Goal: Task Accomplishment & Management: Use online tool/utility

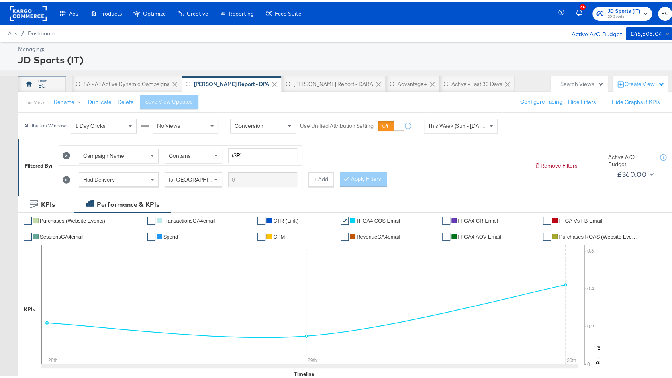
click at [45, 81] on div "EC" at bounding box center [42, 82] width 48 height 16
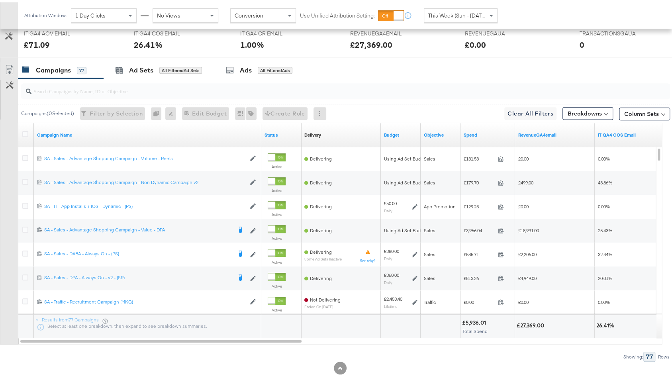
scroll to position [385, 0]
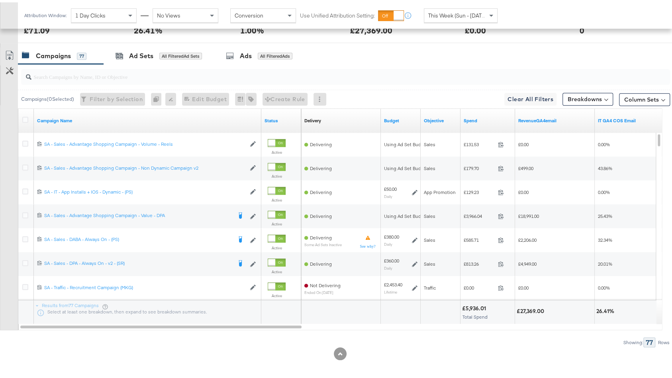
click at [483, 120] on div "Spend" at bounding box center [488, 118] width 55 height 13
click at [483, 116] on link "Spend" at bounding box center [488, 118] width 48 height 6
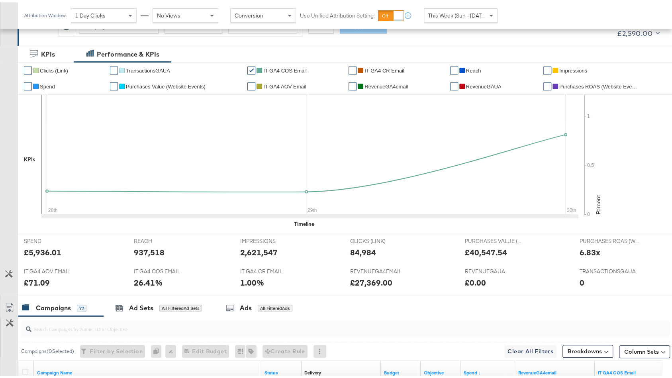
scroll to position [0, 0]
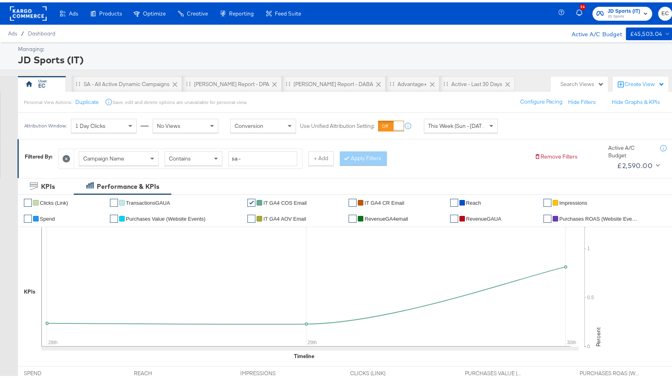
click at [28, 14] on rect at bounding box center [28, 11] width 37 height 14
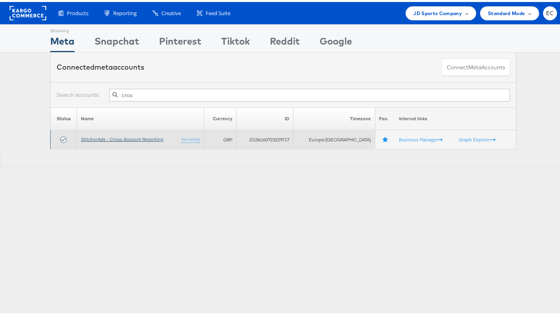
type input "cros"
click at [122, 136] on link "StitcherAds - Cross Account Reporting" at bounding box center [122, 137] width 82 height 6
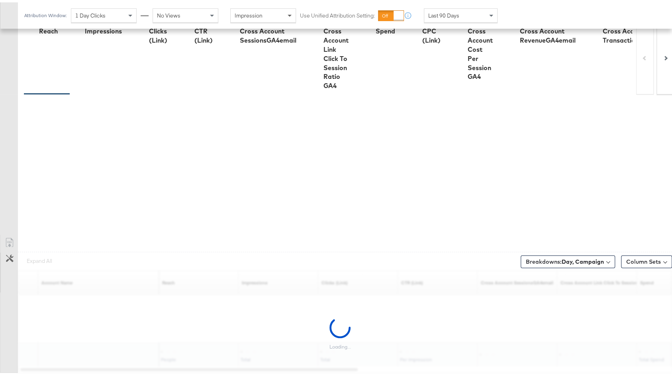
scroll to position [251, 0]
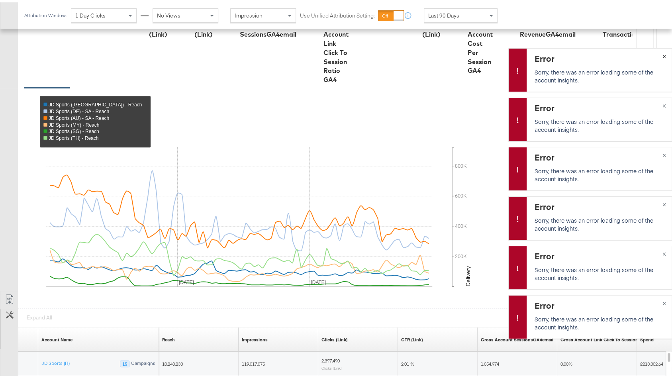
click at [657, 51] on button "×" at bounding box center [664, 53] width 15 height 14
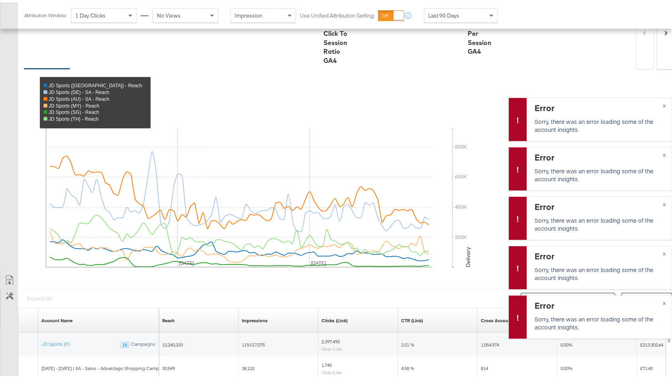
scroll to position [277, 0]
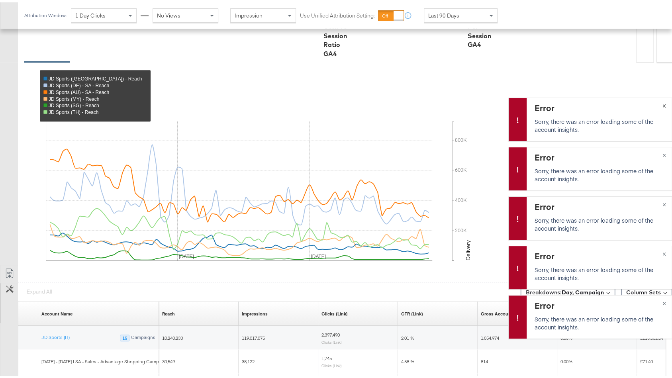
click at [656, 103] on div "Error Sorry, there was an error loading some of the account insights. ×" at bounding box center [590, 116] width 164 height 43
click at [657, 102] on button "×" at bounding box center [664, 103] width 15 height 14
click at [656, 102] on div "JD Sports (NZ) - Reach JD Sports (DE) - SA - Reach JD Sports (AU) - SA - Reach …" at bounding box center [352, 167] width 656 height 214
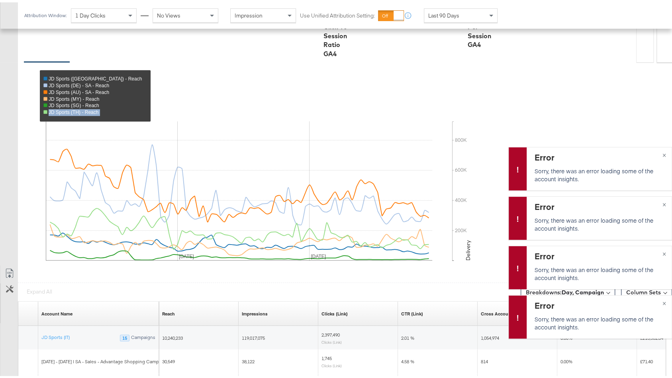
click at [657, 101] on div "JD Sports (NZ) - Reach JD Sports (DE) - SA - Reach JD Sports (AU) - SA - Reach …" at bounding box center [352, 167] width 656 height 214
click at [657, 151] on button "×" at bounding box center [664, 152] width 15 height 14
click at [657, 202] on div "Error Sorry, there was an error loading some of the account insights. ×" at bounding box center [590, 215] width 164 height 43
click at [657, 301] on div "Error Sorry, there was an error loading some of the account insights. ×" at bounding box center [590, 314] width 164 height 43
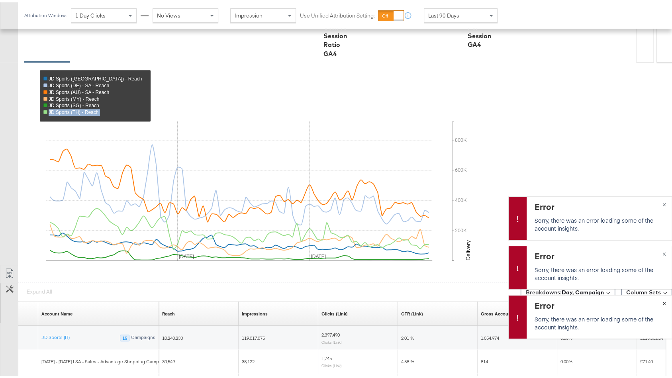
click at [657, 299] on button "×" at bounding box center [664, 300] width 15 height 14
click at [657, 249] on button "×" at bounding box center [664, 251] width 15 height 14
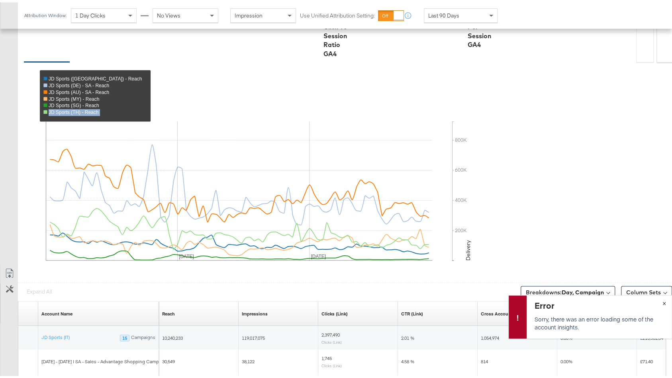
click at [657, 300] on button "×" at bounding box center [664, 300] width 15 height 14
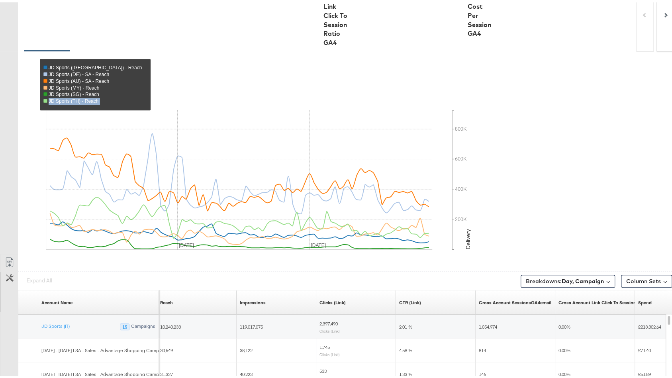
scroll to position [434, 0]
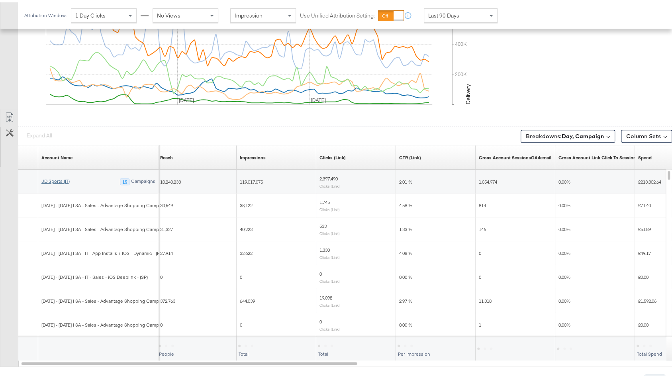
click at [65, 177] on link "JD Sports (IT)" at bounding box center [55, 179] width 28 height 6
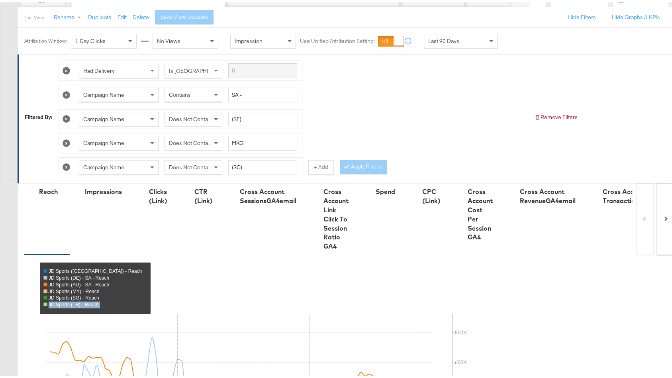
scroll to position [33, 0]
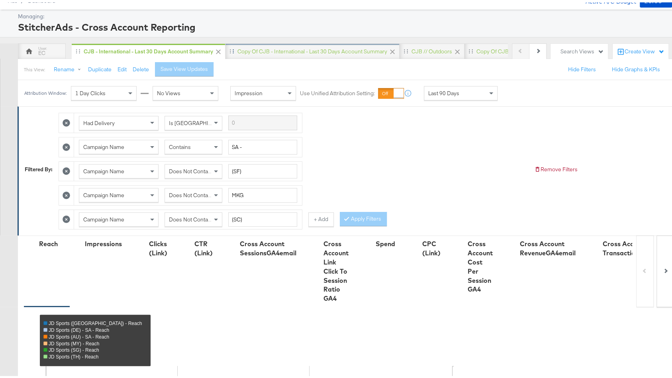
click at [303, 48] on div "Copy of CJB - International - Last 30 days Account Summary" at bounding box center [312, 49] width 150 height 8
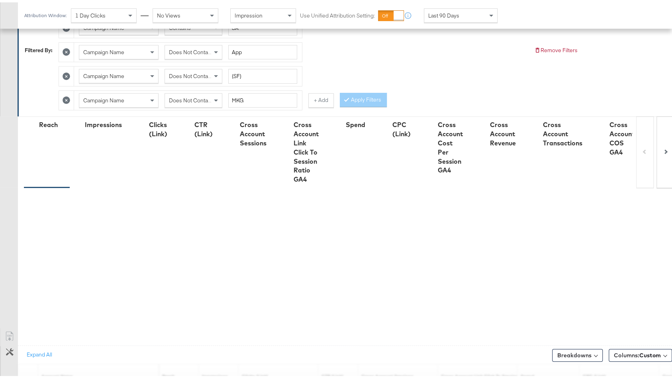
scroll to position [251, 0]
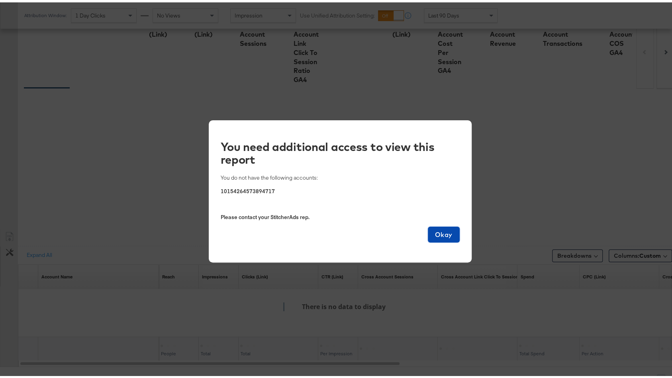
click at [442, 233] on span "Okay" at bounding box center [444, 232] width 26 height 11
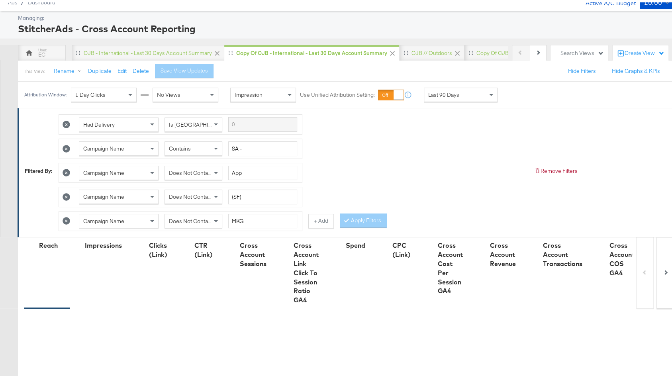
scroll to position [0, 0]
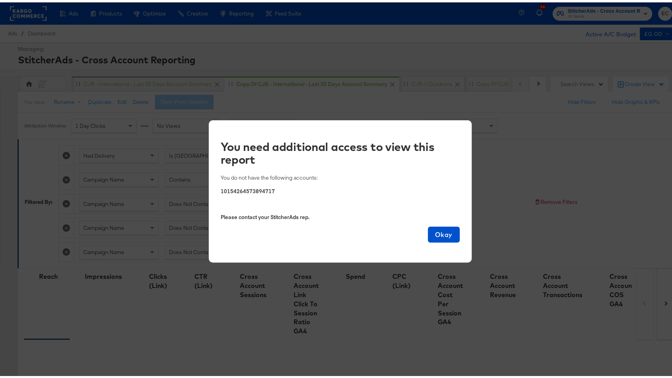
click at [164, 82] on div "You need additional access to view this report You do not have the following ac…" at bounding box center [340, 189] width 680 height 378
click at [449, 232] on span "Okay" at bounding box center [444, 232] width 26 height 11
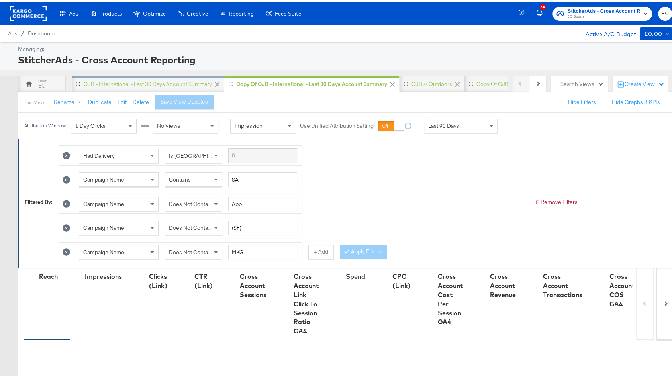
click at [177, 84] on div "CJB - International - Last 30 days Account Summary" at bounding box center [148, 82] width 128 height 8
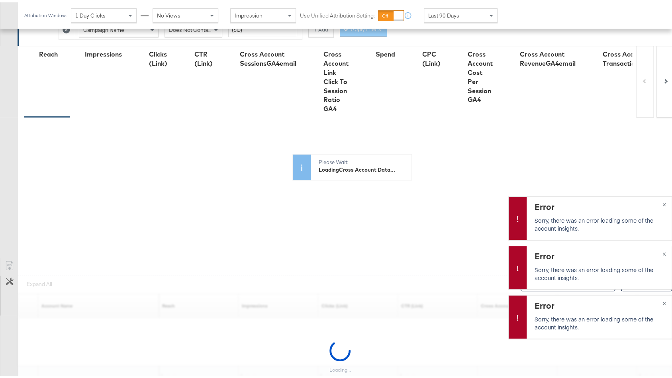
scroll to position [251, 0]
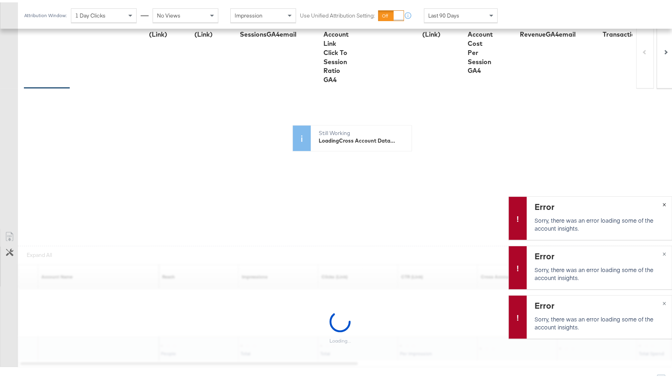
click at [657, 202] on div "Error Sorry, there was an error loading some of the account insights. ×" at bounding box center [590, 215] width 164 height 43
click at [657, 299] on button "×" at bounding box center [664, 300] width 15 height 14
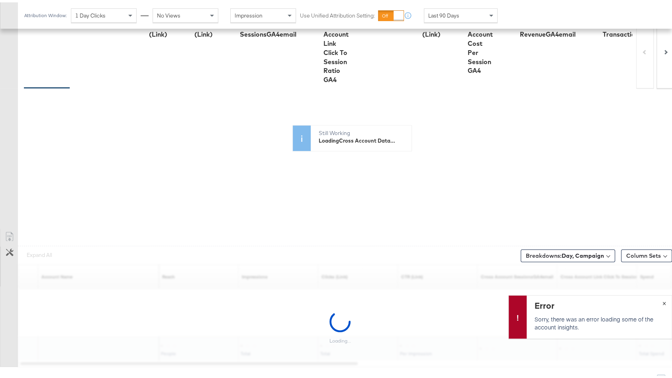
click at [657, 299] on button "×" at bounding box center [664, 300] width 15 height 14
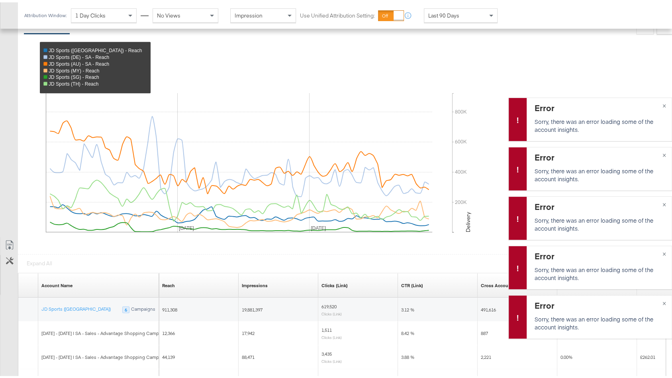
scroll to position [434, 0]
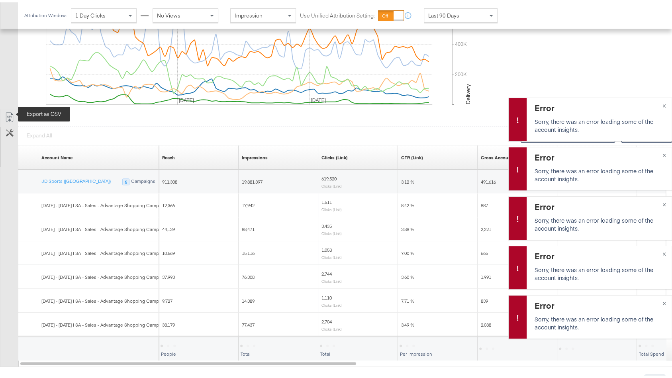
click at [9, 112] on icon at bounding box center [10, 115] width 10 height 10
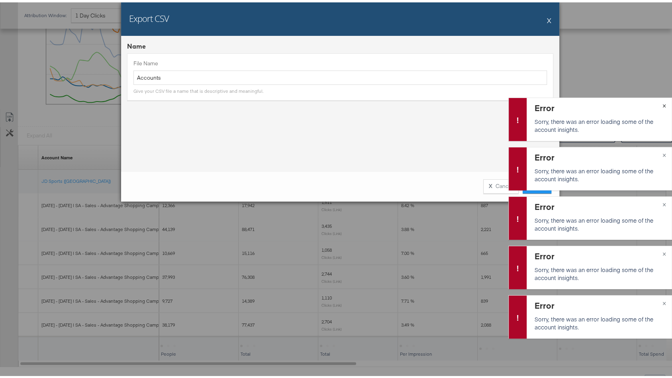
click at [657, 104] on div "Error Sorry, there was an error loading some of the account insights. ×" at bounding box center [590, 116] width 164 height 43
click at [657, 103] on div "Error Sorry, there was an error loading some of the account insights. ×" at bounding box center [590, 116] width 164 height 43
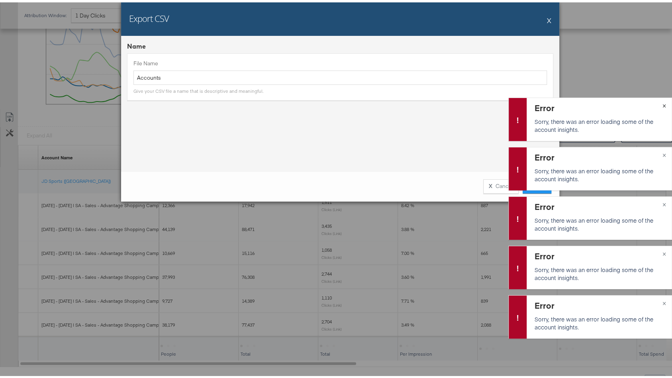
click at [657, 102] on button "×" at bounding box center [664, 103] width 15 height 14
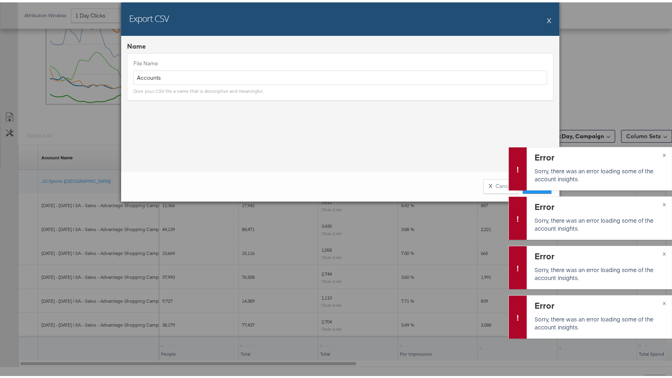
click at [657, 102] on div "Export CSV X Name File Name Accounts Give your CSV file a name that is descript…" at bounding box center [340, 189] width 680 height 378
click at [658, 151] on button "×" at bounding box center [664, 152] width 15 height 14
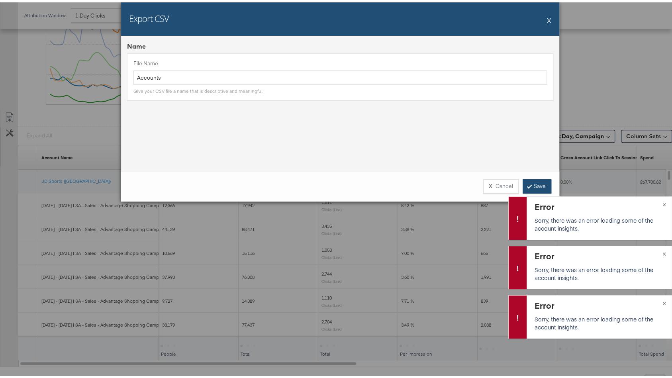
click at [534, 185] on link "Save" at bounding box center [537, 184] width 29 height 14
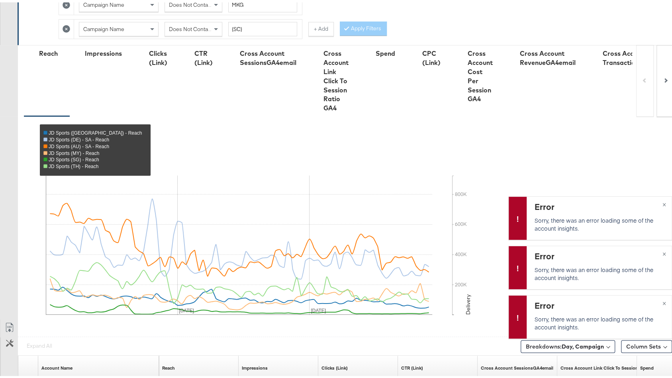
scroll to position [0, 0]
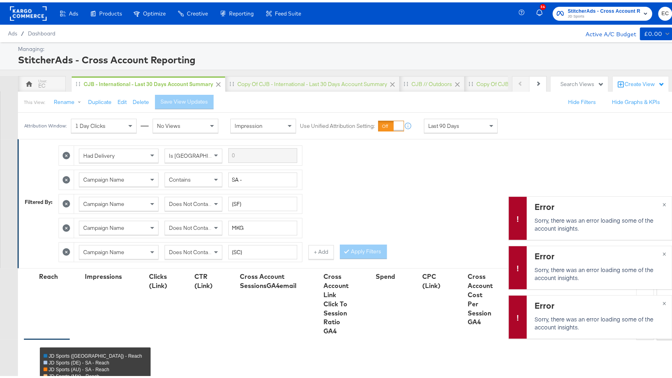
click at [380, 158] on div "Had Delivery Is Greater Than Campaign Name Contains SA - Campaign Name Does Not…" at bounding box center [293, 199] width 469 height 121
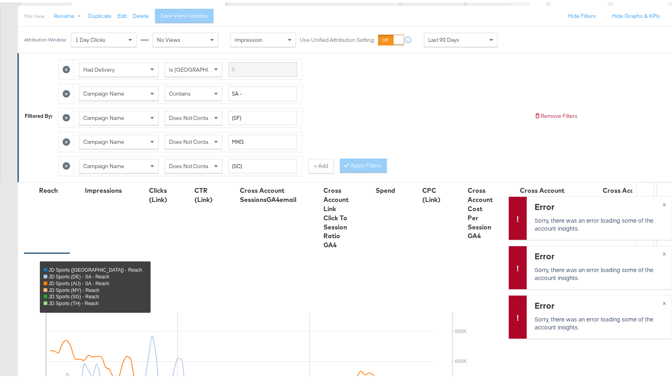
click at [366, 98] on div "Had Delivery Is Greater Than Campaign Name Contains SA - Campaign Name Does Not…" at bounding box center [293, 113] width 469 height 121
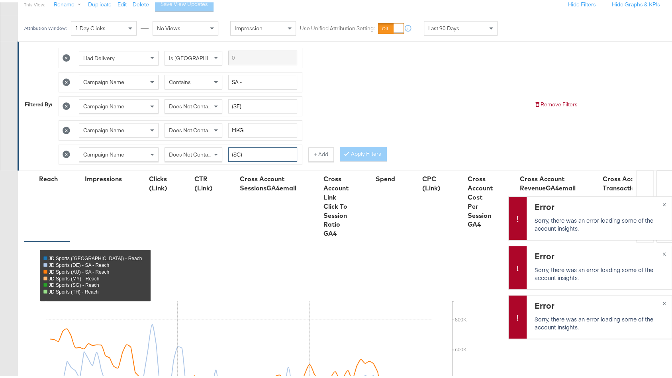
click at [249, 148] on input "(SC)" at bounding box center [262, 152] width 69 height 15
click at [438, 65] on div "Had Delivery Is Greater Than Campaign Name Contains SA - Campaign Name Does Not…" at bounding box center [293, 101] width 469 height 121
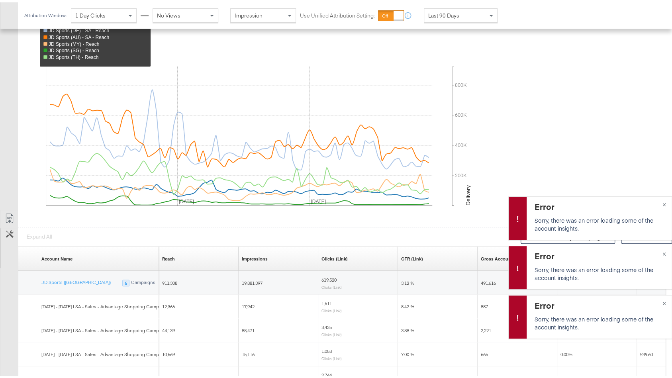
scroll to position [0, 0]
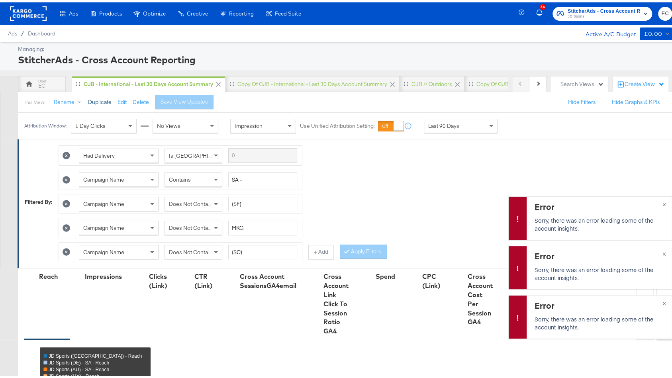
click at [91, 98] on button "Duplicate" at bounding box center [100, 100] width 24 height 8
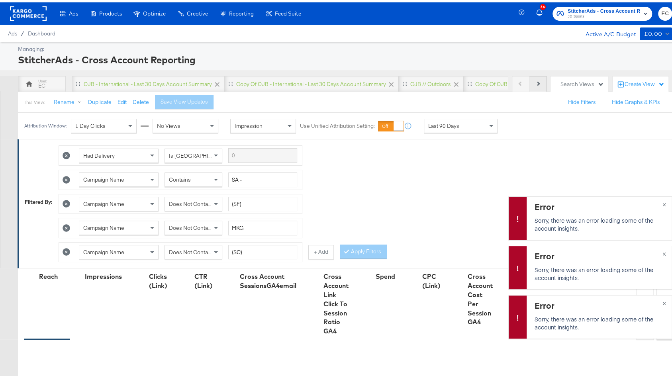
click at [533, 82] on button "Next" at bounding box center [538, 82] width 17 height 16
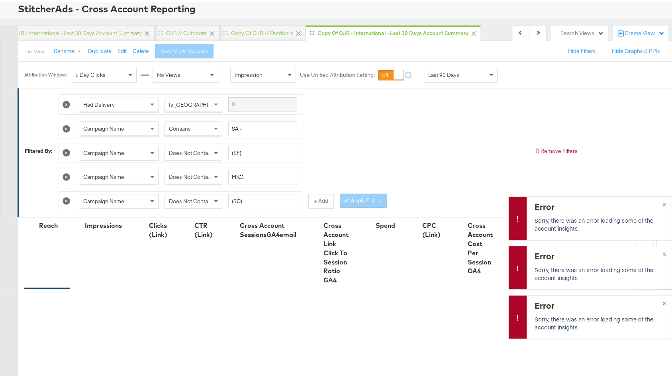
scroll to position [45, 0]
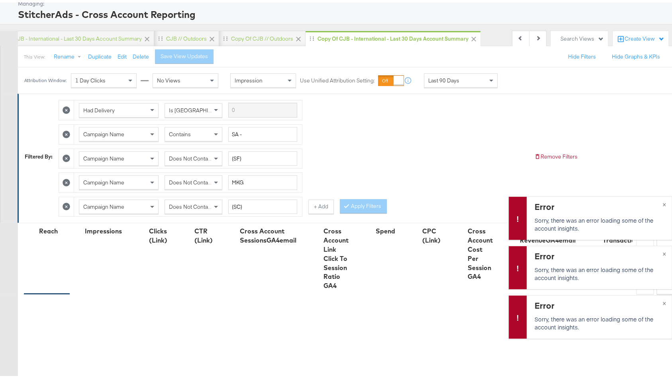
click at [68, 201] on icon at bounding box center [67, 205] width 8 height 8
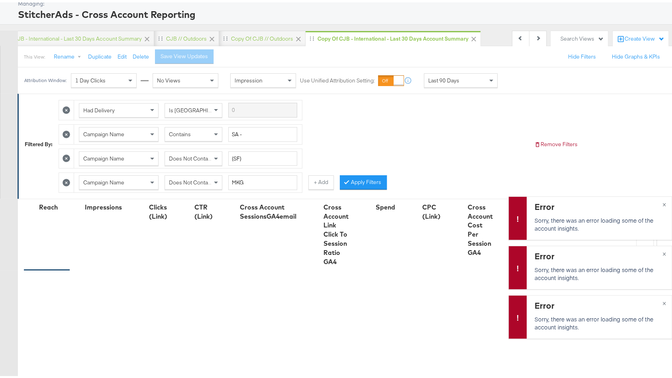
click at [68, 177] on icon at bounding box center [67, 181] width 8 height 8
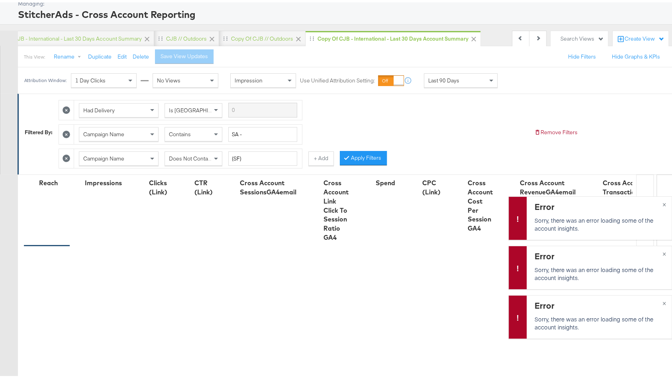
click at [65, 154] on icon at bounding box center [67, 156] width 8 height 8
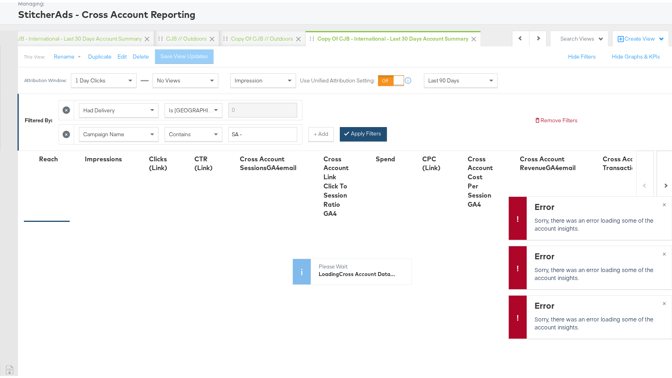
click at [359, 127] on button "Apply Filters" at bounding box center [363, 132] width 47 height 14
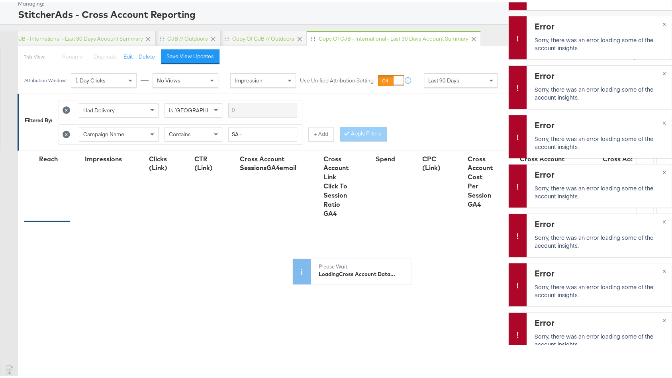
scroll to position [-206, 0]
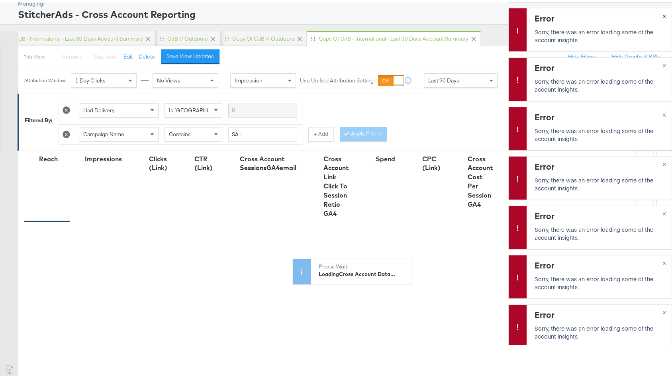
click at [657, 13] on div "Error Sorry, there was an error loading some of the account insights. ×" at bounding box center [590, 27] width 164 height 43
click at [657, 12] on button "×" at bounding box center [664, 13] width 15 height 14
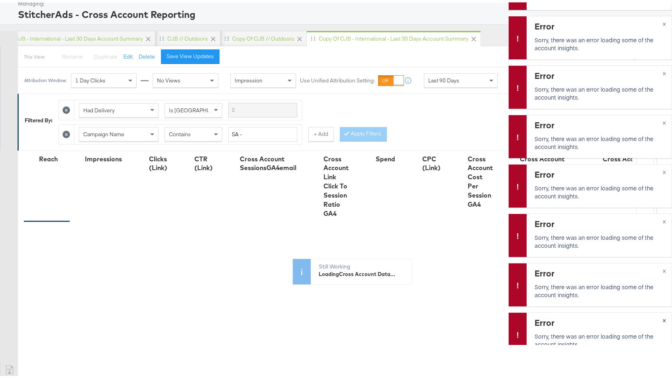
click at [658, 317] on button "×" at bounding box center [664, 317] width 15 height 14
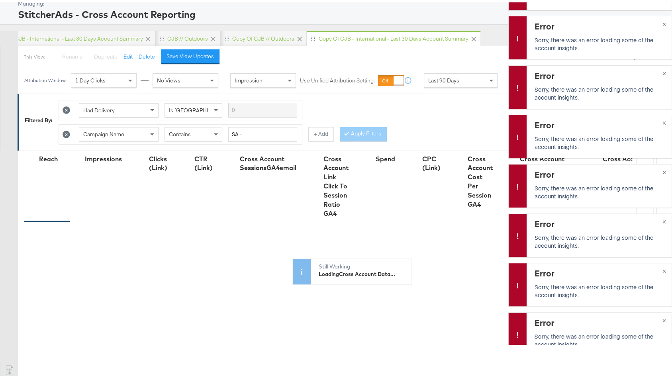
scroll to position [0, 0]
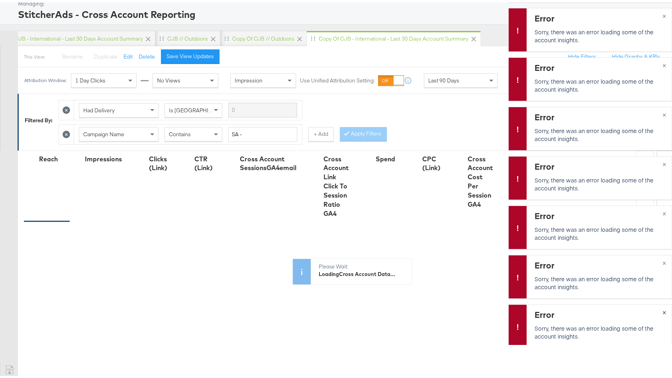
click at [657, 300] on div "Error Sorry, there was an error loading some of the account insights. × Error S…" at bounding box center [590, 153] width 164 height 378
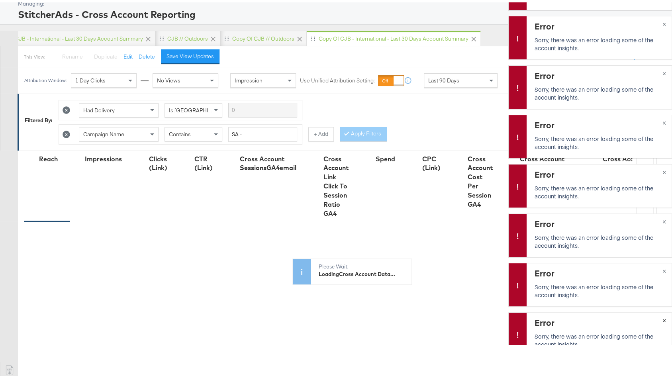
click at [663, 313] on span "×" at bounding box center [665, 317] width 4 height 9
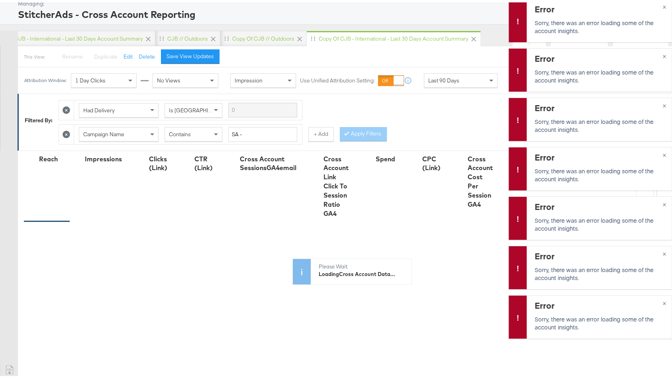
scroll to position [0, 0]
click at [656, 305] on div "Error Sorry, there was an error loading some of the account insights. ×" at bounding box center [590, 314] width 164 height 43
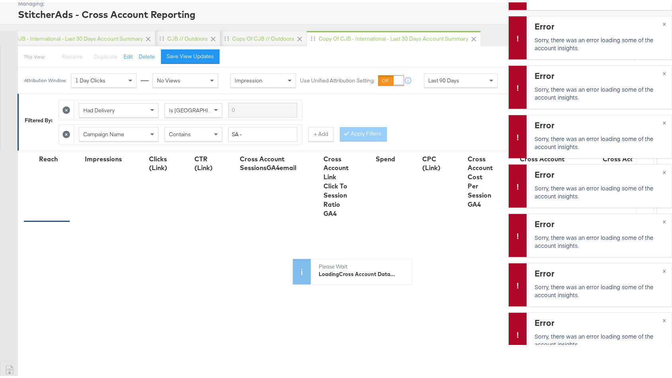
click at [656, 300] on div "Error Sorry, there was an error loading some of the account insights. × Error S…" at bounding box center [590, 153] width 164 height 378
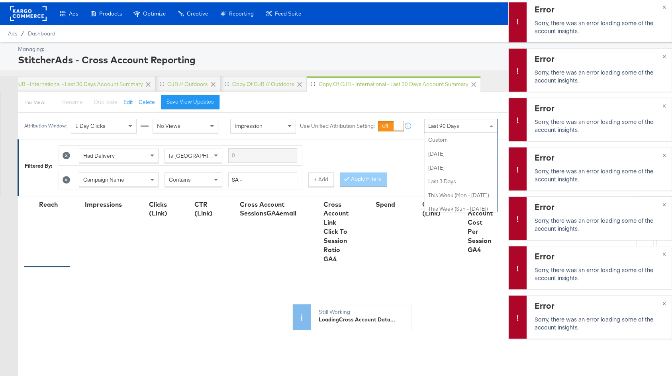
click at [445, 122] on span "Last 90 Days" at bounding box center [443, 123] width 31 height 7
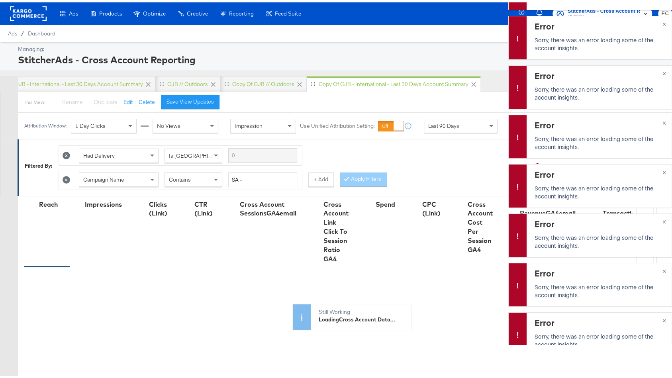
scroll to position [-453, 0]
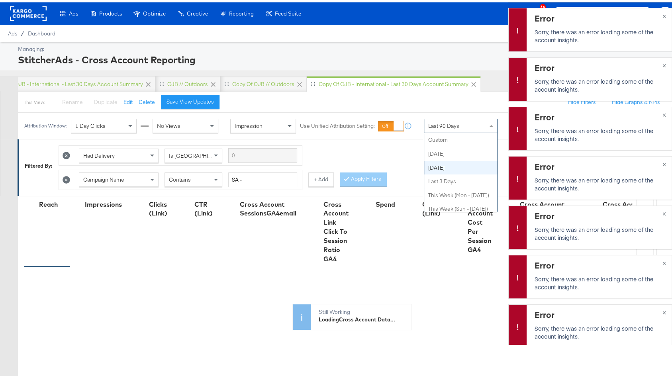
click at [449, 126] on span "Last 90 Days" at bounding box center [443, 123] width 31 height 7
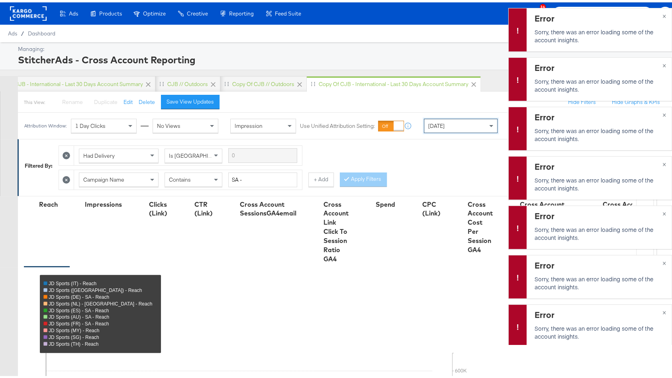
scroll to position [0, 0]
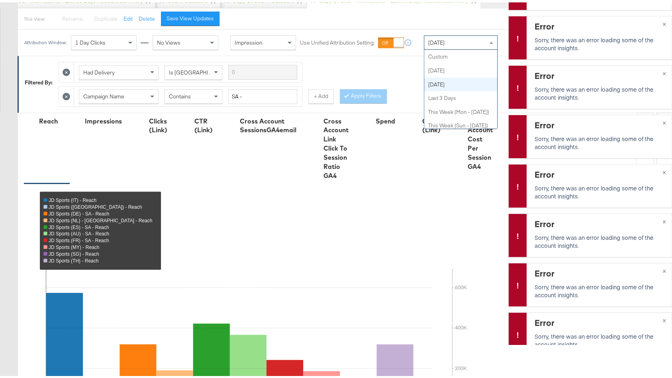
click at [445, 42] on span "Yesterday" at bounding box center [436, 40] width 16 height 7
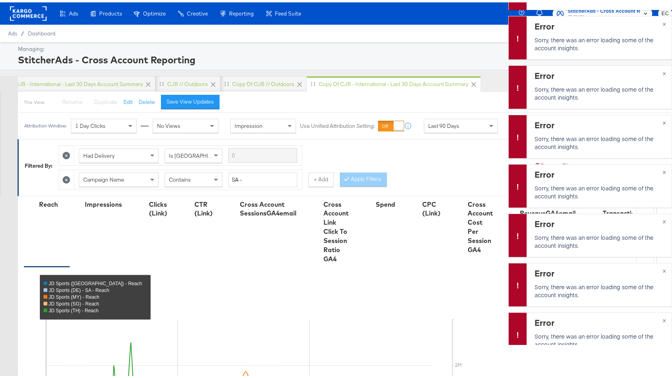
scroll to position [-1046, 0]
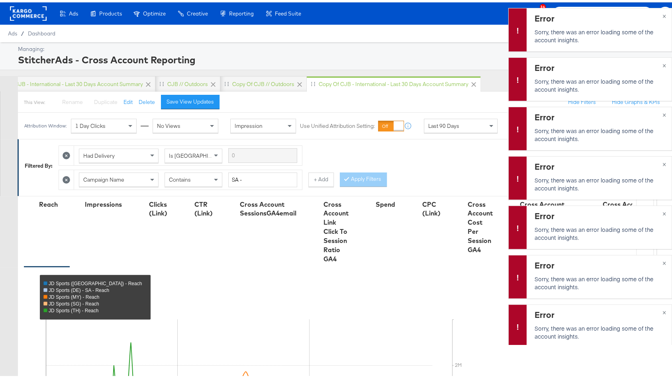
click at [463, 123] on div "Last 90 Days" at bounding box center [460, 124] width 73 height 14
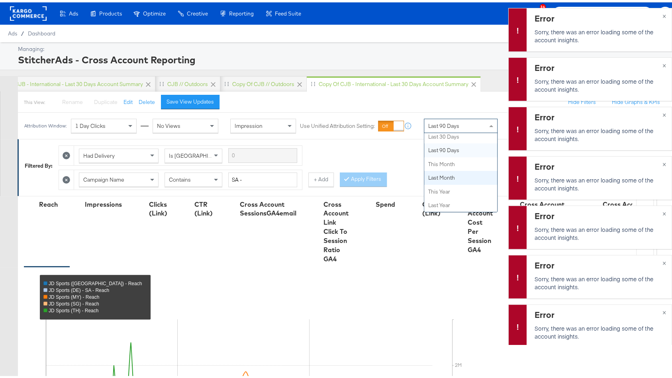
scroll to position [0, 0]
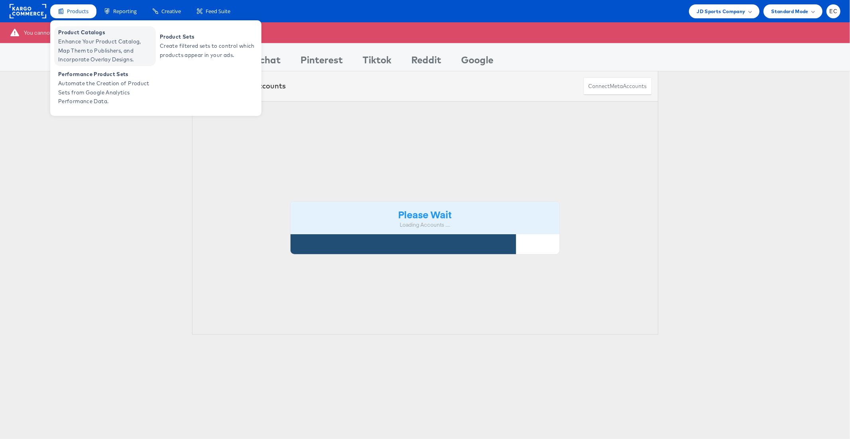
click at [75, 37] on span "Enhance Your Product Catalog, Map Them to Publishers, and Incorporate Overlay D…" at bounding box center [106, 50] width 96 height 27
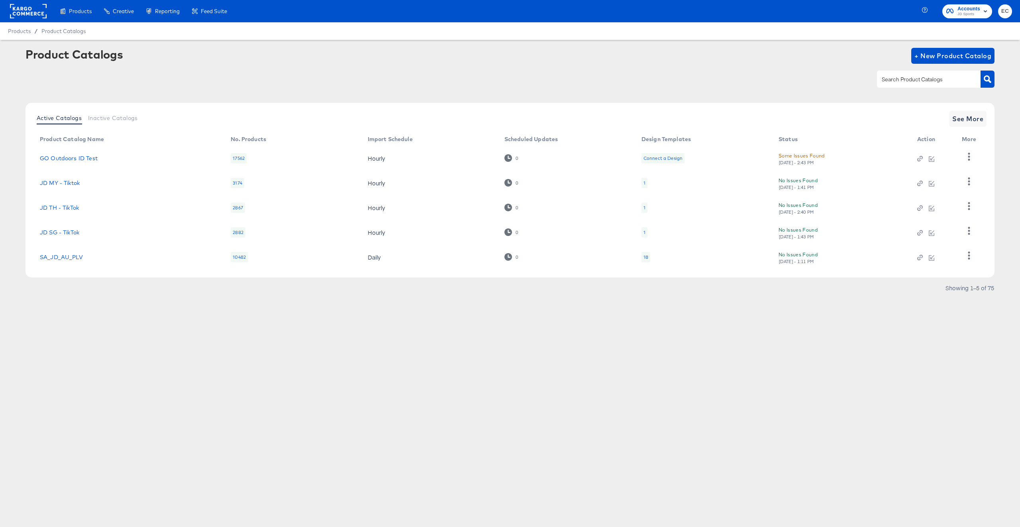
click at [893, 75] on input "text" at bounding box center [922, 79] width 85 height 9
type input "go"
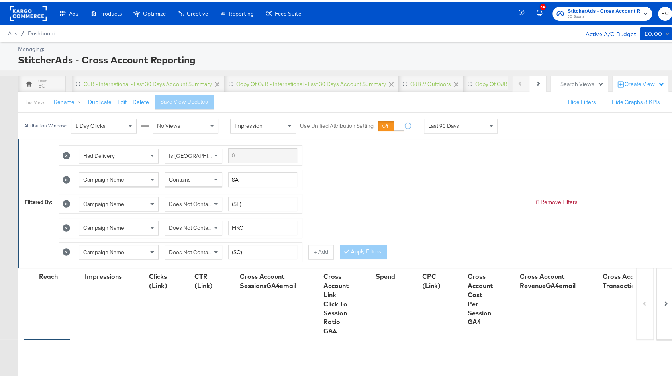
click at [456, 120] on span "Last 90 Days" at bounding box center [443, 123] width 31 height 7
click at [447, 166] on div "Had Delivery Is Greater Than Campaign Name Contains SA - Campaign Name Does Not…" at bounding box center [293, 199] width 469 height 121
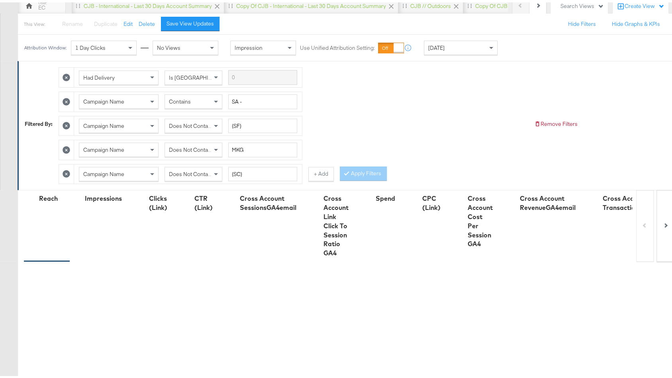
click at [61, 168] on div at bounding box center [66, 172] width 15 height 20
click at [64, 168] on icon at bounding box center [67, 172] width 8 height 8
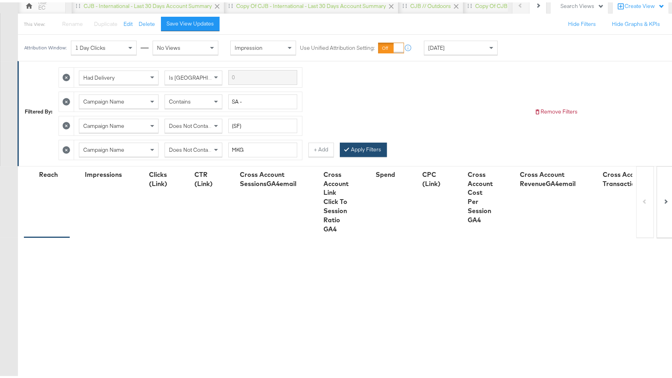
click at [360, 144] on button "Apply Filters" at bounding box center [363, 147] width 47 height 14
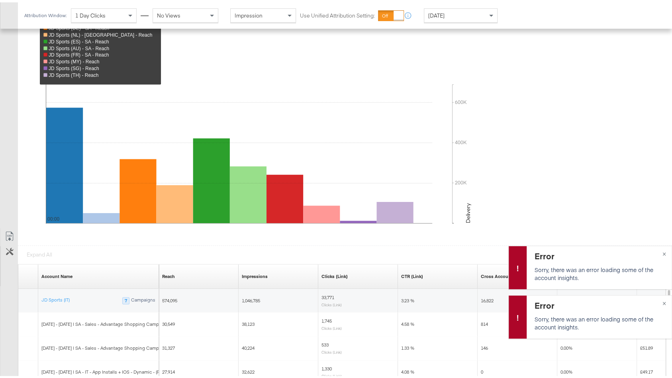
scroll to position [0, 0]
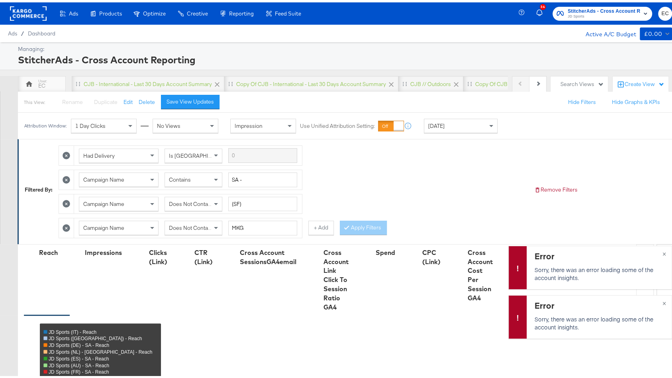
click at [30, 13] on rect at bounding box center [28, 11] width 37 height 14
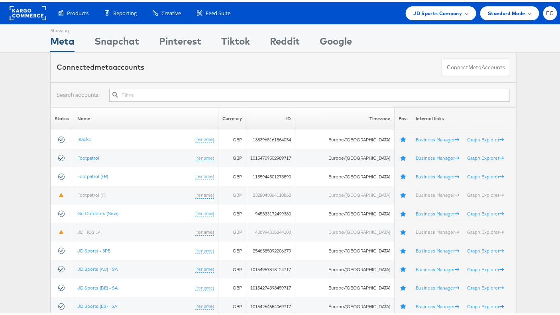
click at [176, 90] on input "text" at bounding box center [309, 93] width 401 height 13
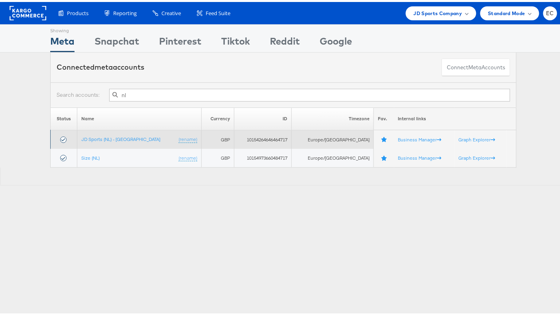
type input "nl"
click at [96, 132] on td "JD Sports (NL) - SA (rename)" at bounding box center [139, 137] width 124 height 19
click at [97, 135] on link "JD Sports (NL) - SA" at bounding box center [120, 137] width 79 height 6
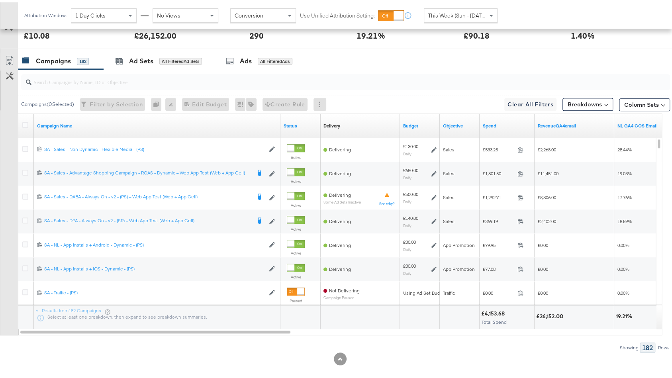
scroll to position [377, 0]
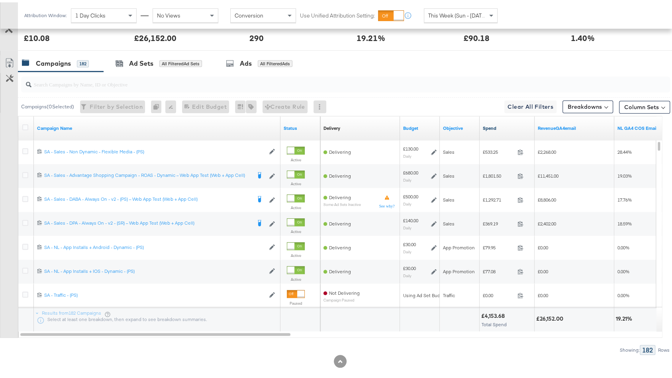
click at [510, 124] on link "Spend" at bounding box center [507, 126] width 49 height 6
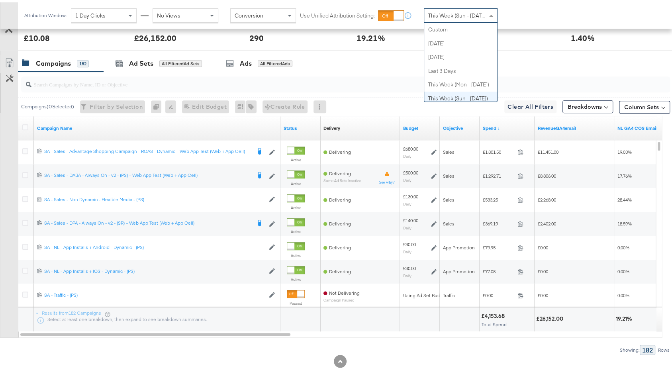
click at [460, 13] on span "This Week (Sun - [DATE])" at bounding box center [458, 13] width 60 height 7
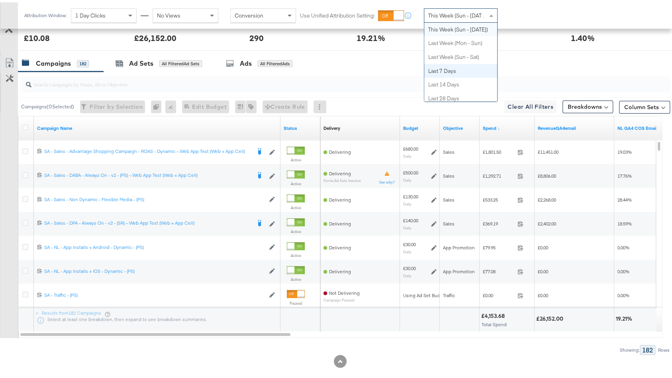
scroll to position [0, 0]
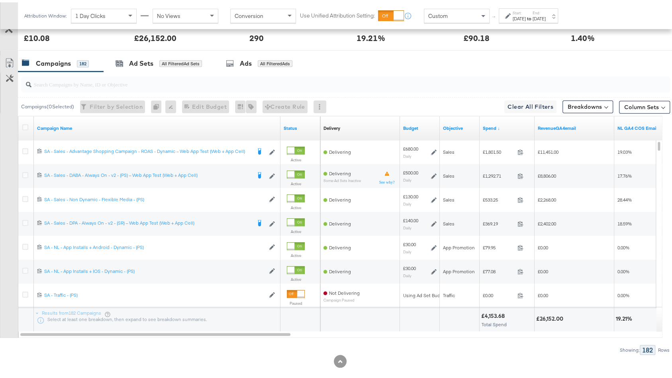
click at [522, 19] on div "Sep 30th 2025" at bounding box center [519, 16] width 13 height 6
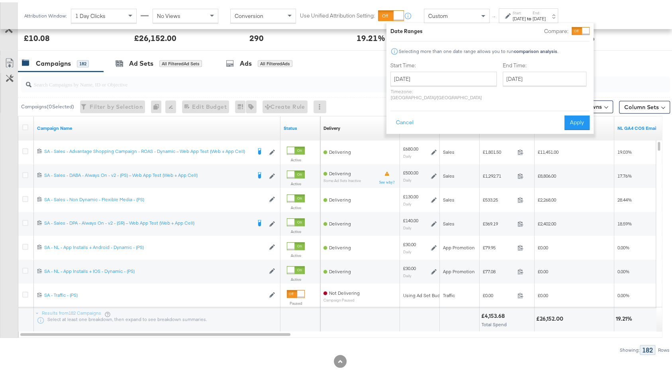
click at [442, 69] on div "Start Time: September 30th 2025 ‹ September 2025 › Su Mo Tu We Th Fr Sa 31 1 2 …" at bounding box center [443, 80] width 106 height 42
click at [442, 78] on input "[DATE]" at bounding box center [443, 76] width 106 height 14
click at [400, 157] on td "28" at bounding box center [400, 161] width 14 height 11
type input "September 28th 2025"
click at [517, 75] on input "[DATE]" at bounding box center [545, 76] width 84 height 14
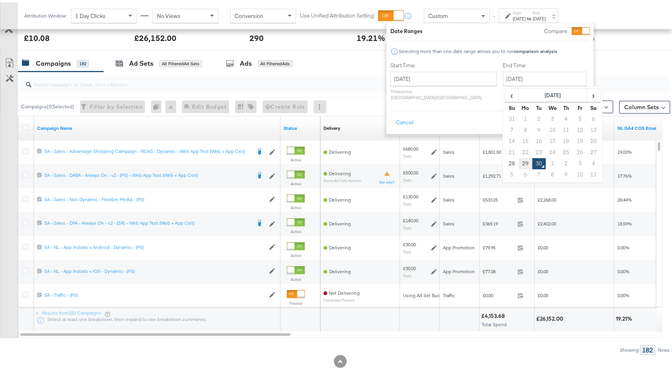
click at [519, 157] on td "29" at bounding box center [526, 161] width 14 height 11
type input "September 29th 2025"
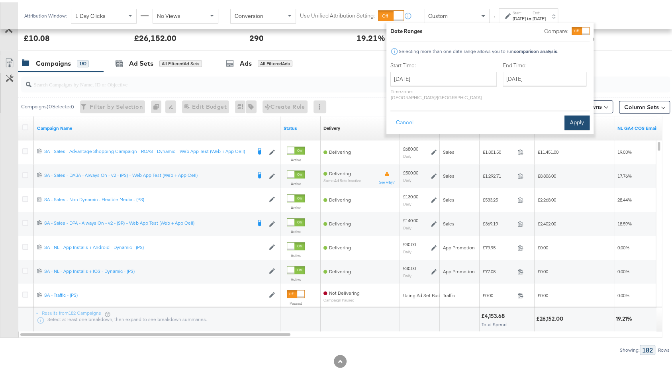
click at [575, 115] on button "Apply" at bounding box center [577, 120] width 25 height 14
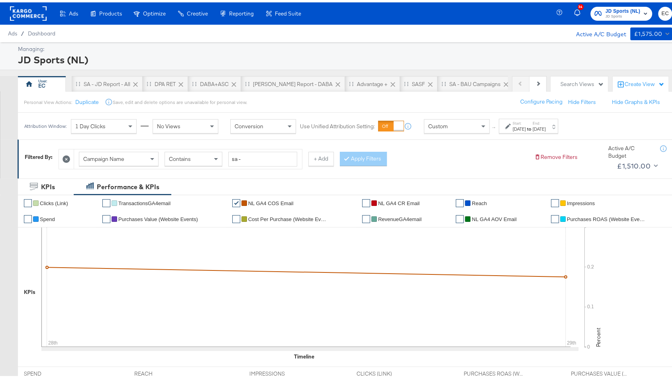
click at [438, 127] on div "Custom" at bounding box center [456, 124] width 65 height 14
click at [508, 165] on div "Campaign Name Contains sa - + Add Apply Filters" at bounding box center [293, 155] width 469 height 24
click at [531, 130] on div "Start: Sep 28th 2025 to End: Sep 29th 2025" at bounding box center [528, 123] width 59 height 15
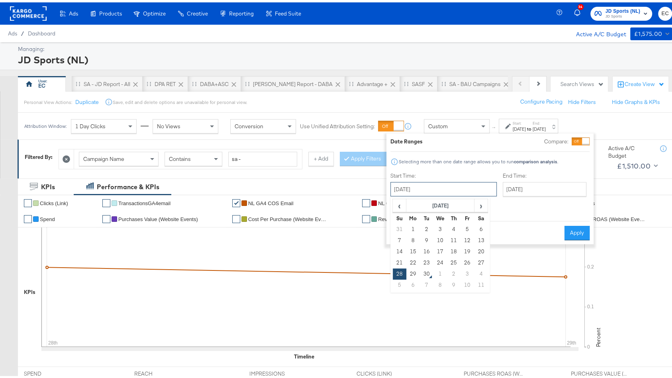
click at [420, 184] on input "September 28th 2025" at bounding box center [443, 187] width 106 height 14
click at [400, 205] on span "‹" at bounding box center [399, 203] width 12 height 12
click at [479, 207] on span "›" at bounding box center [481, 203] width 12 height 12
click at [465, 231] on td "1" at bounding box center [468, 227] width 14 height 11
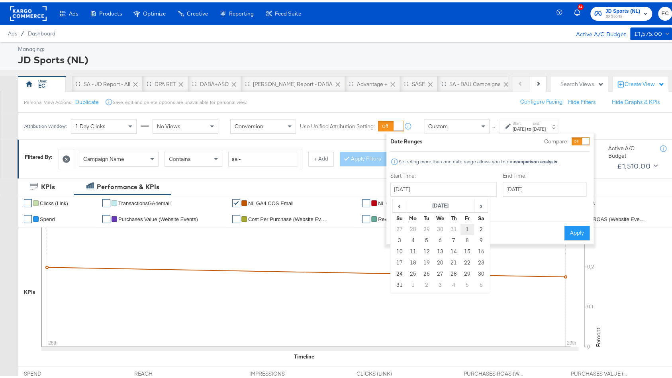
type input "August 1st 2025"
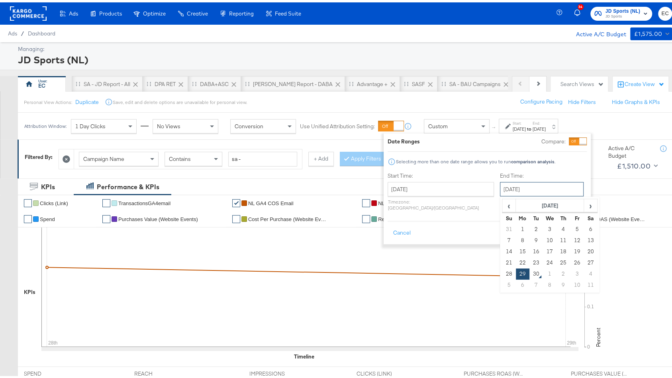
click at [522, 192] on input "September 29th 2025" at bounding box center [542, 187] width 84 height 14
click at [503, 202] on span "‹" at bounding box center [509, 203] width 12 height 12
click at [502, 281] on td "31" at bounding box center [509, 282] width 14 height 11
type input "August 31st 2025"
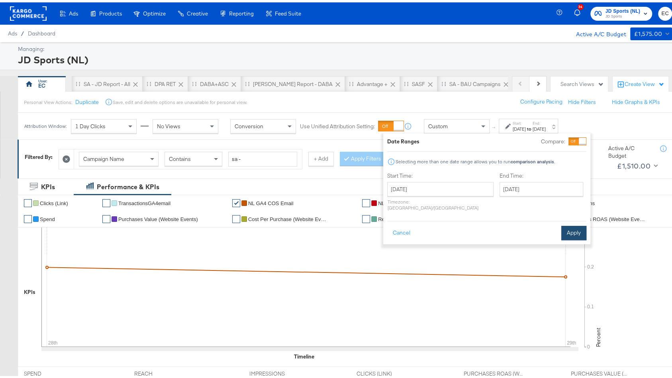
click at [573, 224] on button "Apply" at bounding box center [573, 231] width 25 height 14
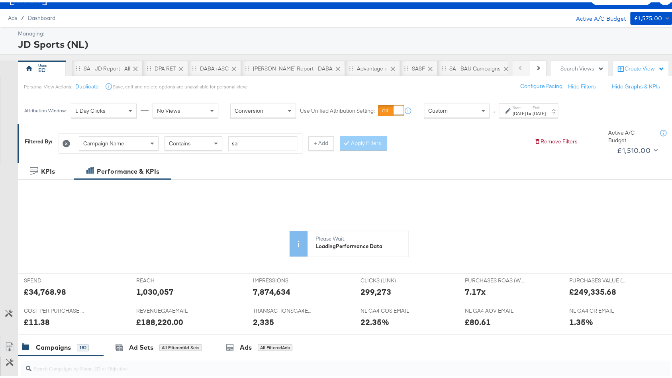
scroll to position [12, 0]
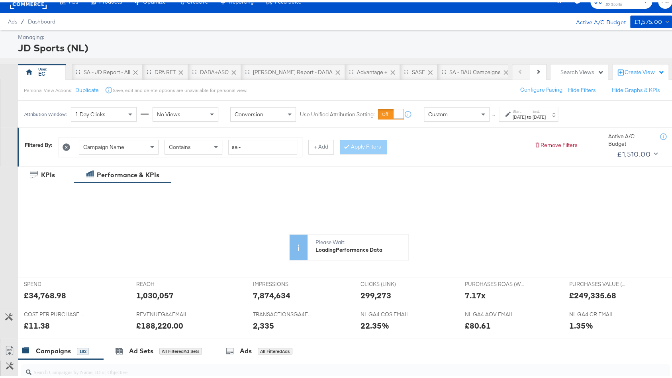
click at [320, 143] on button "+ Add" at bounding box center [321, 144] width 26 height 14
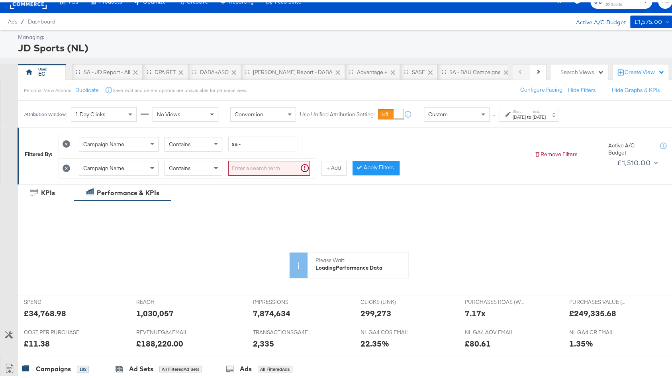
click at [133, 159] on div "Campaign Name" at bounding box center [118, 166] width 79 height 14
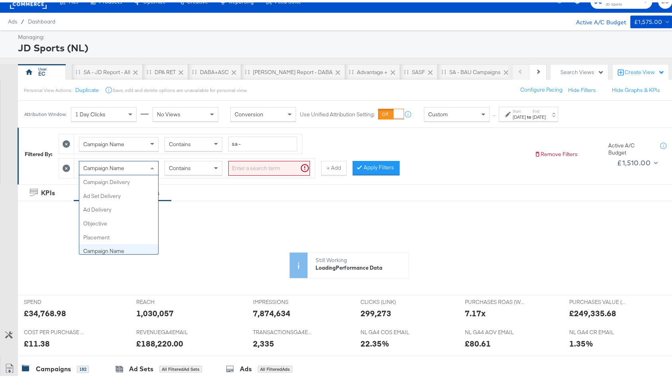
scroll to position [69, 0]
type input "ad"
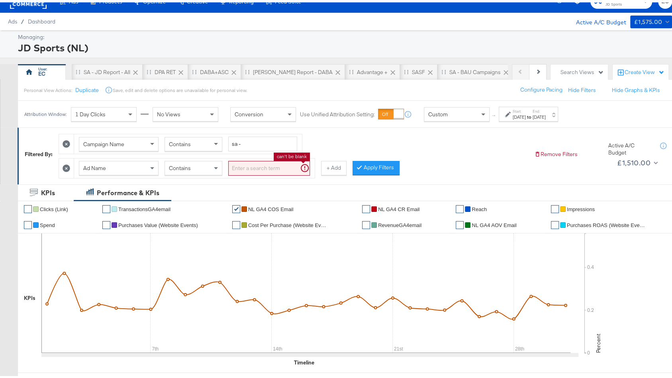
click at [253, 166] on input "search" at bounding box center [269, 166] width 82 height 15
type input "klarna"
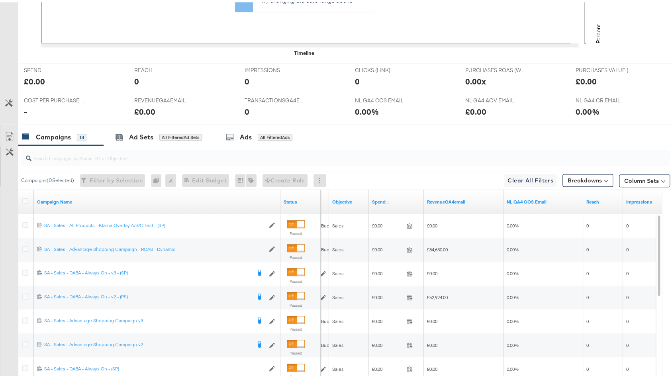
scroll to position [0, 0]
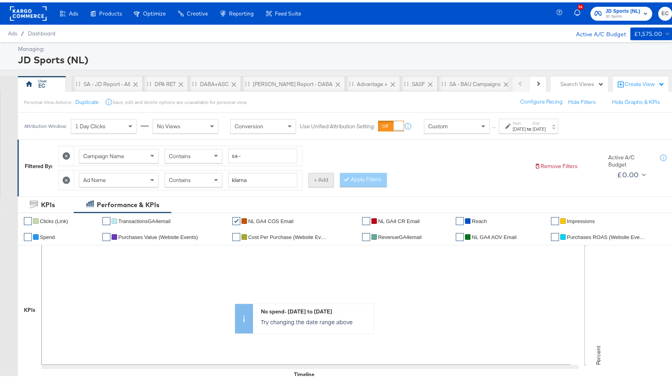
click at [328, 177] on button "+ Add" at bounding box center [321, 178] width 26 height 14
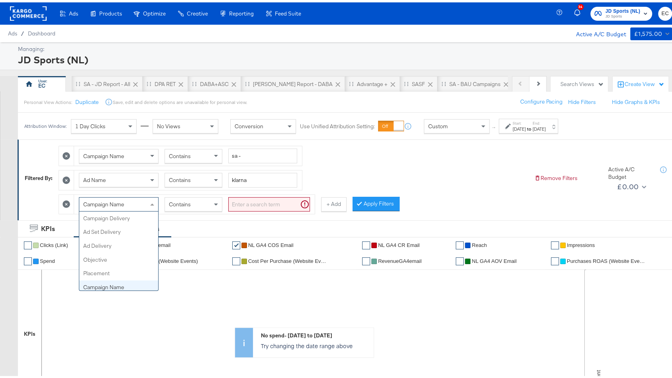
click at [114, 203] on div "Campaign Name" at bounding box center [118, 202] width 79 height 14
type input "had"
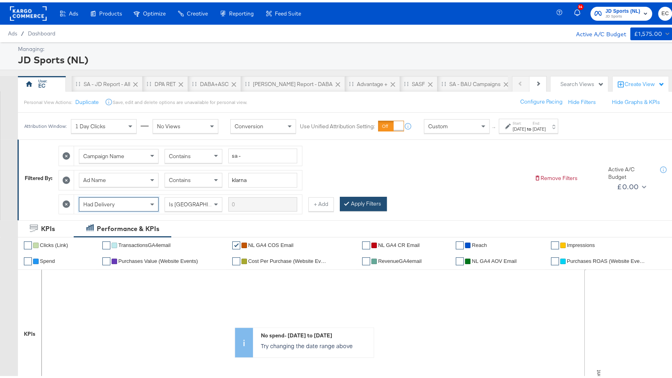
click at [373, 197] on button "Apply Filters" at bounding box center [363, 201] width 47 height 14
click at [526, 124] on div "Aug 1st 2025" at bounding box center [519, 127] width 13 height 6
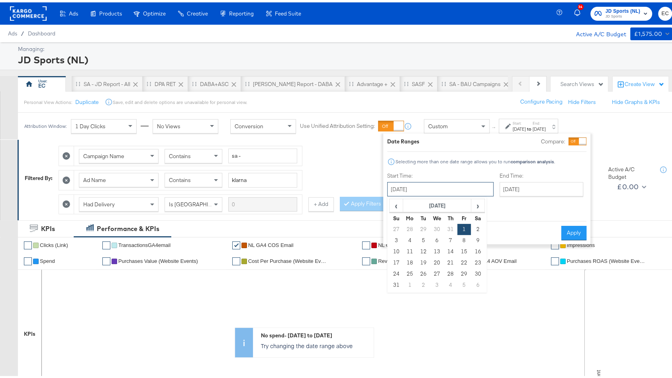
click at [416, 187] on input "August 1st 2025" at bounding box center [440, 187] width 106 height 14
click at [462, 226] on td "1" at bounding box center [464, 227] width 14 height 11
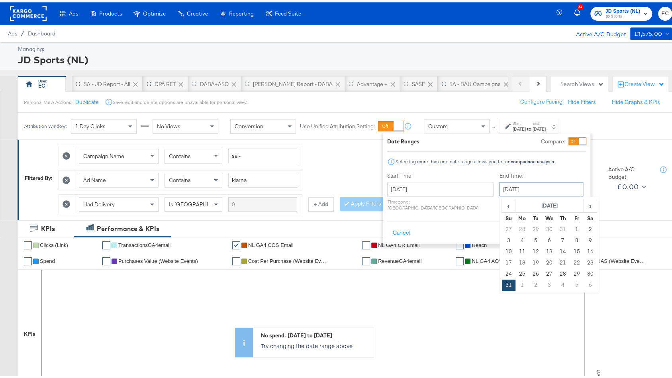
click at [522, 189] on input "August 31st 2025" at bounding box center [542, 187] width 84 height 14
click at [574, 190] on div "Start Time: August 1st 2025 ‹ August 2025 › Su Mo Tu We Th Fr Sa 27 28 29 30 31…" at bounding box center [486, 191] width 199 height 42
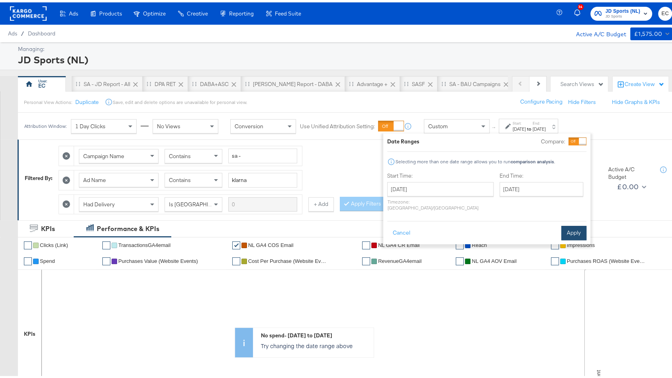
click at [571, 224] on button "Apply" at bounding box center [573, 231] width 25 height 14
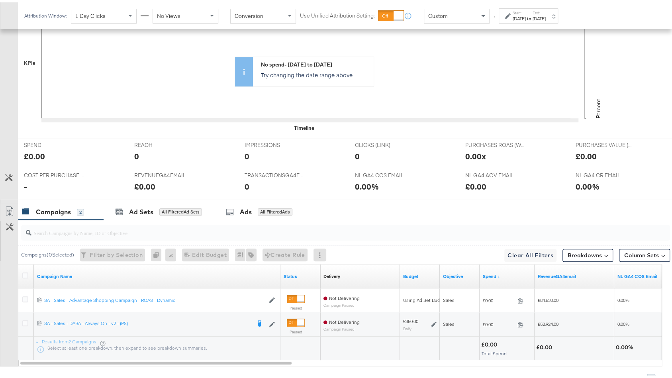
scroll to position [236, 0]
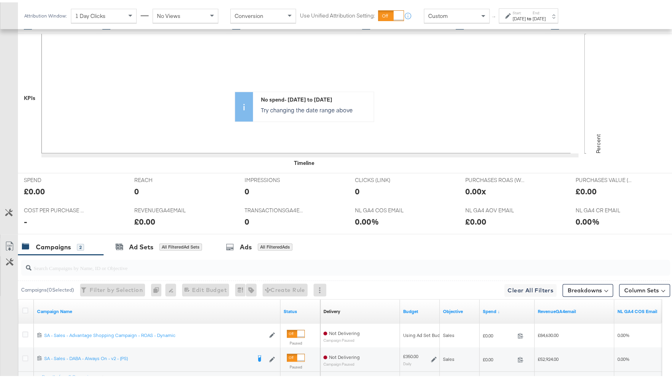
click at [526, 16] on div "Aug 1st 2025" at bounding box center [519, 16] width 13 height 6
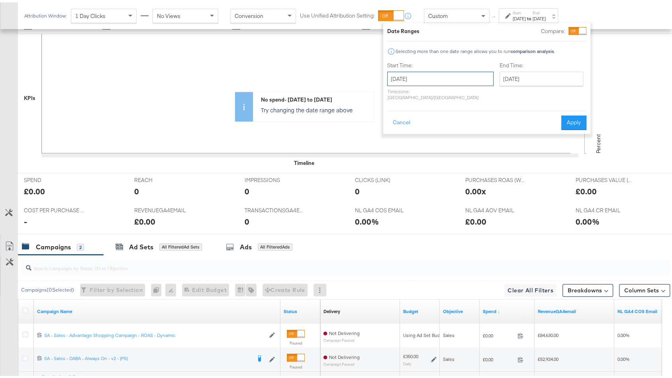
click at [440, 70] on input "August 1st 2025" at bounding box center [440, 76] width 106 height 14
click at [394, 98] on span "‹" at bounding box center [396, 93] width 12 height 12
click at [424, 118] on td "1" at bounding box center [424, 116] width 14 height 11
type input "July 1st 2025"
click at [567, 113] on button "Apply" at bounding box center [571, 120] width 25 height 14
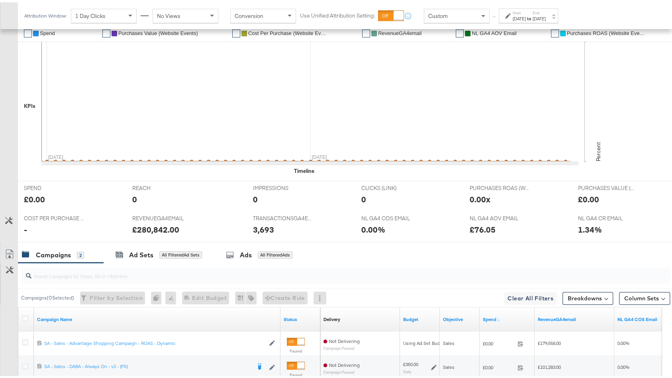
scroll to position [83, 0]
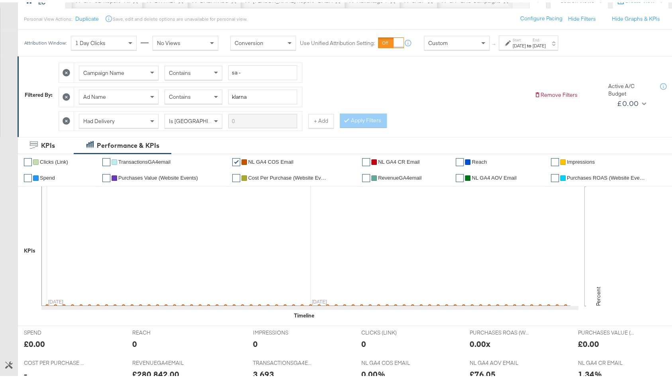
click at [66, 115] on icon at bounding box center [67, 119] width 8 height 8
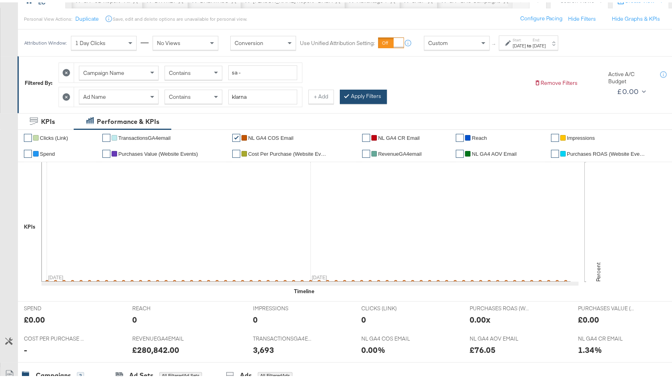
click at [365, 96] on button "Apply Filters" at bounding box center [363, 94] width 47 height 14
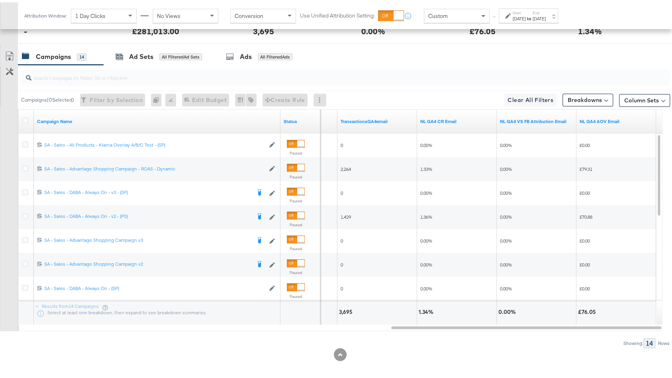
scroll to position [260, 0]
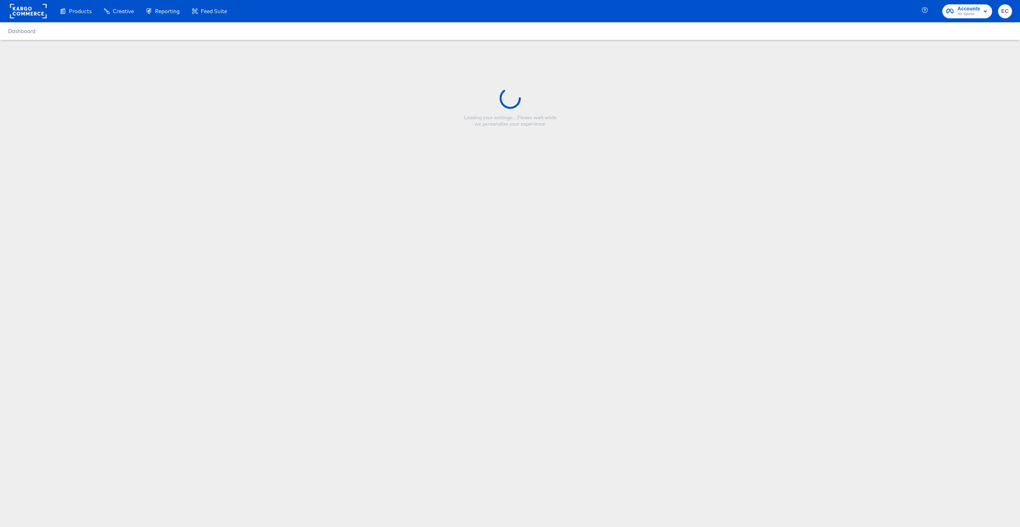
type input "GO Outdoors Multi 2 Mockup - CLOTHING"
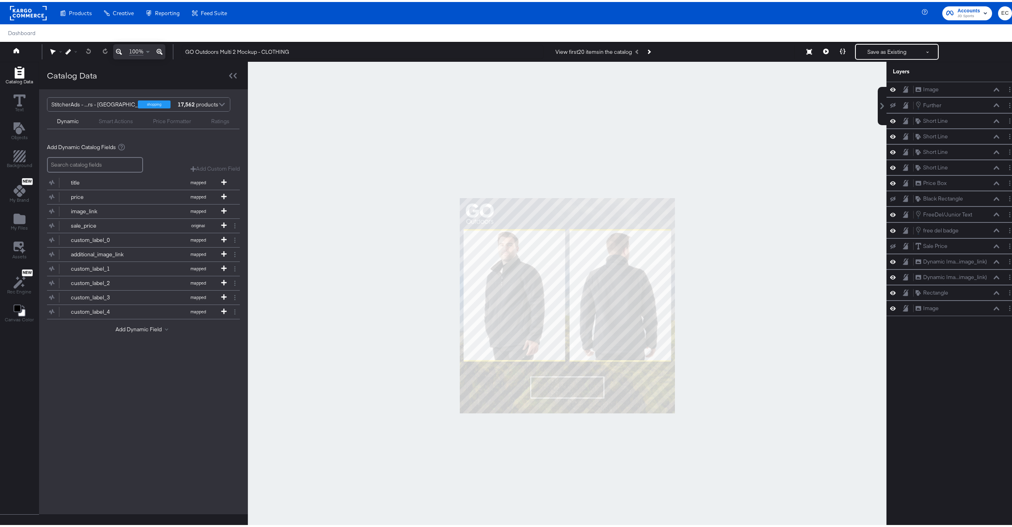
click at [373, 185] on div at bounding box center [567, 303] width 639 height 487
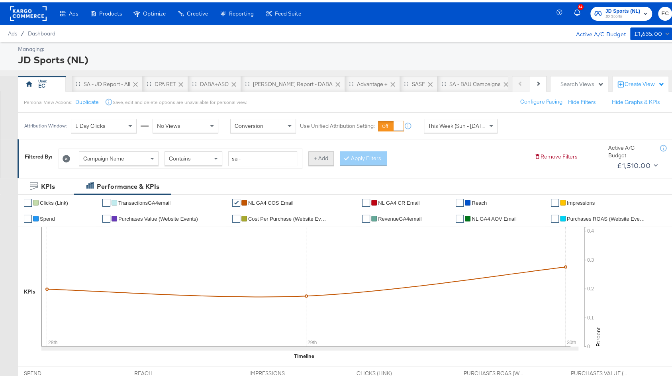
click at [316, 159] on button "+ Add" at bounding box center [321, 156] width 26 height 14
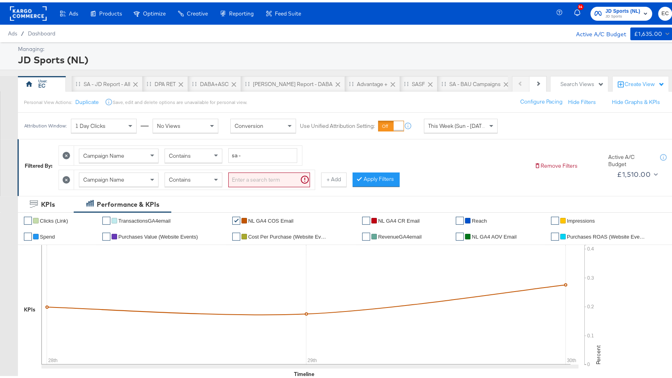
click at [130, 177] on div "Campaign Name" at bounding box center [118, 178] width 79 height 14
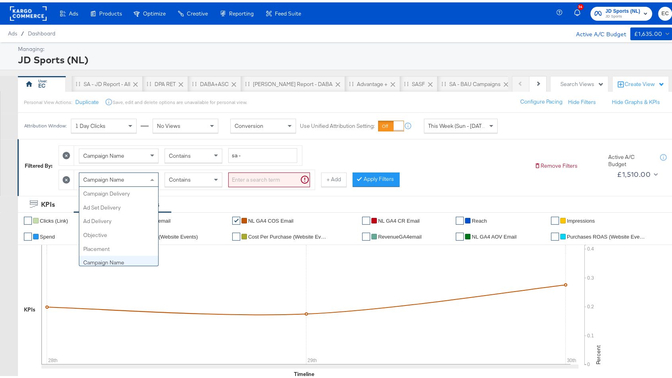
scroll to position [69, 0]
type input "ad"
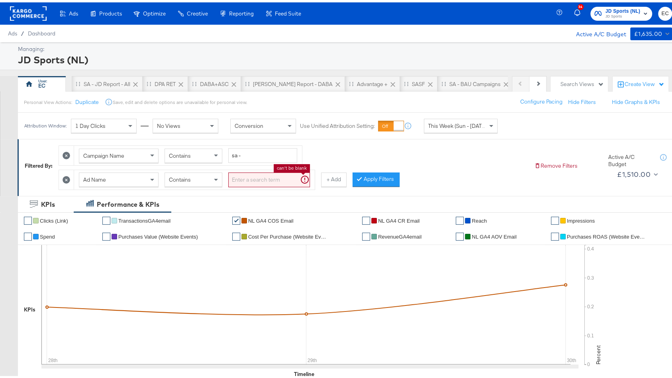
click at [291, 179] on input "search" at bounding box center [269, 177] width 82 height 15
type input "klarna"
click at [370, 188] on div "Filtered By: Campaign Name Contains sa - Ad Name Contains klarna + Add Apply Fi…" at bounding box center [349, 165] width 663 height 57
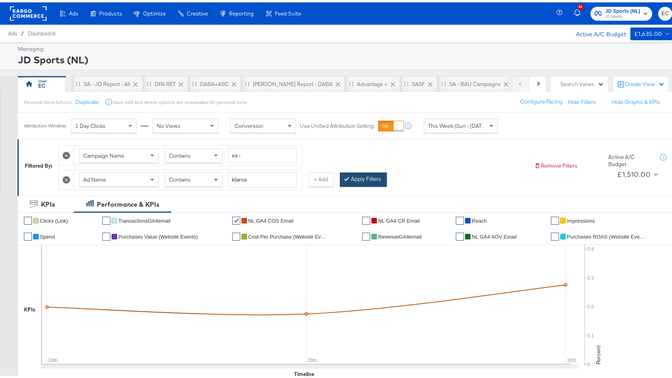
click at [367, 179] on button "Apply Filters" at bounding box center [363, 177] width 47 height 14
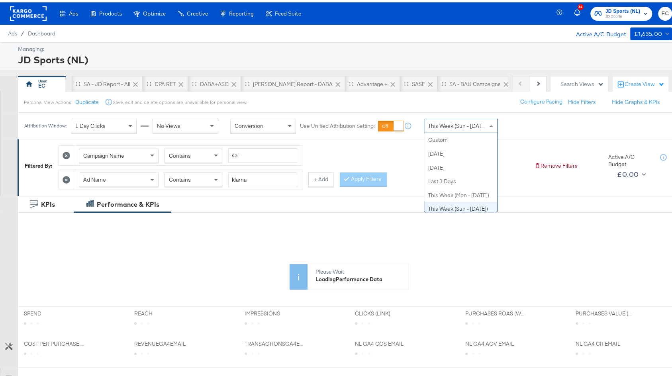
click at [438, 124] on span "This Week (Sun - [DATE])" at bounding box center [458, 123] width 60 height 7
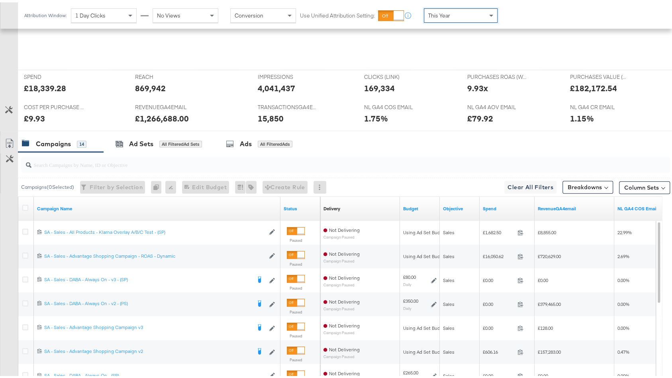
scroll to position [322, 0]
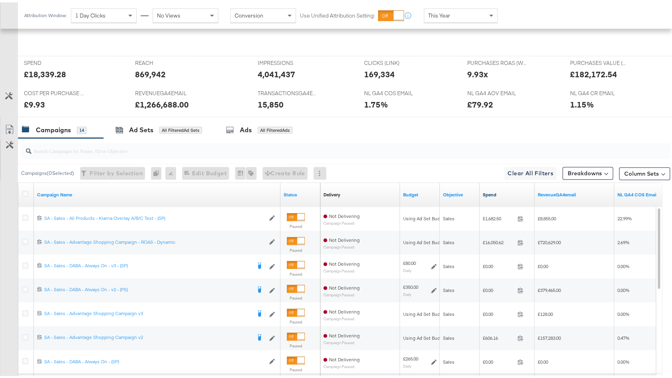
click at [516, 191] on link "Spend" at bounding box center [507, 192] width 49 height 6
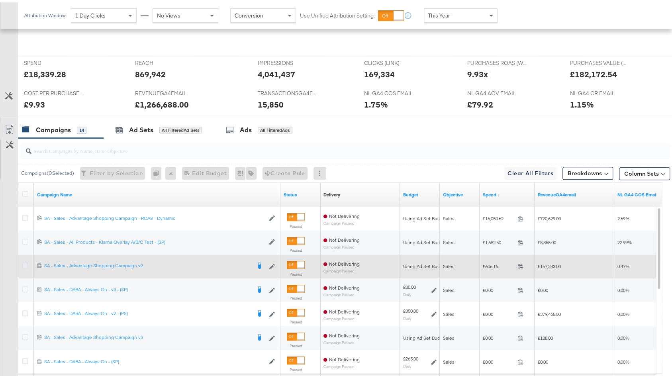
click at [26, 261] on icon at bounding box center [25, 263] width 6 height 6
click at [0, 0] on input "checkbox" at bounding box center [0, 0] width 0 height 0
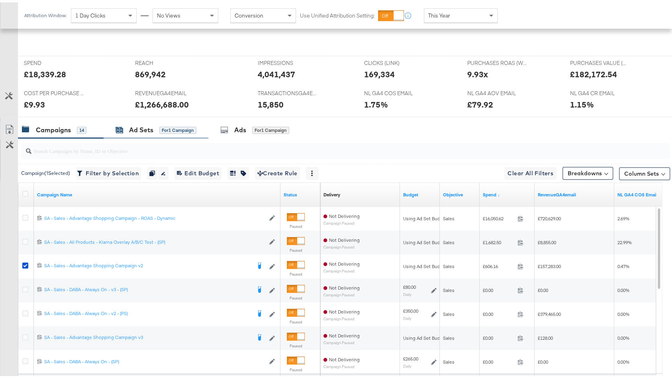
click at [183, 125] on div "for 1 Campaign" at bounding box center [177, 127] width 37 height 7
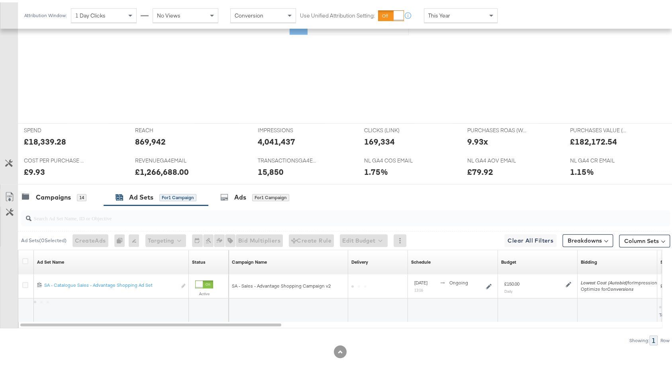
scroll to position [252, 0]
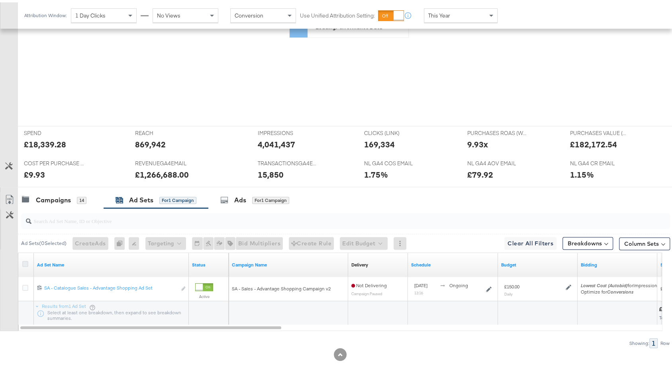
click at [23, 260] on icon at bounding box center [25, 262] width 6 height 6
click at [0, 0] on input "checkbox" at bounding box center [0, 0] width 0 height 0
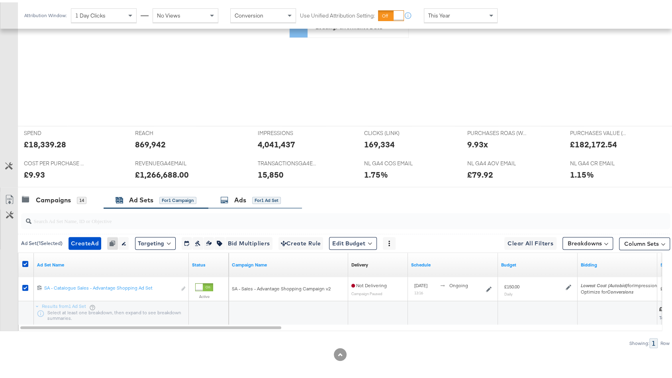
click at [283, 194] on div "Ads for 1 Ad Set" at bounding box center [255, 197] width 70 height 9
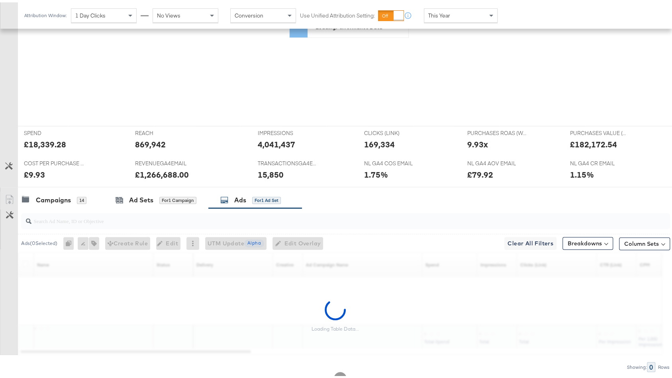
scroll to position [276, 0]
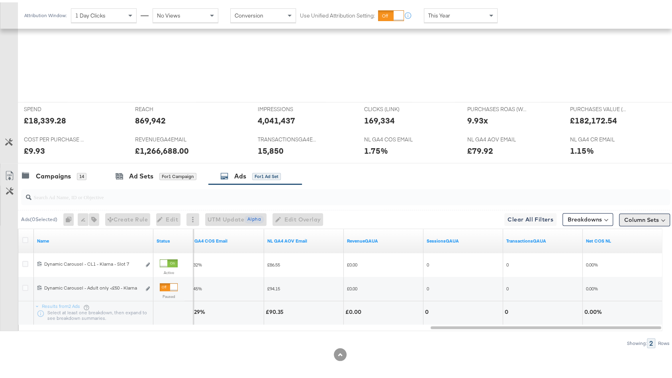
click at [635, 213] on button "Column Sets" at bounding box center [644, 217] width 51 height 13
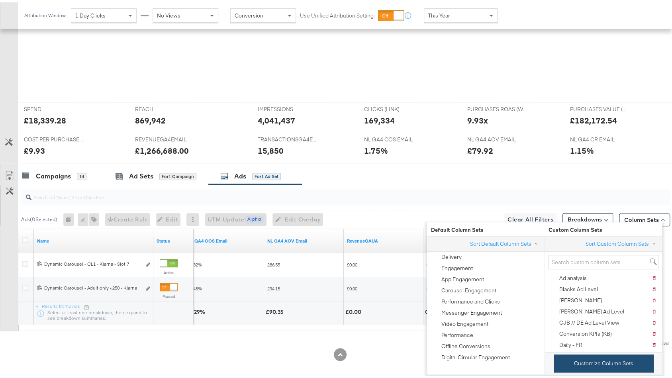
click at [579, 362] on button "Customize Column Sets" at bounding box center [604, 361] width 100 height 18
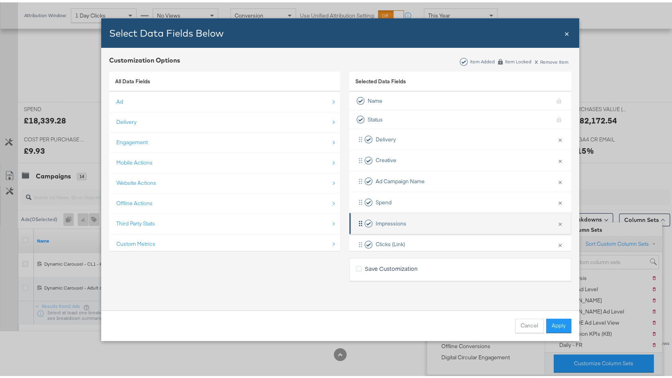
scroll to position [345, 0]
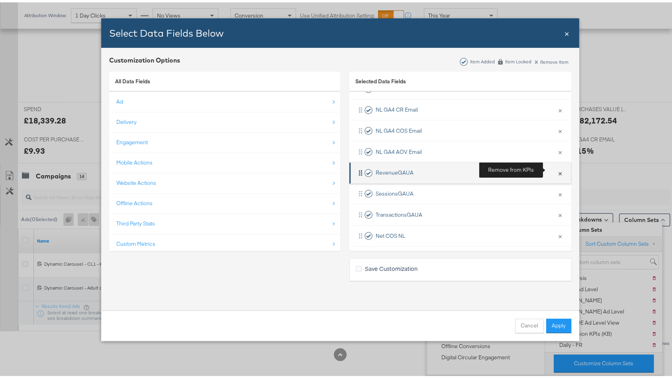
click at [555, 170] on button "×" at bounding box center [560, 170] width 10 height 17
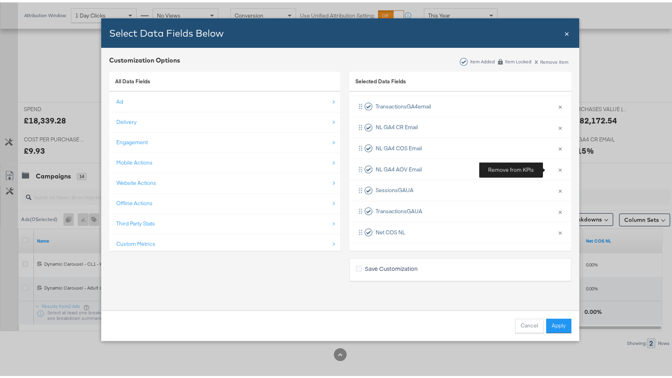
scroll to position [324, 0]
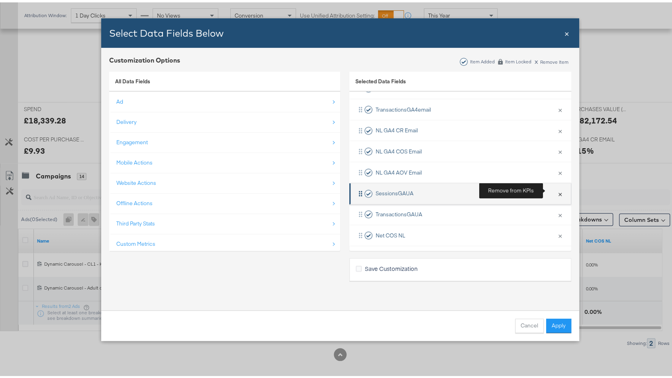
click at [555, 191] on button "×" at bounding box center [560, 191] width 10 height 17
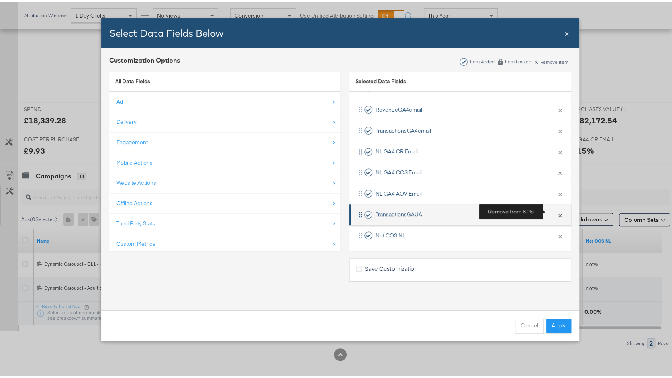
click at [555, 210] on button "×" at bounding box center [560, 212] width 10 height 17
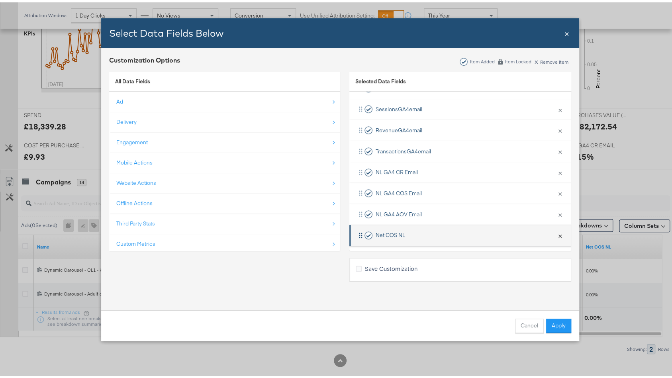
scroll to position [282, 0]
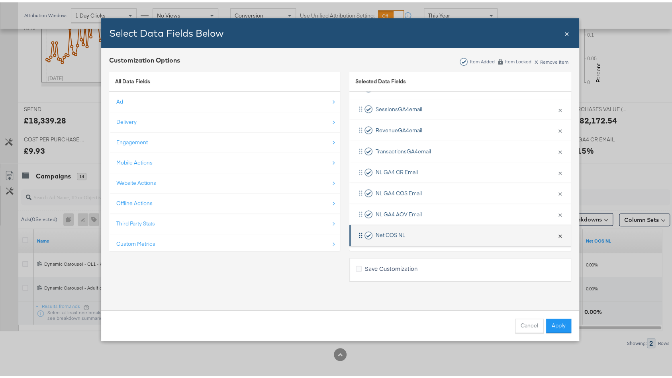
click at [555, 231] on button "×" at bounding box center [560, 233] width 10 height 17
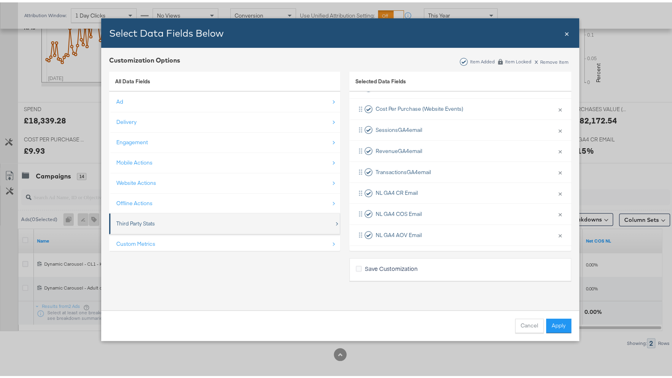
click at [190, 217] on div "Third Party Stats" at bounding box center [225, 221] width 218 height 16
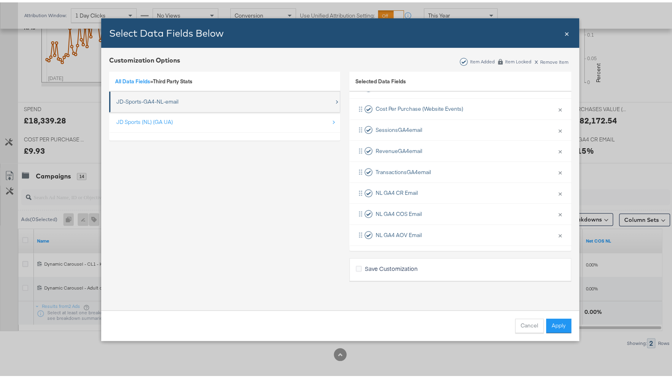
click at [140, 102] on div "JD-Sports-GA4-NL-email" at bounding box center [147, 100] width 62 height 8
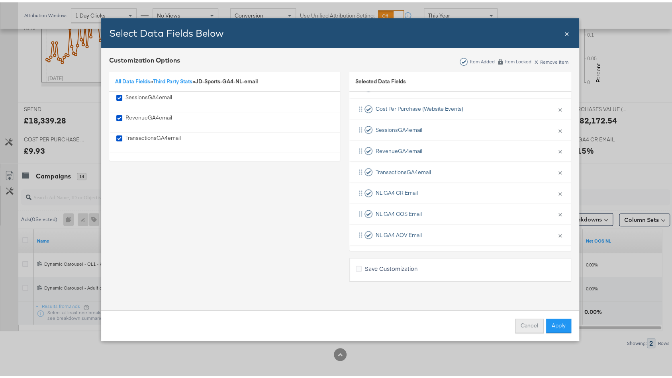
click at [528, 324] on button "Cancel" at bounding box center [529, 323] width 29 height 14
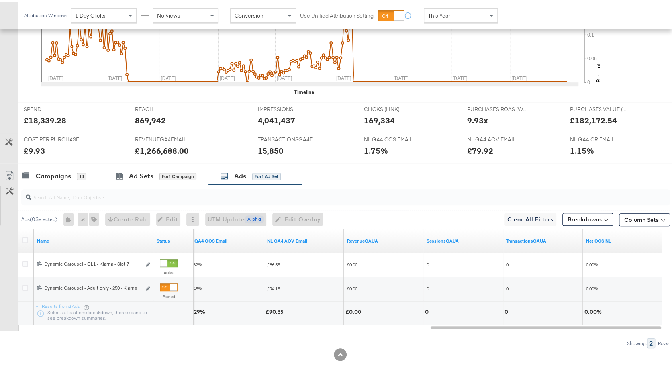
scroll to position [282, 0]
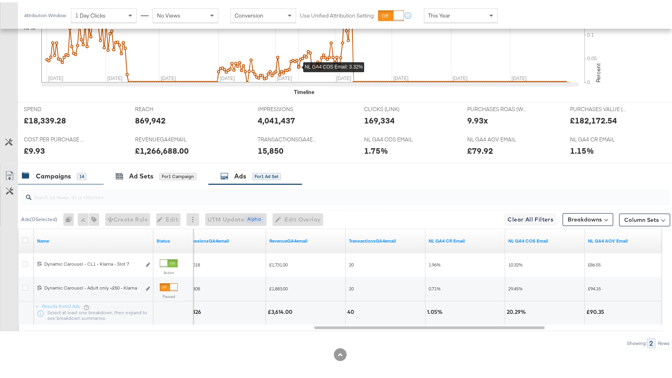
click at [51, 169] on div "Campaigns" at bounding box center [53, 173] width 35 height 9
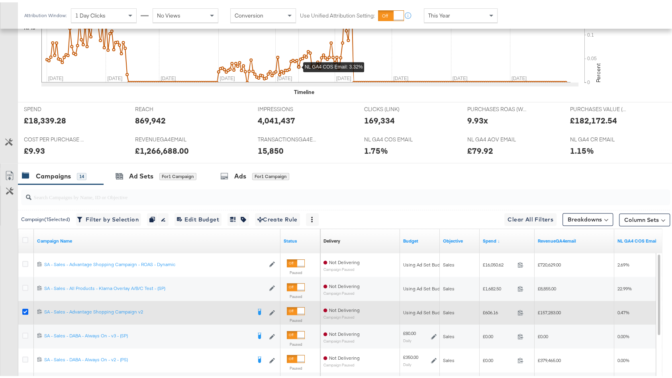
click at [24, 306] on icon at bounding box center [25, 309] width 6 height 6
click at [0, 0] on input "checkbox" at bounding box center [0, 0] width 0 height 0
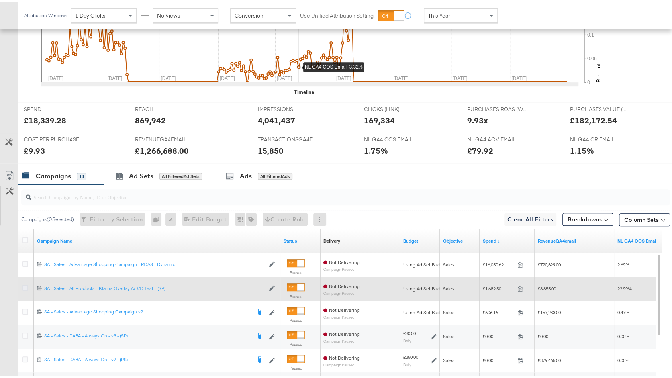
click at [23, 283] on icon at bounding box center [25, 286] width 6 height 6
click at [0, 0] on input "checkbox" at bounding box center [0, 0] width 0 height 0
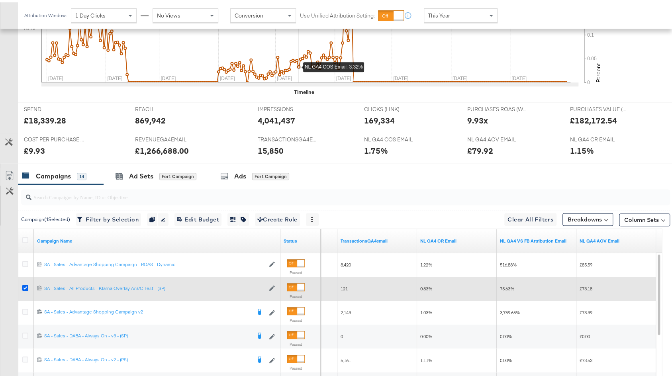
click at [24, 283] on icon at bounding box center [25, 286] width 6 height 6
click at [0, 0] on input "checkbox" at bounding box center [0, 0] width 0 height 0
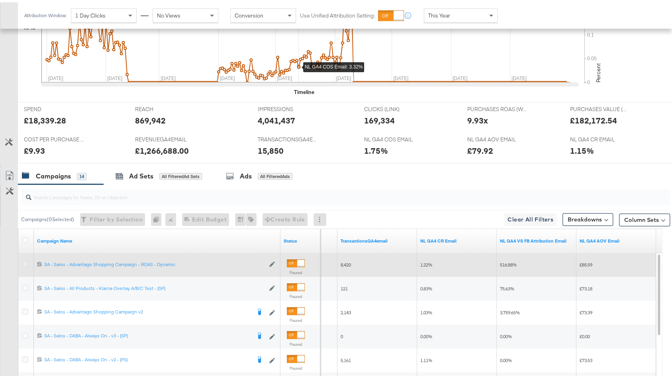
click at [24, 261] on icon at bounding box center [25, 262] width 6 height 6
click at [0, 0] on input "checkbox" at bounding box center [0, 0] width 0 height 0
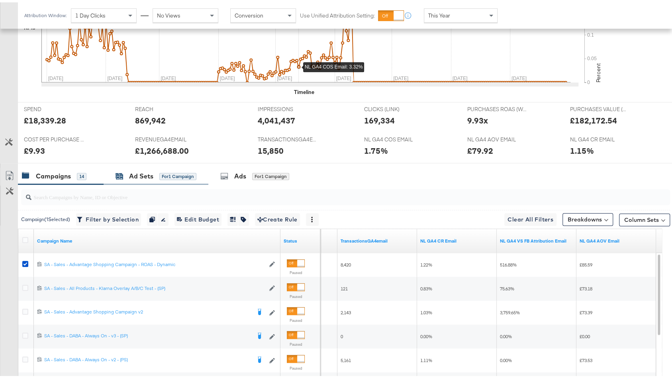
click at [165, 171] on div "for 1 Campaign" at bounding box center [177, 174] width 37 height 7
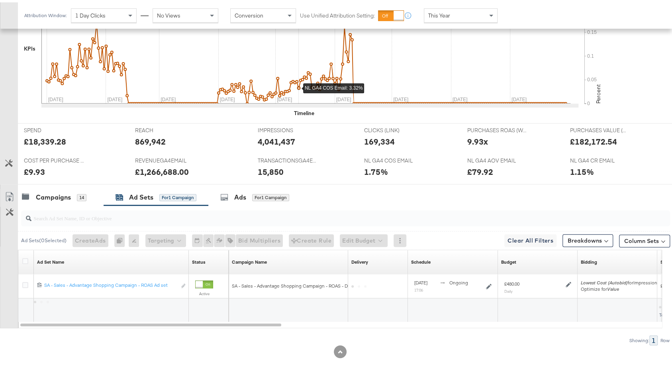
scroll to position [258, 0]
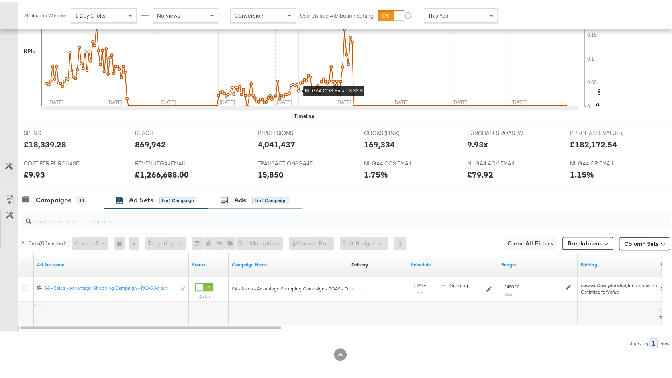
click at [248, 189] on div "Ads for 1 Campaign" at bounding box center [255, 197] width 94 height 17
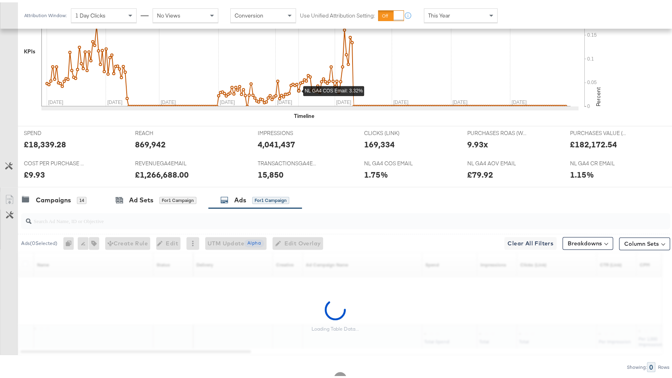
scroll to position [282, 0]
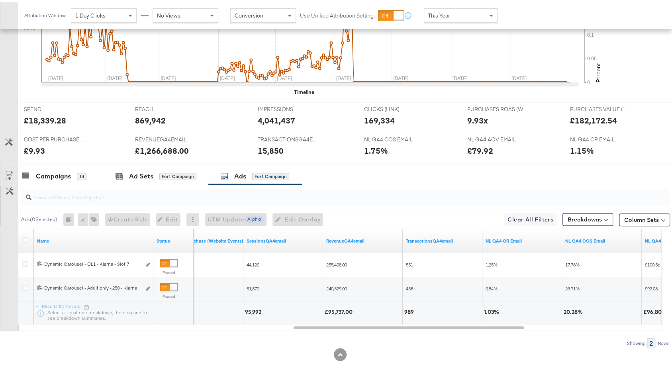
click at [441, 17] on div "This Year" at bounding box center [460, 13] width 73 height 14
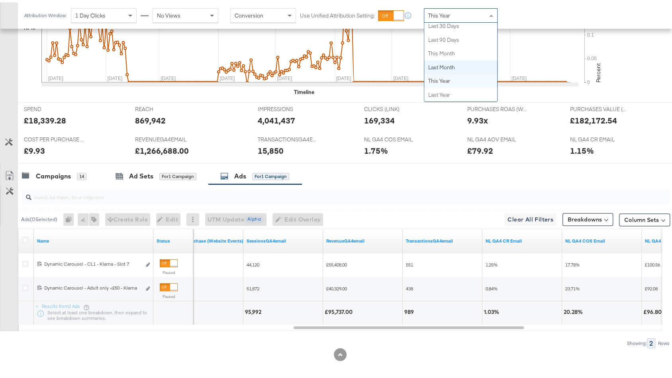
scroll to position [0, 0]
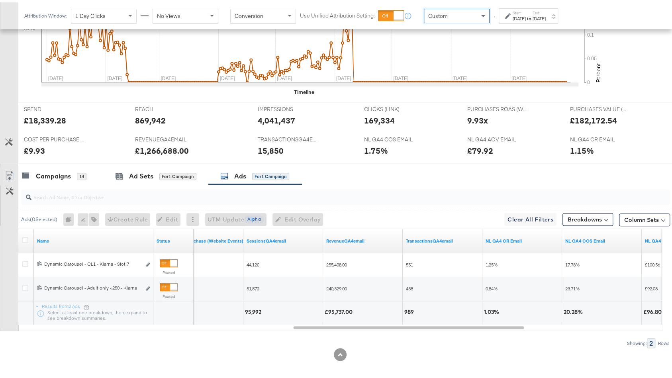
click at [526, 9] on label "Start:" at bounding box center [519, 10] width 13 height 5
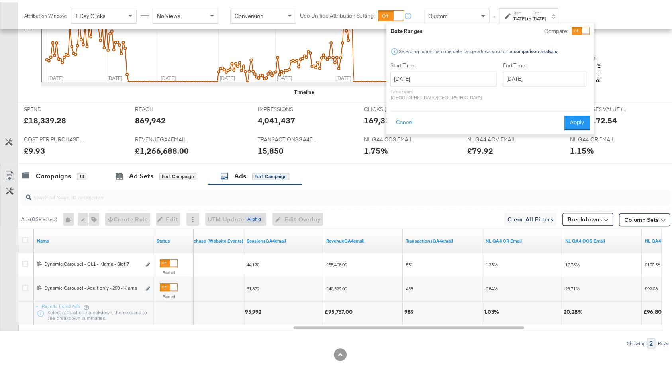
click at [420, 84] on div "September 30th 2025 ‹ September 2025 › Su Mo Tu We Th Fr Sa 31 1 2 3 4 5 6 7 8 …" at bounding box center [443, 83] width 106 height 29
click at [420, 79] on input "September 30th 2025" at bounding box center [443, 76] width 106 height 14
click at [400, 87] on span "‹" at bounding box center [399, 93] width 12 height 12
click at [396, 127] on td "3" at bounding box center [400, 127] width 14 height 11
type input "August 3rd 2025"
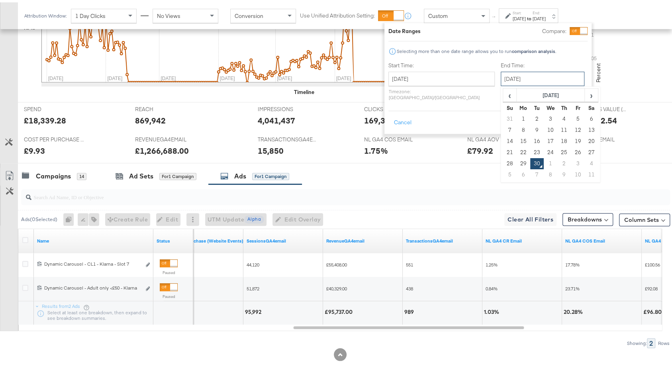
click at [508, 76] on input "September 30th 2025" at bounding box center [543, 76] width 84 height 14
click at [517, 96] on th "September 2025" at bounding box center [551, 93] width 68 height 14
click at [575, 133] on td "Aug" at bounding box center [587, 130] width 24 height 20
click at [585, 141] on td "16" at bounding box center [592, 138] width 14 height 11
type input "August 16th 2025"
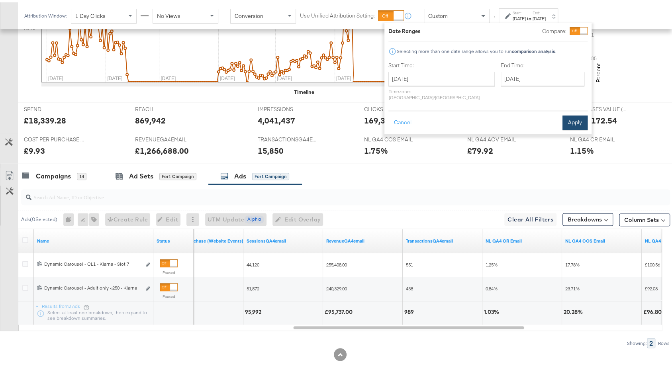
click at [572, 117] on button "Apply" at bounding box center [575, 120] width 25 height 14
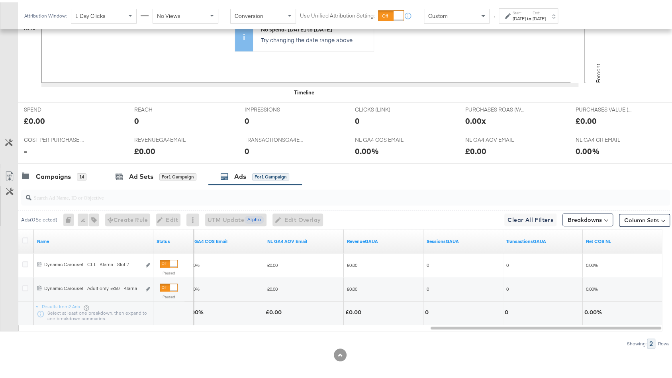
scroll to position [283, 0]
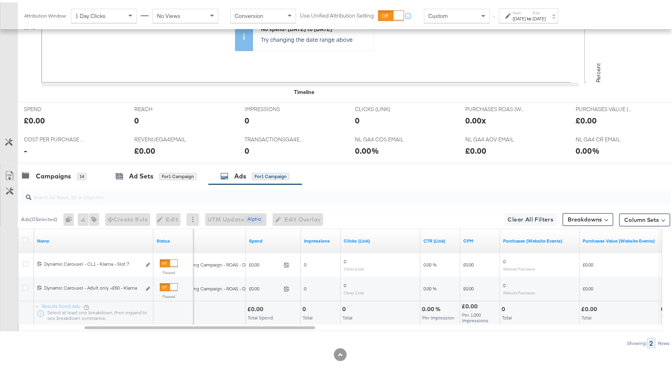
click at [542, 19] on div "Start: Aug 3rd 2025 to End: Aug 16th 2025" at bounding box center [528, 13] width 59 height 15
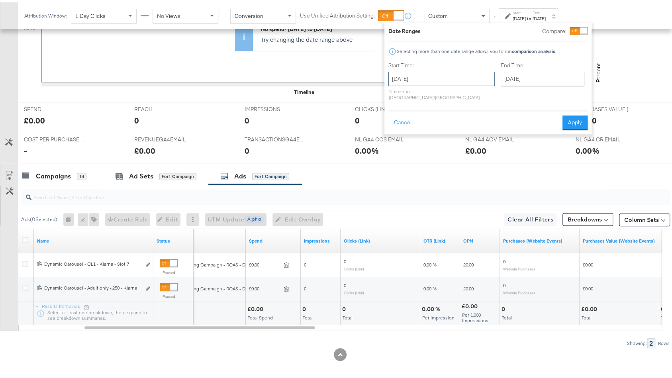
click at [441, 77] on input "August 3rd 2025" at bounding box center [441, 76] width 106 height 14
click at [399, 87] on span "‹" at bounding box center [397, 93] width 12 height 12
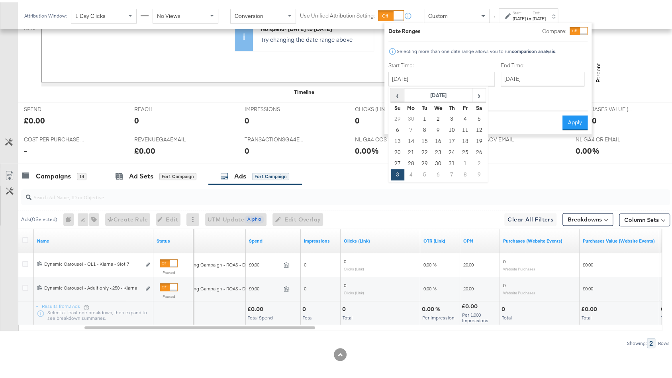
click at [396, 94] on span "‹" at bounding box center [397, 93] width 12 height 12
click at [441, 139] on td "11" at bounding box center [439, 138] width 14 height 11
type input "June 11th 2025"
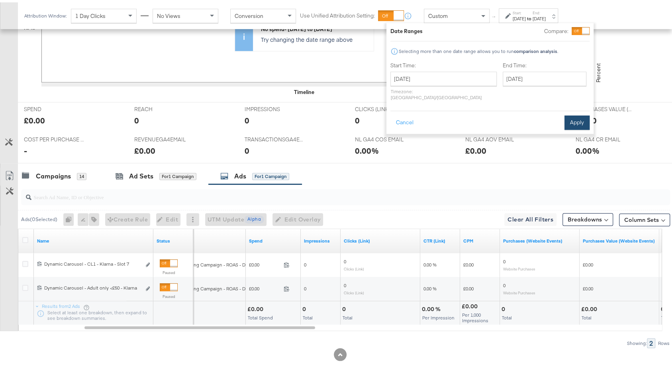
click at [580, 118] on button "Apply" at bounding box center [577, 120] width 25 height 14
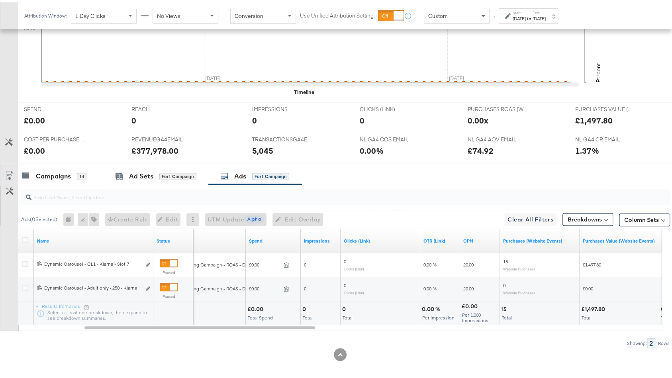
click at [521, 11] on label "Start:" at bounding box center [519, 10] width 13 height 5
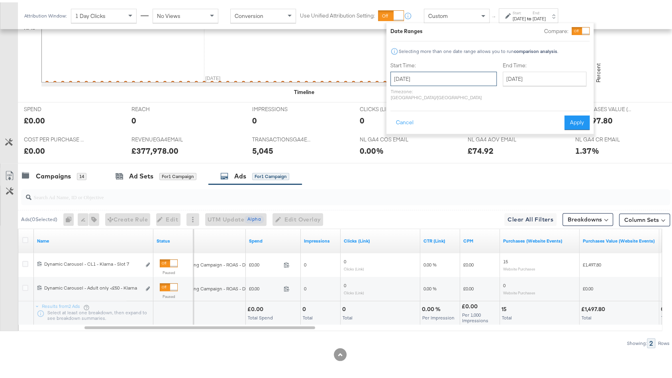
click at [417, 79] on input "June 11th 2025" at bounding box center [443, 76] width 106 height 14
click at [424, 137] on td "10" at bounding box center [427, 138] width 14 height 11
type input "June 10th 2025"
click at [568, 115] on button "Apply" at bounding box center [577, 120] width 25 height 14
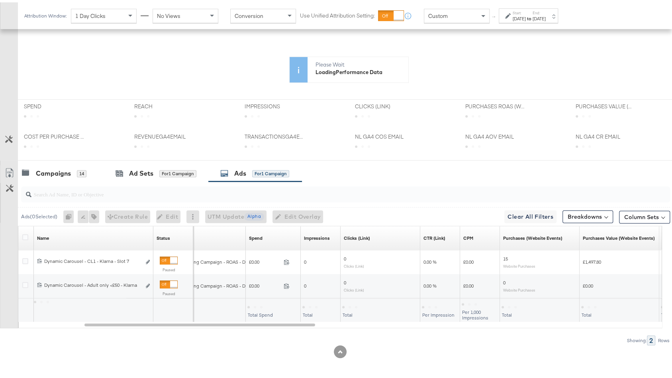
scroll to position [205, 0]
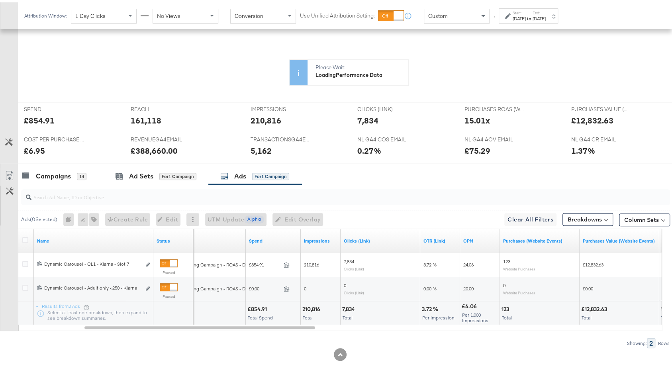
click at [546, 18] on div "Aug 16th 2025" at bounding box center [539, 16] width 13 height 6
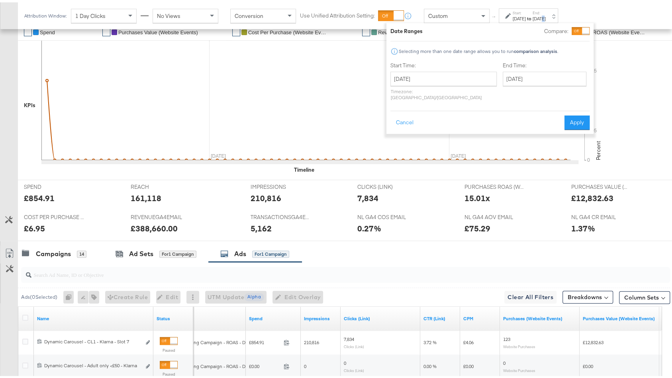
scroll to position [283, 0]
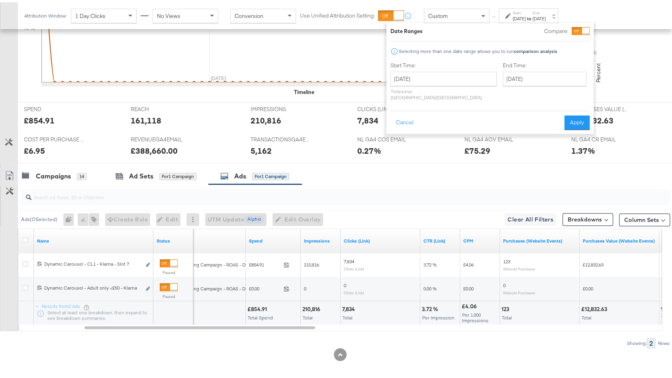
click at [499, 171] on div "Campaigns 14 Ad Sets for 1 Campaign Ads for 1 Campaign" at bounding box center [349, 173] width 662 height 17
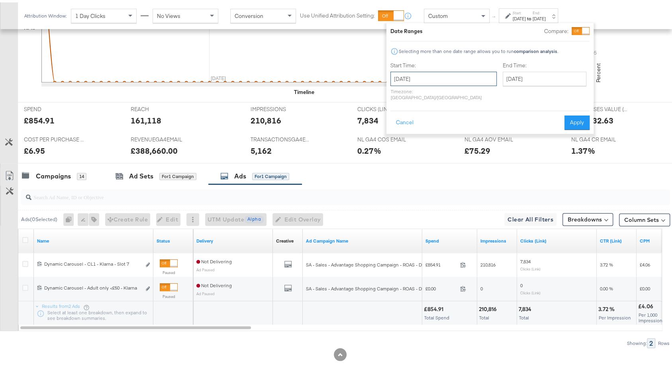
click at [449, 76] on input "June 10th 2025" at bounding box center [443, 76] width 106 height 14
click at [503, 76] on input "August 16th 2025" at bounding box center [545, 76] width 84 height 14
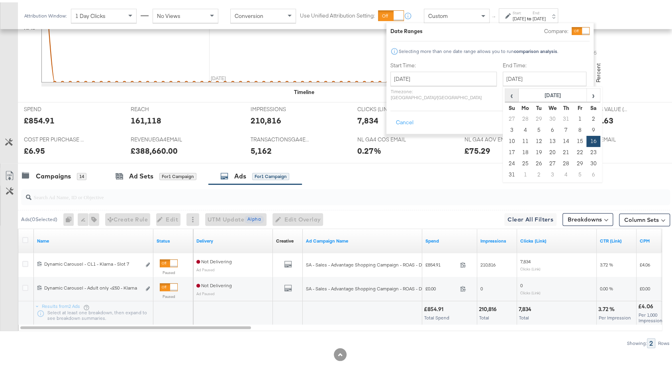
click at [506, 94] on span "‹" at bounding box center [512, 93] width 12 height 12
click at [532, 137] on td "10" at bounding box center [539, 138] width 14 height 11
type input "June 10th 2025"
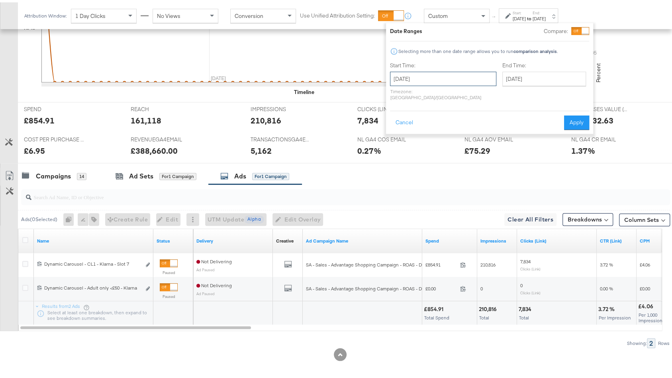
click at [435, 75] on input "June 10th 2025" at bounding box center [443, 76] width 106 height 14
click at [396, 128] on td "1" at bounding box center [399, 127] width 14 height 11
type input "June 1st 2025"
click at [575, 113] on button "Apply" at bounding box center [573, 120] width 25 height 14
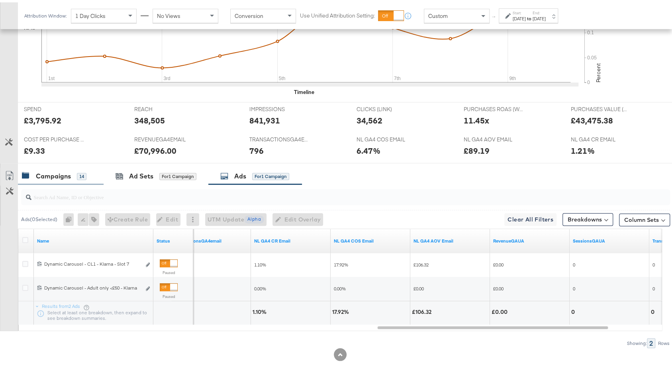
click at [81, 178] on div "Campaigns 14" at bounding box center [61, 173] width 86 height 17
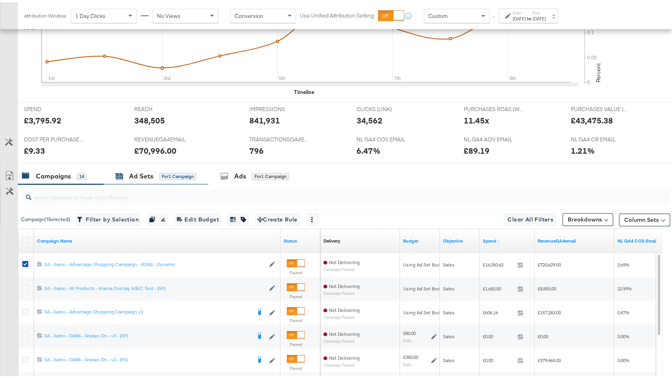
click at [146, 174] on div "Ad Sets" at bounding box center [141, 173] width 24 height 9
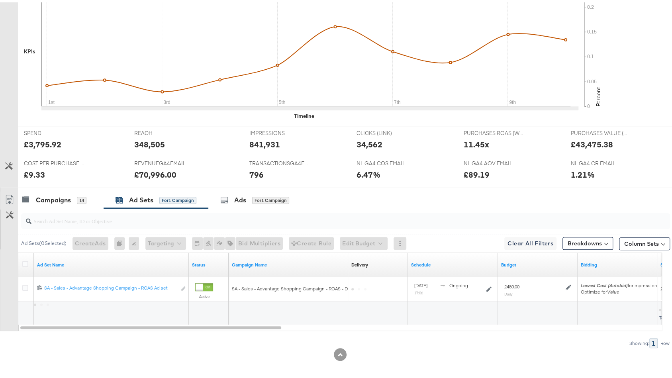
scroll to position [88, 0]
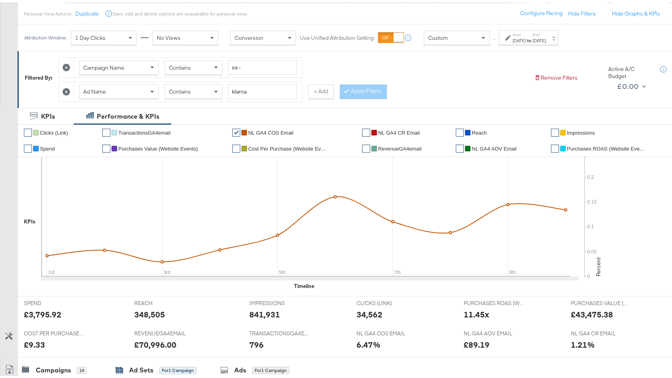
click at [67, 89] on icon at bounding box center [67, 90] width 8 height 8
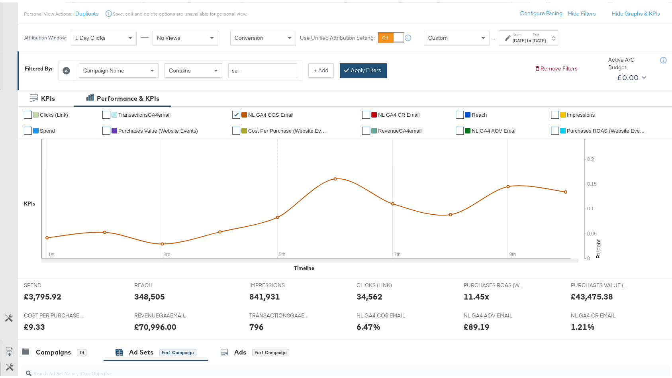
click at [373, 66] on button "Apply Filters" at bounding box center [363, 68] width 47 height 14
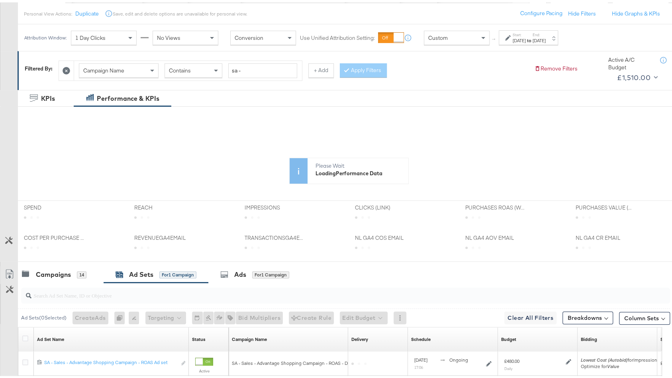
scroll to position [164, 0]
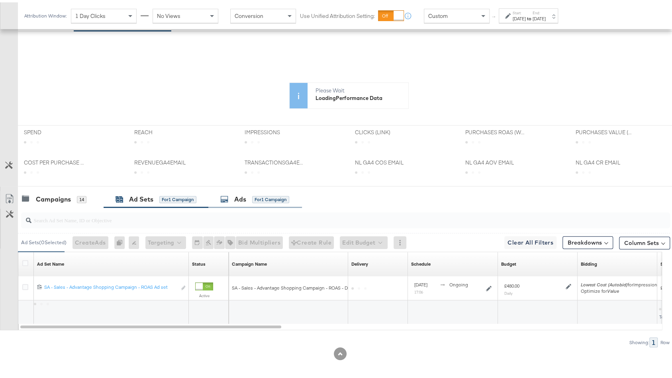
click at [246, 192] on div "Ads" at bounding box center [240, 196] width 12 height 9
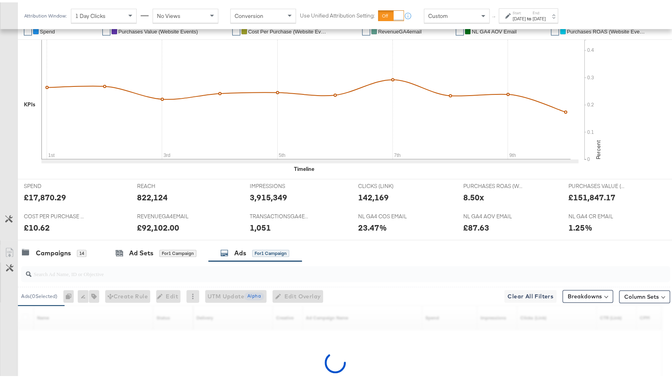
scroll to position [265, 0]
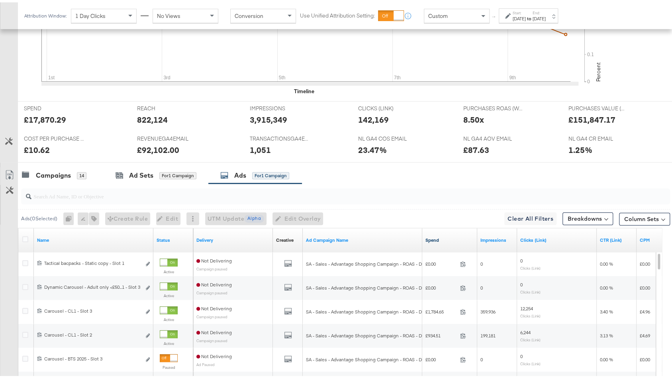
click at [431, 235] on link "Spend" at bounding box center [450, 238] width 49 height 6
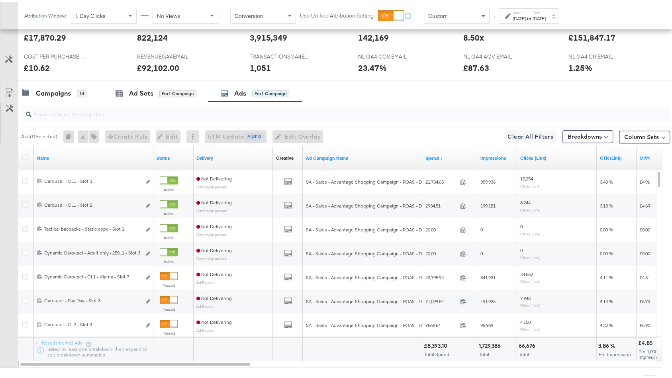
scroll to position [354, 0]
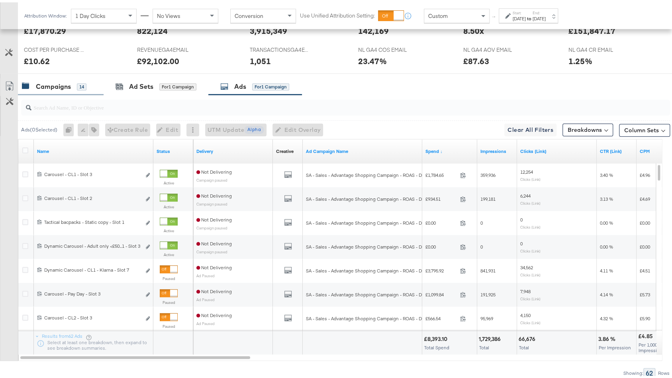
click at [67, 83] on div "Campaigns" at bounding box center [53, 84] width 35 height 9
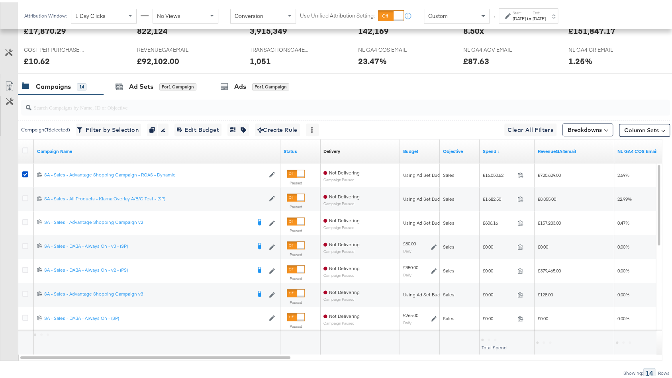
click at [154, 80] on div "Ad Sets for 1 Campaign" at bounding box center [156, 84] width 81 height 9
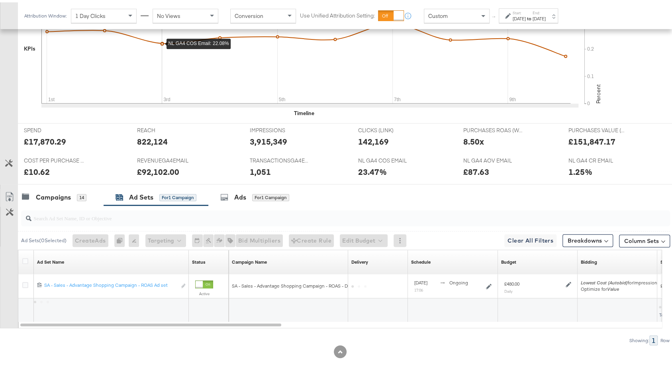
scroll to position [241, 0]
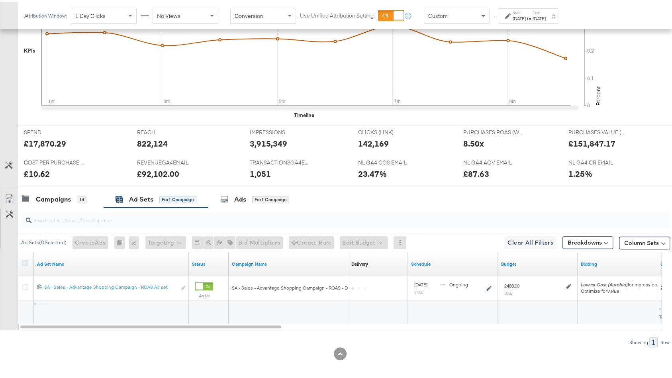
click at [25, 258] on icon at bounding box center [25, 261] width 6 height 6
click at [0, 0] on input "checkbox" at bounding box center [0, 0] width 0 height 0
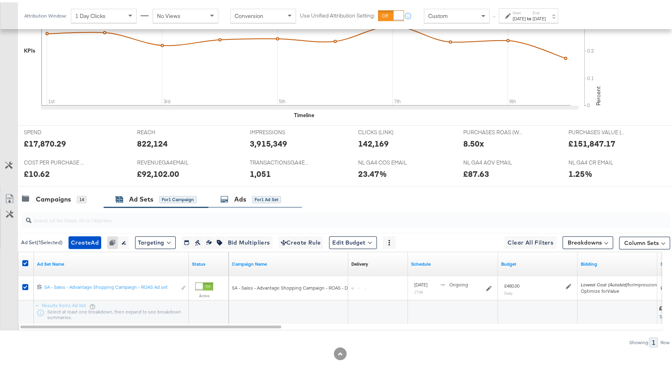
click at [268, 199] on div "Ads for 1 Ad Set" at bounding box center [250, 196] width 61 height 9
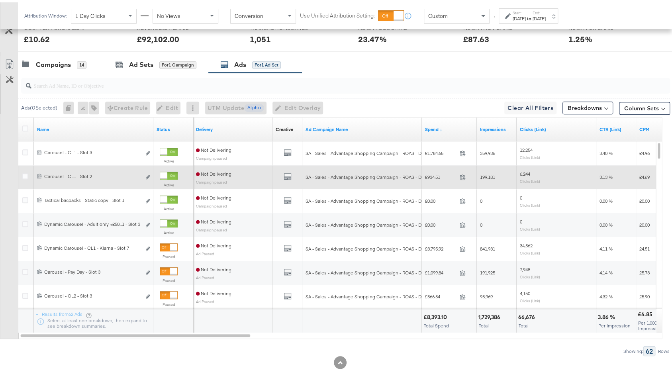
scroll to position [0, 0]
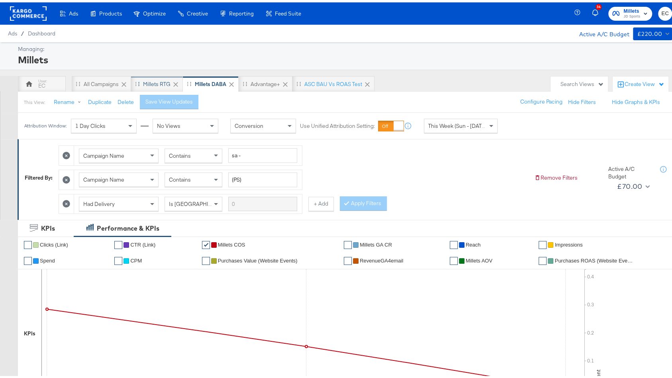
click at [150, 82] on div "Millets RTG" at bounding box center [156, 82] width 27 height 8
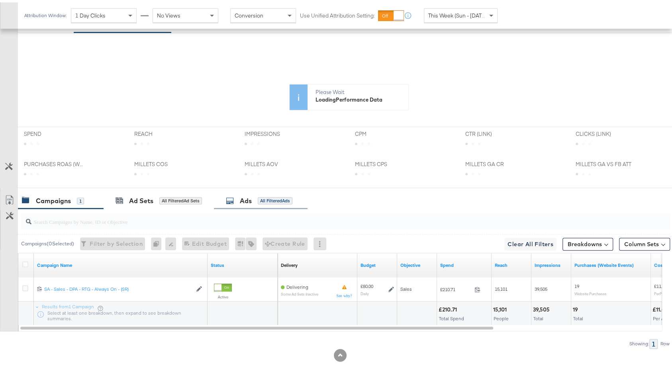
click at [278, 200] on div "KPIs Performance & KPIs Customize KPIs ✔ Clicks (Link) ✔ CTR (Link) ✔ Millets C…" at bounding box center [340, 198] width 680 height 368
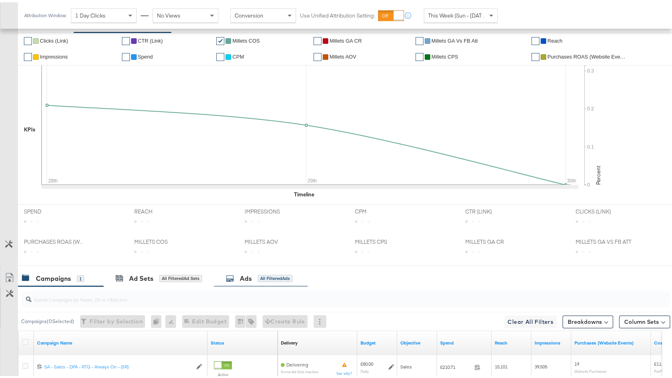
scroll to position [228, 0]
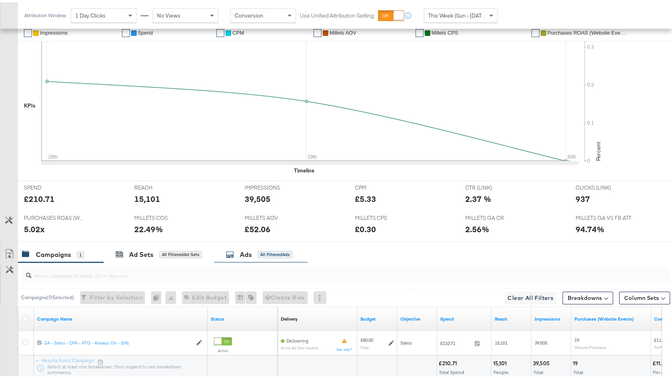
click at [250, 249] on div "Ads" at bounding box center [246, 252] width 12 height 9
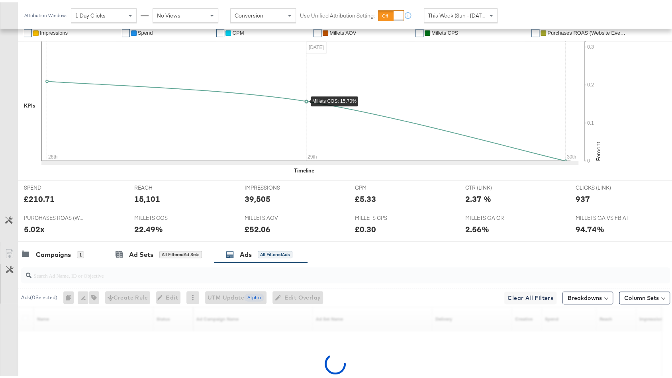
scroll to position [306, 0]
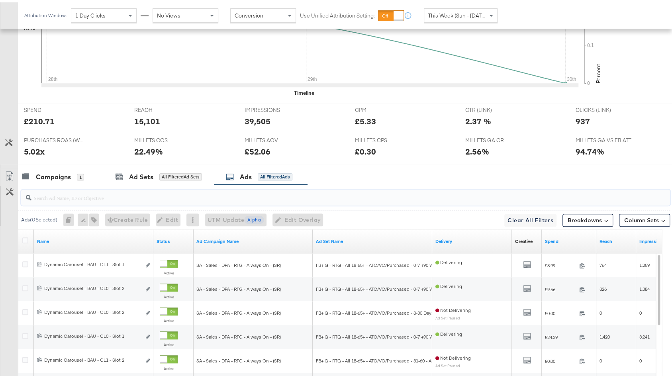
click at [63, 184] on input "search" at bounding box center [321, 192] width 580 height 16
type input "slot 1"
click at [23, 232] on div at bounding box center [26, 239] width 15 height 24
click at [23, 236] on icon at bounding box center [25, 238] width 6 height 6
click at [0, 0] on input "checkbox" at bounding box center [0, 0] width 0 height 0
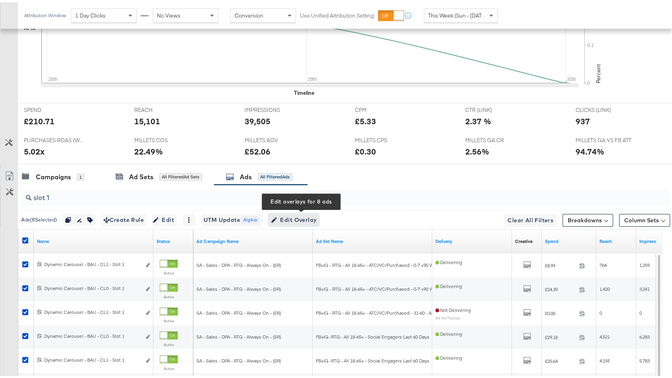
click at [300, 220] on button "Edit Overlay Edit overlays for 8 ads" at bounding box center [294, 217] width 51 height 13
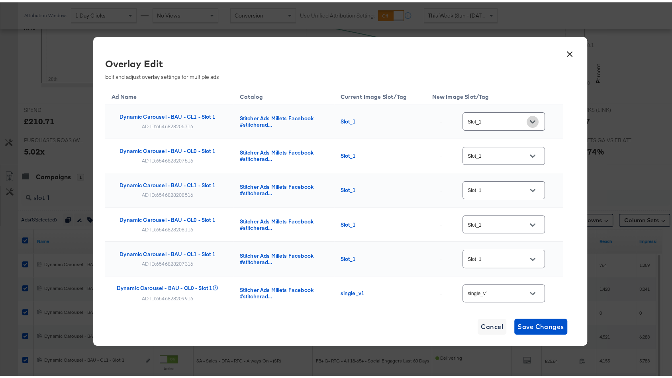
click at [527, 121] on button "Open" at bounding box center [533, 120] width 12 height 12
click at [490, 167] on div "single_v1" at bounding box center [497, 166] width 45 height 8
type input "single_v1"
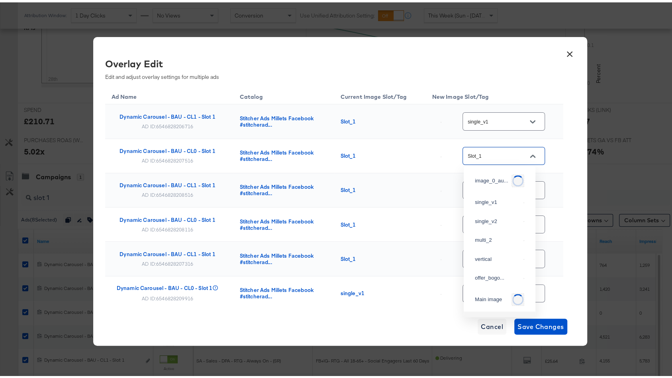
click at [498, 153] on input "Slot_1" at bounding box center [497, 153] width 63 height 9
click at [487, 203] on div "single_v1" at bounding box center [497, 200] width 45 height 8
type input "single_v1"
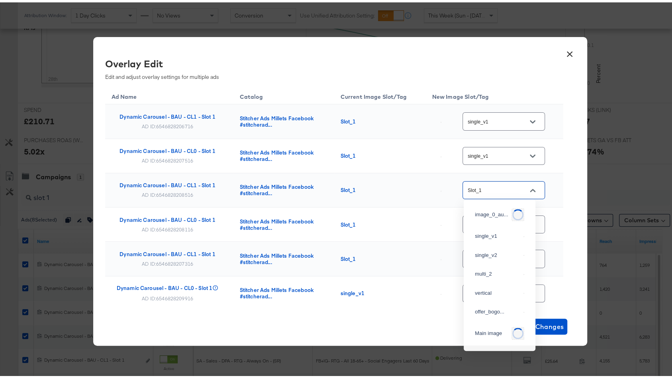
click at [493, 187] on input "Slot_1" at bounding box center [497, 188] width 63 height 9
click at [486, 233] on div "single_v1" at bounding box center [497, 234] width 45 height 8
type input "single_v1"
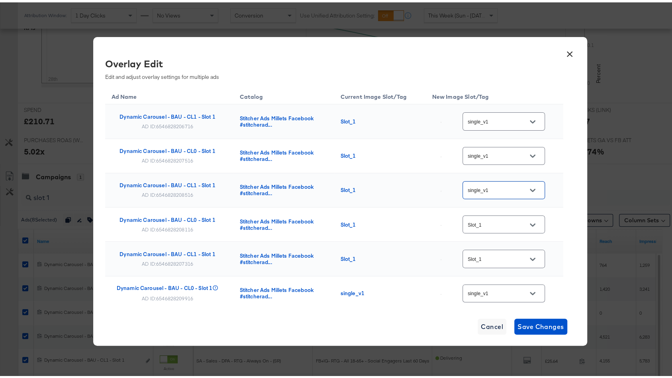
click at [489, 218] on div "Slot_1" at bounding box center [504, 222] width 82 height 18
click at [489, 218] on input "Slot_1" at bounding box center [497, 222] width 63 height 9
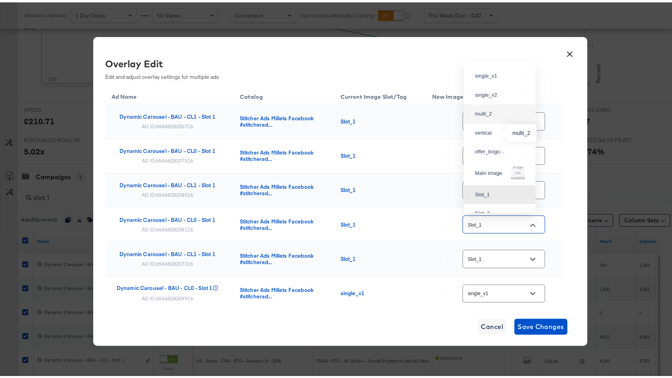
scroll to position [16, 0]
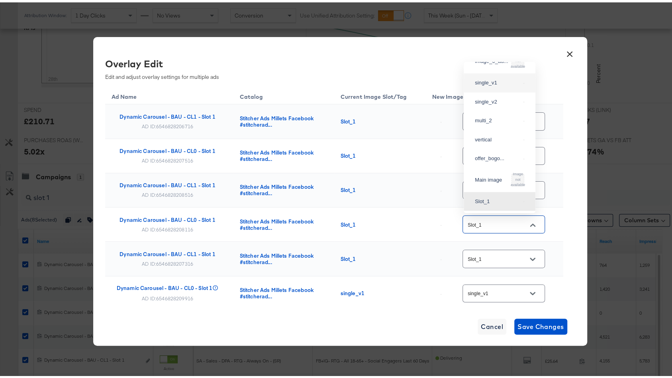
click at [500, 88] on div "single_v1" at bounding box center [499, 80] width 59 height 14
type input "single_v1"
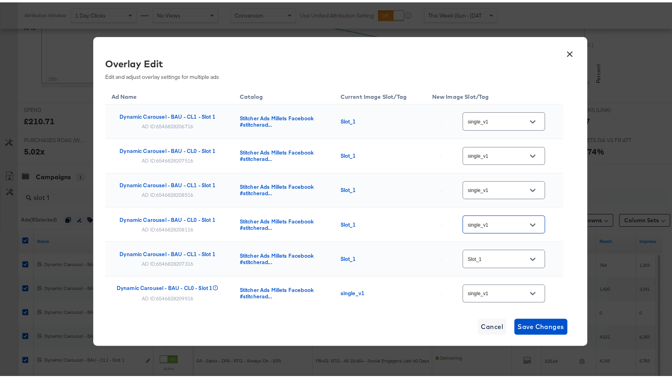
click at [477, 252] on input "Slot_1" at bounding box center [497, 256] width 63 height 9
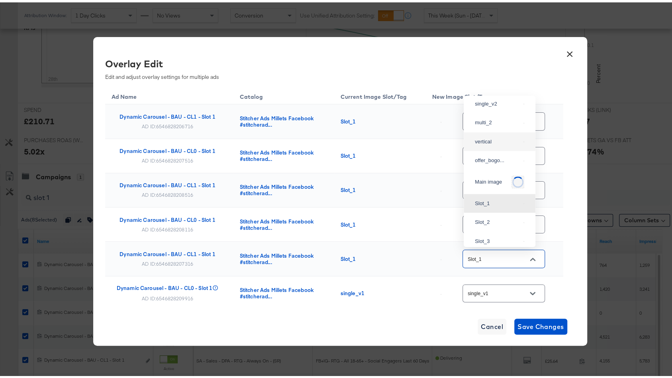
scroll to position [0, 0]
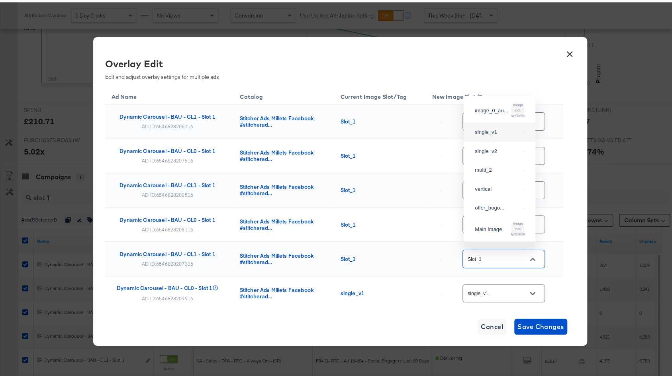
click at [493, 128] on div "single_v1" at bounding box center [497, 130] width 45 height 8
type input "single_v1"
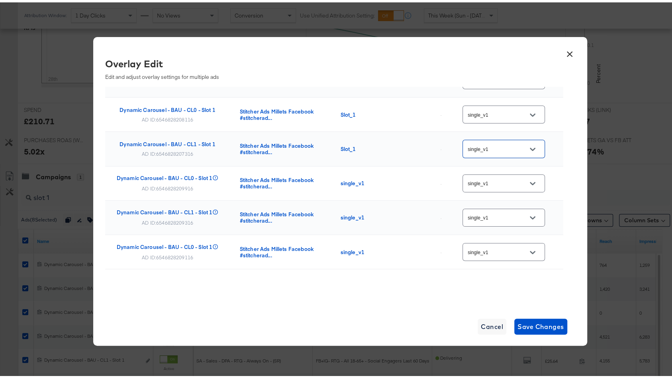
scroll to position [312, 0]
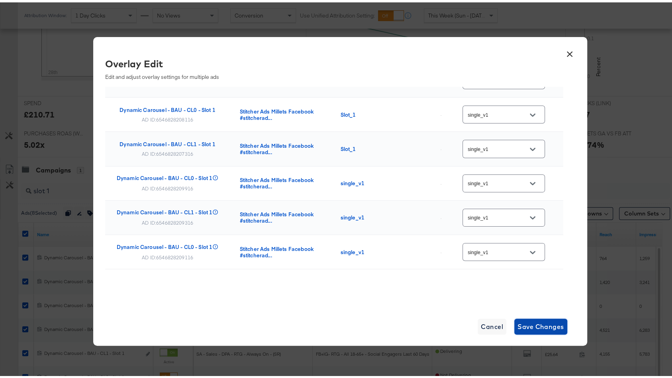
click at [537, 330] on span "Save Changes" at bounding box center [541, 324] width 47 height 11
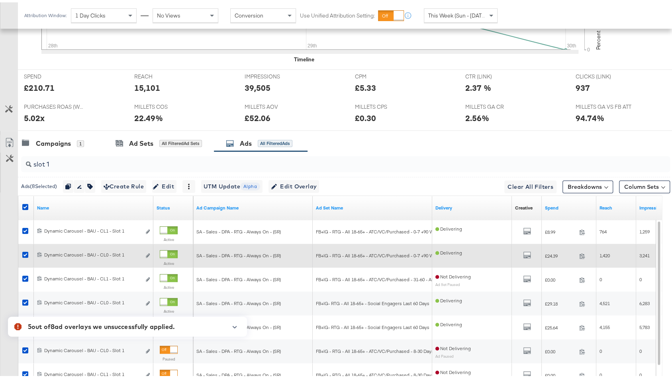
scroll to position [425, 0]
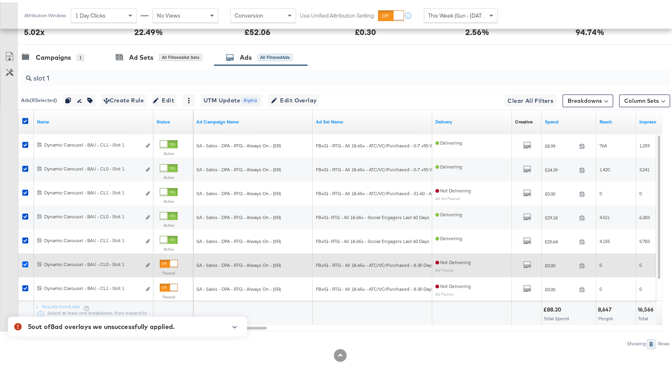
click at [23, 259] on icon at bounding box center [25, 262] width 6 height 6
click at [0, 0] on input "checkbox" at bounding box center [0, 0] width 0 height 0
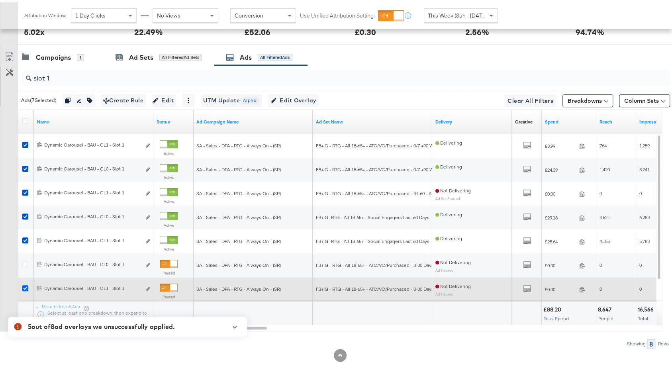
click at [24, 284] on icon at bounding box center [25, 286] width 6 height 6
click at [0, 0] on input "checkbox" at bounding box center [0, 0] width 0 height 0
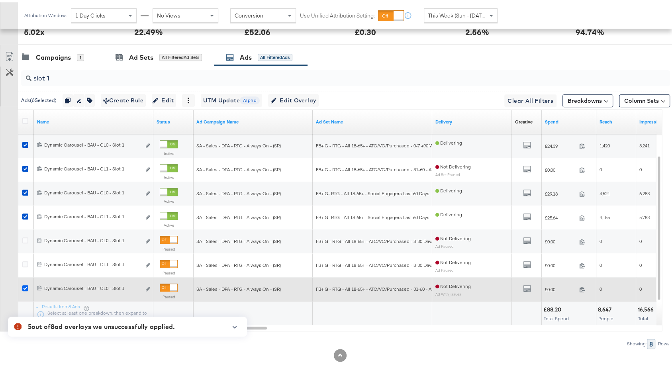
click at [25, 285] on icon at bounding box center [25, 286] width 6 height 6
click at [0, 0] on input "checkbox" at bounding box center [0, 0] width 0 height 0
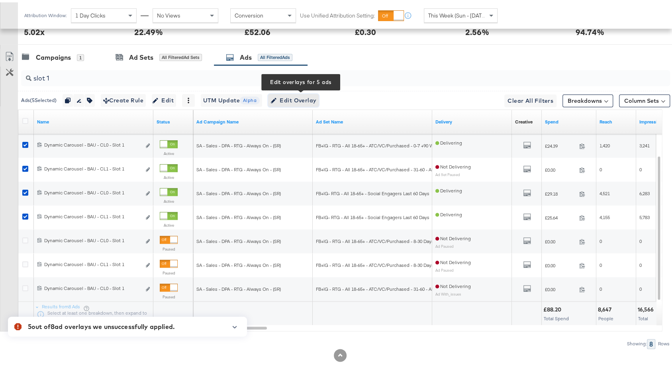
click at [306, 95] on span "Edit Overlay Edit overlays for 5 ads" at bounding box center [294, 98] width 46 height 10
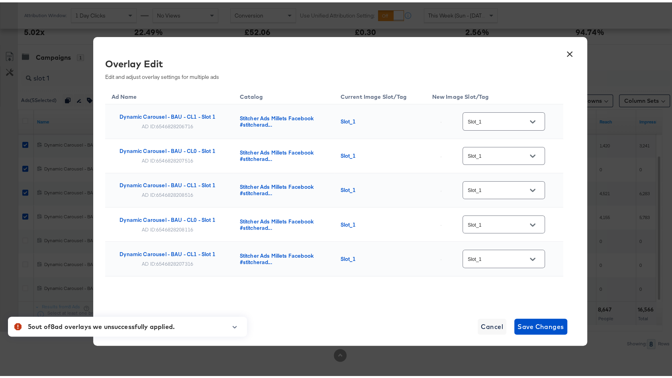
click at [481, 118] on input "Slot_1" at bounding box center [497, 119] width 63 height 9
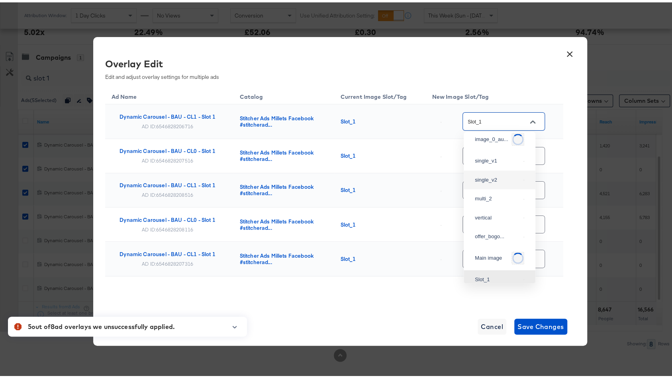
scroll to position [0, 0]
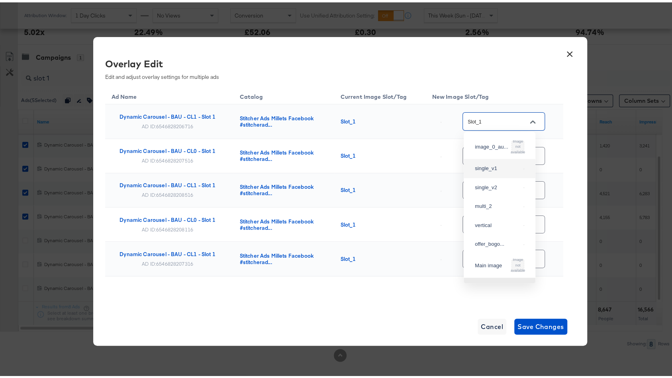
click at [500, 165] on div "single_v1" at bounding box center [497, 166] width 45 height 8
type input "single_v1"
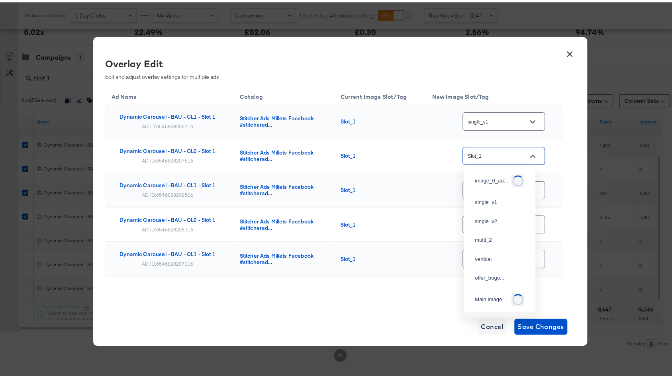
click at [499, 151] on input "Slot_1" at bounding box center [497, 153] width 63 height 9
click at [495, 207] on div "single_v1" at bounding box center [499, 200] width 59 height 14
type input "single_v1"
click at [499, 189] on input "Slot_1" at bounding box center [497, 188] width 63 height 9
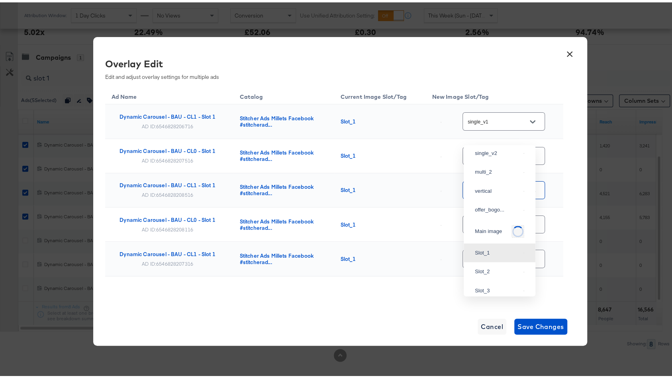
scroll to position [371, 0]
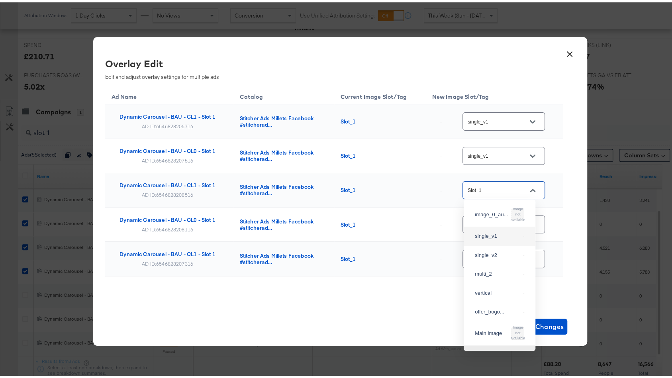
click at [488, 230] on div "single_v1" at bounding box center [499, 234] width 59 height 14
type input "single_v1"
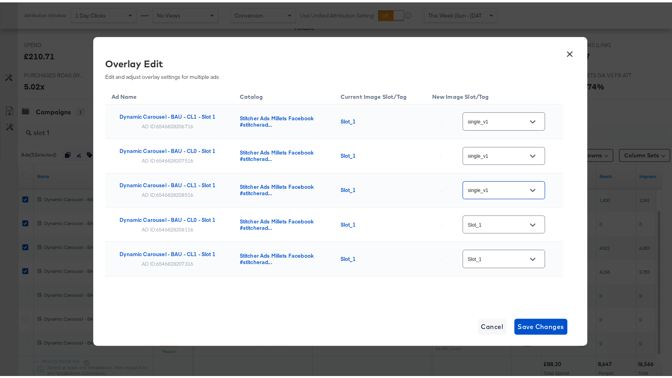
click at [490, 213] on div "Slot_1" at bounding box center [504, 222] width 82 height 18
click at [489, 219] on input "Slot_1" at bounding box center [497, 222] width 63 height 9
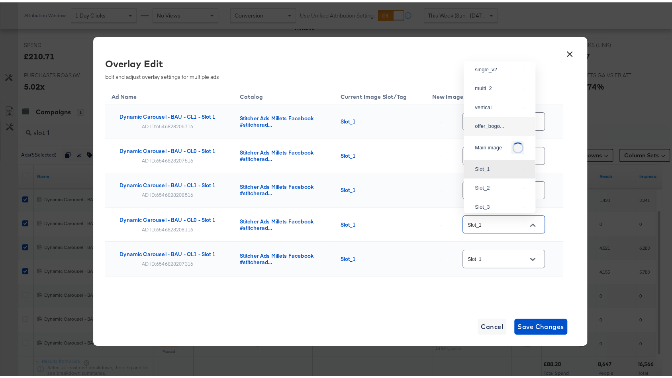
scroll to position [0, 0]
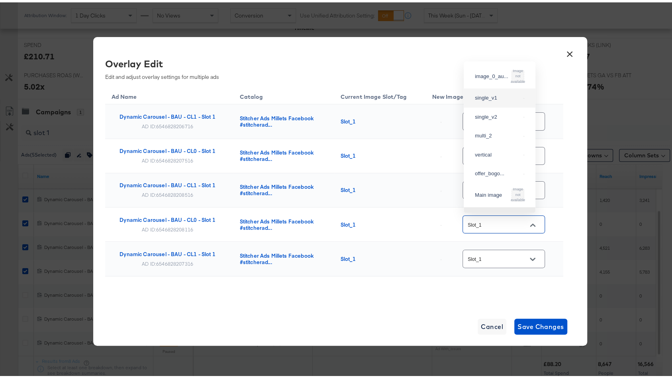
click at [497, 100] on div "single_v1" at bounding box center [497, 96] width 45 height 8
type input "single_v1"
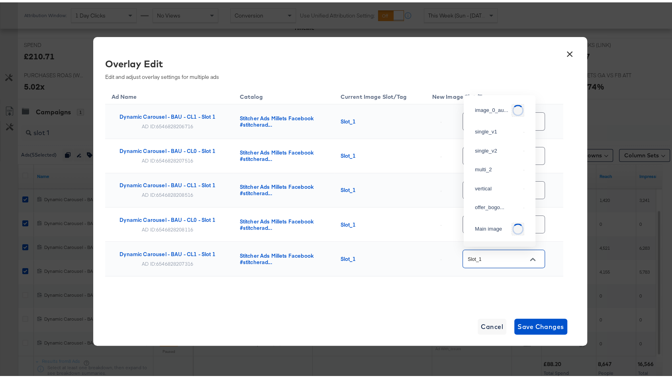
click at [510, 256] on input "Slot_1" at bounding box center [497, 256] width 63 height 9
click at [498, 132] on div "single_v1" at bounding box center [497, 130] width 45 height 8
type input "single_v1"
click at [485, 286] on div "Ad Name Catalog Current Image Slot/Tag New Image Slot/Tag Dynamic Carousel - BA…" at bounding box center [334, 199] width 458 height 230
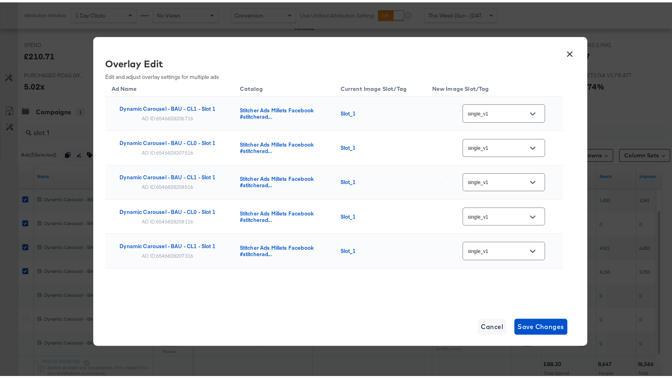
scroll to position [384, 0]
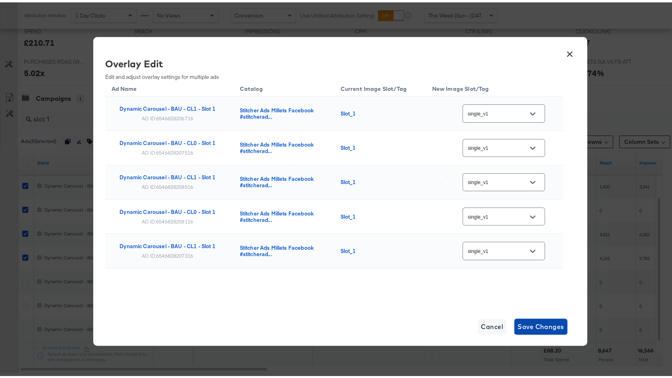
click at [542, 319] on span "Save Changes" at bounding box center [541, 324] width 47 height 11
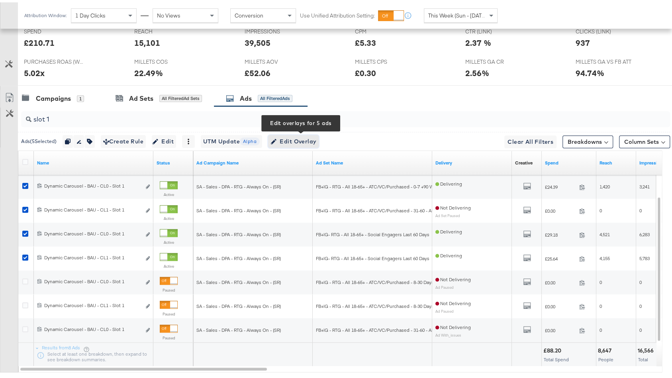
click at [291, 134] on span "Edit Overlay Edit overlays for 5 ads" at bounding box center [294, 139] width 46 height 10
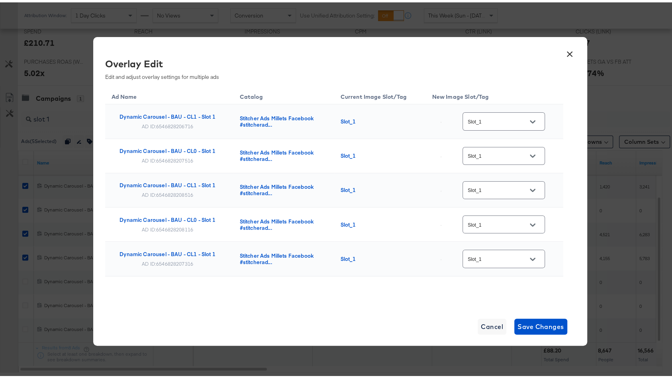
click at [568, 54] on button "×" at bounding box center [570, 50] width 14 height 14
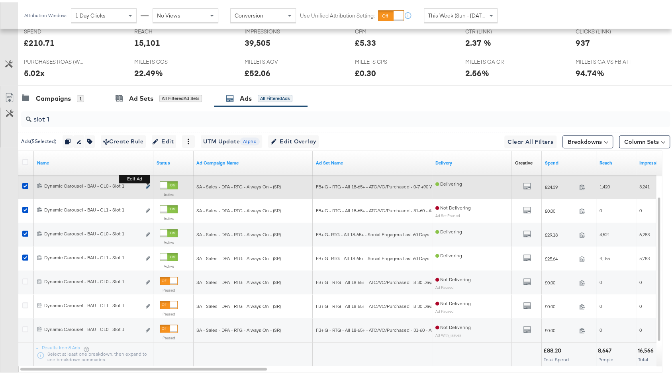
click at [148, 182] on icon "link" at bounding box center [148, 184] width 4 height 4
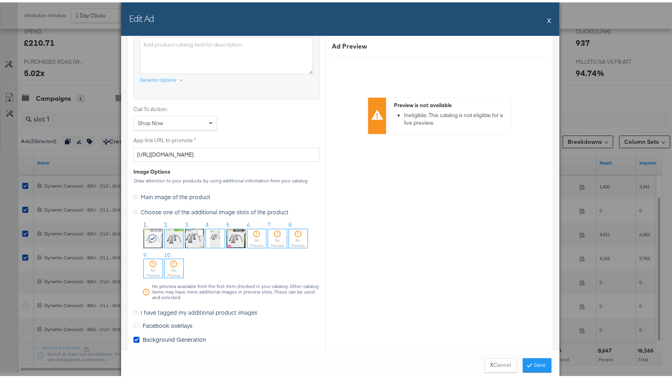
scroll to position [728, 0]
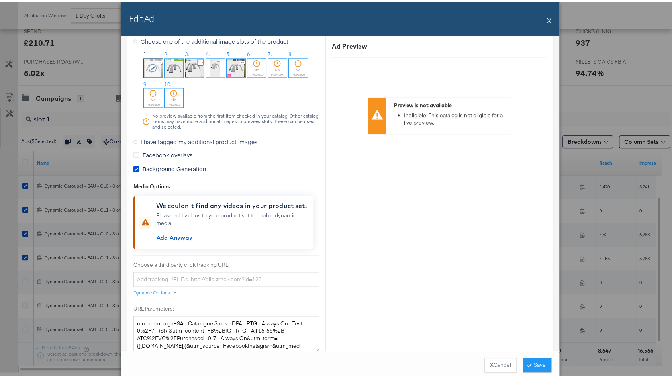
click at [152, 137] on span "I have tagged my additional product images" at bounding box center [199, 139] width 117 height 8
click at [0, 0] on input "I have tagged my additional product images" at bounding box center [0, 0] width 0 height 0
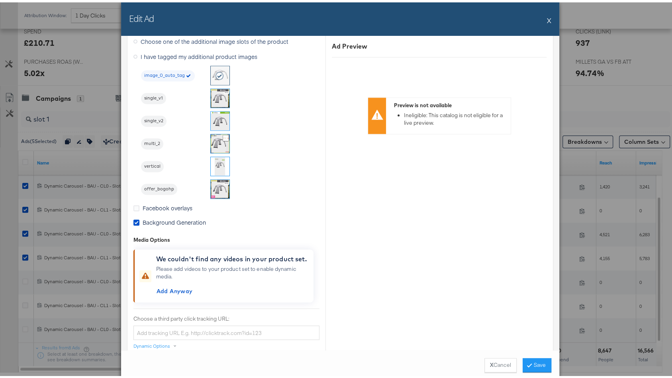
click at [155, 93] on span "single_v1" at bounding box center [153, 96] width 25 height 6
click at [528, 363] on button "Save" at bounding box center [537, 363] width 29 height 14
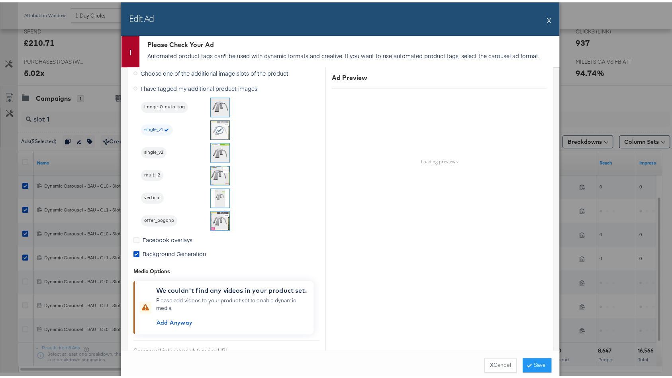
scroll to position [715, 0]
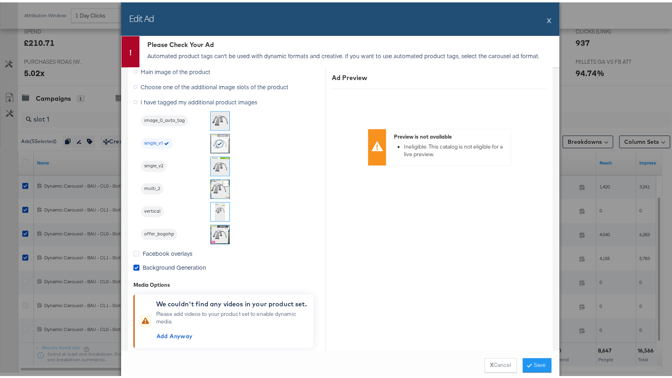
click at [547, 17] on button "X" at bounding box center [549, 18] width 4 height 16
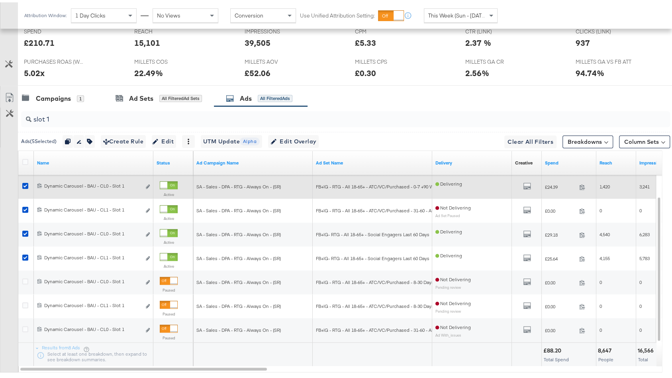
click at [145, 181] on div "Edit ad" at bounding box center [145, 185] width 9 height 8
click at [148, 182] on icon "link" at bounding box center [148, 184] width 4 height 4
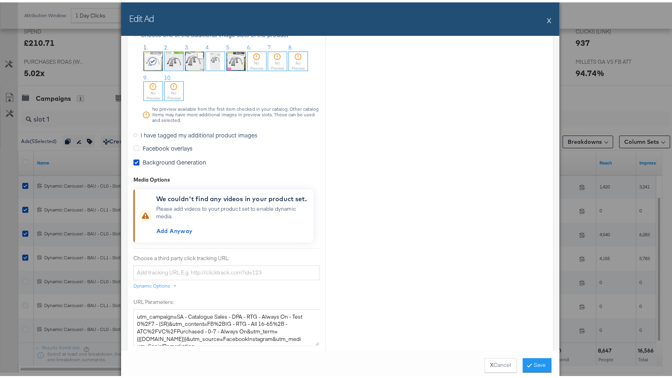
scroll to position [723, 0]
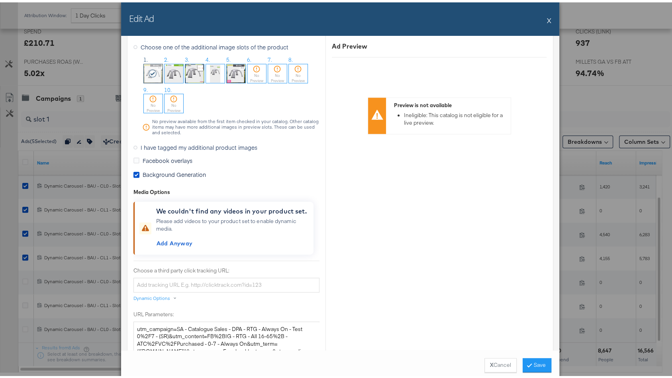
click at [173, 155] on span "Facebook overlays" at bounding box center [168, 158] width 50 height 8
click at [0, 0] on input "Facebook overlays" at bounding box center [0, 0] width 0 height 0
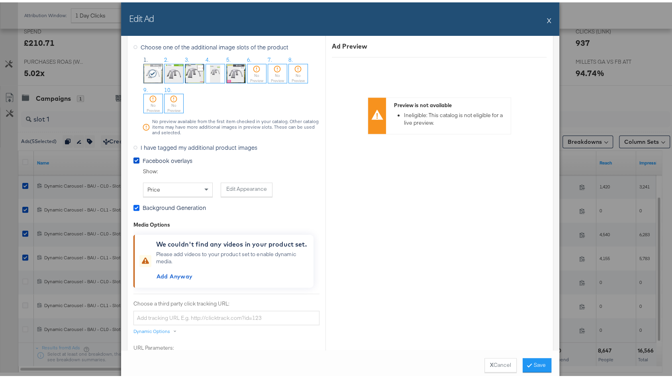
click at [133, 202] on icon at bounding box center [136, 205] width 6 height 6
click at [0, 0] on input "Background Generation" at bounding box center [0, 0] width 0 height 0
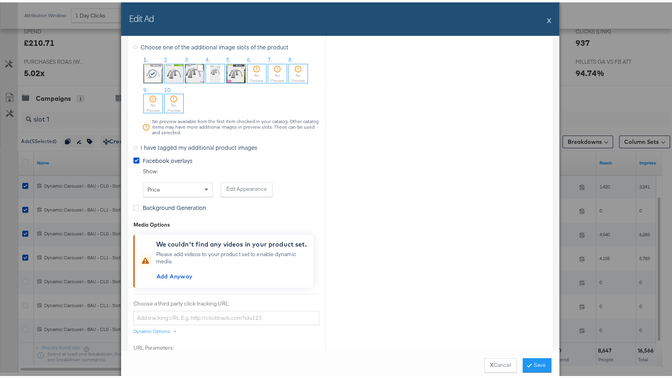
click at [135, 154] on label "Facebook overlays" at bounding box center [164, 158] width 62 height 8
click at [0, 0] on input "Facebook overlays" at bounding box center [0, 0] width 0 height 0
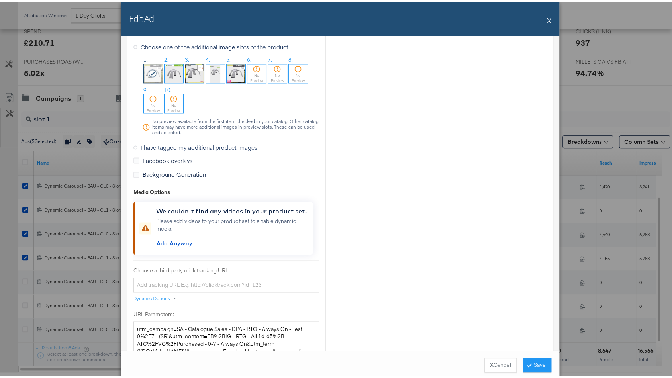
click at [135, 142] on label "I have tagged my additional product images" at bounding box center [196, 145] width 127 height 12
click at [0, 0] on input "I have tagged my additional product images" at bounding box center [0, 0] width 0 height 0
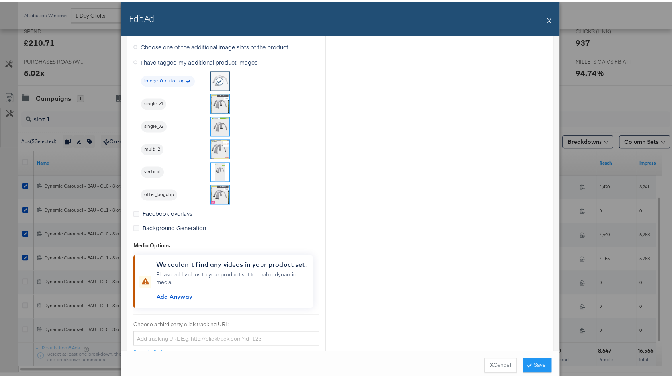
click at [223, 96] on img at bounding box center [220, 101] width 19 height 19
click at [535, 363] on button "Save" at bounding box center [537, 363] width 29 height 14
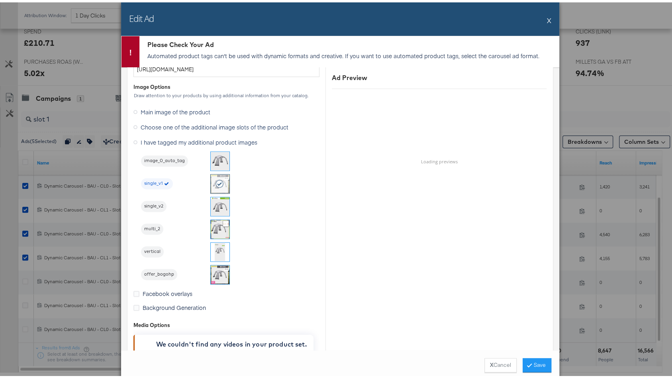
scroll to position [673, 0]
click at [547, 19] on div "Edit Ad X" at bounding box center [340, 16] width 438 height 33
click at [543, 18] on div "Edit Ad X" at bounding box center [340, 16] width 438 height 33
click at [547, 19] on button "X" at bounding box center [549, 18] width 4 height 16
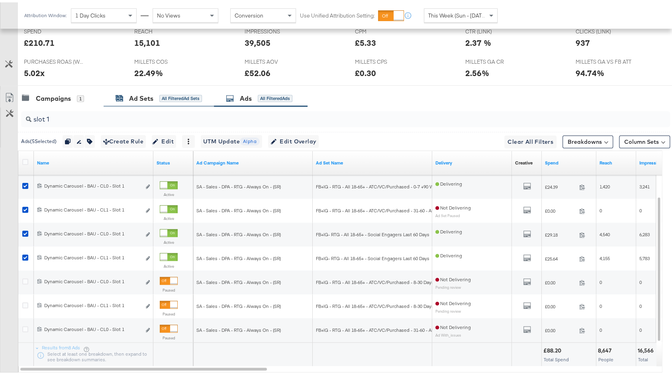
click at [167, 96] on div "Ad Sets All Filtered Ad Sets" at bounding box center [159, 96] width 86 height 9
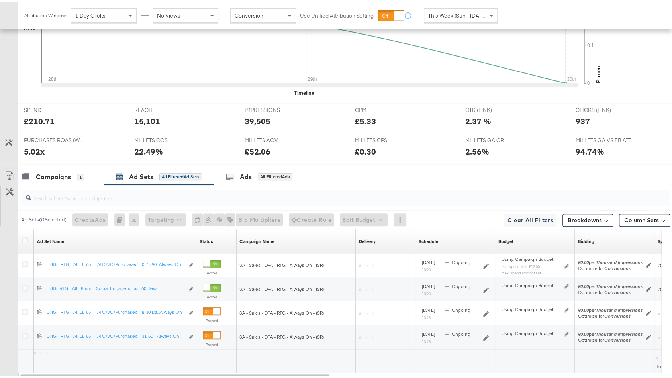
scroll to position [353, 0]
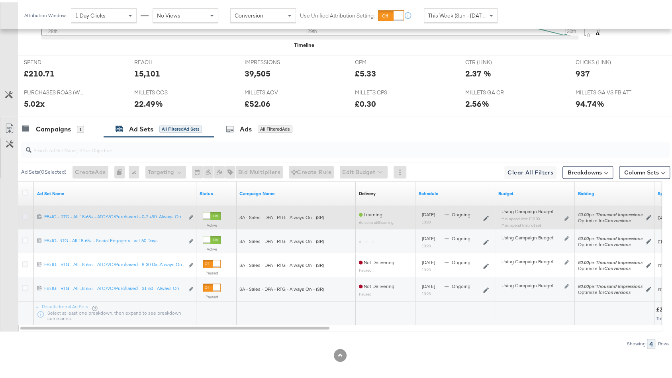
click at [24, 214] on icon at bounding box center [25, 214] width 6 height 6
click at [0, 0] on input "checkbox" at bounding box center [0, 0] width 0 height 0
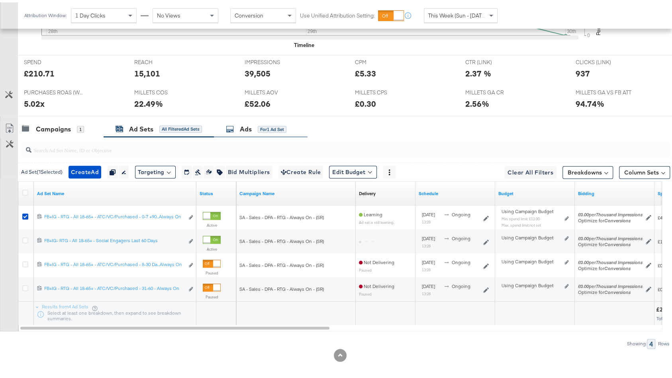
click at [276, 125] on div "for 1 Ad Set" at bounding box center [272, 127] width 29 height 7
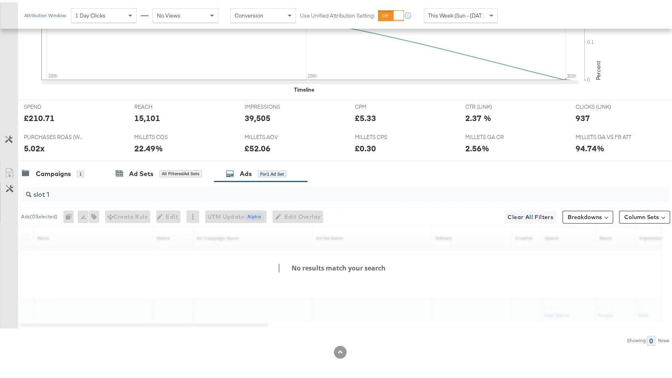
scroll to position [306, 0]
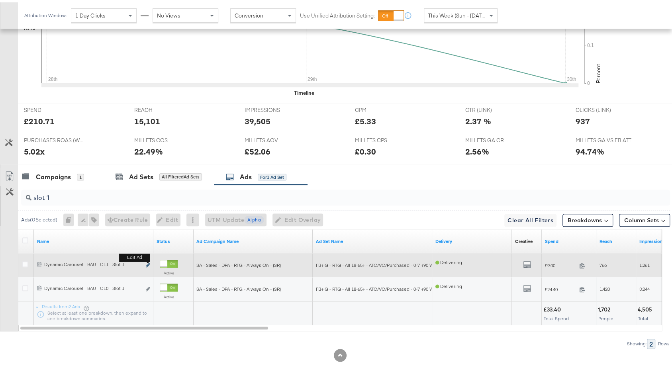
click at [147, 261] on icon "link" at bounding box center [148, 263] width 4 height 4
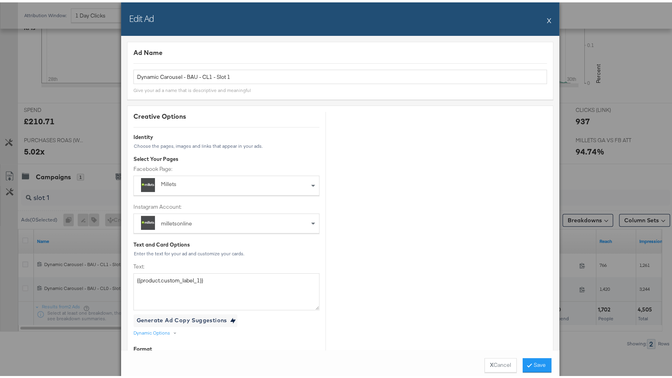
click at [547, 17] on button "X" at bounding box center [549, 18] width 4 height 16
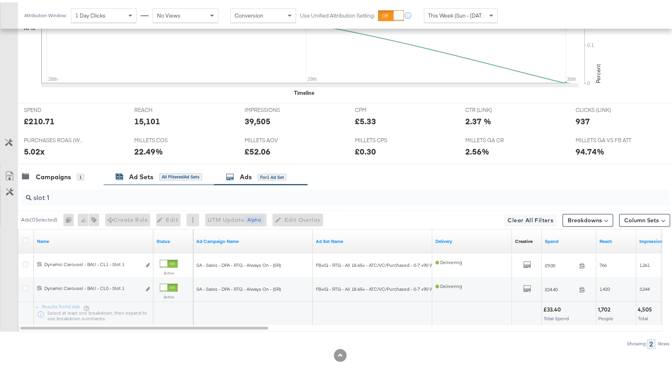
click at [150, 170] on div "Ad Sets" at bounding box center [141, 174] width 24 height 9
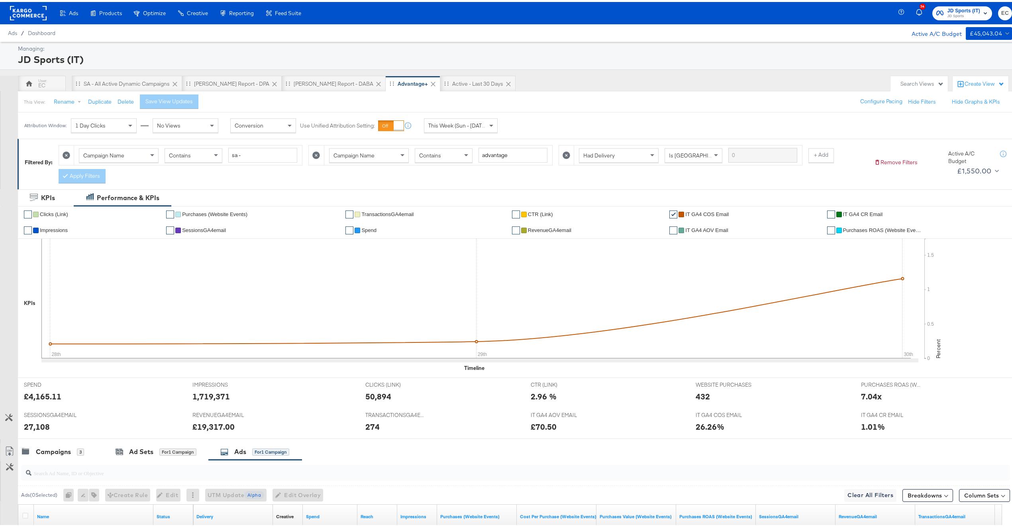
click at [15, 82] on div "EC SA - All Active Dynamic Campaigns [PERSON_NAME] Report - DPA [PERSON_NAME] R…" at bounding box center [443, 82] width 887 height 16
click at [41, 82] on div "EC" at bounding box center [41, 84] width 7 height 8
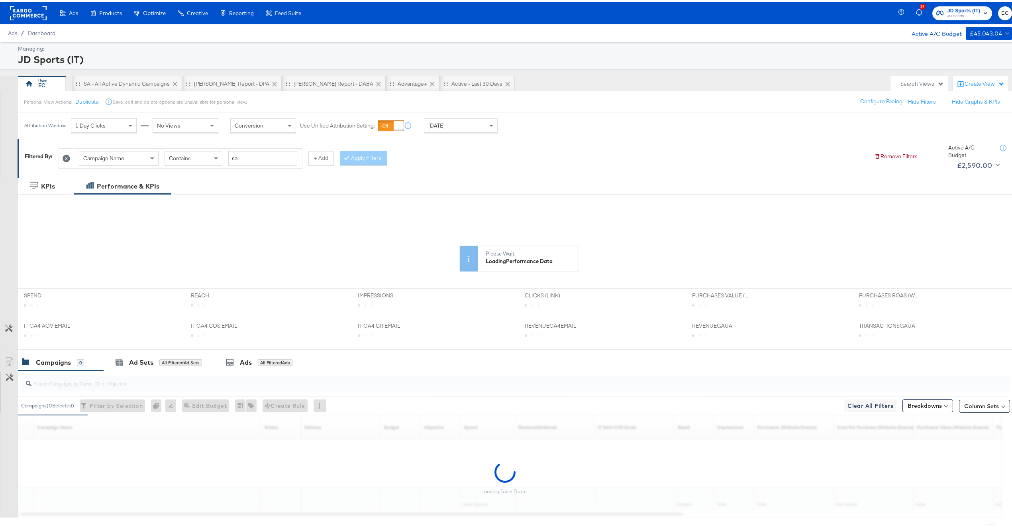
click at [316, 159] on button "+ Add" at bounding box center [321, 156] width 26 height 14
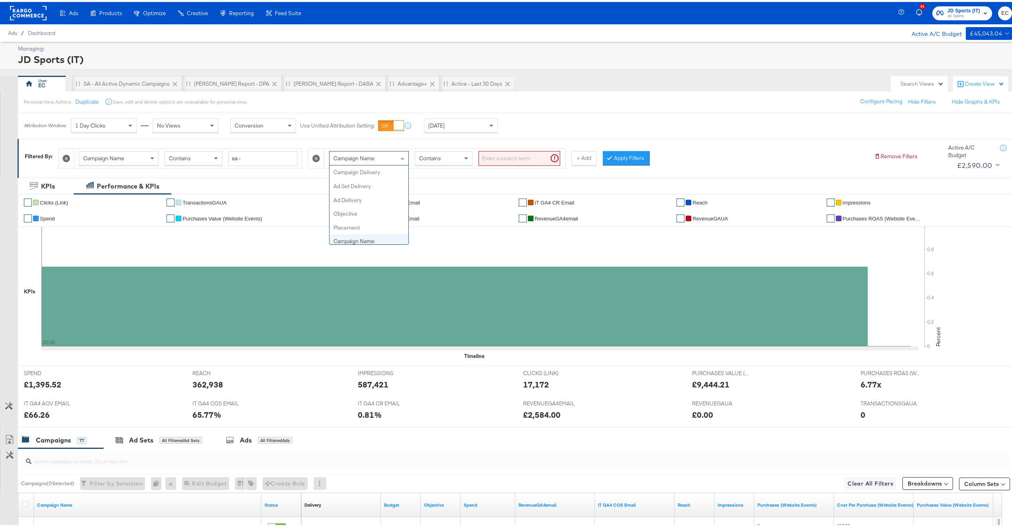
click at [359, 158] on span "Campaign Name" at bounding box center [354, 156] width 41 height 7
type input "had"
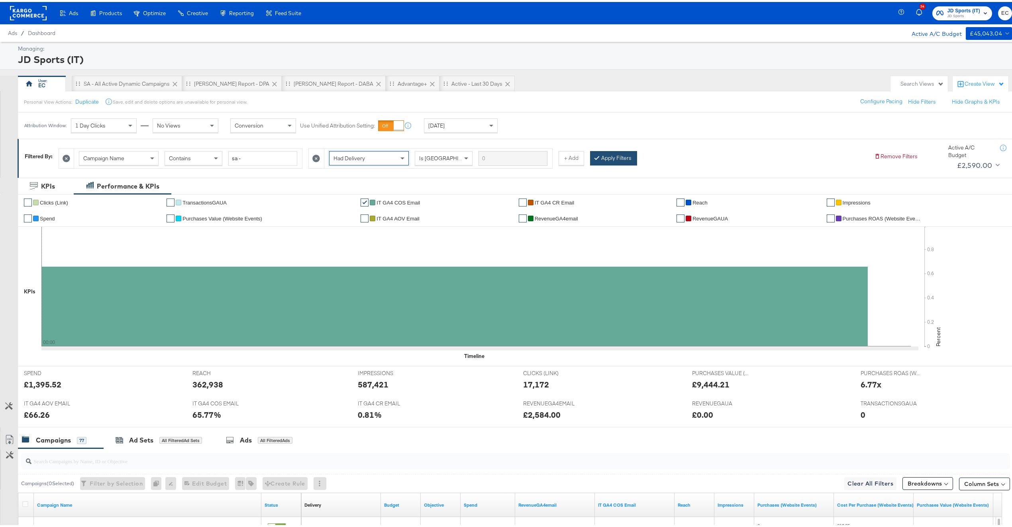
click at [622, 158] on button "Apply Filters" at bounding box center [613, 156] width 47 height 14
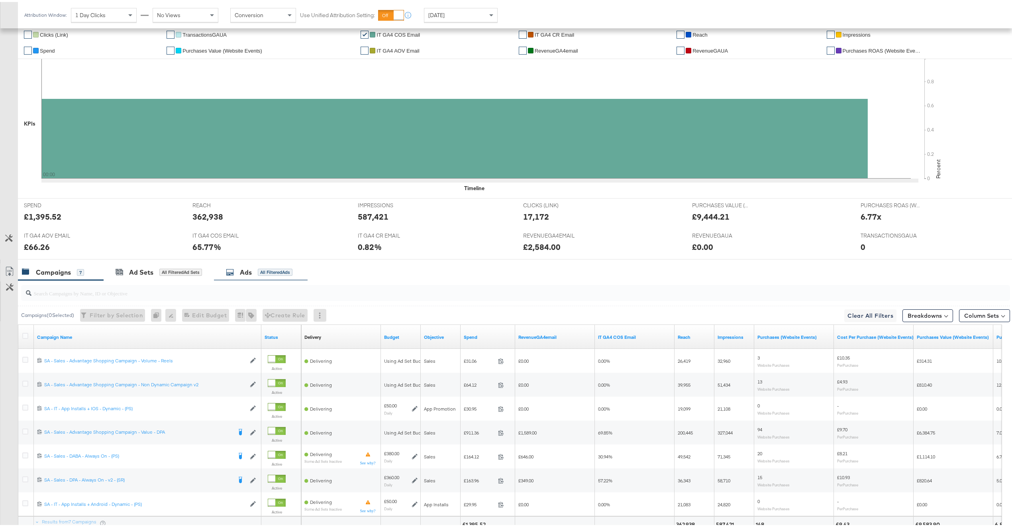
click at [271, 278] on div "Ads All Filtered Ads" at bounding box center [261, 270] width 94 height 17
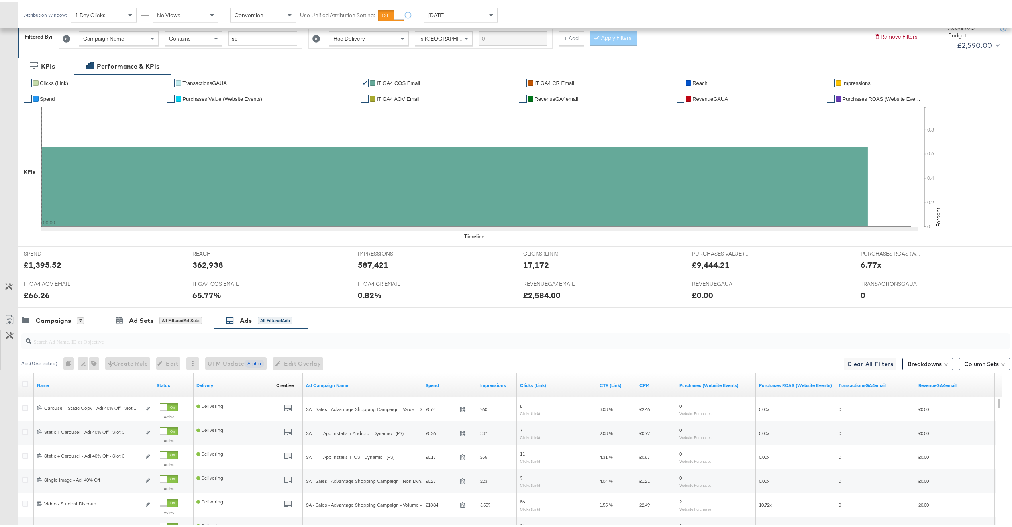
scroll to position [168, 0]
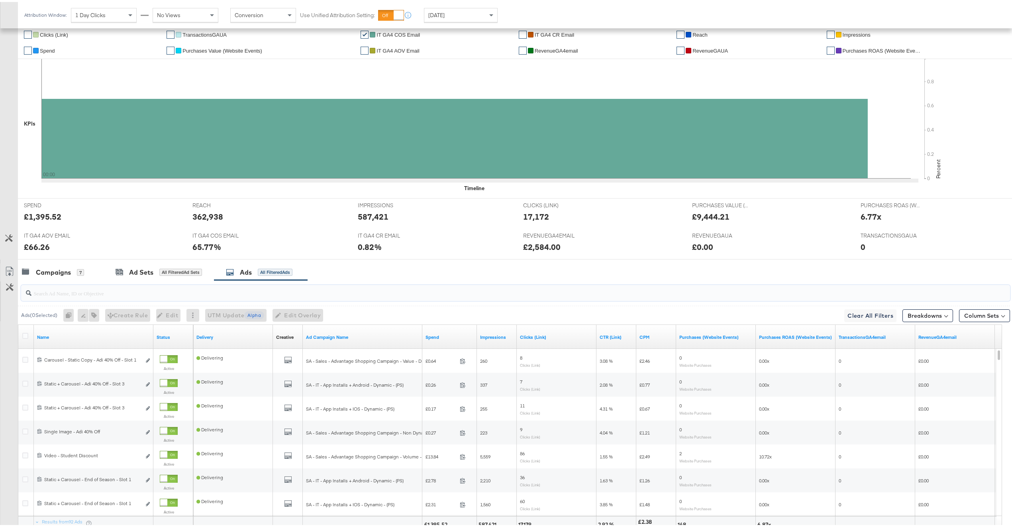
click at [180, 292] on input "search" at bounding box center [474, 288] width 886 height 16
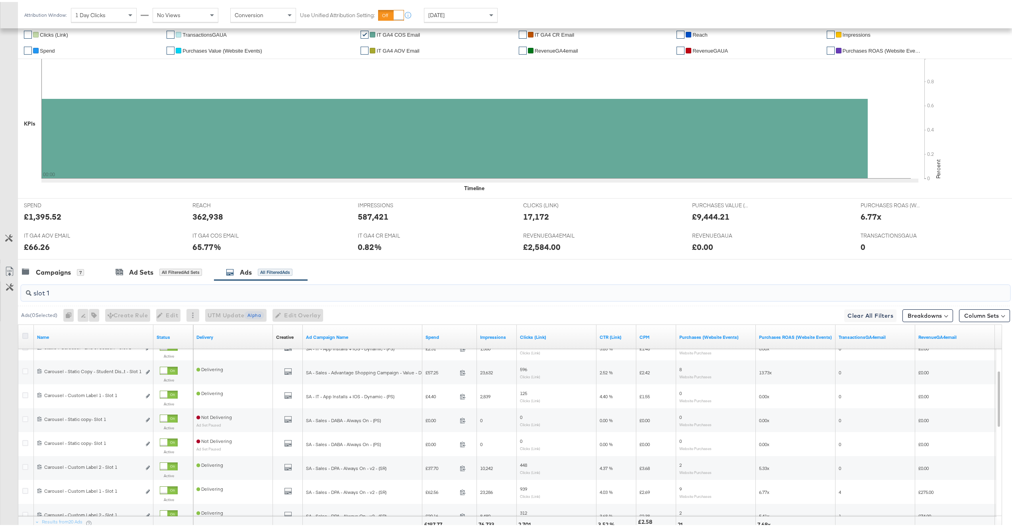
type input "slot 1"
click at [24, 337] on icon at bounding box center [25, 334] width 6 height 6
click at [0, 0] on input "checkbox" at bounding box center [0, 0] width 0 height 0
click at [312, 314] on span "Edit Overlay Edit overlays for 20 ads" at bounding box center [297, 313] width 46 height 10
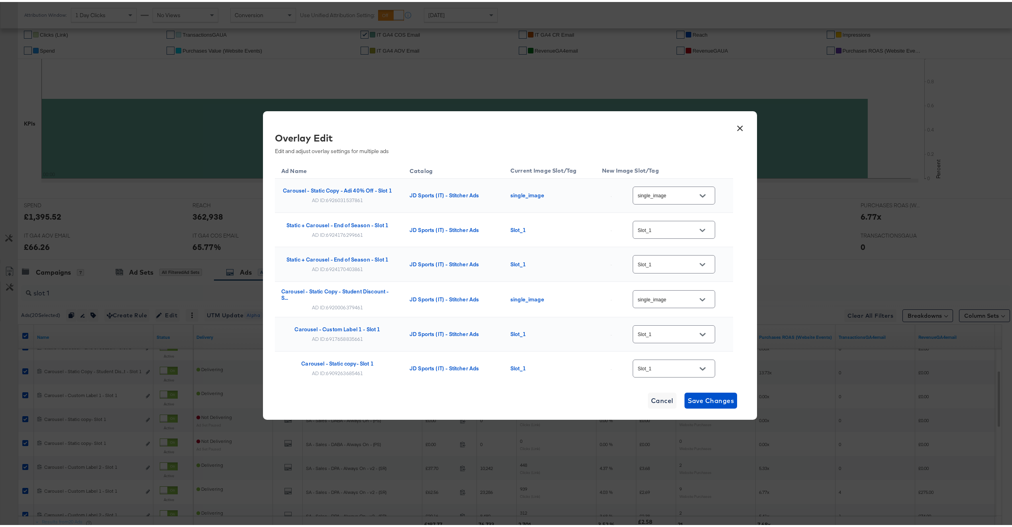
click at [660, 233] on input "Slot_1" at bounding box center [667, 228] width 63 height 9
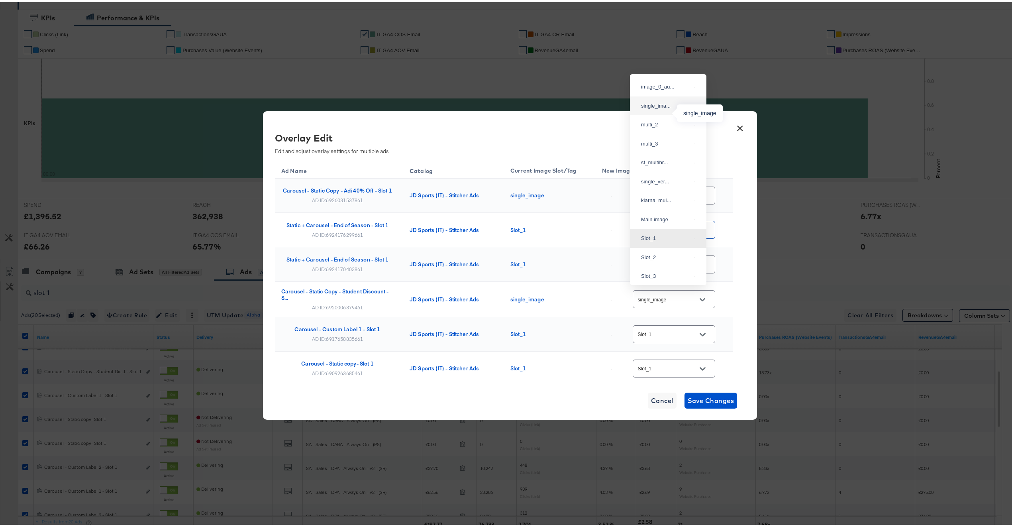
scroll to position [0, 0]
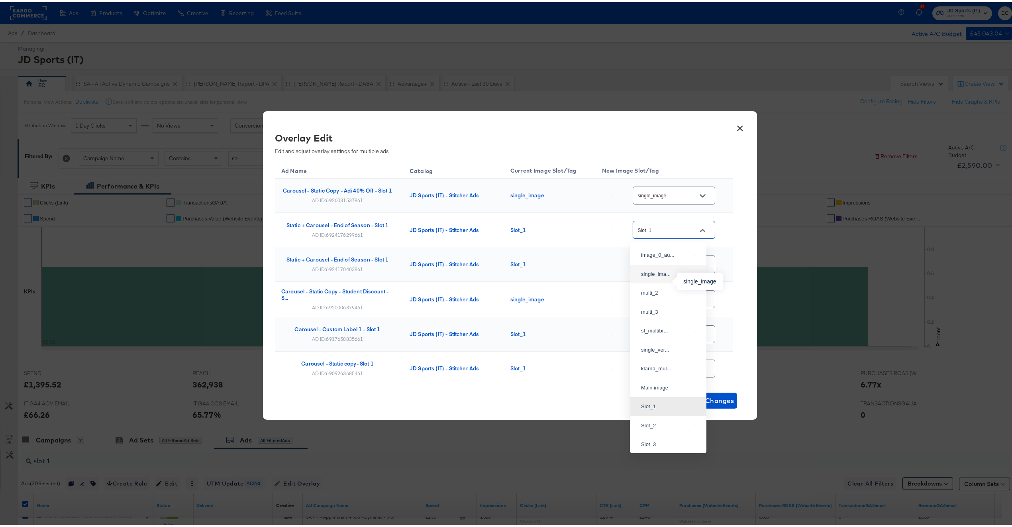
click at [665, 276] on div "single_ima..." at bounding box center [666, 272] width 50 height 8
type input "single_image"
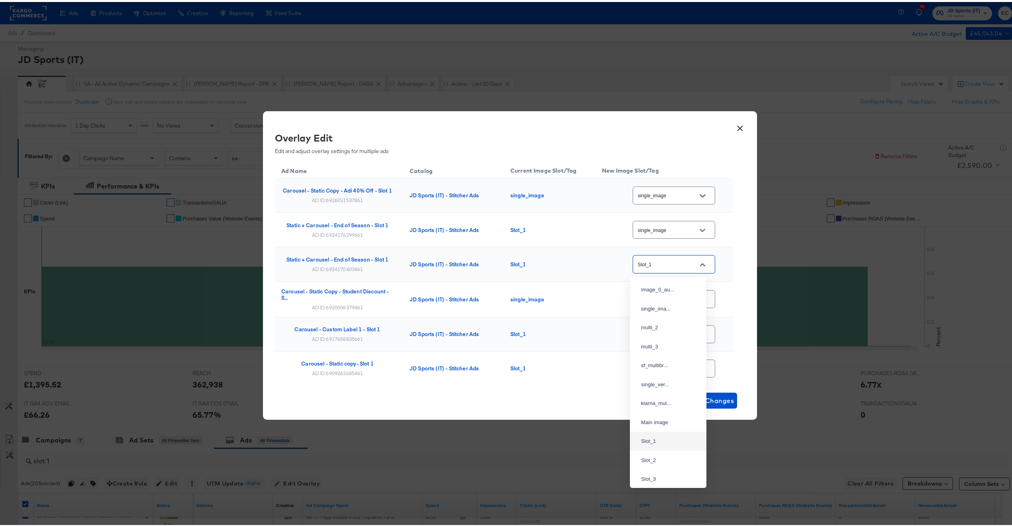
click at [663, 267] on input "Slot_1" at bounding box center [667, 262] width 63 height 9
click at [664, 311] on div "single_ima..." at bounding box center [666, 307] width 50 height 8
type input "single_image"
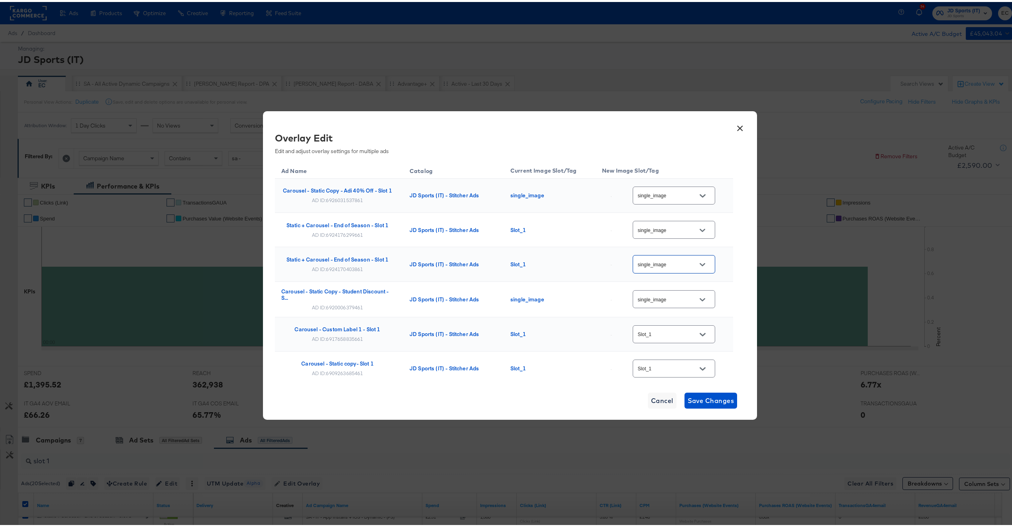
click at [654, 337] on input "Slot_1" at bounding box center [667, 332] width 63 height 9
click at [663, 149] on div "single_ima..." at bounding box center [666, 145] width 50 height 8
type input "single_image"
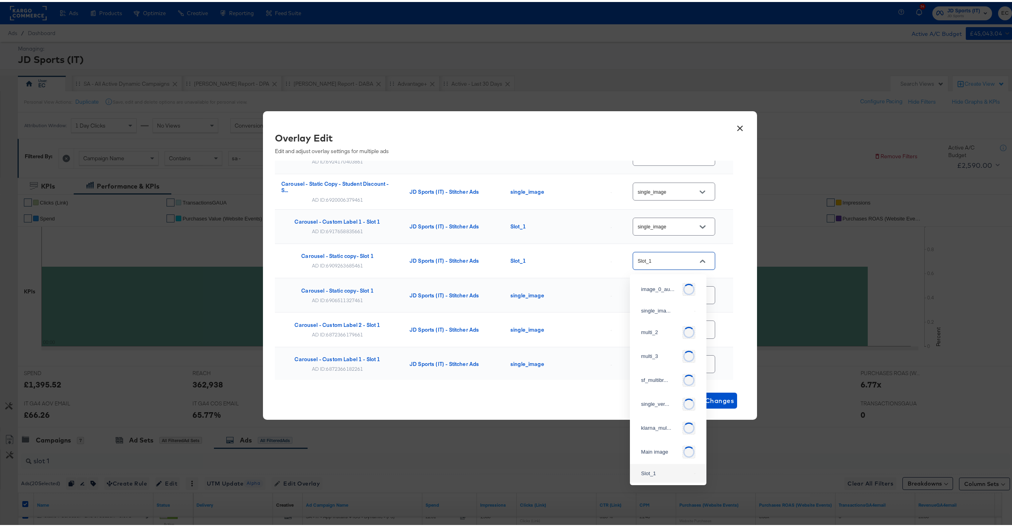
click at [665, 264] on input "Slot_1" at bounding box center [667, 259] width 63 height 9
click at [659, 308] on div "single_ima..." at bounding box center [666, 304] width 50 height 8
type input "single_image"
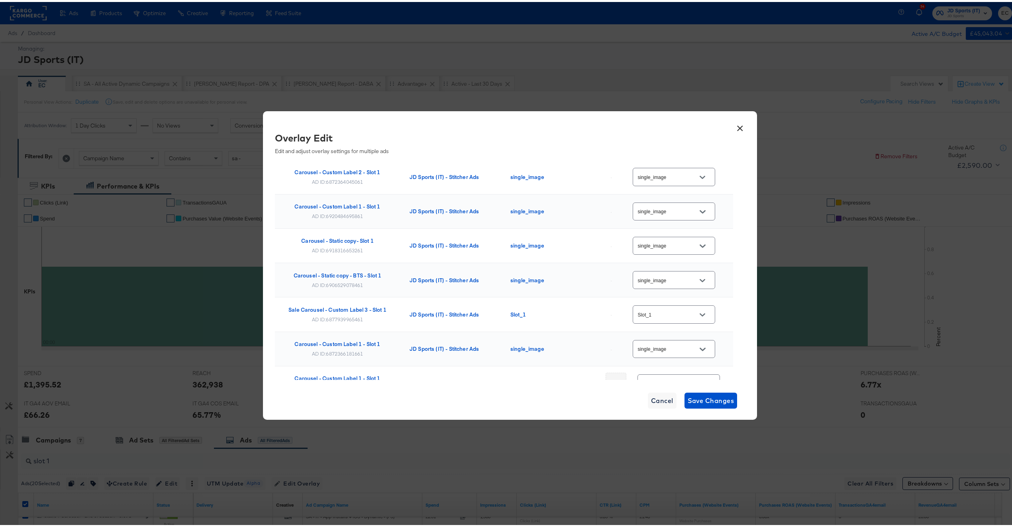
scroll to position [536, 0]
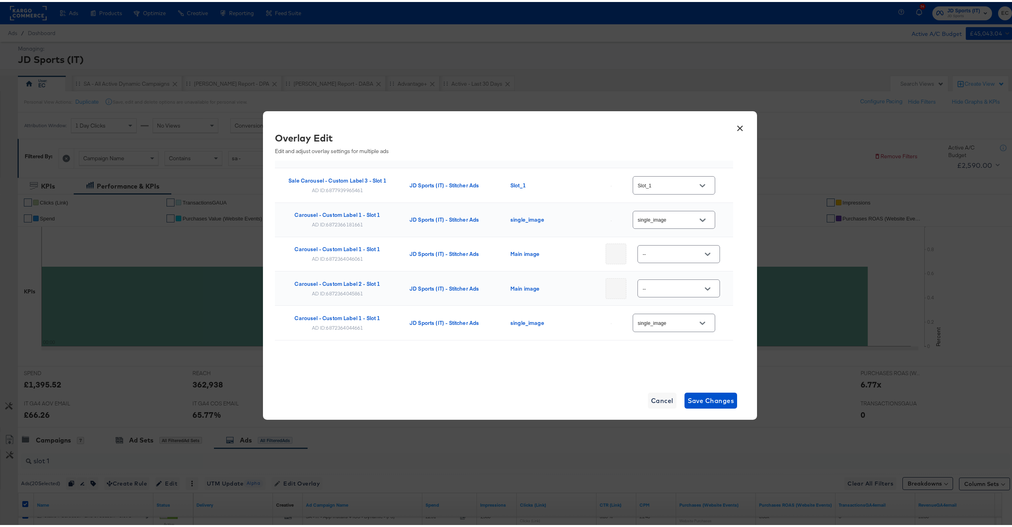
click at [663, 184] on input "Slot_1" at bounding box center [667, 183] width 63 height 9
click at [651, 228] on div "single_ima..." at bounding box center [666, 224] width 50 height 8
type input "single_image"
click at [666, 251] on input "--" at bounding box center [672, 252] width 63 height 9
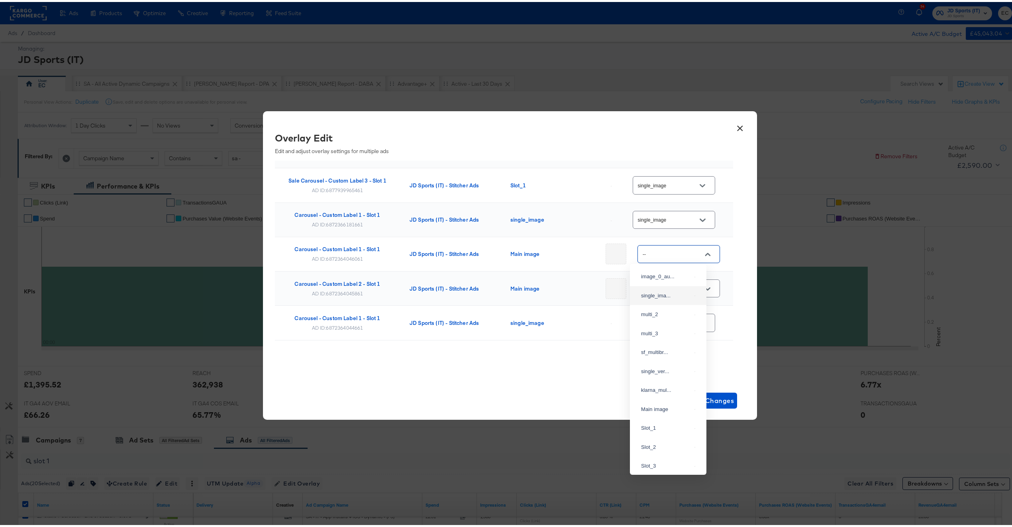
click at [664, 294] on div "single_ima..." at bounding box center [668, 293] width 64 height 14
type input "single_image"
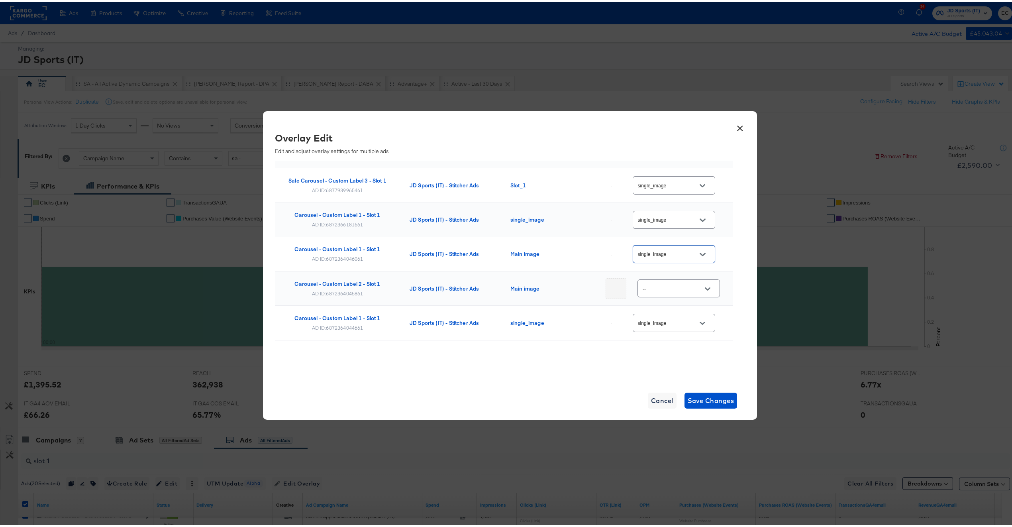
click at [661, 282] on input "--" at bounding box center [672, 286] width 63 height 9
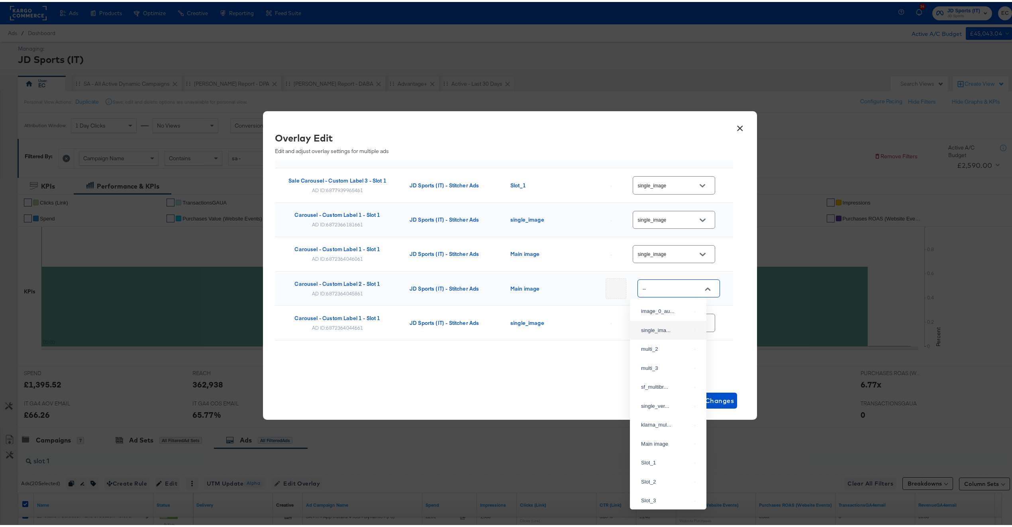
click at [657, 336] on div "single_ima..." at bounding box center [668, 328] width 64 height 14
type input "single_image"
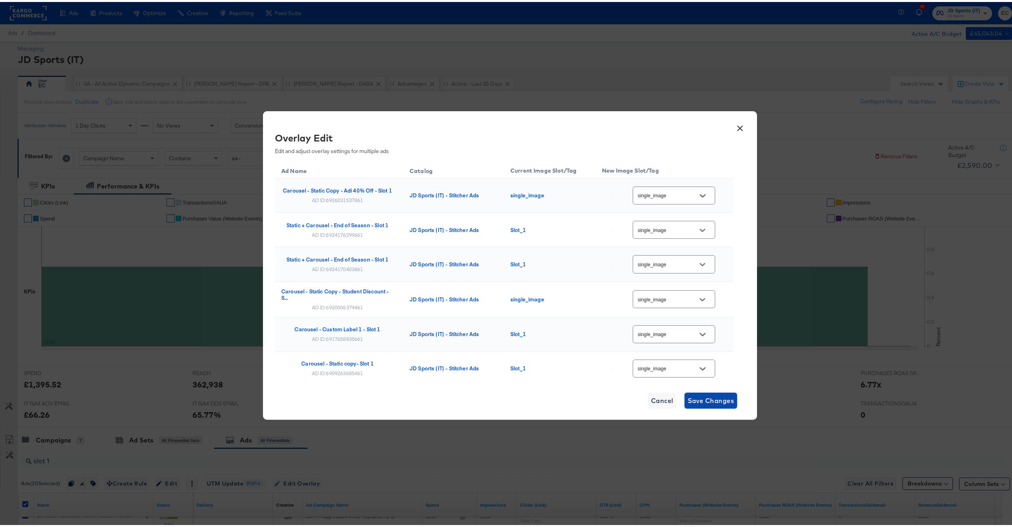
click at [706, 401] on span "Save Changes" at bounding box center [711, 398] width 47 height 11
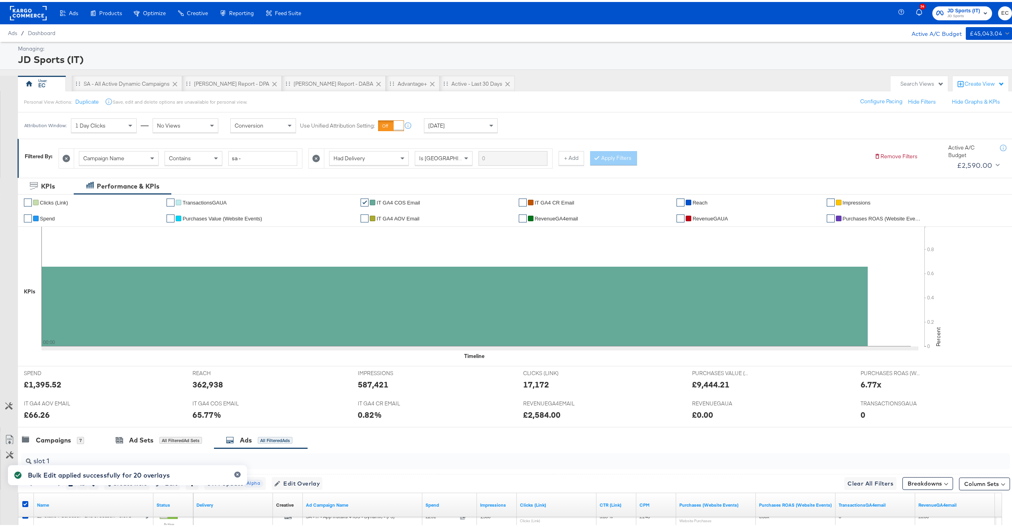
scroll to position [228, 0]
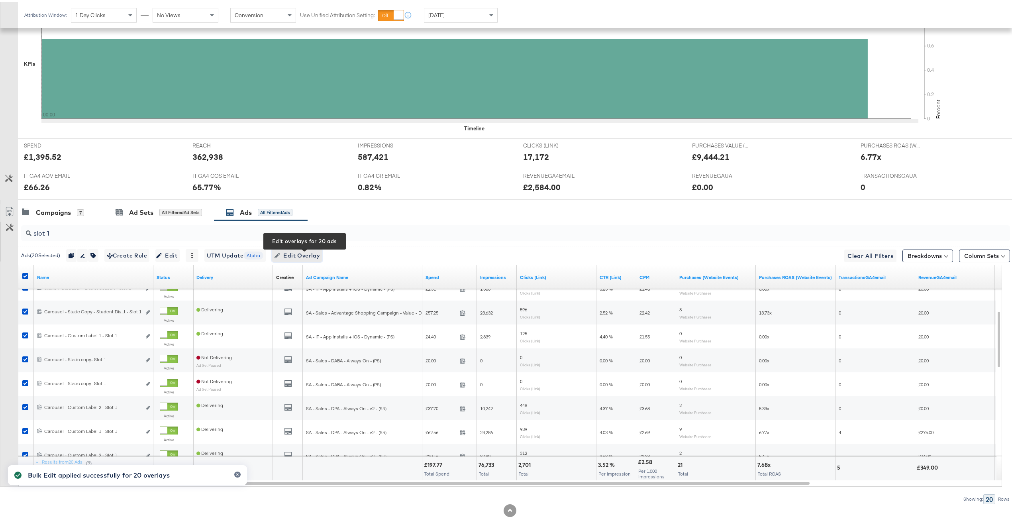
click at [302, 259] on span "Edit Overlay Edit overlays for 20 ads" at bounding box center [297, 254] width 46 height 10
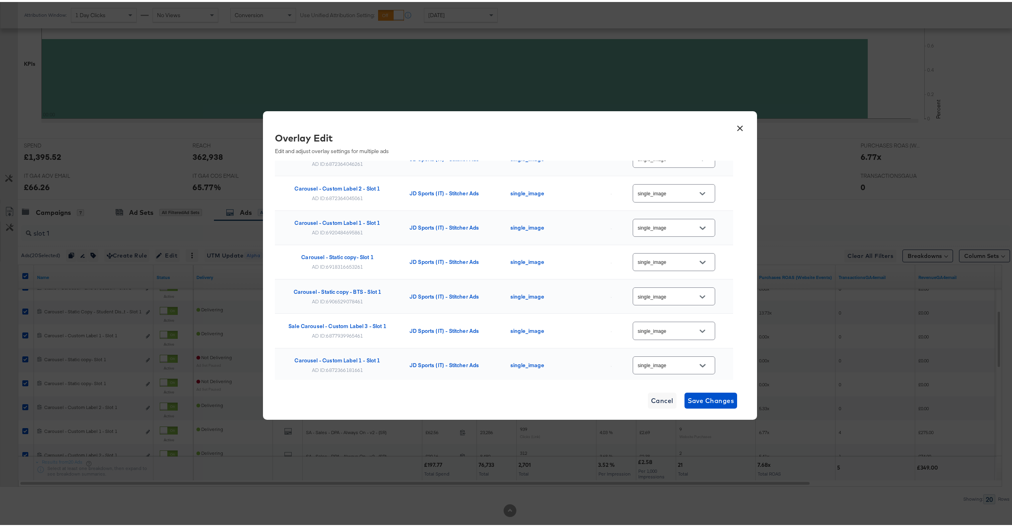
scroll to position [536, 0]
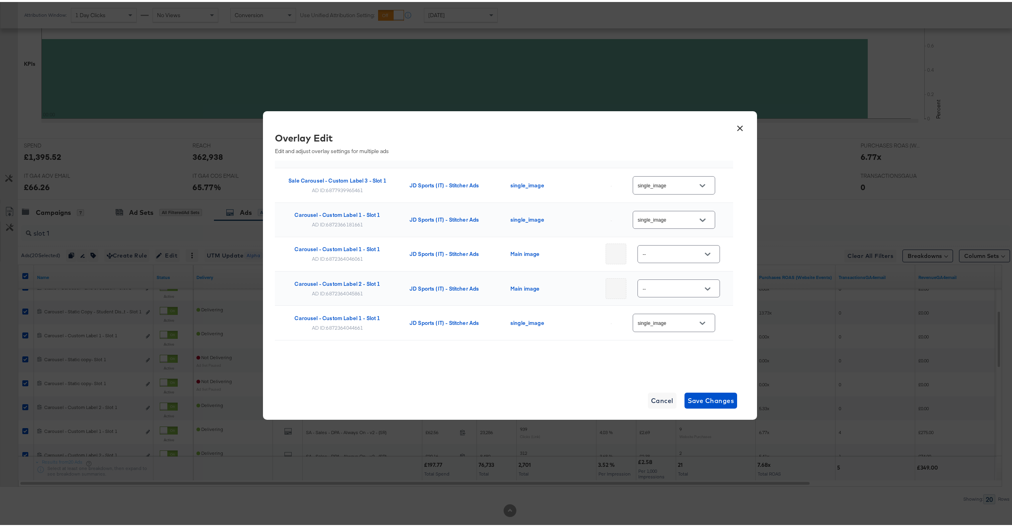
click at [350, 256] on div "AD ID: 6872364046061" at bounding box center [337, 256] width 51 height 6
copy div "6872364046061"
click at [328, 290] on div "AD ID: 6872364045861" at bounding box center [337, 291] width 51 height 6
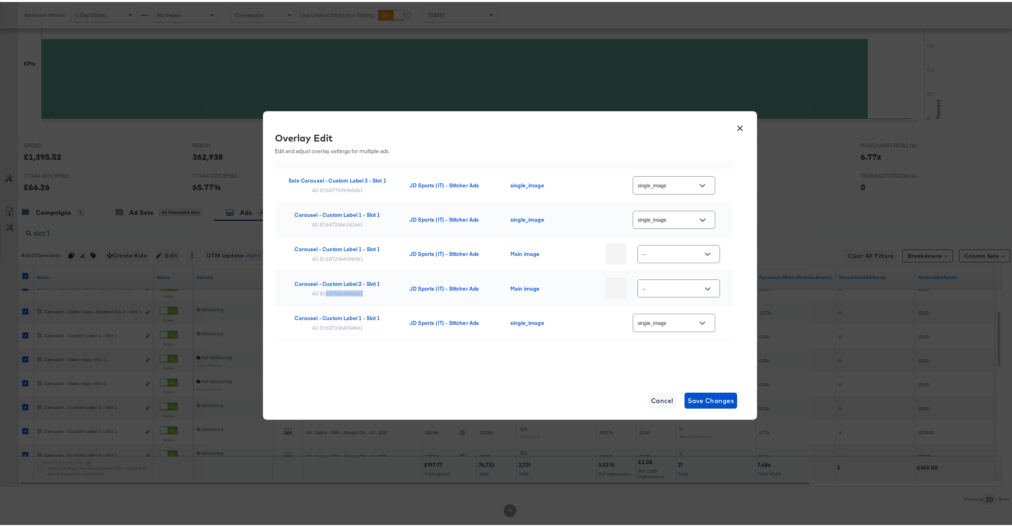
copy div "6872364045861"
click at [734, 126] on button "×" at bounding box center [740, 124] width 14 height 14
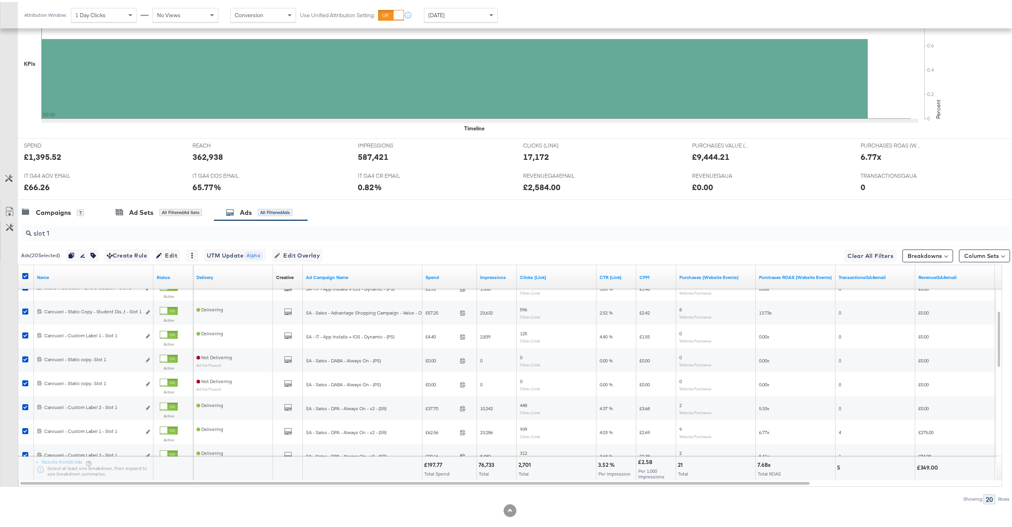
click at [96, 238] on div "slot 1" at bounding box center [515, 231] width 989 height 16
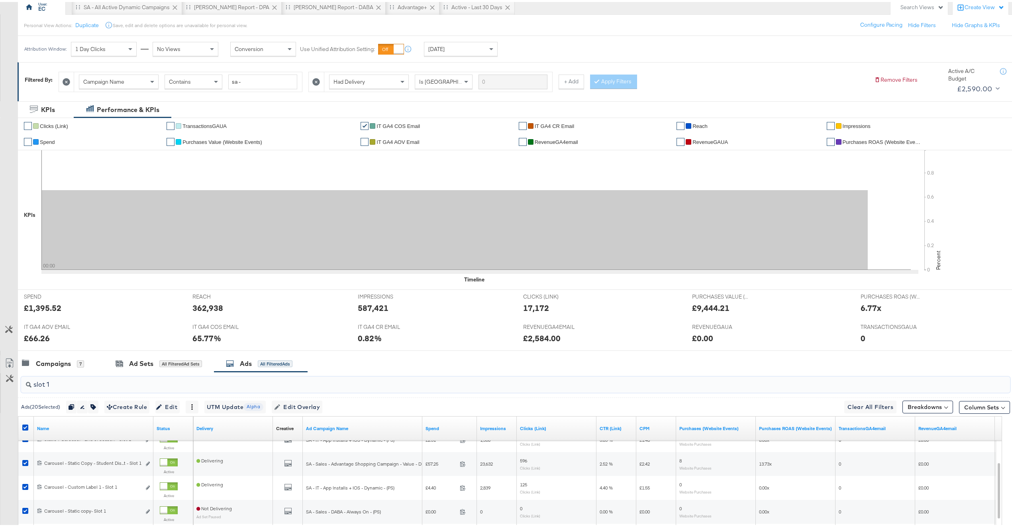
scroll to position [0, 0]
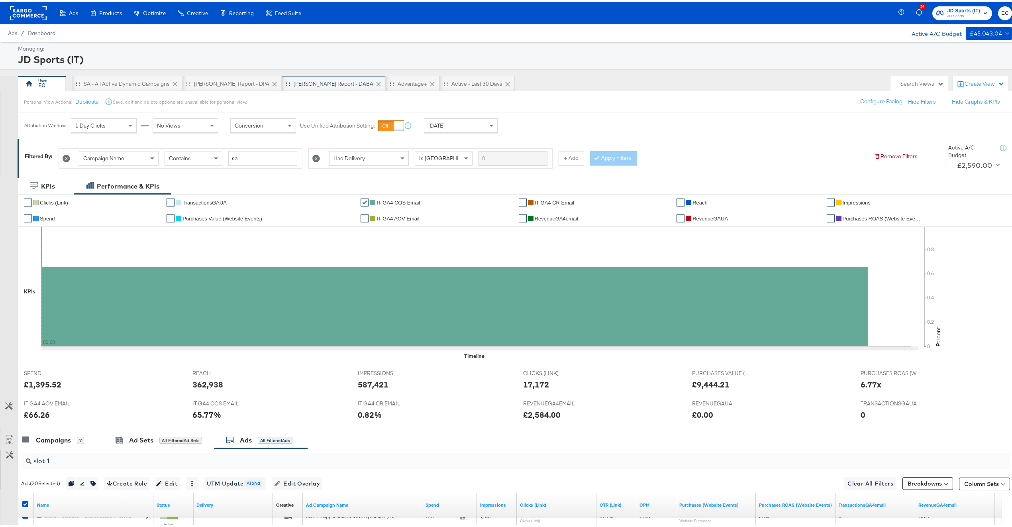
click at [311, 81] on div "[PERSON_NAME] Report - DABA" at bounding box center [334, 82] width 80 height 8
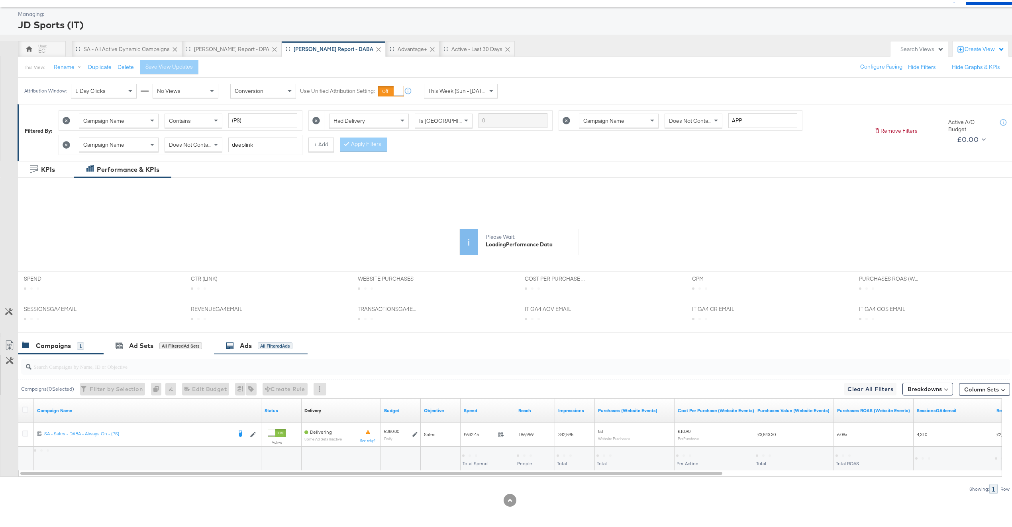
click at [253, 341] on div "Ads All Filtered Ads" at bounding box center [259, 343] width 67 height 9
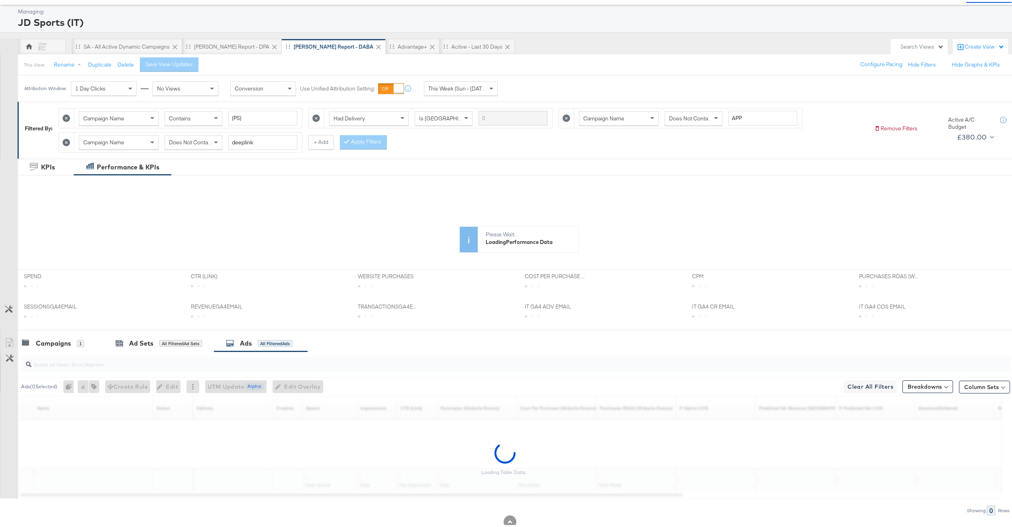
scroll to position [61, 0]
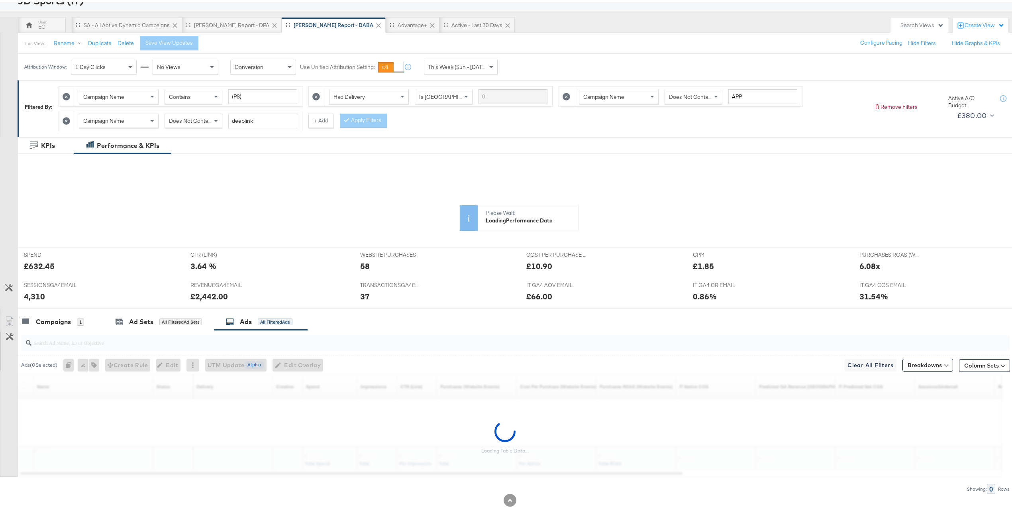
click at [221, 343] on div "KPIs Performance & KPIs Customize KPIs ✔ Purchases (Website Events) ✔ Transacti…" at bounding box center [510, 331] width 1020 height 392
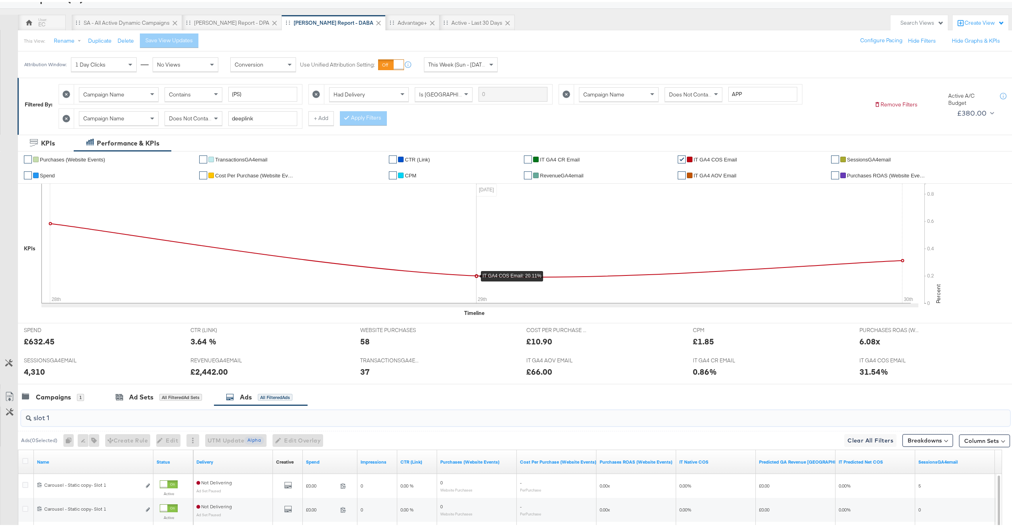
scroll to position [258, 0]
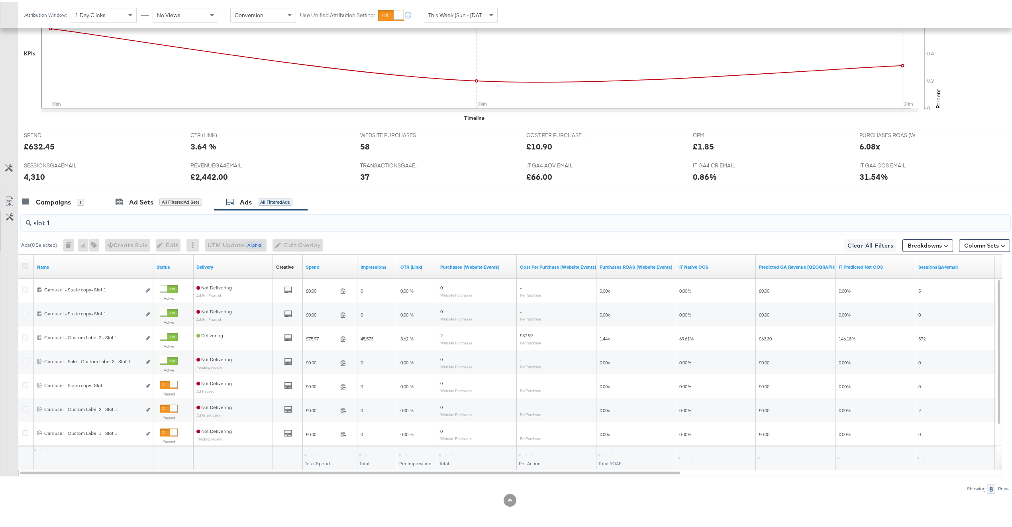
type input "slot 1"
click at [25, 265] on icon at bounding box center [25, 264] width 6 height 6
click at [0, 0] on input "checkbox" at bounding box center [0, 0] width 0 height 0
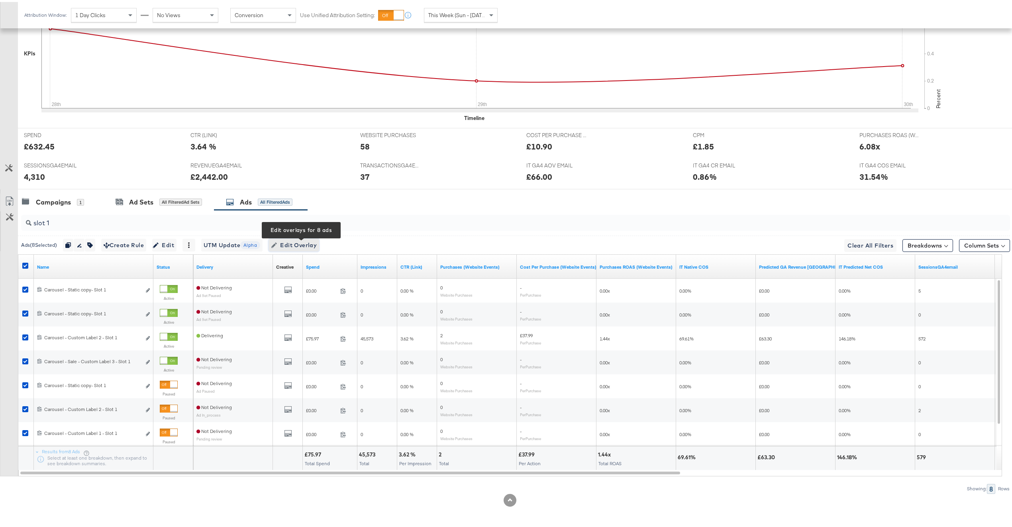
click at [308, 243] on span "Edit Overlay Edit overlays for 8 ads" at bounding box center [294, 243] width 46 height 10
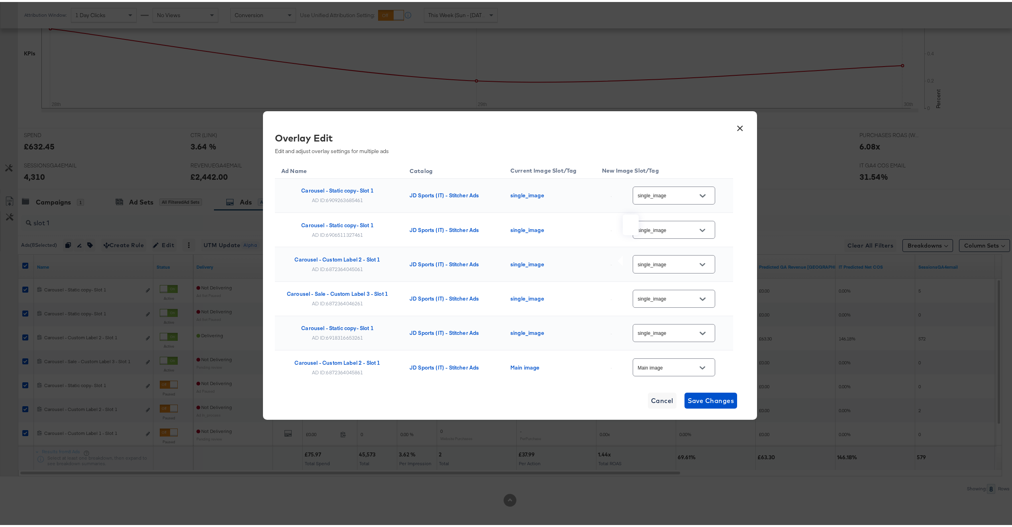
scroll to position [116, 0]
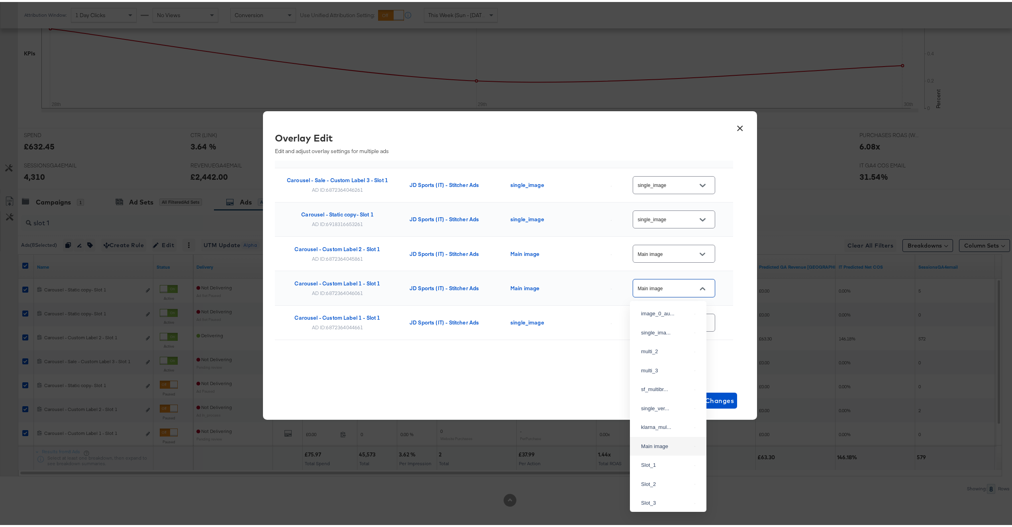
click at [673, 290] on input "Main image" at bounding box center [667, 286] width 63 height 9
drag, startPoint x: 657, startPoint y: 336, endPoint x: 656, endPoint y: 323, distance: 12.8
click at [657, 335] on div "single_ima..." at bounding box center [666, 331] width 50 height 8
type input "single_image"
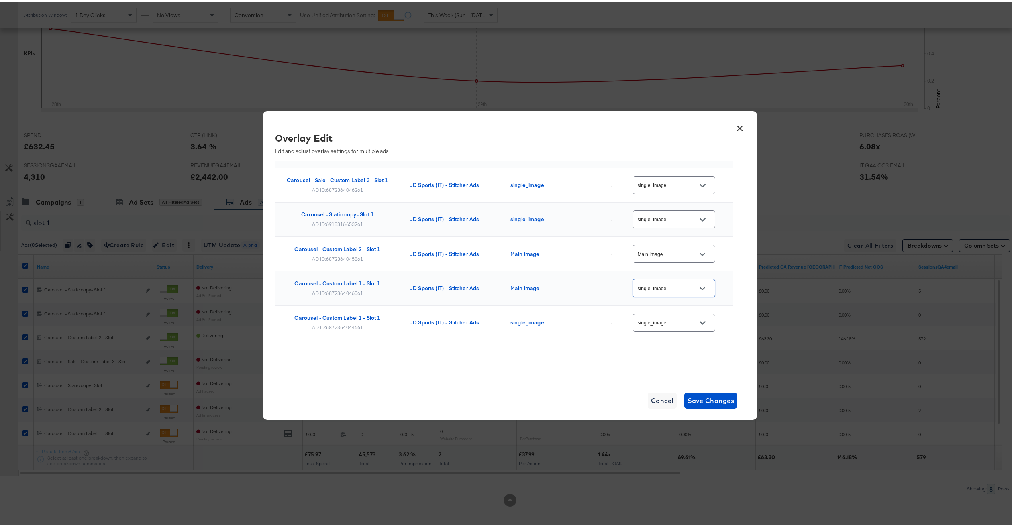
click at [658, 259] on div "Main image" at bounding box center [674, 252] width 82 height 18
click at [651, 257] on div "Main image" at bounding box center [674, 252] width 82 height 18
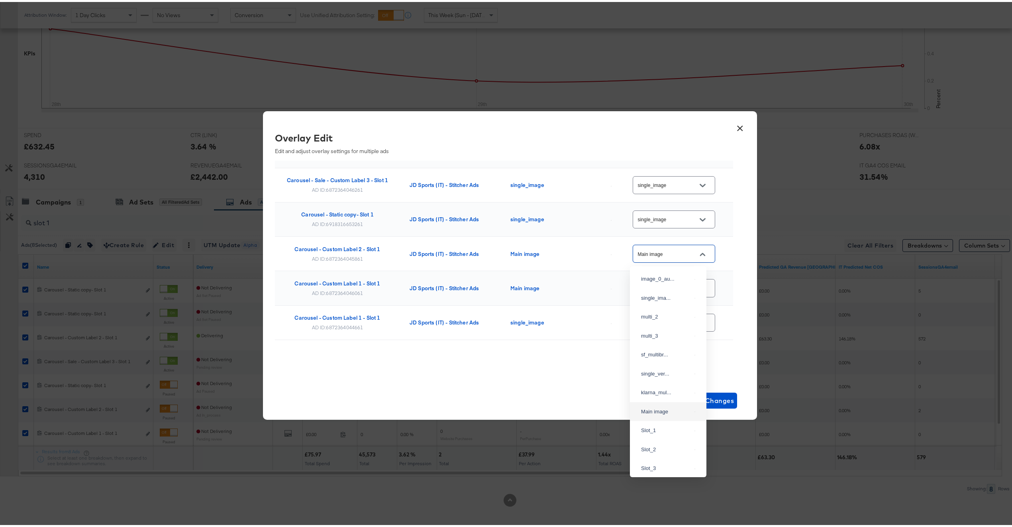
click at [651, 249] on input "Main image" at bounding box center [667, 251] width 63 height 9
click at [661, 300] on div "single_ima..." at bounding box center [666, 296] width 50 height 8
type input "single_image"
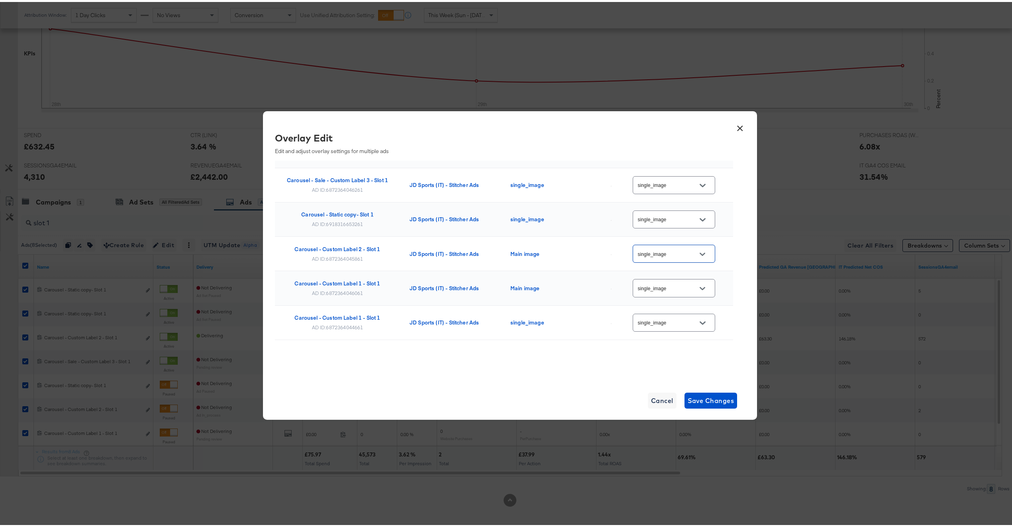
scroll to position [0, 0]
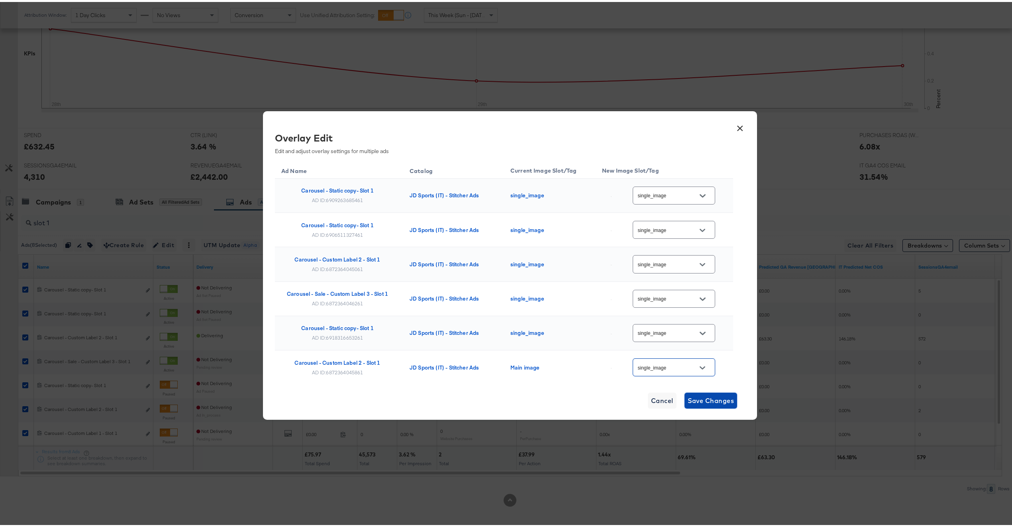
click at [697, 400] on span "Save Changes" at bounding box center [711, 398] width 47 height 11
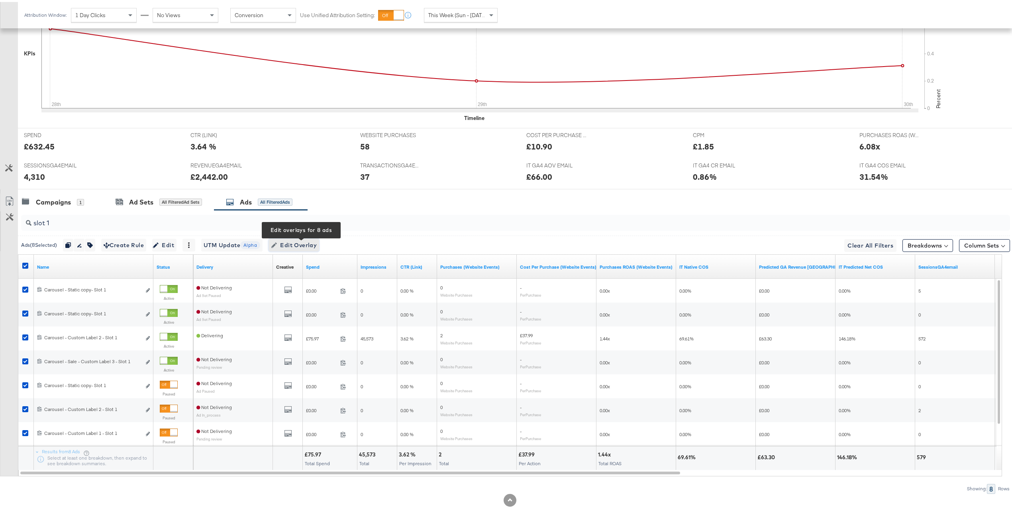
click at [314, 243] on span "Edit Overlay Edit overlays for 8 ads" at bounding box center [294, 243] width 46 height 10
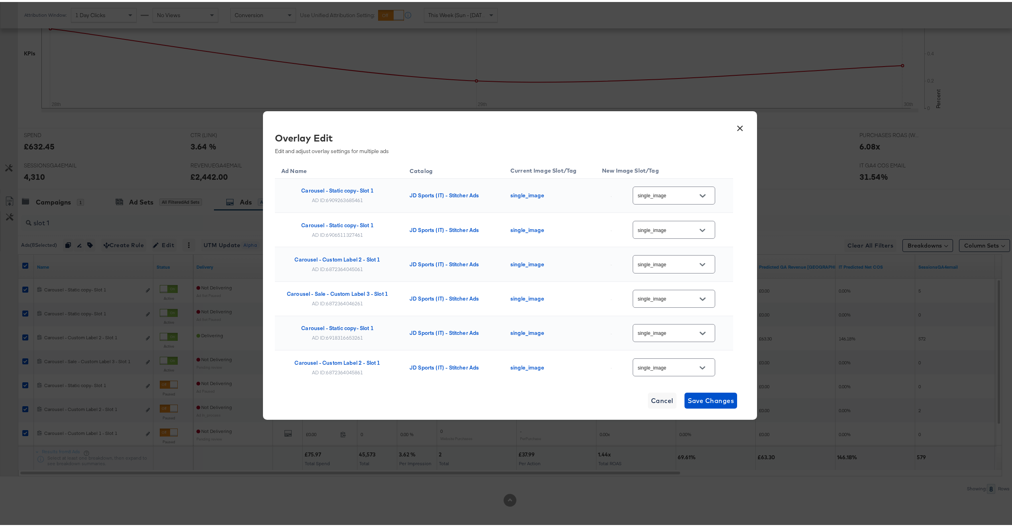
click at [736, 129] on button "×" at bounding box center [740, 124] width 14 height 14
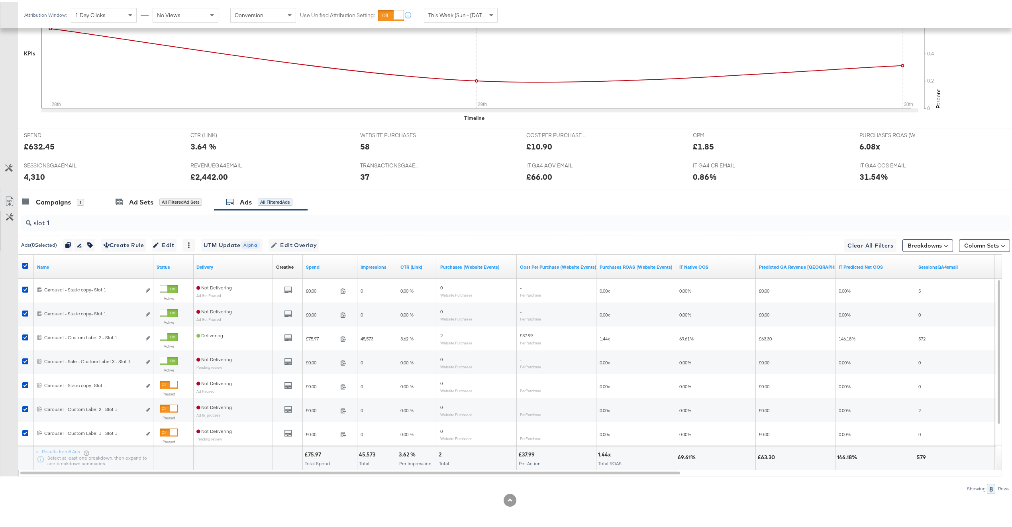
click at [149, 223] on input "slot 1" at bounding box center [474, 218] width 886 height 16
type input "slot 2"
click at [26, 266] on icon at bounding box center [25, 264] width 6 height 6
click at [0, 0] on input "checkbox" at bounding box center [0, 0] width 0 height 0
click at [25, 265] on icon at bounding box center [25, 264] width 6 height 6
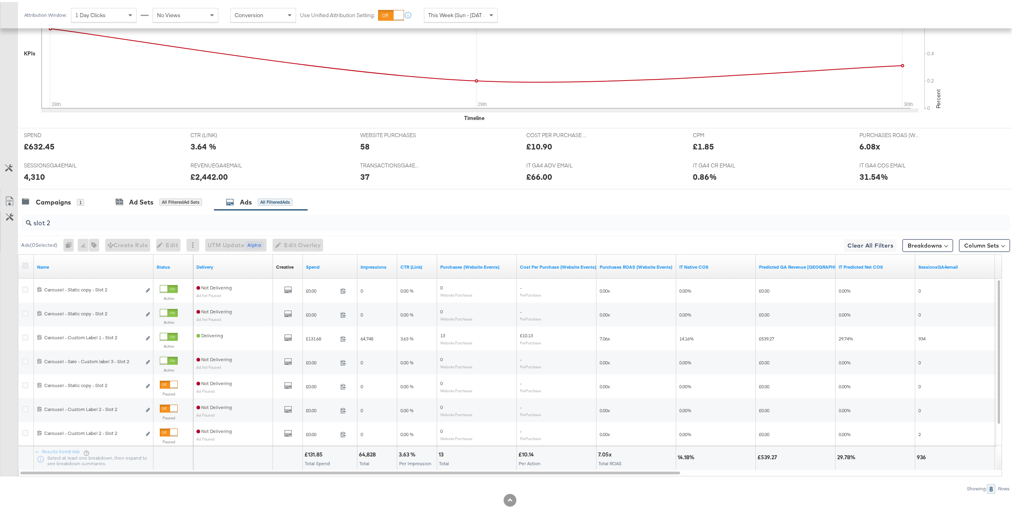
click at [0, 0] on input "checkbox" at bounding box center [0, 0] width 0 height 0
click at [317, 246] on span "Edit Overlay Edit overlays for 8 ads" at bounding box center [294, 243] width 46 height 10
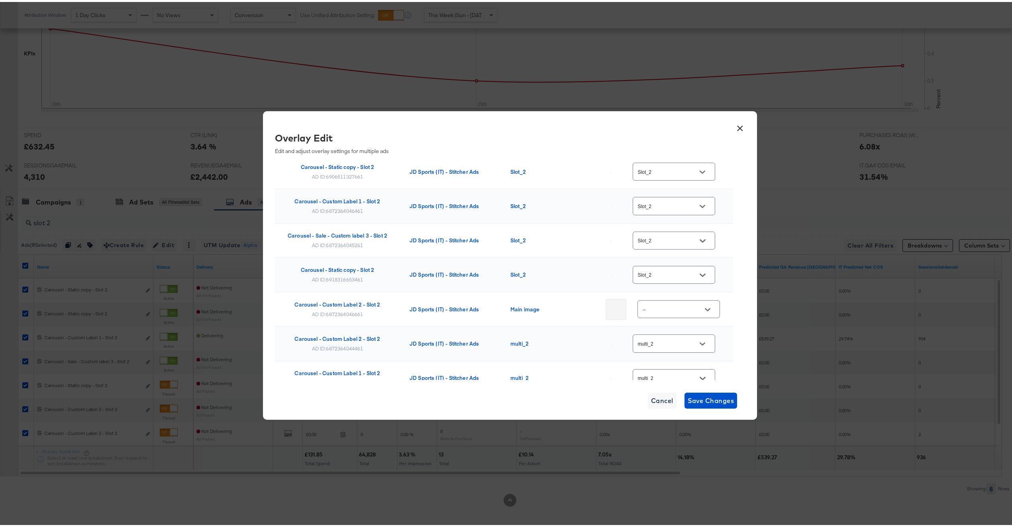
scroll to position [93, 0]
click at [345, 280] on div "AD ID: 6872364046661" at bounding box center [337, 277] width 51 height 6
copy div "6872364046661"
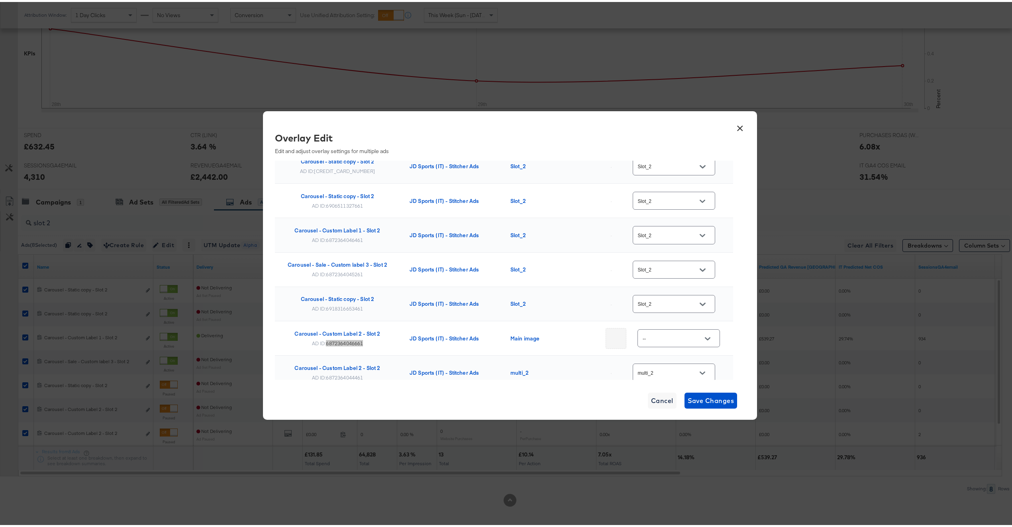
scroll to position [0, 0]
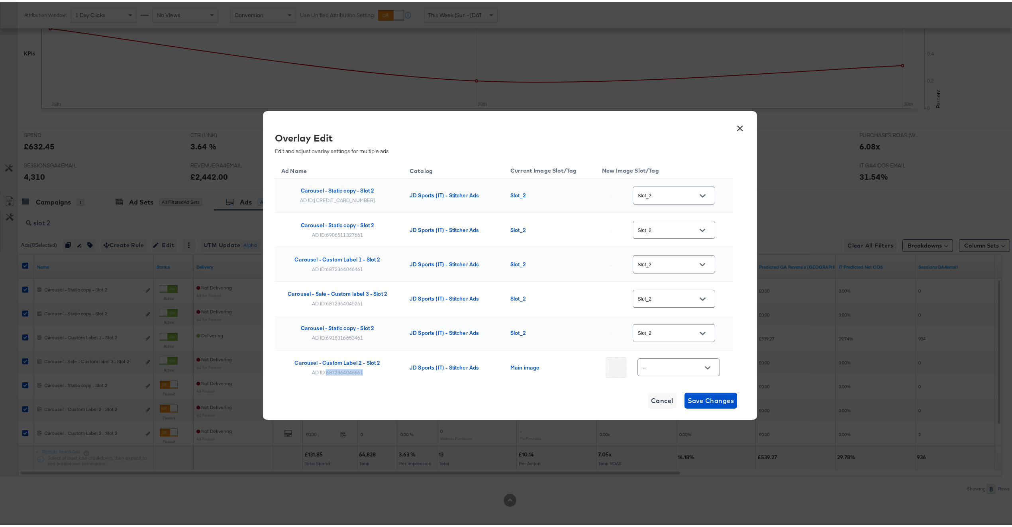
click at [656, 192] on input "Slot_2" at bounding box center [667, 193] width 63 height 9
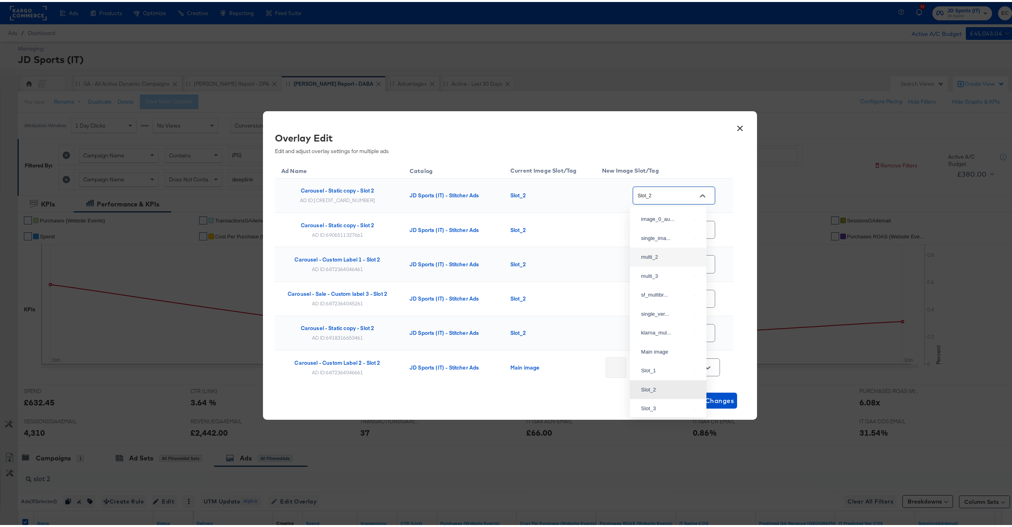
click at [671, 259] on div "multi_2" at bounding box center [666, 255] width 50 height 8
type input "multi_2"
click at [672, 222] on div "Slot_2" at bounding box center [674, 228] width 82 height 18
click at [670, 230] on input "Slot_2" at bounding box center [667, 228] width 63 height 9
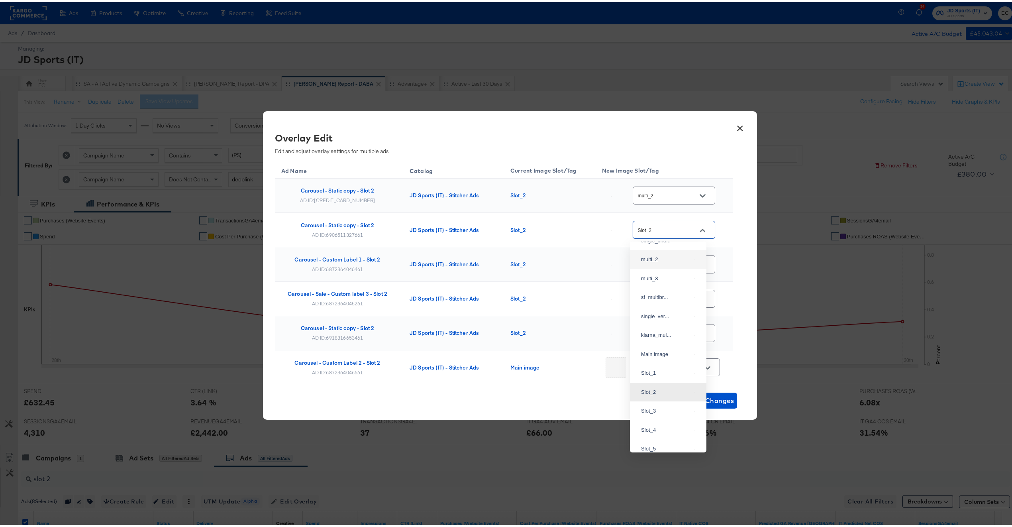
click at [671, 265] on div "multi_2" at bounding box center [668, 257] width 64 height 14
type input "multi_2"
drag, startPoint x: 740, startPoint y: 126, endPoint x: 580, endPoint y: 86, distance: 164.8
click at [740, 126] on button "×" at bounding box center [740, 124] width 14 height 14
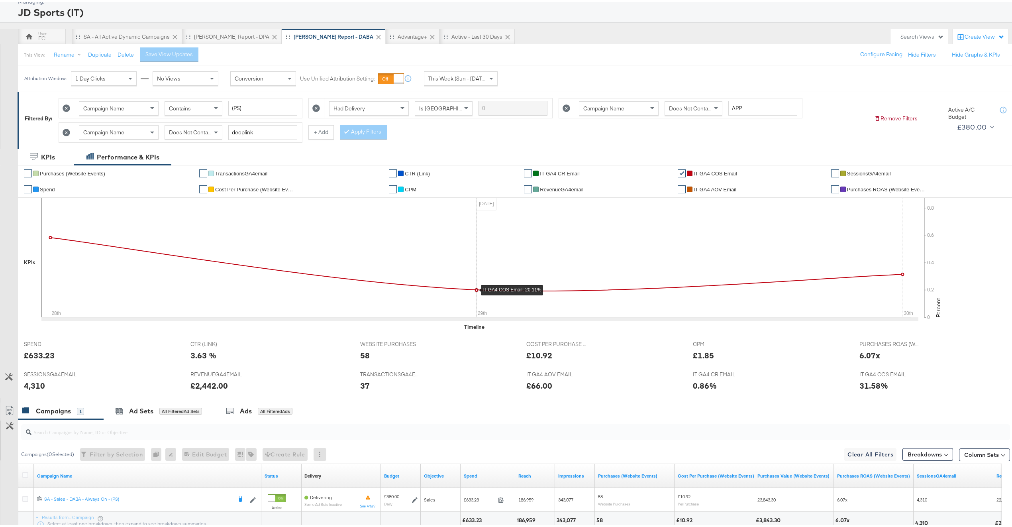
scroll to position [115, 0]
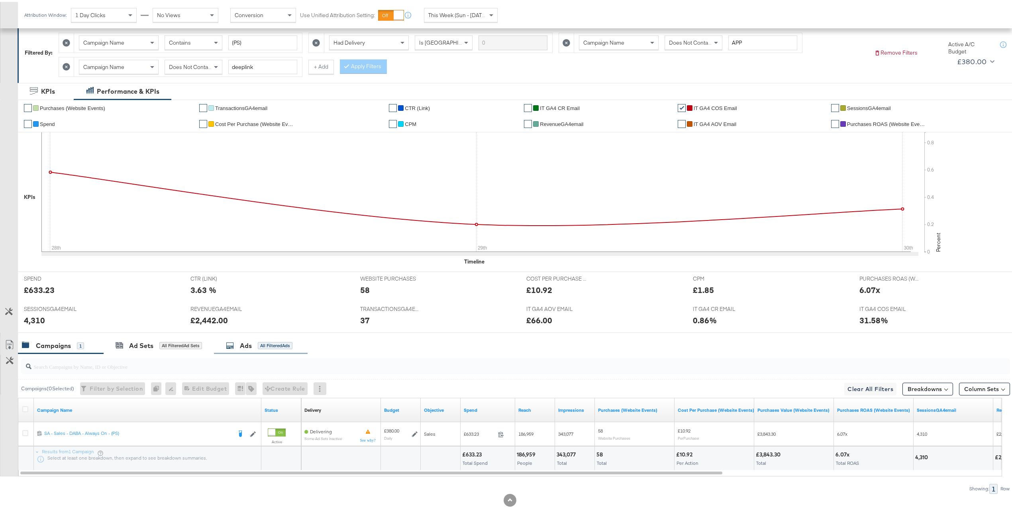
click at [285, 340] on div "All Filtered Ads" at bounding box center [275, 343] width 35 height 7
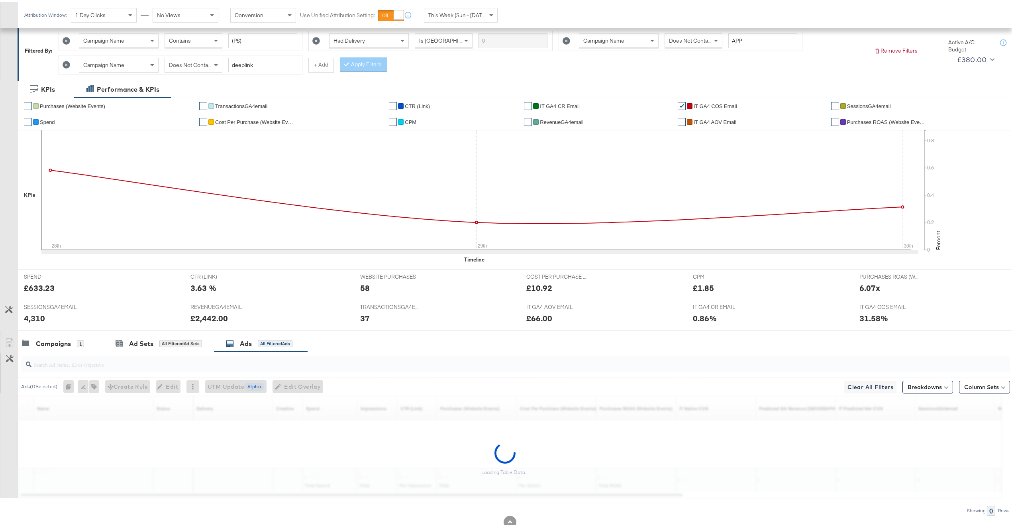
scroll to position [139, 0]
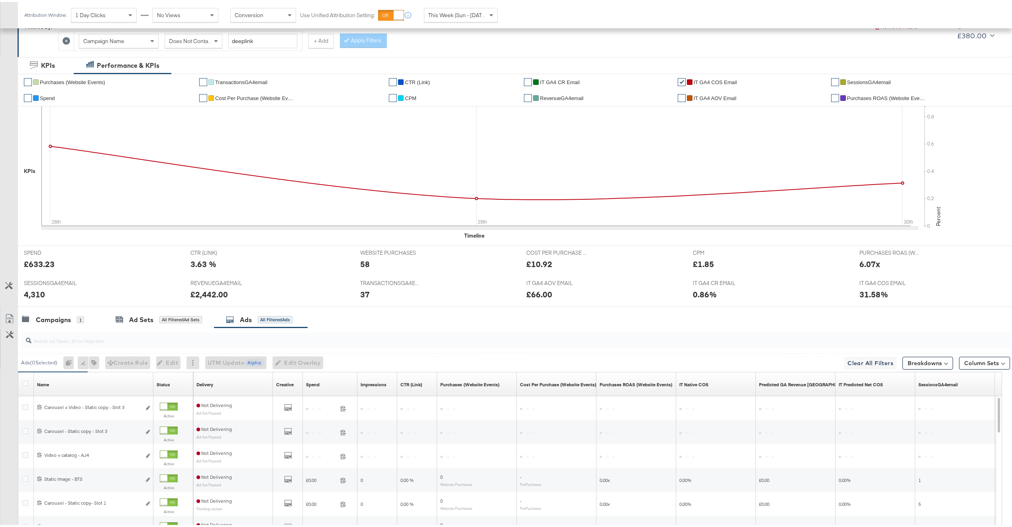
click at [252, 346] on div at bounding box center [515, 338] width 989 height 16
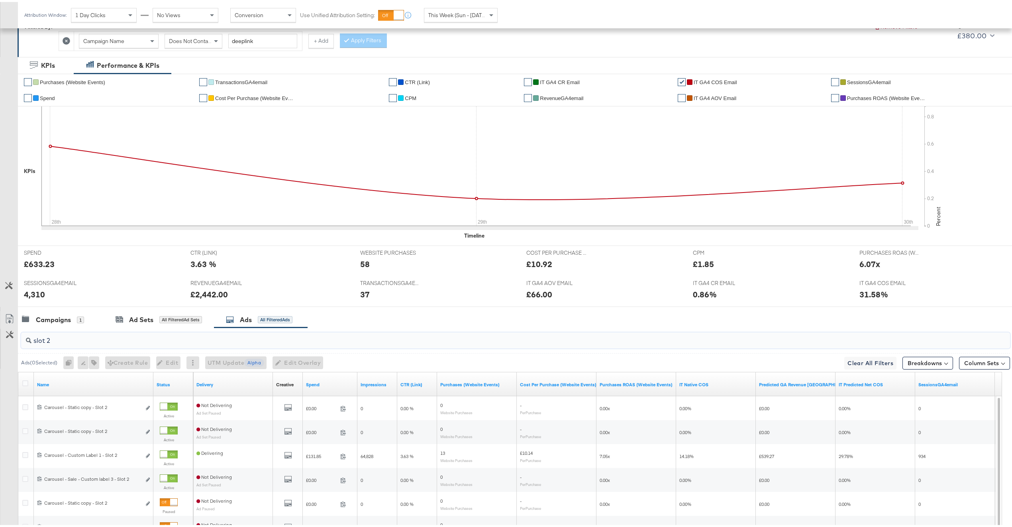
scroll to position [258, 0]
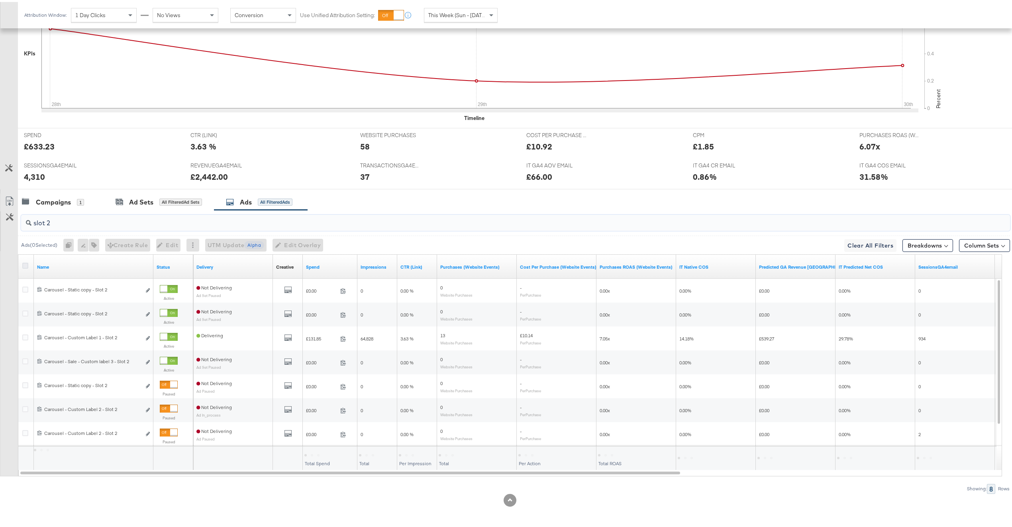
type input "slot 2"
click at [27, 263] on icon at bounding box center [25, 264] width 6 height 6
click at [0, 0] on input "checkbox" at bounding box center [0, 0] width 0 height 0
click at [308, 250] on div "Ads ( 8 Selected) Duplicate 8 ads Rename 8 ads Tags for 8 campaigns Create Rule…" at bounding box center [514, 242] width 992 height 19
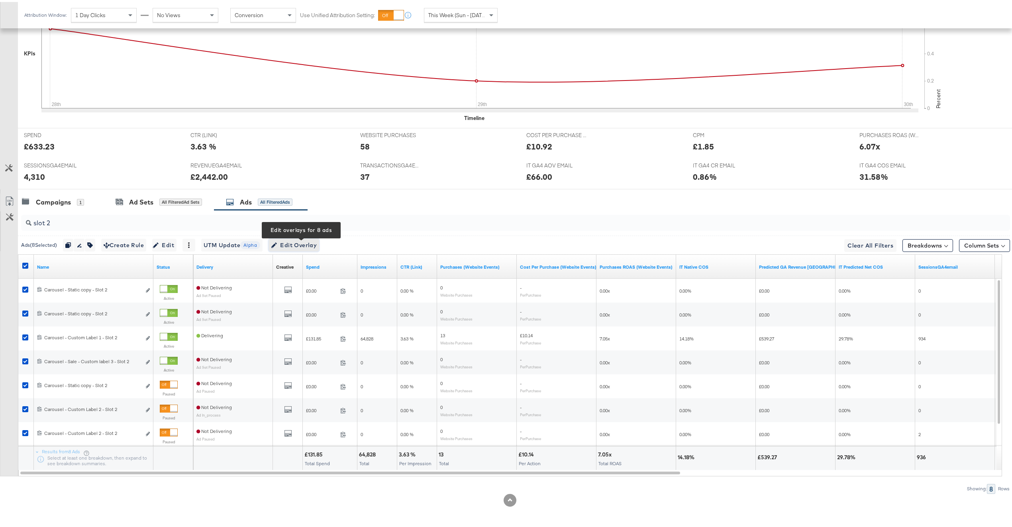
click at [308, 246] on span "Edit Overlay Edit overlays for 8 ads" at bounding box center [294, 243] width 46 height 10
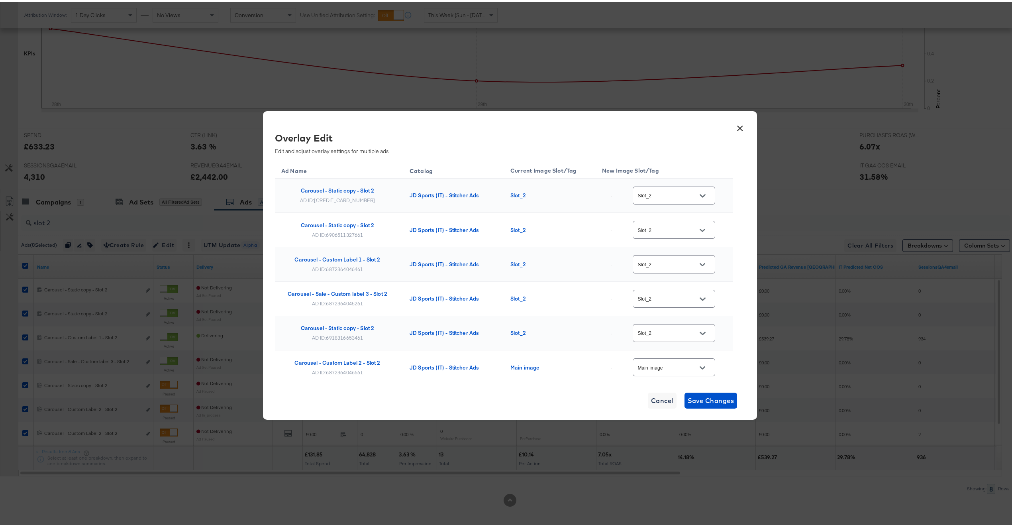
click at [681, 187] on div "Slot_2" at bounding box center [674, 193] width 82 height 18
click at [673, 198] on input "Slot_2" at bounding box center [667, 193] width 63 height 9
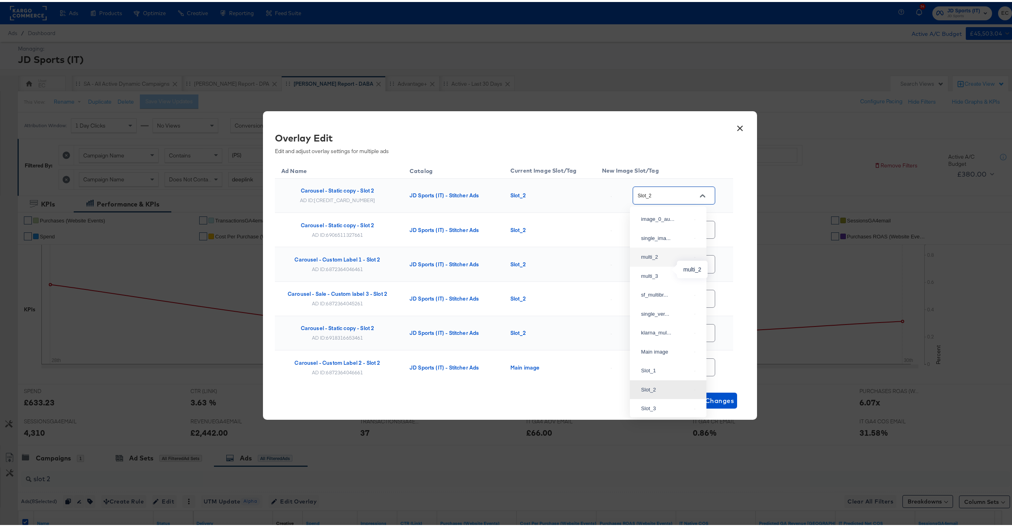
click at [666, 259] on div "multi_2" at bounding box center [666, 255] width 50 height 8
type input "multi_2"
click at [667, 227] on input "Slot_2" at bounding box center [667, 228] width 63 height 9
click at [660, 261] on div "multi_2" at bounding box center [666, 257] width 50 height 8
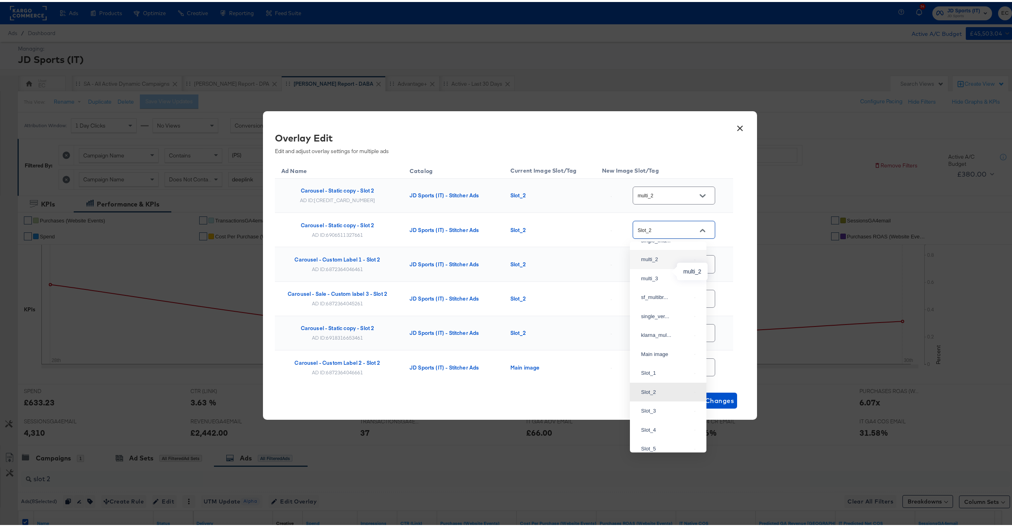
type input "multi_2"
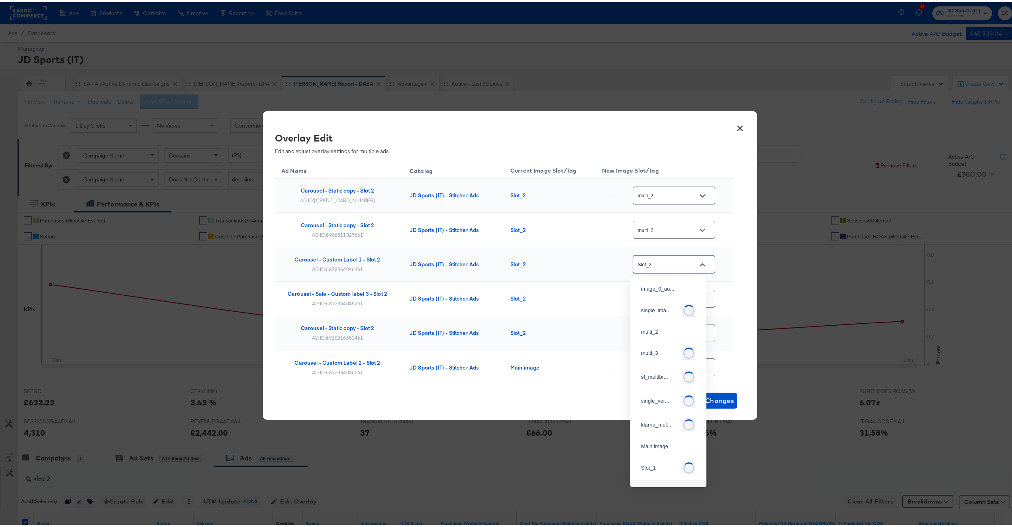
click at [657, 259] on input "Slot_2" at bounding box center [667, 262] width 63 height 9
click at [660, 299] on div "multi_2" at bounding box center [668, 292] width 64 height 14
type input "multi_2"
click at [658, 298] on input "Slot_2" at bounding box center [667, 296] width 63 height 9
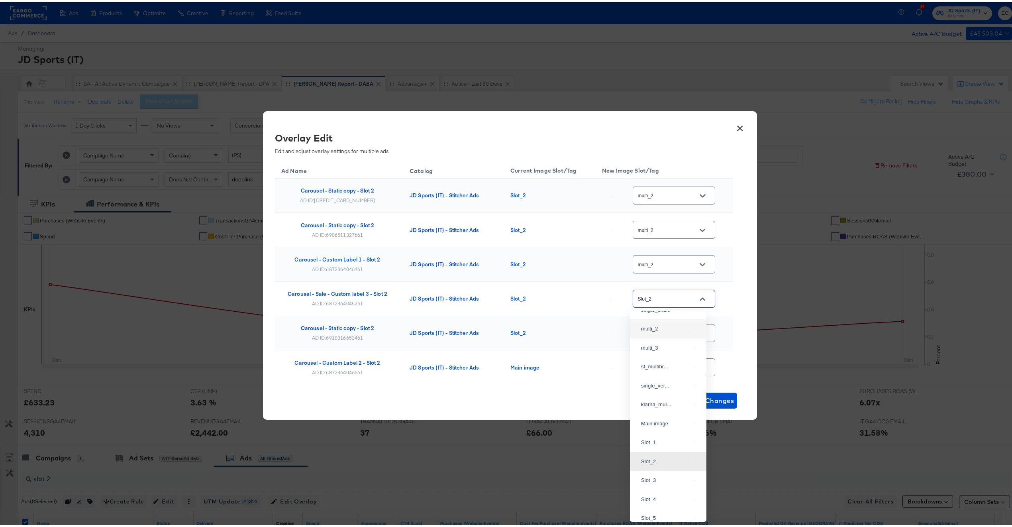
click at [660, 332] on div "multi_2" at bounding box center [668, 327] width 64 height 14
type input "multi_2"
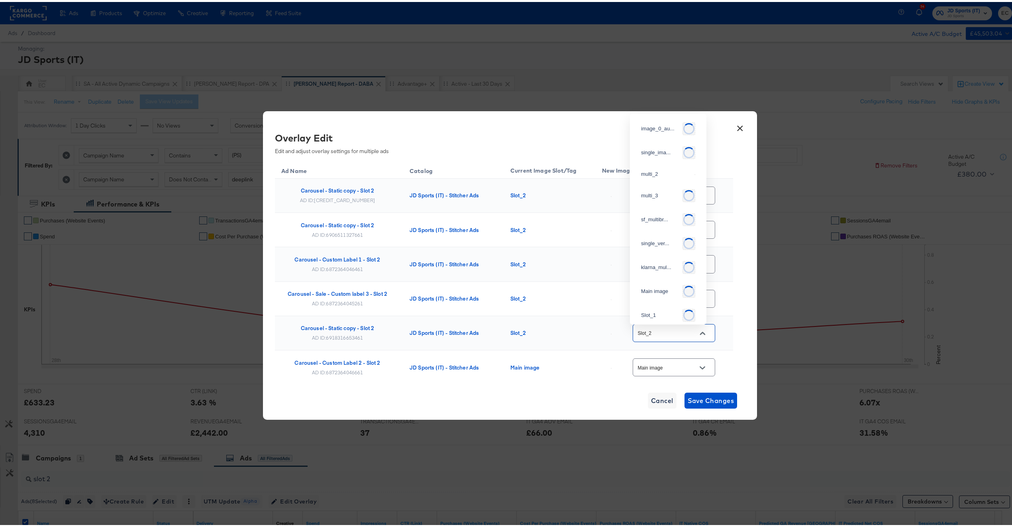
click at [659, 332] on input "Slot_2" at bounding box center [667, 331] width 63 height 9
click at [661, 137] on div "multi_2" at bounding box center [668, 129] width 64 height 14
type input "multi_2"
click at [659, 370] on input "Main image" at bounding box center [667, 365] width 63 height 9
drag, startPoint x: 655, startPoint y: 202, endPoint x: 600, endPoint y: 269, distance: 87.4
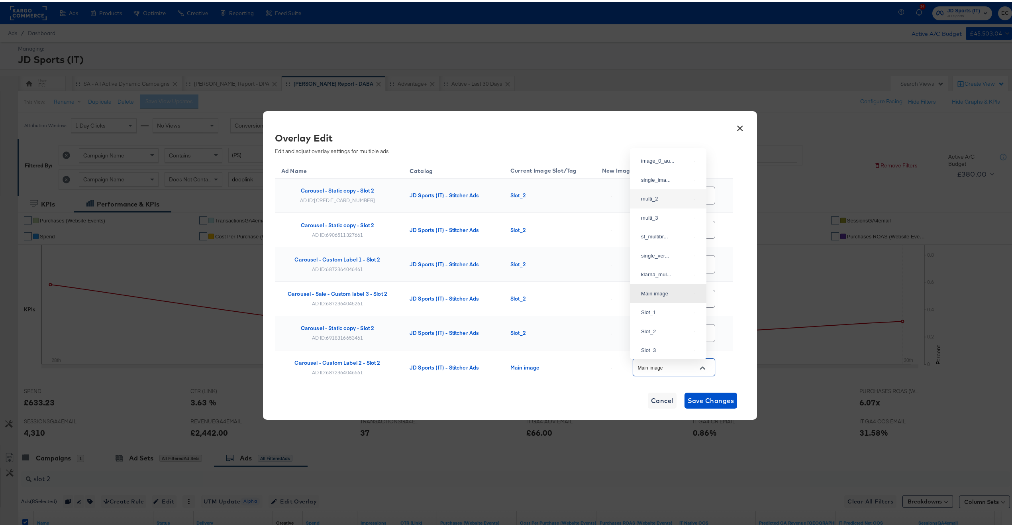
click at [655, 202] on div "multi_2" at bounding box center [668, 197] width 64 height 14
type input "multi_2"
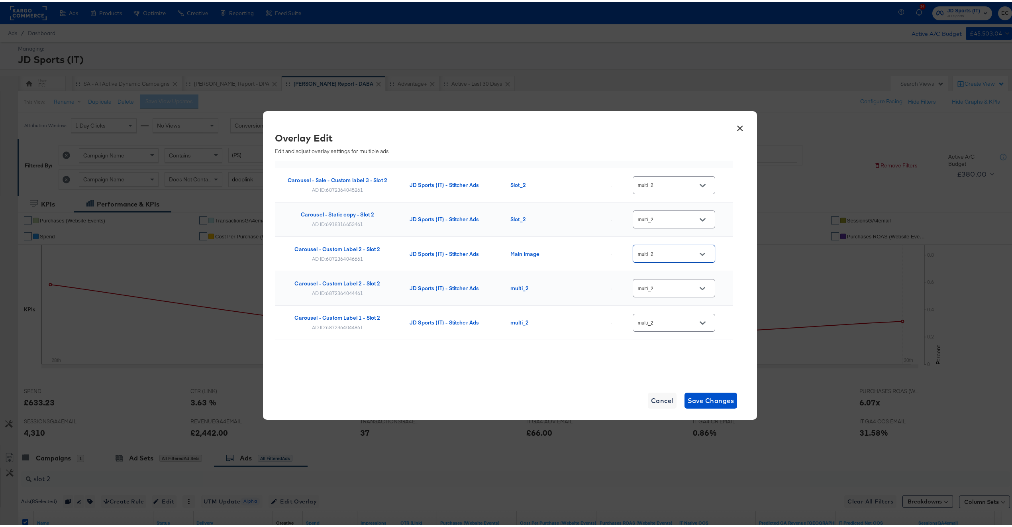
scroll to position [7, 0]
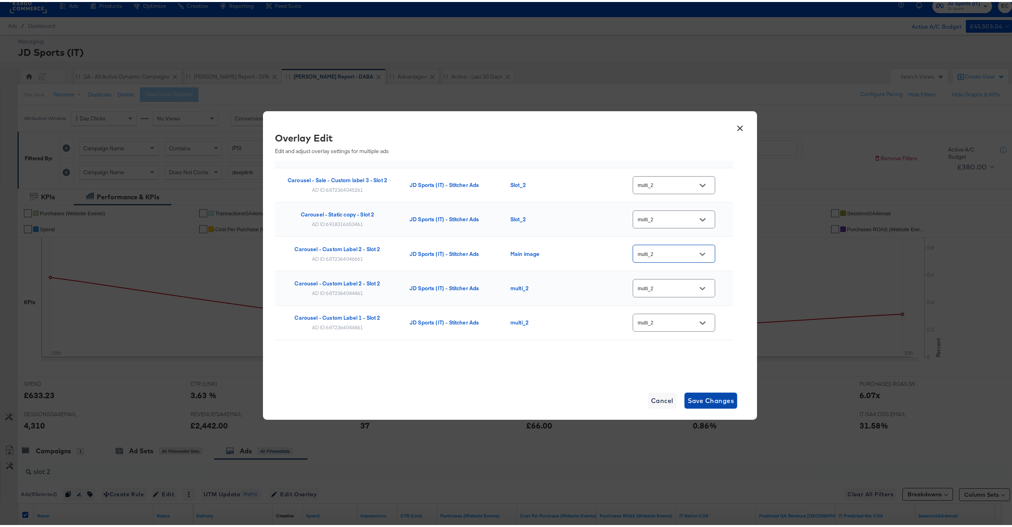
click at [708, 399] on span "Save Changes" at bounding box center [711, 398] width 47 height 11
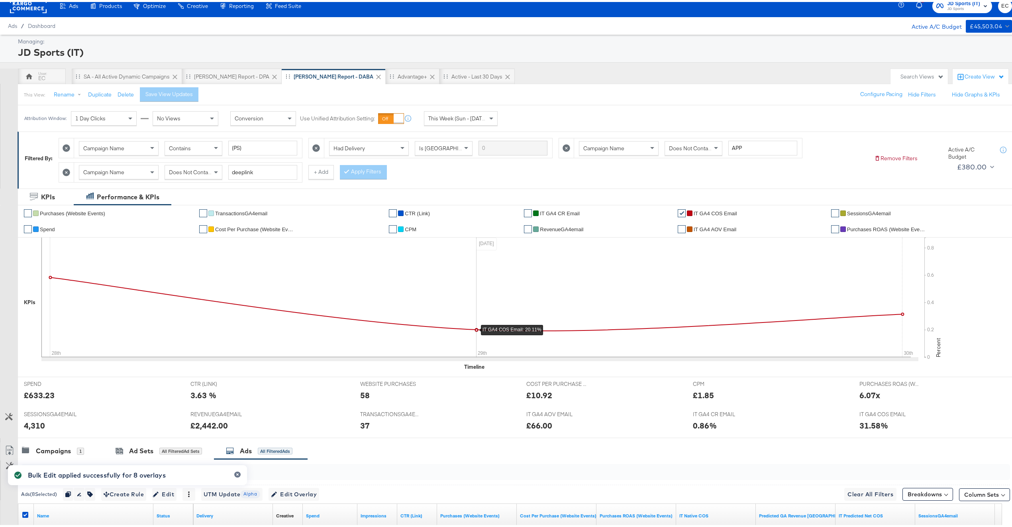
scroll to position [258, 0]
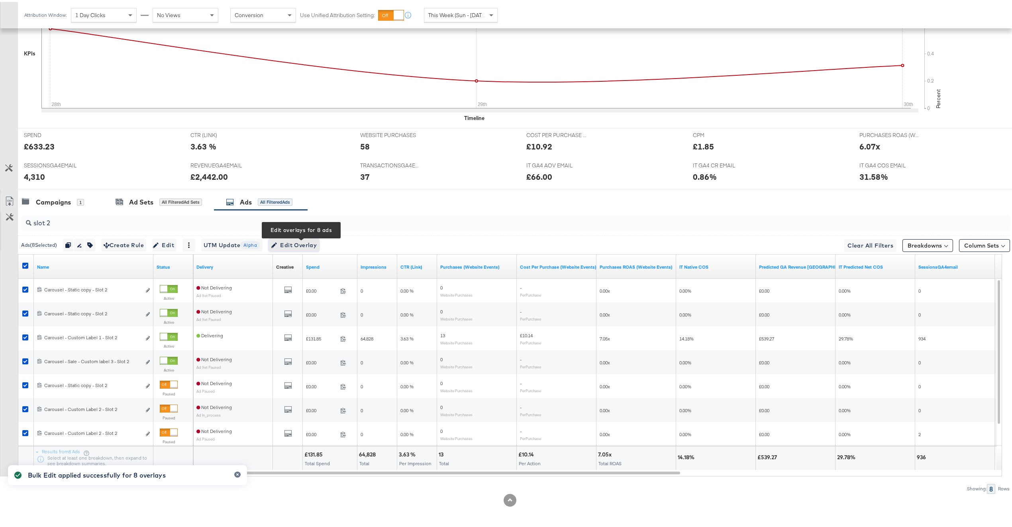
click at [302, 242] on span "Edit Overlay Edit overlays for 8 ads" at bounding box center [294, 243] width 46 height 10
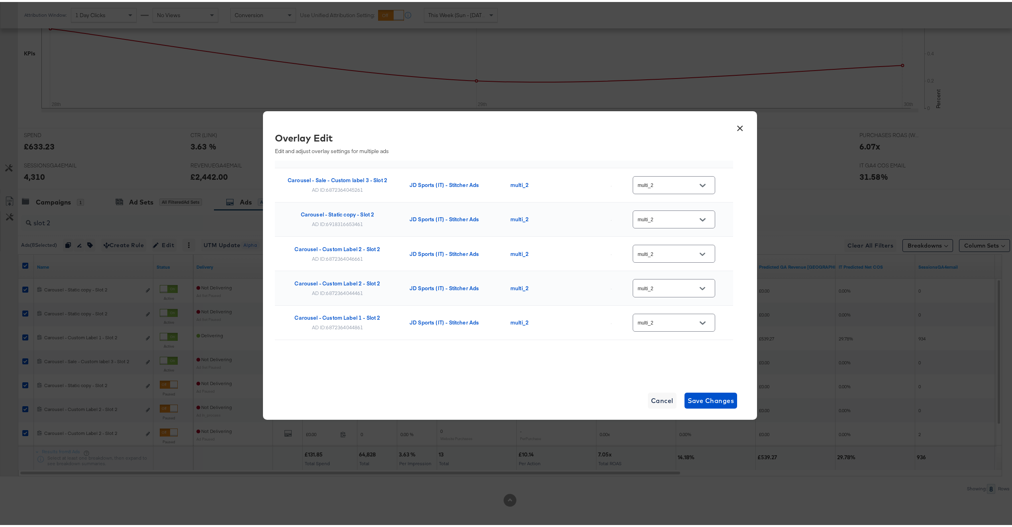
scroll to position [0, 0]
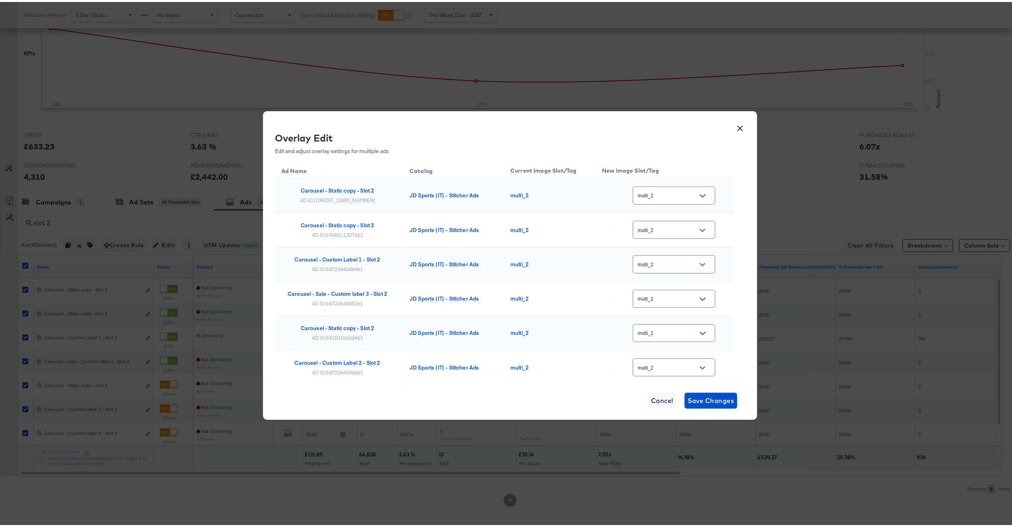
click at [735, 129] on button "×" at bounding box center [740, 124] width 14 height 14
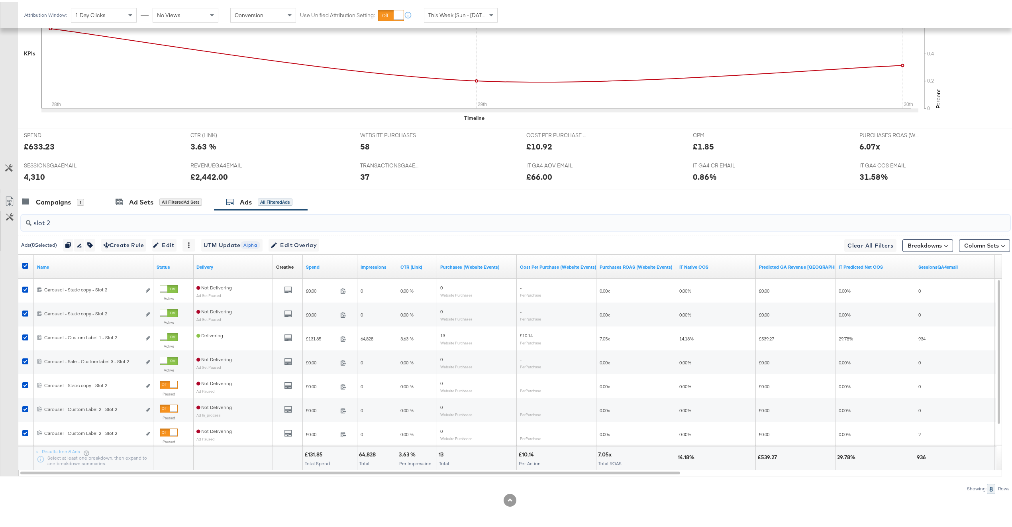
click at [292, 222] on input "slot 2" at bounding box center [474, 218] width 886 height 16
type input "slot 3"
click at [27, 266] on icon at bounding box center [25, 264] width 6 height 6
click at [0, 0] on input "checkbox" at bounding box center [0, 0] width 0 height 0
click at [319, 244] on button "Edit Overlay Edit overlays for 9 ads" at bounding box center [293, 243] width 51 height 13
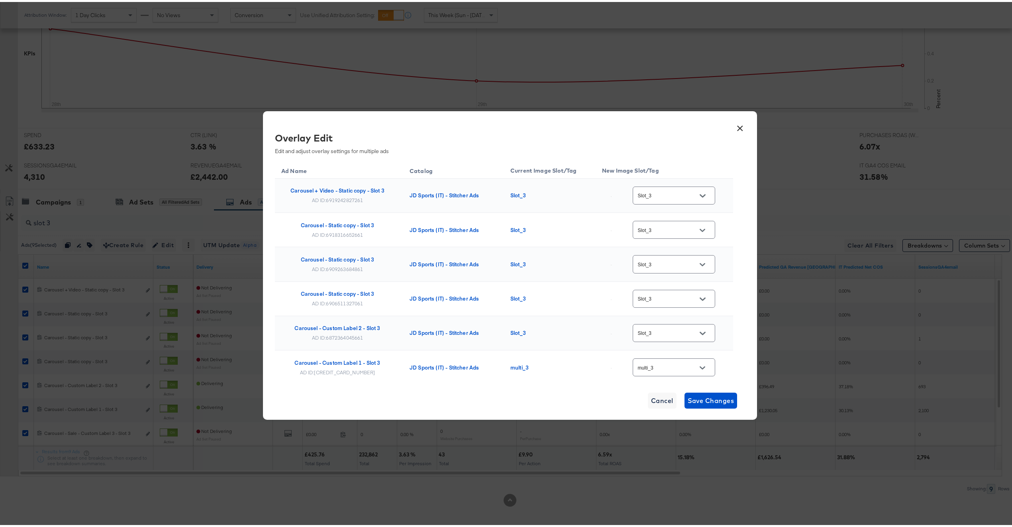
click at [673, 188] on div "Slot_3" at bounding box center [674, 193] width 82 height 18
click at [673, 189] on div "Slot_3" at bounding box center [674, 193] width 82 height 18
click at [700, 193] on icon "Open" at bounding box center [703, 194] width 6 height 6
click at [695, 220] on img at bounding box center [695, 219] width 1 height 1
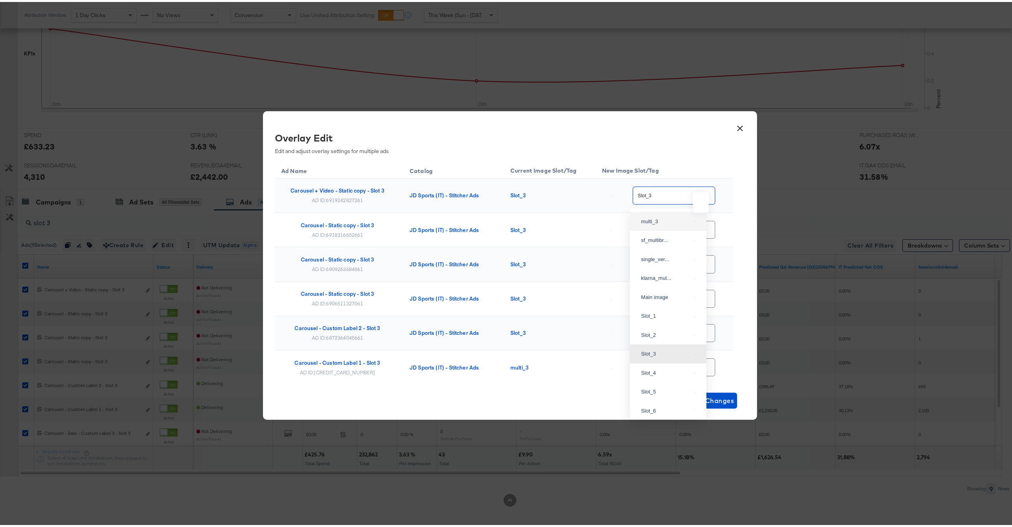
type input "multi_3"
click at [697, 231] on button "Open" at bounding box center [703, 228] width 12 height 12
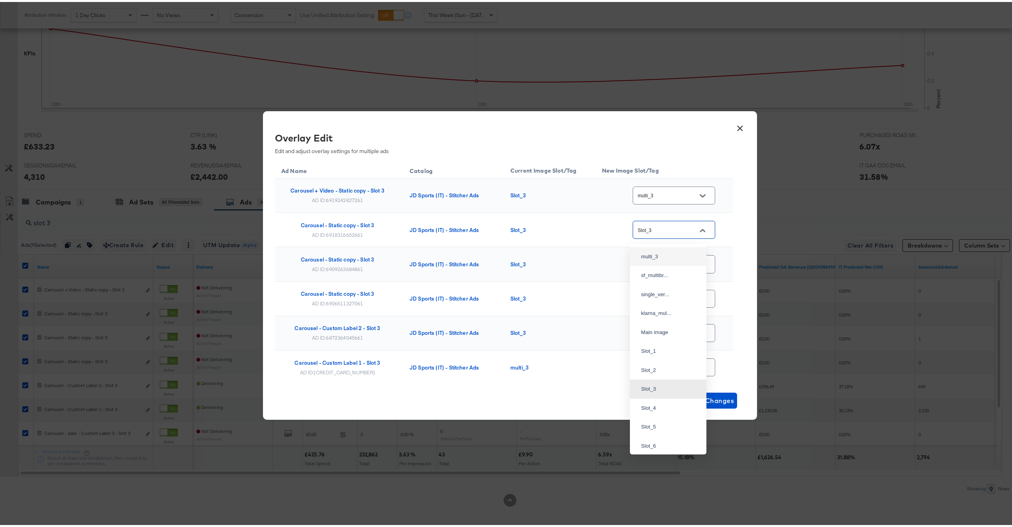
click at [674, 262] on div "multi_3" at bounding box center [668, 254] width 64 height 14
type input "multi_3"
click at [682, 261] on input "Slot_3" at bounding box center [667, 262] width 63 height 9
click at [695, 319] on img at bounding box center [695, 318] width 1 height 1
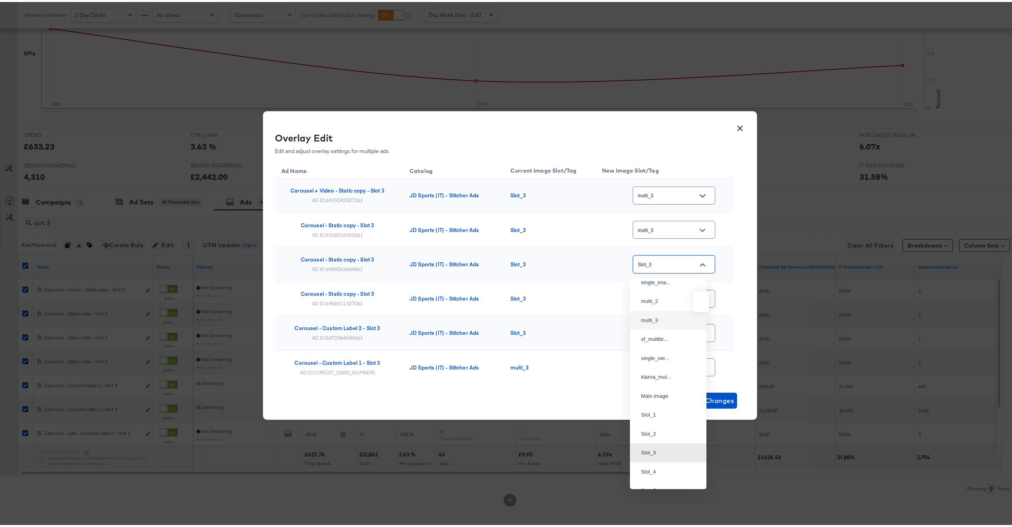
type input "multi_3"
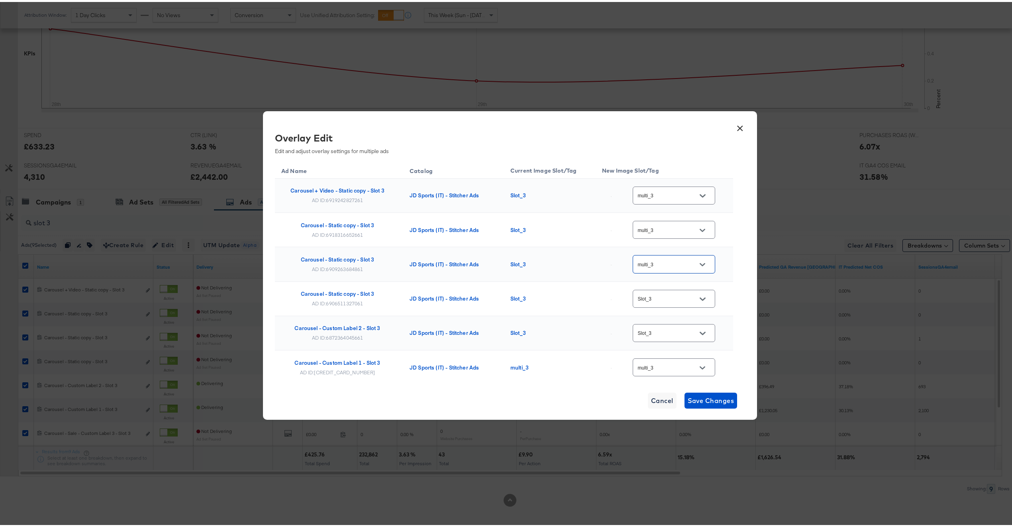
click at [685, 301] on input "Slot_3" at bounding box center [667, 296] width 63 height 9
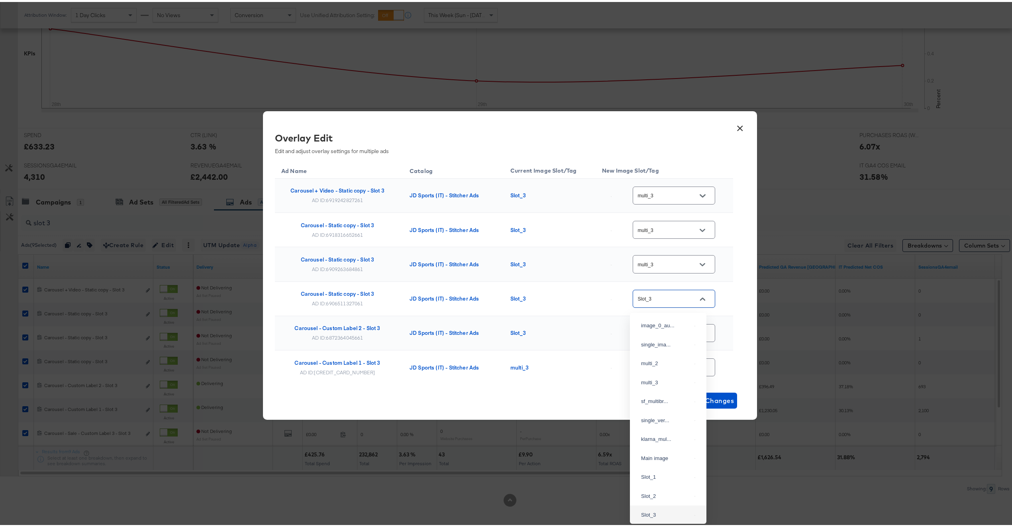
scroll to position [57, 0]
click at [695, 324] on img at bounding box center [695, 324] width 1 height 1
type input "multi_3"
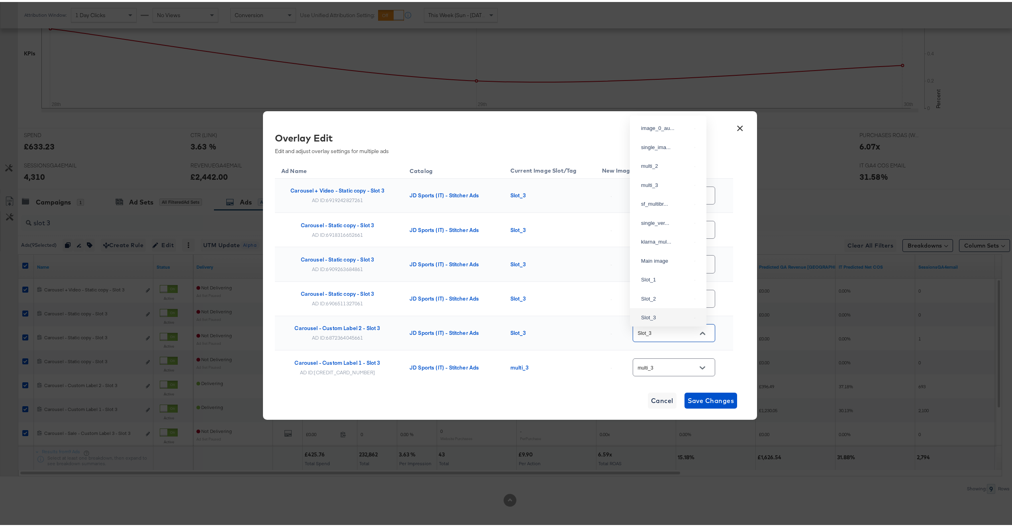
click at [682, 334] on input "Slot_3" at bounding box center [667, 331] width 63 height 9
click at [671, 160] on div "multi_3" at bounding box center [666, 156] width 50 height 8
type input "multi_3"
click at [675, 368] on input "multi_3" at bounding box center [667, 365] width 63 height 9
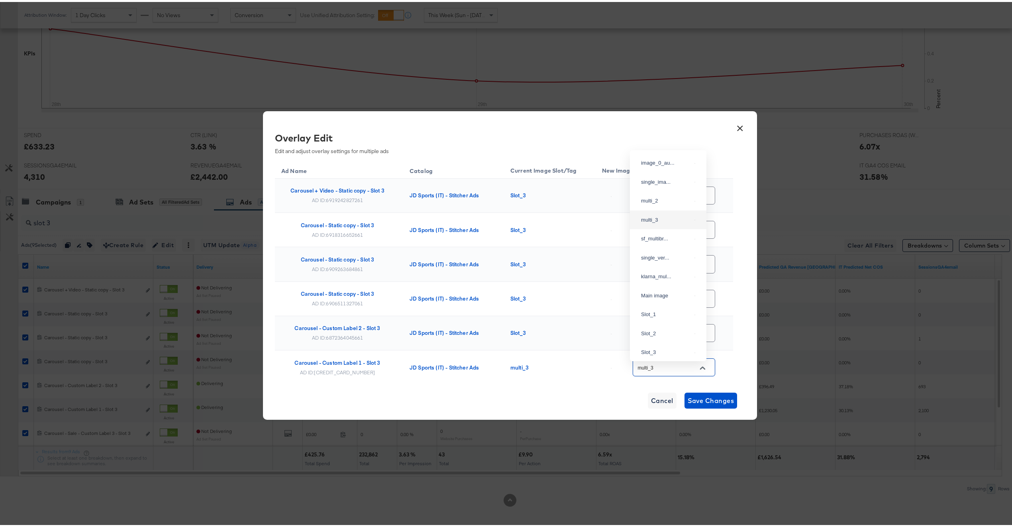
click at [676, 368] on input "multi_3" at bounding box center [667, 365] width 63 height 9
click at [544, 357] on td "multi_3" at bounding box center [550, 365] width 92 height 34
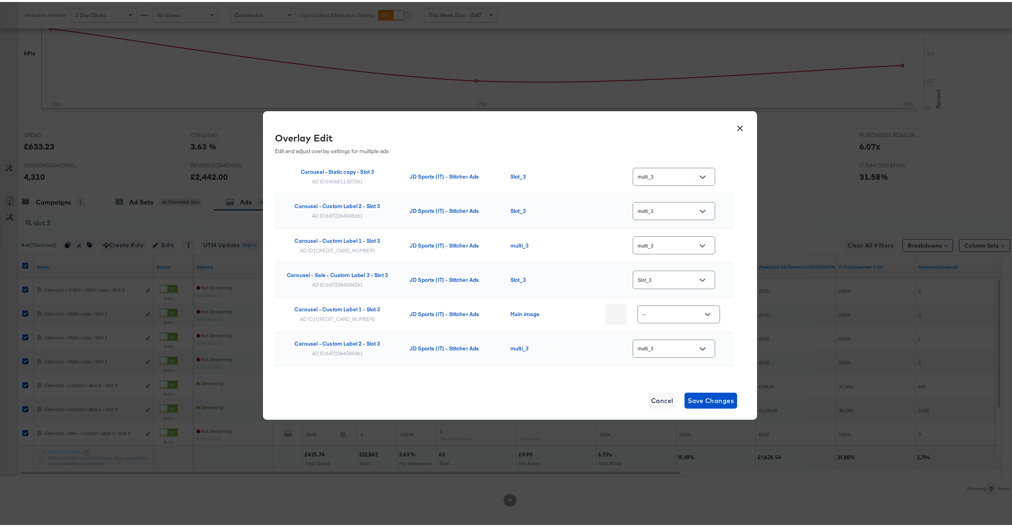
click at [673, 286] on div "Slot_3" at bounding box center [674, 278] width 82 height 18
click at [700, 278] on icon "Open" at bounding box center [703, 278] width 6 height 6
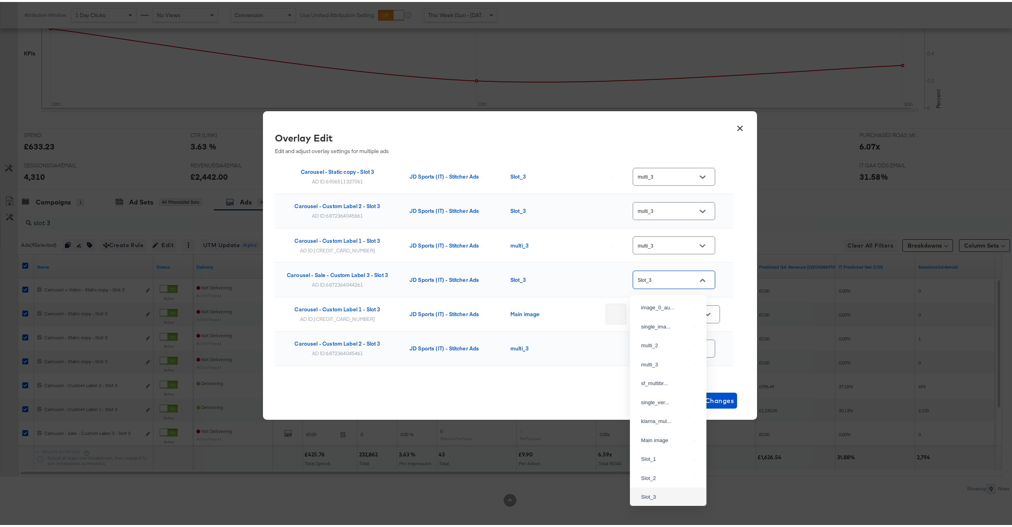
scroll to position [27, 0]
click at [670, 342] on div "multi_3" at bounding box center [668, 335] width 64 height 14
type input "multi_3"
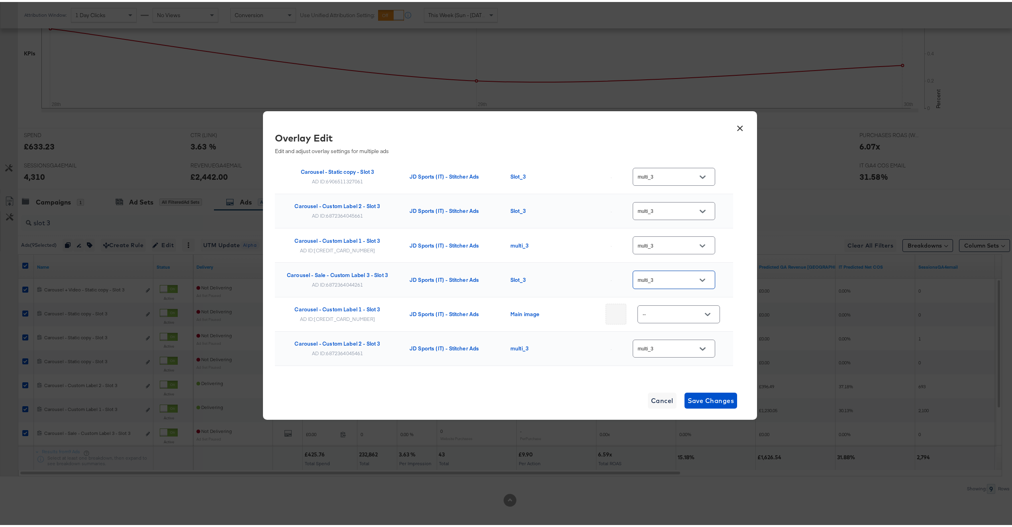
click at [334, 318] on div "AD ID: 6872364042461" at bounding box center [337, 317] width 75 height 6
copy div "6872364042461"
click at [358, 320] on div "AD ID: 6872364042461" at bounding box center [337, 317] width 75 height 6
click at [357, 320] on div "AD ID: 6872364042461" at bounding box center [337, 317] width 75 height 6
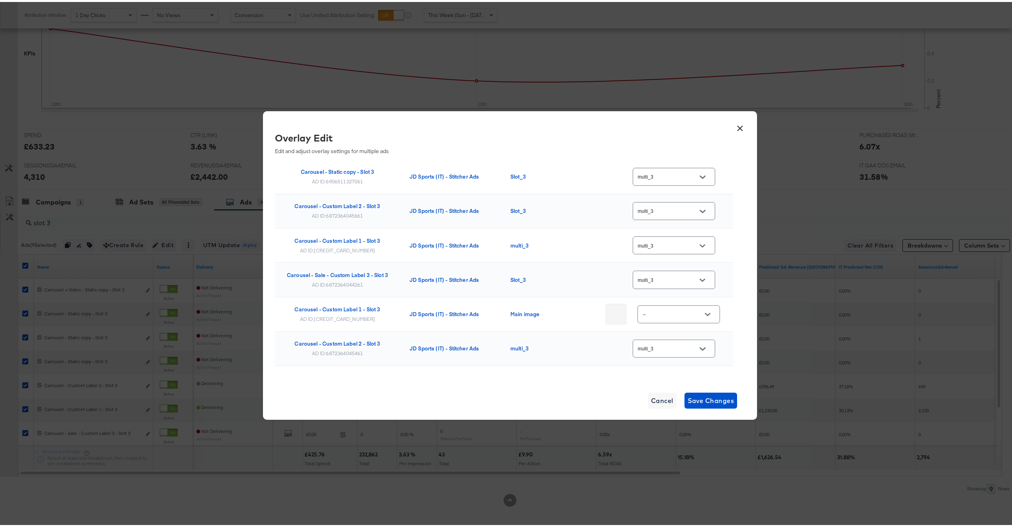
click at [349, 320] on div "AD ID: 6872364042461" at bounding box center [337, 317] width 75 height 6
copy div "6872364042461"
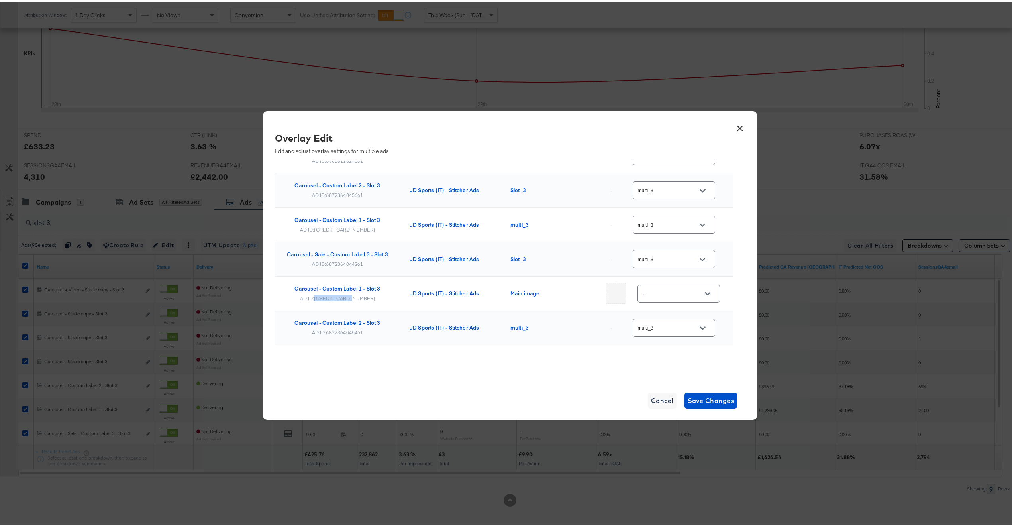
scroll to position [151, 0]
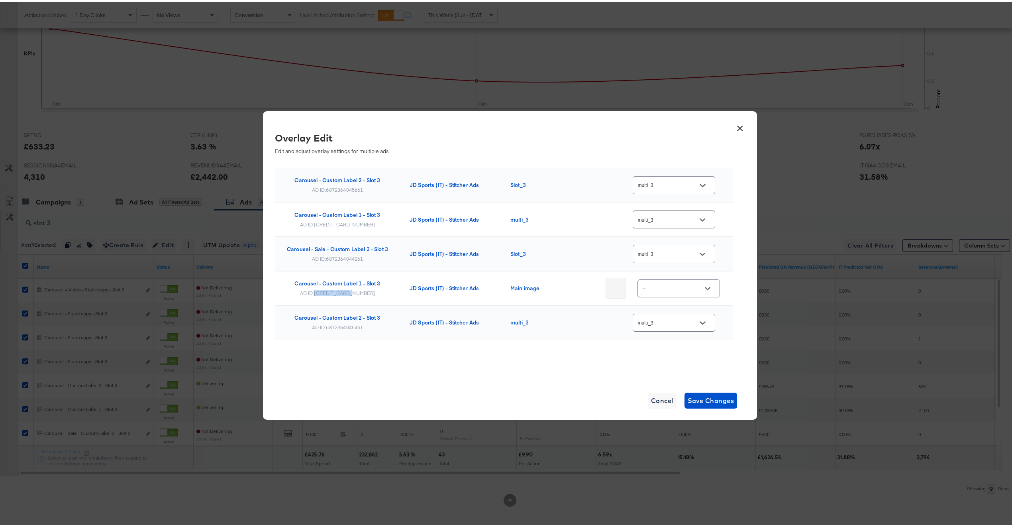
click at [344, 289] on div "AD ID: 6872364042461" at bounding box center [337, 291] width 75 height 6
click at [701, 396] on span "Save Changes" at bounding box center [711, 398] width 47 height 11
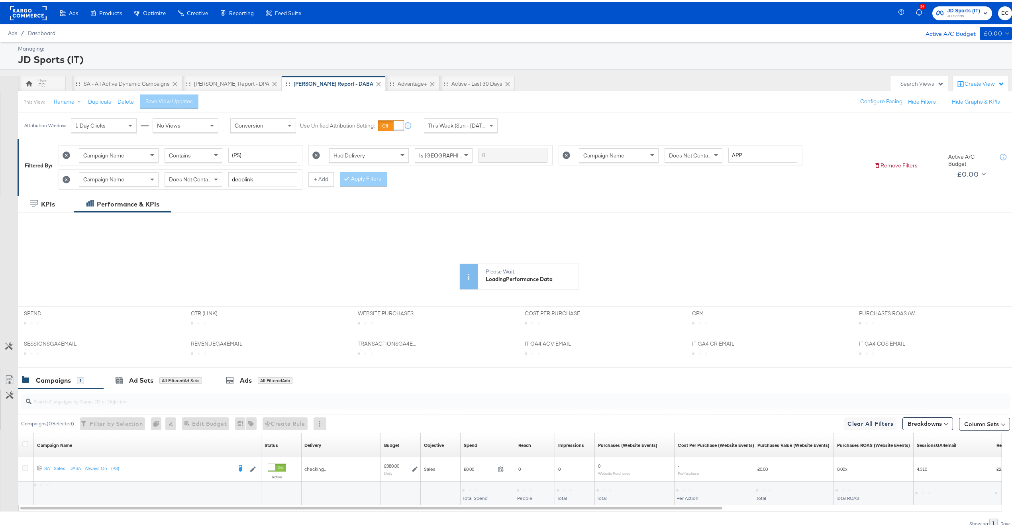
scroll to position [37, 0]
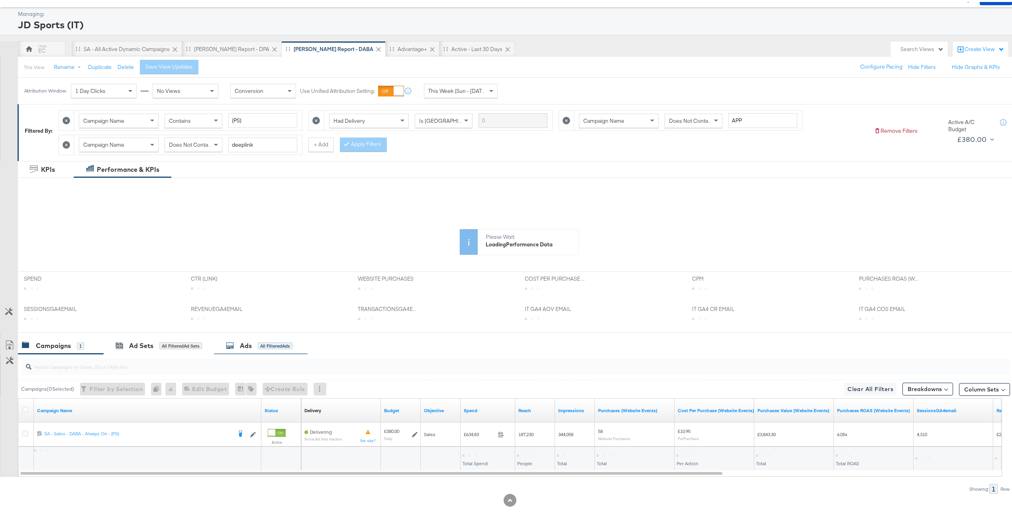
click at [275, 343] on div "KPIs Performance & KPIs Customize KPIs ✔ Purchases (Website Events) ✔ Transacti…" at bounding box center [510, 343] width 1020 height 368
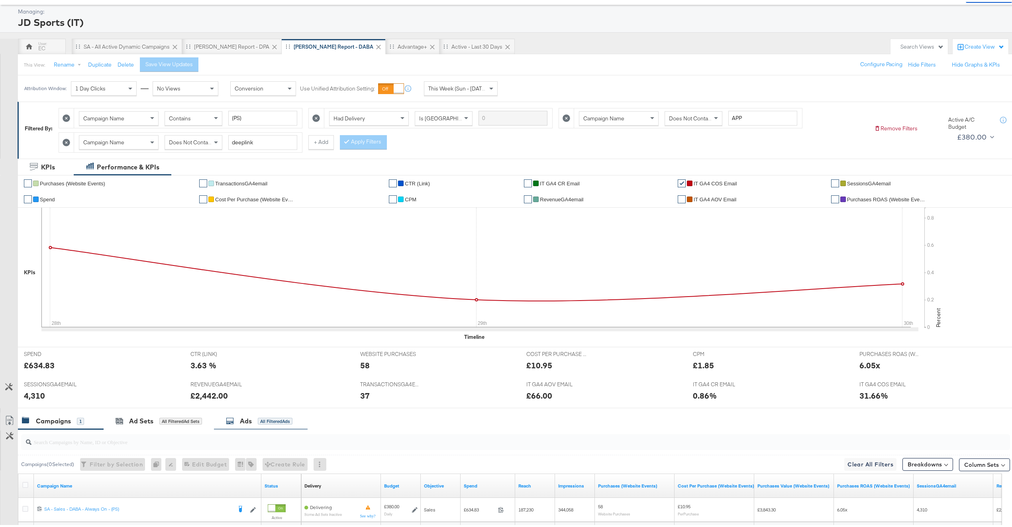
click at [258, 419] on div "Ads All Filtered Ads" at bounding box center [259, 418] width 67 height 9
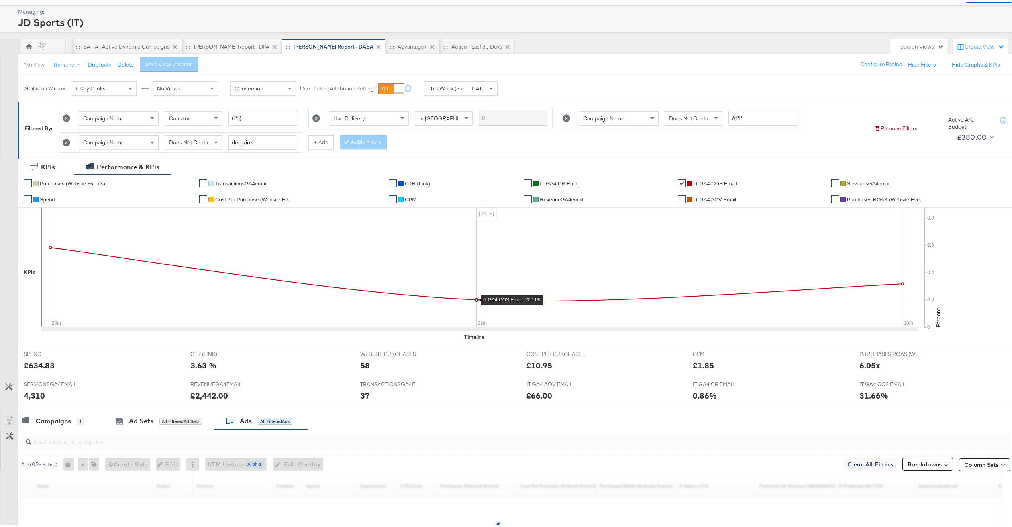
scroll to position [139, 0]
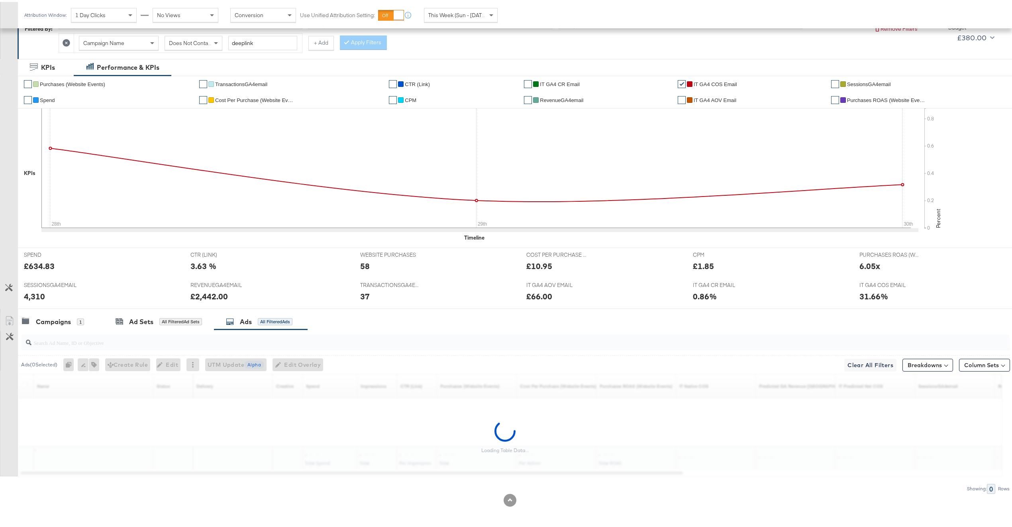
click at [180, 344] on input "search" at bounding box center [474, 338] width 886 height 16
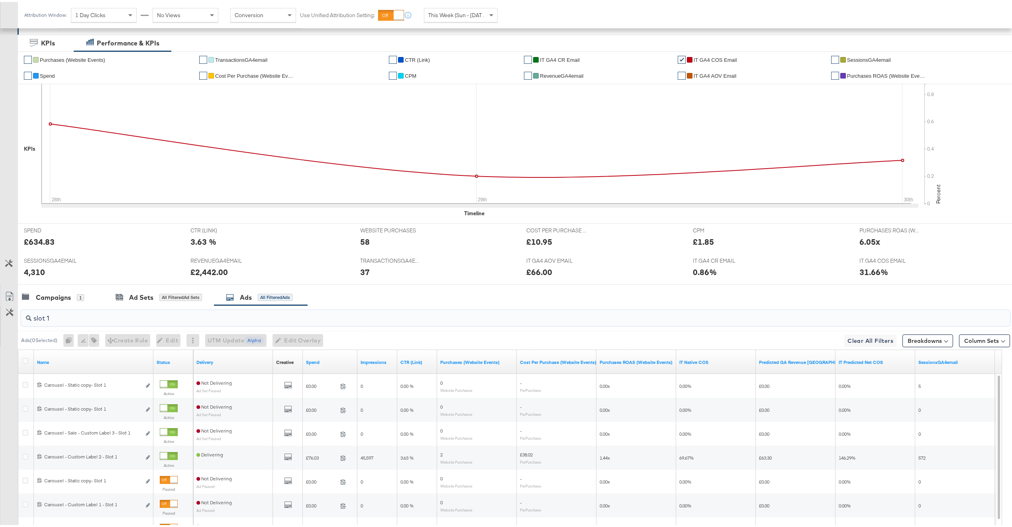
scroll to position [258, 0]
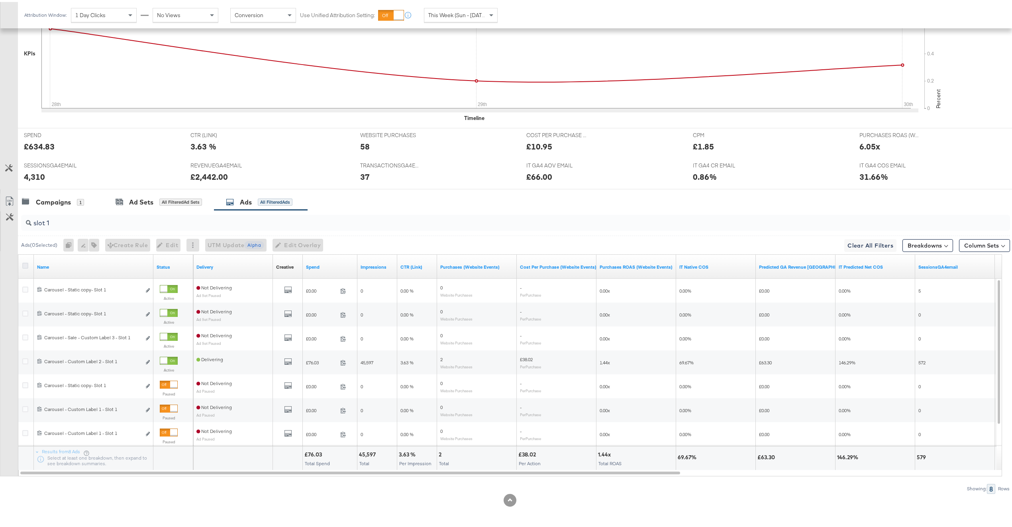
click at [26, 263] on icon at bounding box center [25, 264] width 6 height 6
click at [0, 0] on input "checkbox" at bounding box center [0, 0] width 0 height 0
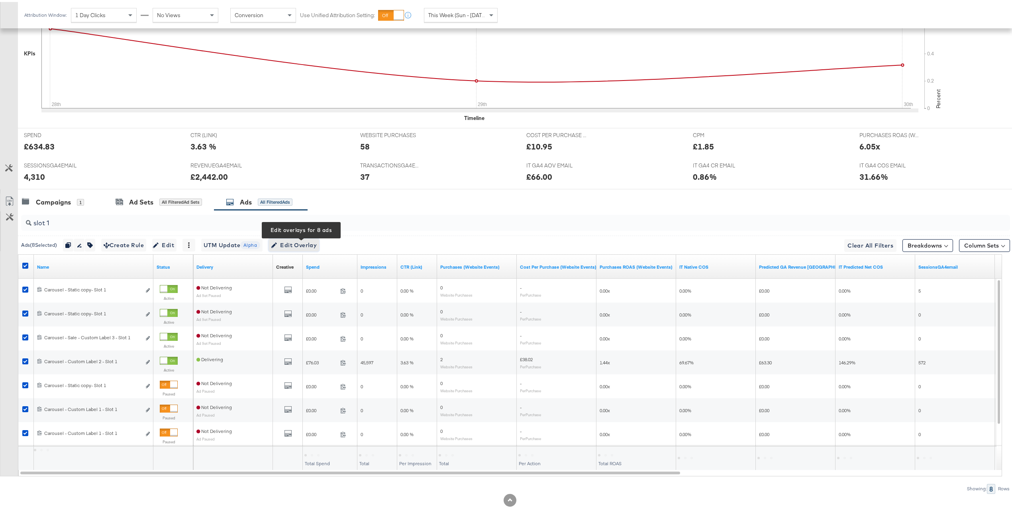
click at [306, 245] on span "Edit Overlay Edit overlays for 8 ads" at bounding box center [294, 243] width 46 height 10
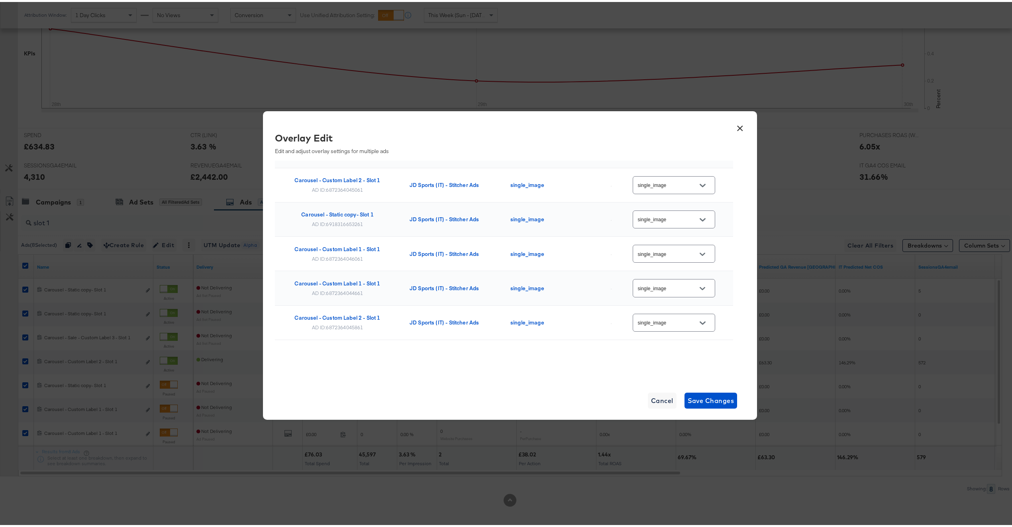
scroll to position [0, 0]
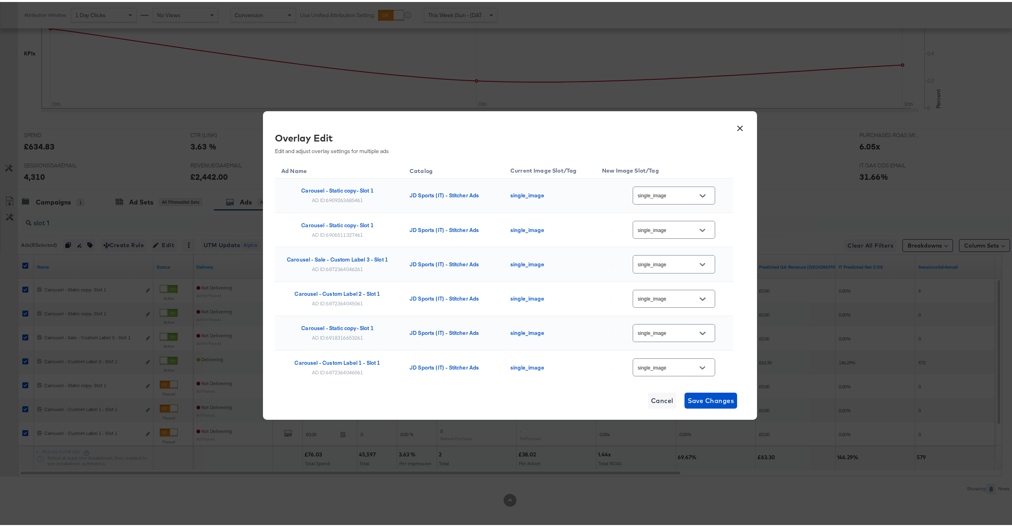
click at [735, 126] on button "×" at bounding box center [740, 124] width 14 height 14
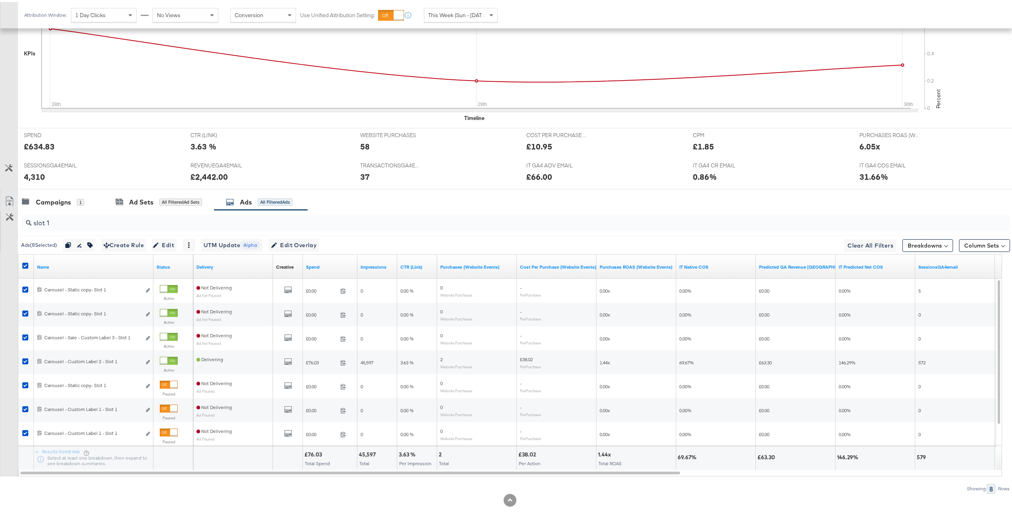
click at [181, 225] on input "slot 1" at bounding box center [474, 218] width 886 height 16
click at [22, 267] on div at bounding box center [26, 265] width 8 height 8
click at [24, 265] on icon at bounding box center [25, 264] width 6 height 6
click at [0, 0] on input "checkbox" at bounding box center [0, 0] width 0 height 0
click at [24, 265] on icon at bounding box center [25, 264] width 6 height 6
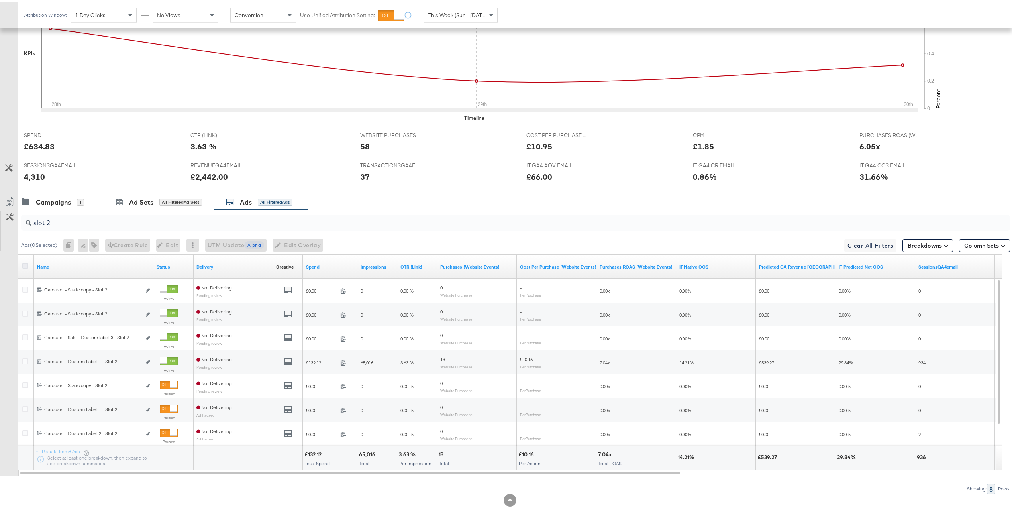
click at [0, 0] on input "checkbox" at bounding box center [0, 0] width 0 height 0
click at [24, 265] on icon at bounding box center [25, 264] width 6 height 6
click at [0, 0] on input "checkbox" at bounding box center [0, 0] width 0 height 0
click at [24, 265] on icon at bounding box center [25, 264] width 6 height 6
click at [0, 0] on input "checkbox" at bounding box center [0, 0] width 0 height 0
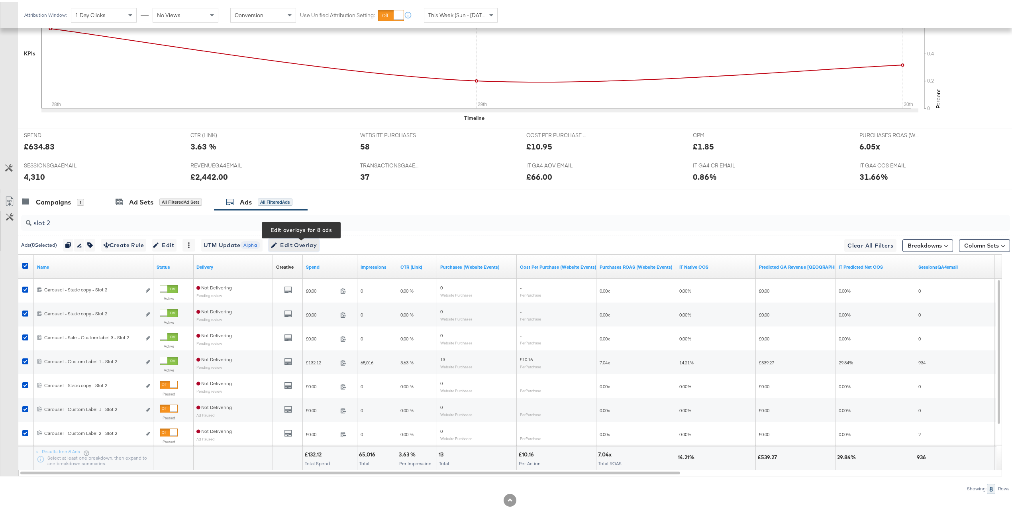
click at [289, 242] on span "Edit Overlay Edit overlays for 8 ads" at bounding box center [294, 243] width 46 height 10
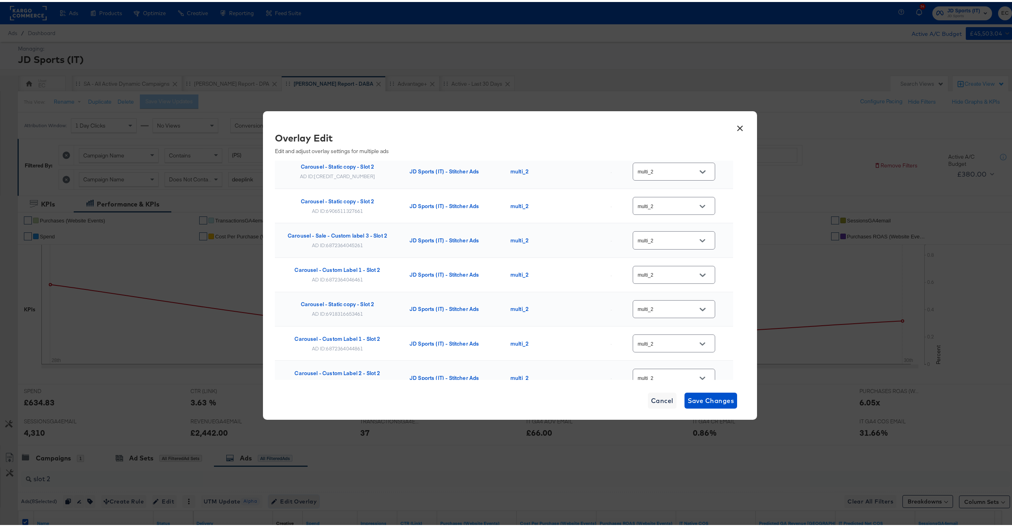
scroll to position [17, 0]
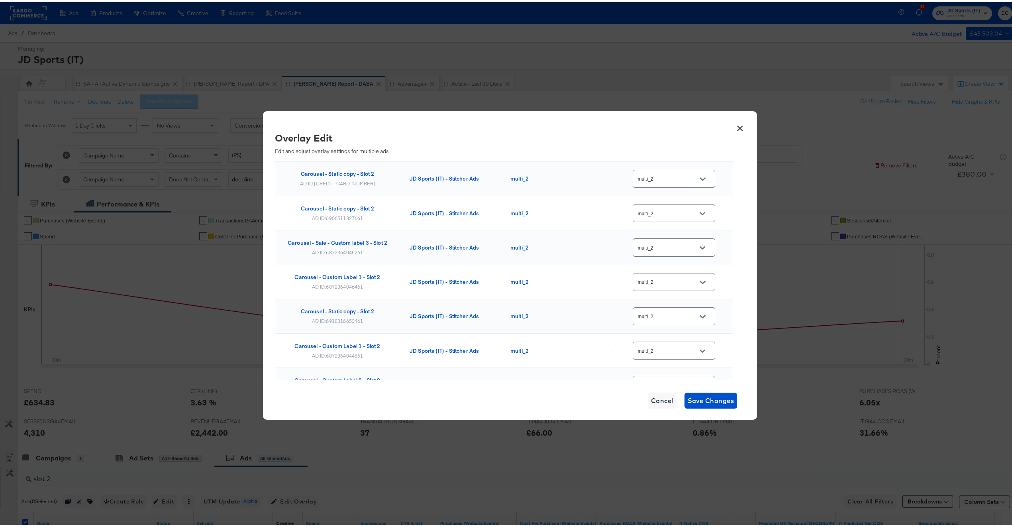
click at [739, 127] on button "×" at bounding box center [740, 124] width 14 height 14
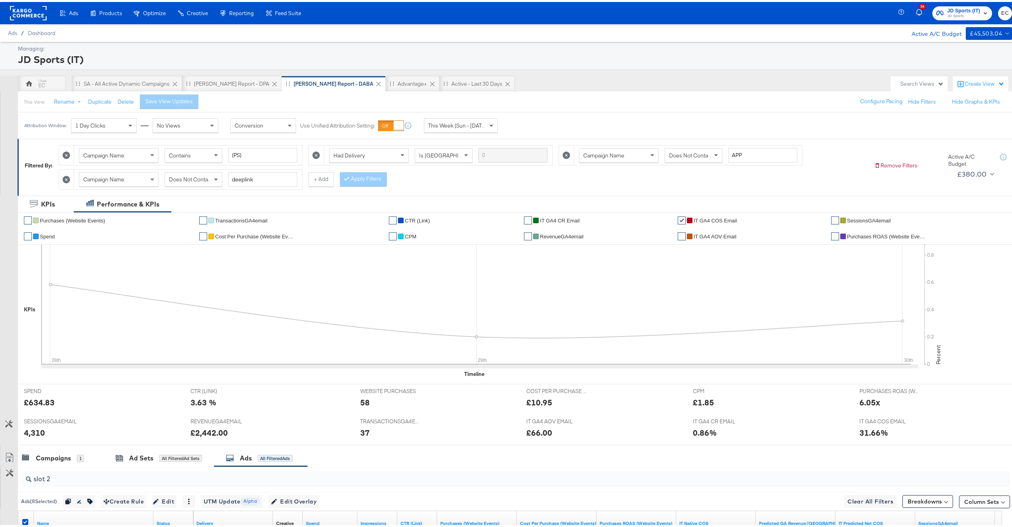
scroll to position [258, 0]
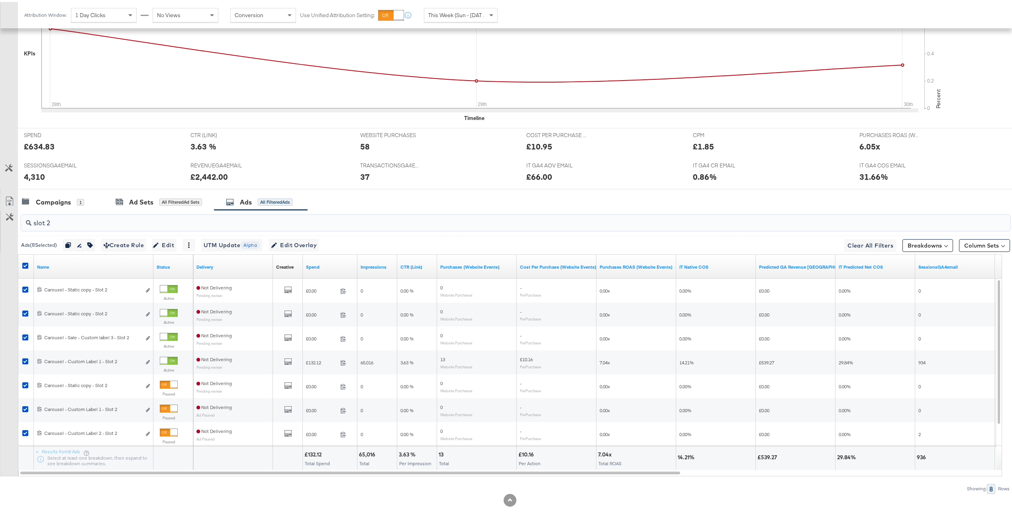
click at [154, 220] on input "slot 2" at bounding box center [474, 218] width 886 height 16
type input "slot 3"
click at [24, 263] on icon at bounding box center [25, 264] width 6 height 6
click at [0, 0] on input "checkbox" at bounding box center [0, 0] width 0 height 0
click at [24, 263] on icon at bounding box center [25, 264] width 6 height 6
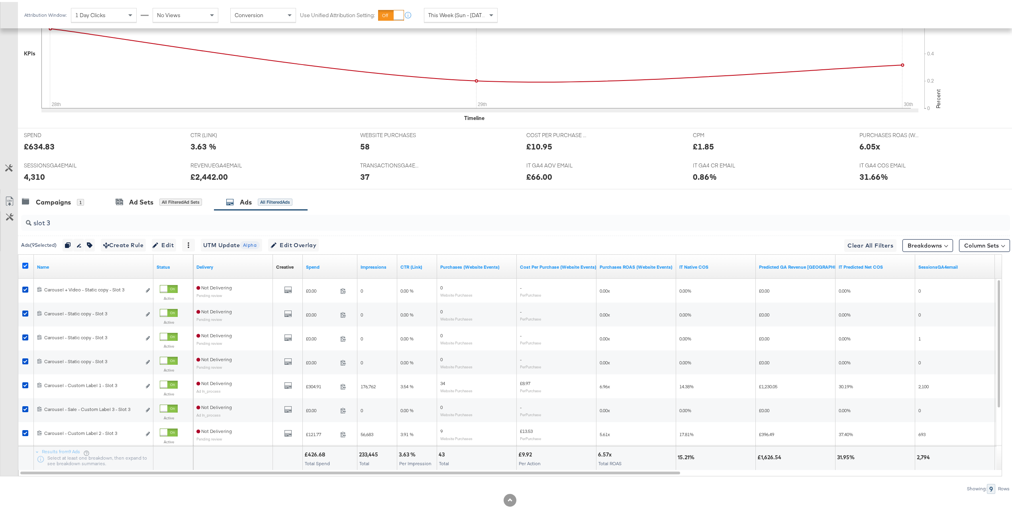
click at [0, 0] on input "checkbox" at bounding box center [0, 0] width 0 height 0
click at [24, 263] on icon at bounding box center [25, 264] width 6 height 6
click at [0, 0] on input "checkbox" at bounding box center [0, 0] width 0 height 0
click at [296, 243] on span "Edit Overlay Edit overlays for 9 ads" at bounding box center [294, 243] width 46 height 10
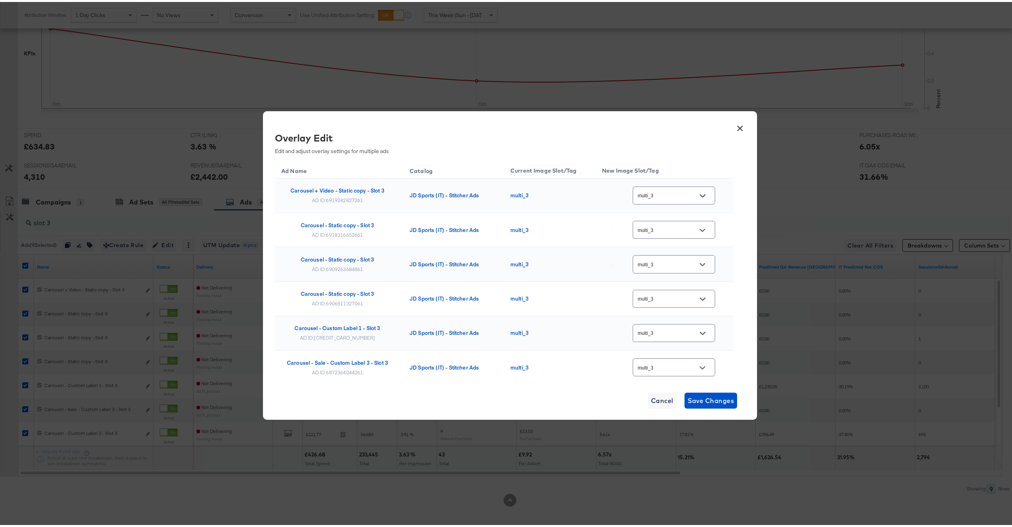
scroll to position [151, 0]
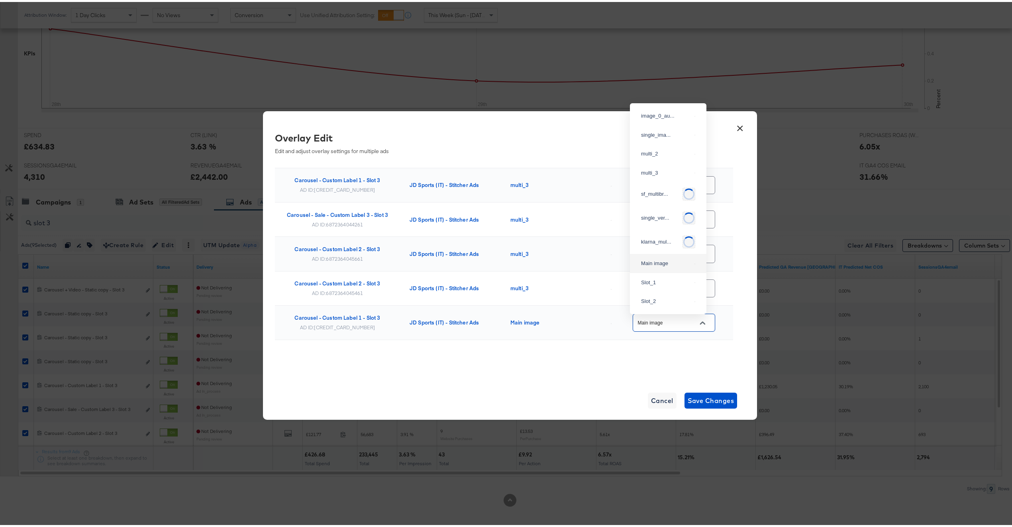
click at [646, 317] on input "Main image" at bounding box center [667, 320] width 63 height 9
click at [659, 175] on div "multi_3" at bounding box center [666, 171] width 50 height 8
type input "multi_3"
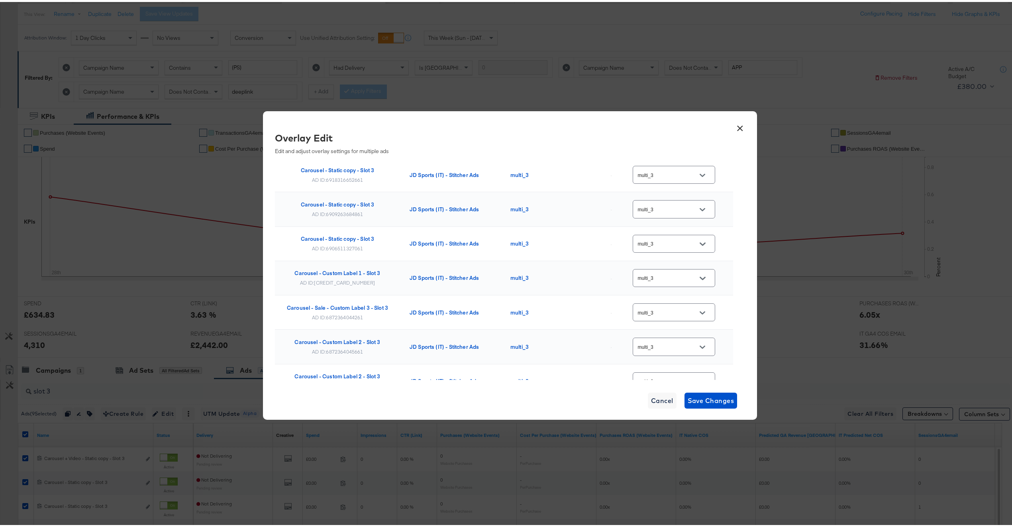
scroll to position [0, 0]
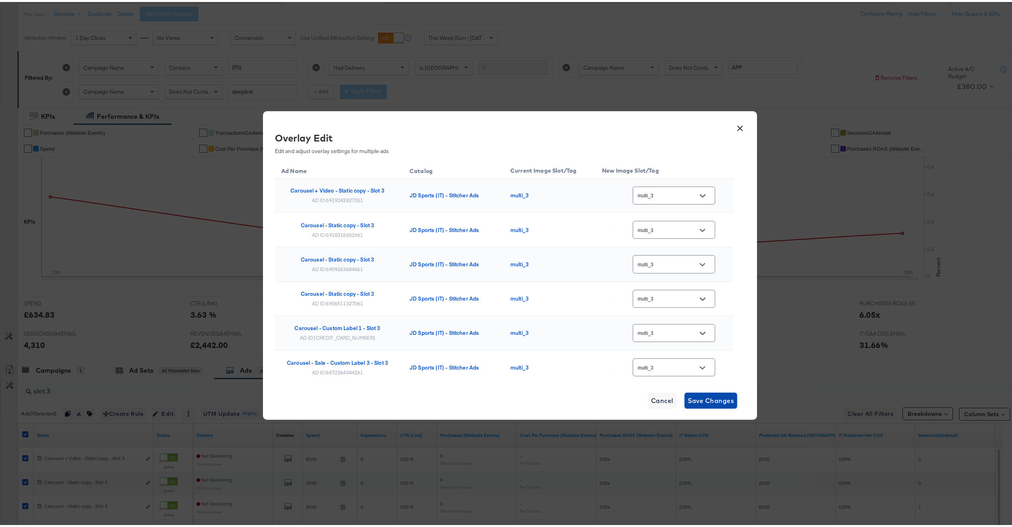
click at [695, 400] on span "Save Changes" at bounding box center [711, 398] width 47 height 11
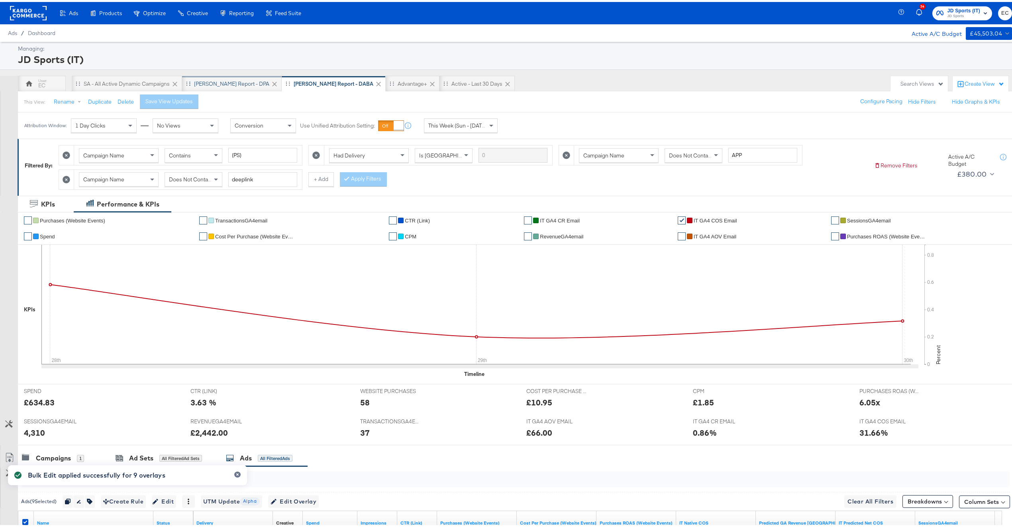
click at [222, 80] on div "[PERSON_NAME] Report - DPA" at bounding box center [231, 82] width 75 height 8
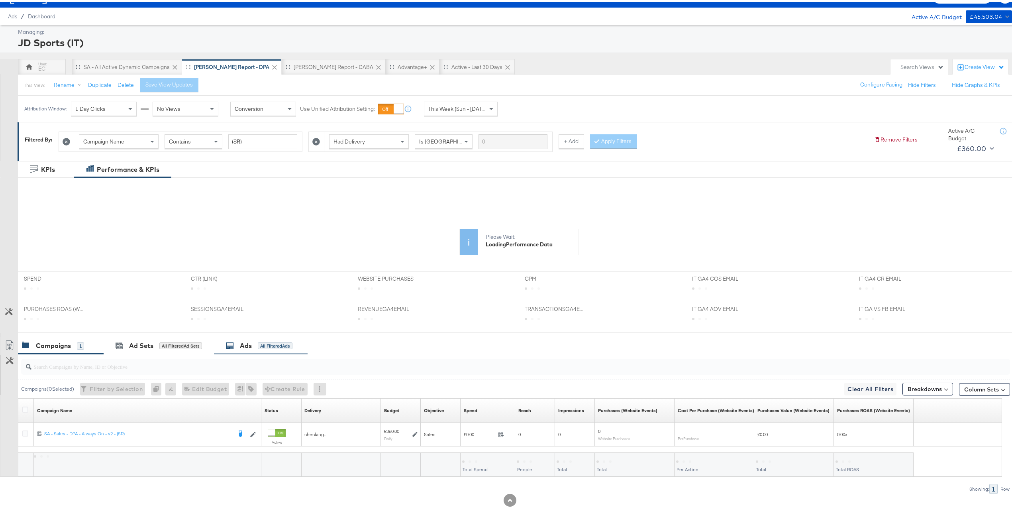
scroll to position [18, 0]
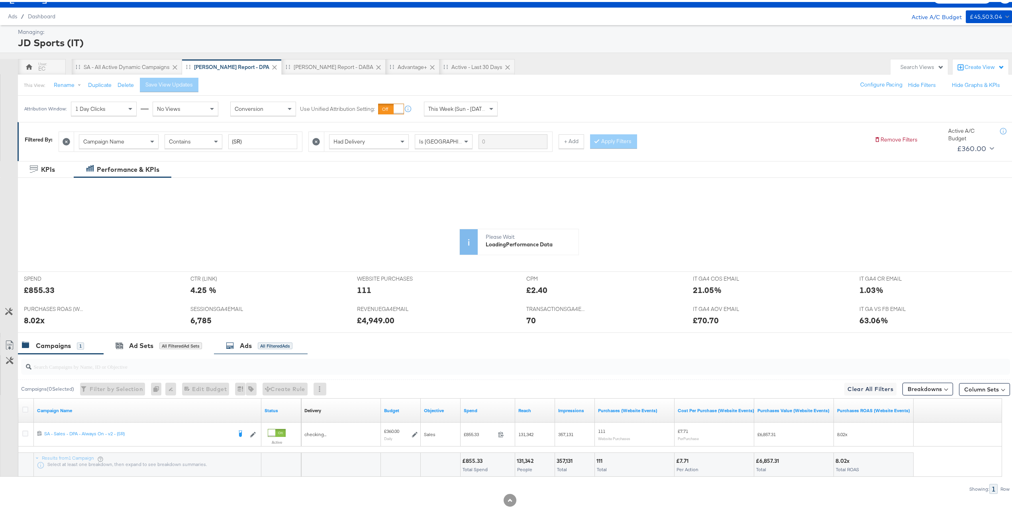
click at [258, 345] on div "Ads All Filtered Ads" at bounding box center [259, 343] width 67 height 9
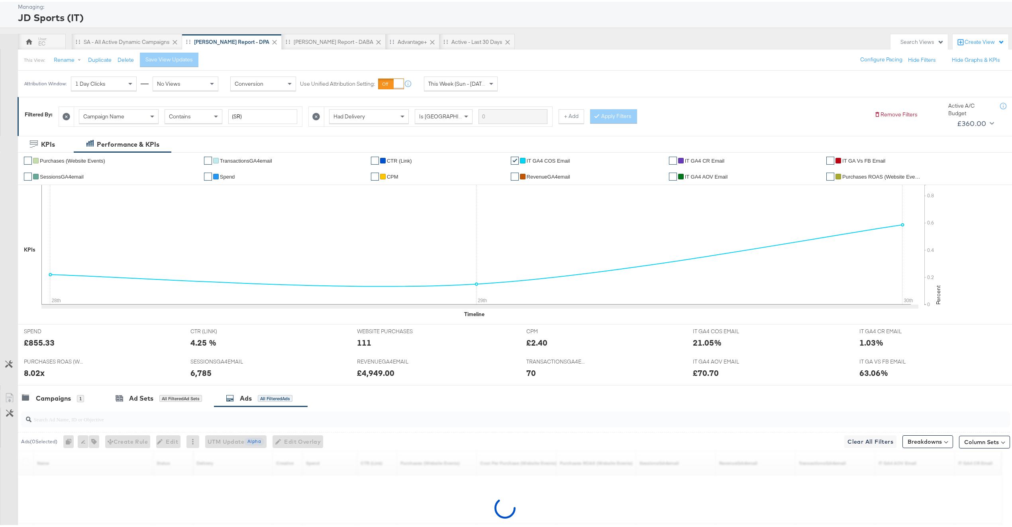
scroll to position [120, 0]
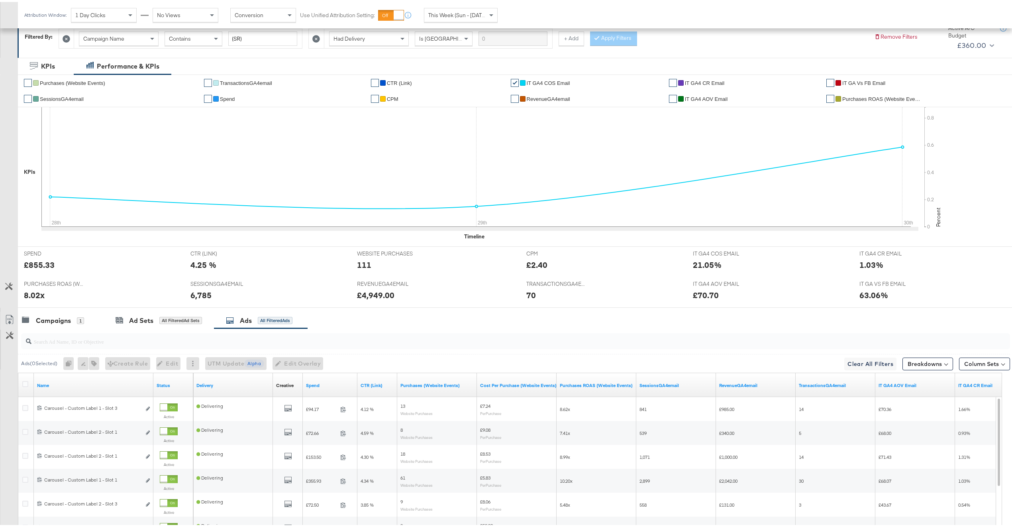
click at [172, 345] on div at bounding box center [515, 339] width 989 height 16
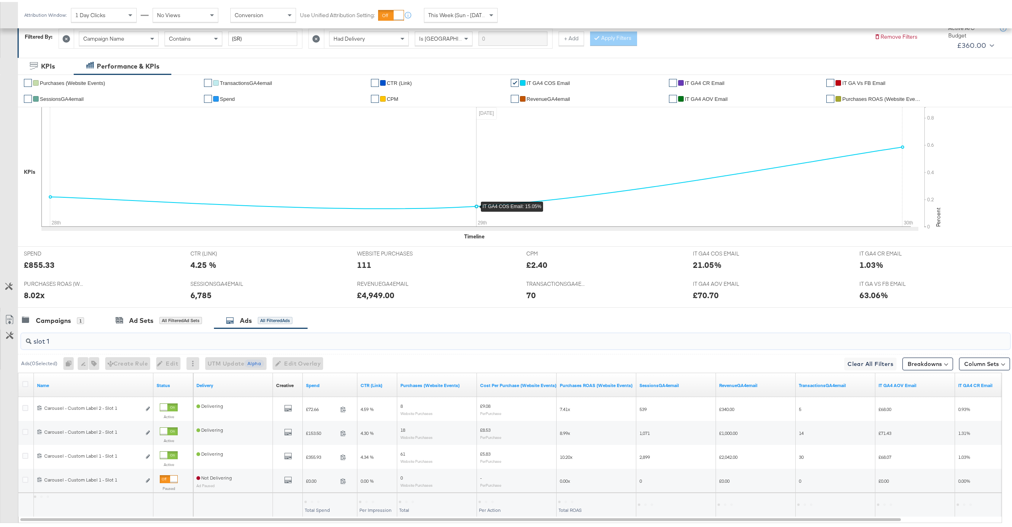
scroll to position [0, 0]
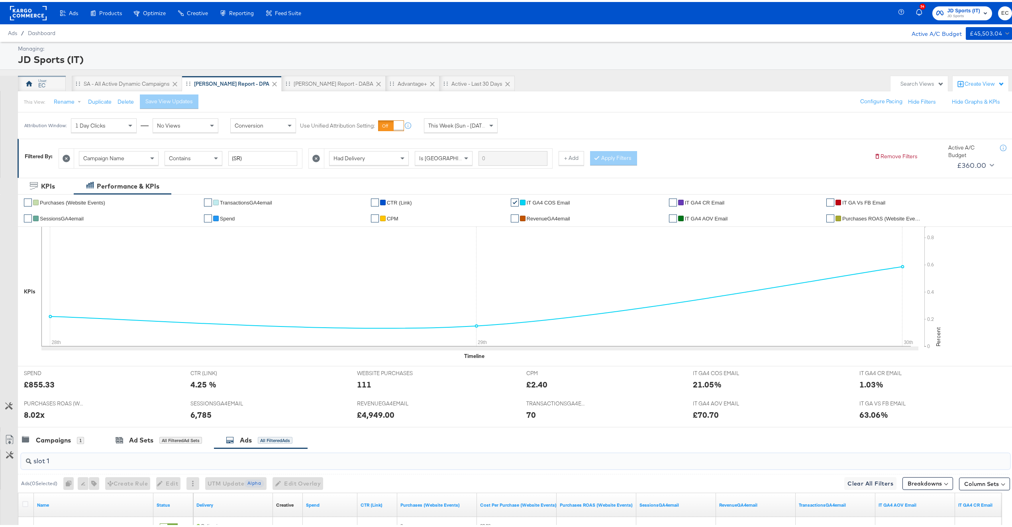
type input "slot 1"
click at [42, 81] on div "EC" at bounding box center [41, 84] width 7 height 8
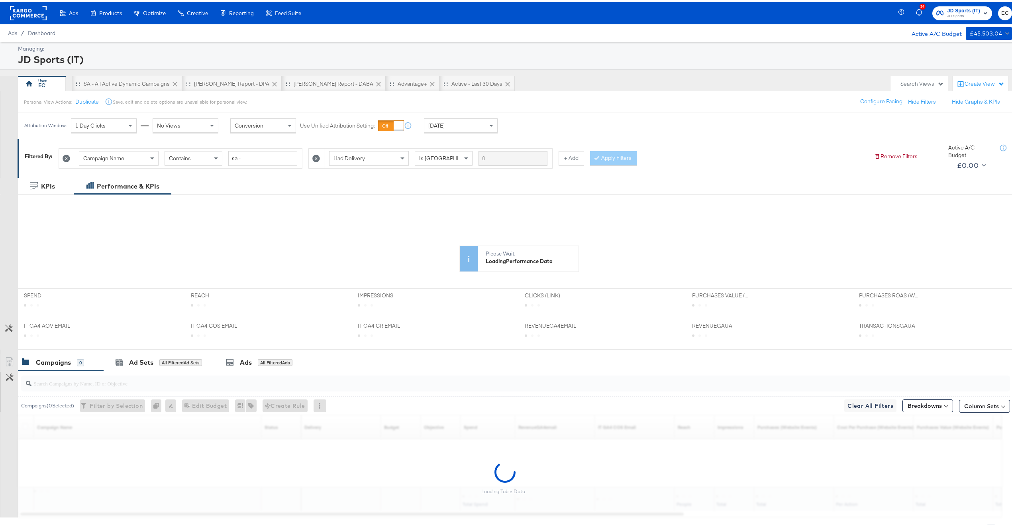
scroll to position [42, 0]
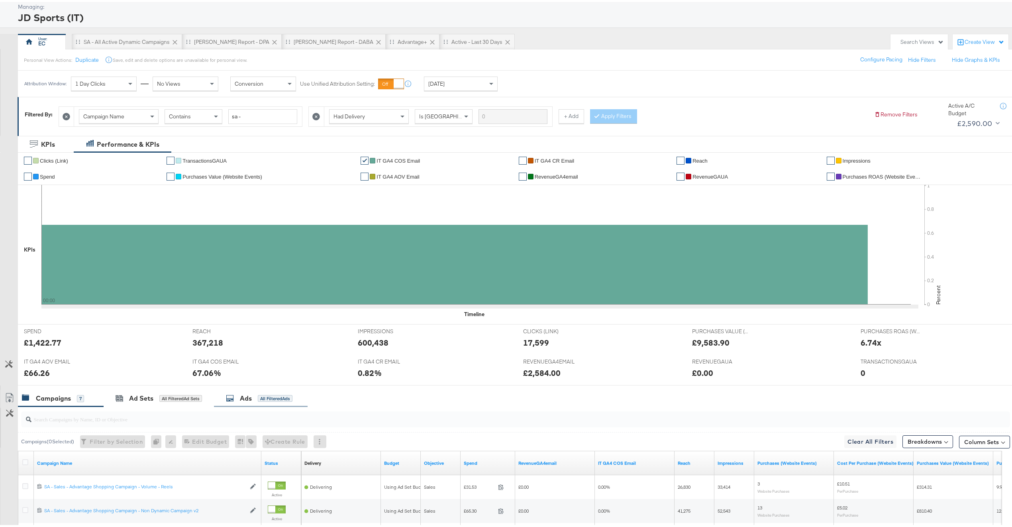
click at [253, 320] on div "✔ Clicks (Link) ✔ TransactionsGAUA ✔ IT GA4 COS Email ✔ IT GA4 CR Email ✔ Reach…" at bounding box center [519, 236] width 1002 height 172
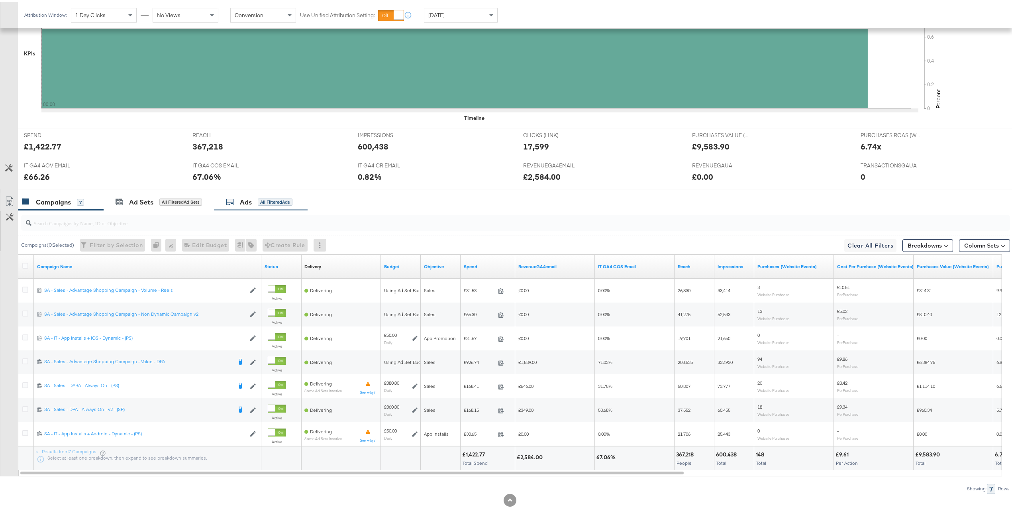
click at [291, 204] on div "Ads All Filtered Ads" at bounding box center [259, 200] width 67 height 9
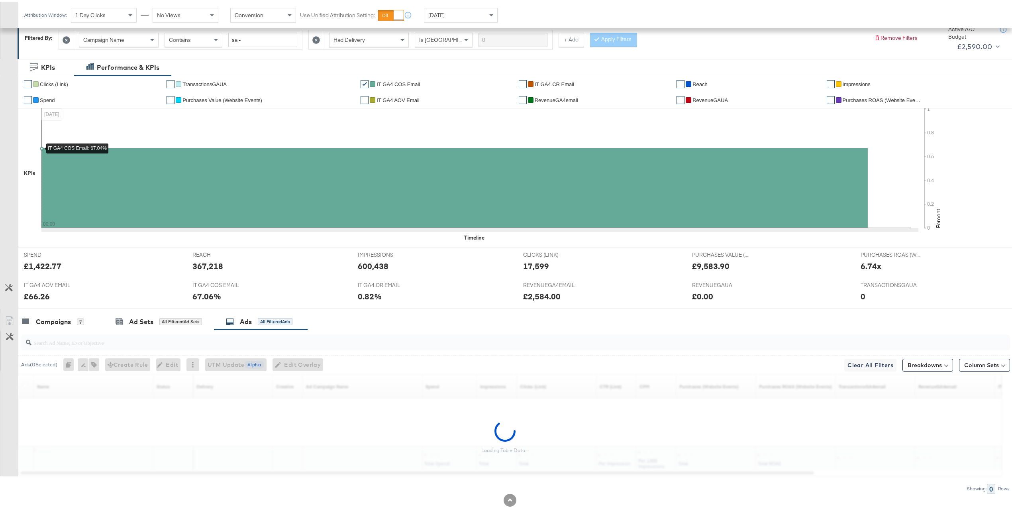
scroll to position [120, 0]
click at [156, 337] on input "search" at bounding box center [474, 338] width 886 height 16
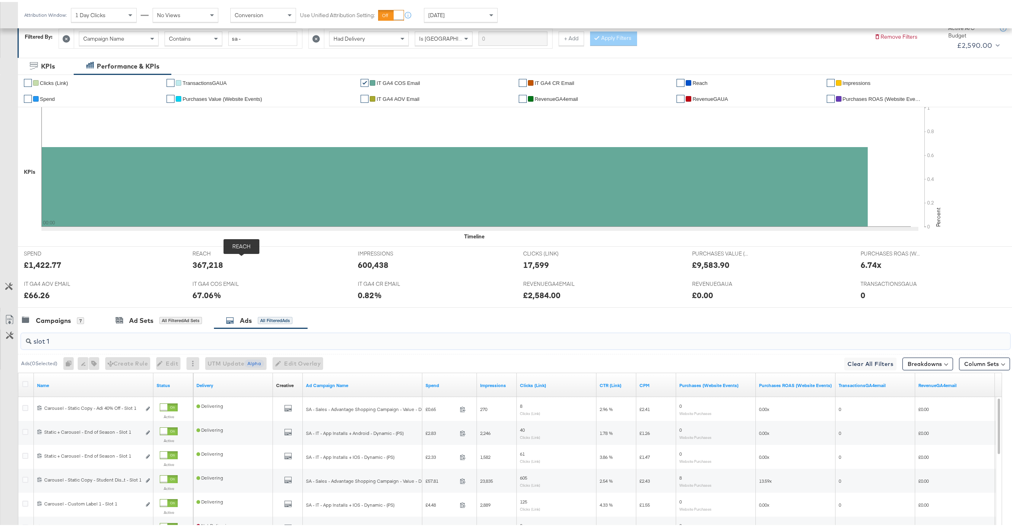
scroll to position [239, 0]
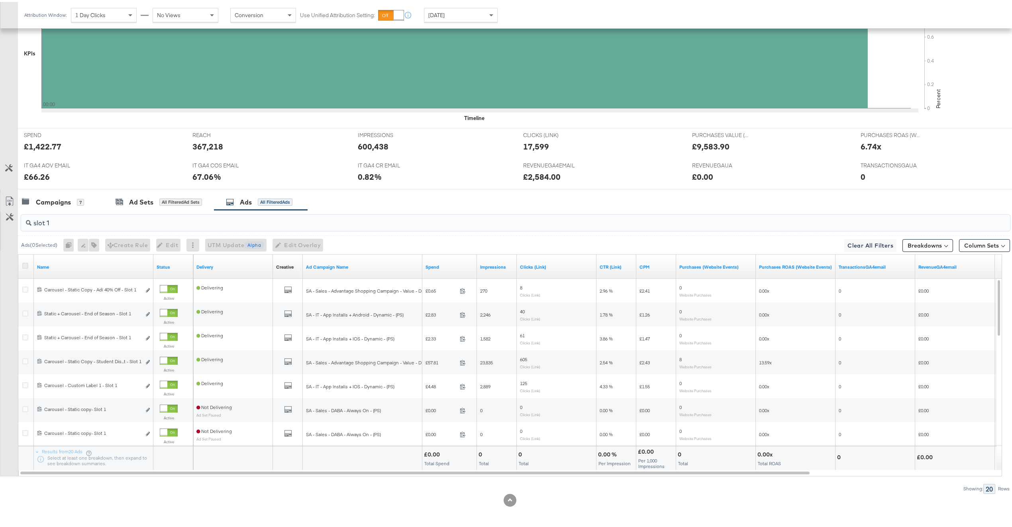
click at [25, 263] on icon at bounding box center [25, 264] width 6 height 6
click at [0, 0] on input "checkbox" at bounding box center [0, 0] width 0 height 0
click at [25, 263] on icon at bounding box center [25, 264] width 6 height 6
click at [0, 0] on input "checkbox" at bounding box center [0, 0] width 0 height 0
click at [25, 263] on icon at bounding box center [25, 264] width 6 height 6
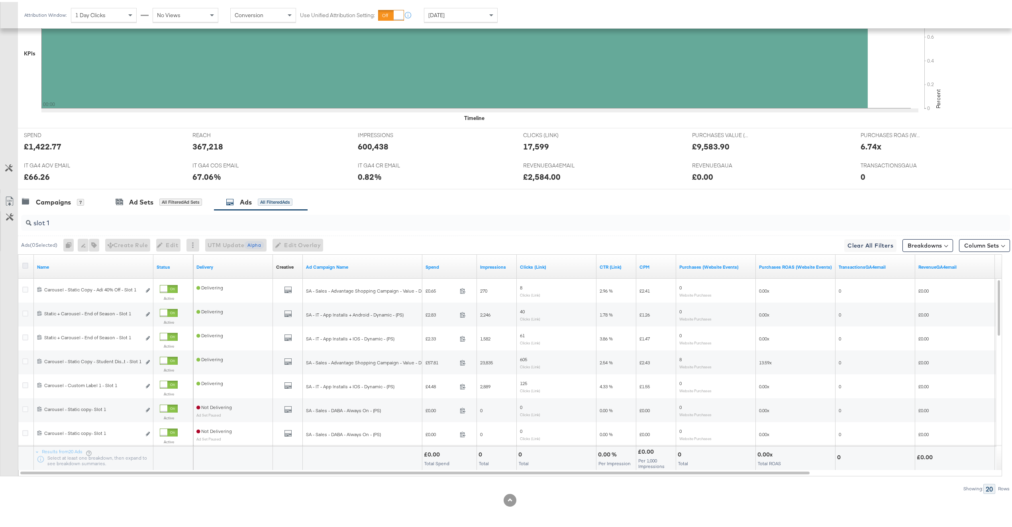
click at [0, 0] on input "checkbox" at bounding box center [0, 0] width 0 height 0
click at [305, 249] on button "Edit Overlay Edit overlays for 20 ads" at bounding box center [297, 243] width 51 height 13
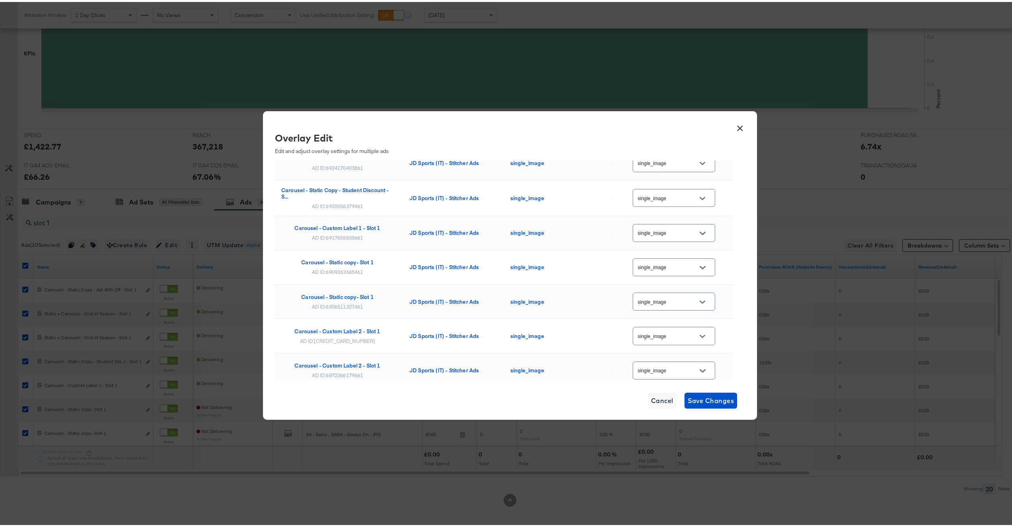
scroll to position [0, 0]
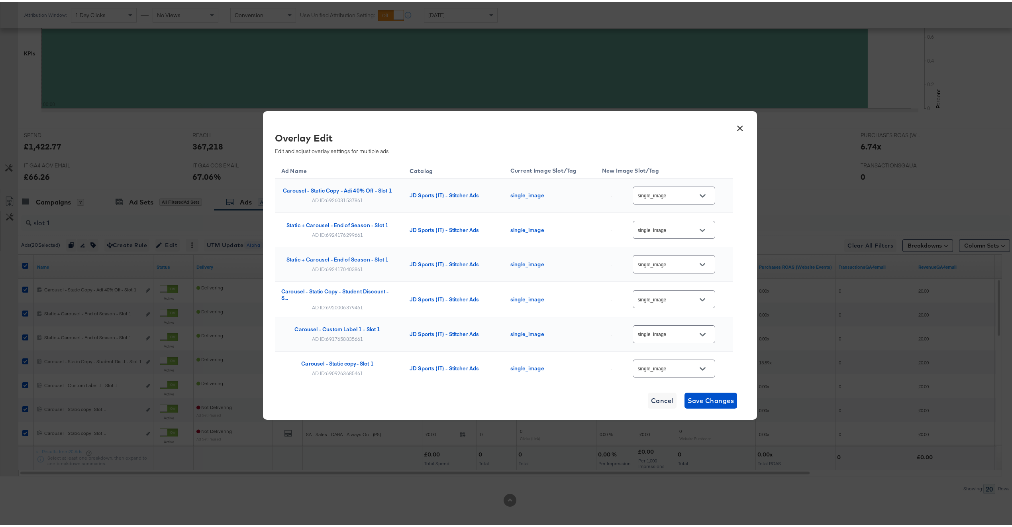
click at [736, 127] on button "×" at bounding box center [740, 124] width 14 height 14
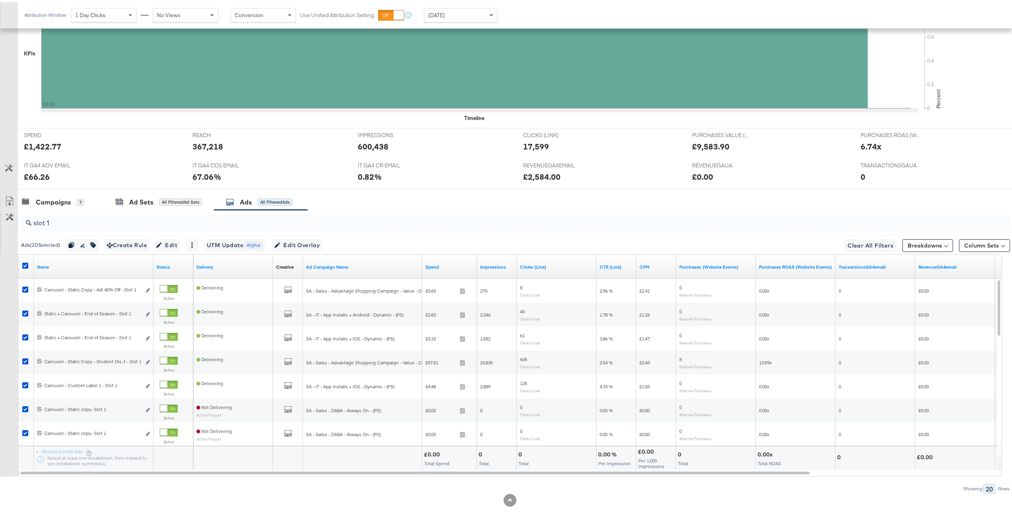
click at [164, 216] on input "slot 1" at bounding box center [474, 218] width 886 height 16
click at [159, 228] on div "slot 1" at bounding box center [515, 221] width 989 height 16
click at [160, 224] on input "slot 1" at bounding box center [474, 218] width 886 height 16
type input "slot 2"
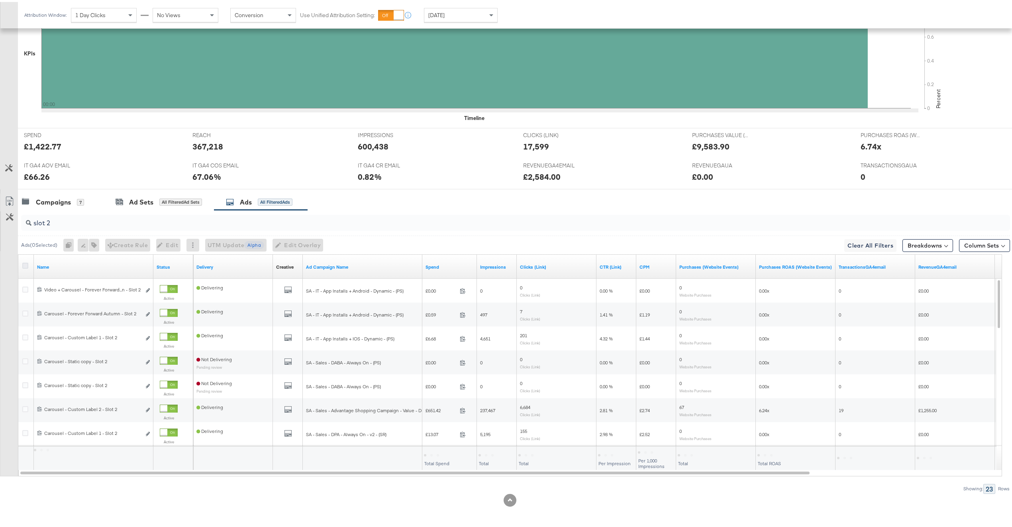
click at [26, 264] on icon at bounding box center [25, 264] width 6 height 6
click at [0, 0] on input "checkbox" at bounding box center [0, 0] width 0 height 0
click at [26, 264] on icon at bounding box center [25, 264] width 6 height 6
click at [0, 0] on input "checkbox" at bounding box center [0, 0] width 0 height 0
click at [26, 264] on icon at bounding box center [25, 264] width 6 height 6
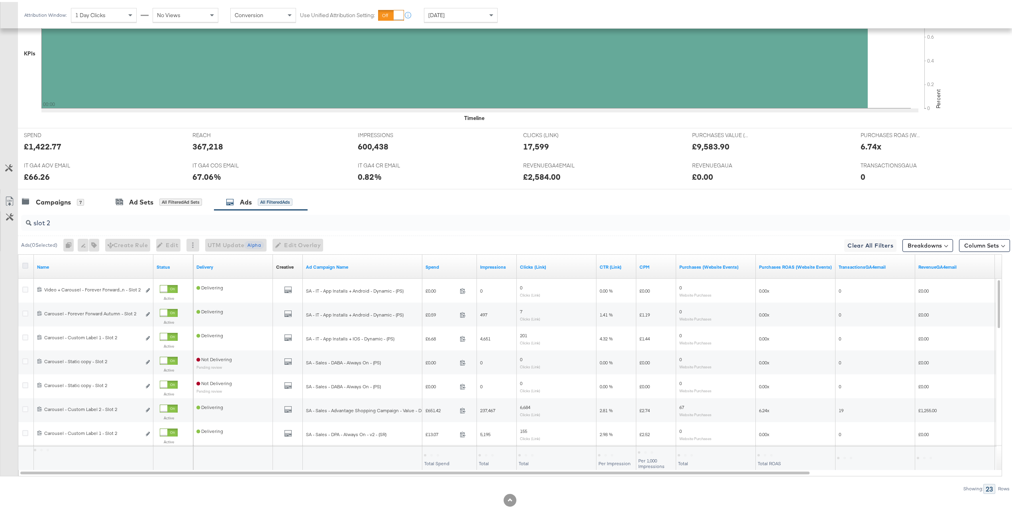
click at [0, 0] on input "checkbox" at bounding box center [0, 0] width 0 height 0
click at [316, 241] on span "Edit Overlay Edit overlays for 23 ads" at bounding box center [296, 243] width 46 height 10
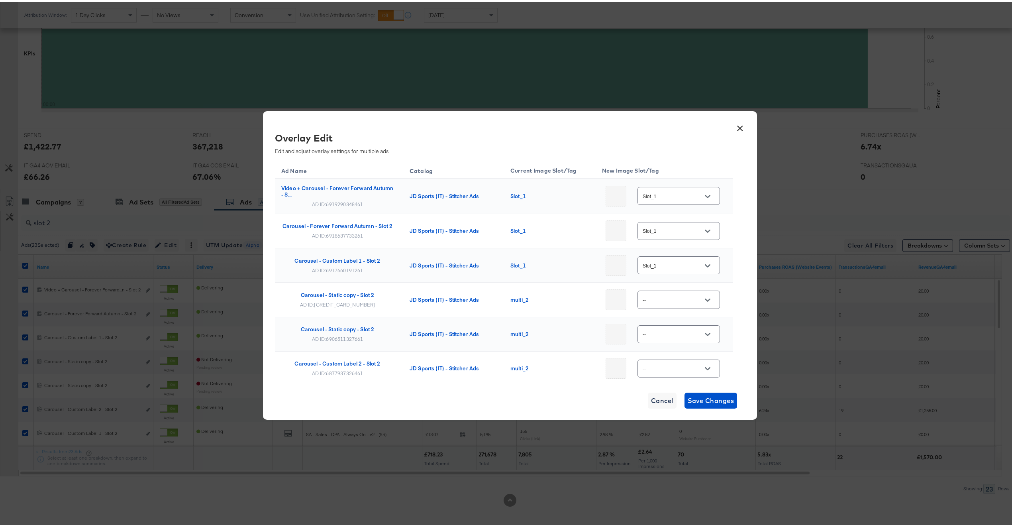
click at [345, 201] on div "AD ID: 6919290348461" at bounding box center [337, 202] width 51 height 6
copy div "6919290348461"
click at [735, 128] on button "×" at bounding box center [740, 124] width 14 height 14
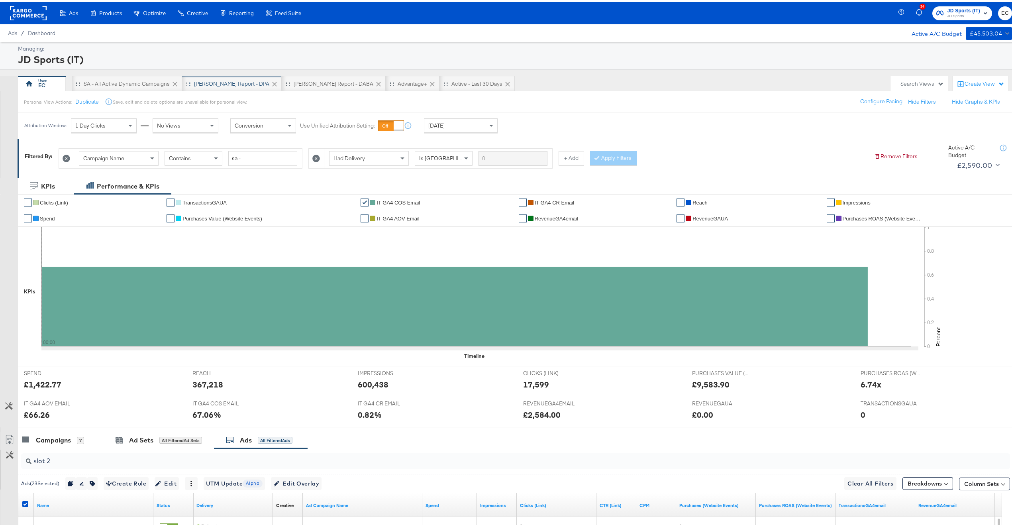
click at [228, 82] on div "SA - JD Report - DPA" at bounding box center [231, 82] width 75 height 8
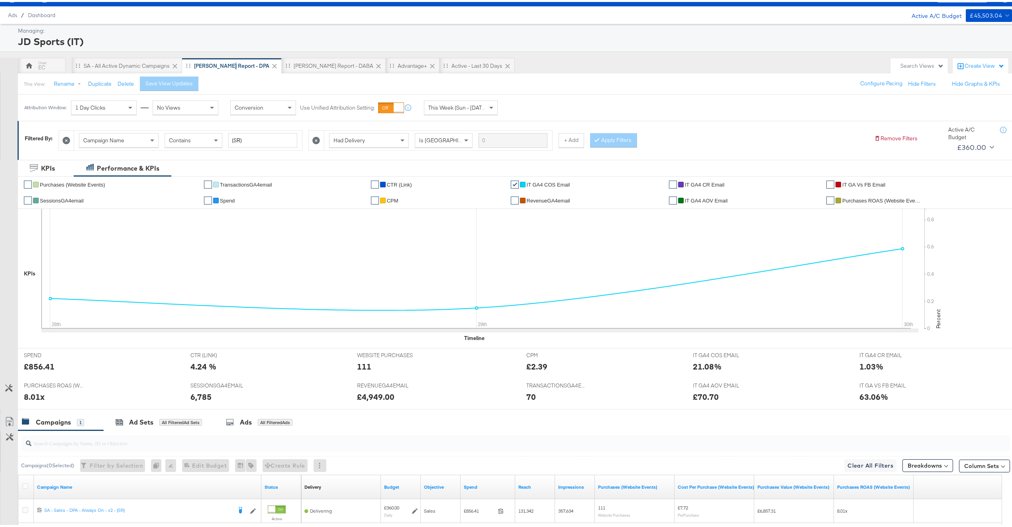
click at [286, 346] on div "CTR (LINK) CTR (LINK) 4.24 %" at bounding box center [267, 361] width 167 height 30
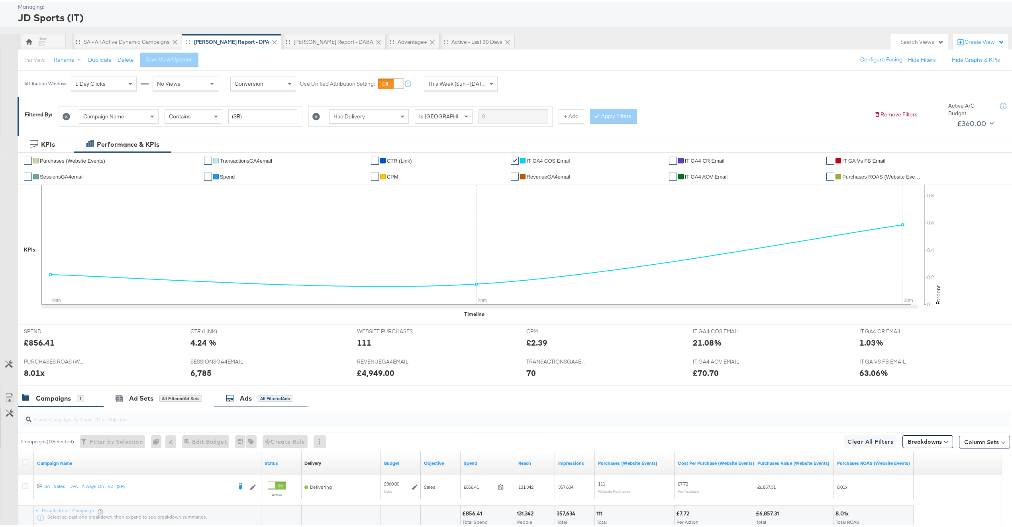
click at [269, 390] on div "Ads All Filtered Ads" at bounding box center [261, 396] width 94 height 17
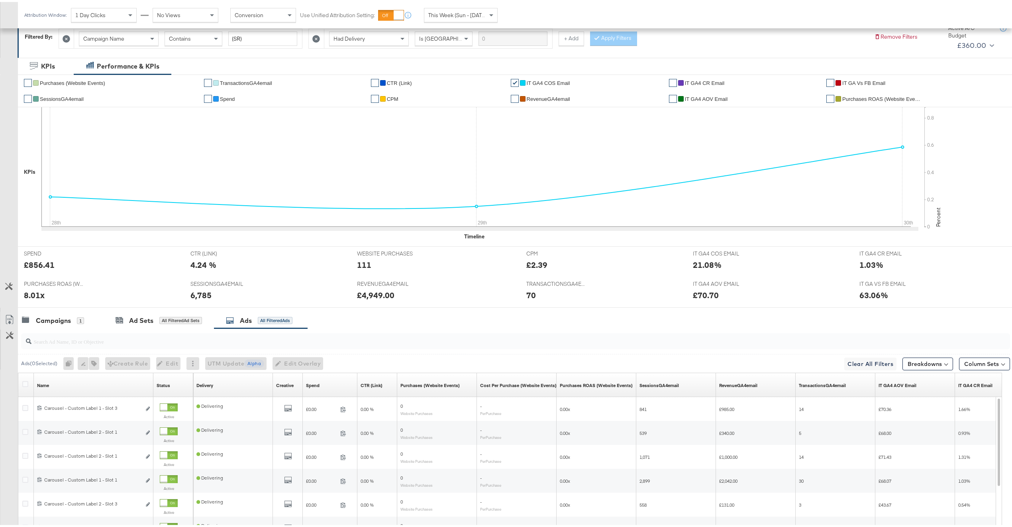
scroll to position [230, 0]
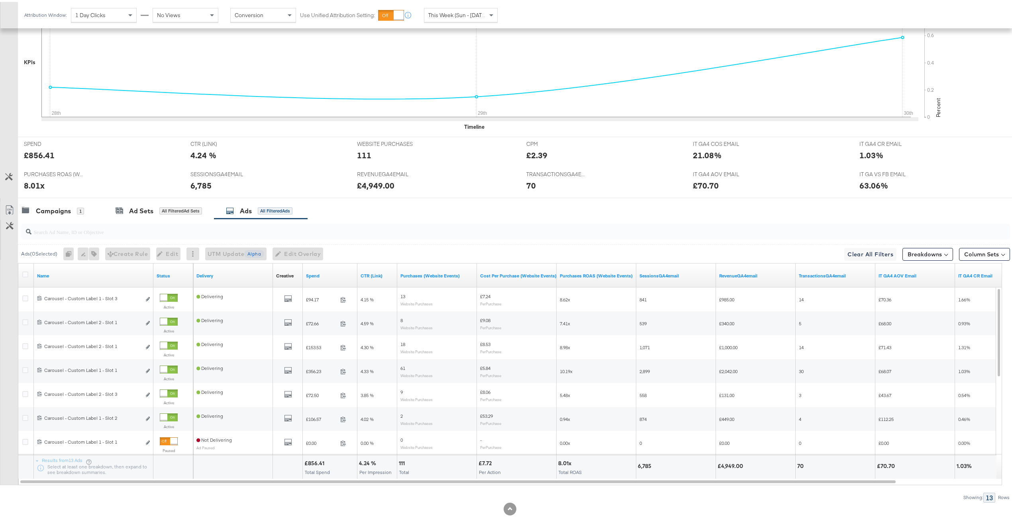
click at [55, 224] on input "search" at bounding box center [474, 227] width 886 height 16
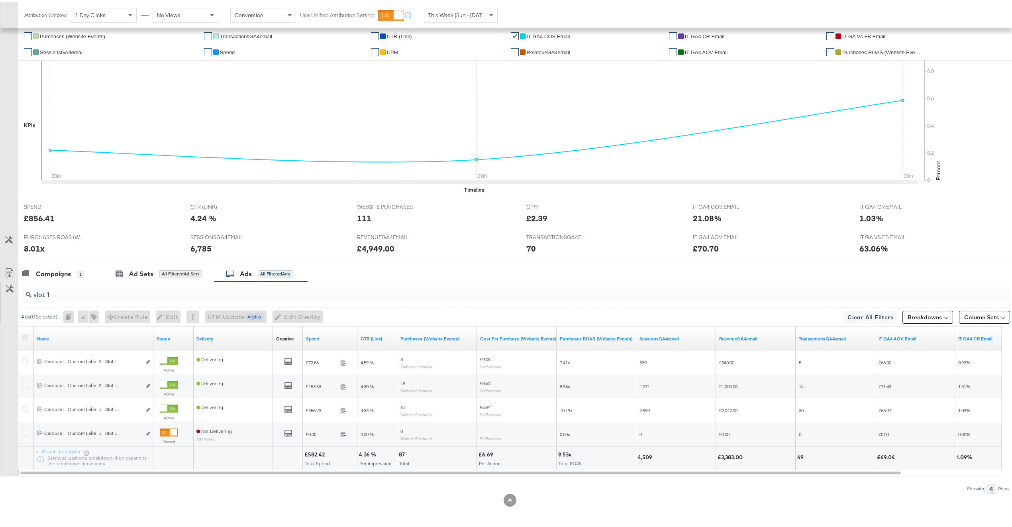
click at [27, 336] on icon at bounding box center [25, 335] width 6 height 6
click at [0, 0] on input "checkbox" at bounding box center [0, 0] width 0 height 0
click at [307, 312] on span "Edit Overlay Edit overlays for 4 ads" at bounding box center [294, 315] width 46 height 10
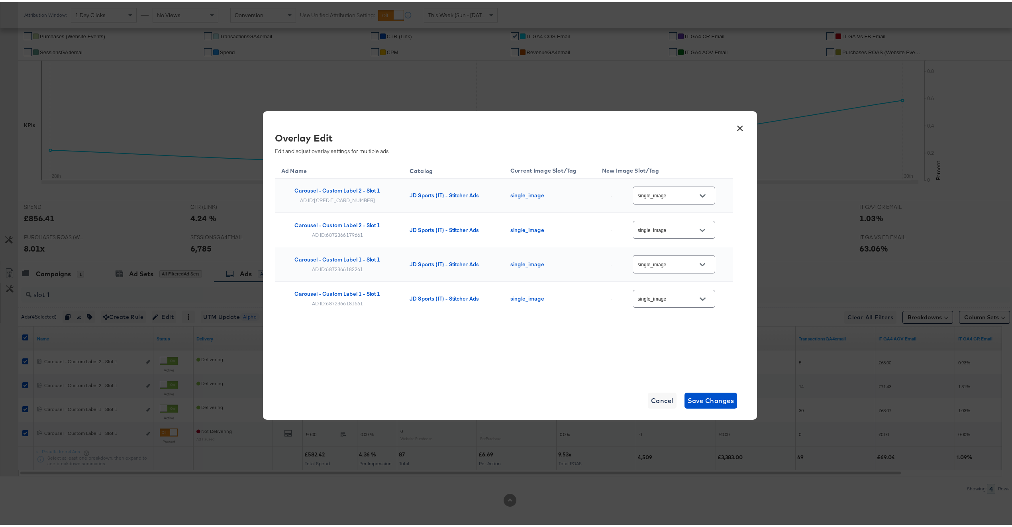
click at [734, 130] on button "×" at bounding box center [740, 124] width 14 height 14
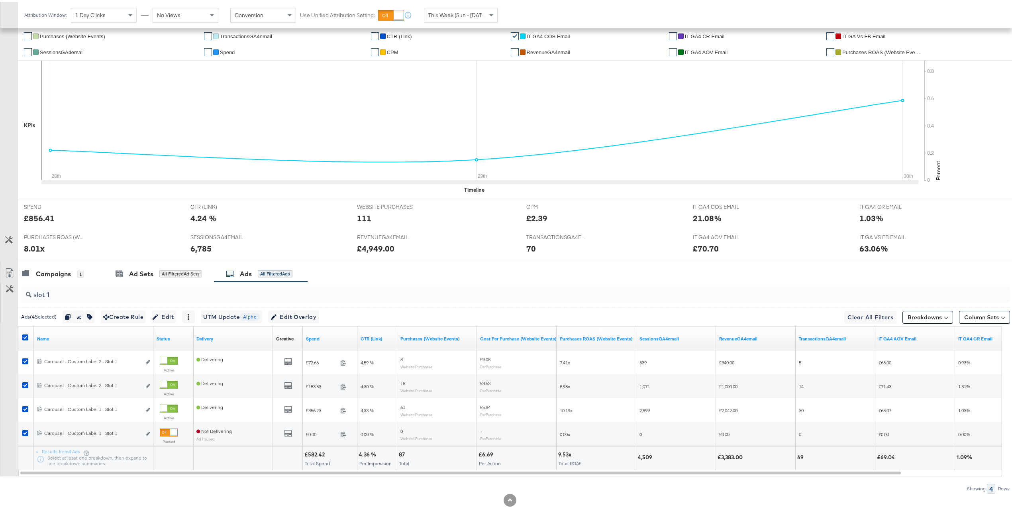
click at [159, 294] on input "slot 1" at bounding box center [474, 290] width 886 height 16
click at [26, 336] on icon at bounding box center [25, 335] width 6 height 6
click at [0, 0] on input "checkbox" at bounding box center [0, 0] width 0 height 0
click at [26, 336] on icon at bounding box center [25, 335] width 6 height 6
click at [0, 0] on input "checkbox" at bounding box center [0, 0] width 0 height 0
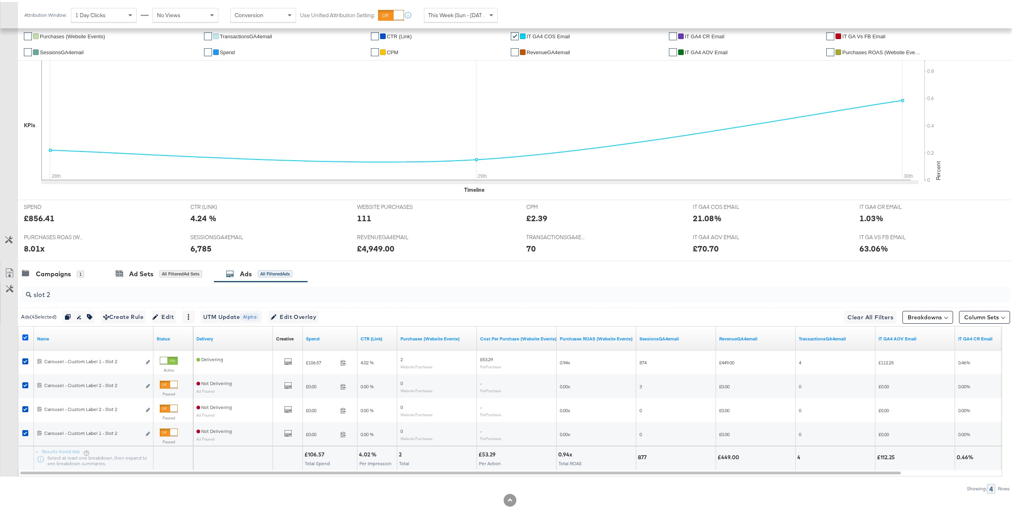
click at [26, 336] on icon at bounding box center [25, 335] width 6 height 6
click at [0, 0] on input "checkbox" at bounding box center [0, 0] width 0 height 0
click at [26, 336] on icon at bounding box center [25, 335] width 6 height 6
click at [0, 0] on input "checkbox" at bounding box center [0, 0] width 0 height 0
click at [309, 314] on span "Edit Overlay Edit overlays for 4 ads" at bounding box center [294, 315] width 46 height 10
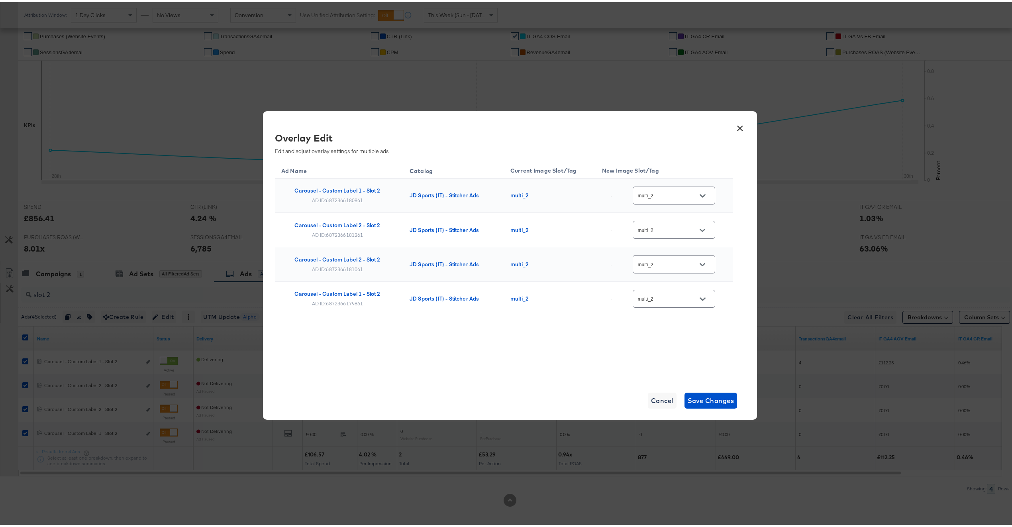
click at [740, 131] on button "×" at bounding box center [740, 124] width 14 height 14
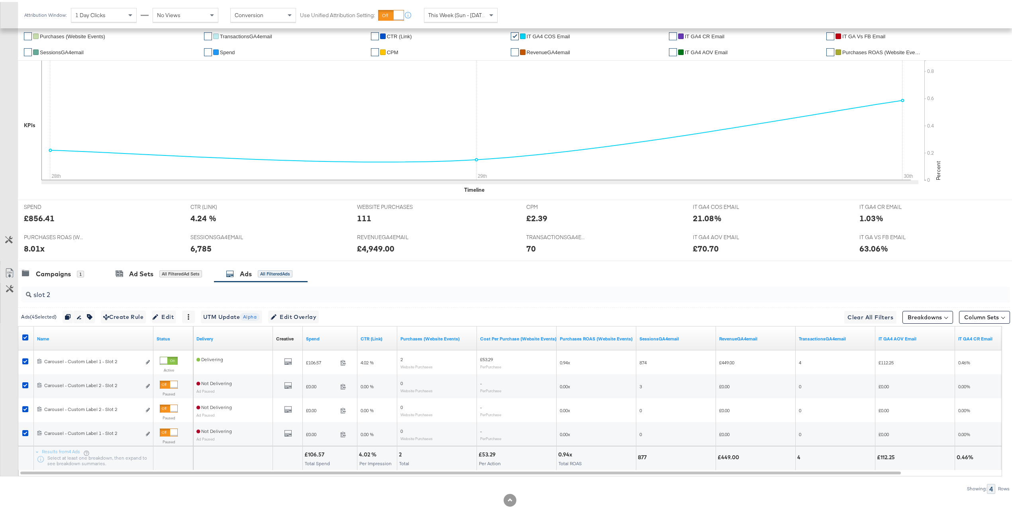
click at [182, 290] on input "slot 2" at bounding box center [474, 290] width 886 height 16
type input "slot 3"
click at [26, 337] on icon at bounding box center [25, 335] width 6 height 6
click at [0, 0] on input "checkbox" at bounding box center [0, 0] width 0 height 0
click at [26, 334] on icon at bounding box center [25, 335] width 6 height 6
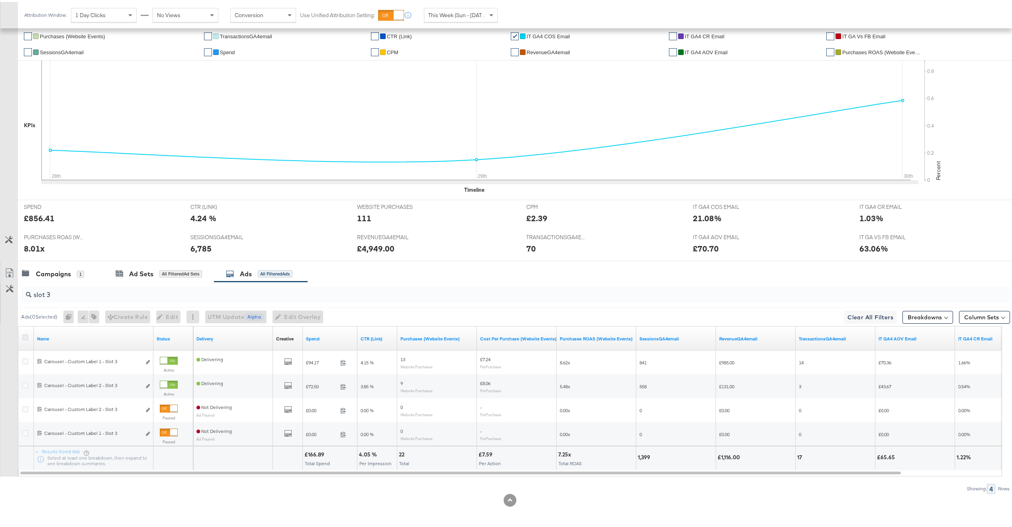
click at [0, 0] on input "checkbox" at bounding box center [0, 0] width 0 height 0
click at [301, 316] on span "Edit Overlay Edit overlays for 4 ads" at bounding box center [294, 315] width 46 height 10
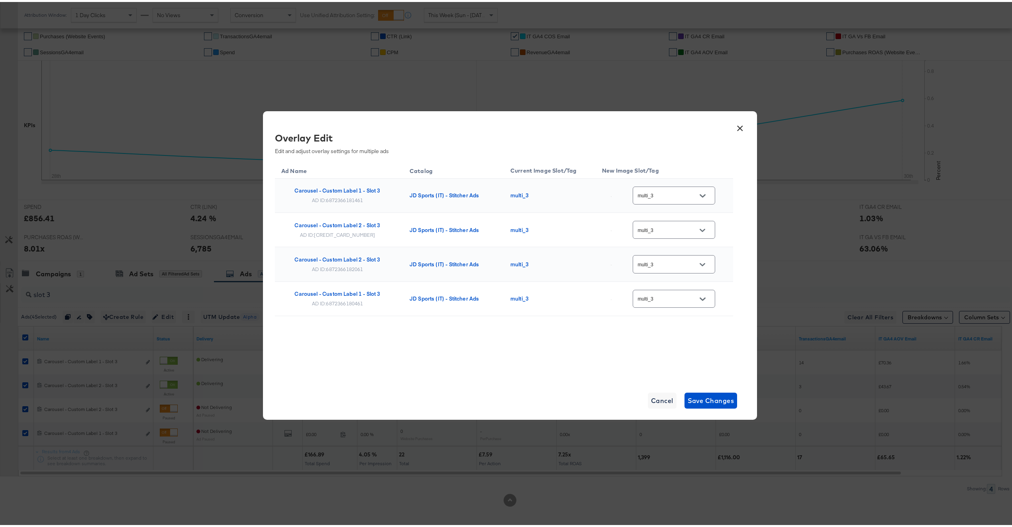
click at [739, 129] on button "×" at bounding box center [740, 124] width 14 height 14
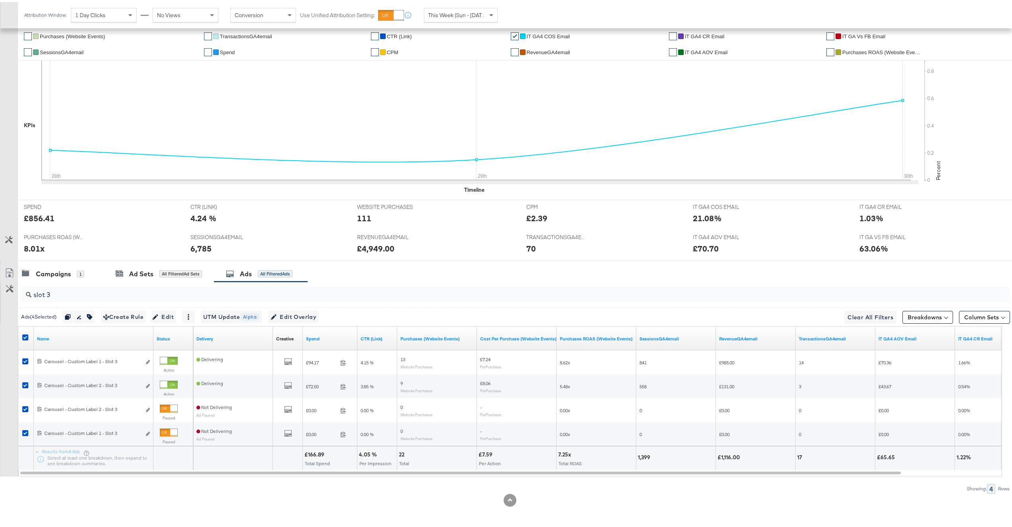
click at [167, 298] on div "slot 3" at bounding box center [515, 293] width 989 height 16
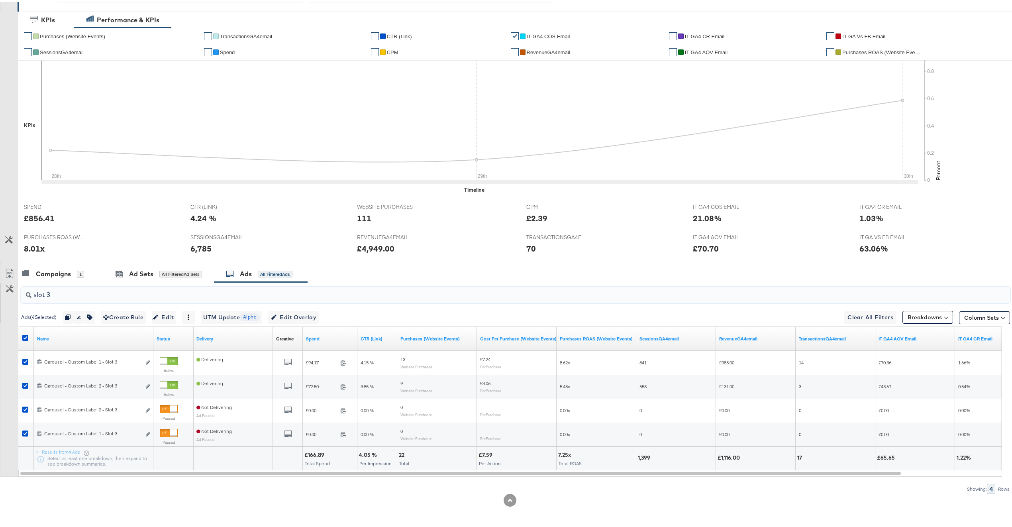
scroll to position [0, 0]
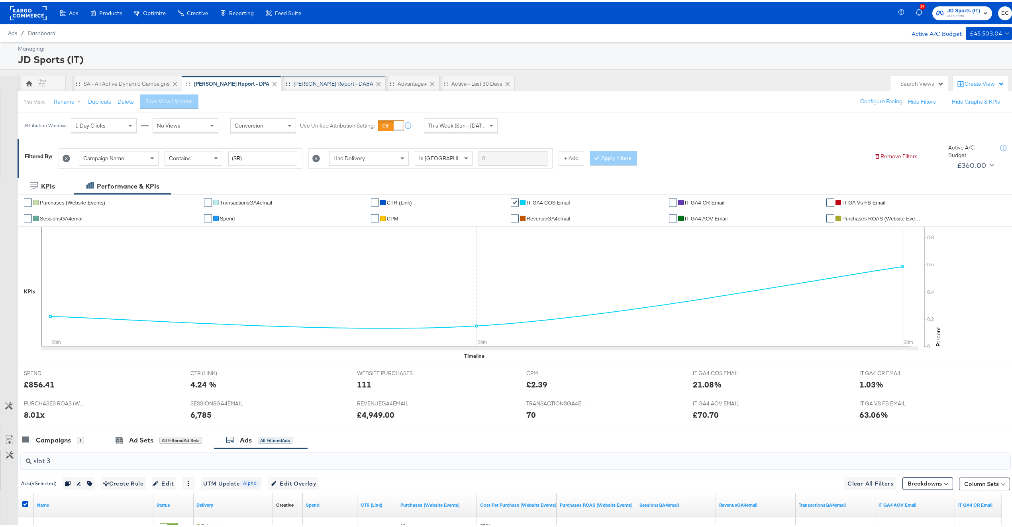
click at [284, 87] on div "[PERSON_NAME] Report - DABA" at bounding box center [334, 82] width 104 height 16
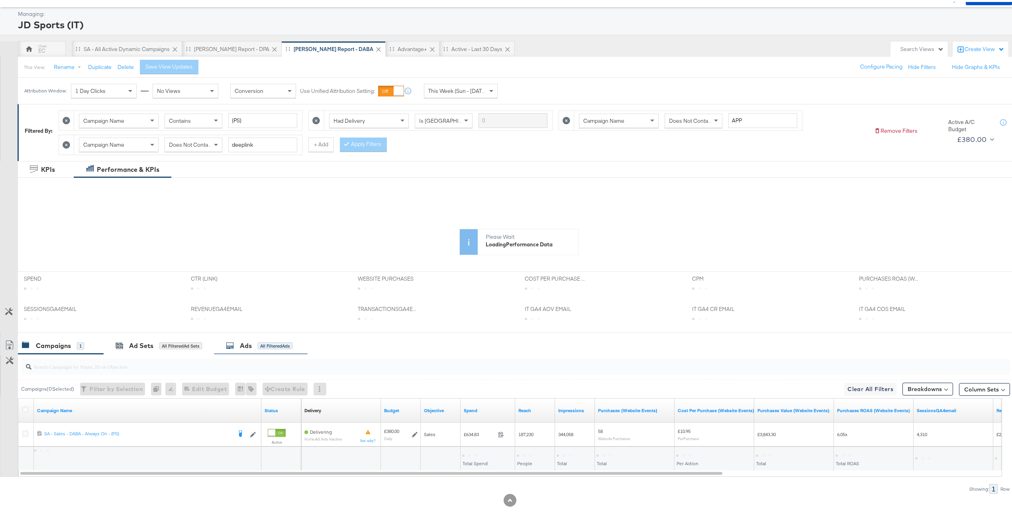
click at [269, 350] on div "Ads All Filtered Ads" at bounding box center [261, 343] width 94 height 17
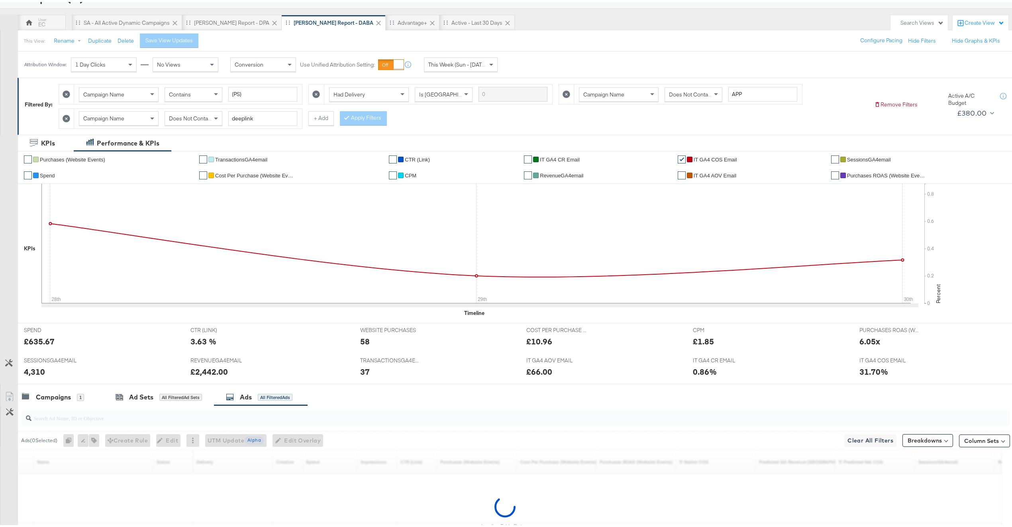
scroll to position [139, 0]
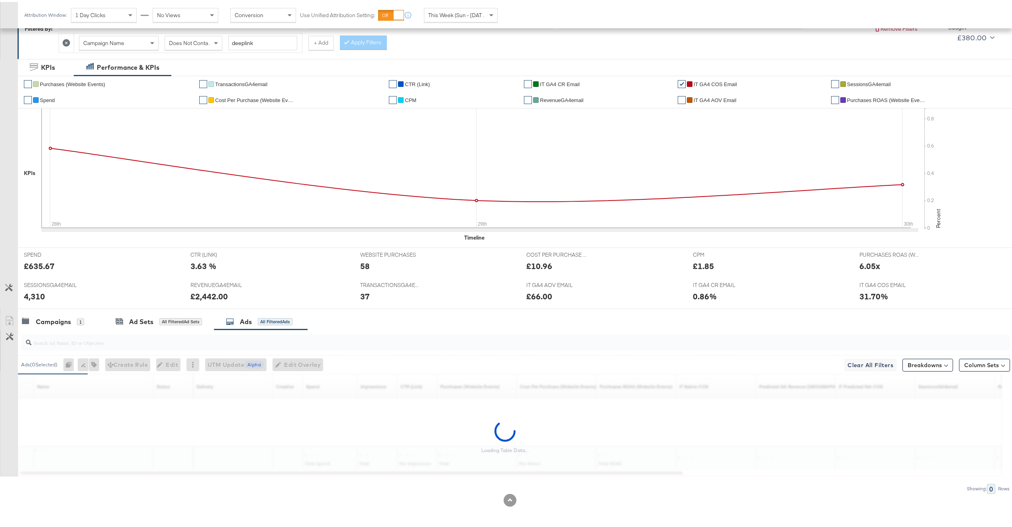
click at [239, 343] on input "search" at bounding box center [474, 338] width 886 height 16
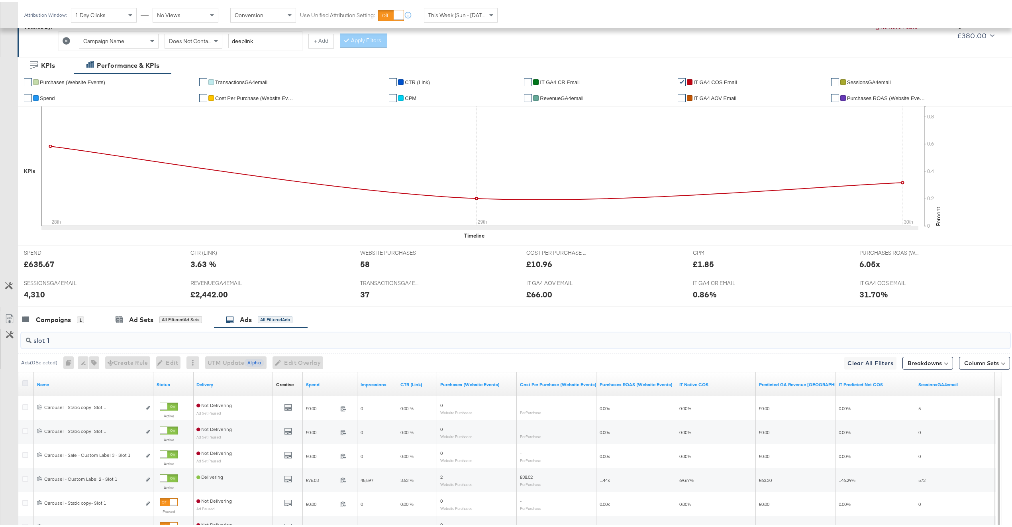
click at [27, 384] on icon at bounding box center [25, 381] width 6 height 6
click at [0, 0] on input "checkbox" at bounding box center [0, 0] width 0 height 0
click at [315, 366] on span "Edit Overlay Edit overlays for 8 ads" at bounding box center [294, 361] width 46 height 10
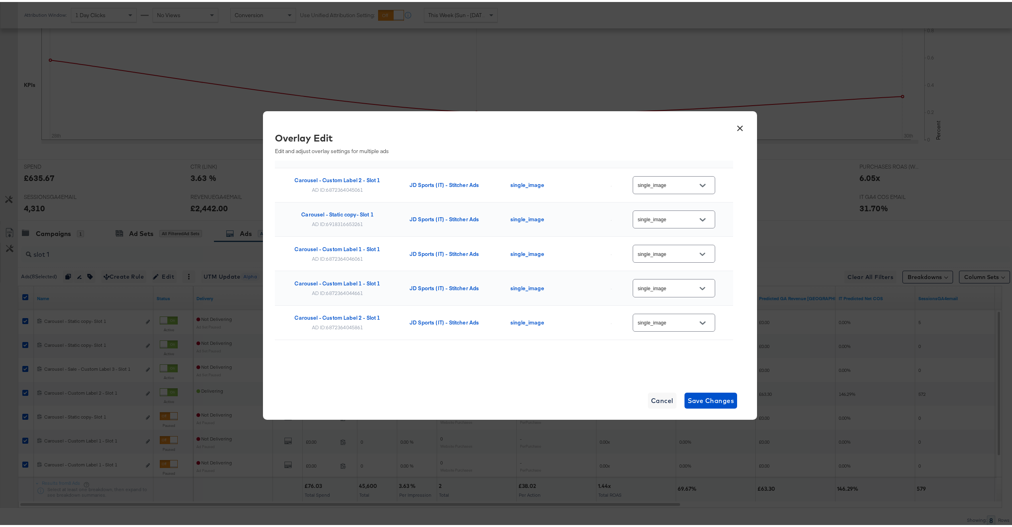
scroll to position [116, 0]
click at [733, 121] on button "×" at bounding box center [740, 124] width 14 height 14
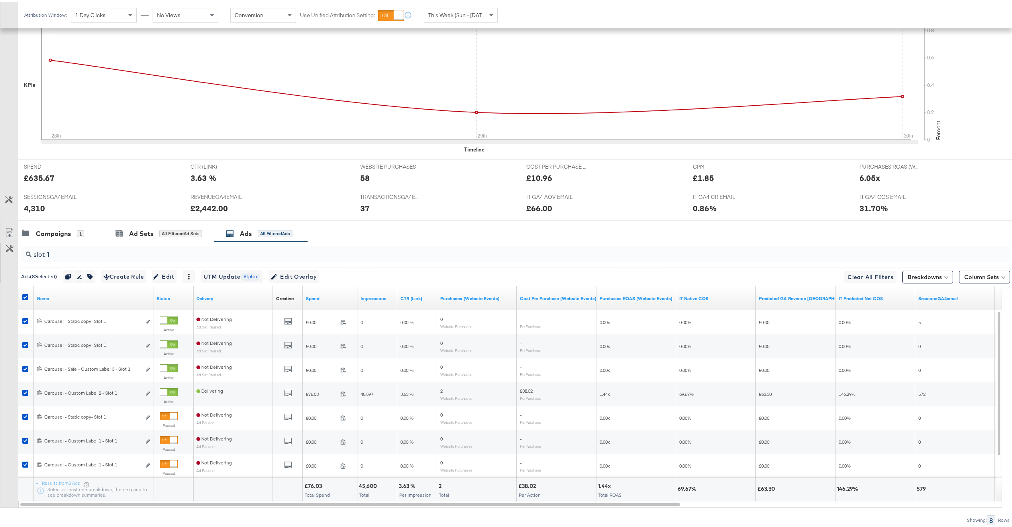
click at [294, 259] on div "slot 1" at bounding box center [515, 252] width 989 height 16
click at [25, 297] on icon at bounding box center [25, 295] width 6 height 6
click at [0, 0] on input "checkbox" at bounding box center [0, 0] width 0 height 0
click at [25, 297] on icon at bounding box center [25, 295] width 6 height 6
click at [0, 0] on input "checkbox" at bounding box center [0, 0] width 0 height 0
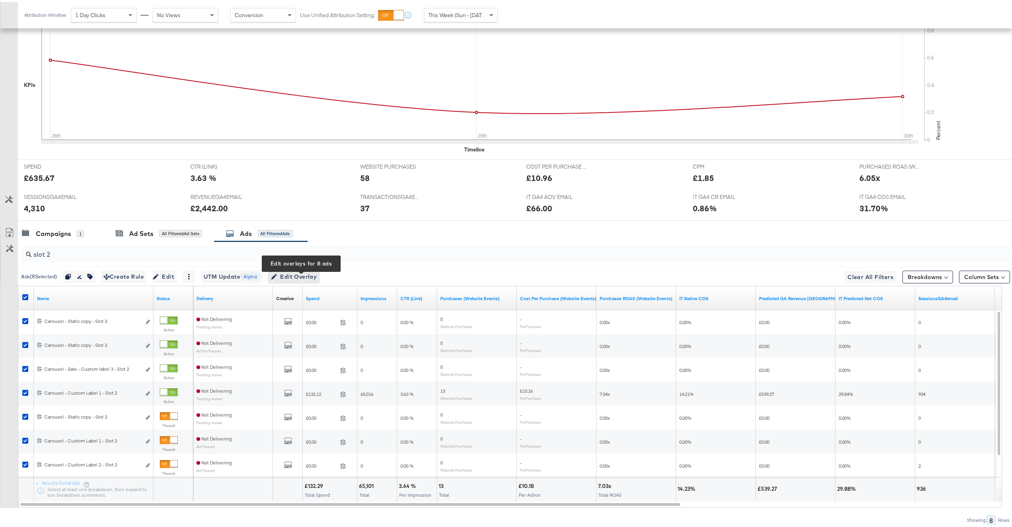
click at [307, 279] on span "Edit Overlay Edit overlays for 8 ads" at bounding box center [294, 275] width 46 height 10
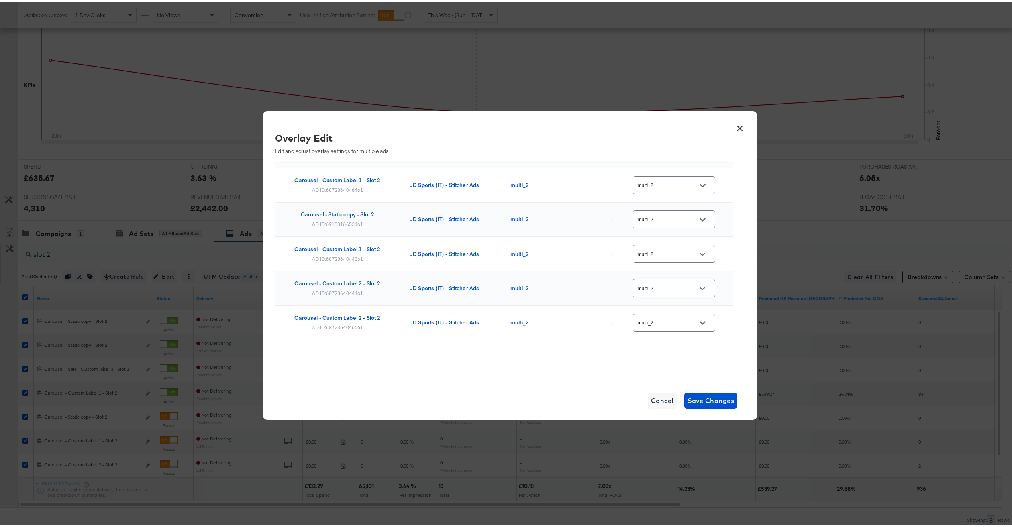
click at [735, 124] on button "×" at bounding box center [740, 124] width 14 height 14
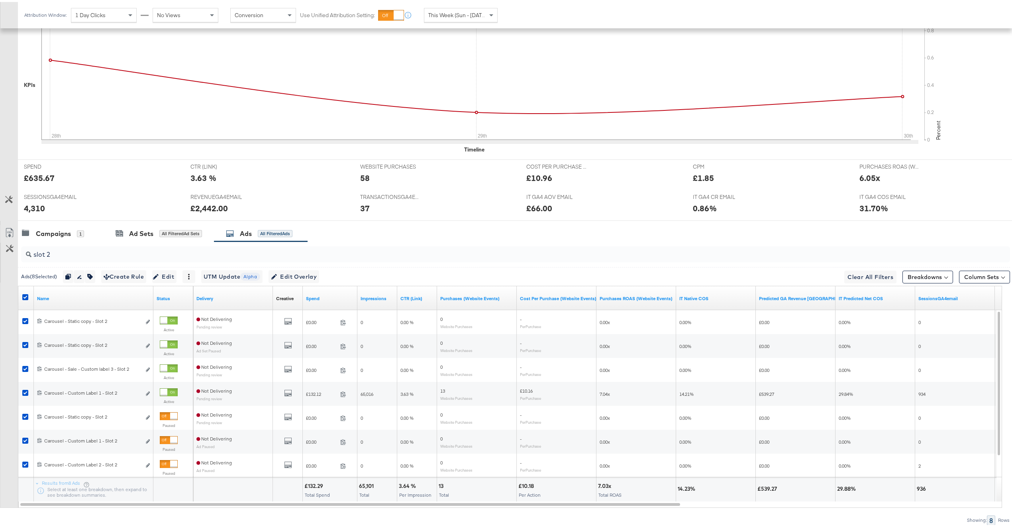
click at [188, 256] on input "slot 2" at bounding box center [474, 249] width 886 height 16
type input "slot 3"
click at [27, 296] on icon at bounding box center [25, 295] width 6 height 6
click at [0, 0] on input "checkbox" at bounding box center [0, 0] width 0 height 0
click at [27, 296] on icon at bounding box center [25, 295] width 6 height 6
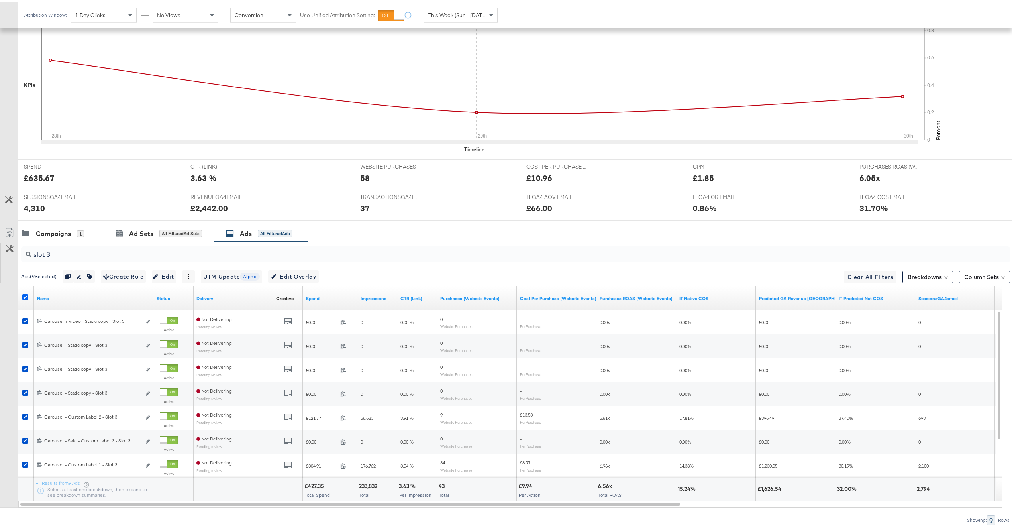
click at [0, 0] on input "checkbox" at bounding box center [0, 0] width 0 height 0
click at [27, 296] on icon at bounding box center [25, 295] width 6 height 6
click at [0, 0] on input "checkbox" at bounding box center [0, 0] width 0 height 0
click at [316, 274] on span "Edit Overlay Edit overlays for 9 ads" at bounding box center [294, 275] width 46 height 10
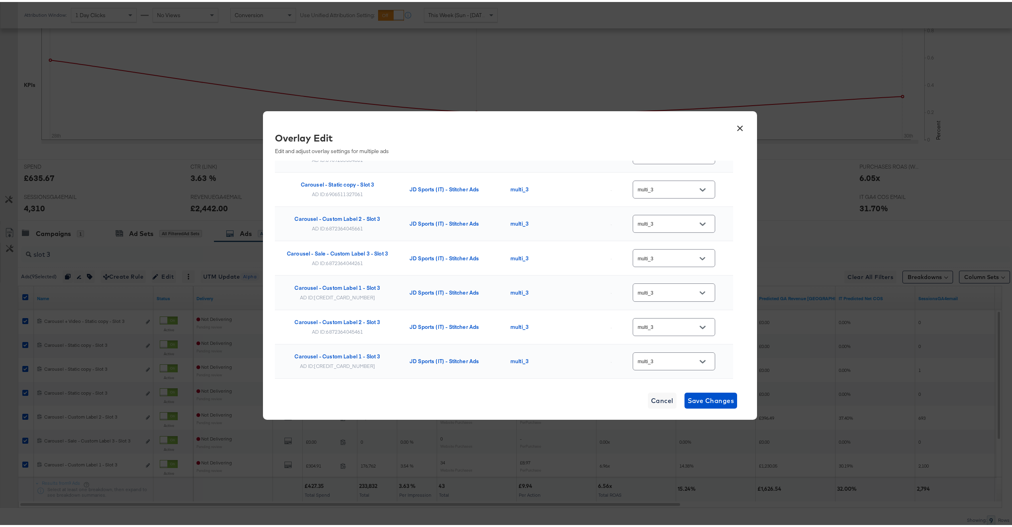
scroll to position [151, 0]
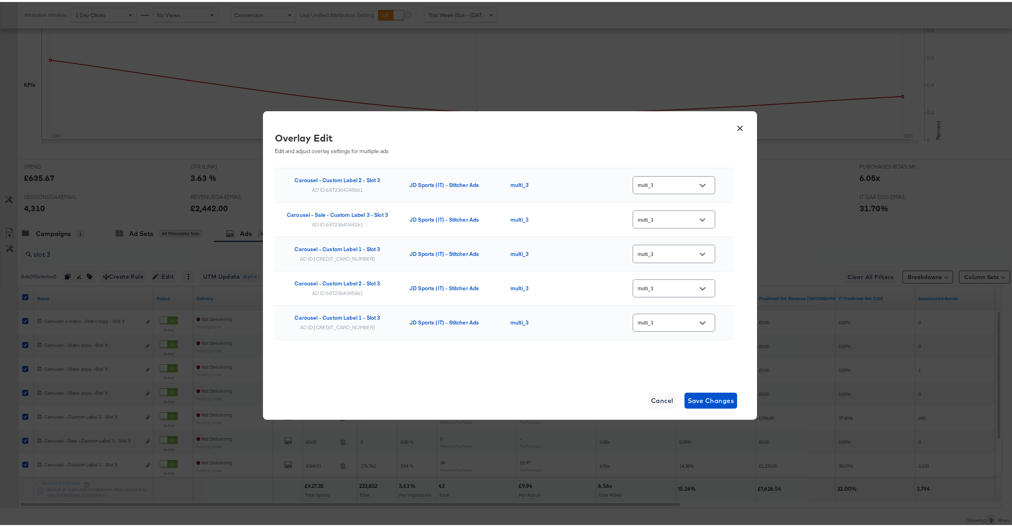
click at [736, 129] on button "×" at bounding box center [740, 124] width 14 height 14
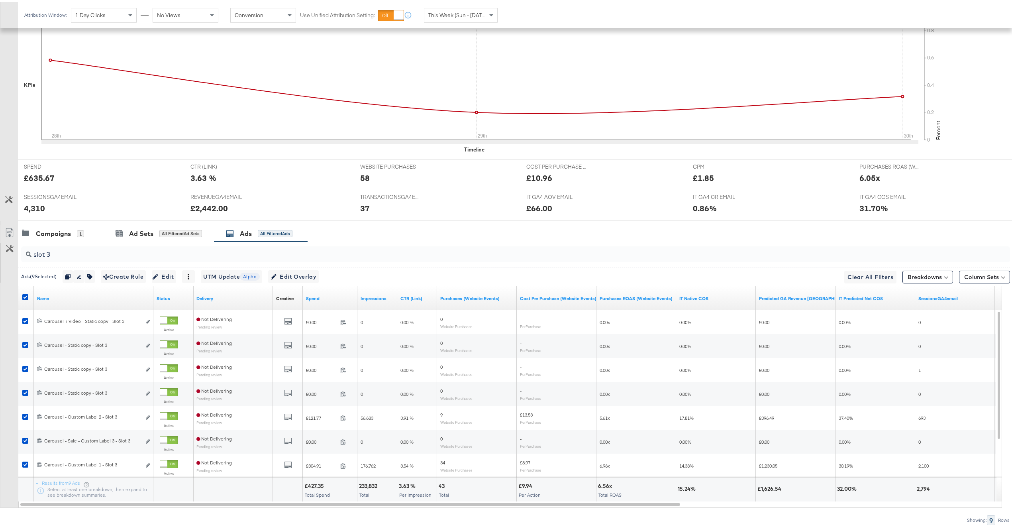
scroll to position [0, 0]
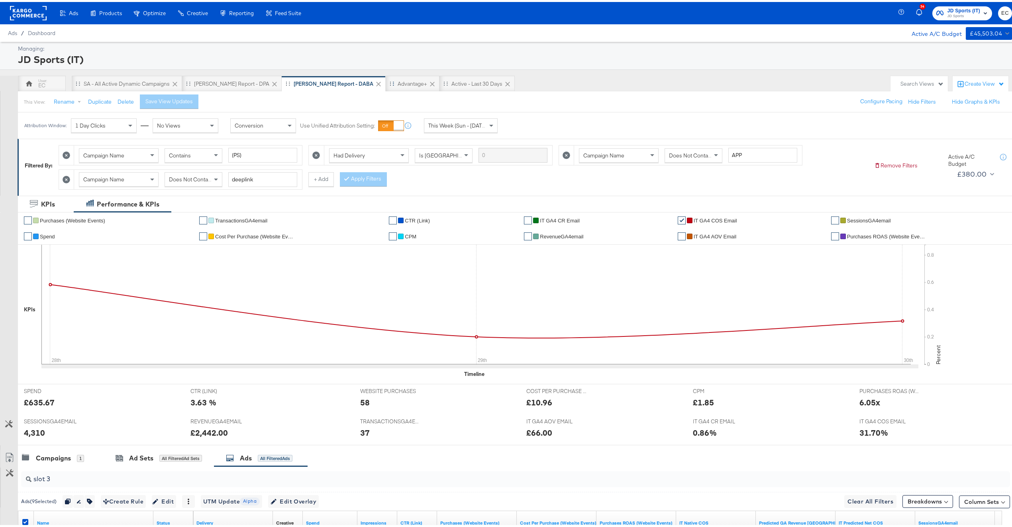
click at [390, 82] on div "Drag to reorder tab" at bounding box center [392, 81] width 4 height 4
click at [398, 81] on div "Advantage+" at bounding box center [412, 82] width 29 height 8
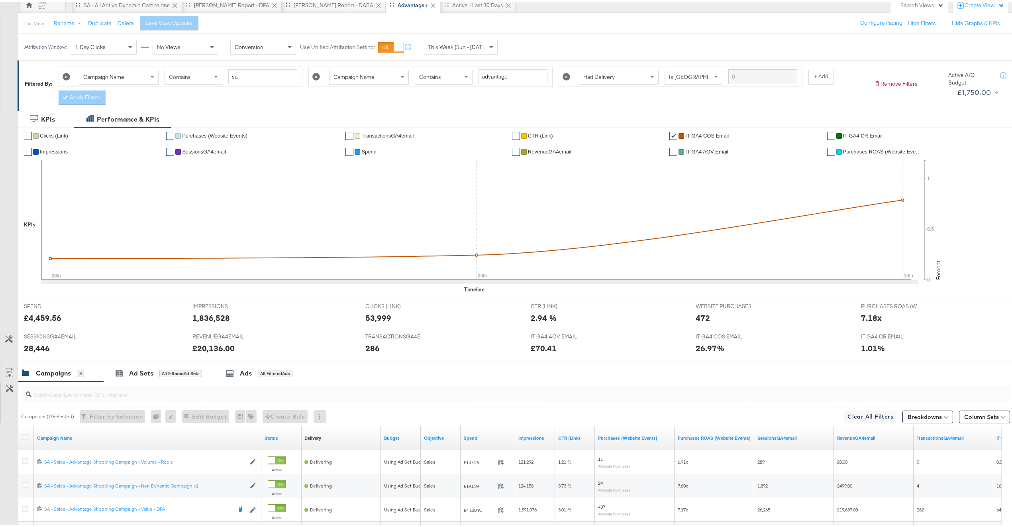
scroll to position [156, 0]
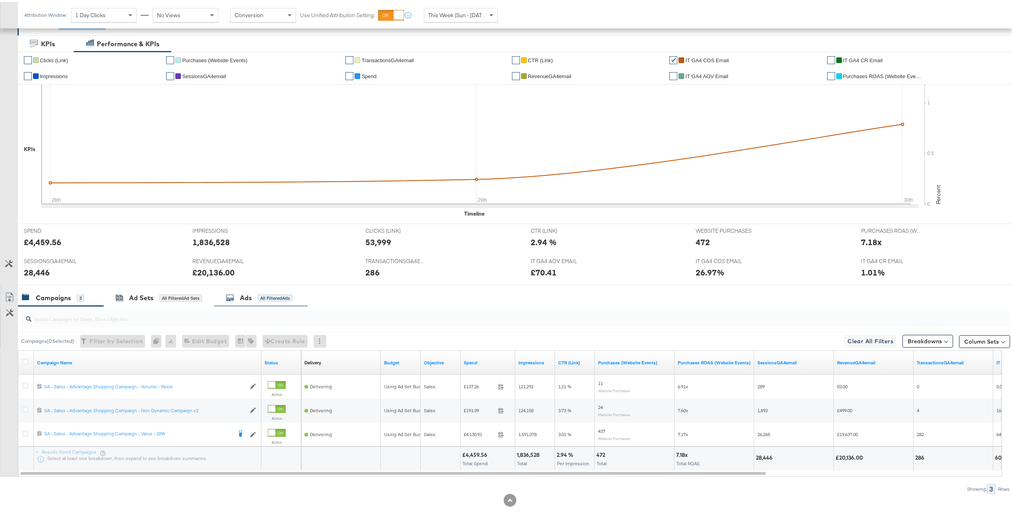
click at [263, 299] on div "All Filtered Ads" at bounding box center [275, 295] width 35 height 7
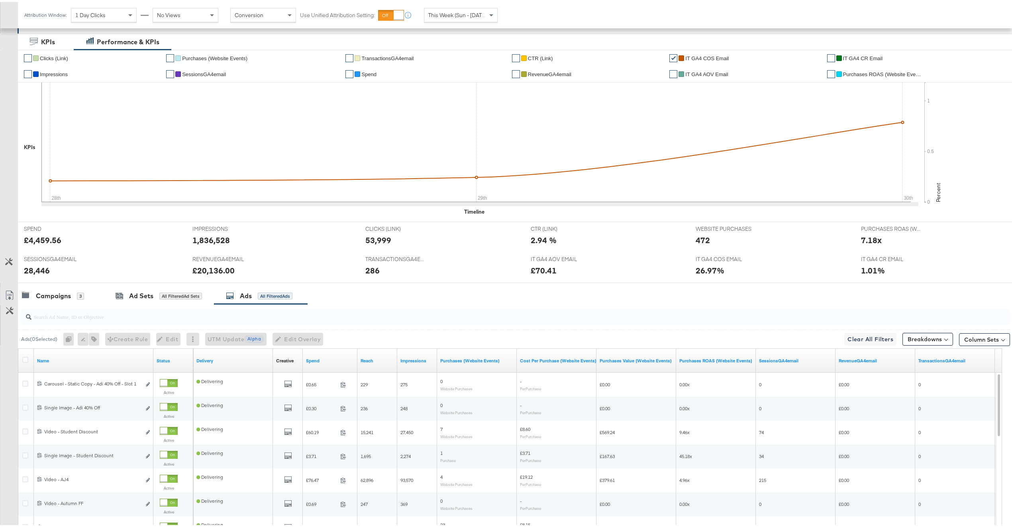
click at [252, 312] on input "search" at bounding box center [474, 312] width 886 height 16
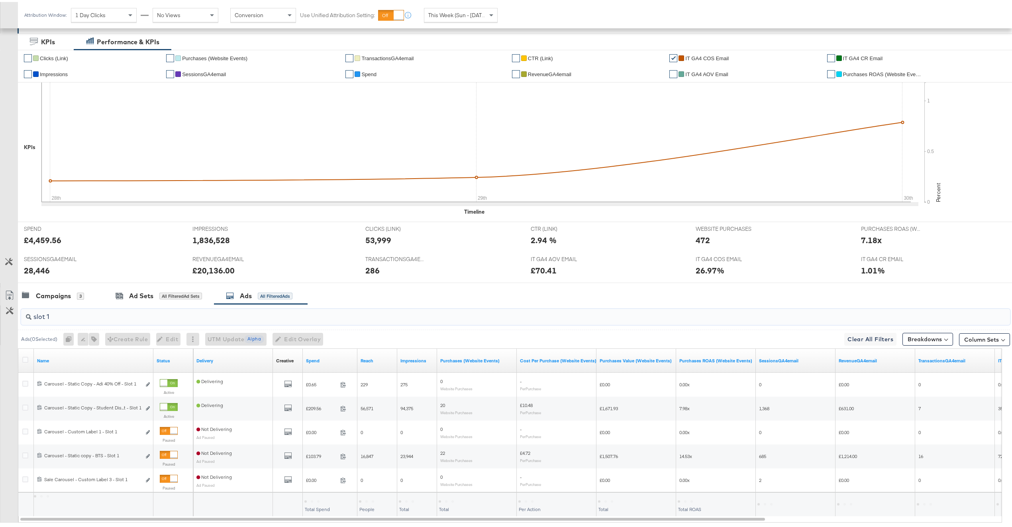
scroll to position [204, 0]
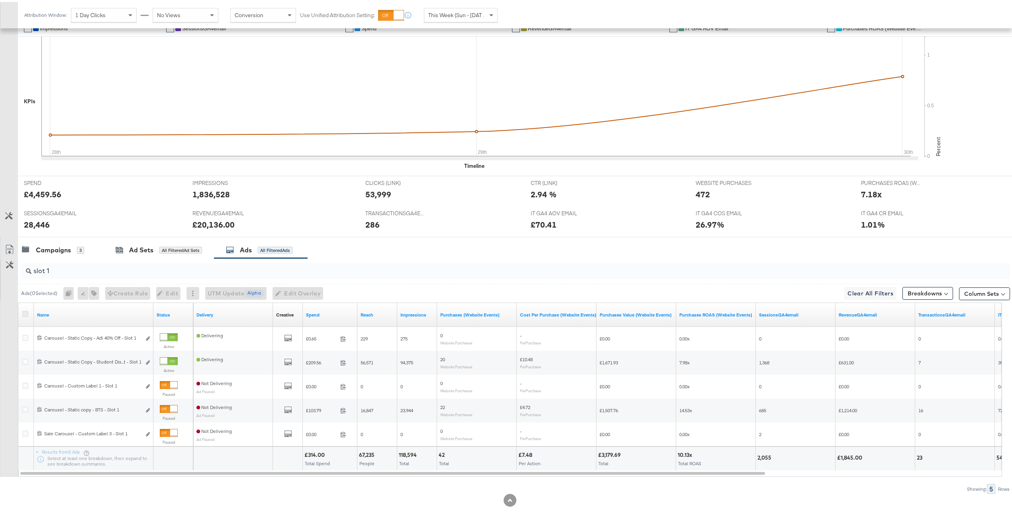
click at [27, 314] on icon at bounding box center [25, 312] width 6 height 6
click at [0, 0] on input "checkbox" at bounding box center [0, 0] width 0 height 0
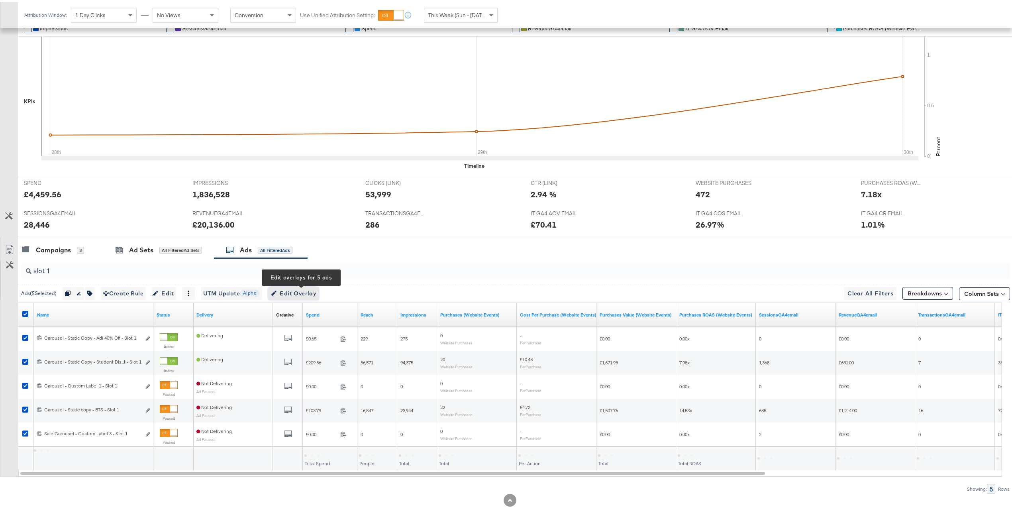
click at [315, 290] on span "Edit Overlay Edit overlays for 5 ads" at bounding box center [294, 291] width 46 height 10
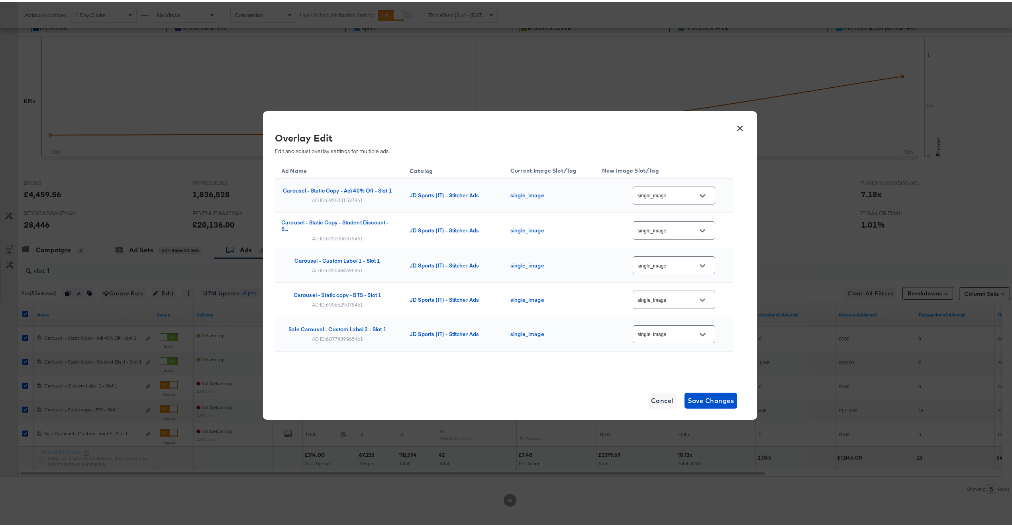
scroll to position [14, 0]
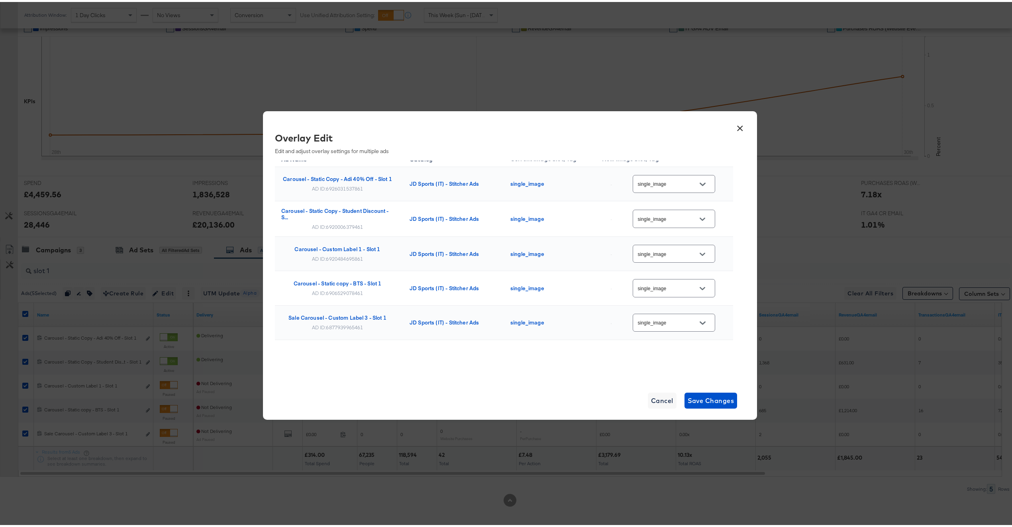
click at [734, 130] on button "×" at bounding box center [740, 124] width 14 height 14
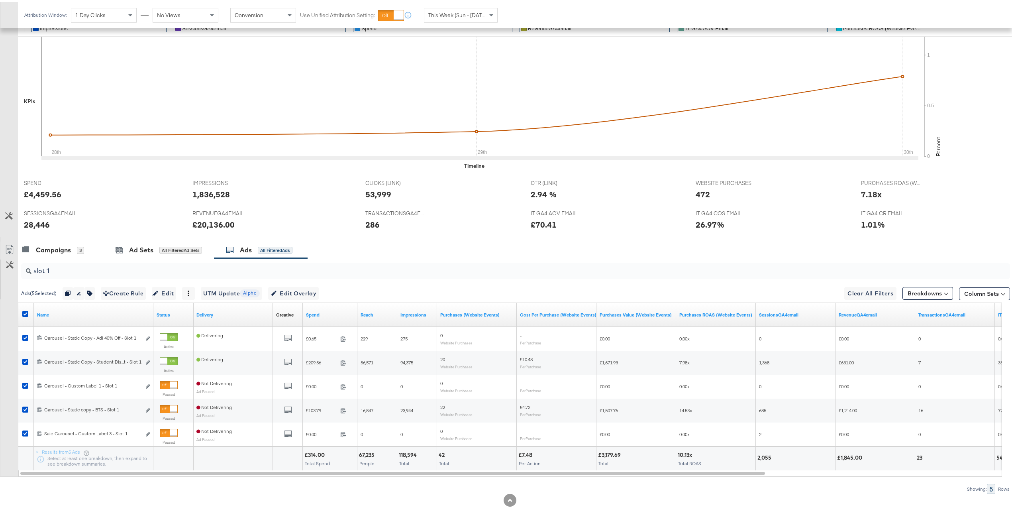
click at [212, 274] on div "slot 1" at bounding box center [515, 269] width 989 height 16
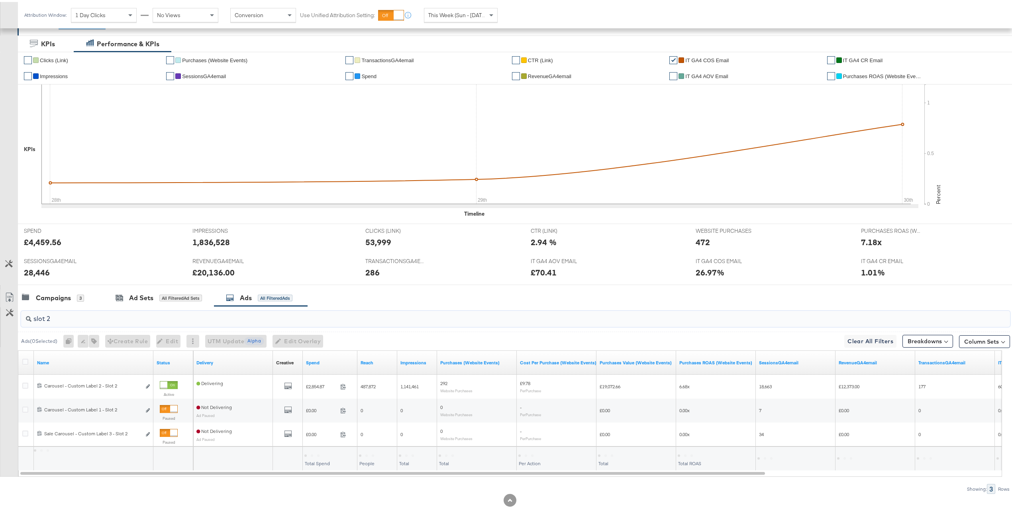
scroll to position [156, 0]
click at [31, 357] on div at bounding box center [26, 360] width 15 height 14
click at [26, 359] on icon at bounding box center [25, 360] width 6 height 6
click at [0, 0] on input "checkbox" at bounding box center [0, 0] width 0 height 0
click at [308, 337] on span "Edit Overlay Edit overlays for 3 ads" at bounding box center [294, 339] width 46 height 10
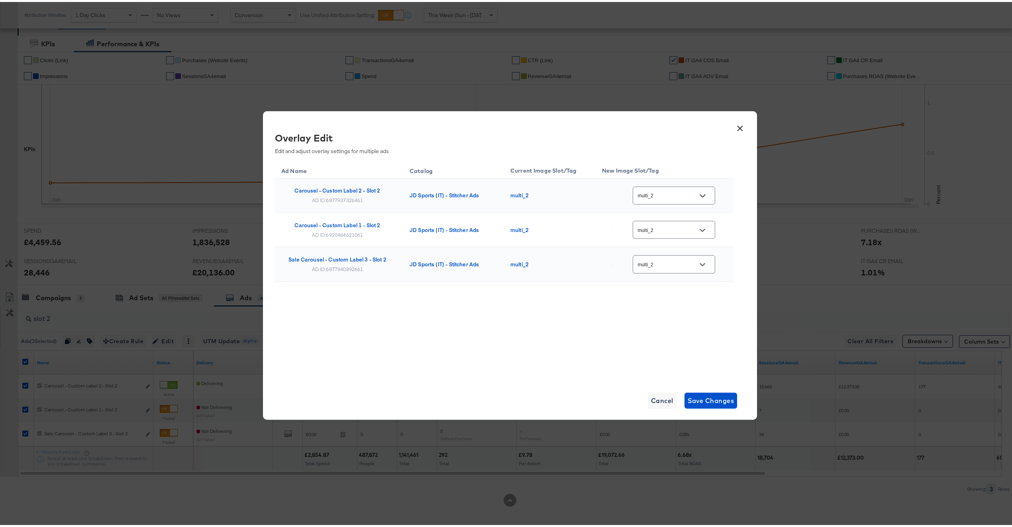
click at [733, 126] on button "×" at bounding box center [740, 124] width 14 height 14
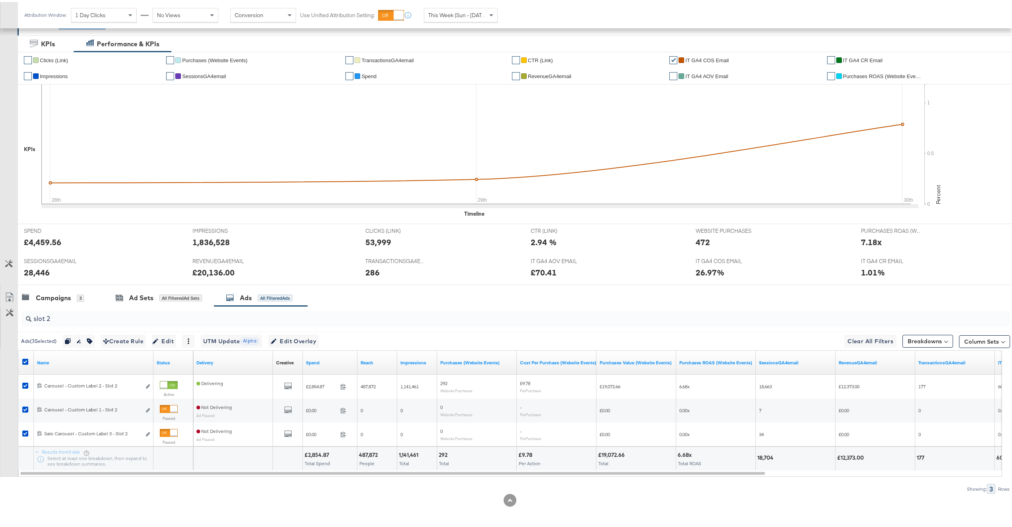
click at [178, 318] on input "slot 2" at bounding box center [474, 314] width 886 height 16
type input "slot 3"
click at [26, 358] on div at bounding box center [26, 361] width 8 height 8
click at [26, 358] on icon at bounding box center [25, 360] width 6 height 6
click at [0, 0] on input "checkbox" at bounding box center [0, 0] width 0 height 0
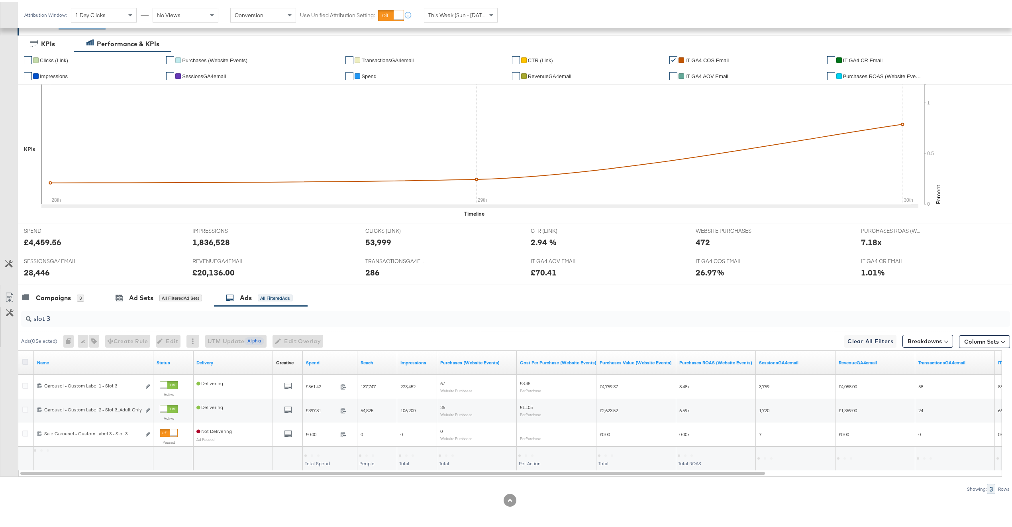
click at [24, 362] on icon at bounding box center [25, 360] width 6 height 6
click at [0, 0] on input "checkbox" at bounding box center [0, 0] width 0 height 0
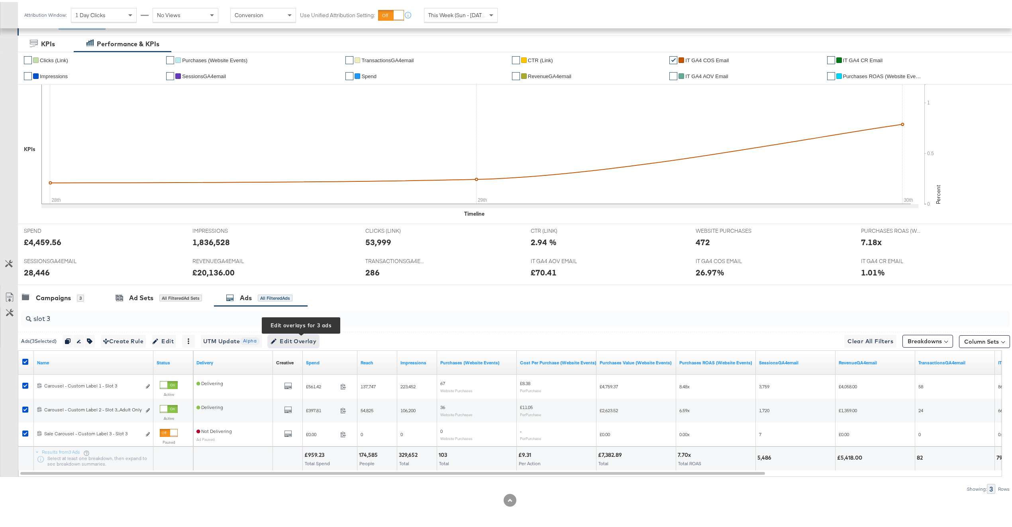
click at [302, 341] on span "Edit Overlay Edit overlays for 3 ads" at bounding box center [294, 339] width 46 height 10
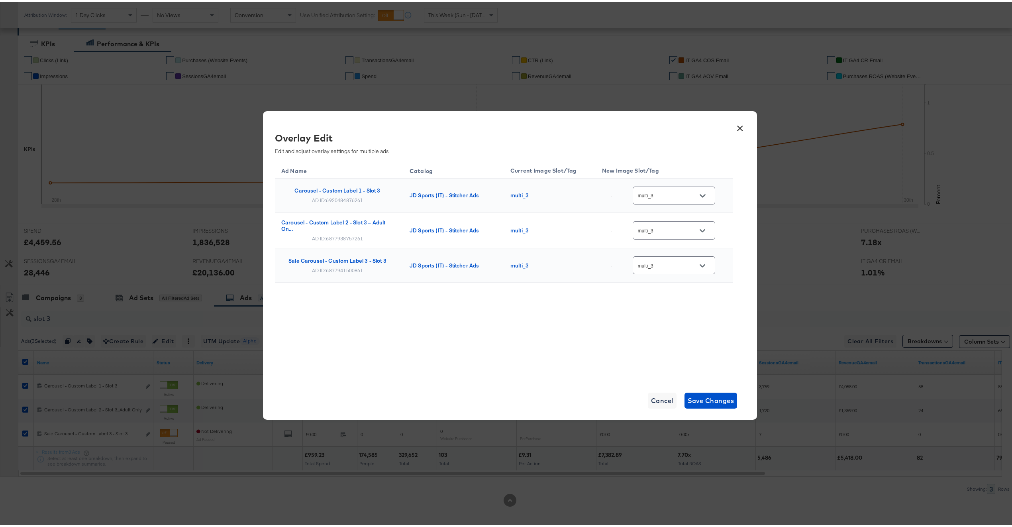
click at [741, 126] on button "×" at bounding box center [740, 124] width 14 height 14
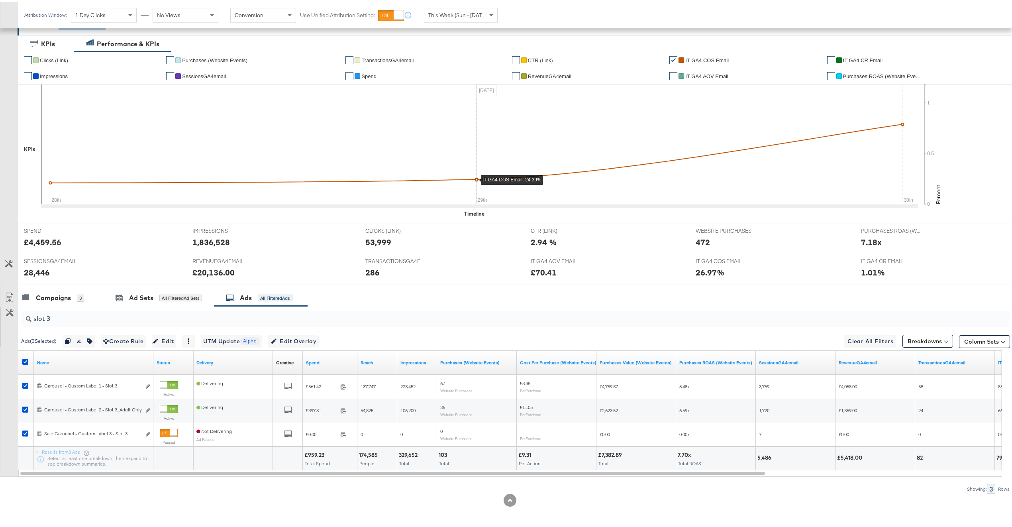
scroll to position [0, 0]
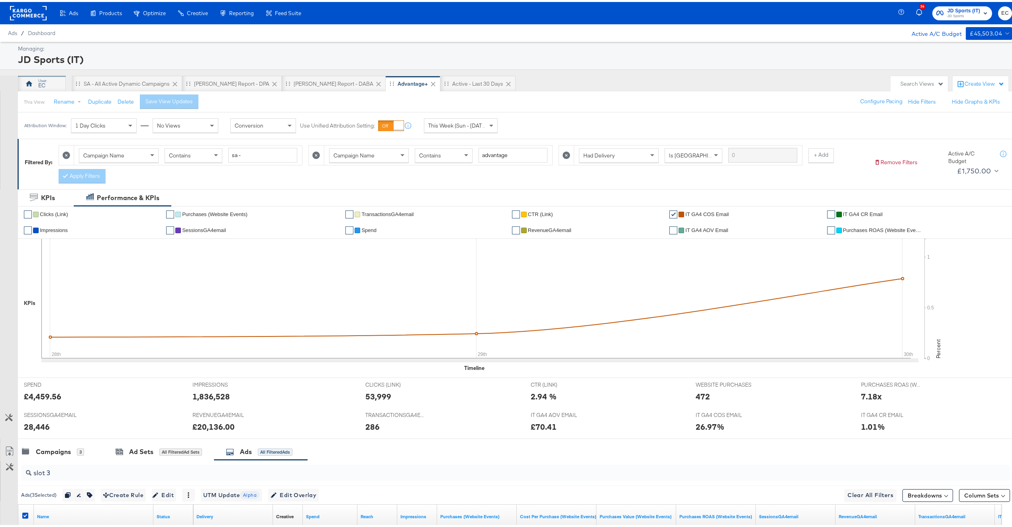
click at [44, 85] on div "EC" at bounding box center [41, 84] width 7 height 8
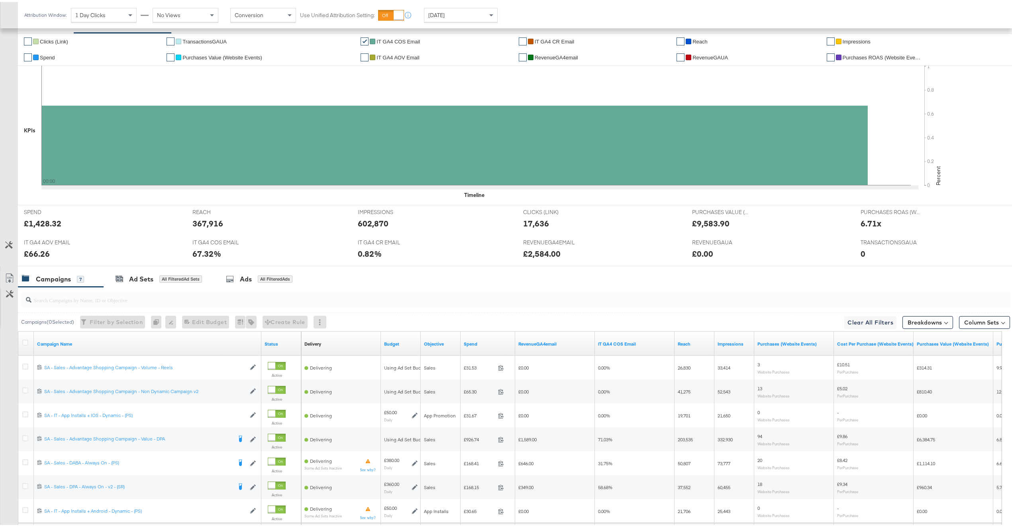
scroll to position [239, 0]
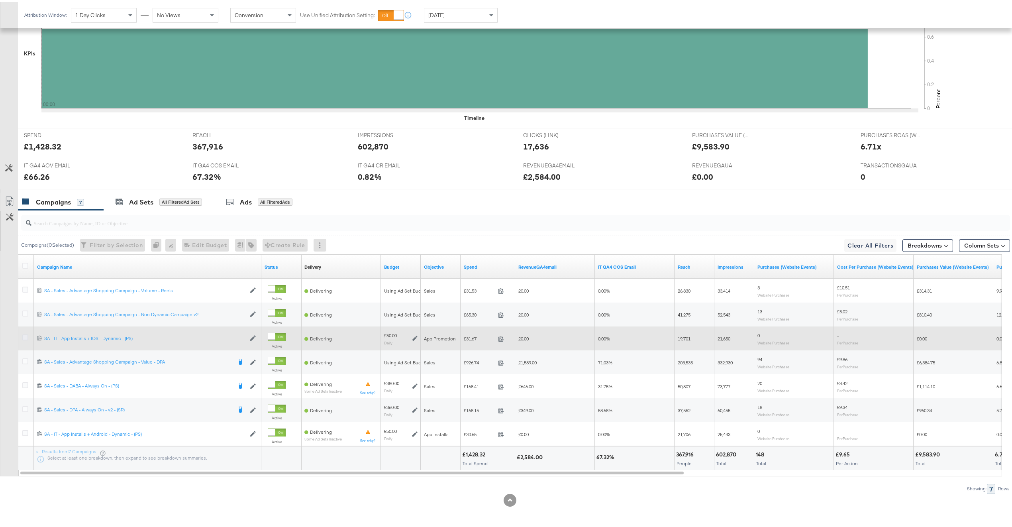
click at [25, 337] on icon at bounding box center [25, 335] width 6 height 6
click at [0, 0] on input "checkbox" at bounding box center [0, 0] width 0 height 0
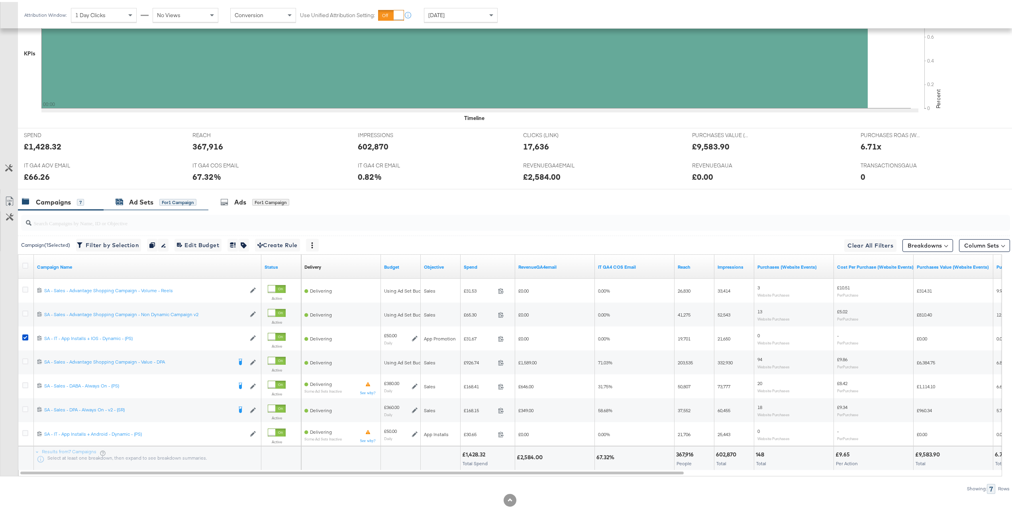
click at [141, 201] on div "Ad Sets" at bounding box center [141, 200] width 24 height 9
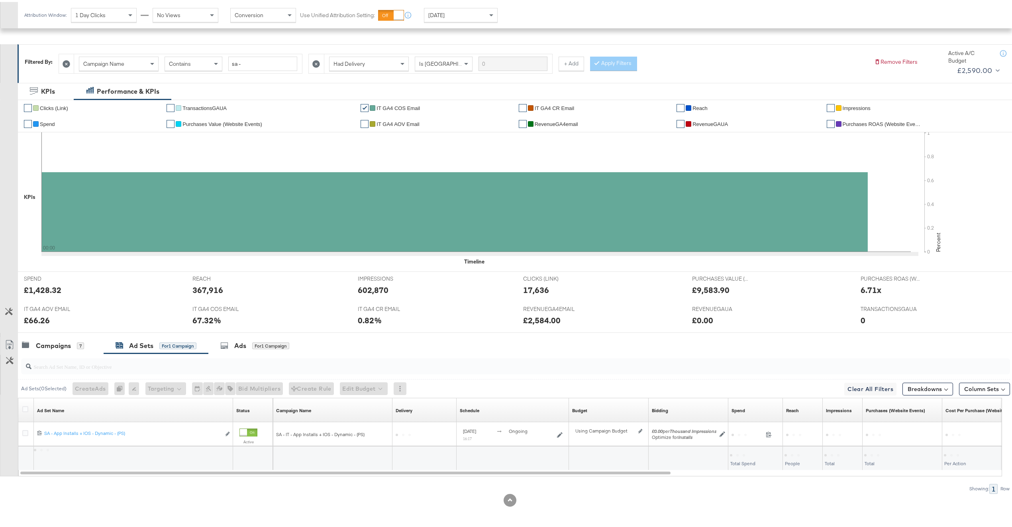
scroll to position [96, 0]
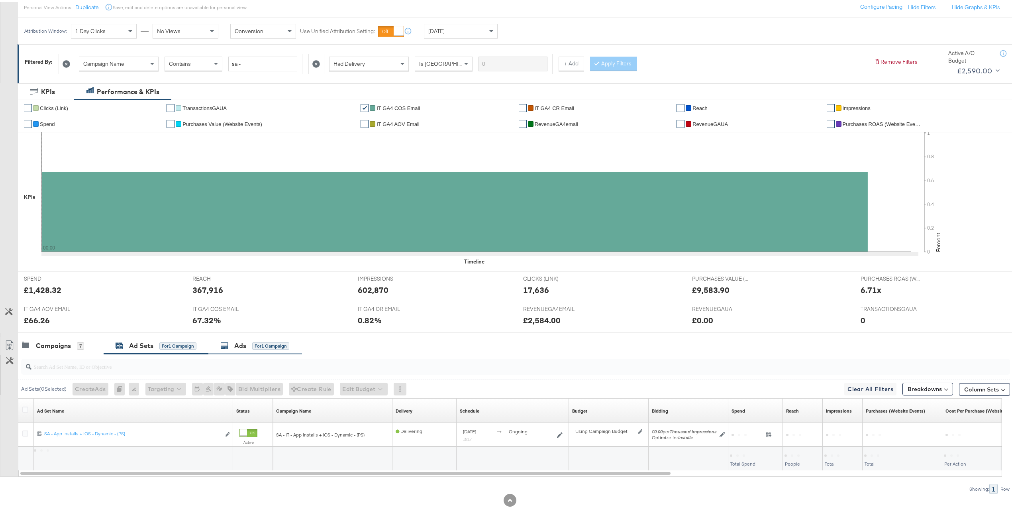
click at [236, 346] on div "Ads" at bounding box center [240, 343] width 12 height 9
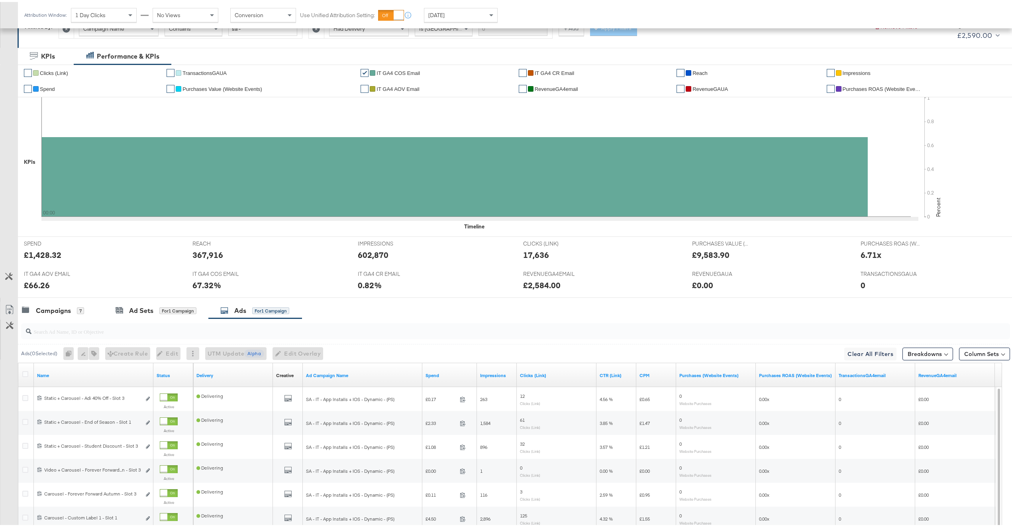
scroll to position [239, 0]
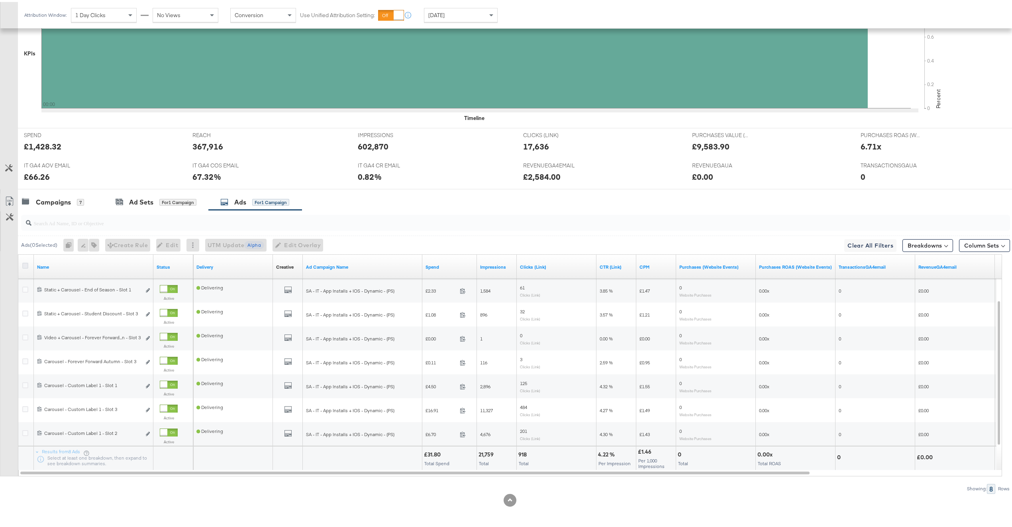
click at [26, 262] on icon at bounding box center [25, 264] width 6 height 6
click at [0, 0] on input "checkbox" at bounding box center [0, 0] width 0 height 0
click at [287, 241] on span "Edit Overlay Edit overlays for 8 ads" at bounding box center [294, 243] width 46 height 10
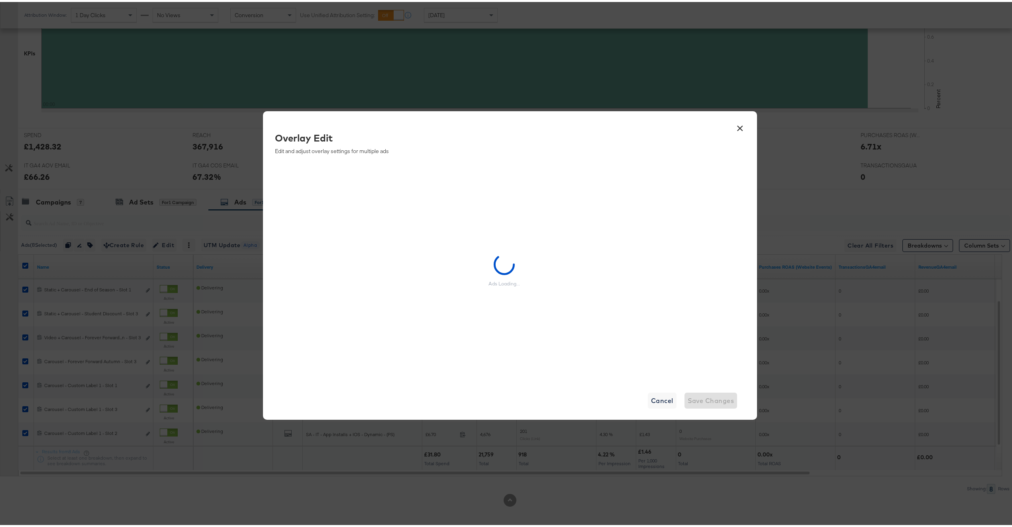
click at [735, 126] on button "×" at bounding box center [740, 124] width 14 height 14
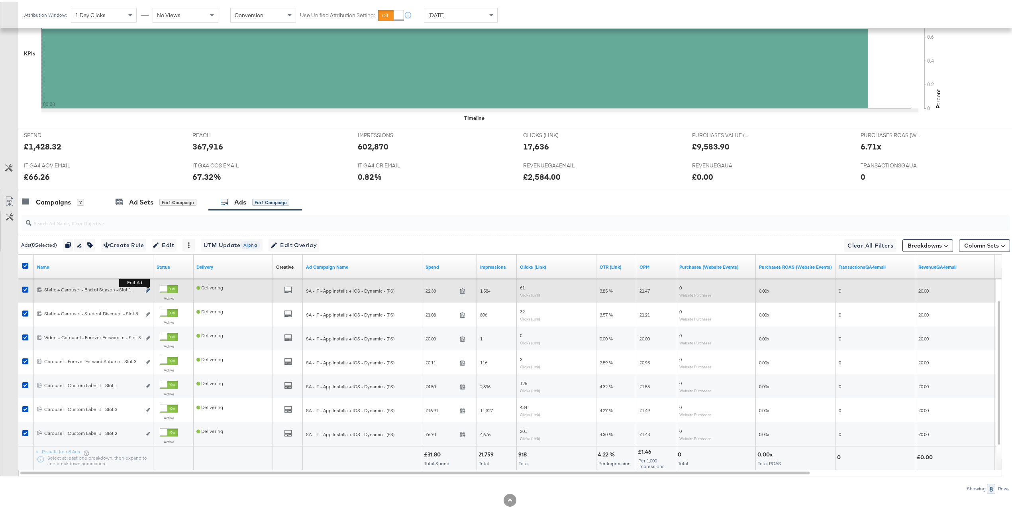
click at [147, 288] on icon "link" at bounding box center [148, 288] width 4 height 4
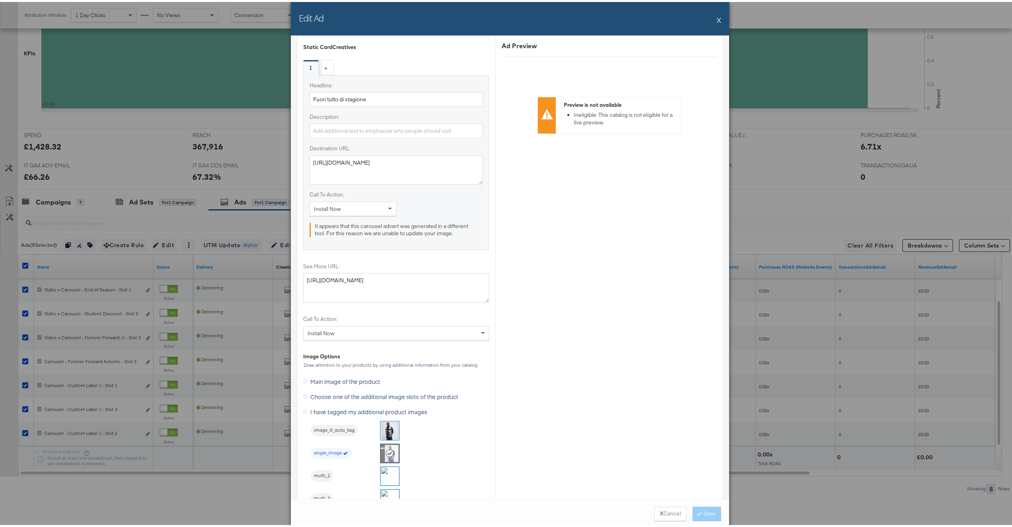
scroll to position [785, 0]
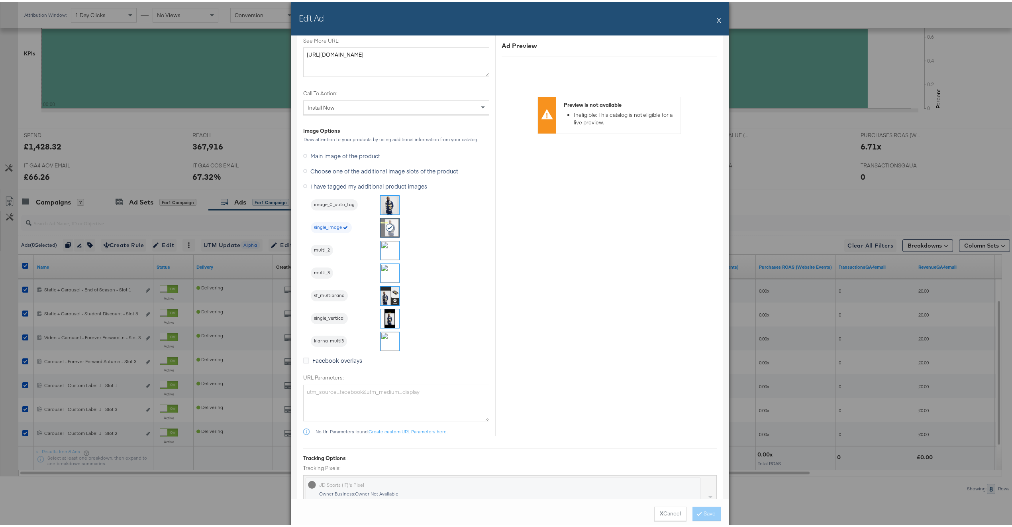
click at [717, 17] on button "X" at bounding box center [719, 18] width 4 height 16
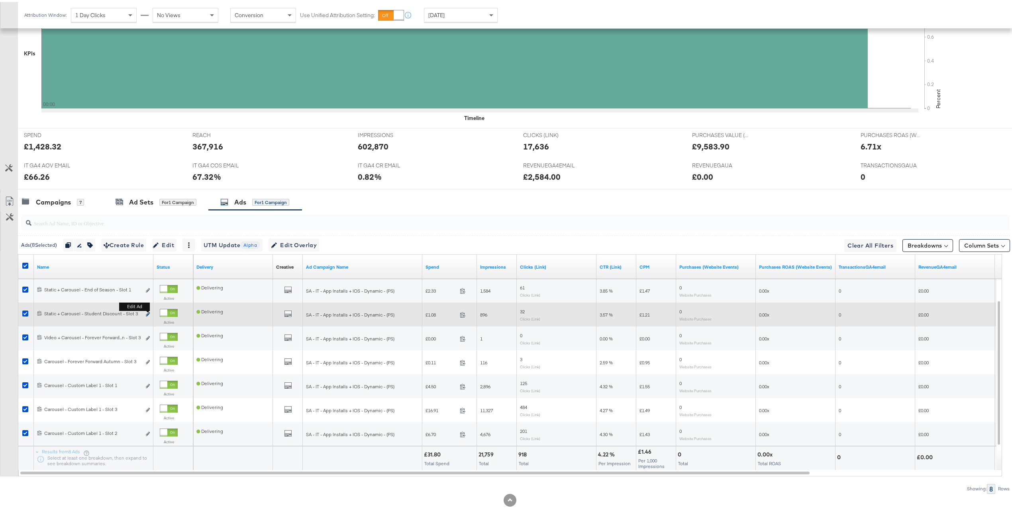
click at [146, 311] on icon "link" at bounding box center [148, 312] width 4 height 4
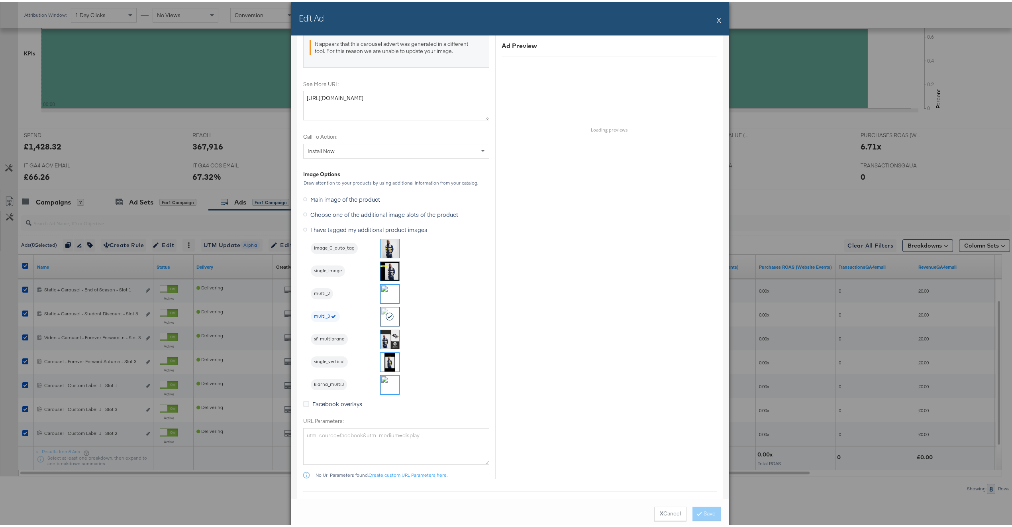
scroll to position [780, 0]
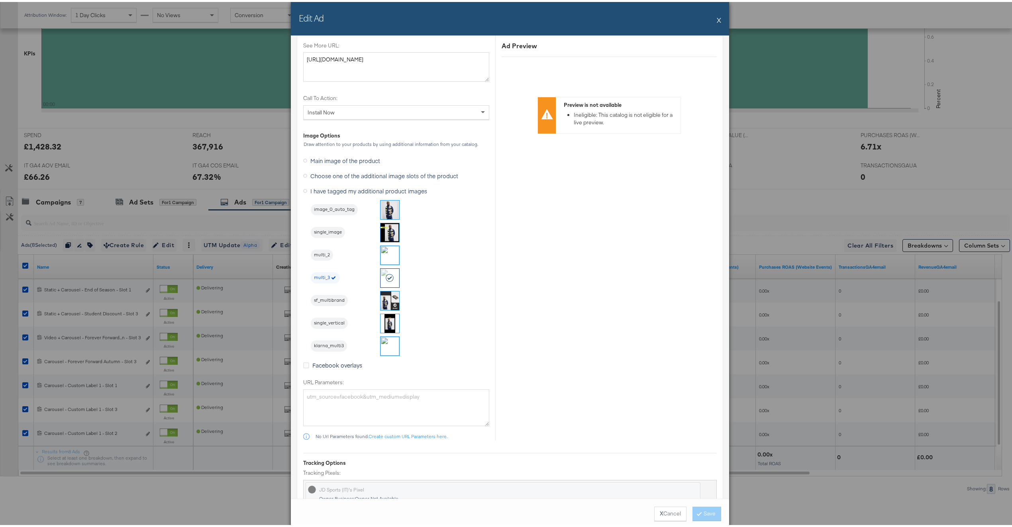
click at [717, 15] on div "Edit Ad X" at bounding box center [510, 16] width 438 height 33
click at [717, 16] on button "X" at bounding box center [719, 18] width 4 height 16
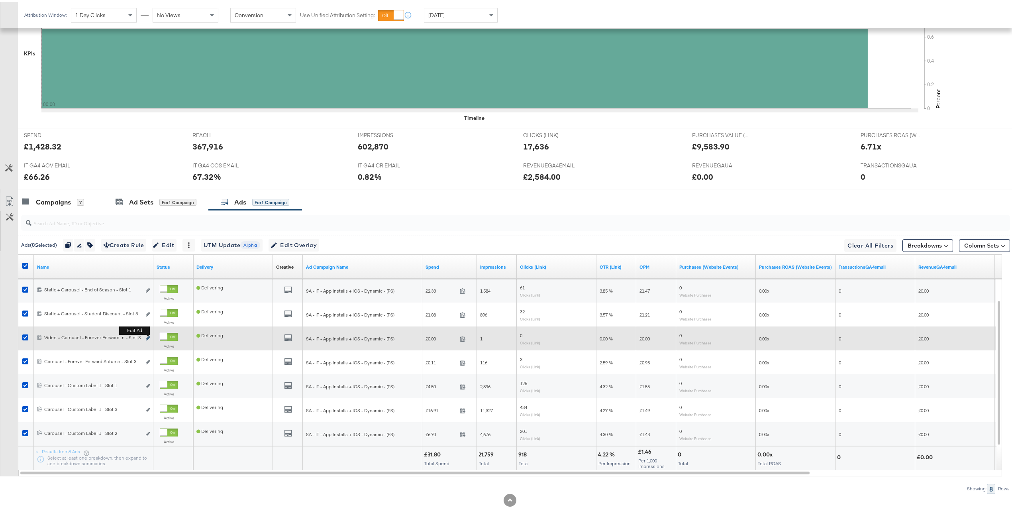
click at [149, 336] on icon "link" at bounding box center [148, 336] width 4 height 4
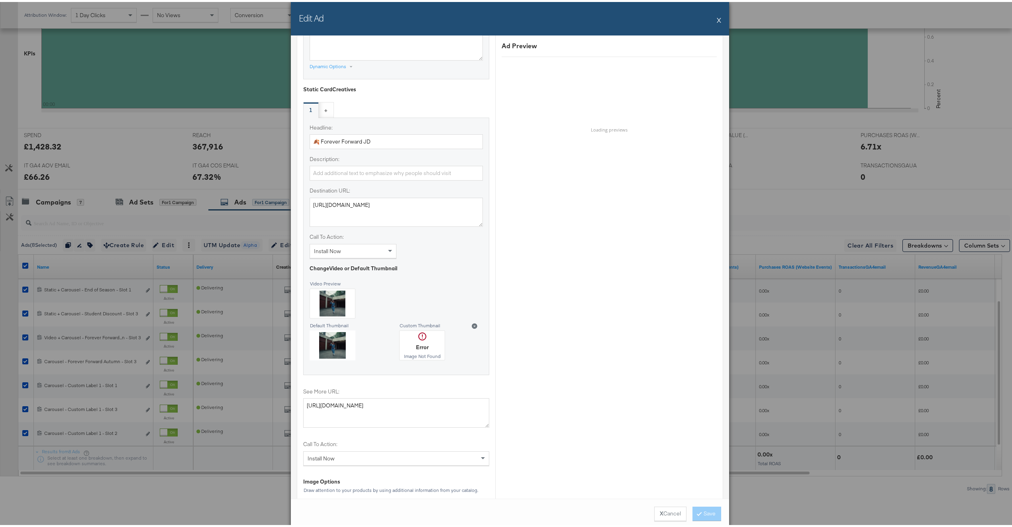
scroll to position [826, 0]
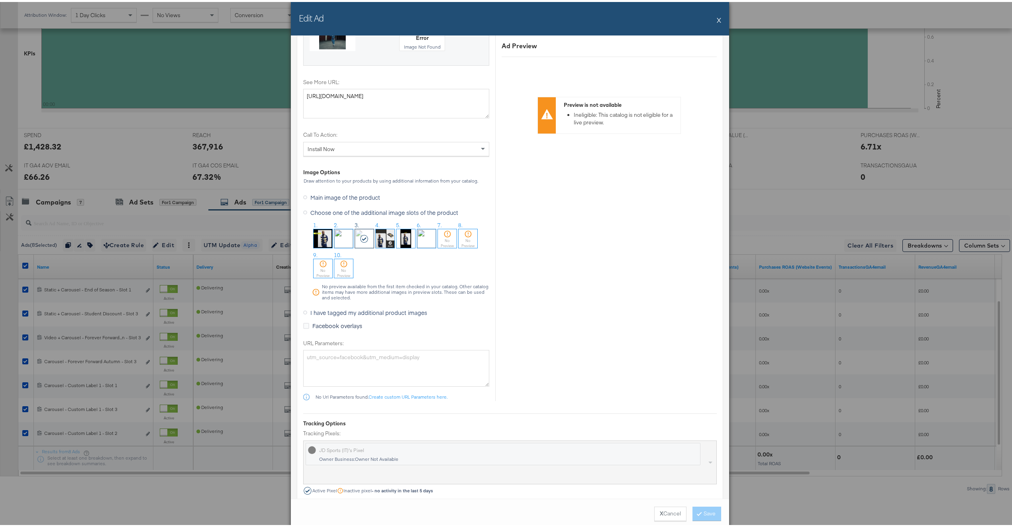
click at [341, 314] on span "I have tagged my additional product images" at bounding box center [368, 310] width 117 height 8
click at [0, 0] on input "I have tagged my additional product images" at bounding box center [0, 0] width 0 height 0
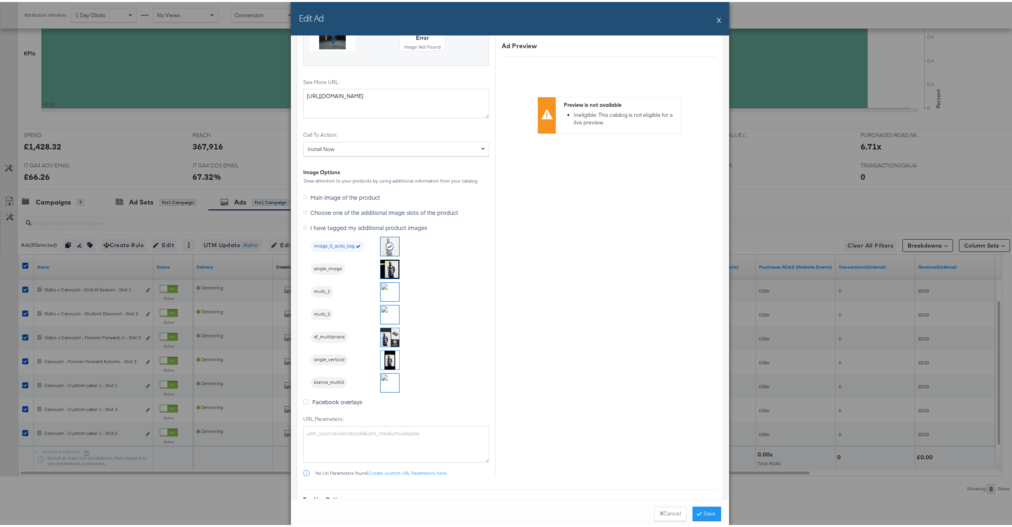
click at [383, 316] on img at bounding box center [390, 312] width 19 height 19
click at [713, 509] on button "Save" at bounding box center [707, 511] width 29 height 14
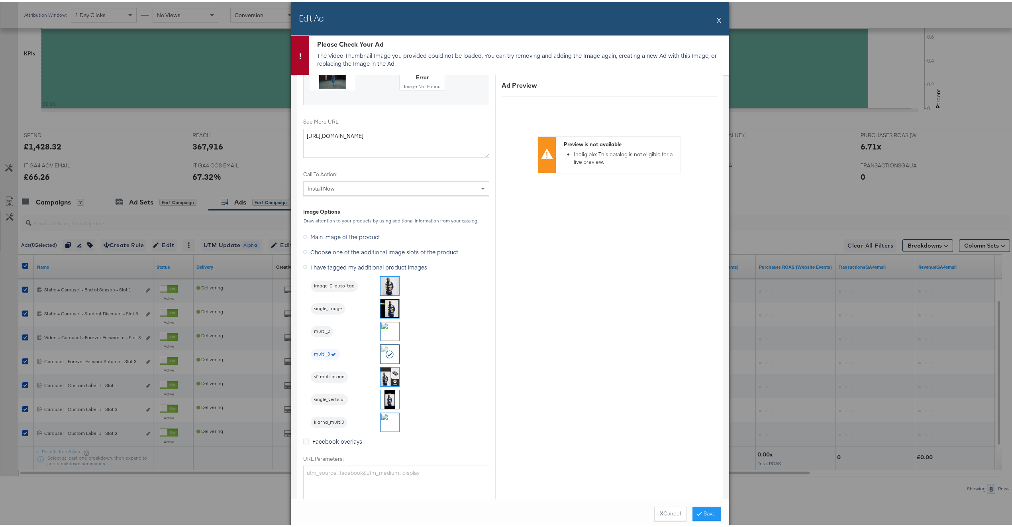
click at [717, 20] on button "X" at bounding box center [719, 18] width 4 height 16
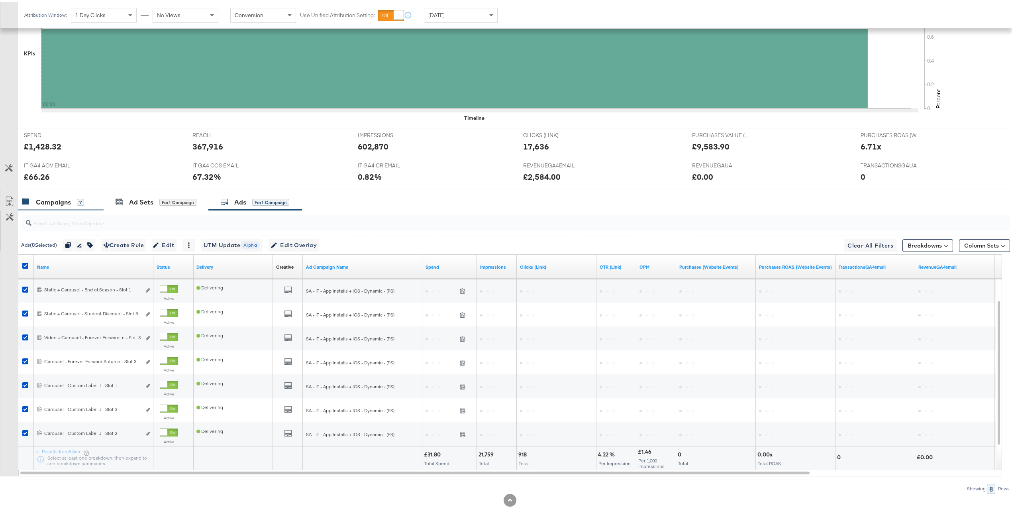
click at [74, 202] on div "Campaigns 7" at bounding box center [53, 200] width 62 height 9
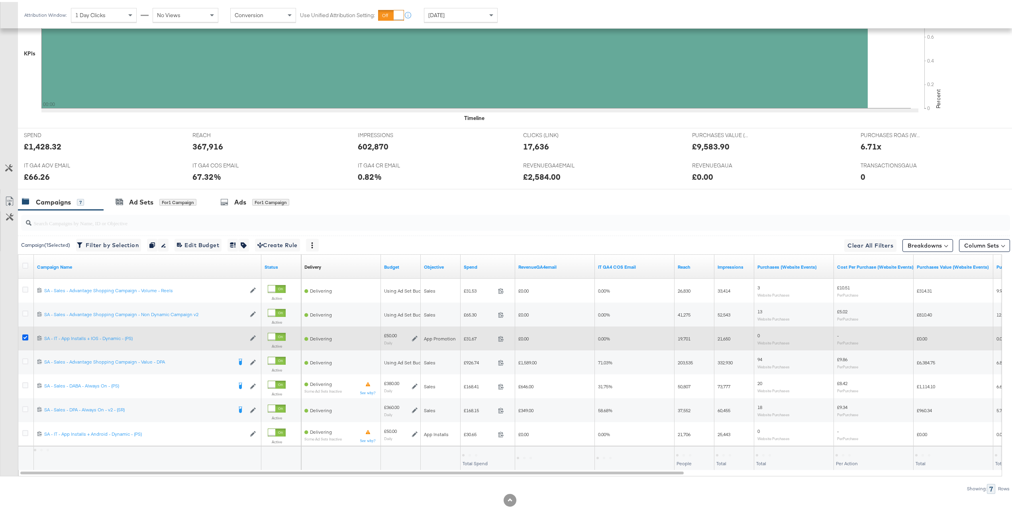
click at [25, 334] on icon at bounding box center [25, 335] width 6 height 6
click at [0, 0] on input "checkbox" at bounding box center [0, 0] width 0 height 0
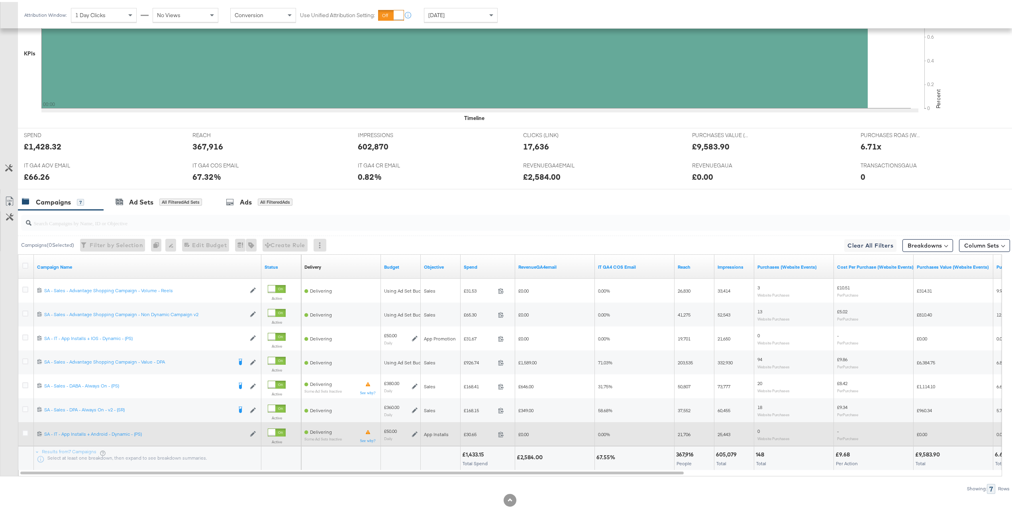
click at [29, 428] on div at bounding box center [26, 432] width 8 height 8
click at [26, 431] on icon at bounding box center [25, 431] width 6 height 6
click at [0, 0] on input "checkbox" at bounding box center [0, 0] width 0 height 0
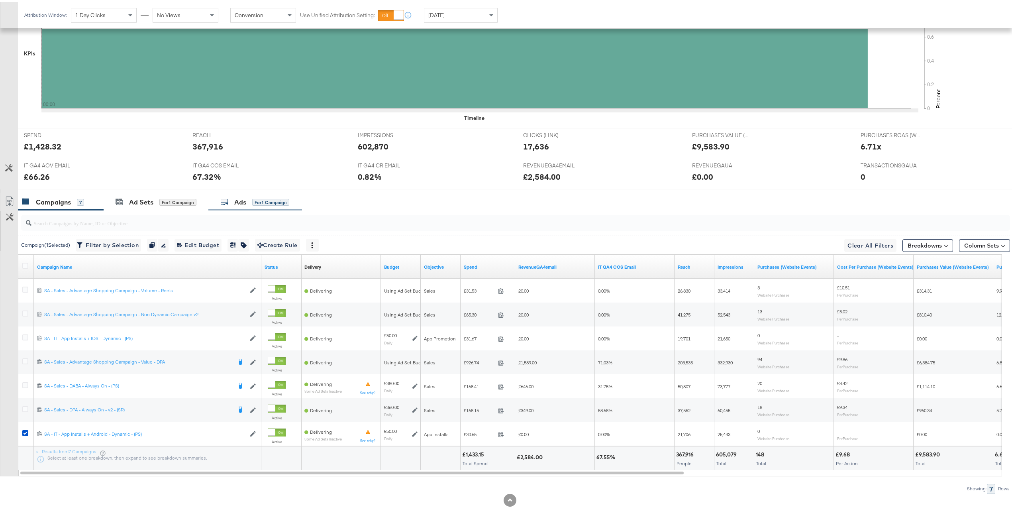
click at [274, 200] on div "for 1 Campaign" at bounding box center [270, 200] width 37 height 7
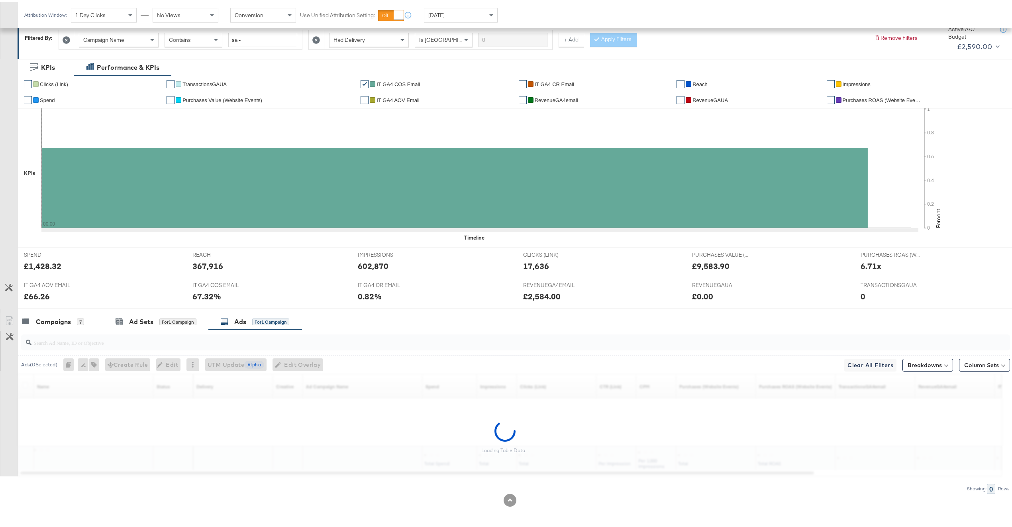
scroll to position [120, 0]
click at [150, 320] on div "Ad Sets" at bounding box center [141, 319] width 24 height 9
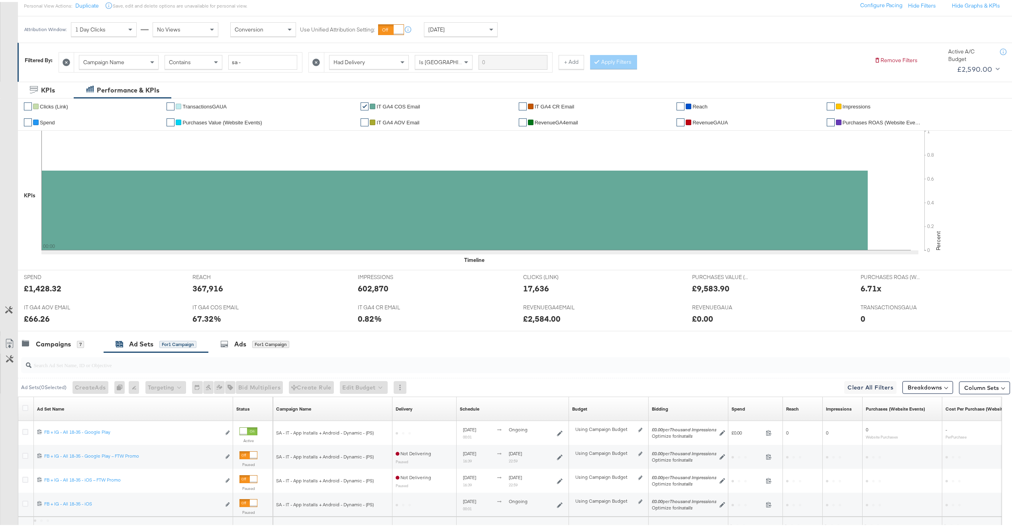
scroll to position [168, 0]
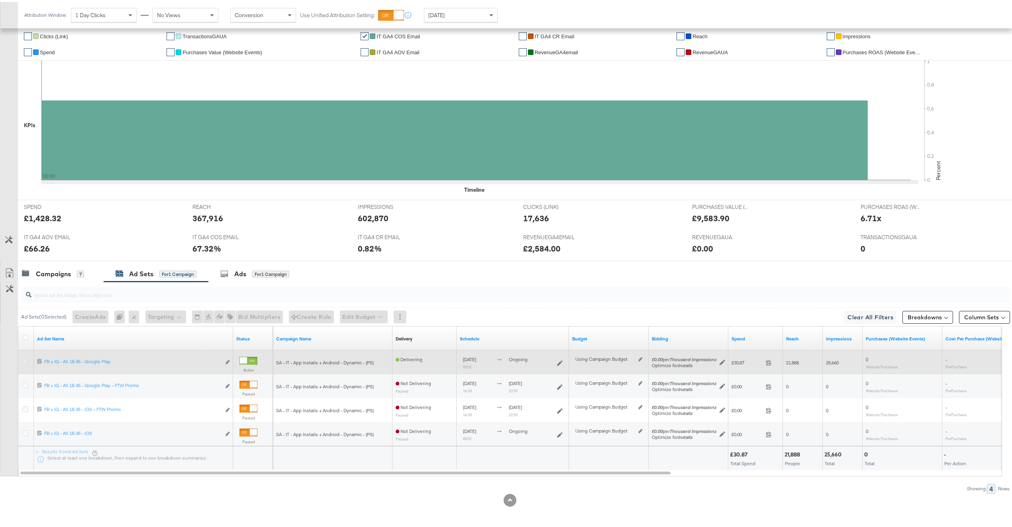
click at [24, 361] on icon at bounding box center [25, 359] width 6 height 6
click at [0, 0] on input "checkbox" at bounding box center [0, 0] width 0 height 0
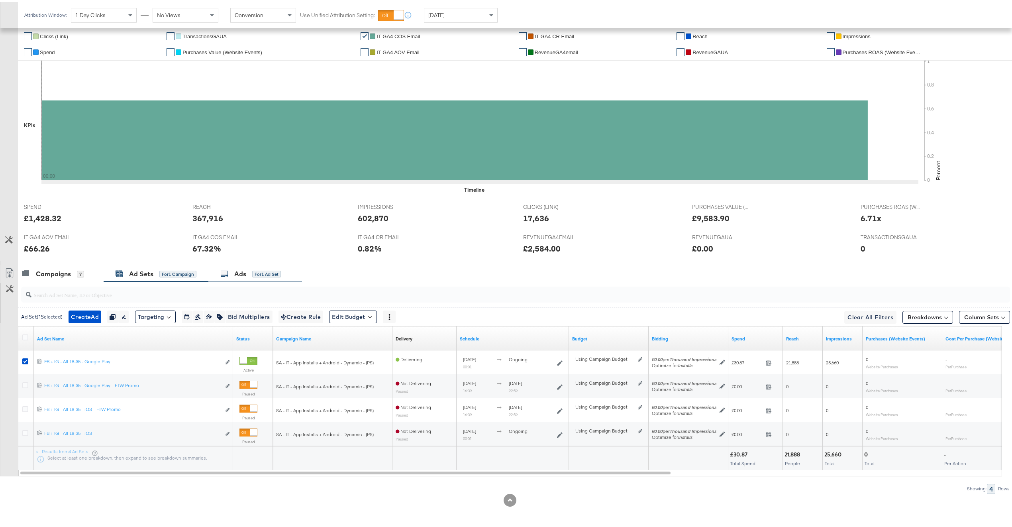
click at [245, 272] on div "Ads" at bounding box center [240, 271] width 12 height 9
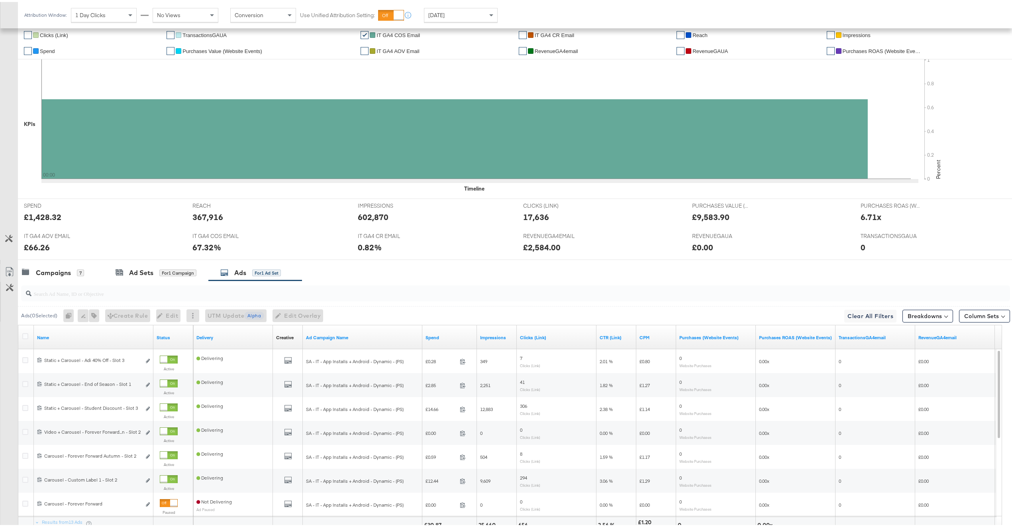
click at [24, 331] on div at bounding box center [26, 335] width 15 height 14
click at [24, 334] on icon at bounding box center [25, 334] width 6 height 6
click at [0, 0] on input "checkbox" at bounding box center [0, 0] width 0 height 0
click at [289, 314] on span "Edit Overlay Edit overlays for 13 ads" at bounding box center [296, 314] width 46 height 10
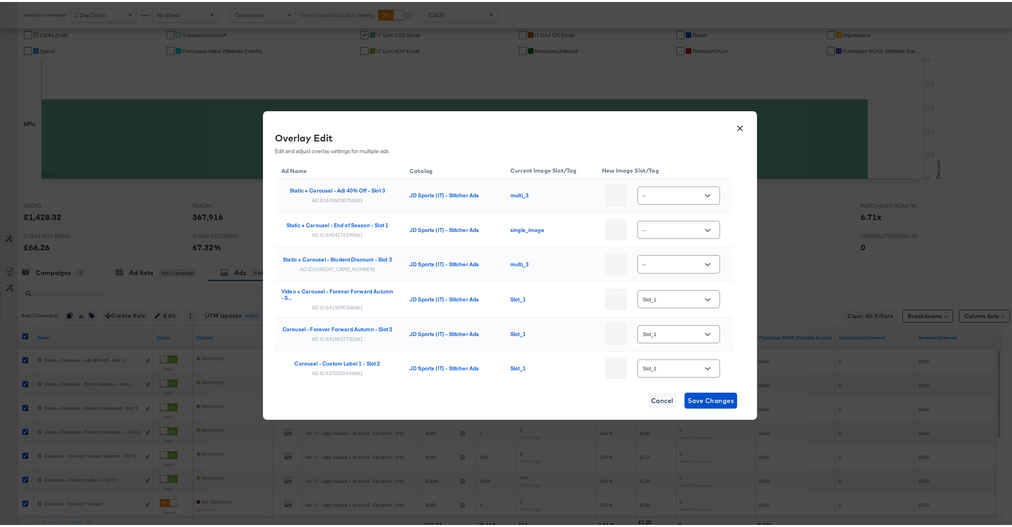
click at [342, 196] on div "AD ID: 6926030758261" at bounding box center [337, 198] width 51 height 6
click at [343, 196] on div "AD ID: 6926030758261" at bounding box center [337, 198] width 51 height 6
copy div "6926030758261"
click at [669, 194] on input "--" at bounding box center [672, 193] width 63 height 9
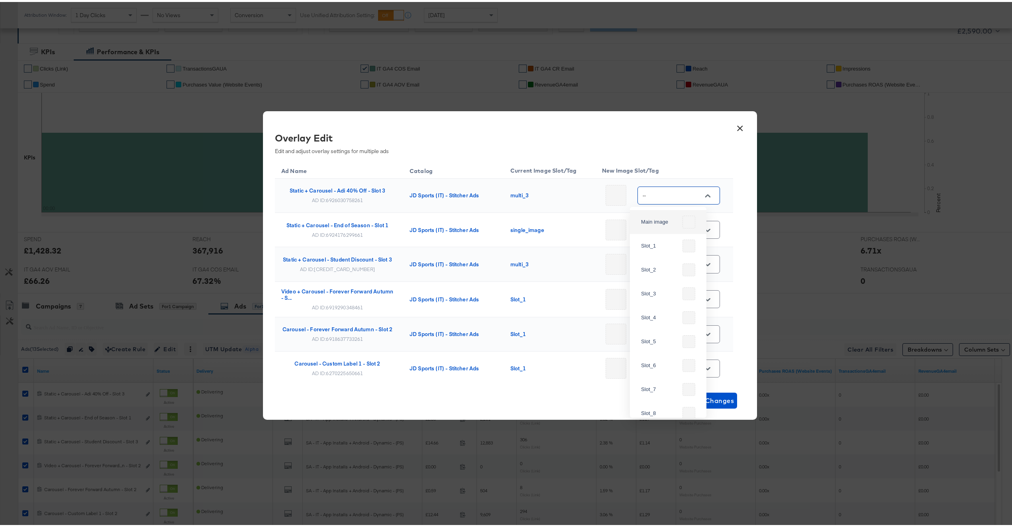
click at [733, 128] on button "×" at bounding box center [740, 124] width 14 height 14
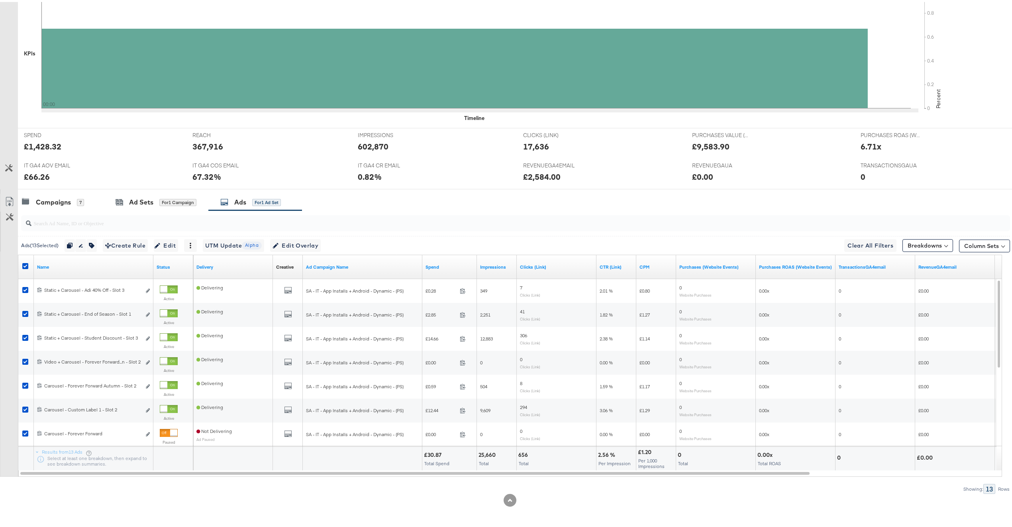
scroll to position [0, 0]
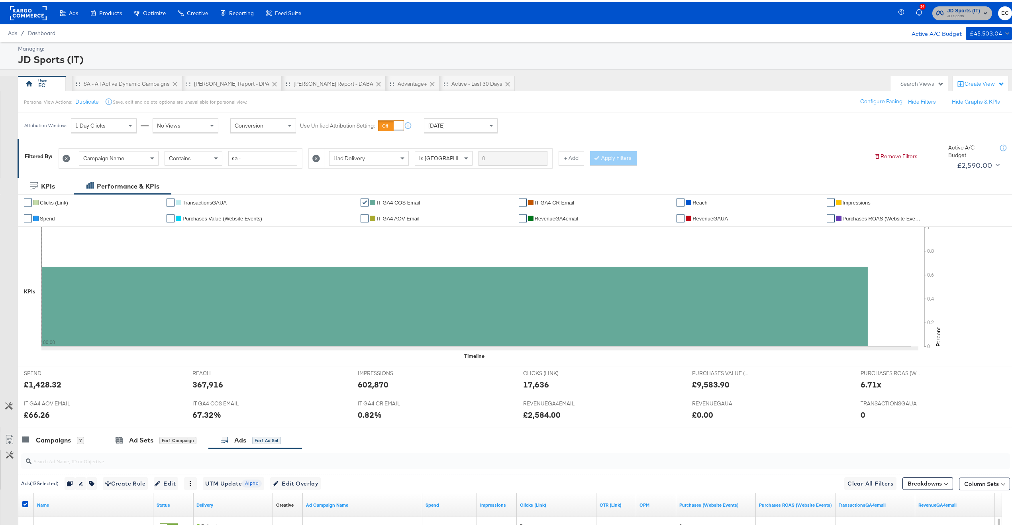
click at [948, 14] on span "JD Sports" at bounding box center [964, 14] width 33 height 6
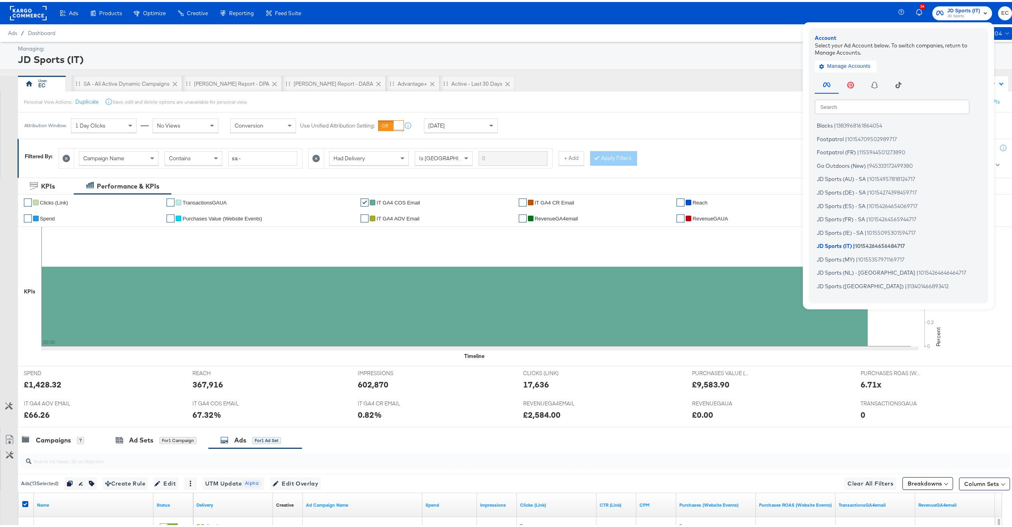
click at [948, 12] on span "JD Sports" at bounding box center [964, 14] width 33 height 6
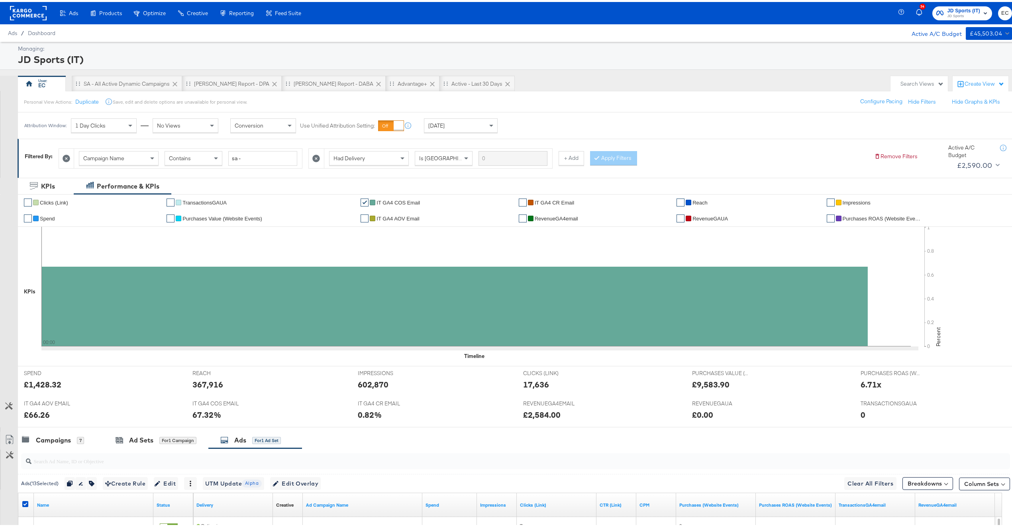
click at [948, 13] on span "JD Sports" at bounding box center [964, 14] width 33 height 6
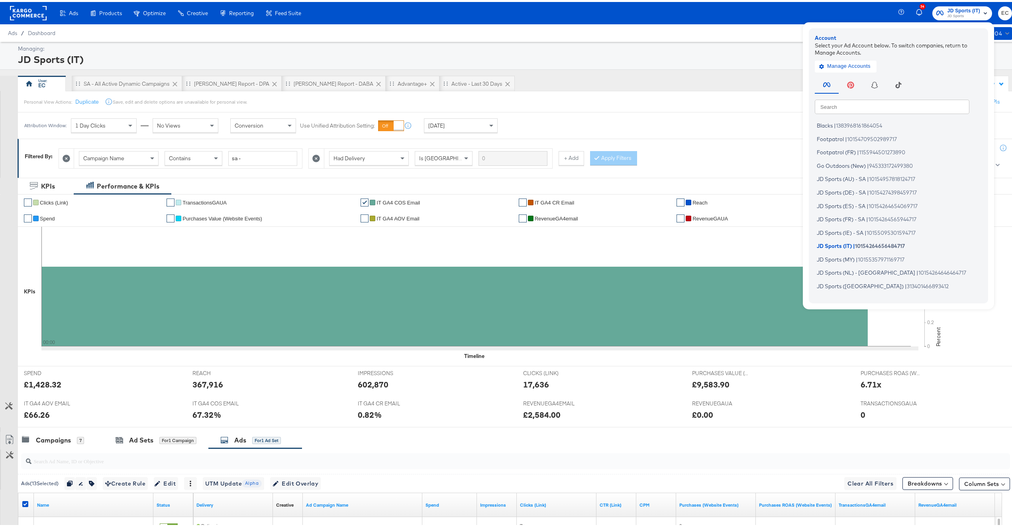
click at [858, 105] on input "text" at bounding box center [892, 104] width 155 height 14
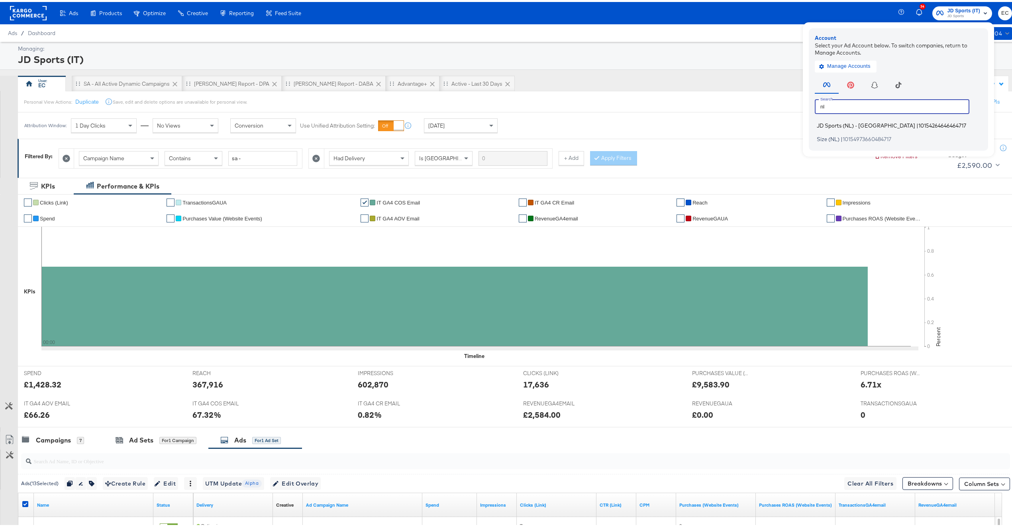
type input "nl"
click at [916, 121] on span "|" at bounding box center [917, 123] width 2 height 6
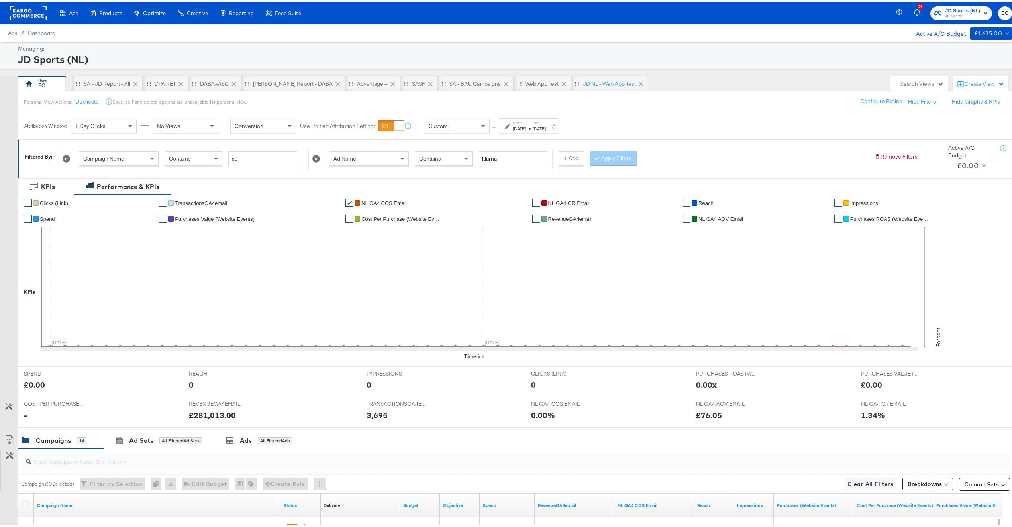
click at [466, 123] on div "Custom" at bounding box center [456, 124] width 65 height 14
click at [314, 157] on icon at bounding box center [317, 157] width 8 height 8
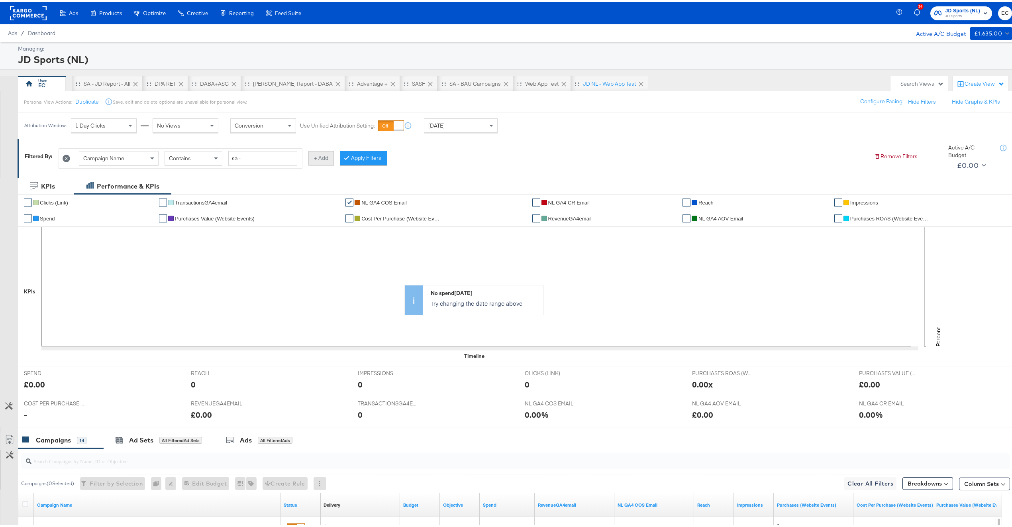
click at [318, 157] on button "+ Add" at bounding box center [321, 156] width 26 height 14
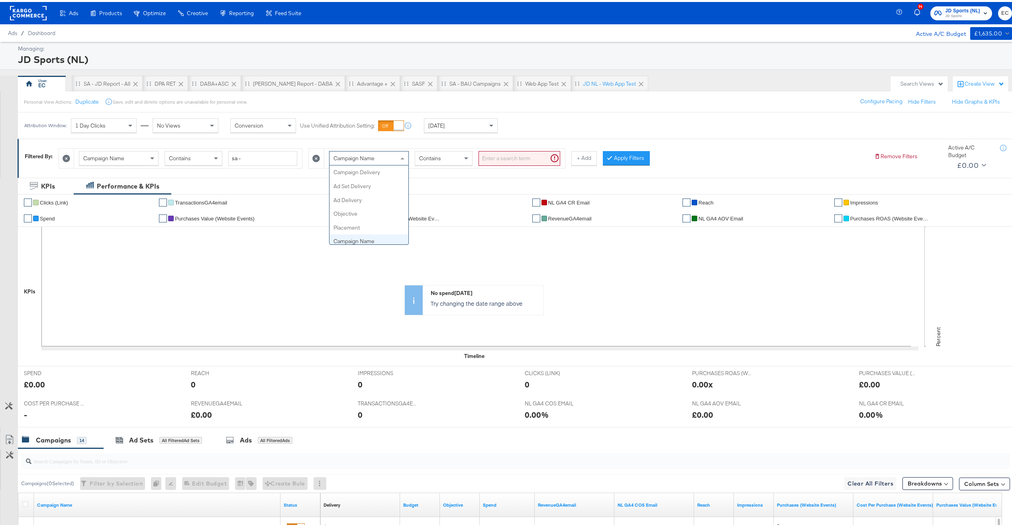
click at [368, 158] on span "Campaign Name" at bounding box center [354, 156] width 41 height 7
type input "had"
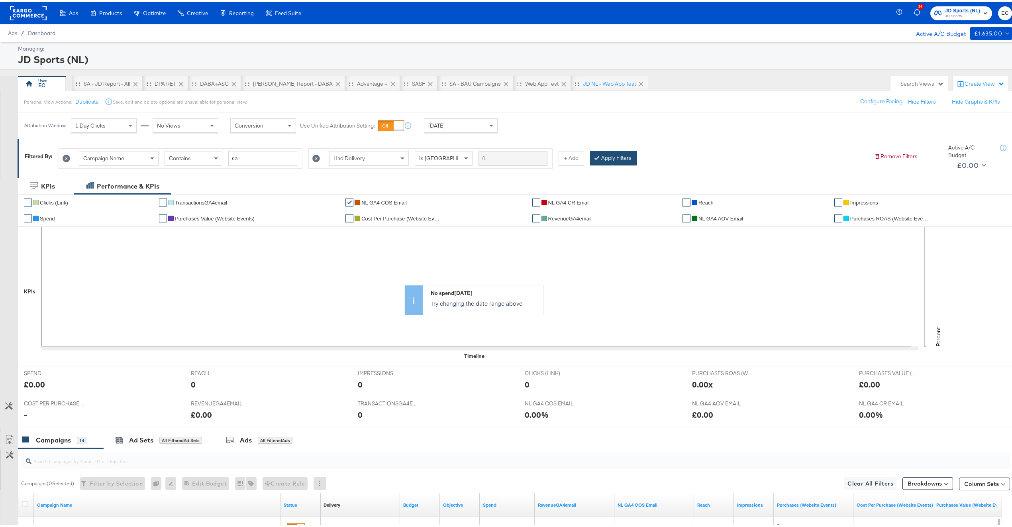
click at [626, 161] on button "Apply Filters" at bounding box center [613, 156] width 47 height 14
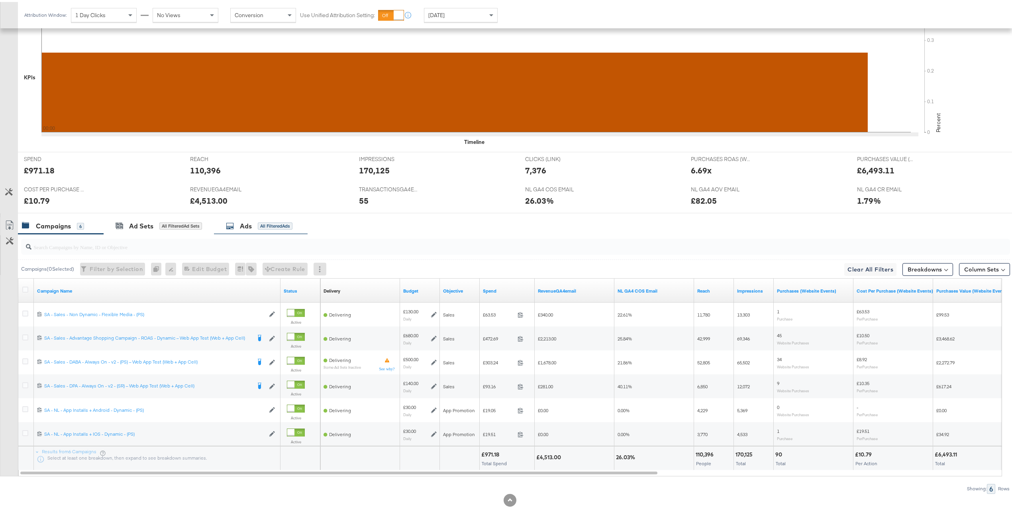
click at [260, 228] on div "All Filtered Ads" at bounding box center [275, 223] width 35 height 7
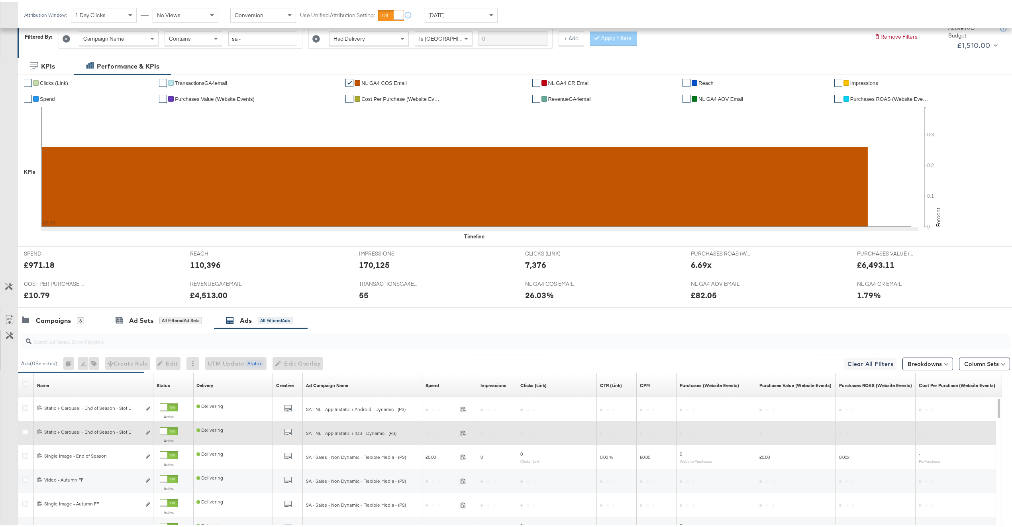
scroll to position [215, 0]
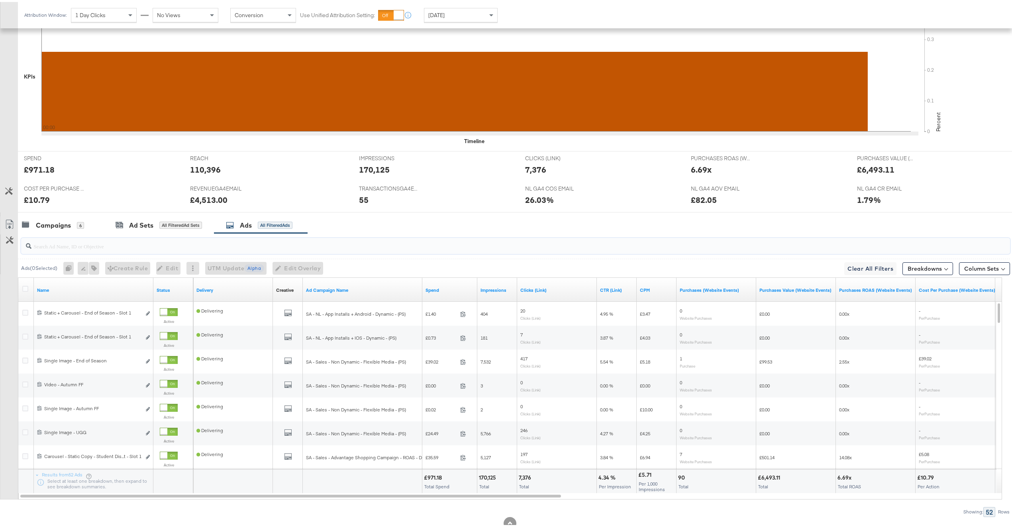
click at [159, 248] on input "search" at bounding box center [474, 241] width 886 height 16
click at [24, 289] on icon at bounding box center [25, 287] width 6 height 6
click at [0, 0] on input "checkbox" at bounding box center [0, 0] width 0 height 0
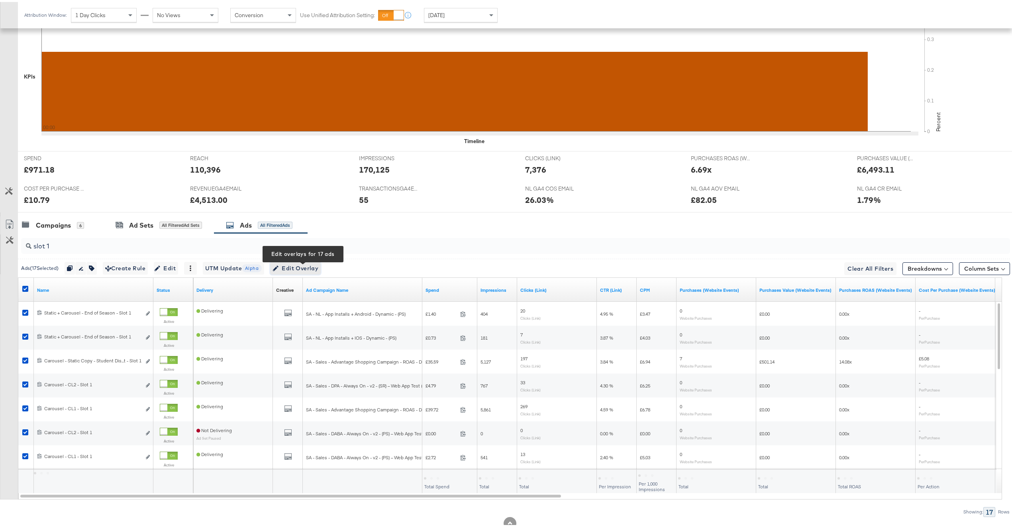
click at [288, 264] on span "Edit Overlay Edit overlays for 17 ads" at bounding box center [296, 266] width 46 height 10
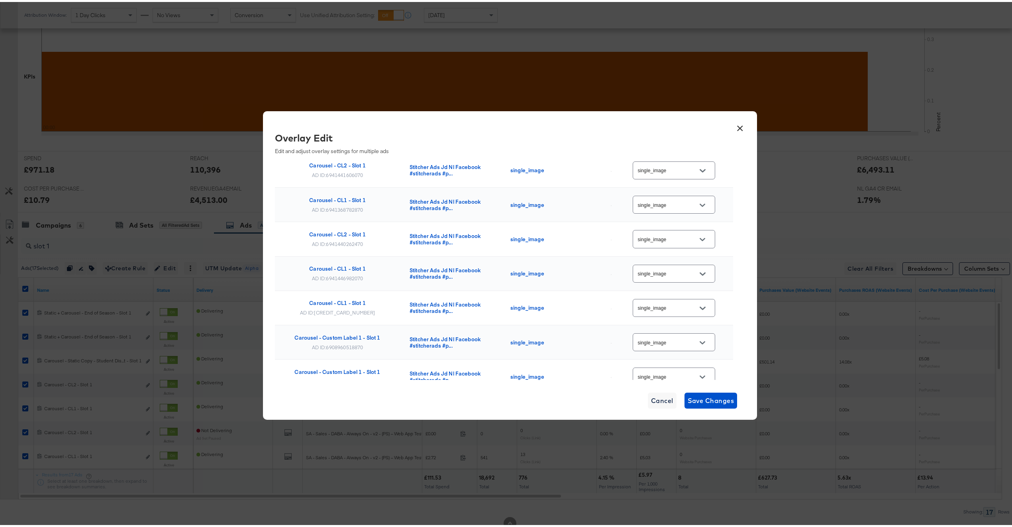
scroll to position [430, 0]
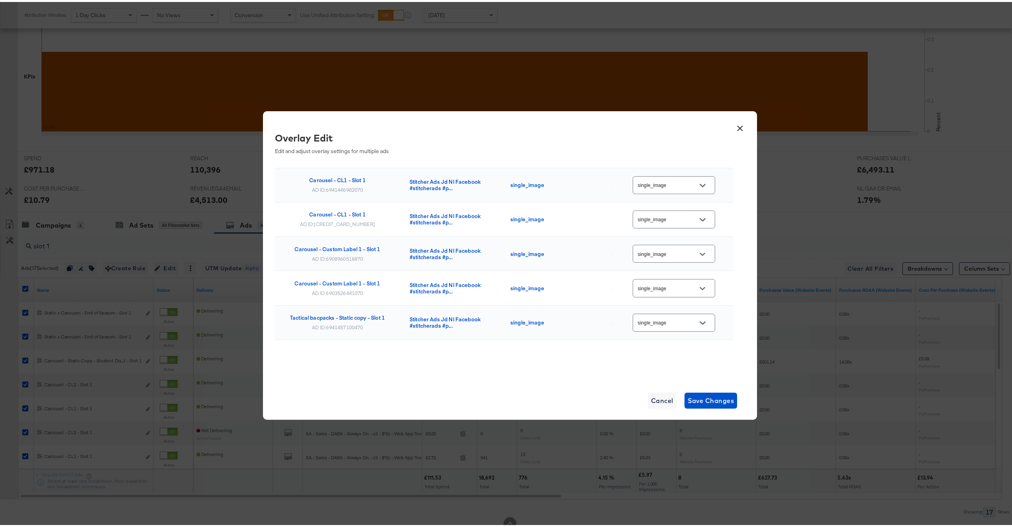
click at [739, 125] on button "×" at bounding box center [740, 124] width 14 height 14
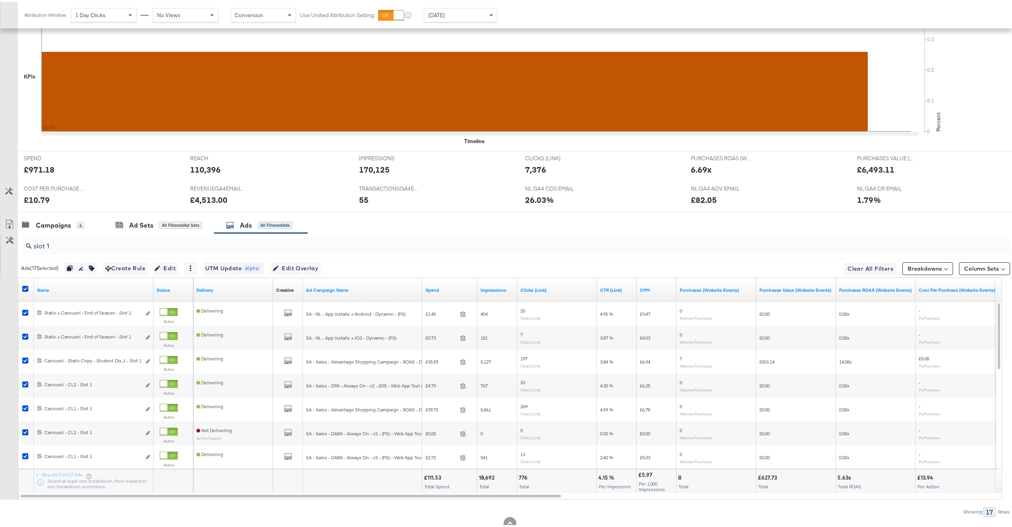
click at [105, 245] on input "slot 1" at bounding box center [474, 241] width 886 height 16
click at [24, 288] on icon at bounding box center [25, 287] width 6 height 6
click at [0, 0] on input "checkbox" at bounding box center [0, 0] width 0 height 0
click at [304, 263] on span "Edit Overlay Edit overlays for 13 ads" at bounding box center [296, 266] width 46 height 10
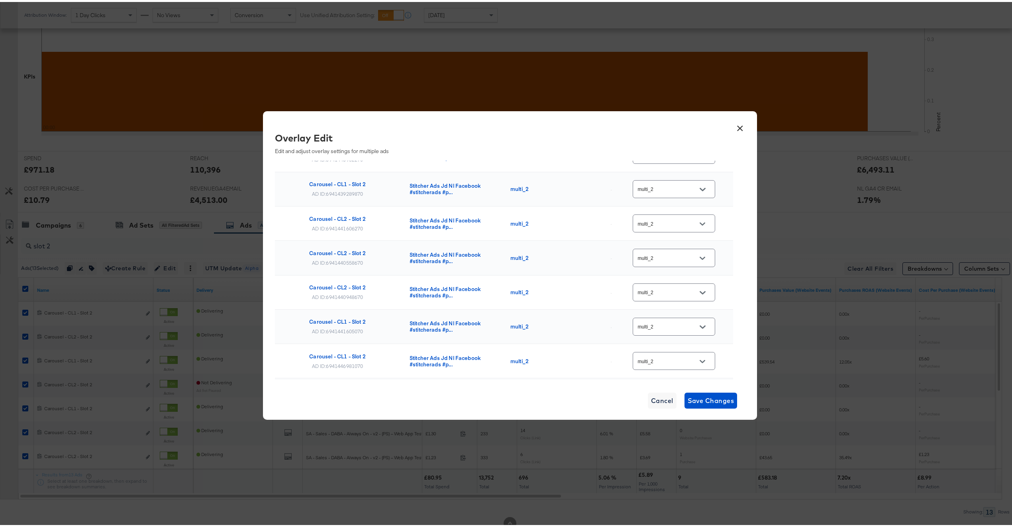
scroll to position [290, 0]
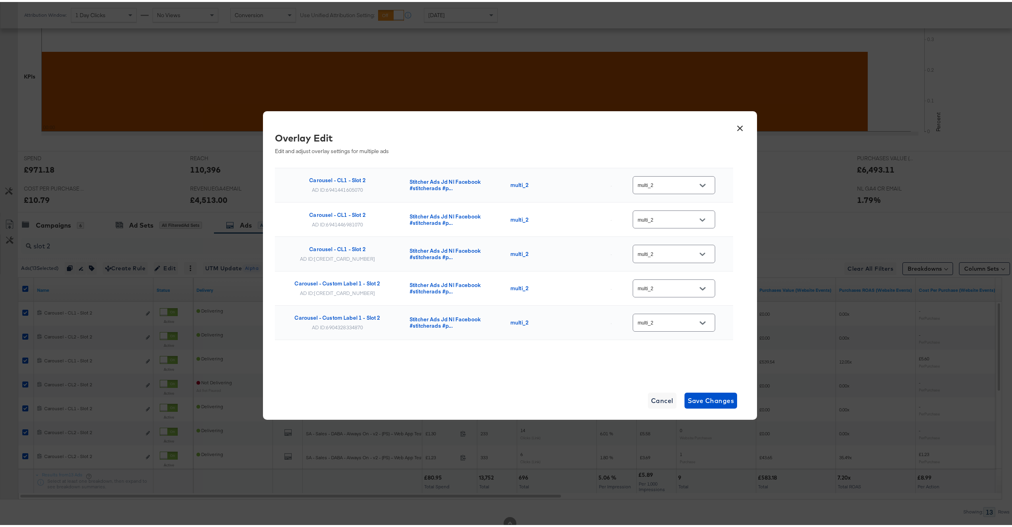
click at [741, 123] on button "×" at bounding box center [740, 124] width 14 height 14
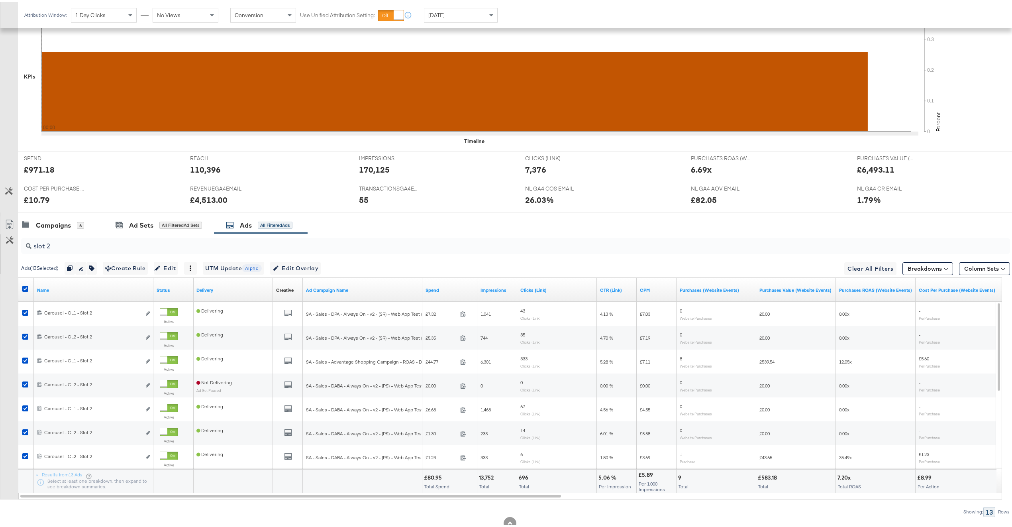
click at [241, 245] on input "slot 2" at bounding box center [474, 241] width 886 height 16
type input "slot 3"
click at [26, 288] on icon at bounding box center [25, 287] width 6 height 6
click at [0, 0] on input "checkbox" at bounding box center [0, 0] width 0 height 0
drag, startPoint x: 331, startPoint y: 269, endPoint x: 325, endPoint y: 268, distance: 6.0
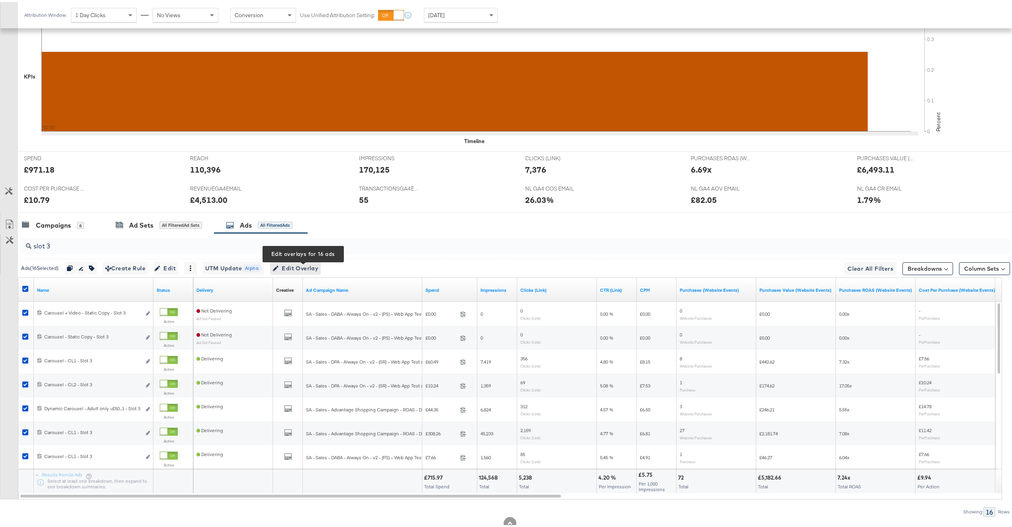
click at [325, 268] on div "Ads ( 16 Selected) Duplicate 16 ads Rename 16 ads Tags for 16 campaigns Create …" at bounding box center [177, 266] width 312 height 13
click at [318, 268] on span "Edit Overlay Edit overlays for 16 ads" at bounding box center [296, 266] width 46 height 10
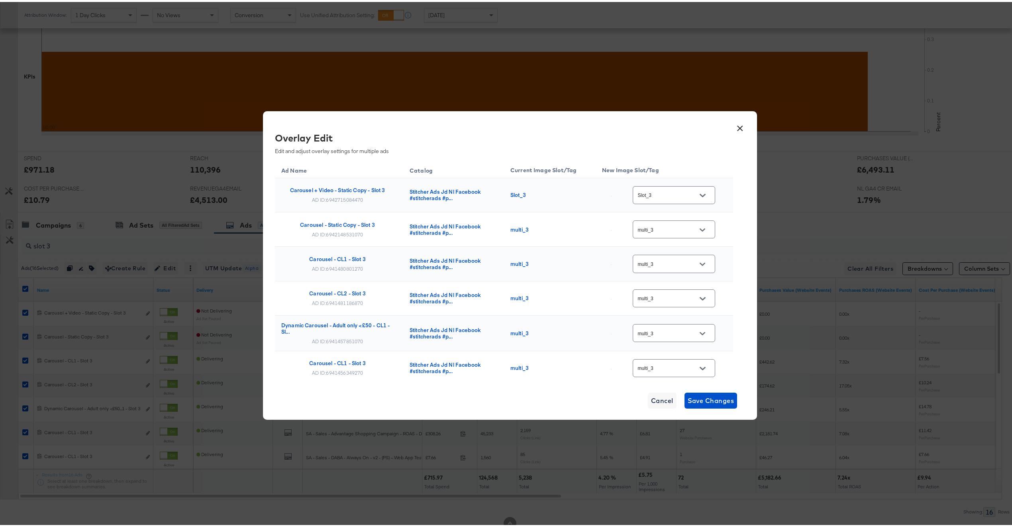
scroll to position [0, 0]
click at [653, 192] on input "Slot_3" at bounding box center [667, 193] width 63 height 9
click at [669, 249] on div "multi_3" at bounding box center [668, 241] width 64 height 14
type input "multi_3"
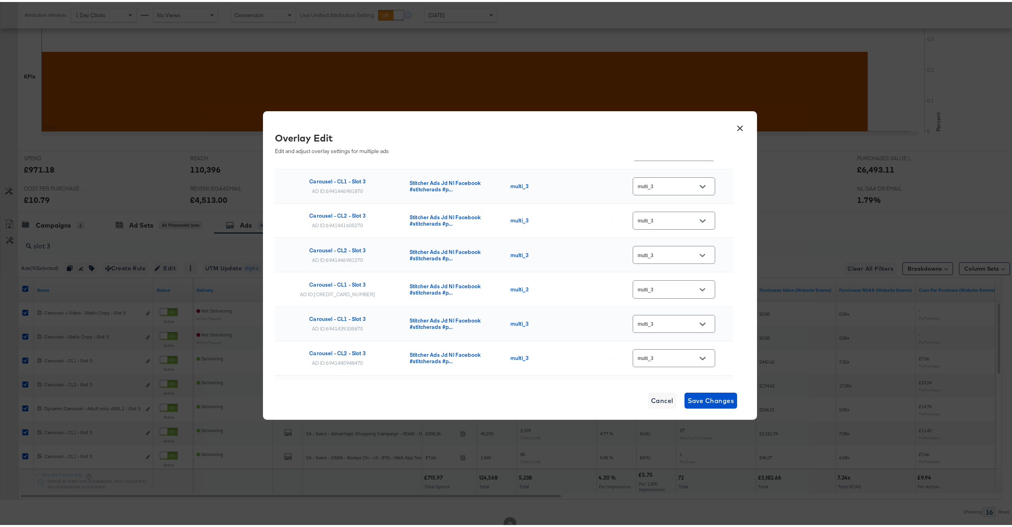
scroll to position [396, 0]
click at [715, 399] on span "Save Changes" at bounding box center [711, 398] width 47 height 11
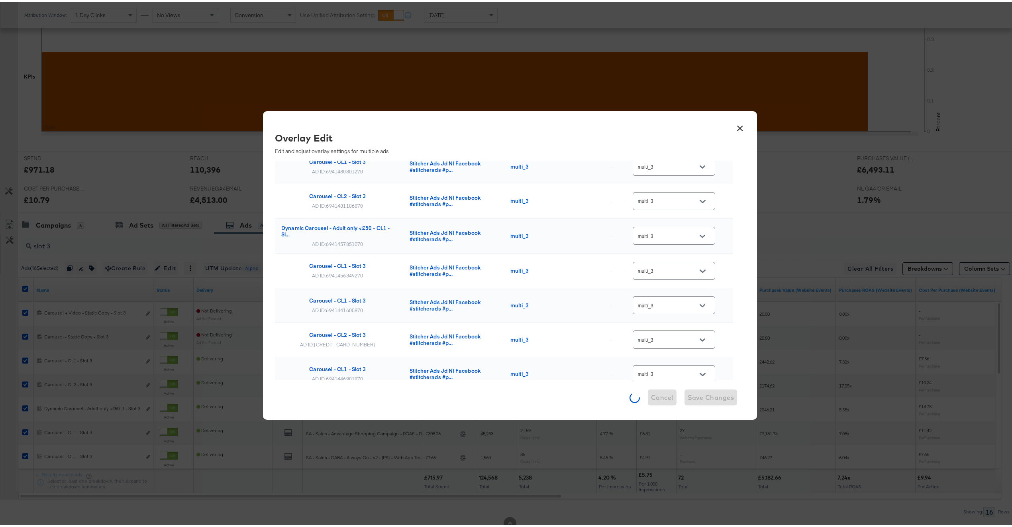
scroll to position [0, 0]
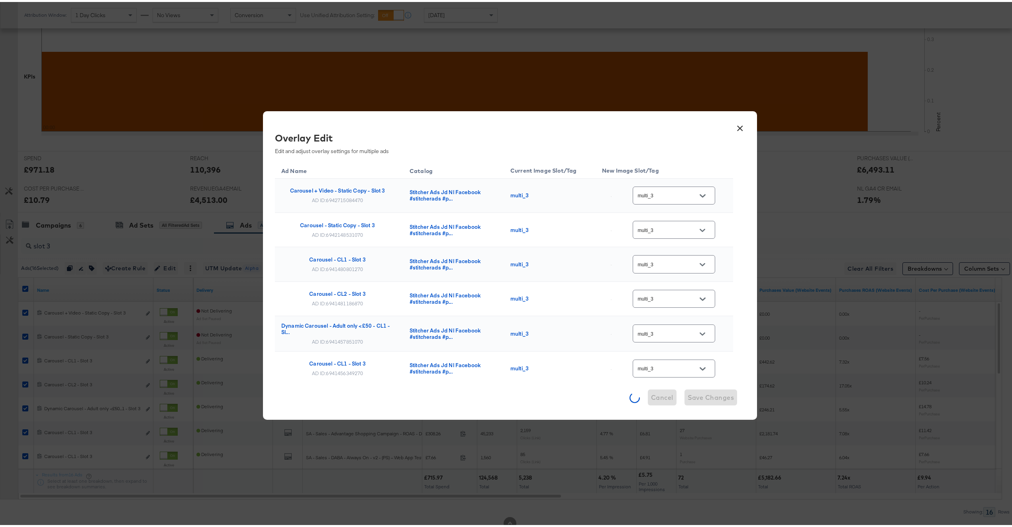
click at [341, 200] on div "AD ID: 6942715084470" at bounding box center [337, 198] width 51 height 6
copy div "6942715084470"
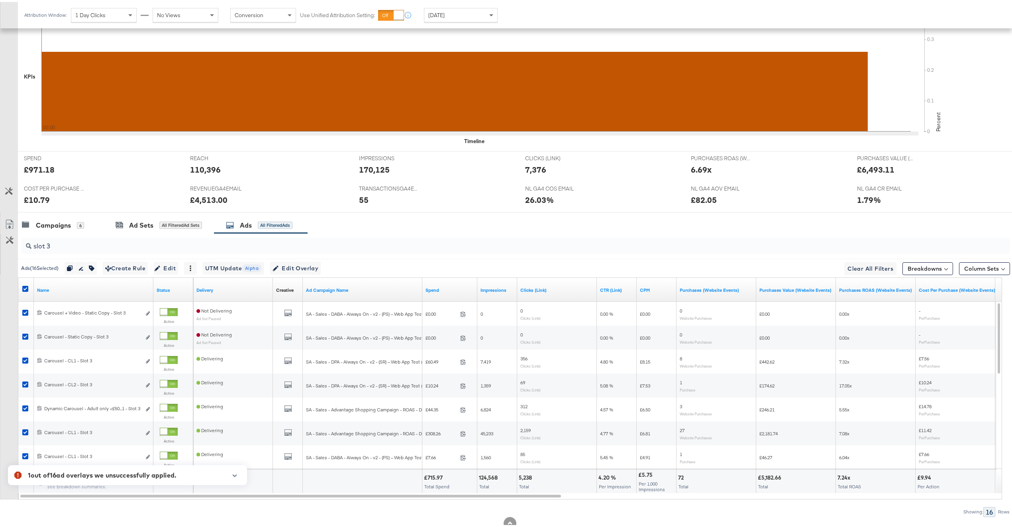
click at [84, 245] on input "slot 3" at bounding box center [474, 241] width 886 height 16
paste input "6942715084470"
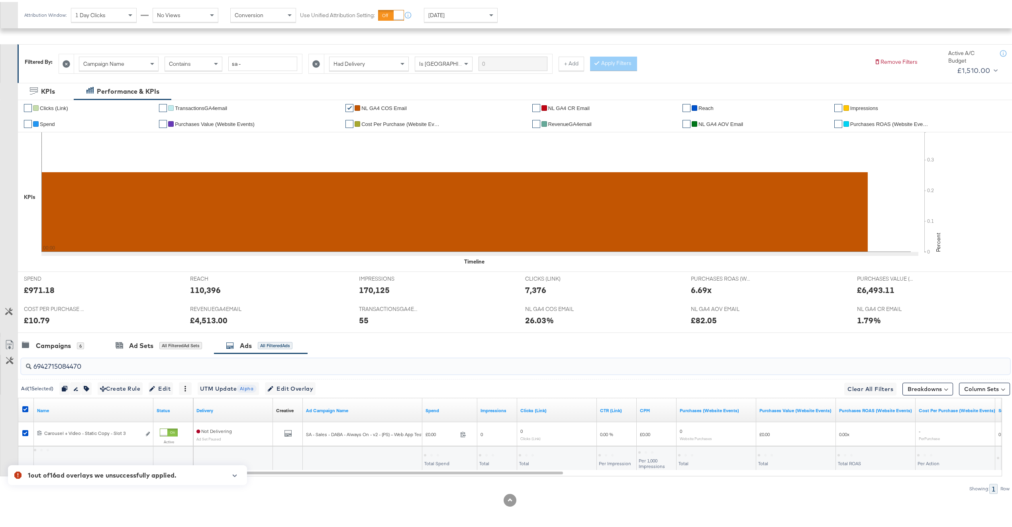
scroll to position [96, 0]
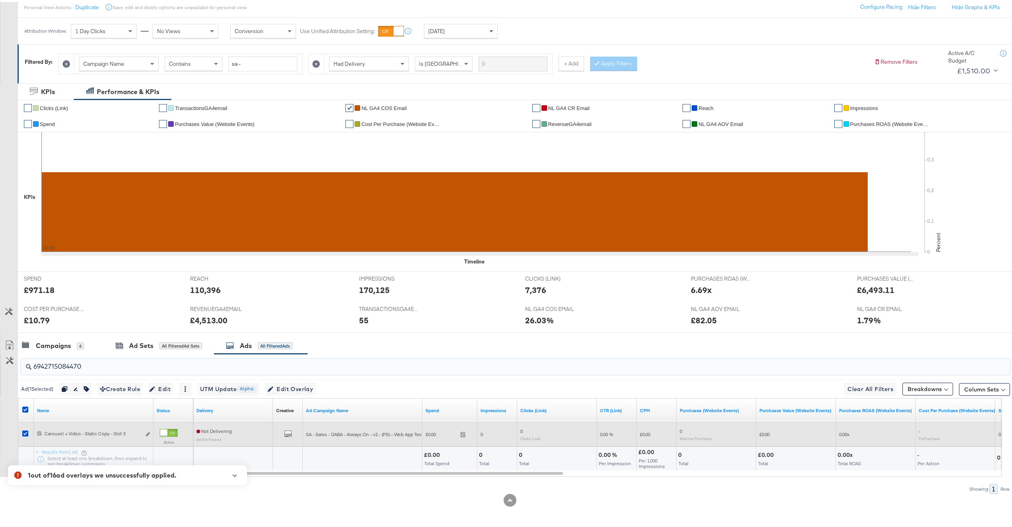
type input "6942715084470"
click at [151, 433] on div "6942715084470 Carousel + Video - Static Copy - Slot 3 Carousel + Video - Static…" at bounding box center [94, 432] width 120 height 15
click at [149, 432] on icon "link" at bounding box center [148, 432] width 4 height 4
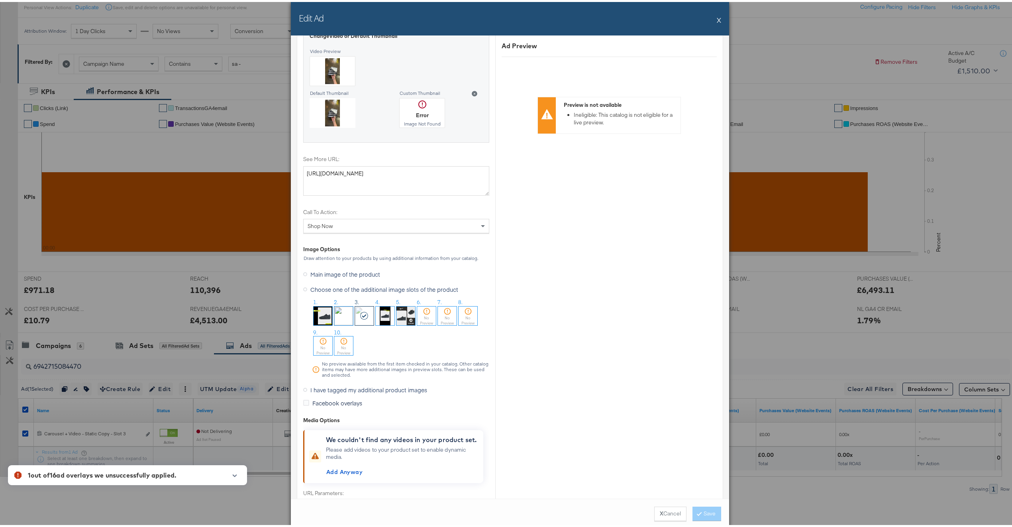
scroll to position [979, 0]
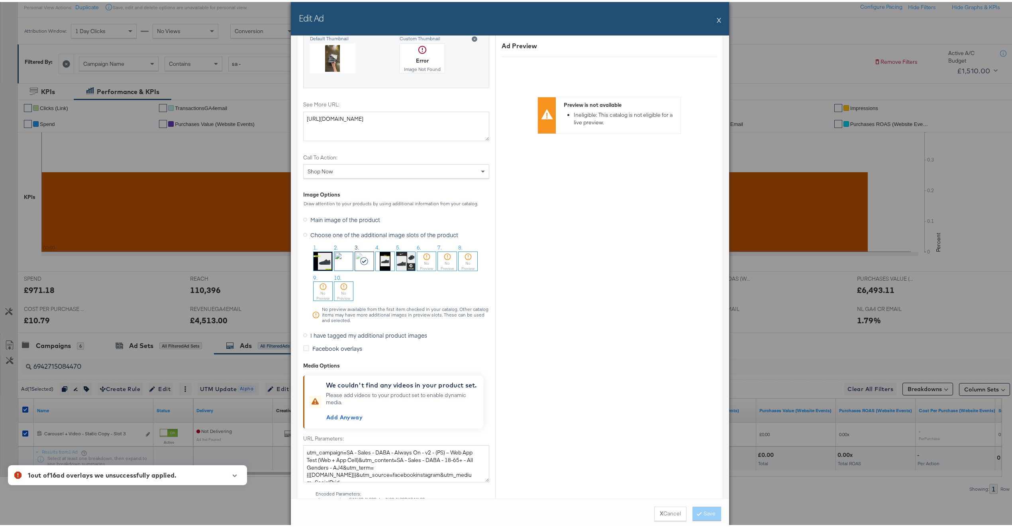
click at [337, 335] on span "I have tagged my additional product images" at bounding box center [368, 333] width 117 height 8
click at [0, 0] on input "I have tagged my additional product images" at bounding box center [0, 0] width 0 height 0
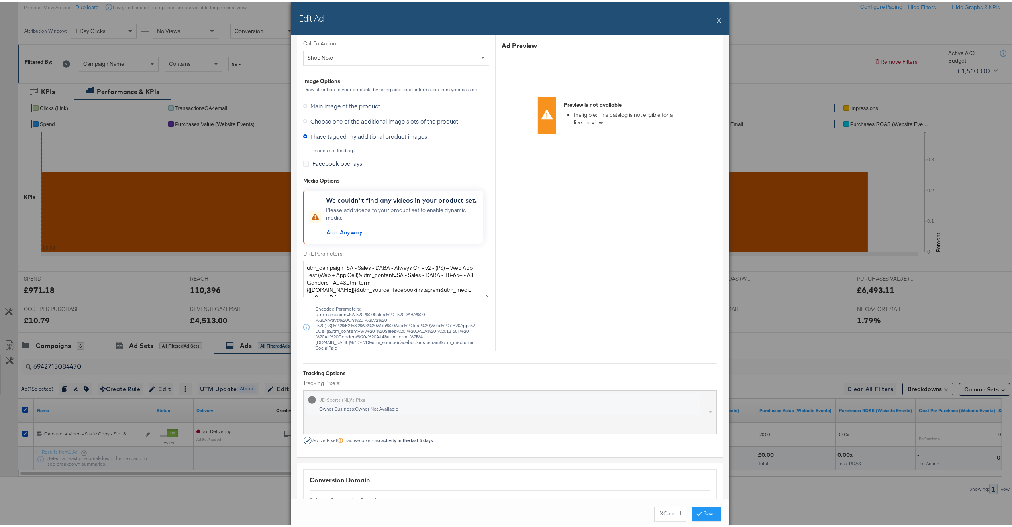
scroll to position [865, 0]
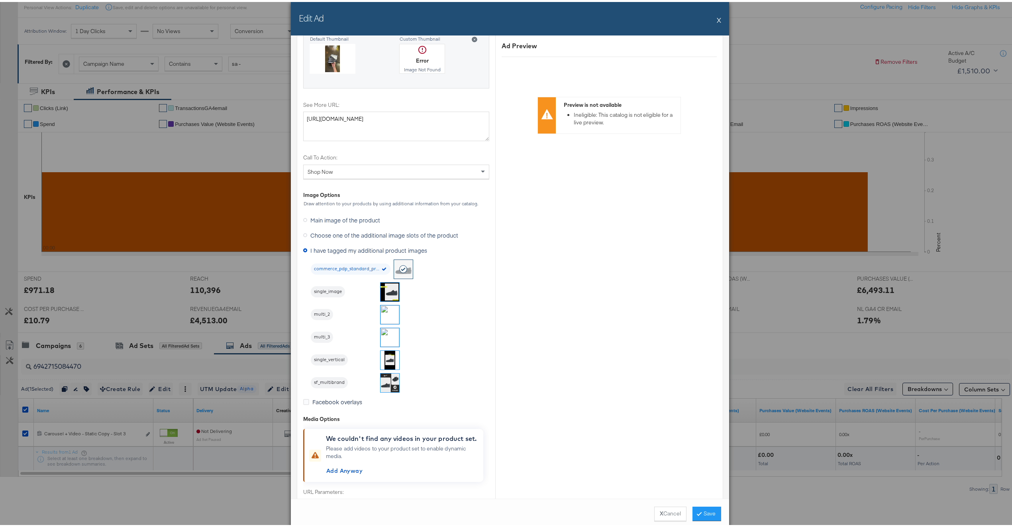
click at [383, 337] on img at bounding box center [390, 335] width 19 height 19
click at [701, 507] on button "Save" at bounding box center [707, 511] width 29 height 14
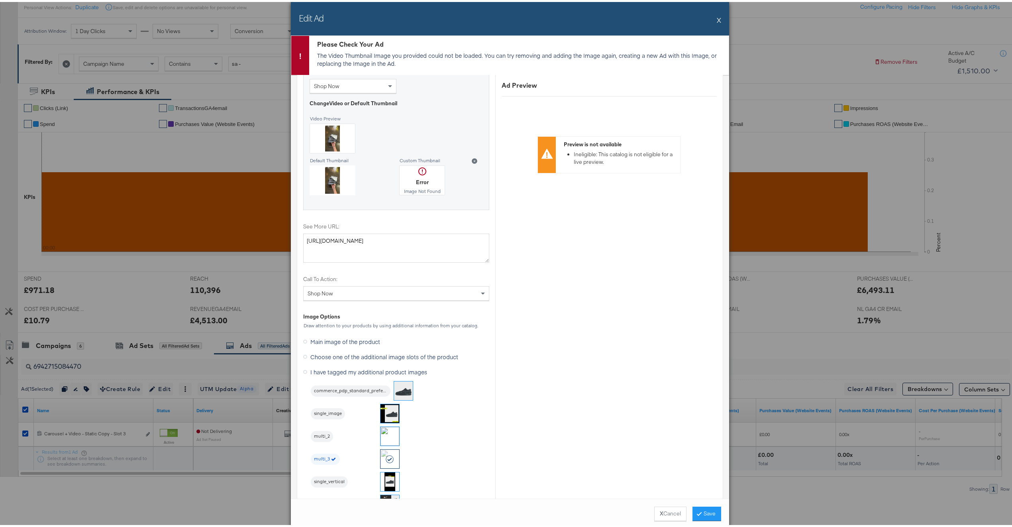
scroll to position [668, 0]
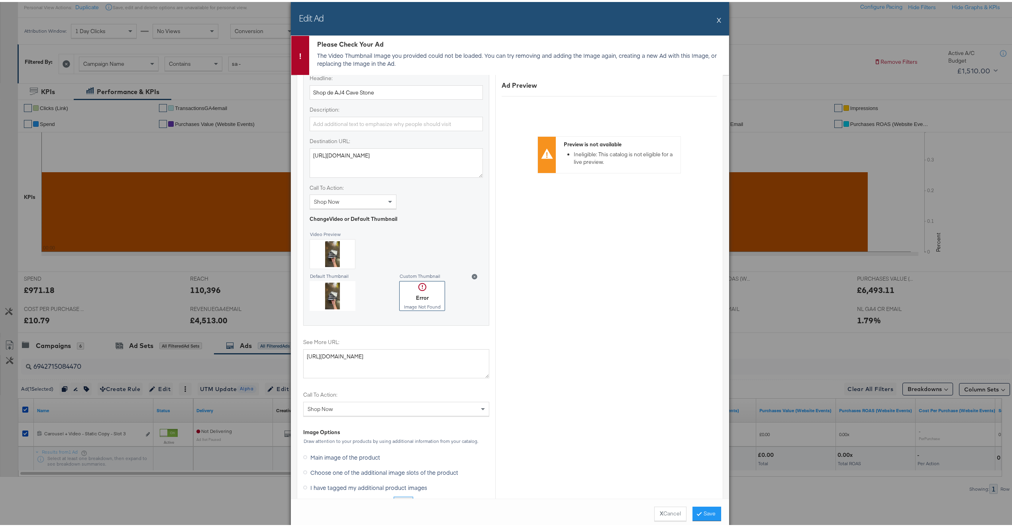
click at [421, 296] on div at bounding box center [422, 293] width 45 height 29
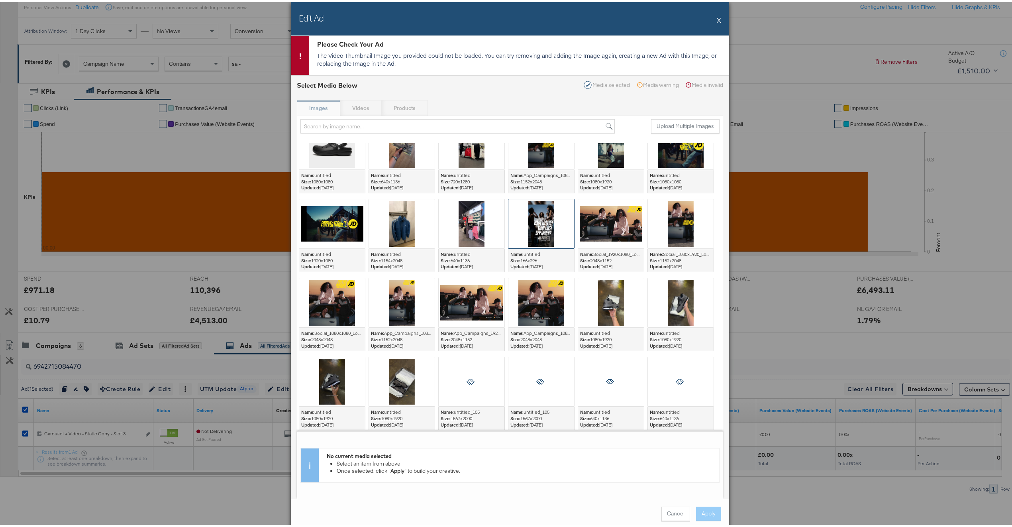
scroll to position [606, 0]
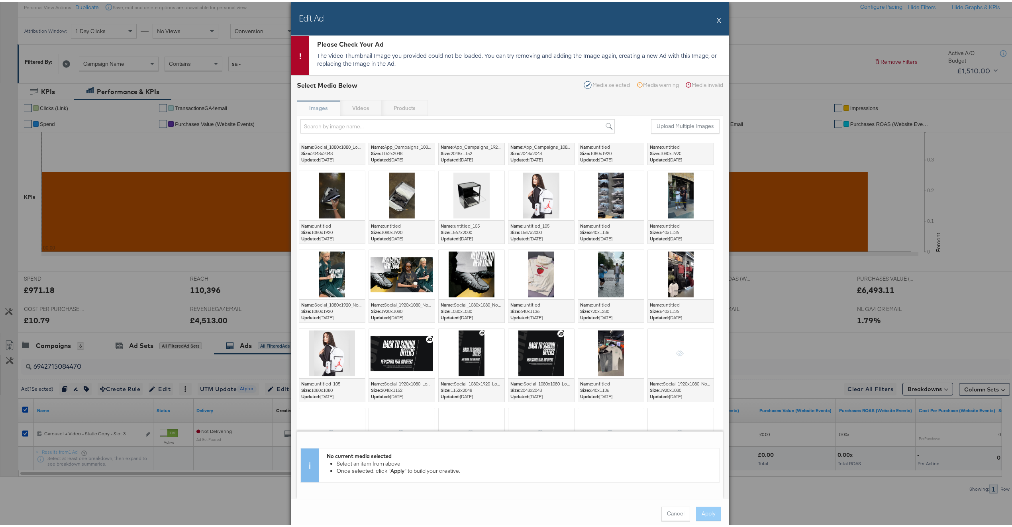
click at [717, 18] on button "X" at bounding box center [719, 18] width 4 height 16
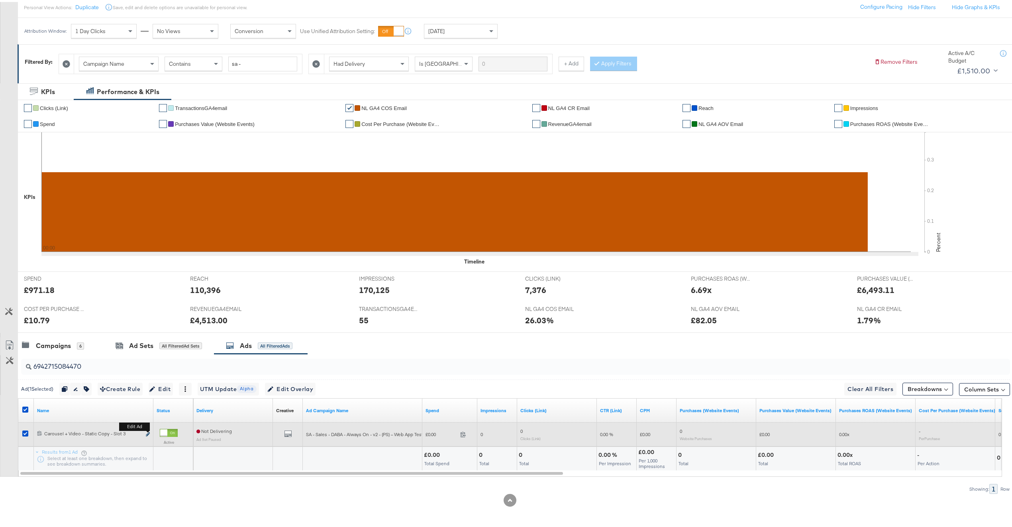
click at [147, 434] on icon "link" at bounding box center [148, 432] width 4 height 4
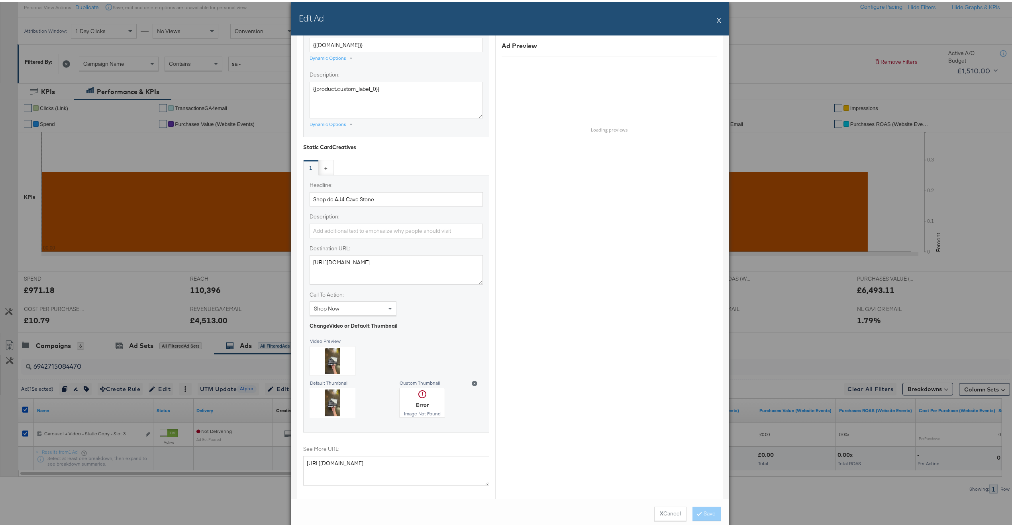
scroll to position [758, 0]
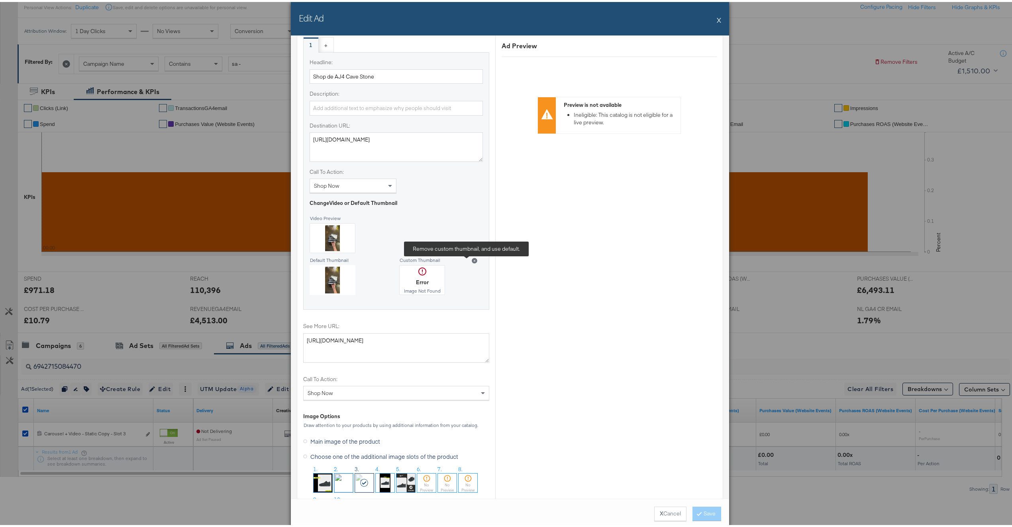
click at [472, 261] on icon at bounding box center [475, 259] width 6 height 6
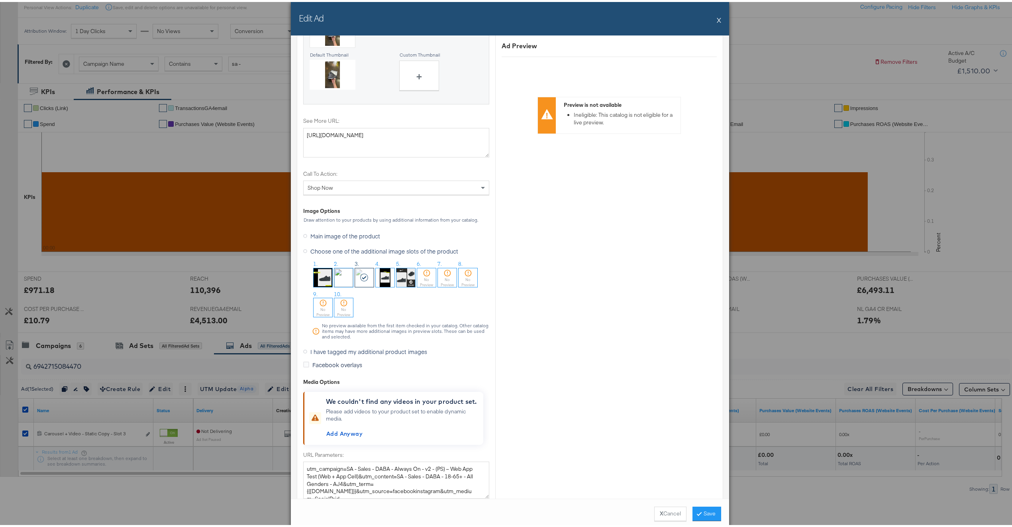
scroll to position [970, 0]
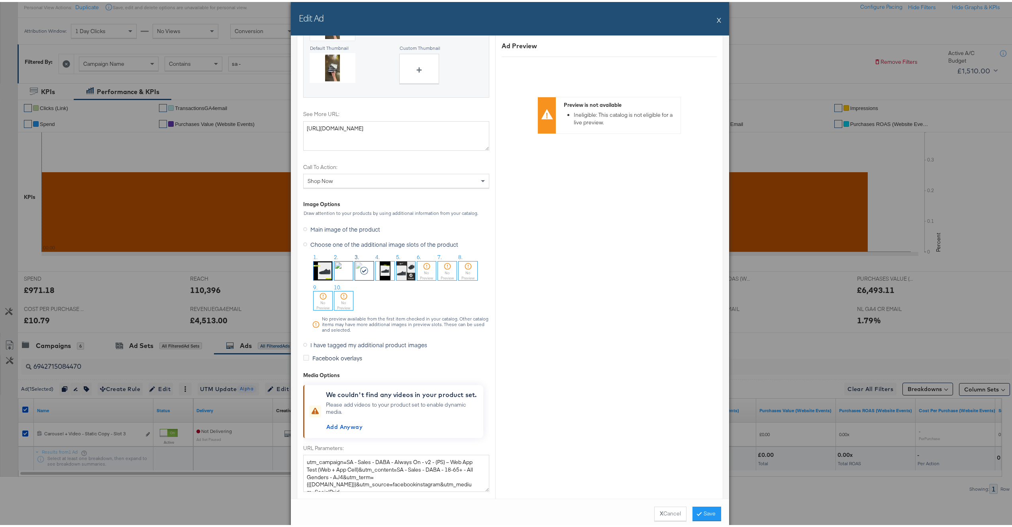
click at [322, 347] on span "I have tagged my additional product images" at bounding box center [368, 343] width 117 height 8
click at [0, 0] on input "I have tagged my additional product images" at bounding box center [0, 0] width 0 height 0
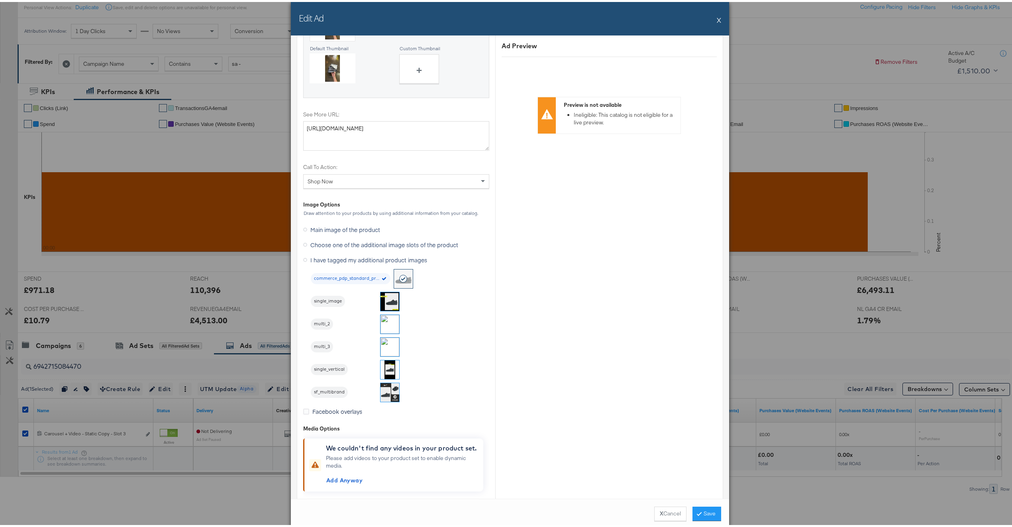
click at [384, 347] on img at bounding box center [390, 345] width 19 height 19
click at [701, 514] on button "Save" at bounding box center [707, 511] width 29 height 14
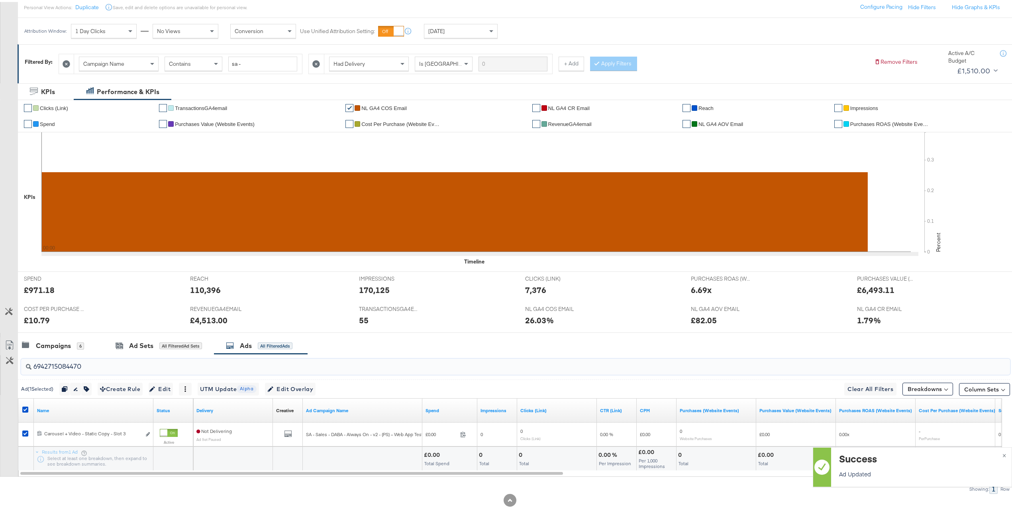
click at [147, 367] on input "6942715084470" at bounding box center [474, 361] width 886 height 16
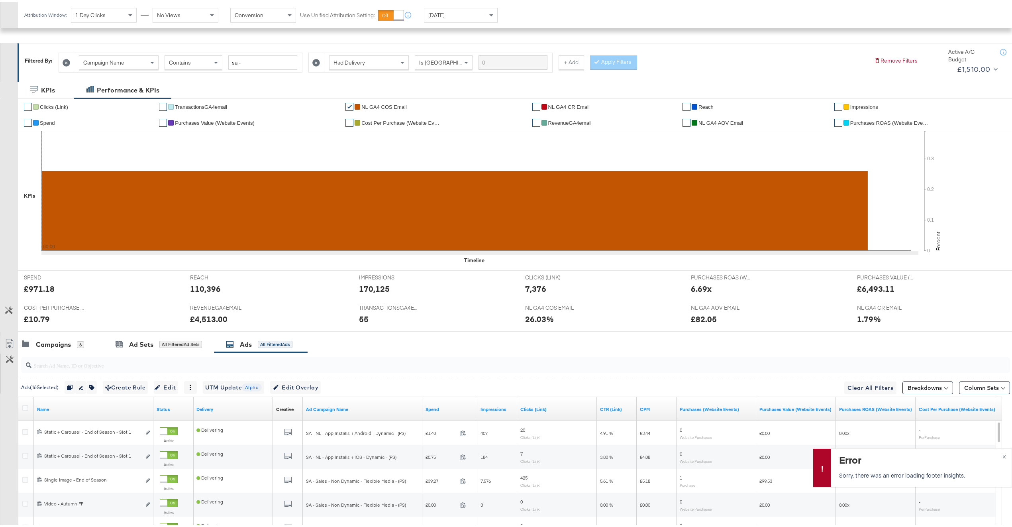
scroll to position [239, 0]
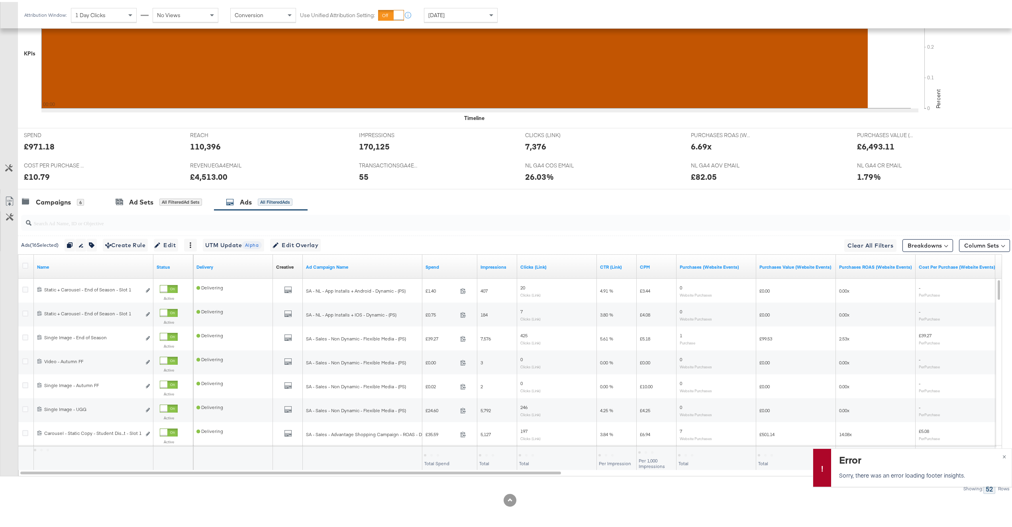
click at [226, 224] on input "search" at bounding box center [474, 218] width 886 height 16
click at [26, 266] on icon at bounding box center [25, 264] width 6 height 6
click at [0, 0] on input "checkbox" at bounding box center [0, 0] width 0 height 0
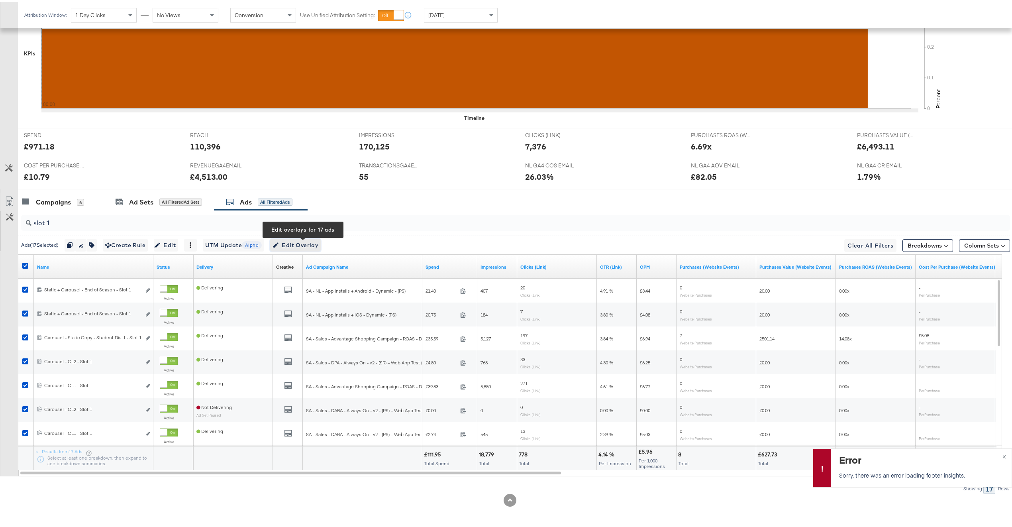
click at [313, 247] on span "Edit Overlay Edit overlays for 17 ads" at bounding box center [296, 243] width 46 height 10
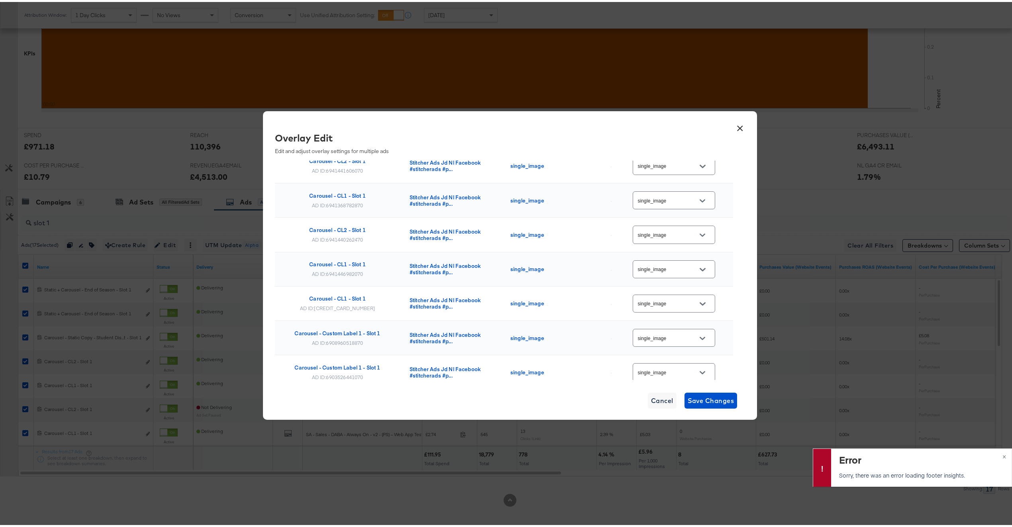
scroll to position [430, 0]
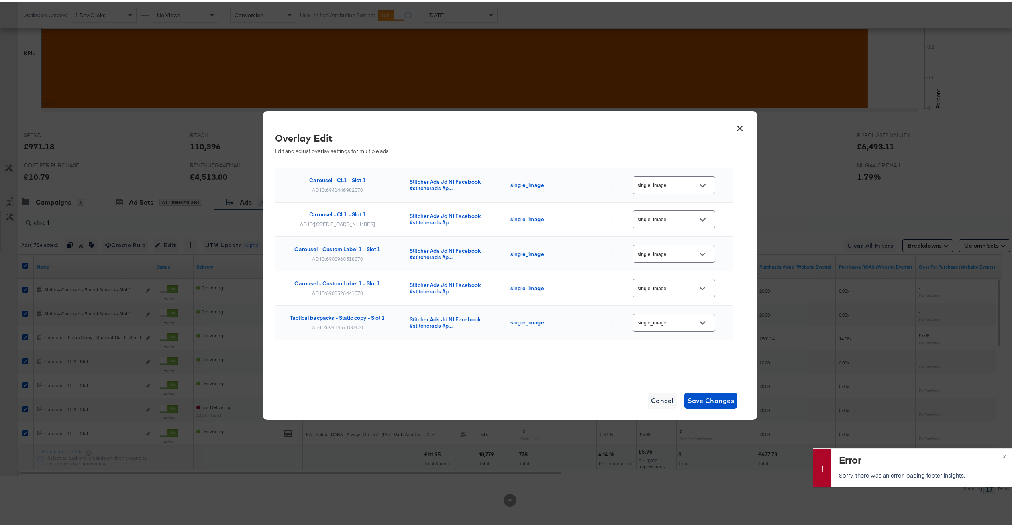
click at [738, 124] on button "×" at bounding box center [740, 124] width 14 height 14
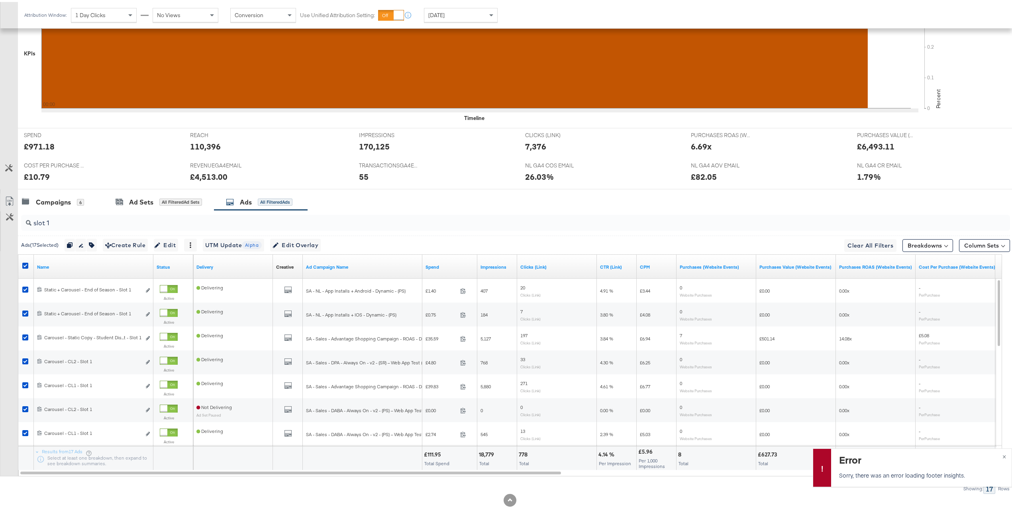
click at [279, 228] on div "slot 1" at bounding box center [515, 221] width 989 height 16
click at [27, 265] on icon at bounding box center [25, 264] width 6 height 6
click at [0, 0] on input "checkbox" at bounding box center [0, 0] width 0 height 0
click at [318, 241] on span "Edit Overlay Edit overlays for 13 ads" at bounding box center [296, 243] width 46 height 10
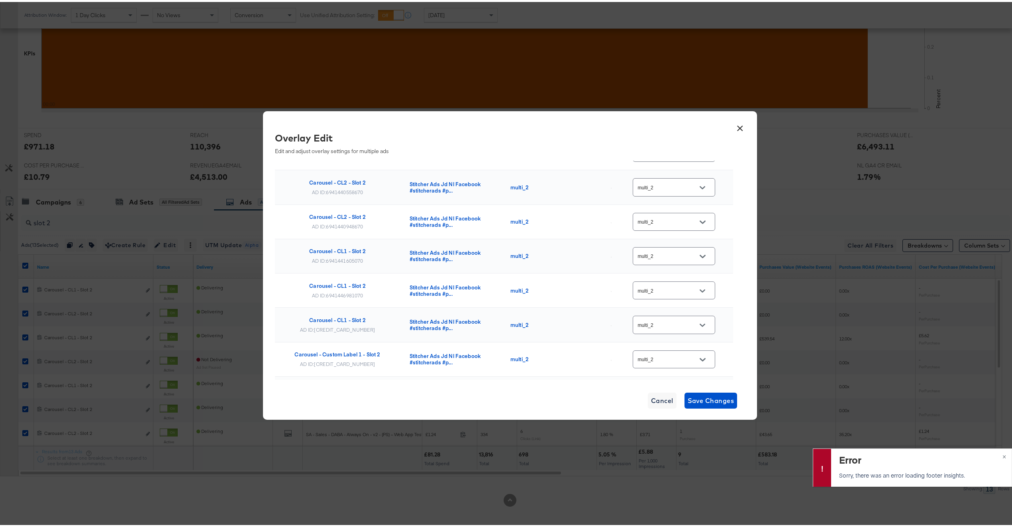
scroll to position [290, 0]
click at [734, 128] on button "×" at bounding box center [740, 124] width 14 height 14
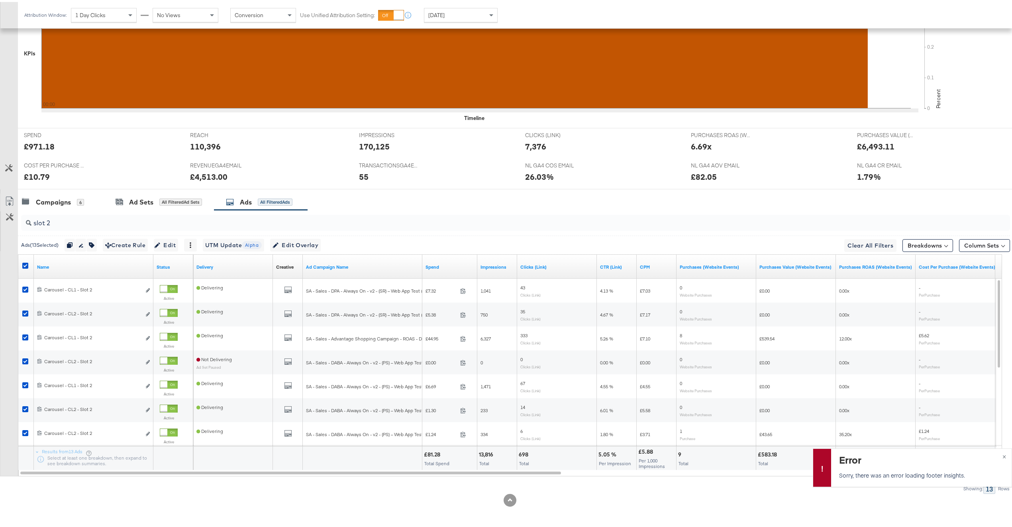
click at [254, 221] on input "slot 2" at bounding box center [474, 218] width 886 height 16
type input "slot 3"
click at [25, 263] on icon at bounding box center [25, 264] width 6 height 6
click at [0, 0] on input "checkbox" at bounding box center [0, 0] width 0 height 0
click at [25, 263] on icon at bounding box center [25, 264] width 6 height 6
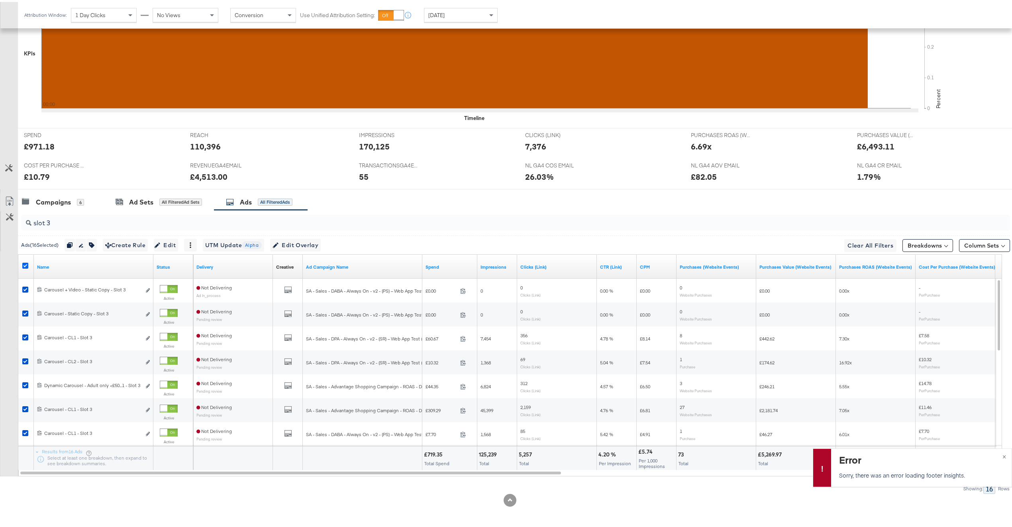
click at [0, 0] on input "checkbox" at bounding box center [0, 0] width 0 height 0
click at [25, 263] on icon at bounding box center [25, 264] width 6 height 6
click at [0, 0] on input "checkbox" at bounding box center [0, 0] width 0 height 0
click at [302, 245] on span "Edit Overlay Edit overlays for 16 ads" at bounding box center [296, 243] width 46 height 10
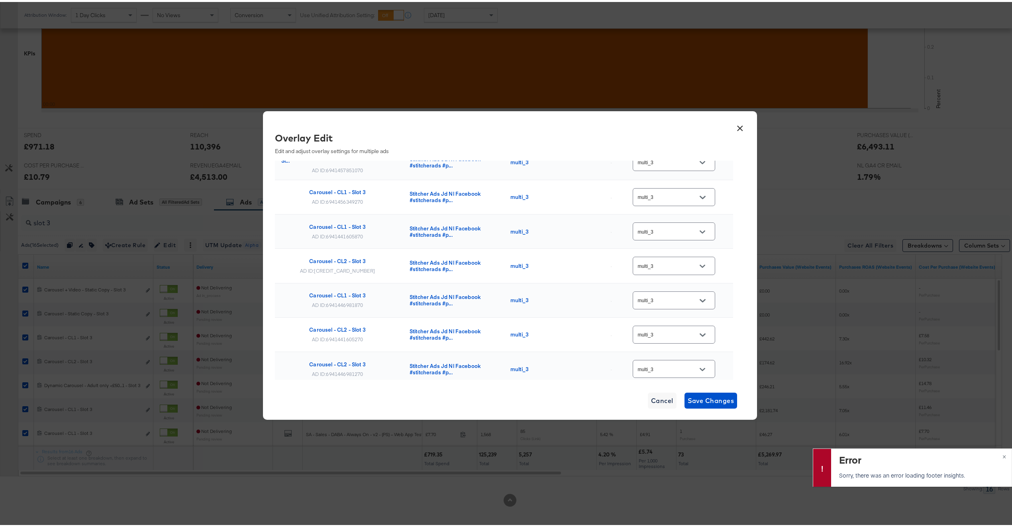
scroll to position [0, 0]
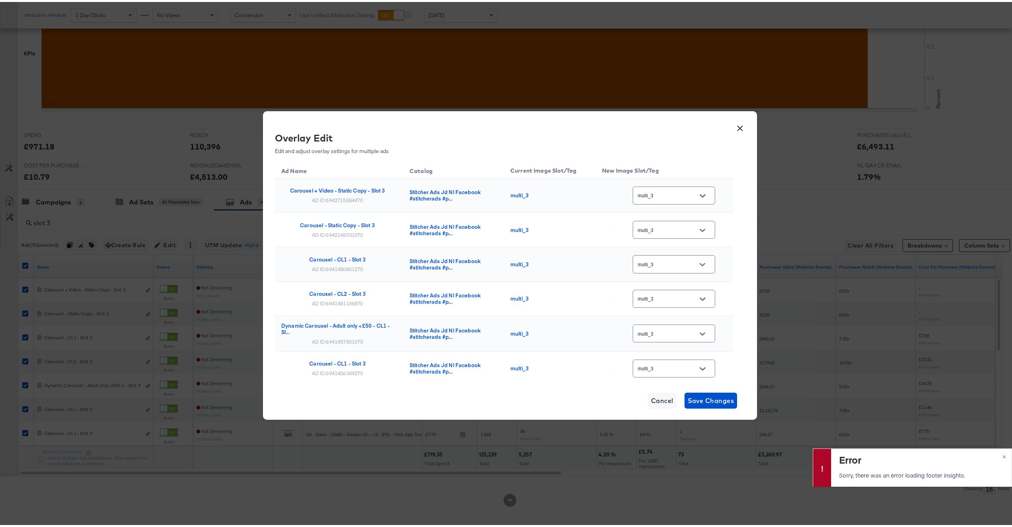
click at [733, 127] on button "×" at bounding box center [740, 124] width 14 height 14
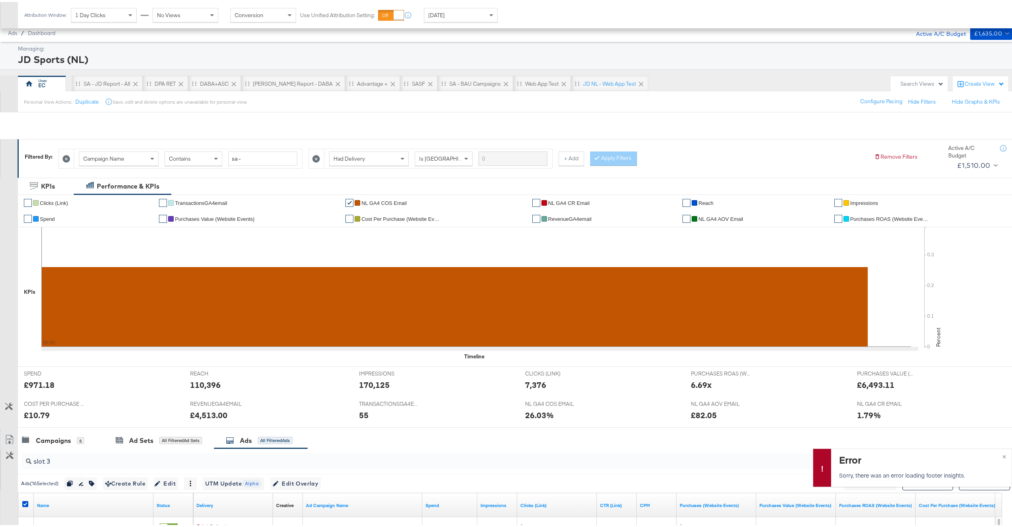
scroll to position [239, 0]
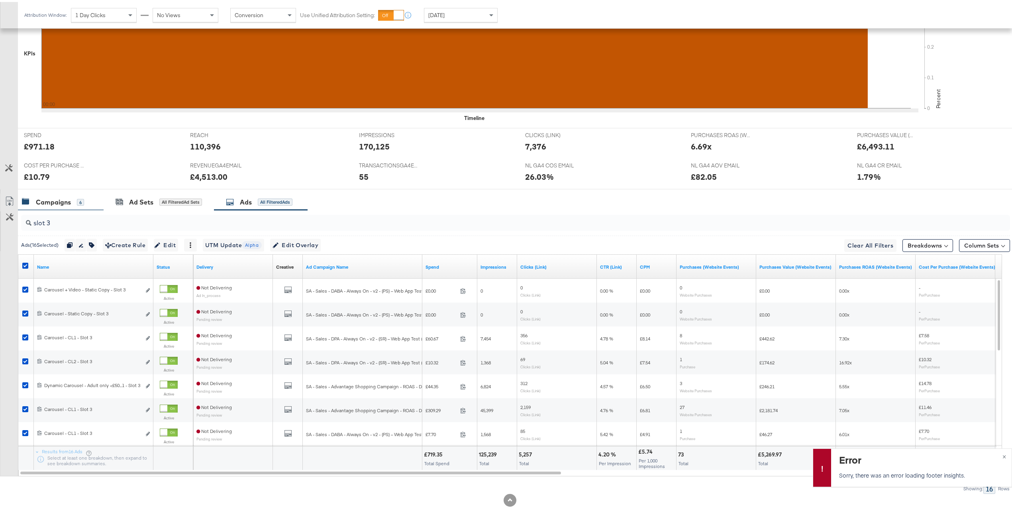
click at [64, 193] on div "Campaigns 6" at bounding box center [61, 200] width 86 height 17
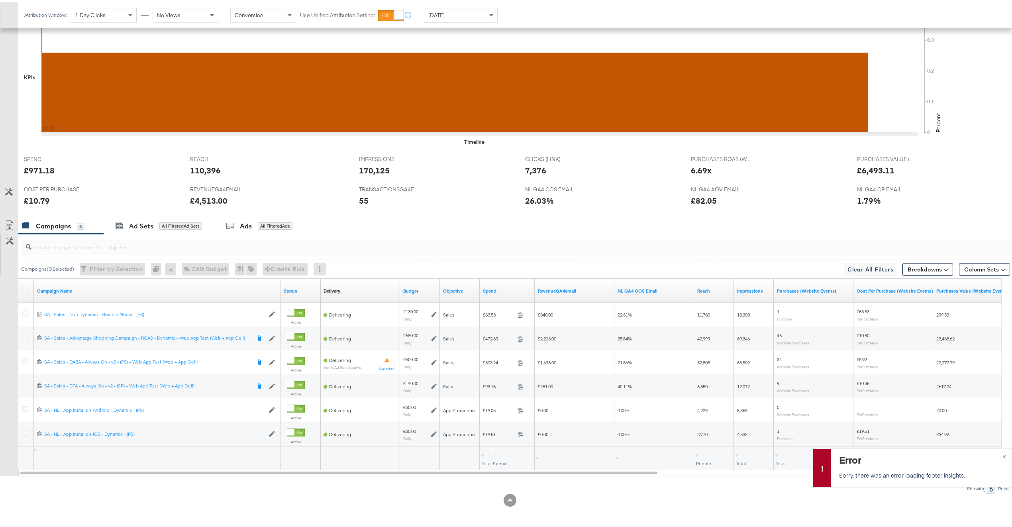
scroll to position [0, 0]
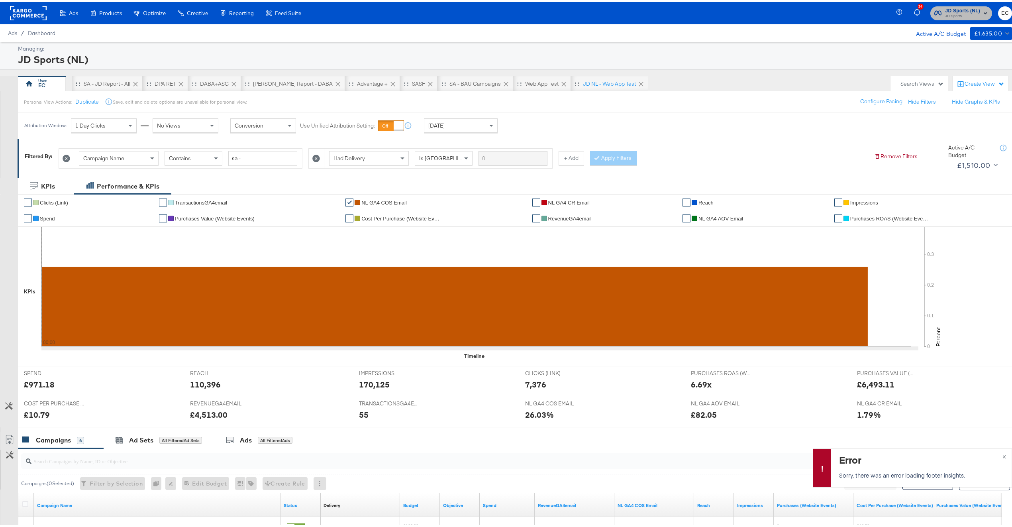
click at [954, 5] on span "JD Sports (NL)" at bounding box center [963, 9] width 35 height 8
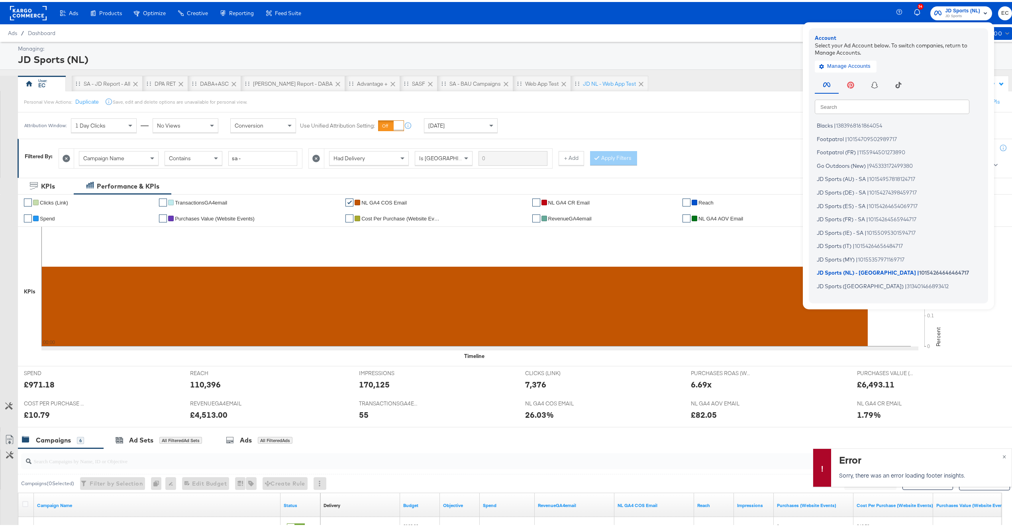
click at [892, 99] on input "text" at bounding box center [892, 104] width 155 height 14
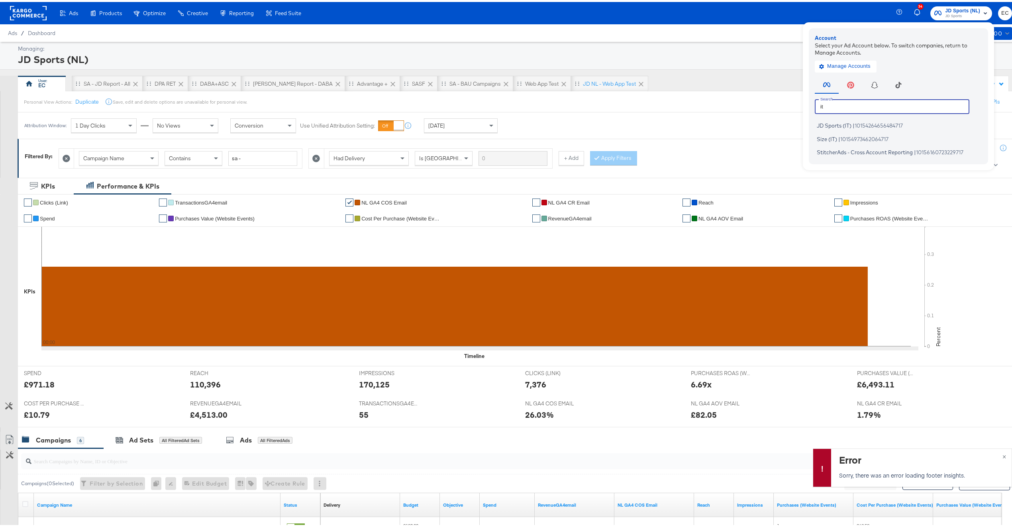
type input "it"
click at [891, 120] on span "10154264656484717" at bounding box center [879, 123] width 48 height 6
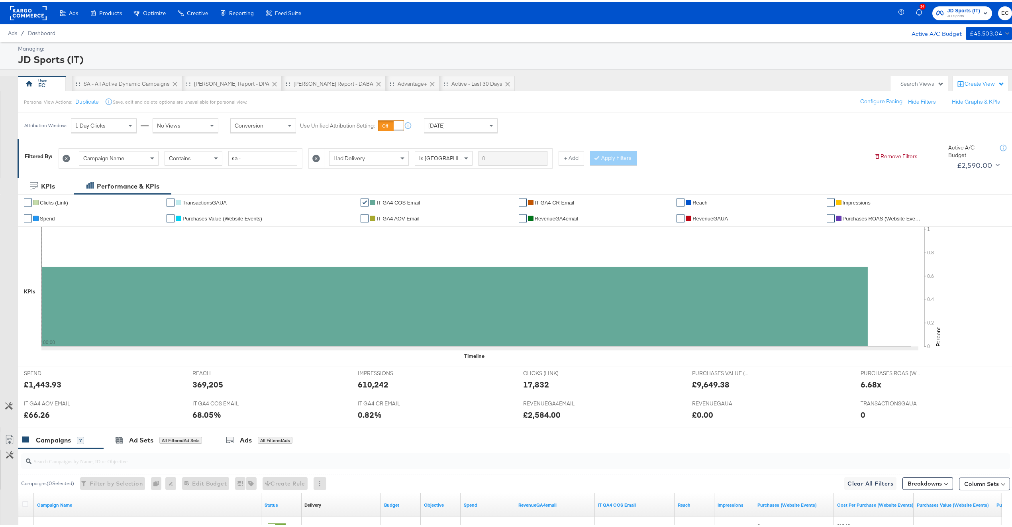
scroll to position [171, 0]
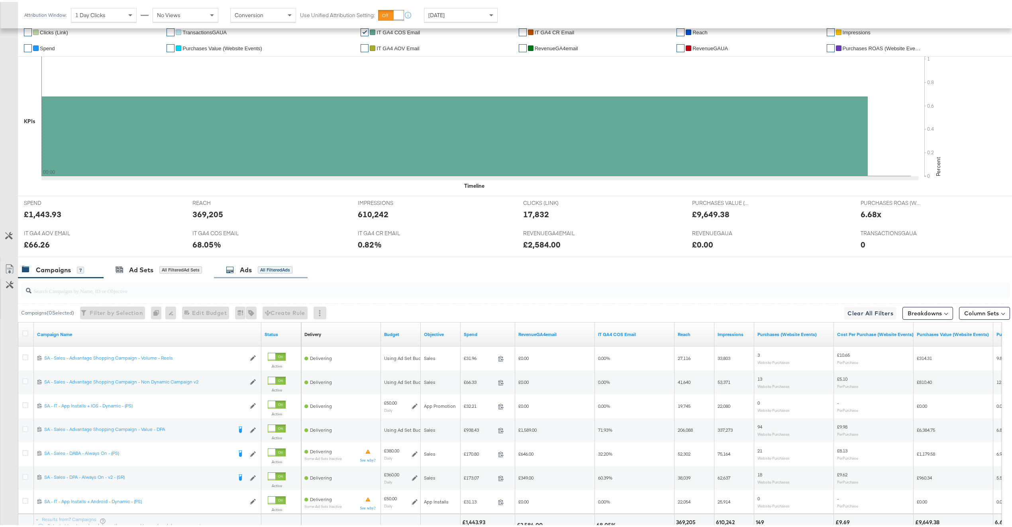
click at [286, 265] on div "All Filtered Ads" at bounding box center [275, 267] width 35 height 7
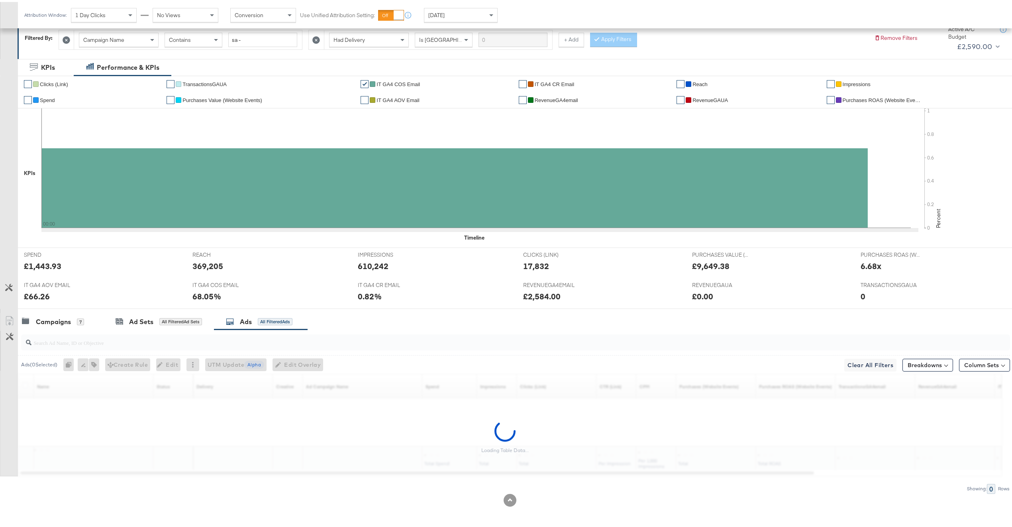
scroll to position [120, 0]
click at [243, 340] on input "search" at bounding box center [474, 338] width 886 height 16
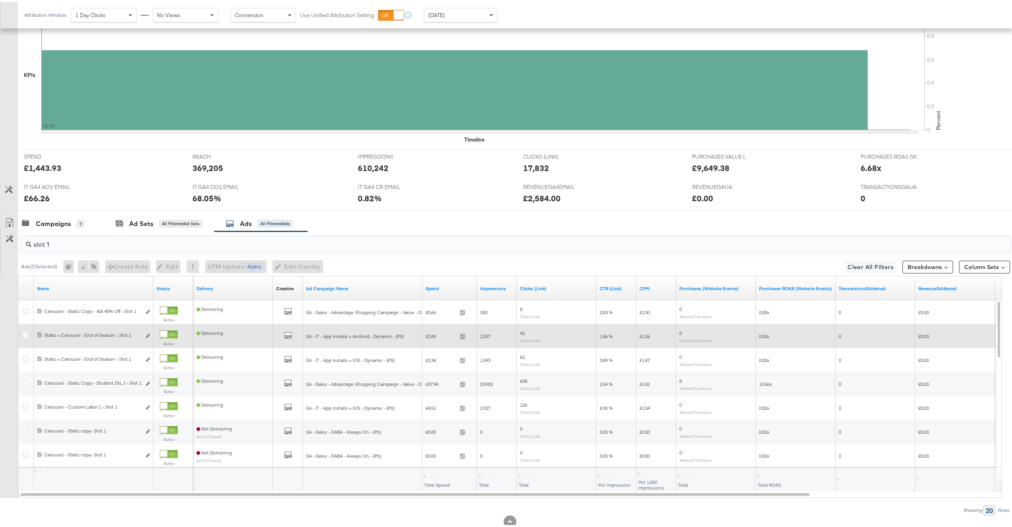
scroll to position [224, 0]
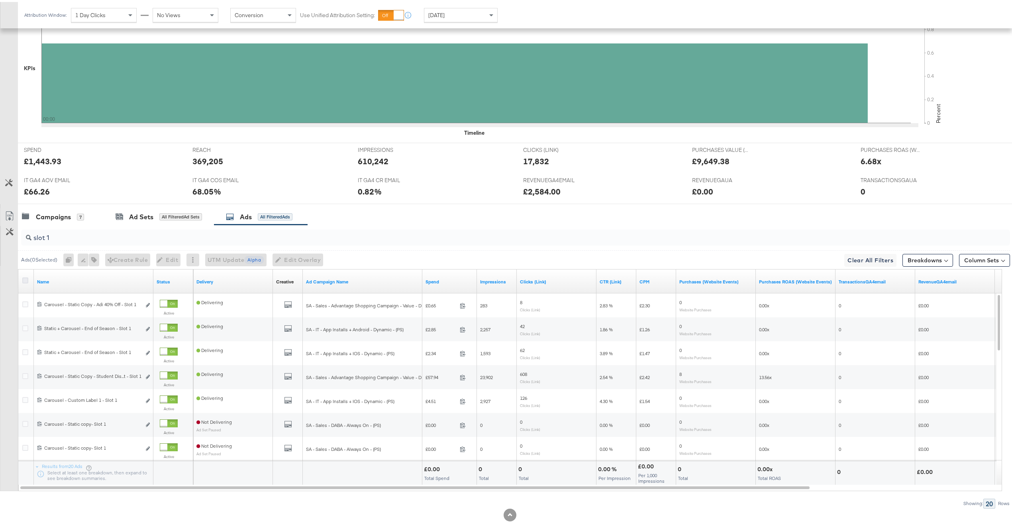
click at [25, 281] on icon at bounding box center [25, 278] width 6 height 6
click at [0, 0] on input "checkbox" at bounding box center [0, 0] width 0 height 0
click at [298, 256] on span "Edit Overlay Edit overlays for 20 ads" at bounding box center [297, 258] width 46 height 10
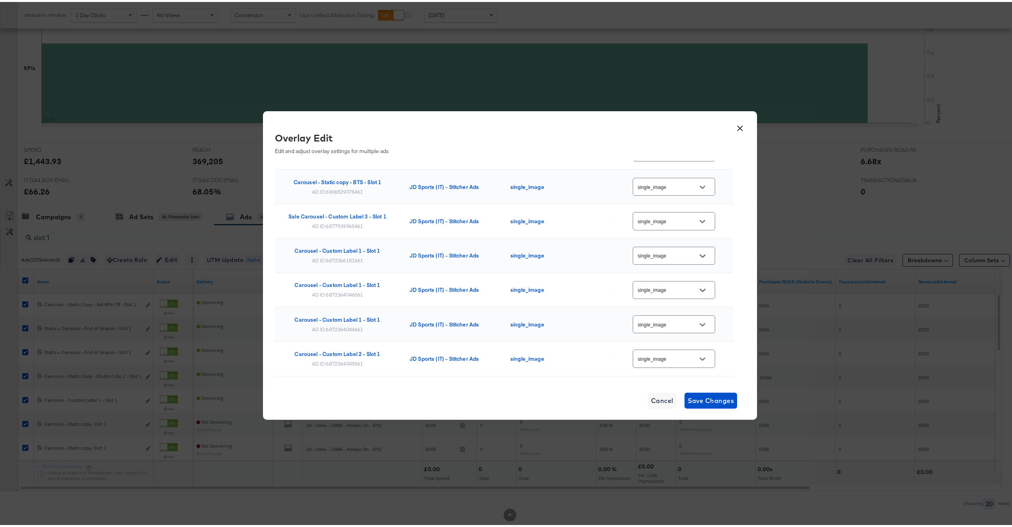
scroll to position [536, 0]
click at [738, 123] on button "×" at bounding box center [740, 124] width 14 height 14
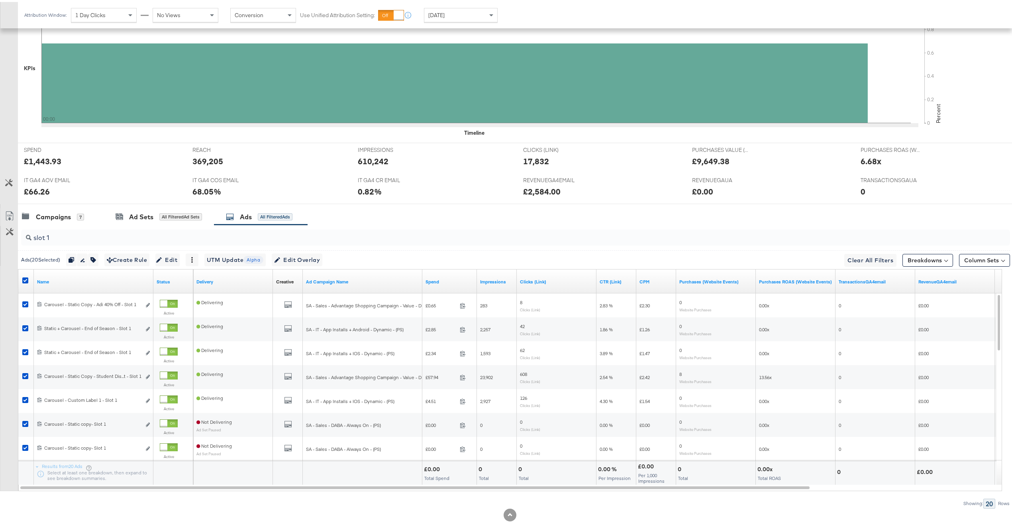
click at [177, 231] on input "slot 1" at bounding box center [474, 233] width 886 height 16
type input "slot 2"
click at [27, 279] on icon at bounding box center [25, 278] width 6 height 6
click at [0, 0] on input "checkbox" at bounding box center [0, 0] width 0 height 0
click at [27, 279] on icon at bounding box center [25, 278] width 6 height 6
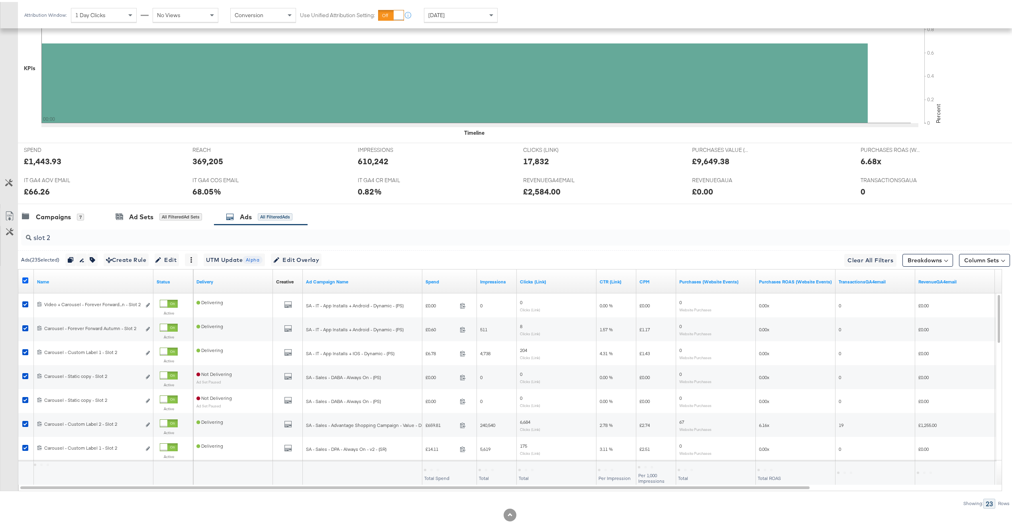
click at [0, 0] on input "checkbox" at bounding box center [0, 0] width 0 height 0
click at [27, 279] on icon at bounding box center [25, 278] width 6 height 6
click at [0, 0] on input "checkbox" at bounding box center [0, 0] width 0 height 0
click at [334, 261] on div "Ads ( 23 Selected) Duplicate 23 ads Rename 23 ads Tags for 23 campaigns Create …" at bounding box center [177, 257] width 312 height 13
click at [322, 259] on button "Edit Overlay Edit overlays for 23 ads" at bounding box center [296, 257] width 51 height 13
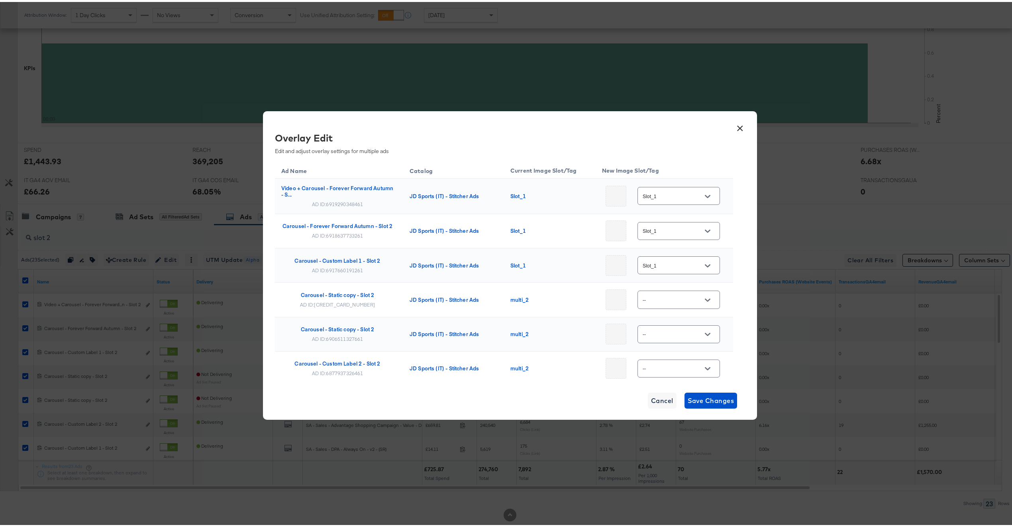
click at [669, 193] on input "Slot_1" at bounding box center [672, 194] width 63 height 9
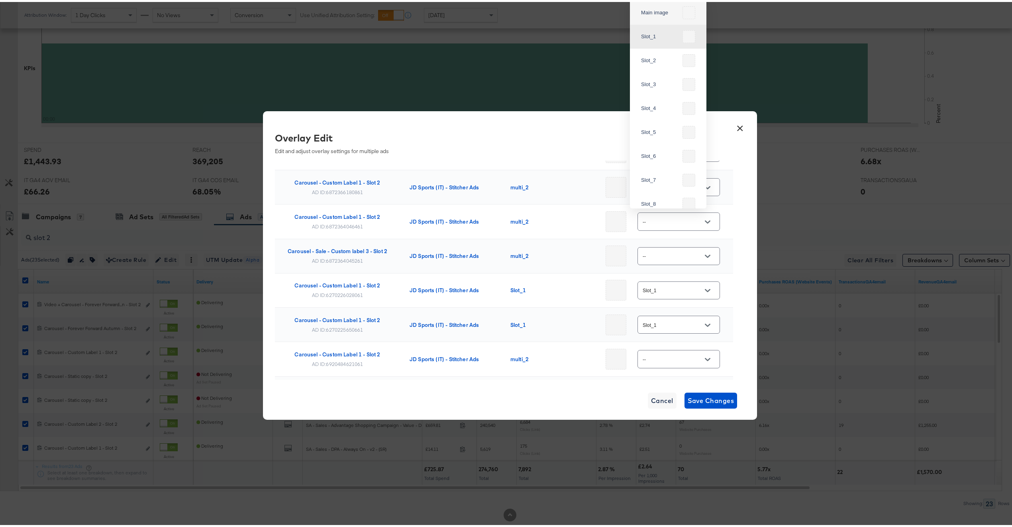
scroll to position [0, 0]
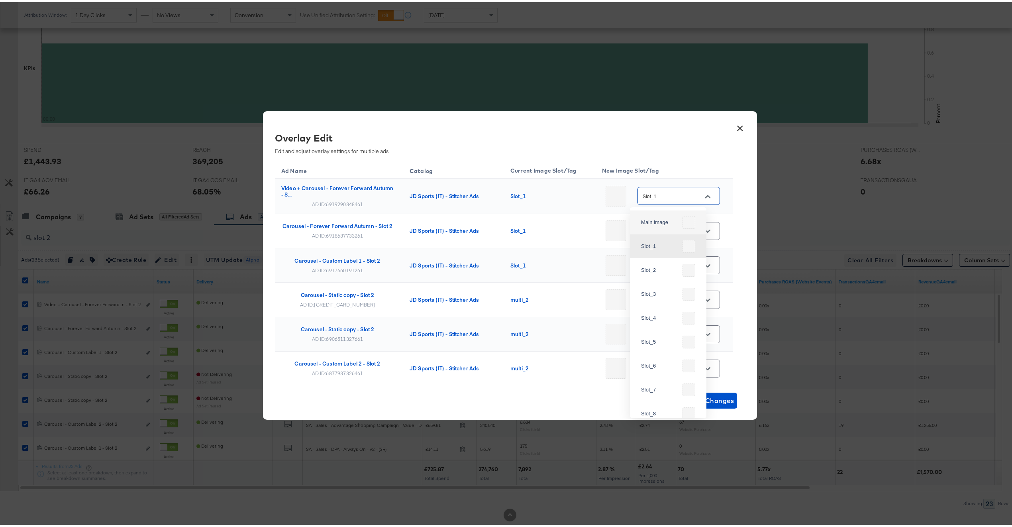
click at [534, 249] on td "Slot_1" at bounding box center [550, 263] width 92 height 34
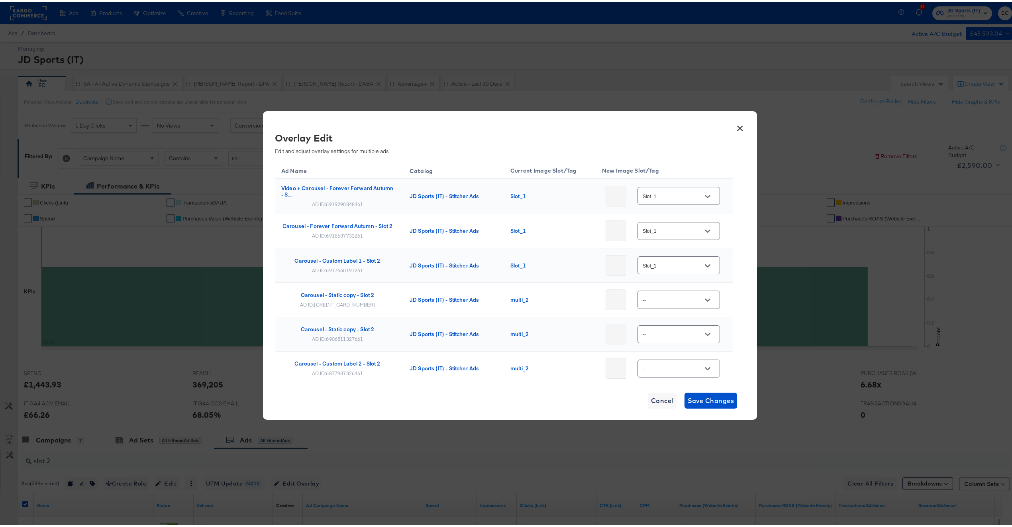
click at [344, 201] on div "AD ID: 6919290348461" at bounding box center [337, 202] width 51 height 6
copy div "6919290348461"
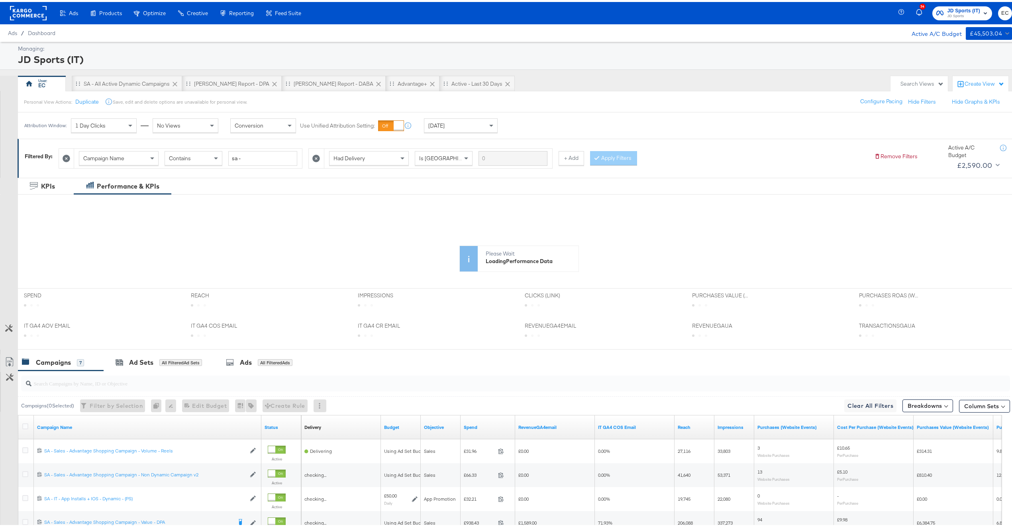
scroll to position [161, 0]
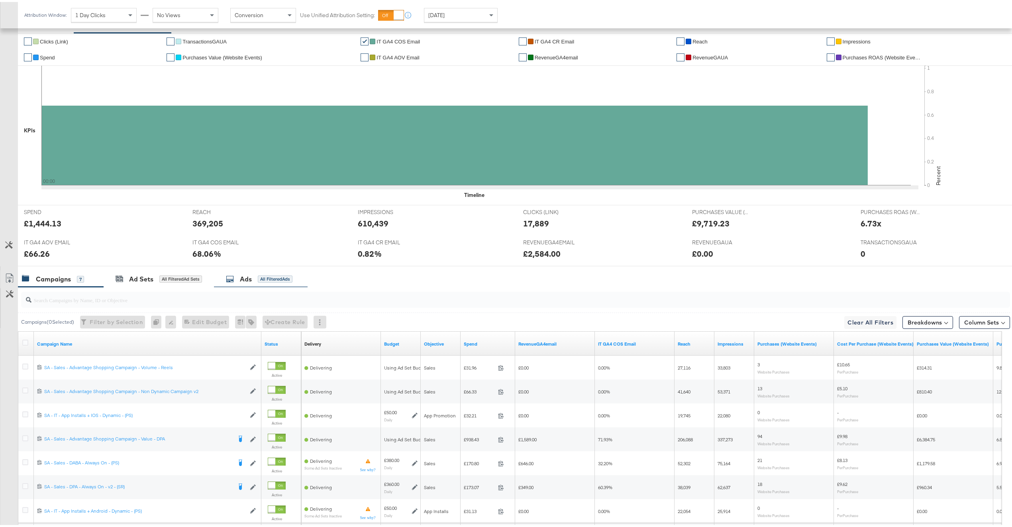
click at [261, 277] on div "All Filtered Ads" at bounding box center [275, 276] width 35 height 7
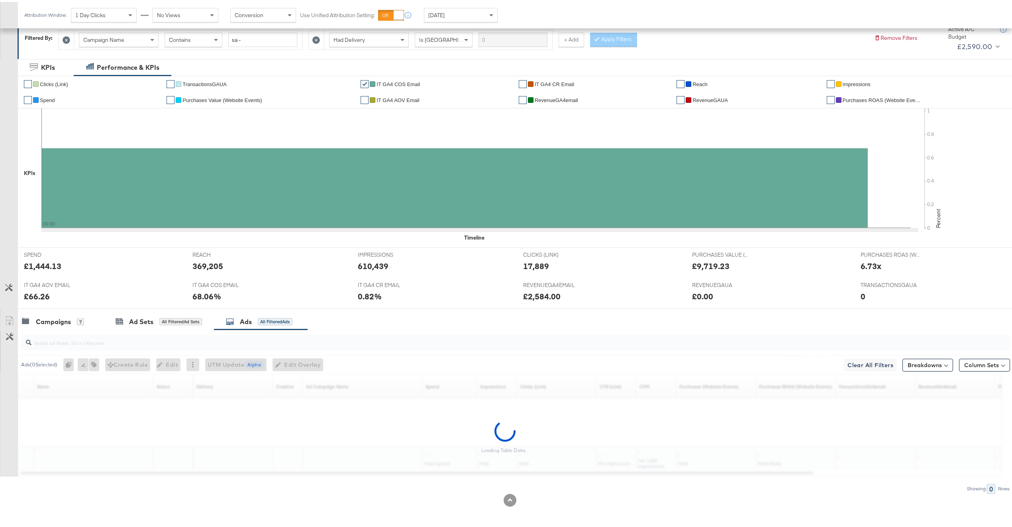
scroll to position [120, 0]
click at [126, 342] on input "search" at bounding box center [474, 338] width 886 height 16
type input "slot 2"
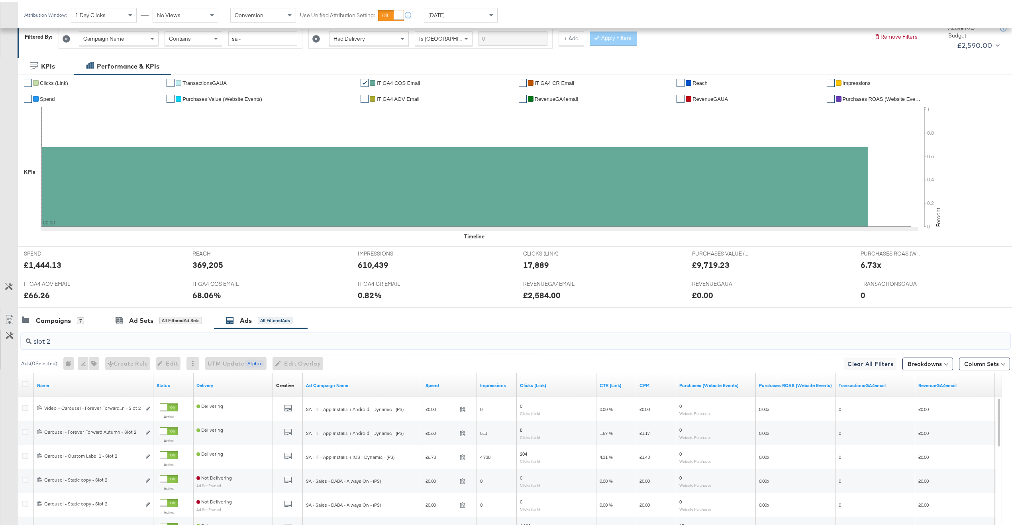
click at [398, 316] on div "Campaigns 7 Ad Sets All Filtered Ad Sets Ads All Filtered Ads" at bounding box center [519, 318] width 1002 height 17
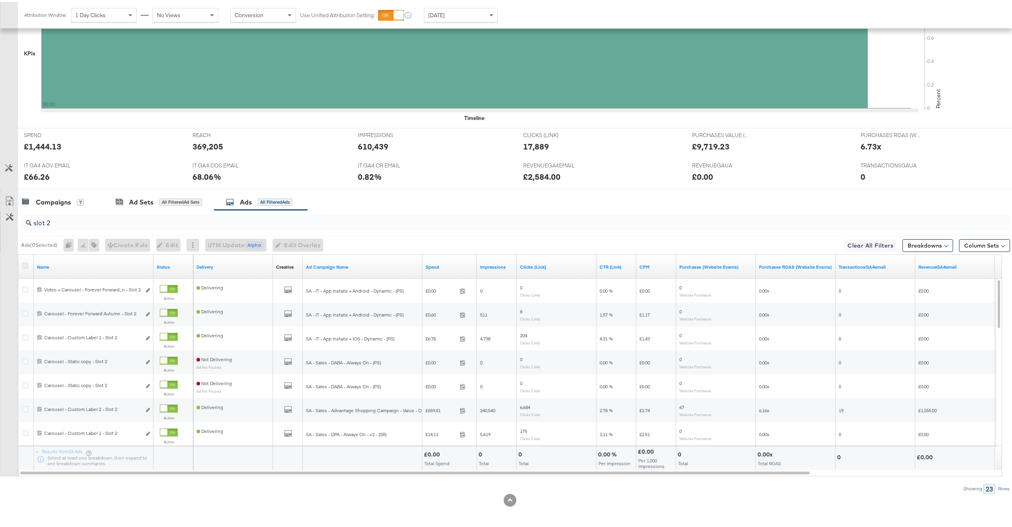
click at [26, 265] on icon at bounding box center [25, 264] width 6 height 6
click at [0, 0] on input "checkbox" at bounding box center [0, 0] width 0 height 0
click at [296, 238] on span "Edit Overlay Edit overlays for 23 ads" at bounding box center [296, 243] width 46 height 10
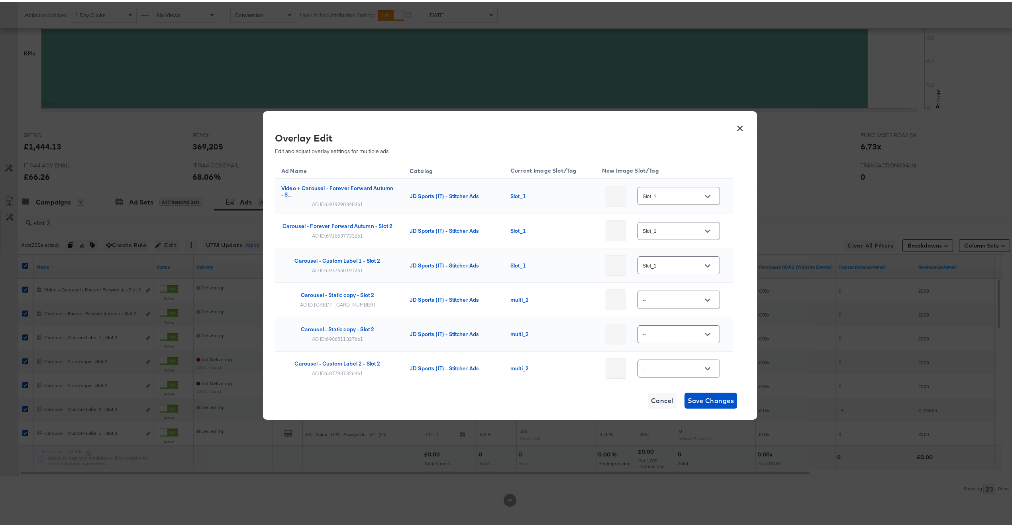
click at [665, 193] on input "Slot_1" at bounding box center [672, 194] width 63 height 9
click at [733, 129] on button "×" at bounding box center [740, 124] width 14 height 14
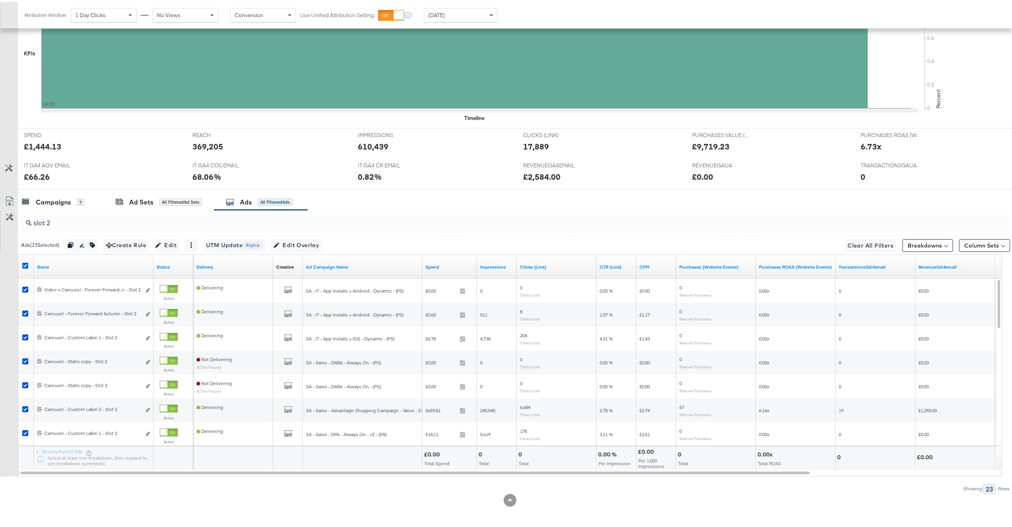
click at [26, 264] on icon at bounding box center [25, 264] width 6 height 6
click at [0, 0] on input "checkbox" at bounding box center [0, 0] width 0 height 0
click at [26, 264] on icon at bounding box center [25, 264] width 6 height 6
click at [0, 0] on input "checkbox" at bounding box center [0, 0] width 0 height 0
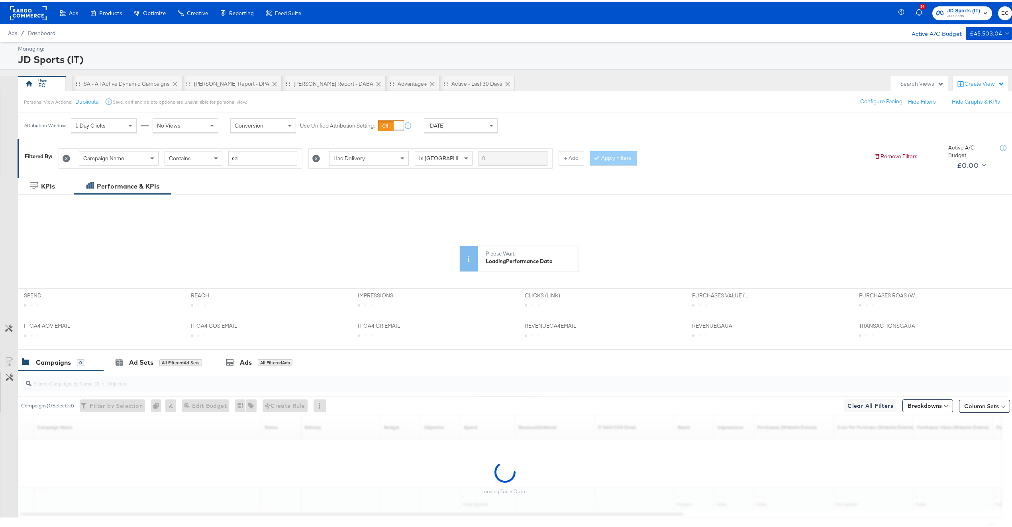
click at [950, 5] on span "JD Sports (IT)" at bounding box center [964, 9] width 33 height 8
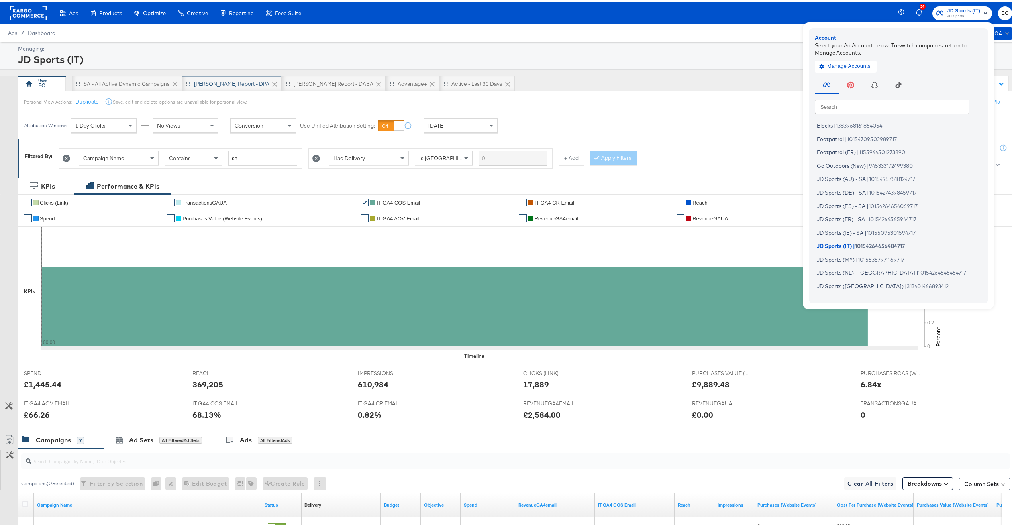
click at [205, 84] on div "[PERSON_NAME] Report - DPA" at bounding box center [231, 82] width 75 height 8
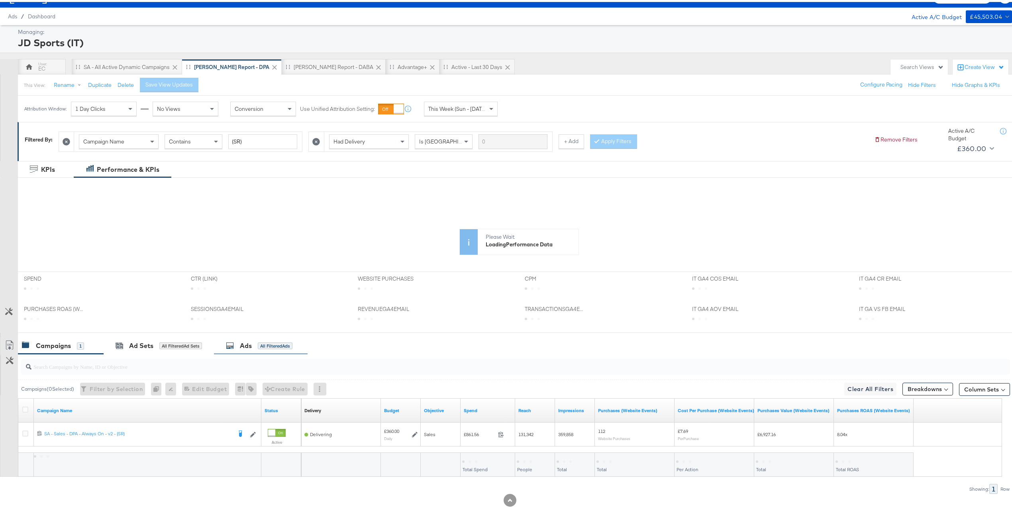
click at [269, 346] on div "All Filtered Ads" at bounding box center [275, 343] width 35 height 7
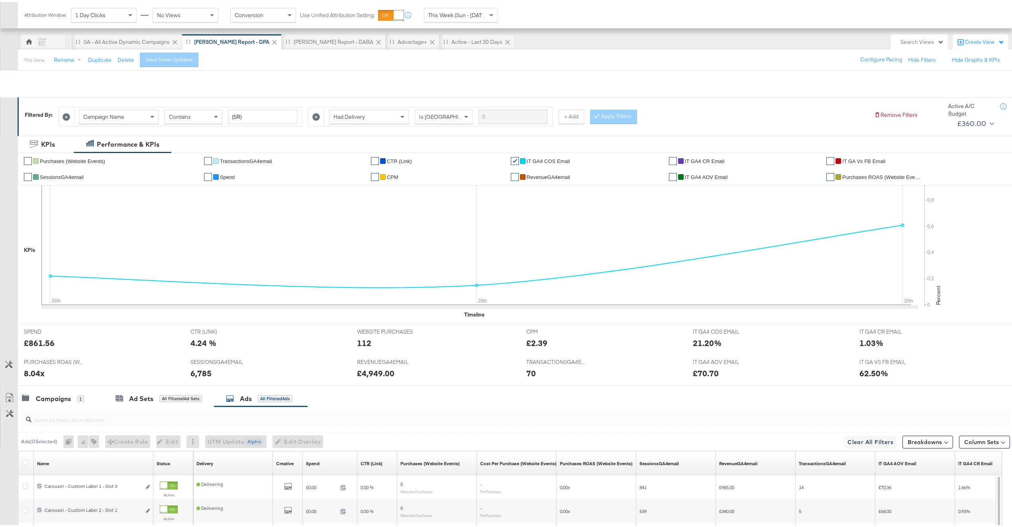
scroll to position [120, 0]
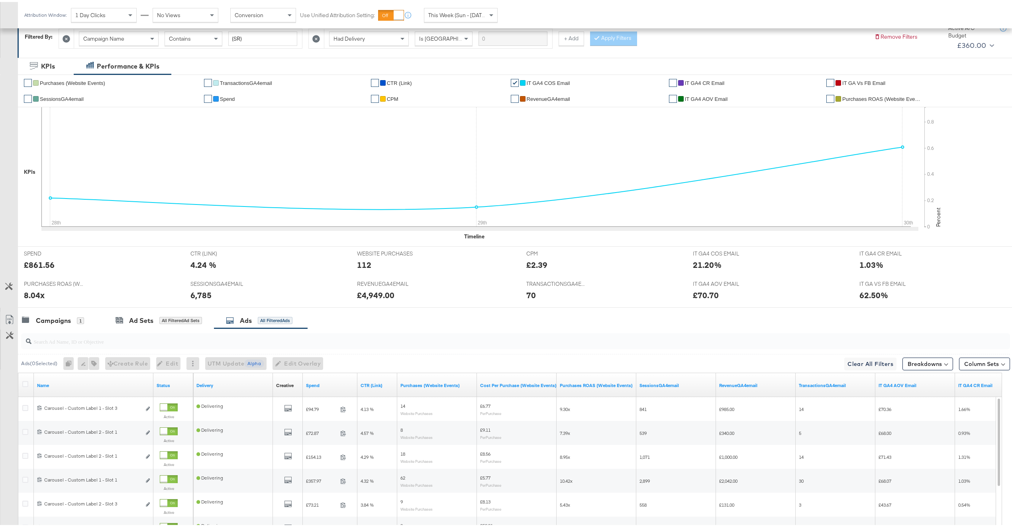
click at [189, 350] on div at bounding box center [514, 339] width 992 height 26
click at [188, 343] on input "search" at bounding box center [474, 336] width 886 height 16
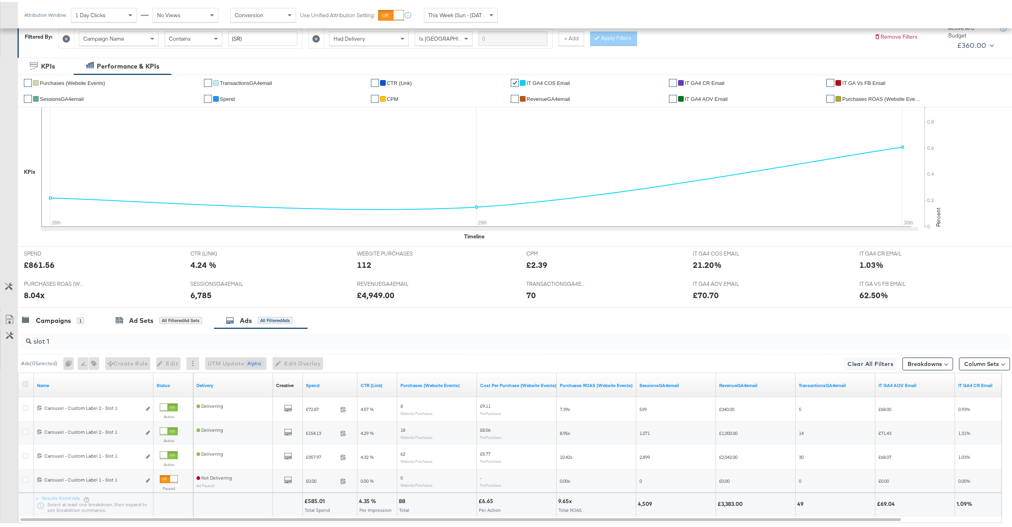
click at [26, 383] on icon at bounding box center [25, 382] width 6 height 6
click at [0, 0] on input "checkbox" at bounding box center [0, 0] width 0 height 0
click at [306, 362] on span "Edit Overlay Edit overlays for 4 ads" at bounding box center [294, 362] width 46 height 10
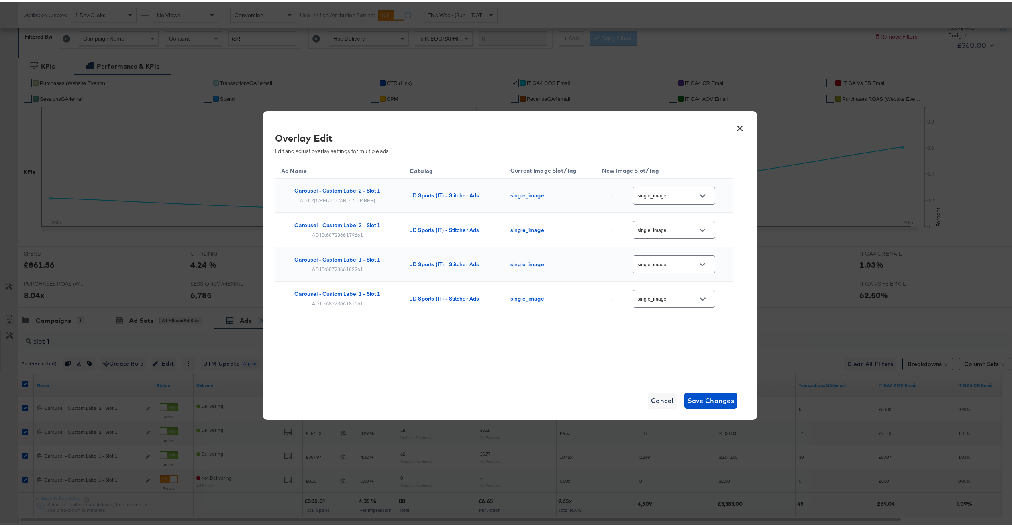
drag, startPoint x: 733, startPoint y: 133, endPoint x: 736, endPoint y: 128, distance: 6.2
click at [735, 130] on div "× Overlay Edit Edit and adjust overlay settings for multiple ads Ad Name Catalo…" at bounding box center [510, 263] width 494 height 308
click at [736, 128] on button "×" at bounding box center [740, 124] width 14 height 14
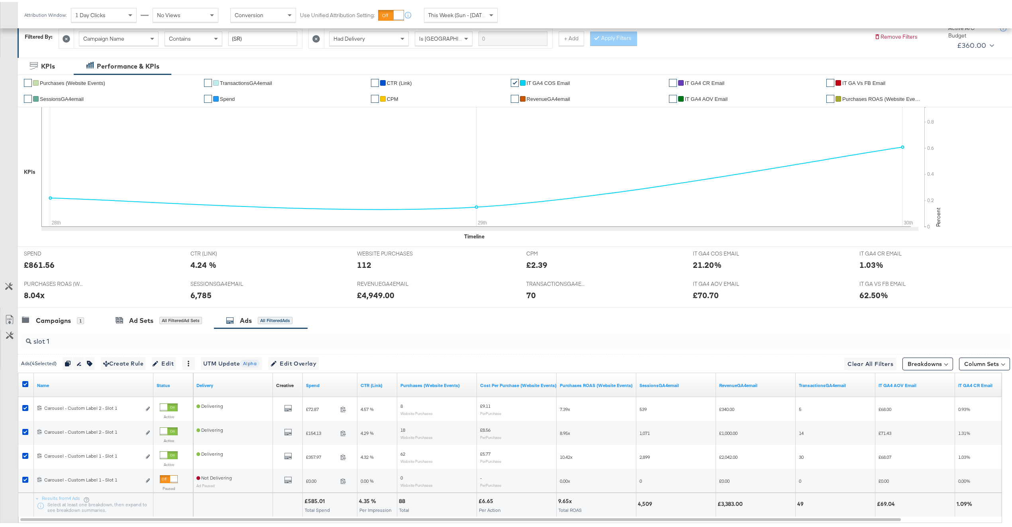
click at [120, 341] on input "slot 1" at bounding box center [474, 336] width 886 height 16
click at [26, 381] on icon at bounding box center [25, 382] width 6 height 6
click at [0, 0] on input "checkbox" at bounding box center [0, 0] width 0 height 0
click at [24, 385] on icon at bounding box center [25, 382] width 6 height 6
click at [0, 0] on input "checkbox" at bounding box center [0, 0] width 0 height 0
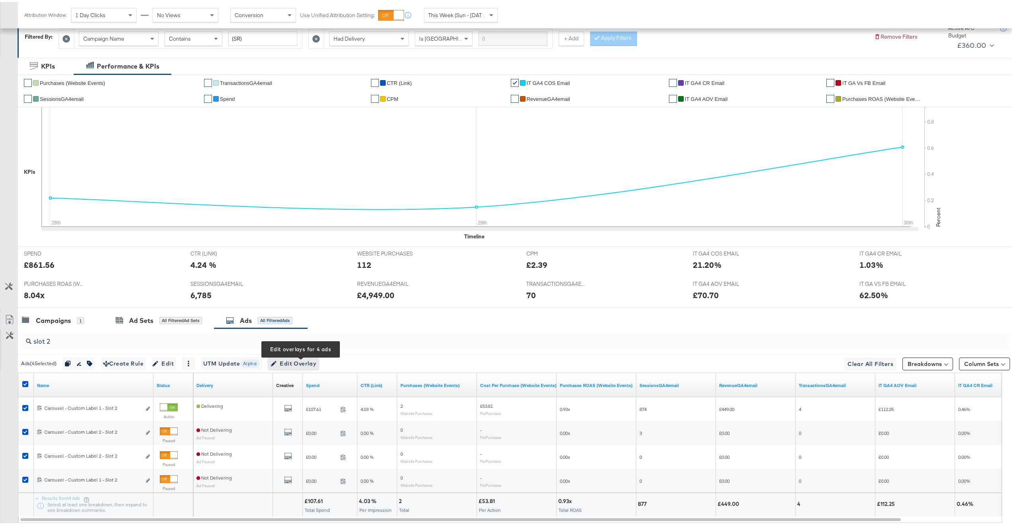
click at [297, 363] on span "Edit Overlay Edit overlays for 4 ads" at bounding box center [294, 362] width 46 height 10
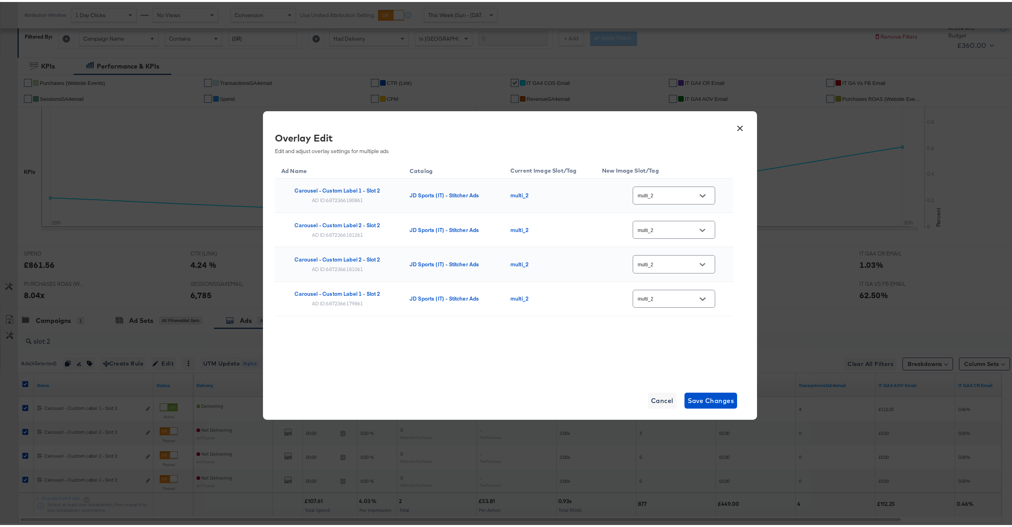
click at [740, 123] on button "×" at bounding box center [740, 124] width 14 height 14
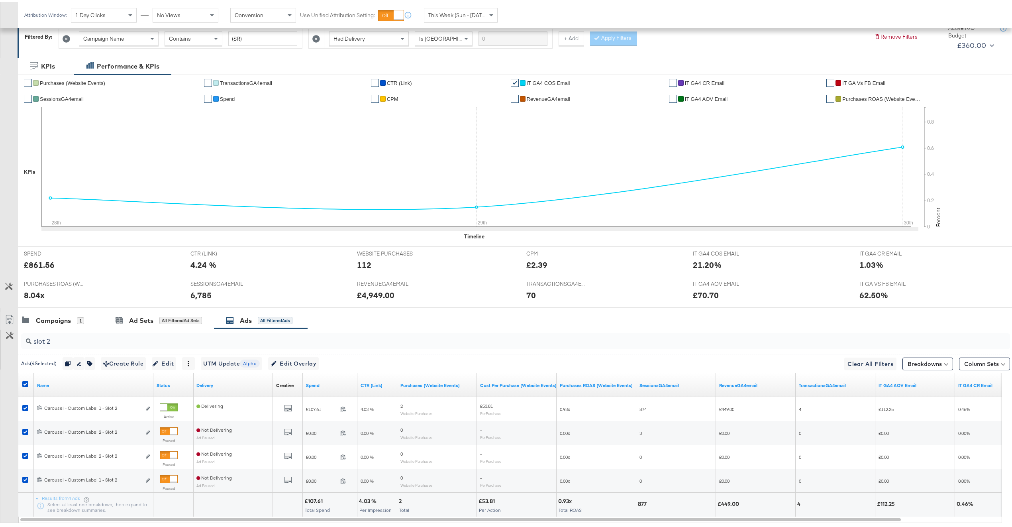
click at [96, 339] on input "slot 2" at bounding box center [474, 336] width 886 height 16
type input "slot 3"
click at [24, 383] on icon at bounding box center [25, 382] width 6 height 6
click at [0, 0] on input "checkbox" at bounding box center [0, 0] width 0 height 0
click at [23, 385] on icon at bounding box center [25, 382] width 6 height 6
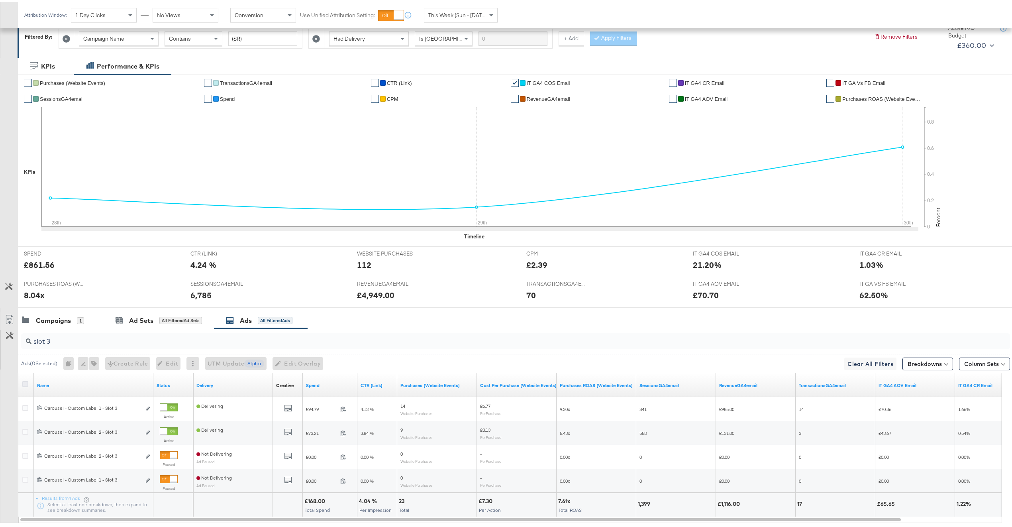
click at [0, 0] on input "checkbox" at bounding box center [0, 0] width 0 height 0
click at [23, 385] on icon at bounding box center [25, 382] width 6 height 6
click at [0, 0] on input "checkbox" at bounding box center [0, 0] width 0 height 0
click at [23, 385] on icon at bounding box center [25, 382] width 6 height 6
click at [0, 0] on input "checkbox" at bounding box center [0, 0] width 0 height 0
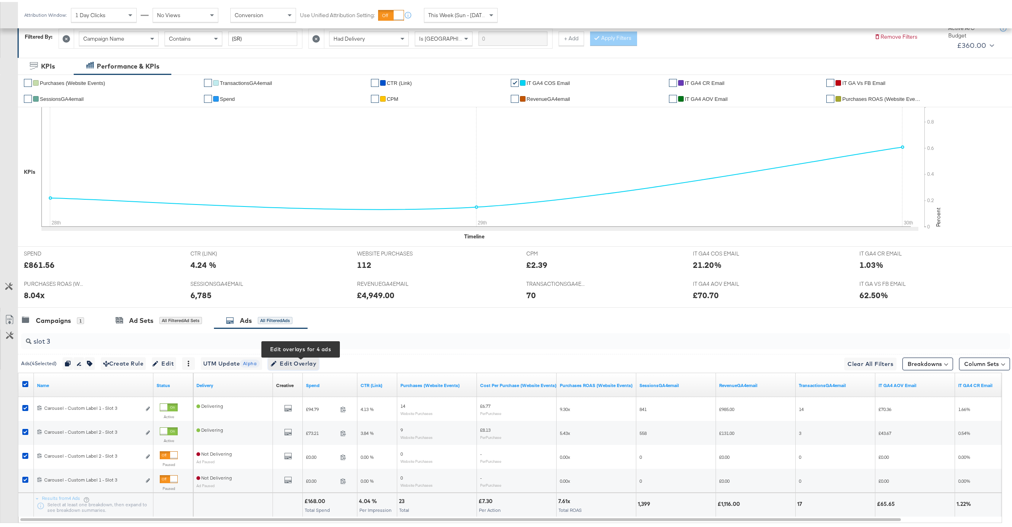
click at [298, 360] on span "Edit Overlay Edit overlays for 4 ads" at bounding box center [294, 362] width 46 height 10
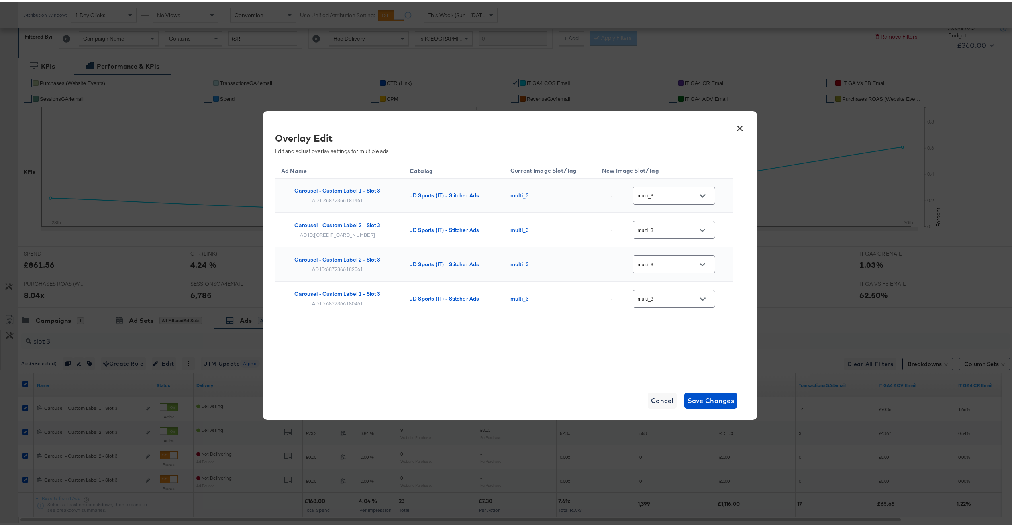
click at [738, 120] on button "×" at bounding box center [740, 124] width 14 height 14
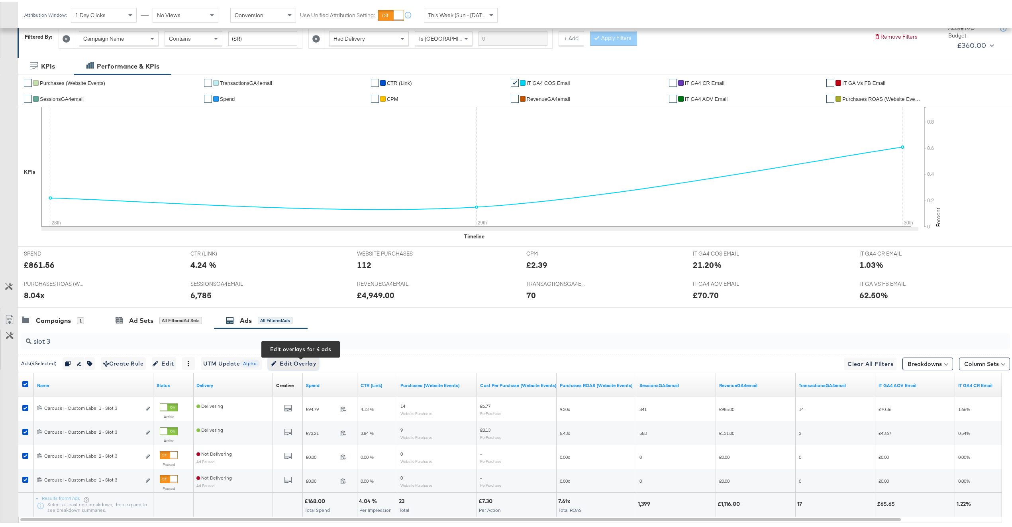
click at [316, 360] on span "Edit Overlay Edit overlays for 4 ads" at bounding box center [294, 362] width 46 height 10
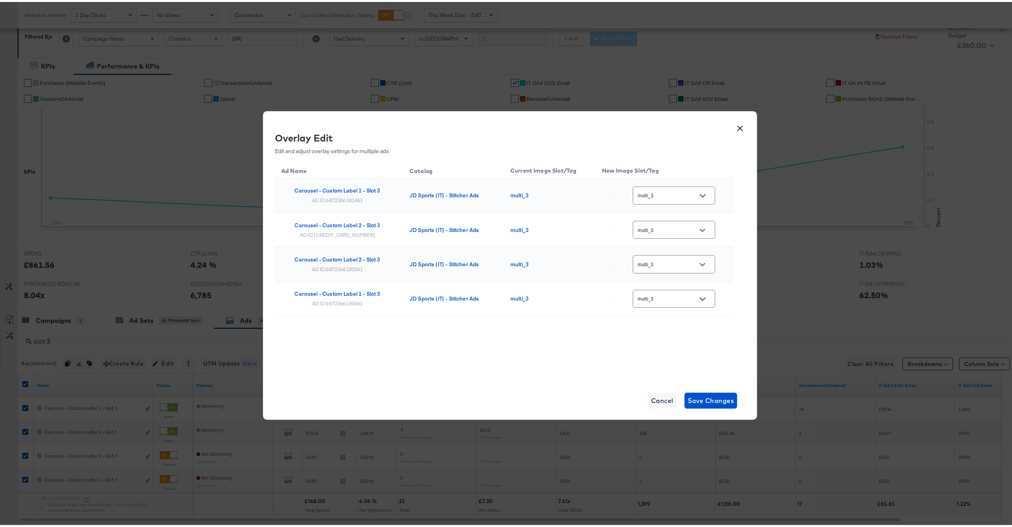
click at [734, 128] on button "×" at bounding box center [740, 124] width 14 height 14
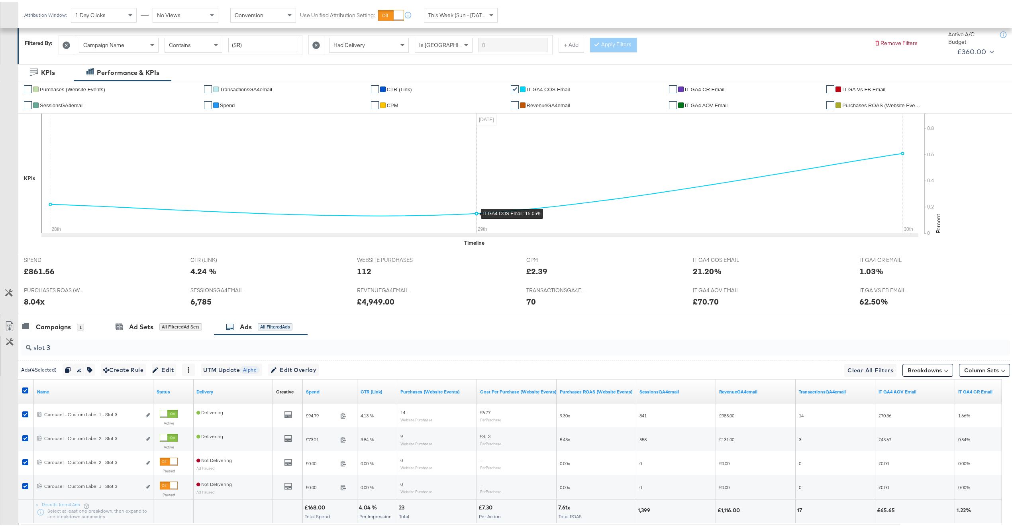
scroll to position [0, 0]
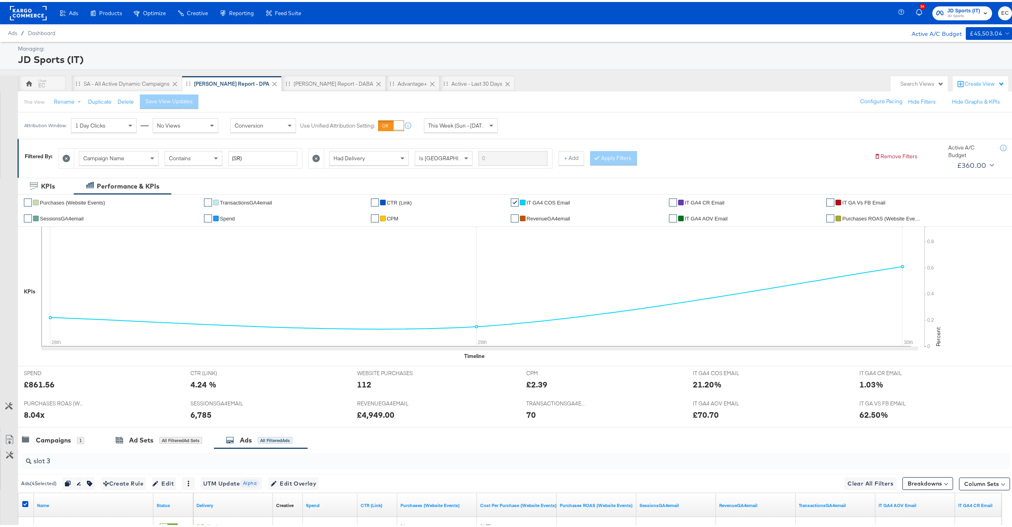
click at [273, 69] on div "Managing: JD Sports (IT) EC SA - All Active Dynamic Campaigns SA - JD Report - …" at bounding box center [510, 366] width 1020 height 653
click at [282, 77] on div "[PERSON_NAME] Report - DABA" at bounding box center [334, 82] width 104 height 16
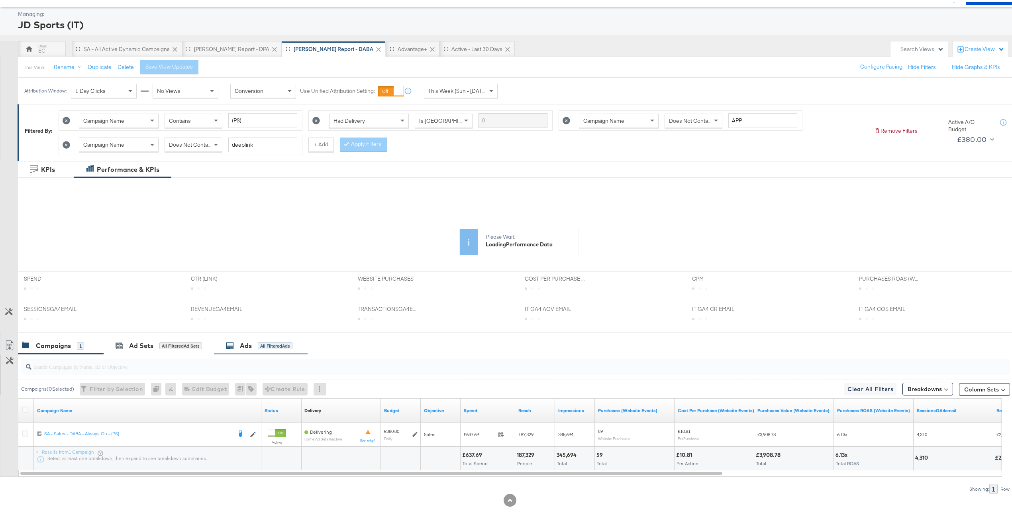
click at [252, 349] on div "Ads All Filtered Ads" at bounding box center [261, 343] width 94 height 17
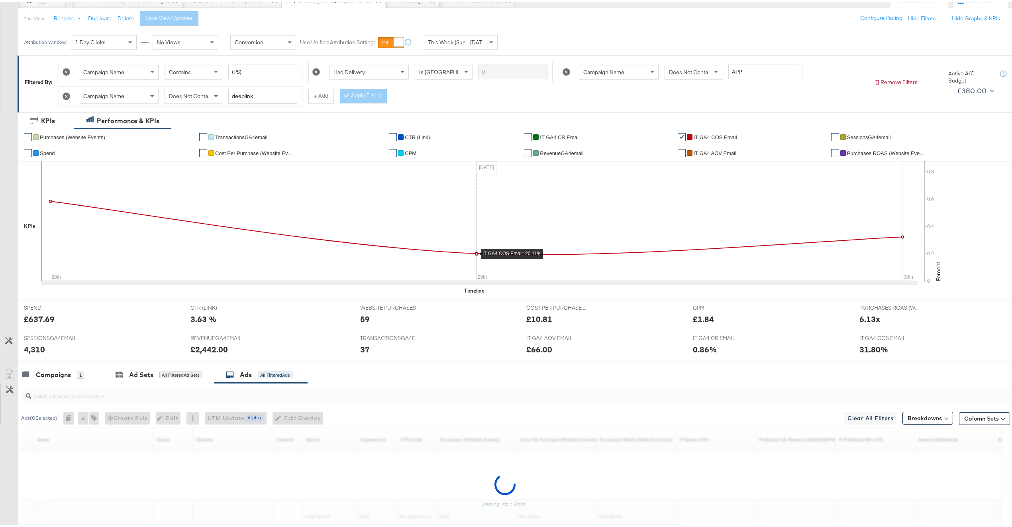
scroll to position [139, 0]
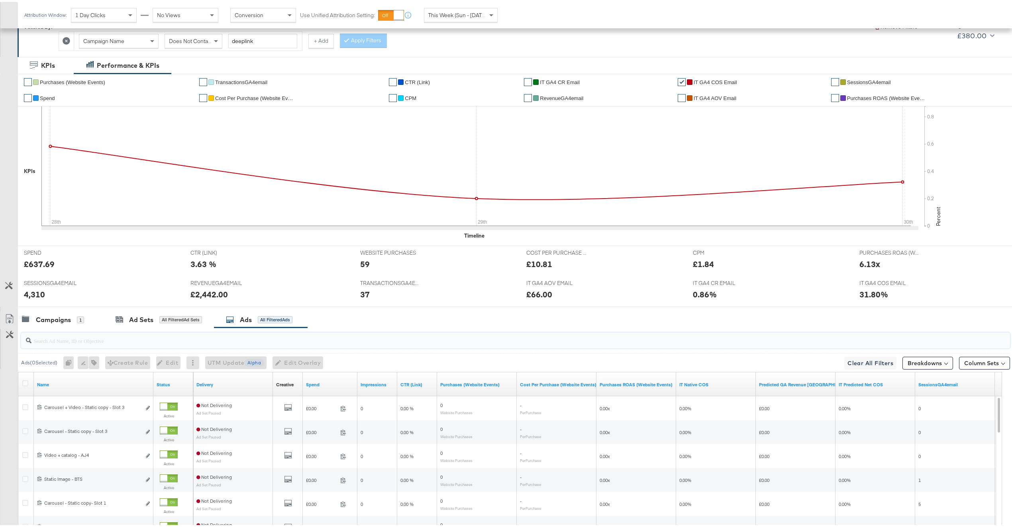
click at [160, 341] on input "search" at bounding box center [474, 336] width 886 height 16
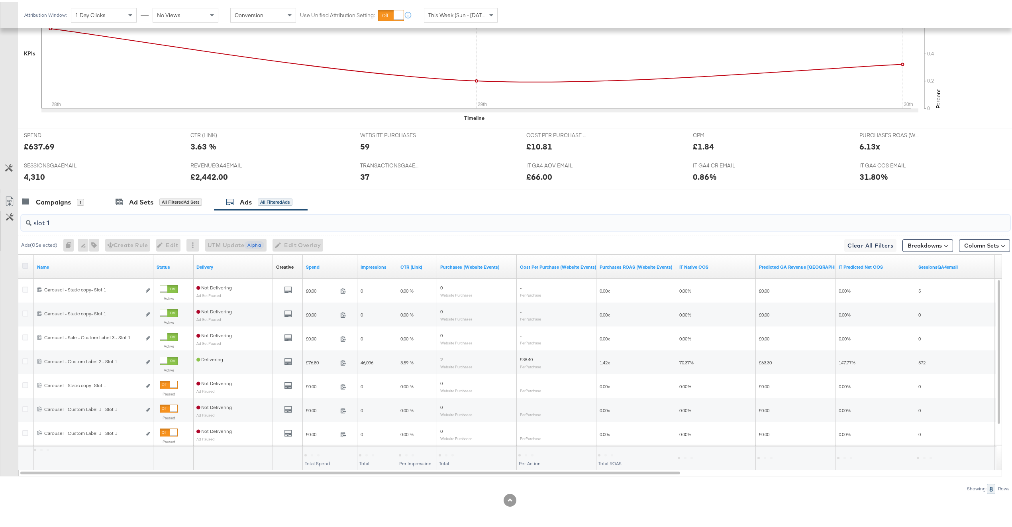
click at [22, 262] on icon at bounding box center [25, 264] width 6 height 6
click at [0, 0] on input "checkbox" at bounding box center [0, 0] width 0 height 0
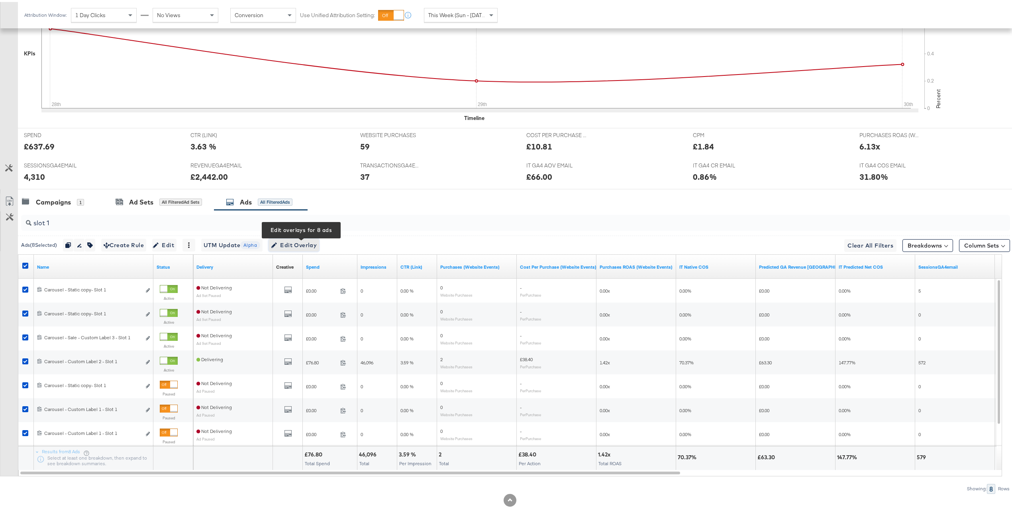
click at [319, 242] on button "Edit Overlay Edit overlays for 8 ads" at bounding box center [294, 243] width 51 height 13
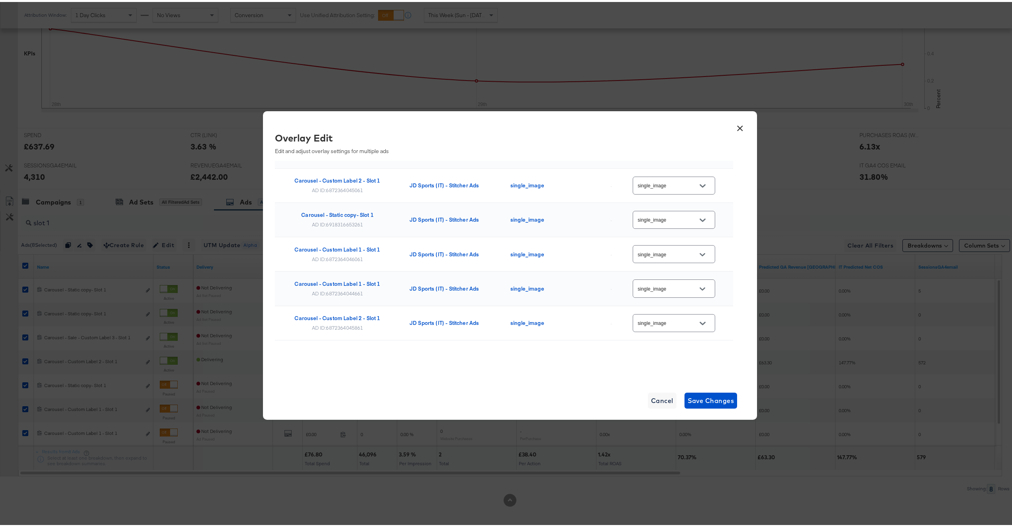
scroll to position [116, 0]
click at [739, 126] on button "×" at bounding box center [740, 124] width 14 height 14
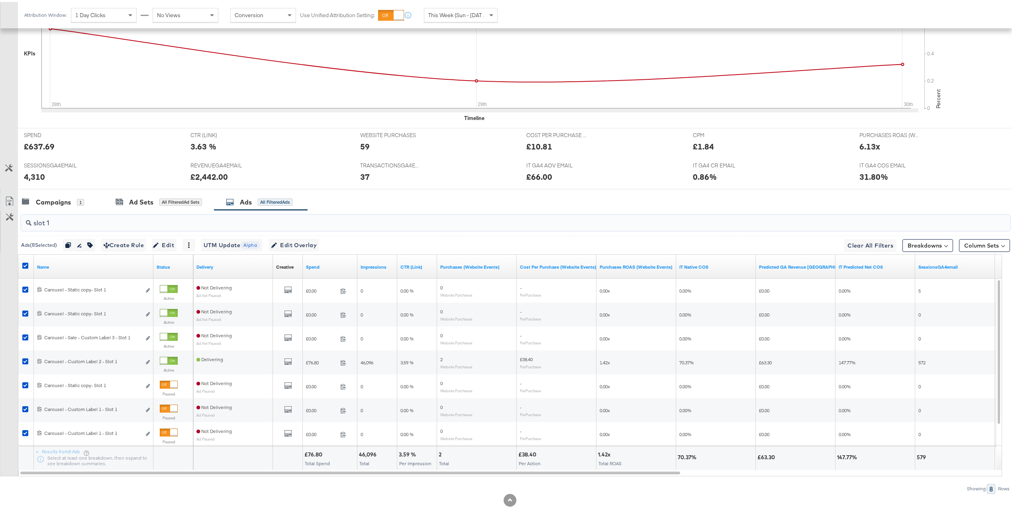
click at [147, 217] on input "slot 1" at bounding box center [474, 218] width 886 height 16
click at [24, 267] on div at bounding box center [26, 265] width 8 height 8
click at [24, 266] on icon at bounding box center [25, 264] width 6 height 6
click at [0, 0] on input "checkbox" at bounding box center [0, 0] width 0 height 0
click at [24, 266] on icon at bounding box center [25, 264] width 6 height 6
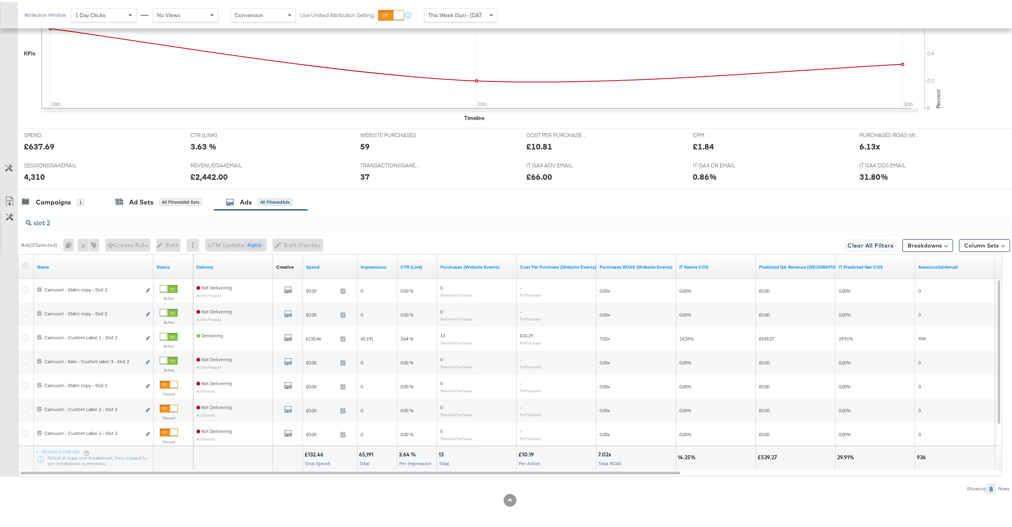
click at [0, 0] on input "checkbox" at bounding box center [0, 0] width 0 height 0
click at [24, 266] on icon at bounding box center [25, 264] width 6 height 6
click at [0, 0] on input "checkbox" at bounding box center [0, 0] width 0 height 0
click at [24, 266] on icon at bounding box center [25, 264] width 6 height 6
click at [0, 0] on input "checkbox" at bounding box center [0, 0] width 0 height 0
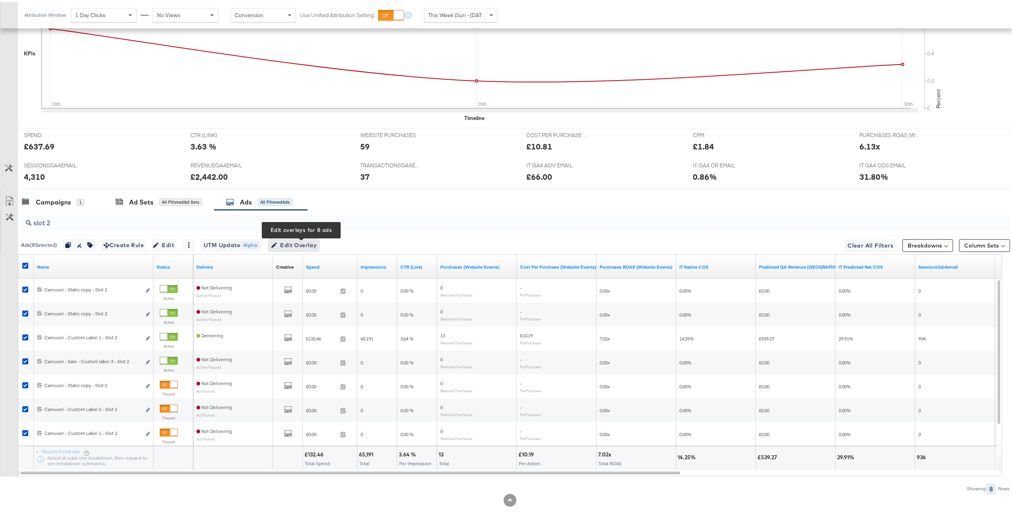
click at [291, 241] on span "Edit Overlay Edit overlays for 8 ads" at bounding box center [294, 243] width 46 height 10
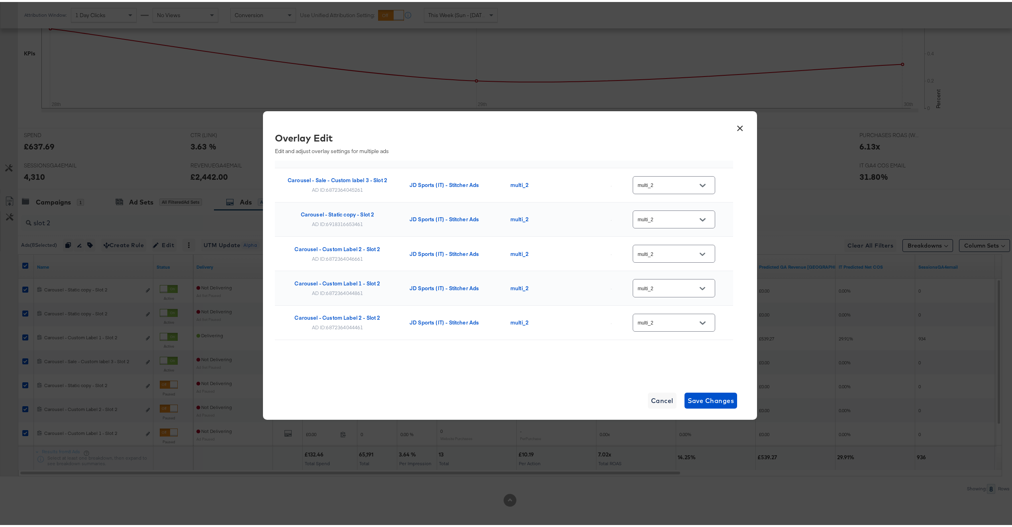
click at [735, 128] on button "×" at bounding box center [740, 124] width 14 height 14
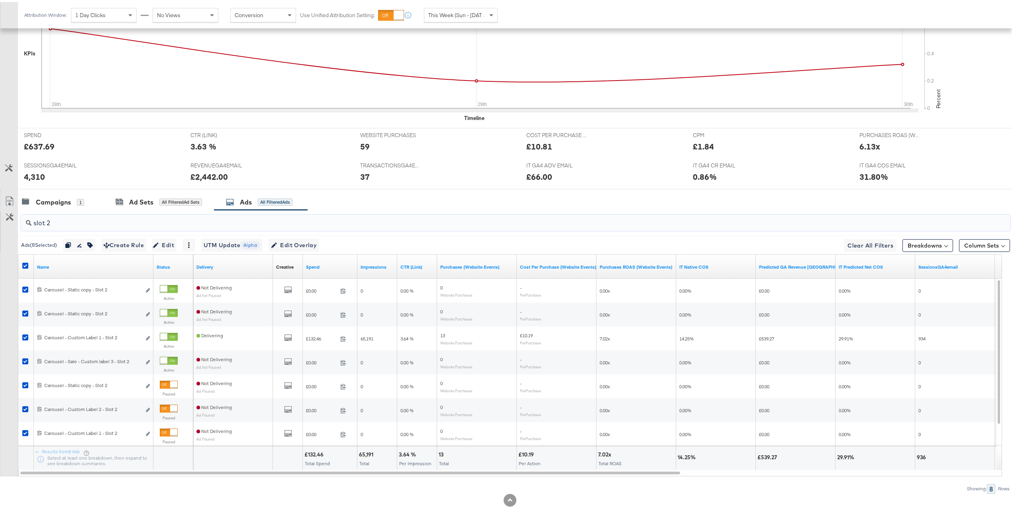
click at [178, 220] on input "slot 2" at bounding box center [474, 218] width 886 height 16
type input "slot 3"
click at [26, 263] on icon at bounding box center [25, 264] width 6 height 6
click at [0, 0] on input "checkbox" at bounding box center [0, 0] width 0 height 0
click at [26, 263] on icon at bounding box center [25, 264] width 6 height 6
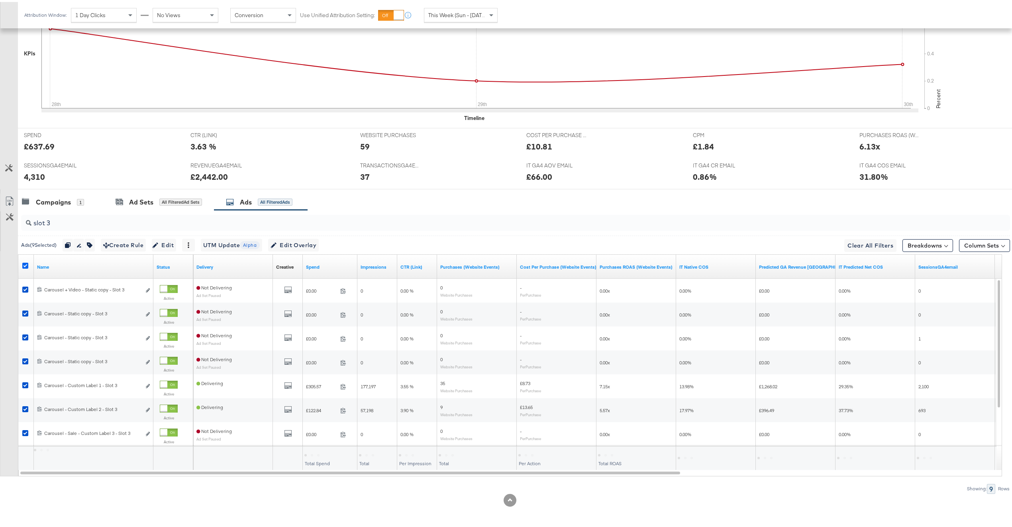
click at [0, 0] on input "checkbox" at bounding box center [0, 0] width 0 height 0
click at [26, 263] on icon at bounding box center [25, 264] width 6 height 6
click at [0, 0] on input "checkbox" at bounding box center [0, 0] width 0 height 0
click at [314, 241] on span "Edit Overlay Edit overlays for 9 ads" at bounding box center [294, 243] width 46 height 10
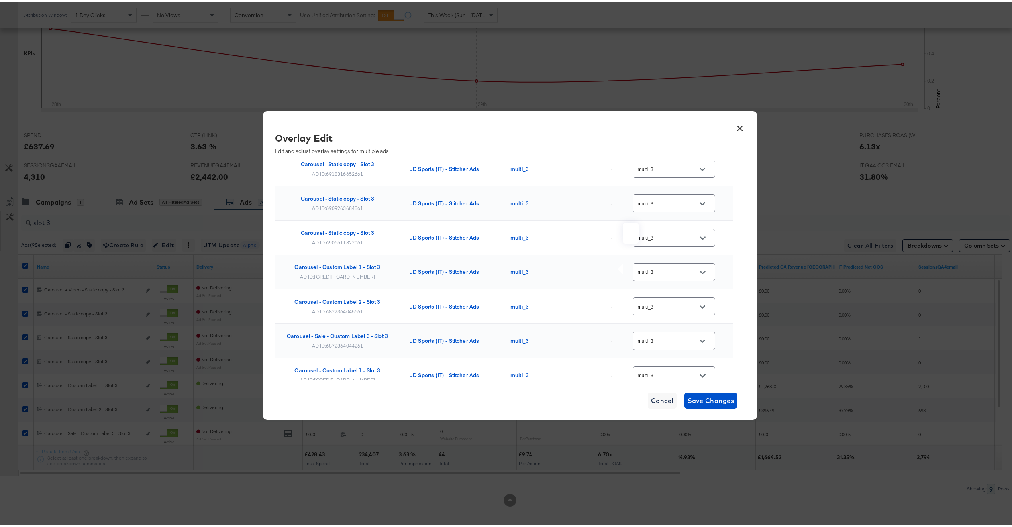
scroll to position [151, 0]
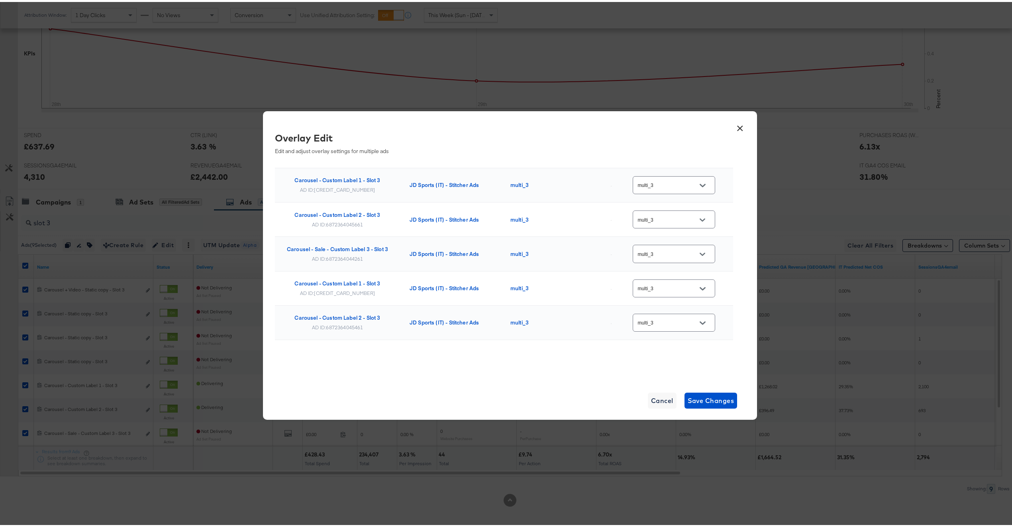
click at [736, 129] on button "×" at bounding box center [740, 124] width 14 height 14
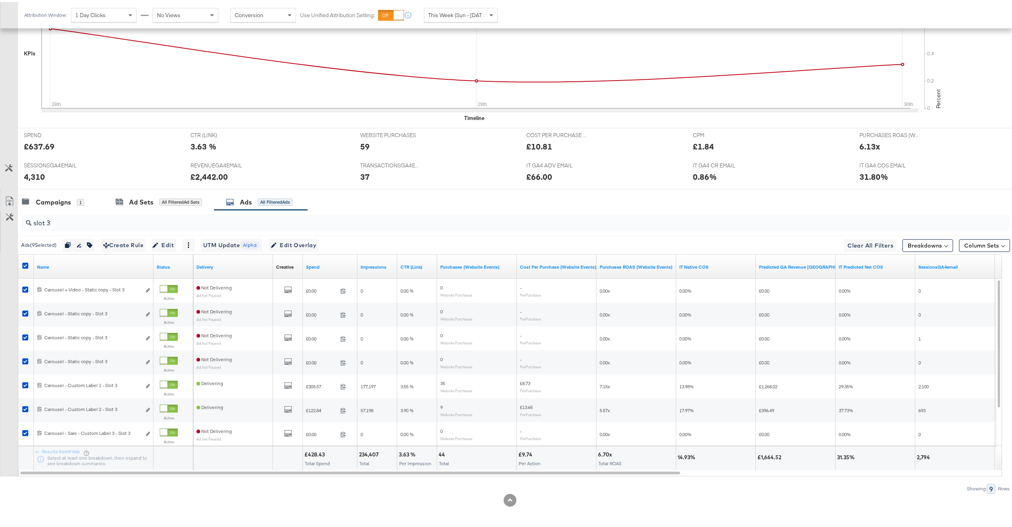
scroll to position [0, 0]
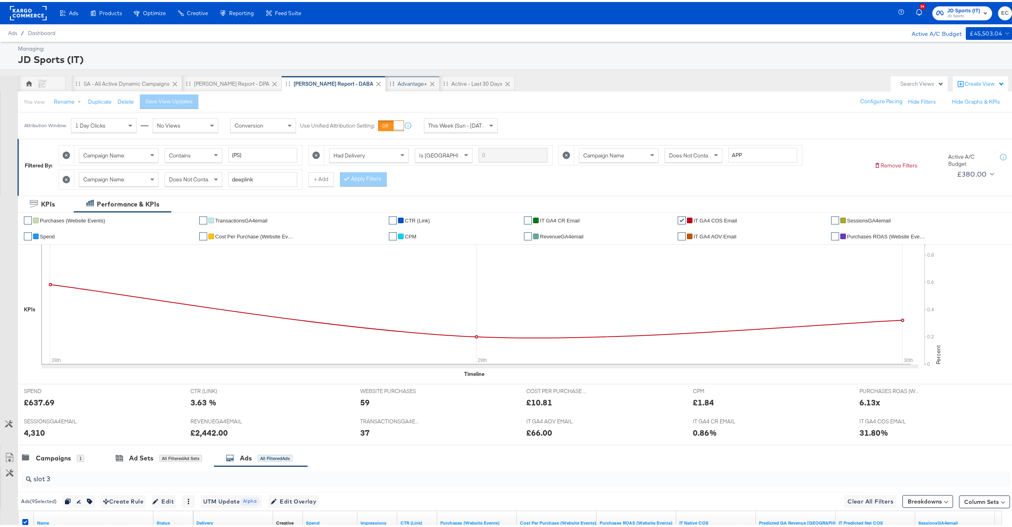
click at [386, 76] on div "Advantage+" at bounding box center [413, 82] width 54 height 16
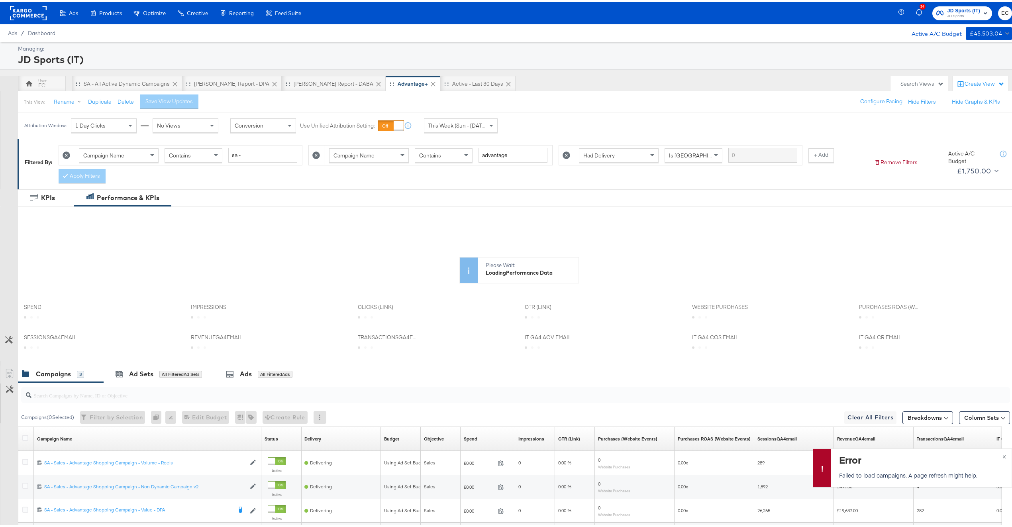
scroll to position [78, 0]
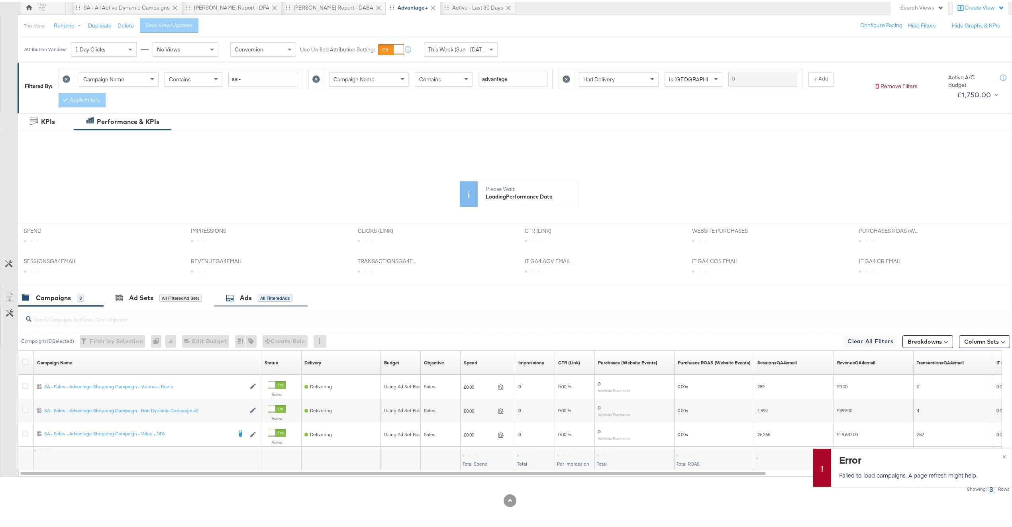
click at [255, 293] on div "Ads All Filtered Ads" at bounding box center [259, 295] width 67 height 9
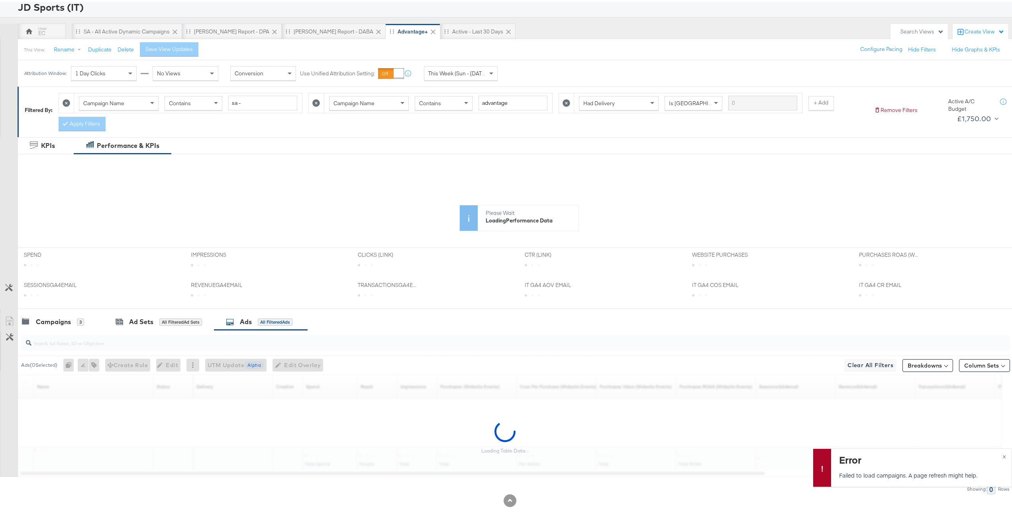
scroll to position [55, 0]
click at [69, 314] on div "Campaigns 3" at bounding box center [61, 319] width 86 height 17
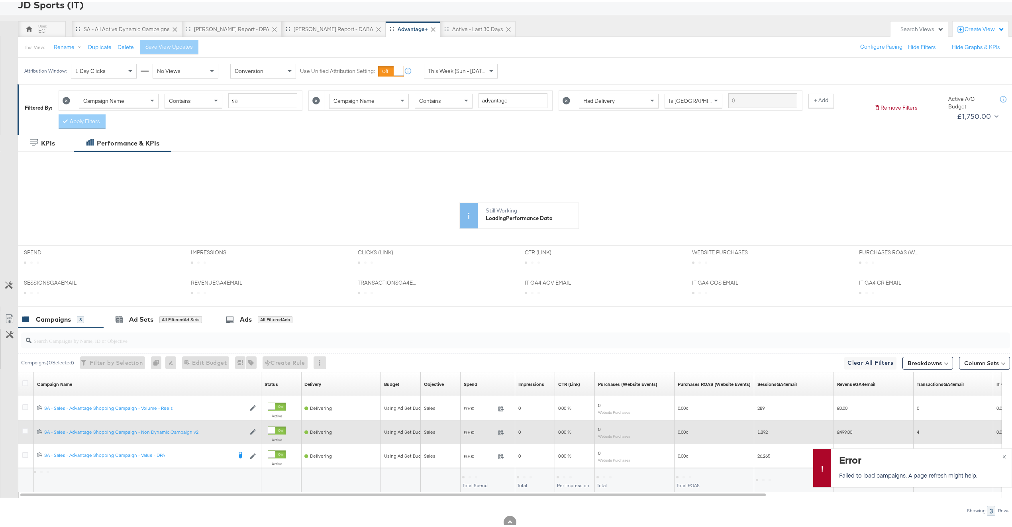
scroll to position [78, 0]
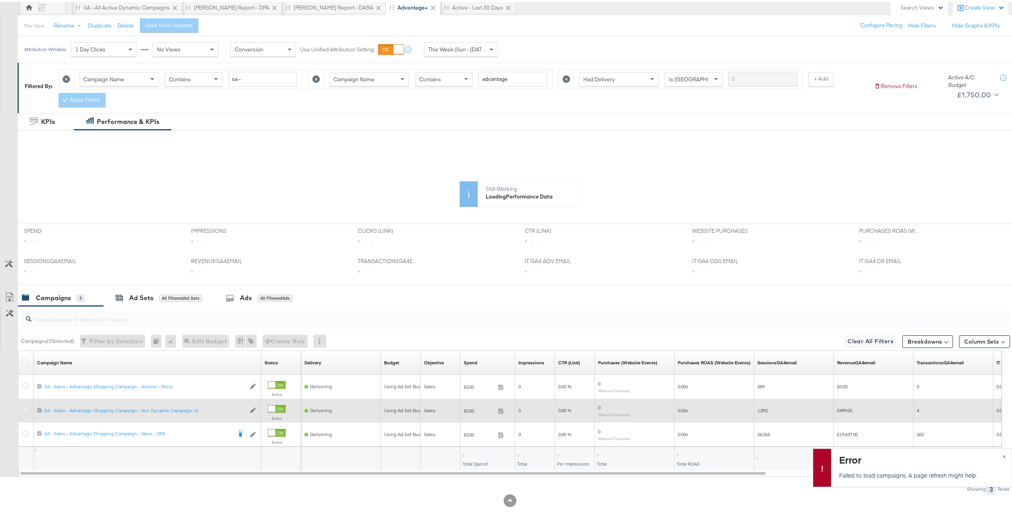
click at [25, 408] on icon at bounding box center [25, 407] width 6 height 6
click at [0, 0] on input "checkbox" at bounding box center [0, 0] width 0 height 0
click at [25, 408] on icon at bounding box center [25, 407] width 6 height 6
click at [0, 0] on input "checkbox" at bounding box center [0, 0] width 0 height 0
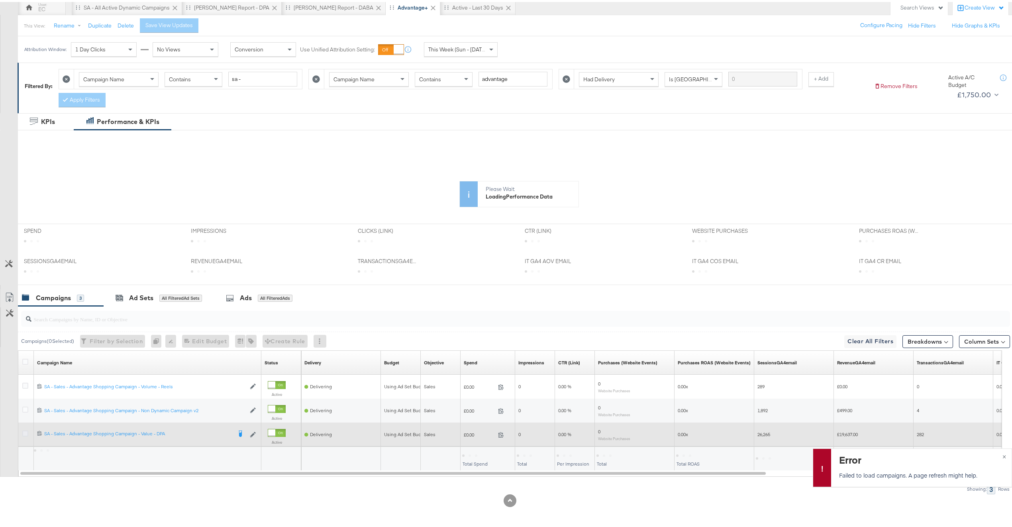
click at [25, 431] on icon at bounding box center [25, 431] width 6 height 6
click at [0, 0] on input "checkbox" at bounding box center [0, 0] width 0 height 0
click at [26, 429] on icon at bounding box center [25, 431] width 6 height 6
click at [0, 0] on input "checkbox" at bounding box center [0, 0] width 0 height 0
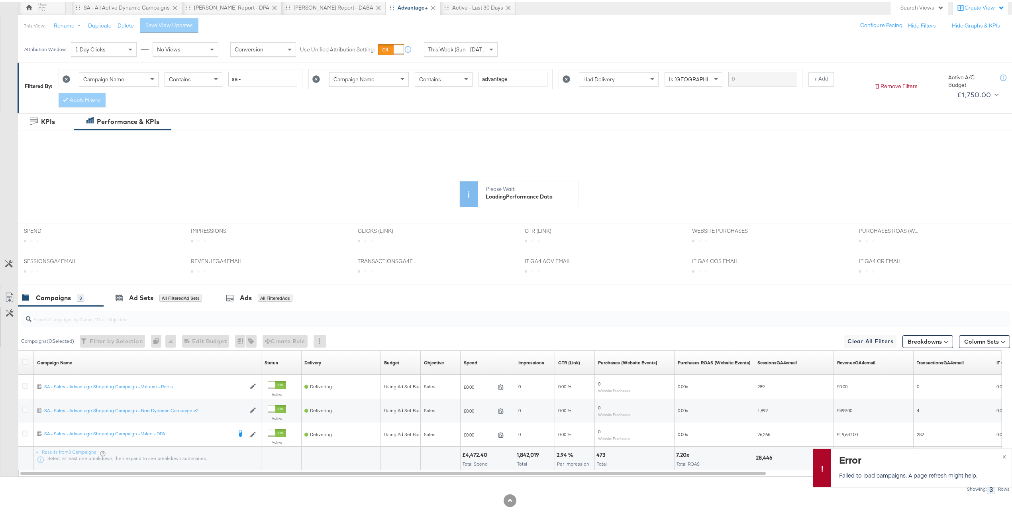
click at [250, 292] on div "Ads" at bounding box center [246, 295] width 12 height 9
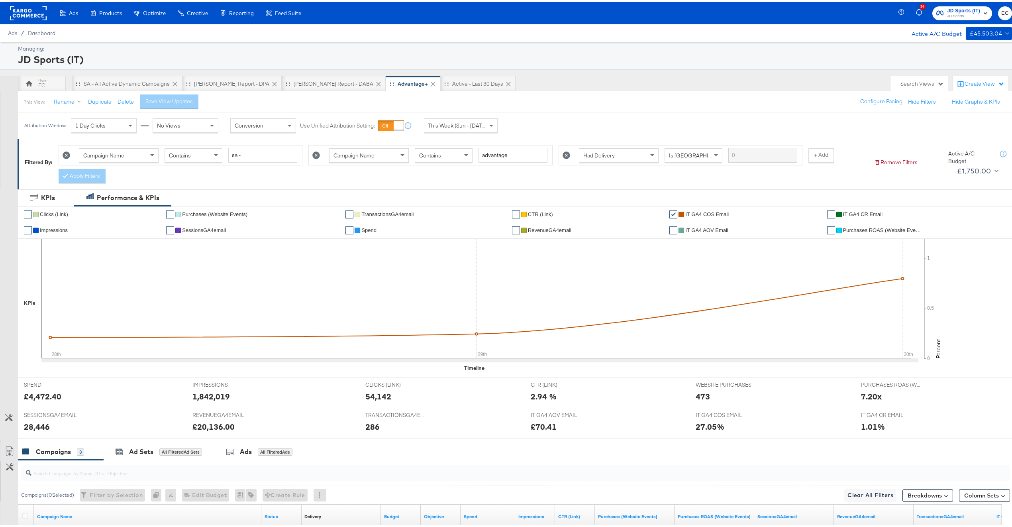
scroll to position [156, 0]
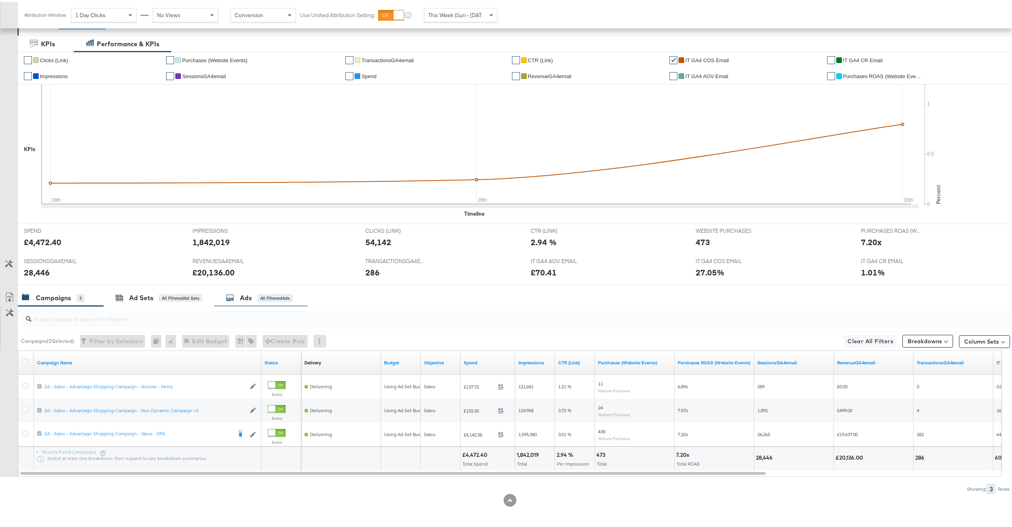
click at [270, 289] on div "Ads All Filtered Ads" at bounding box center [261, 295] width 94 height 17
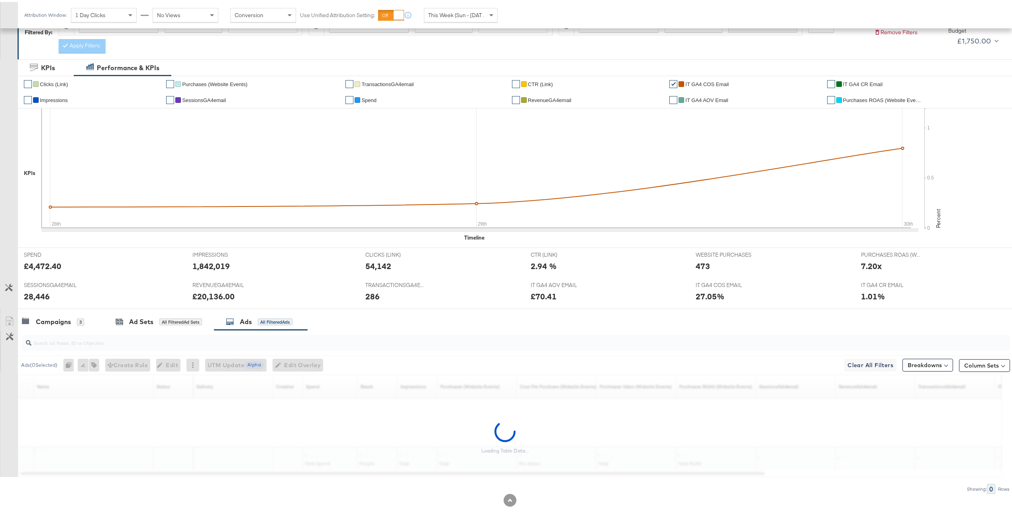
scroll to position [132, 0]
click at [231, 343] on input "search" at bounding box center [474, 338] width 886 height 16
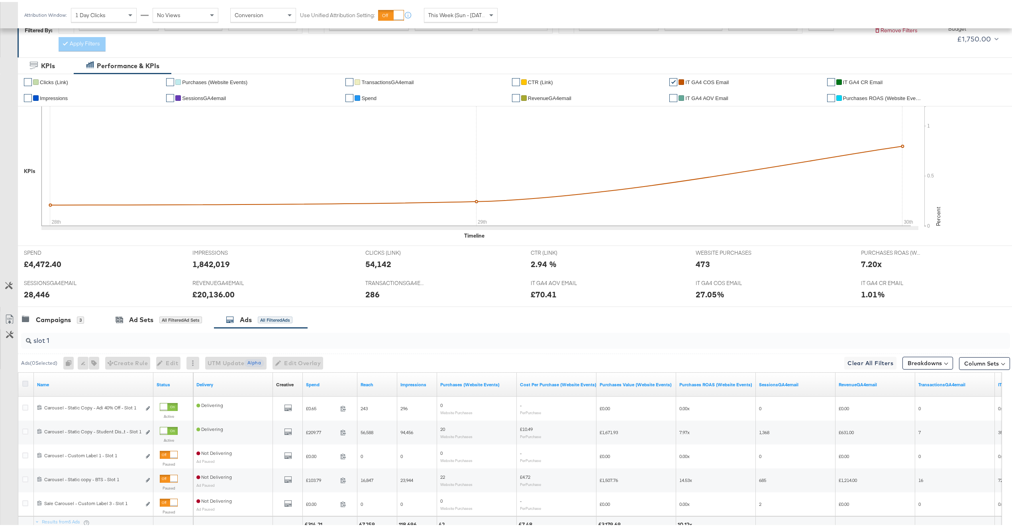
click at [25, 383] on icon at bounding box center [25, 382] width 6 height 6
click at [0, 0] on input "checkbox" at bounding box center [0, 0] width 0 height 0
click at [316, 364] on span "Edit Overlay Edit overlays for 5 ads" at bounding box center [294, 361] width 46 height 10
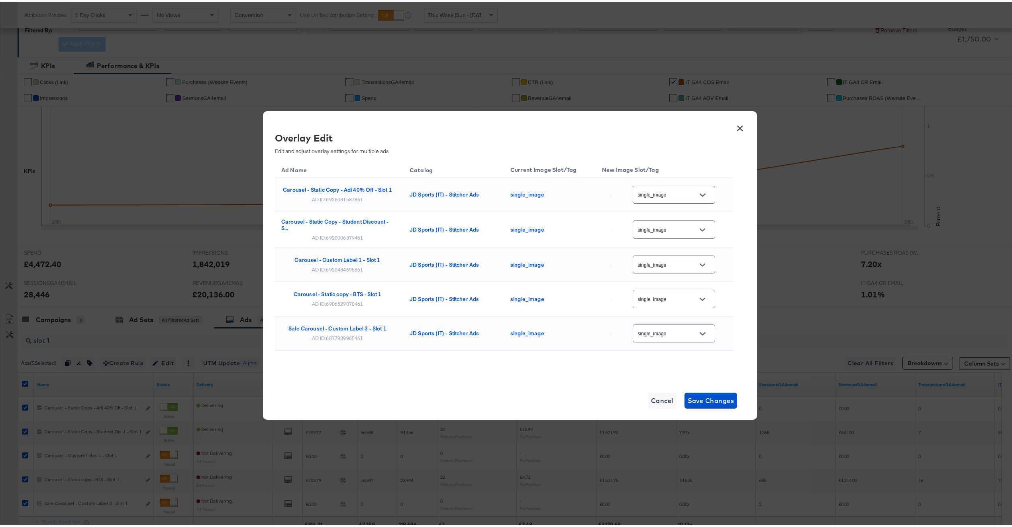
scroll to position [0, 0]
click at [733, 127] on button "×" at bounding box center [740, 124] width 14 height 14
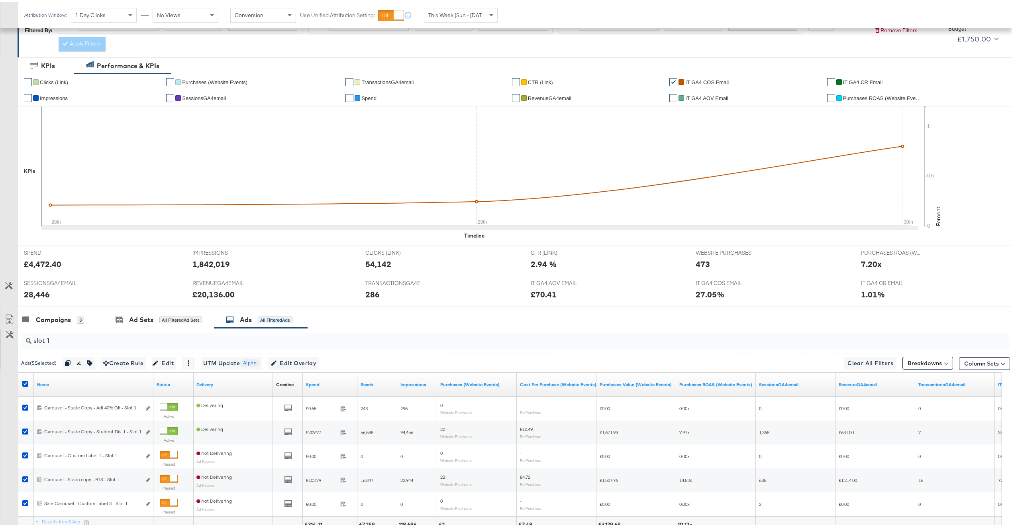
click at [78, 343] on input "slot 1" at bounding box center [474, 336] width 886 height 16
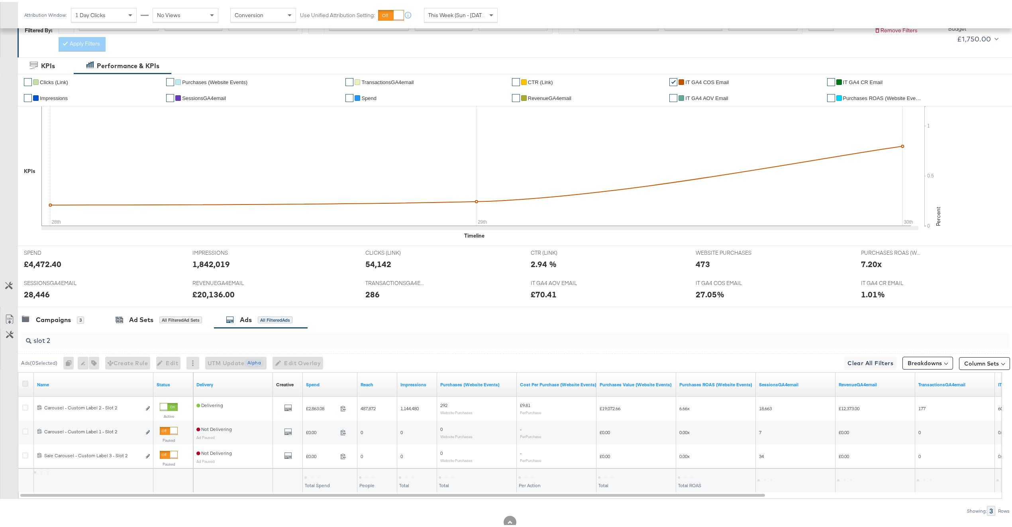
click at [26, 385] on icon at bounding box center [25, 382] width 6 height 6
click at [0, 0] on input "checkbox" at bounding box center [0, 0] width 0 height 0
click at [316, 364] on span "Edit Overlay Edit overlays for 3 ads" at bounding box center [294, 361] width 46 height 10
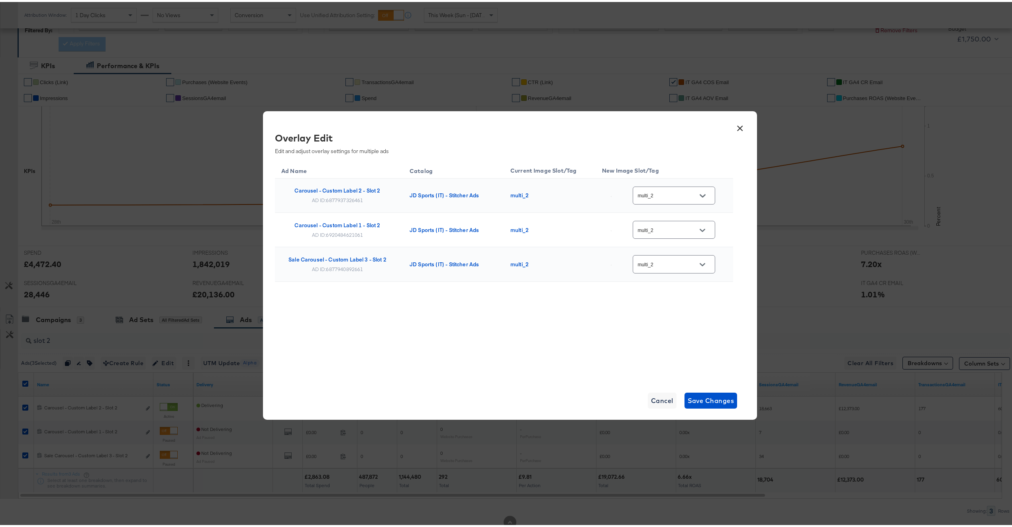
click at [737, 124] on button "×" at bounding box center [740, 124] width 14 height 14
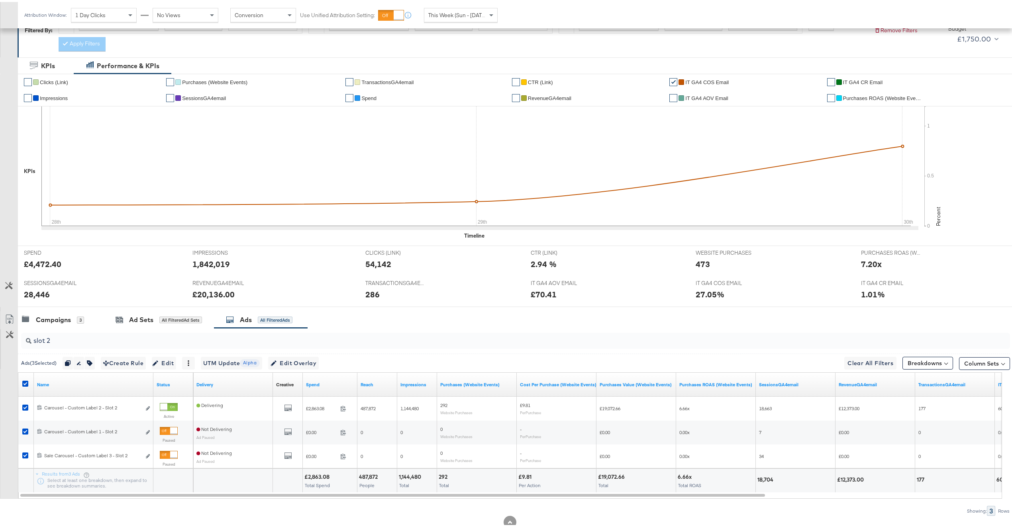
click at [122, 339] on input "slot 2" at bounding box center [474, 336] width 886 height 16
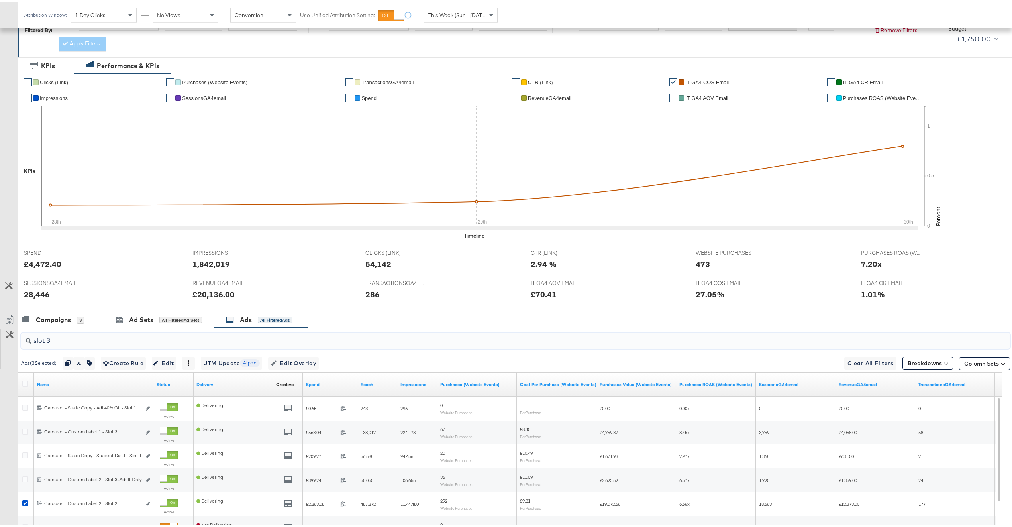
type input "slot 3"
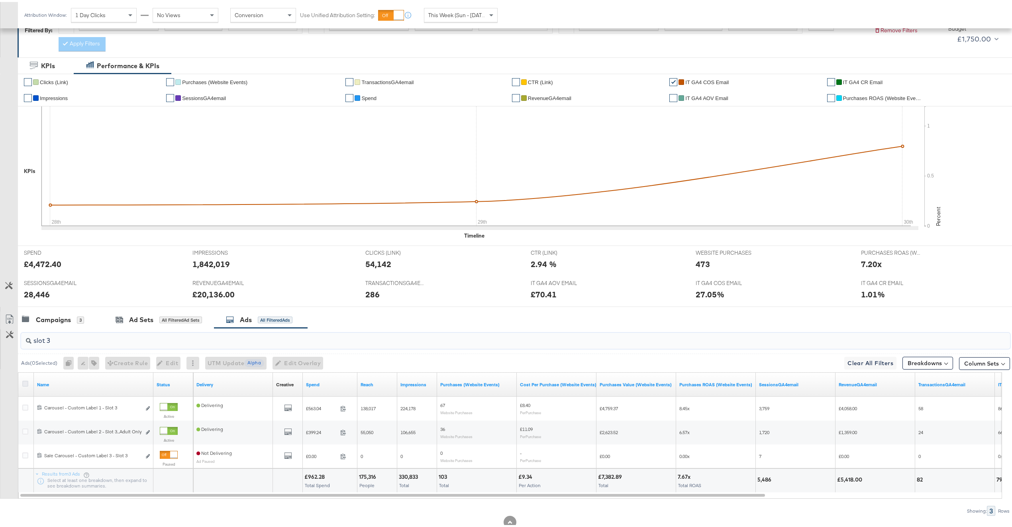
click at [25, 384] on icon at bounding box center [25, 382] width 6 height 6
click at [0, 0] on input "checkbox" at bounding box center [0, 0] width 0 height 0
click at [25, 385] on icon at bounding box center [25, 382] width 6 height 6
click at [0, 0] on input "checkbox" at bounding box center [0, 0] width 0 height 0
click at [326, 354] on div "Ads ( 3 Selected) Duplicate 3 ads Rename 3 ads Tags for 3 campaigns Create Rule…" at bounding box center [514, 360] width 992 height 19
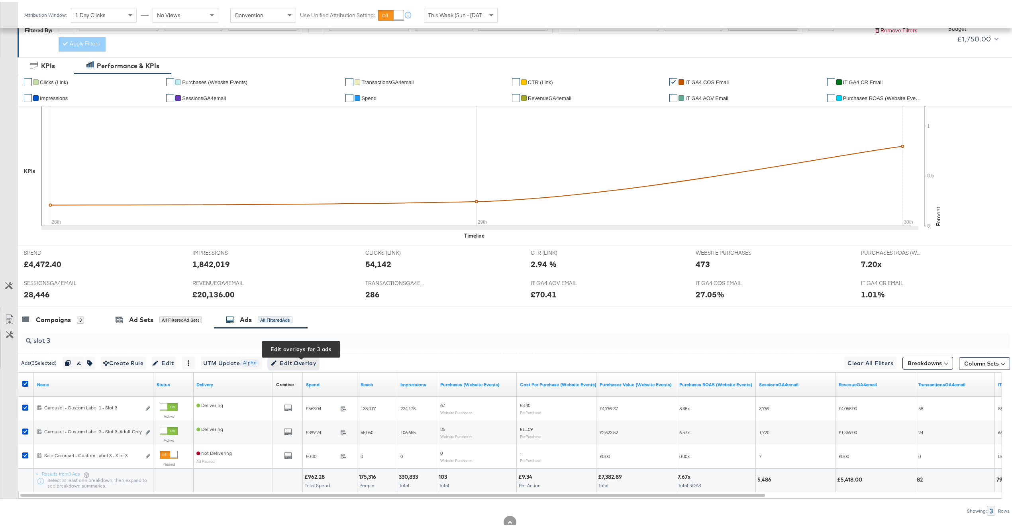
click at [316, 358] on span "Edit Overlay Edit overlays for 3 ads" at bounding box center [294, 361] width 46 height 10
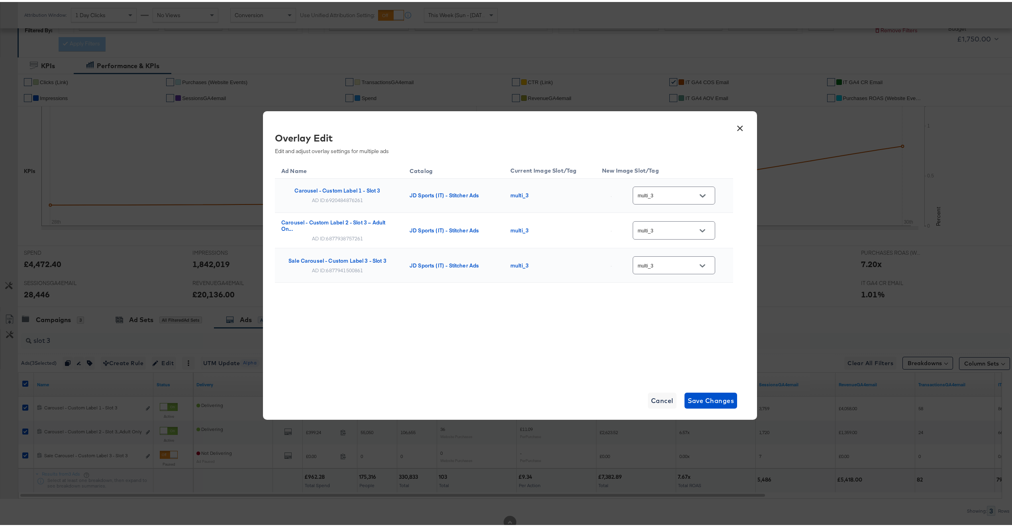
click at [734, 128] on button "×" at bounding box center [740, 124] width 14 height 14
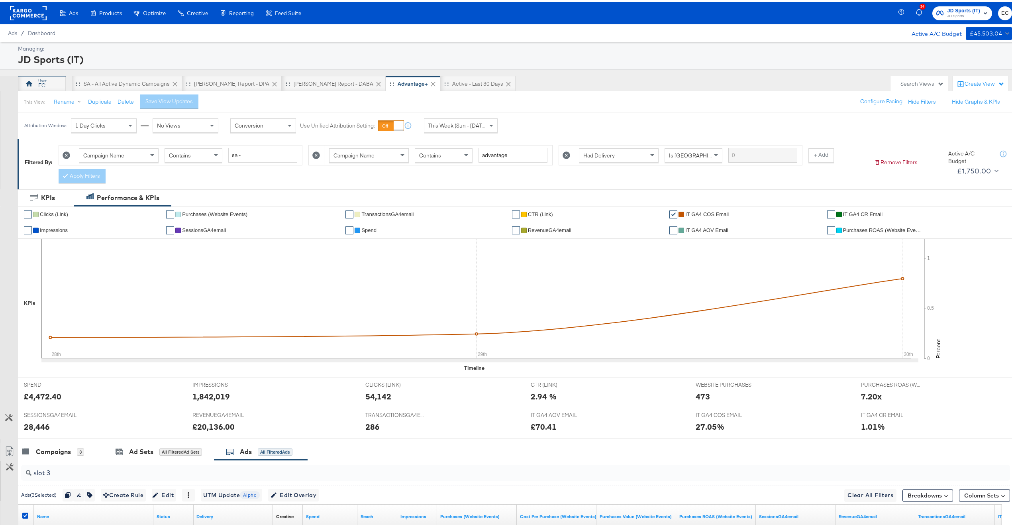
click at [37, 90] on div "This View: Rename Duplicate Delete Save View Updates Configure Pacing Hide Filt…" at bounding box center [519, 100] width 1003 height 22
click at [38, 80] on div "EC" at bounding box center [41, 84] width 7 height 8
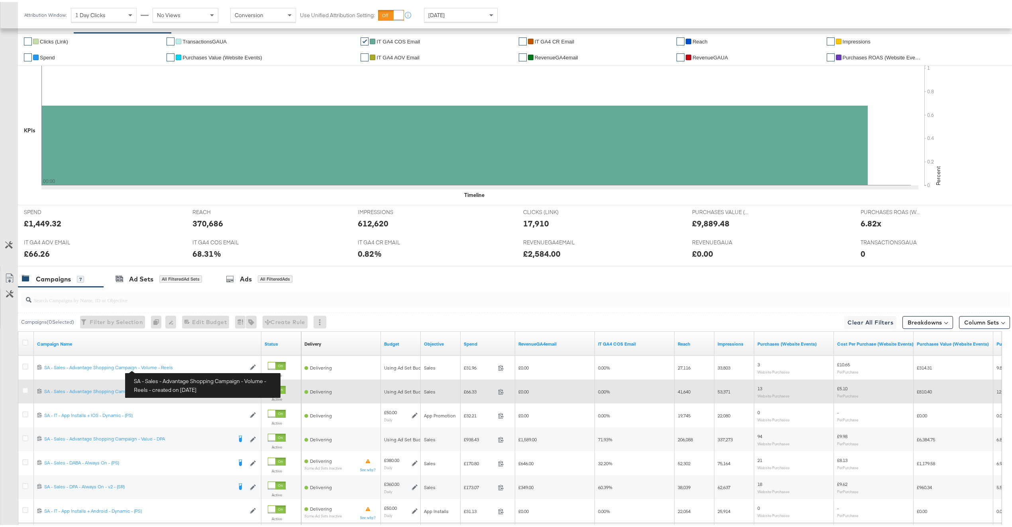
scroll to position [239, 0]
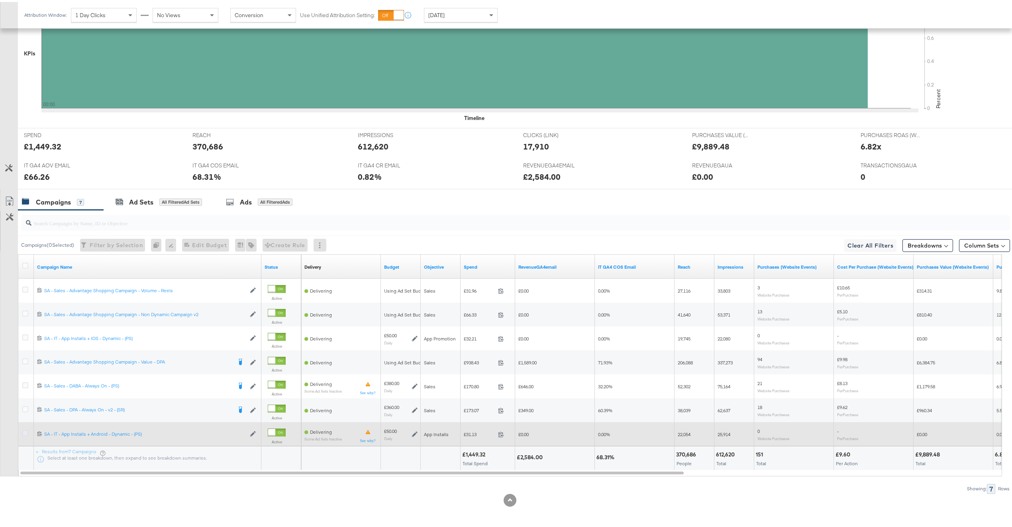
click at [26, 432] on icon at bounding box center [25, 431] width 6 height 6
click at [0, 0] on input "checkbox" at bounding box center [0, 0] width 0 height 0
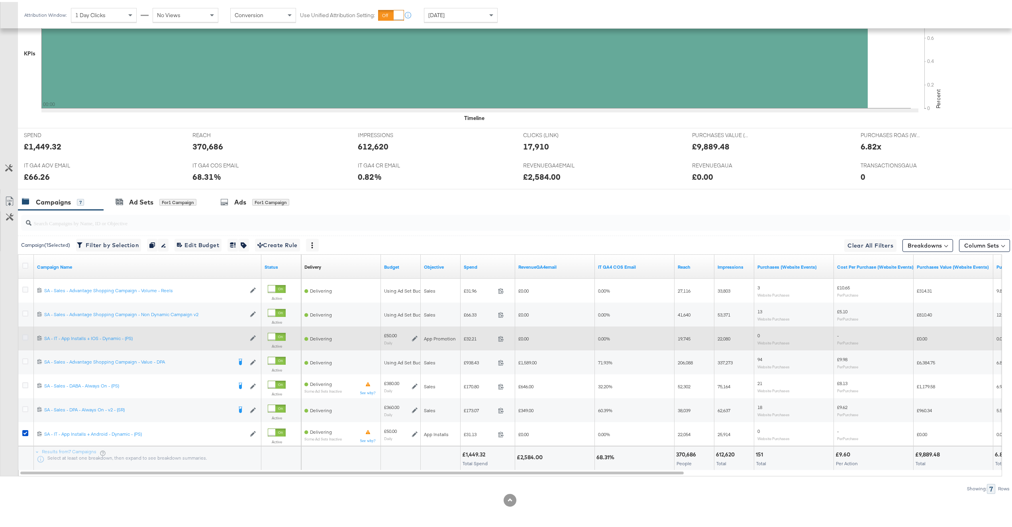
click at [27, 334] on icon at bounding box center [25, 335] width 6 height 6
click at [0, 0] on input "checkbox" at bounding box center [0, 0] width 0 height 0
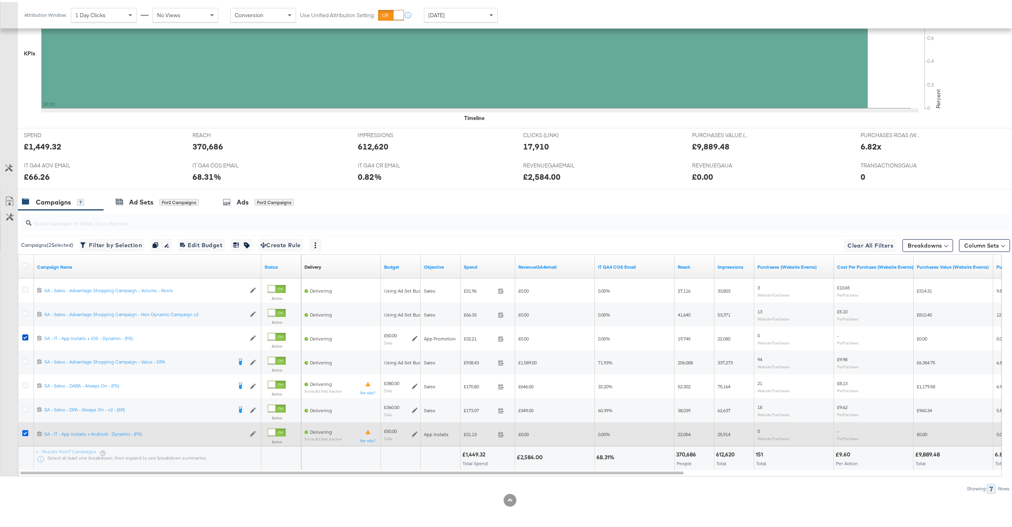
click at [25, 433] on icon at bounding box center [25, 431] width 6 height 6
click at [0, 0] on input "checkbox" at bounding box center [0, 0] width 0 height 0
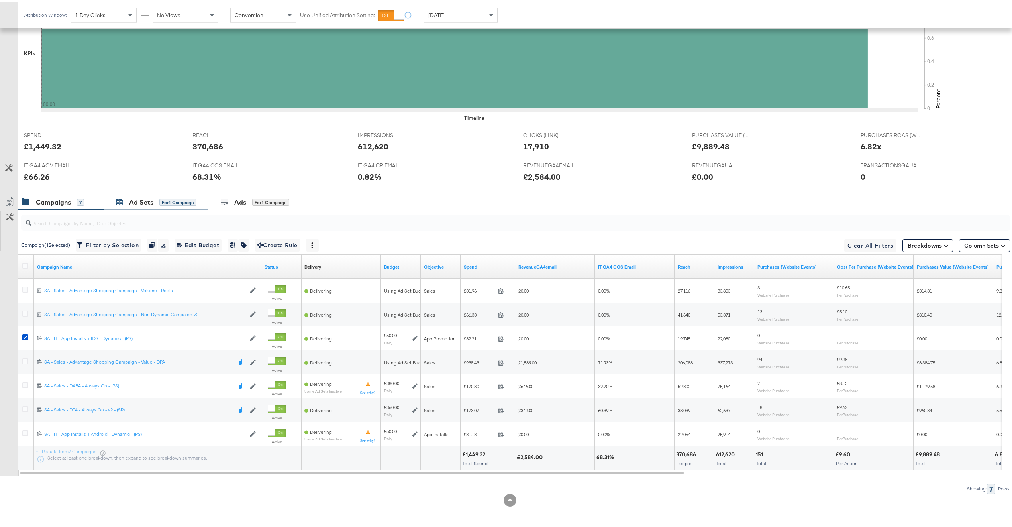
click at [137, 203] on div "Ad Sets" at bounding box center [141, 200] width 24 height 9
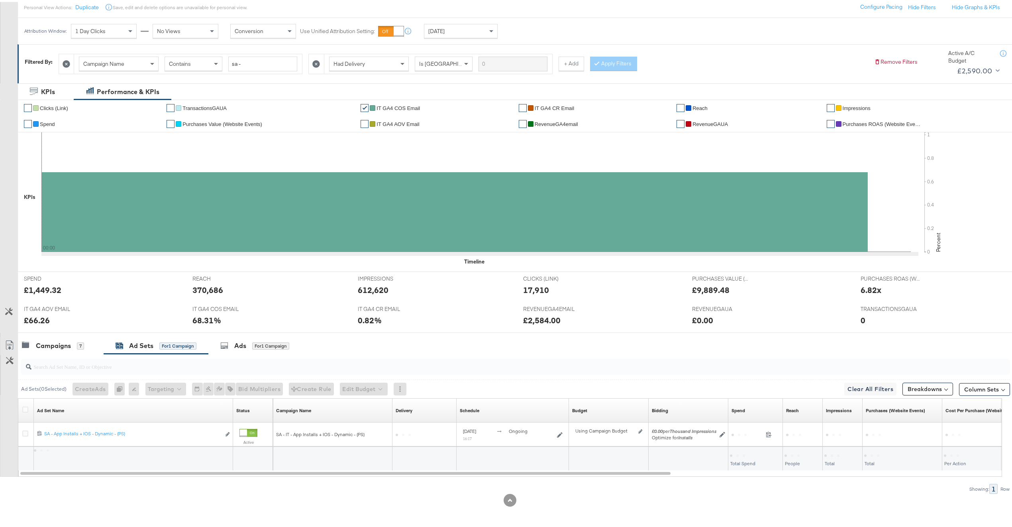
scroll to position [96, 0]
click at [24, 408] on icon at bounding box center [25, 407] width 6 height 6
click at [0, 0] on input "checkbox" at bounding box center [0, 0] width 0 height 0
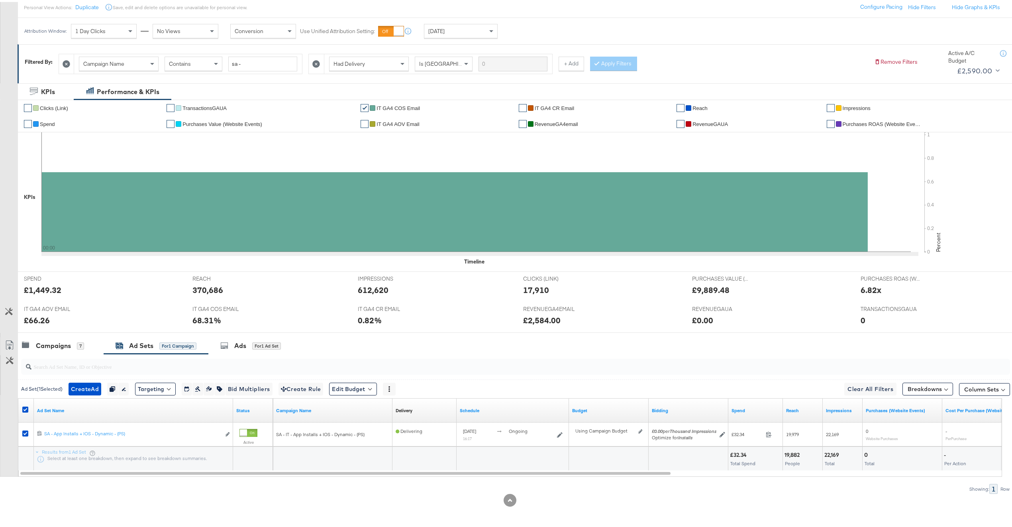
click at [234, 343] on div "Ads for 1 Ad Set" at bounding box center [250, 343] width 61 height 9
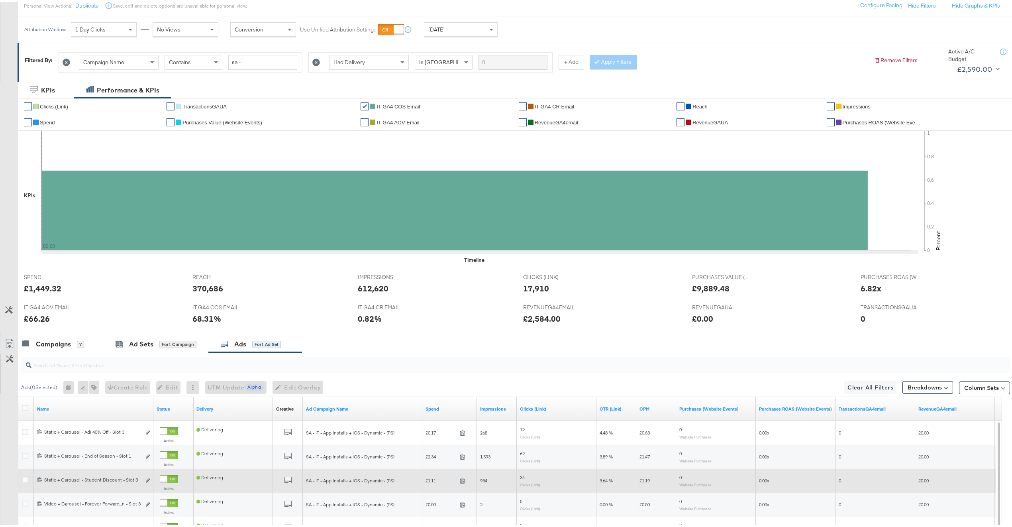
scroll to position [239, 0]
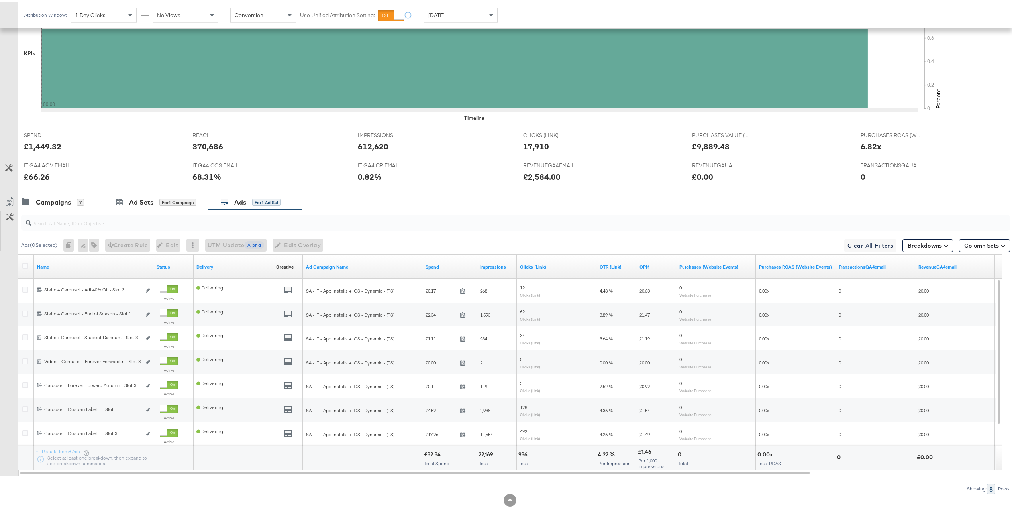
drag, startPoint x: 183, startPoint y: 207, endPoint x: 182, endPoint y: 218, distance: 11.6
click at [183, 211] on div "KPIs Performance & KPIs Customize KPIs ✔ Clicks (Link) ✔ TransactionsGAUA ✔ IT …" at bounding box center [510, 231] width 1020 height 589
click at [182, 220] on input "search" at bounding box center [474, 218] width 886 height 16
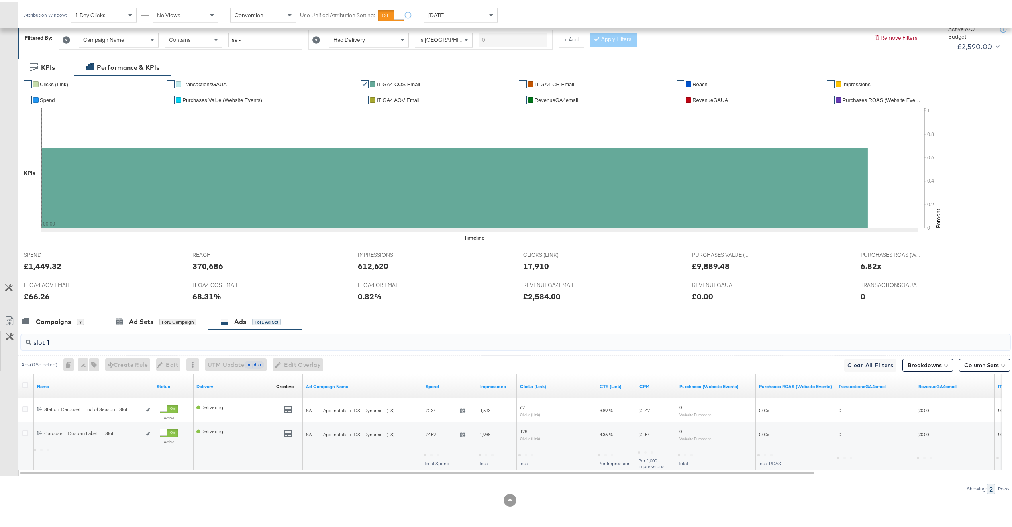
scroll to position [120, 0]
click at [26, 384] on icon at bounding box center [25, 383] width 6 height 6
click at [0, 0] on input "checkbox" at bounding box center [0, 0] width 0 height 0
click at [301, 367] on span "Edit Overlay Edit overlays for 2 ads" at bounding box center [294, 363] width 46 height 10
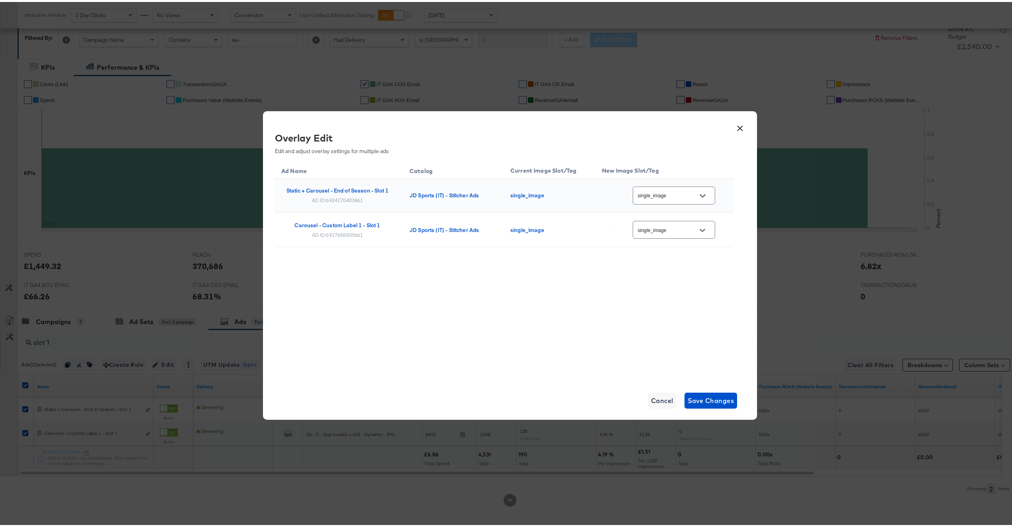
click at [738, 127] on button "×" at bounding box center [740, 124] width 14 height 14
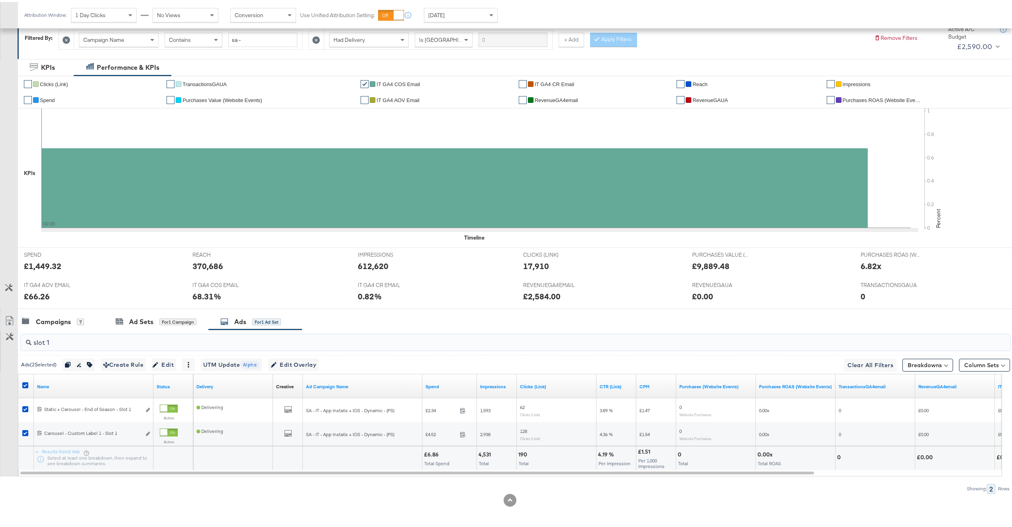
click at [97, 339] on input "slot 1" at bounding box center [474, 338] width 886 height 16
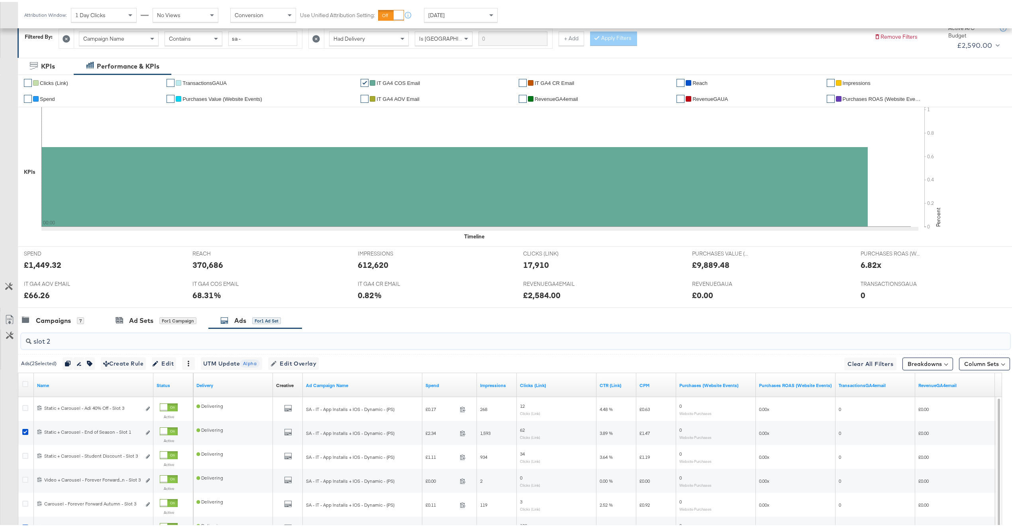
scroll to position [96, 0]
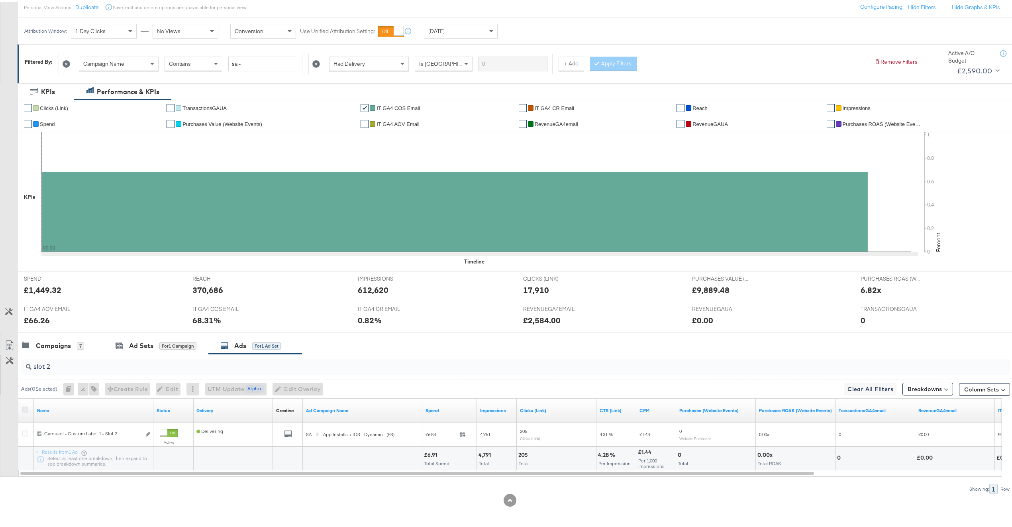
click at [24, 410] on icon at bounding box center [25, 407] width 6 height 6
click at [0, 0] on input "checkbox" at bounding box center [0, 0] width 0 height 0
click at [289, 385] on span "Edit Overlay Edit overlays for 1 ad" at bounding box center [290, 387] width 46 height 10
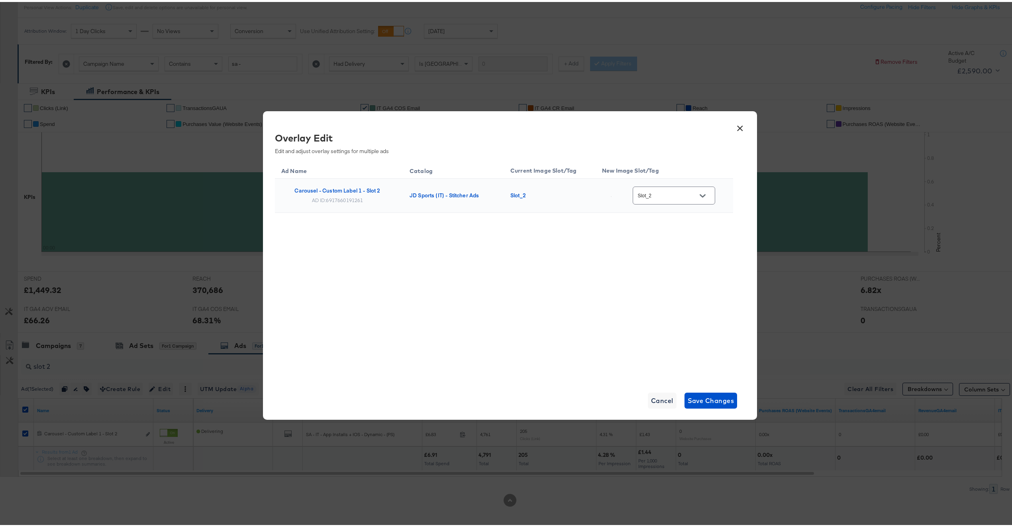
click at [674, 187] on div "Slot_2" at bounding box center [674, 193] width 82 height 18
click at [678, 190] on input "Slot_2" at bounding box center [667, 193] width 63 height 9
click at [733, 127] on button "×" at bounding box center [740, 124] width 14 height 14
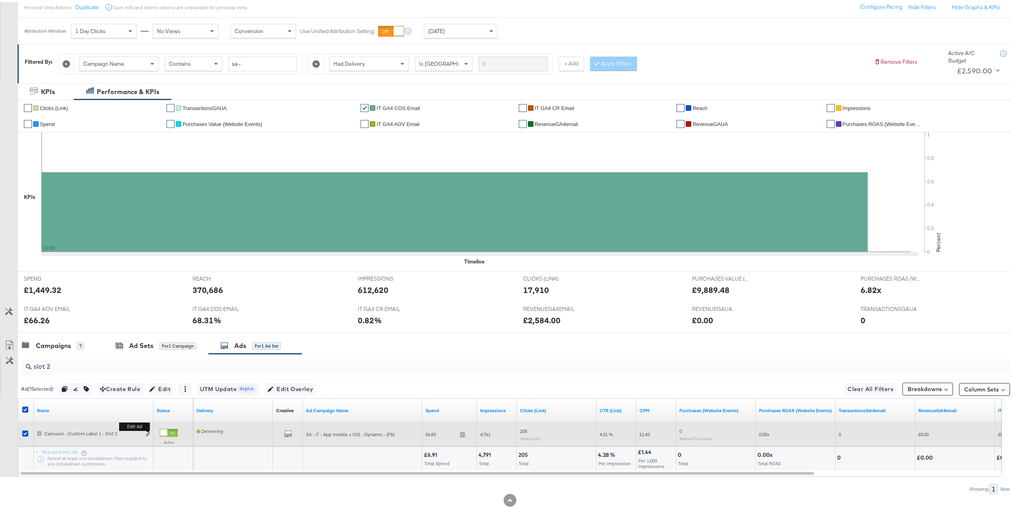
click at [149, 429] on b "Edit ad" at bounding box center [134, 424] width 31 height 8
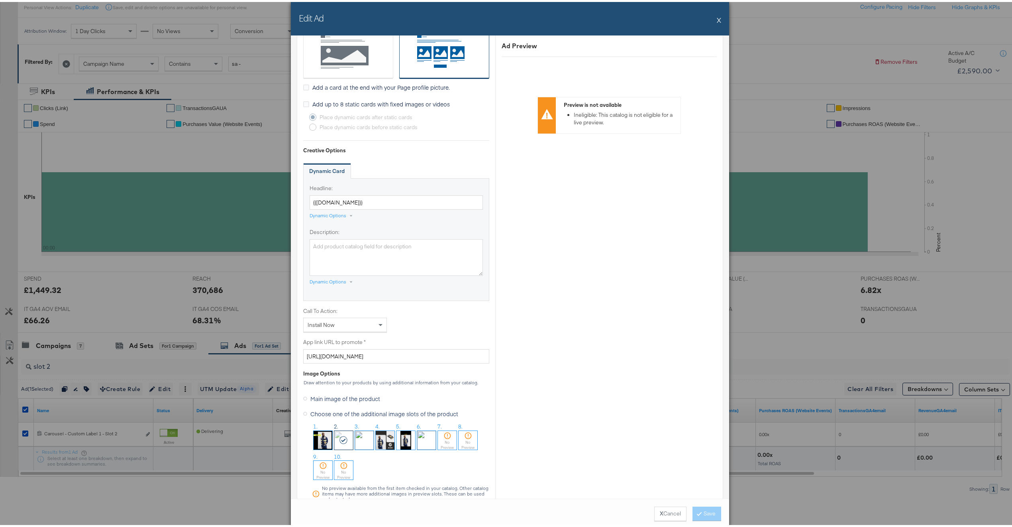
scroll to position [438, 0]
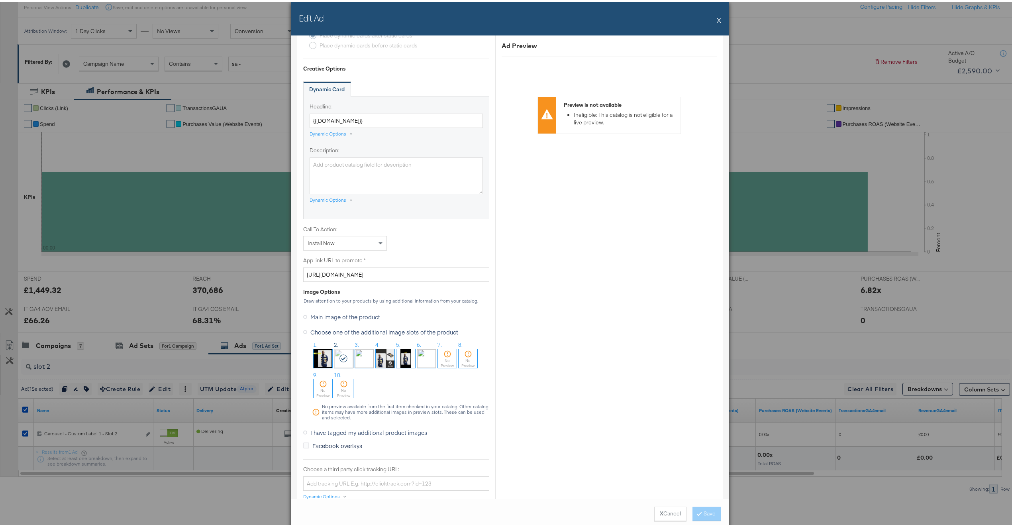
click at [347, 433] on span "I have tagged my additional product images" at bounding box center [368, 430] width 117 height 8
click at [0, 0] on input "I have tagged my additional product images" at bounding box center [0, 0] width 0 height 0
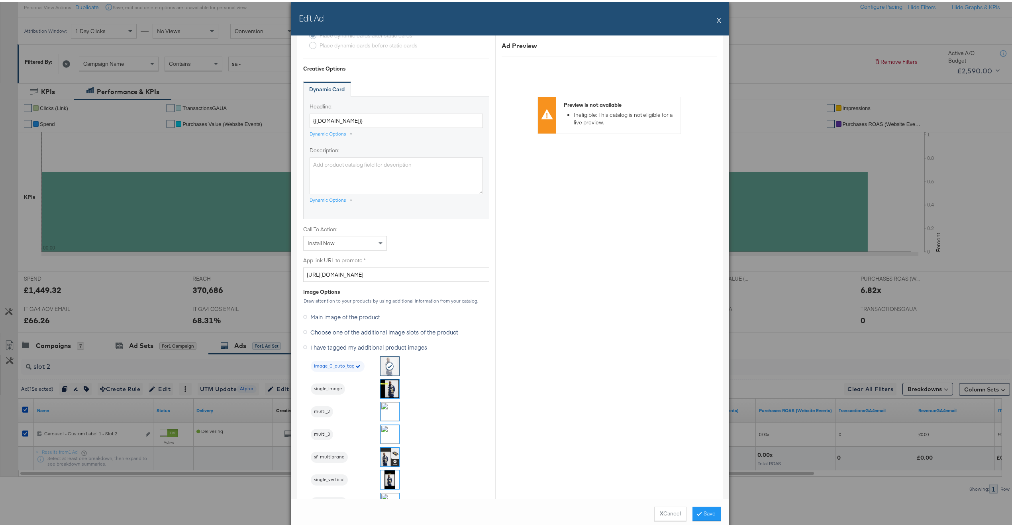
click at [390, 411] on img at bounding box center [390, 409] width 19 height 19
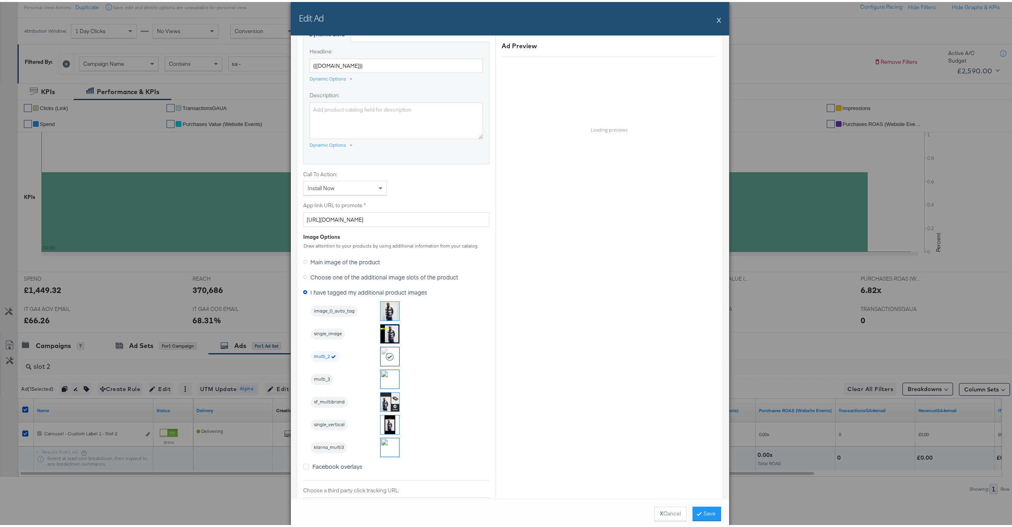
scroll to position [717, 0]
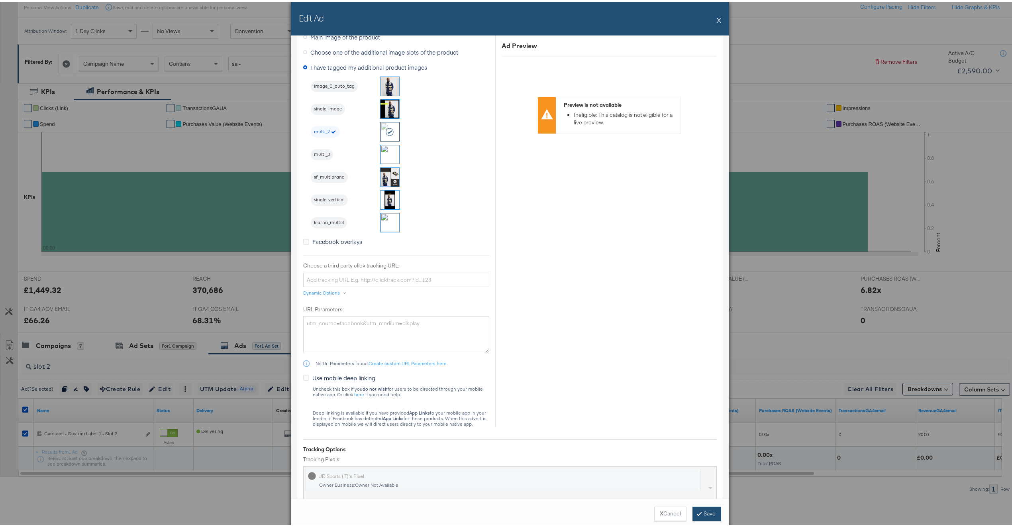
click at [698, 512] on icon at bounding box center [699, 511] width 2 height 5
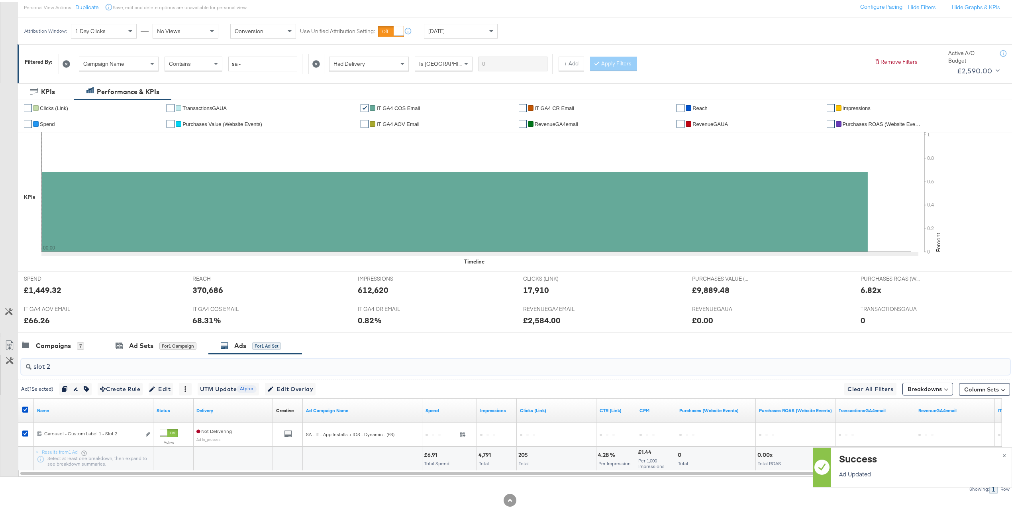
click at [158, 364] on input "slot 2" at bounding box center [474, 361] width 886 height 16
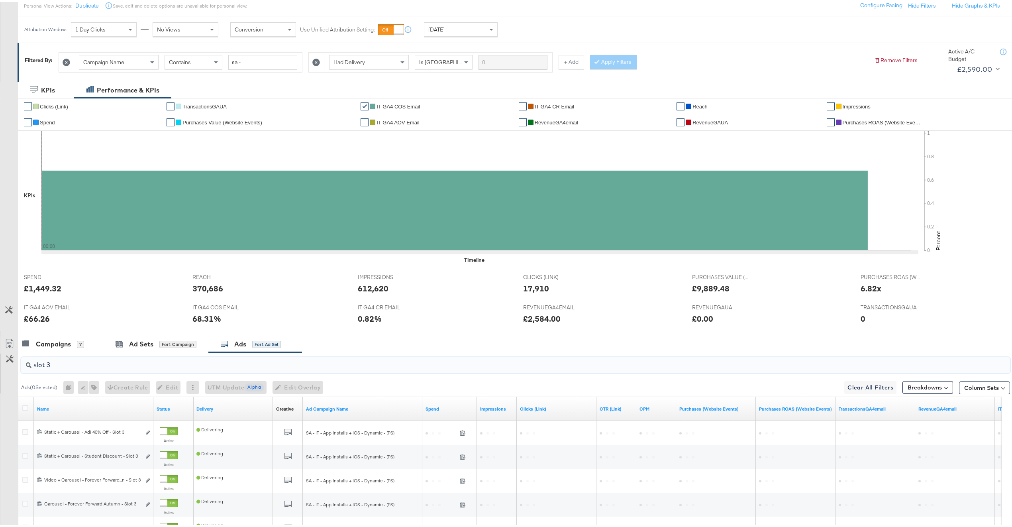
type input "slot 3"
click at [23, 408] on icon at bounding box center [25, 406] width 6 height 6
click at [0, 0] on input "checkbox" at bounding box center [0, 0] width 0 height 0
click at [341, 390] on div "Ads ( 5 Selected) Duplicate 5 ads Rename 5 ads Tags for 5 campaigns Create Rule…" at bounding box center [514, 385] width 992 height 19
click at [316, 389] on span "Edit Overlay Edit overlays for 5 ads" at bounding box center [294, 386] width 46 height 10
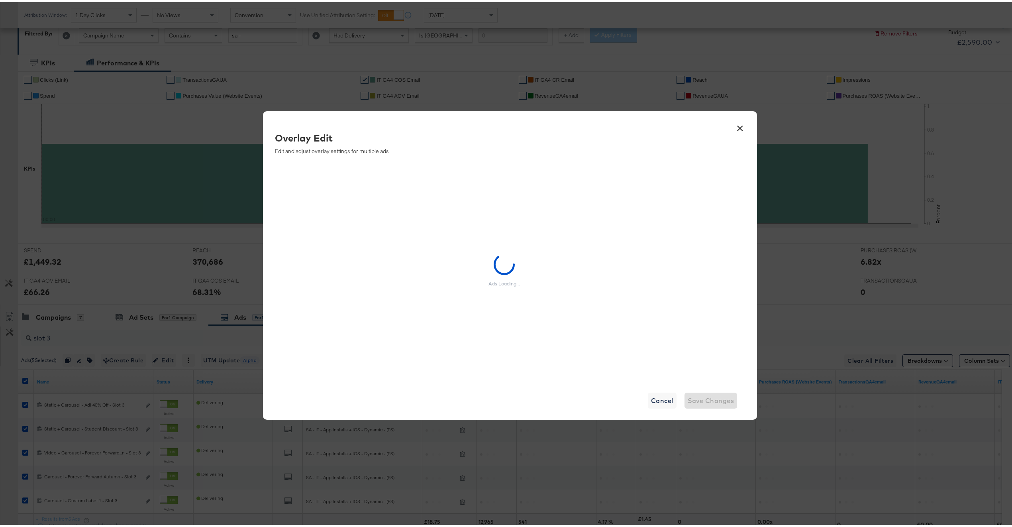
scroll to position [192, 0]
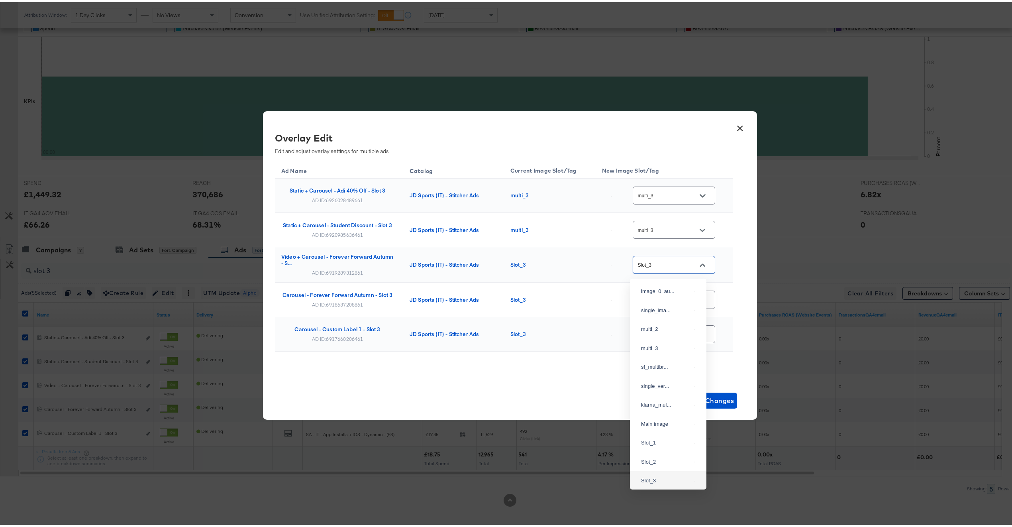
click at [664, 268] on input "Slot_3" at bounding box center [667, 263] width 63 height 9
click at [333, 270] on div "AD ID: 6919289312861" at bounding box center [337, 270] width 51 height 6
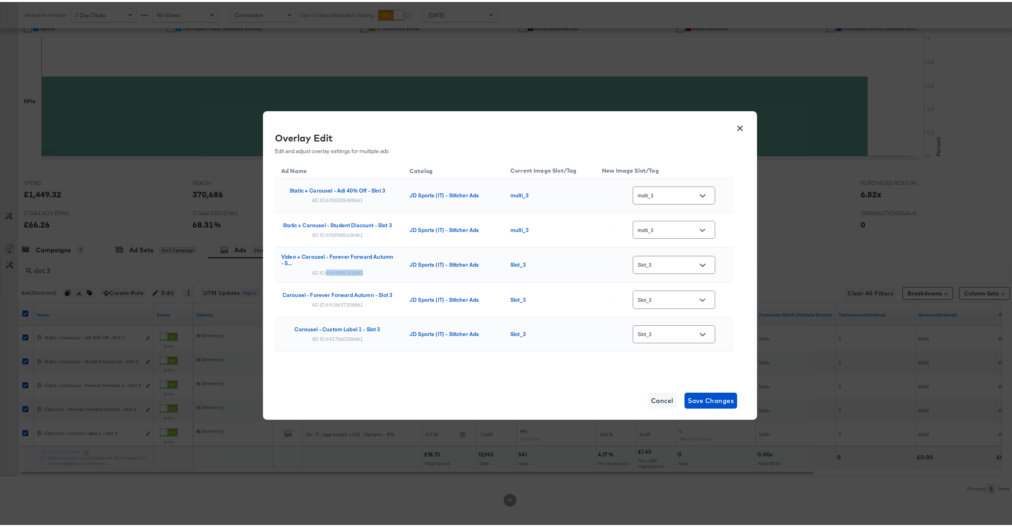
click at [333, 270] on div "AD ID: 6919289312861" at bounding box center [337, 270] width 51 height 6
copy div "6919289312861"
click at [635, 272] on div "Slot_3" at bounding box center [674, 263] width 82 height 18
click at [658, 263] on input "Slot_3" at bounding box center [667, 263] width 63 height 9
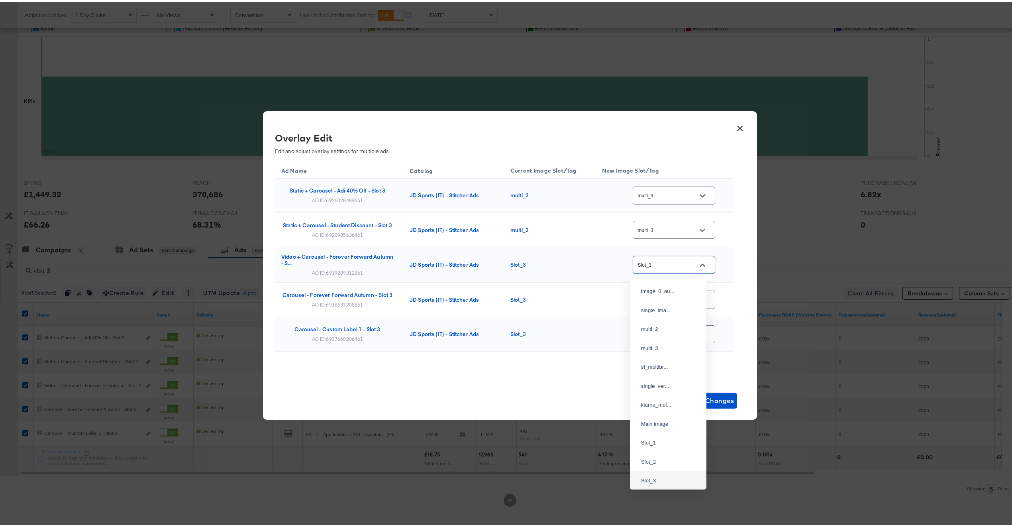
scroll to position [57, 0]
click at [668, 297] on div "multi_3" at bounding box center [668, 290] width 64 height 14
type input "multi_3"
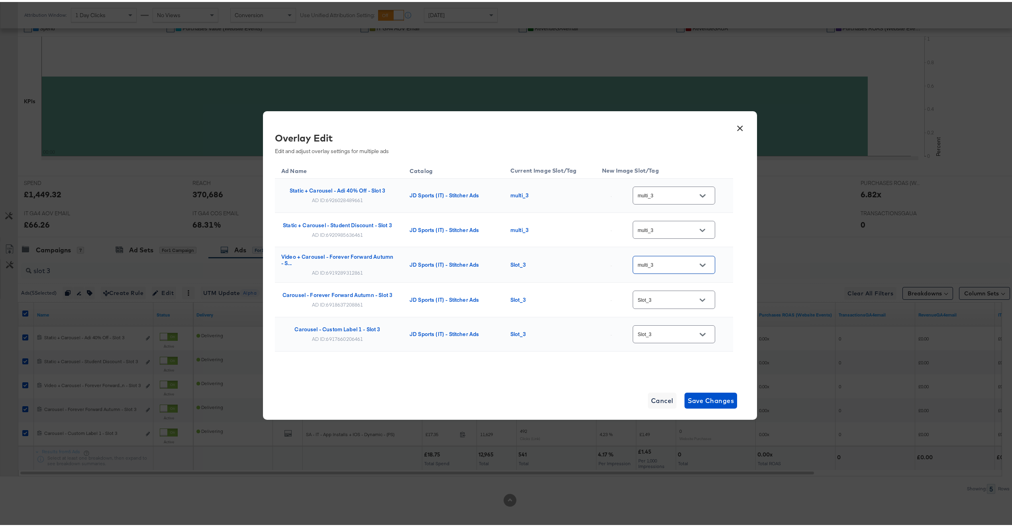
click at [671, 302] on input "Slot_3" at bounding box center [667, 297] width 63 height 9
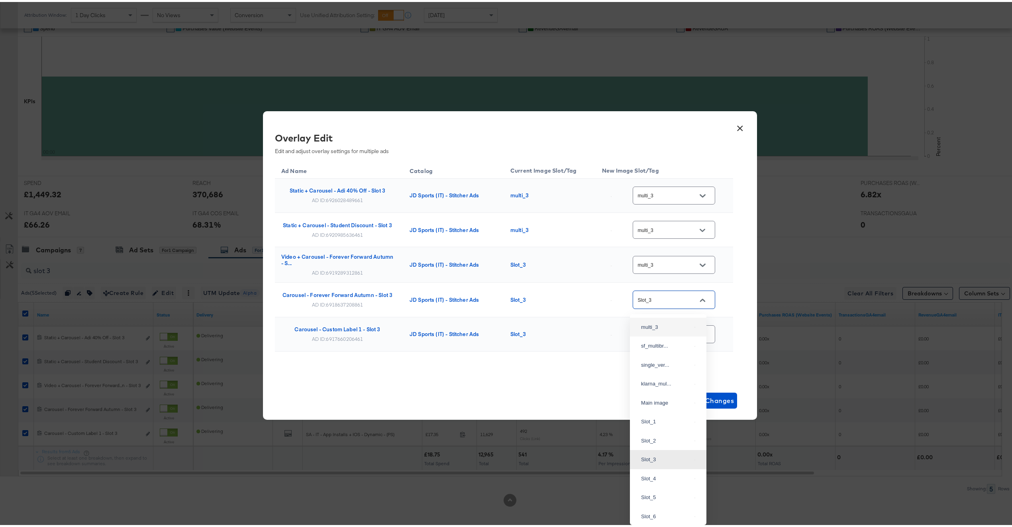
click at [662, 332] on div "multi_3" at bounding box center [668, 325] width 64 height 14
type input "multi_3"
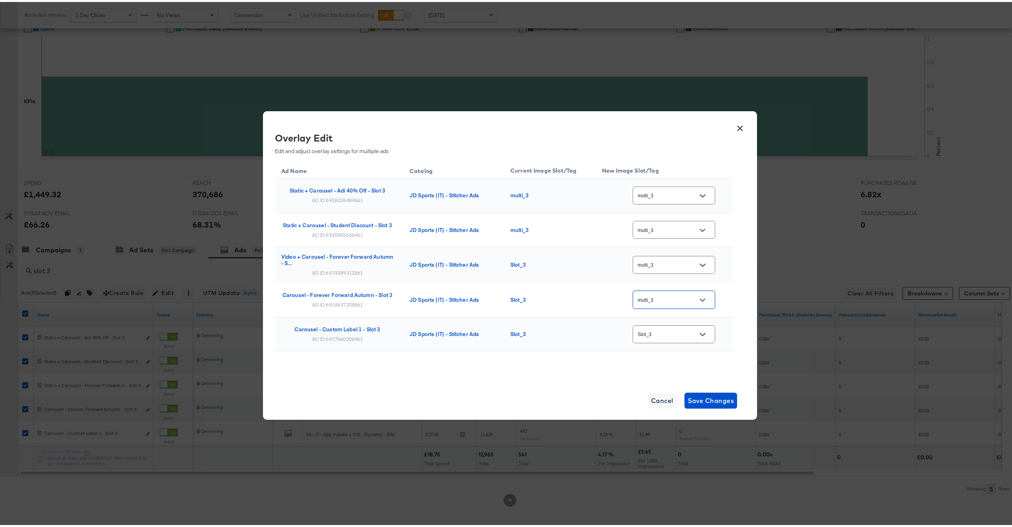
click at [666, 332] on input "Slot_3" at bounding box center [667, 332] width 63 height 9
click at [671, 135] on div "multi_3" at bounding box center [668, 127] width 64 height 14
type input "multi_3"
click at [714, 400] on span "Save Changes" at bounding box center [711, 398] width 47 height 11
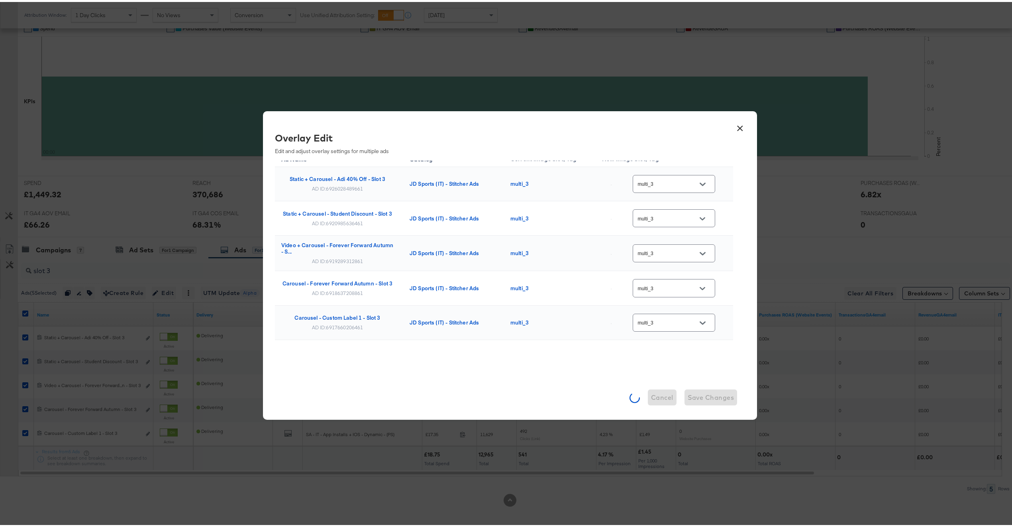
scroll to position [0, 0]
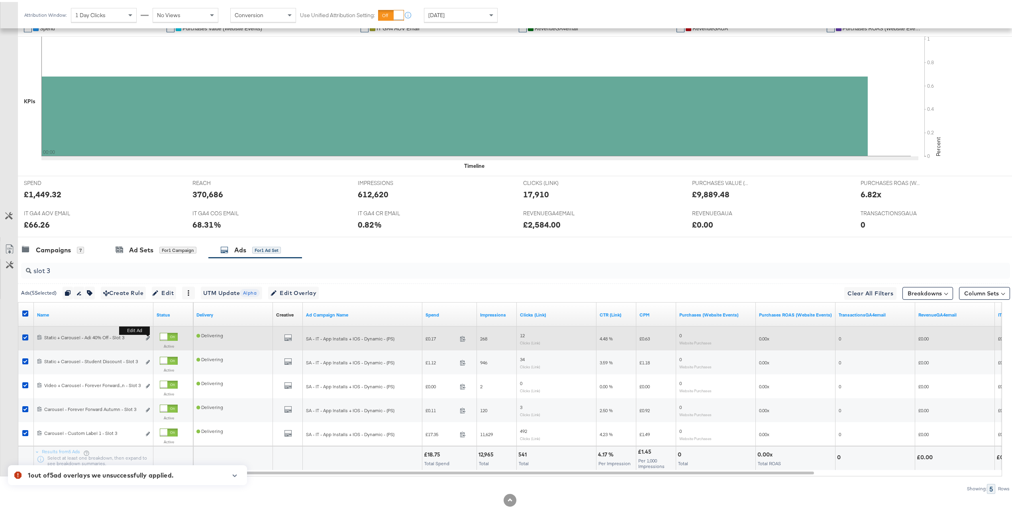
click at [150, 336] on button "Edit ad" at bounding box center [147, 336] width 5 height 8
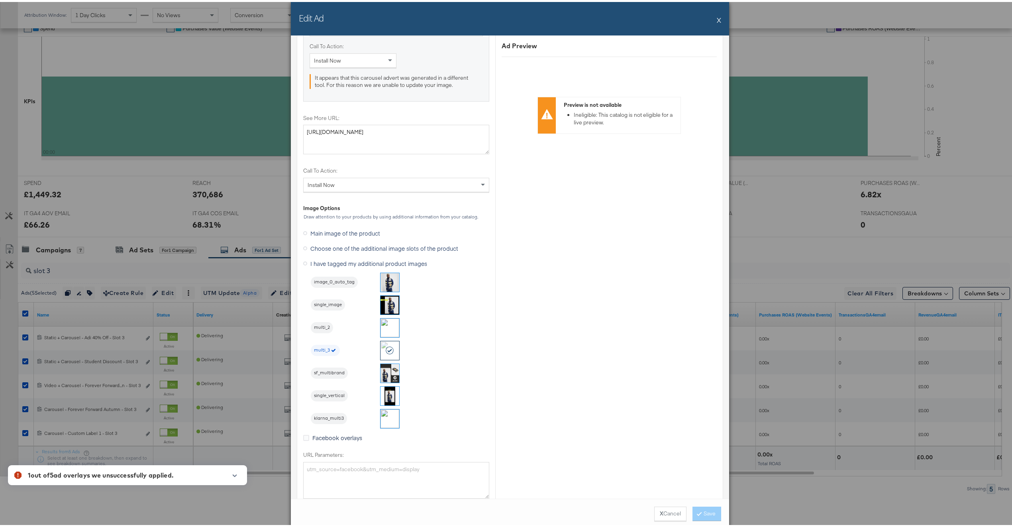
scroll to position [762, 0]
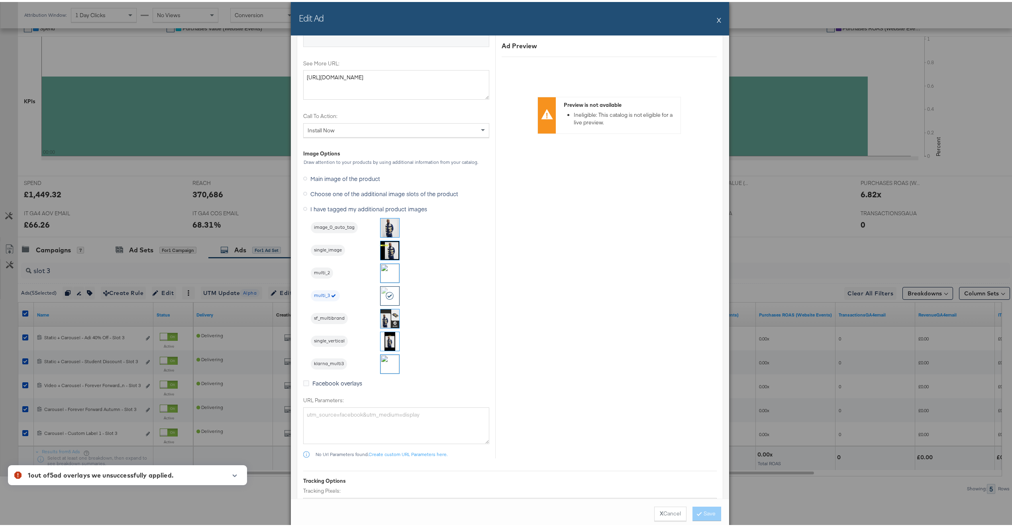
click at [717, 17] on button "X" at bounding box center [719, 18] width 4 height 16
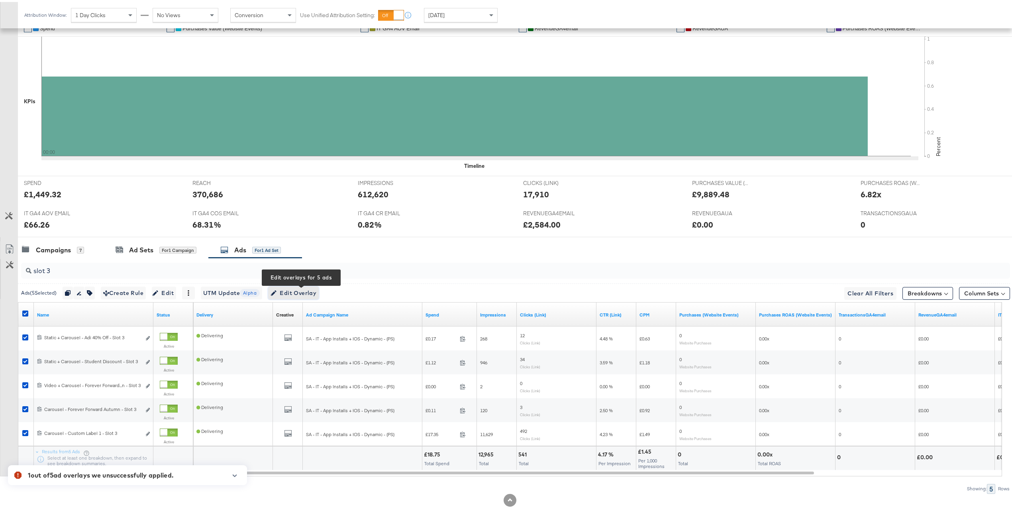
click at [305, 290] on span "Edit Overlay Edit overlays for 5 ads" at bounding box center [294, 291] width 46 height 10
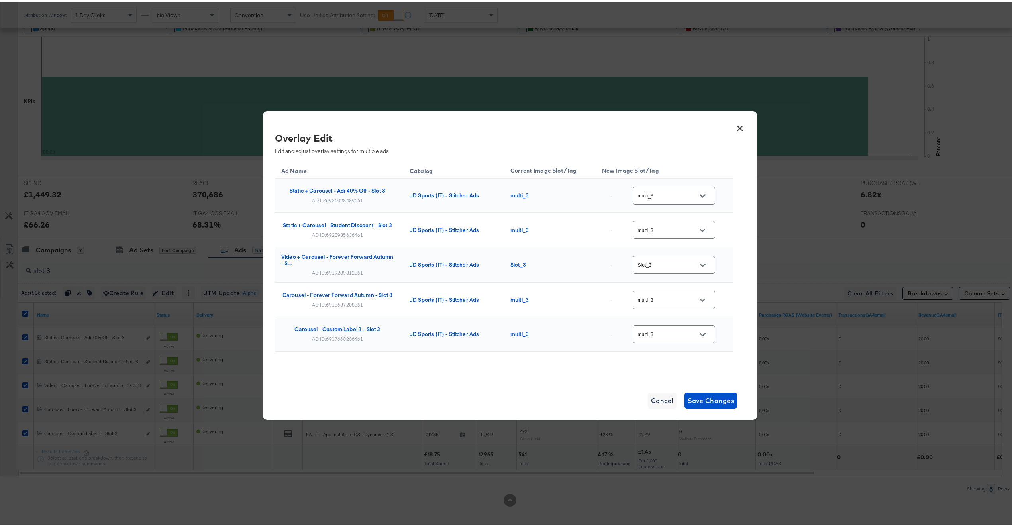
click at [733, 126] on button "×" at bounding box center [740, 124] width 14 height 14
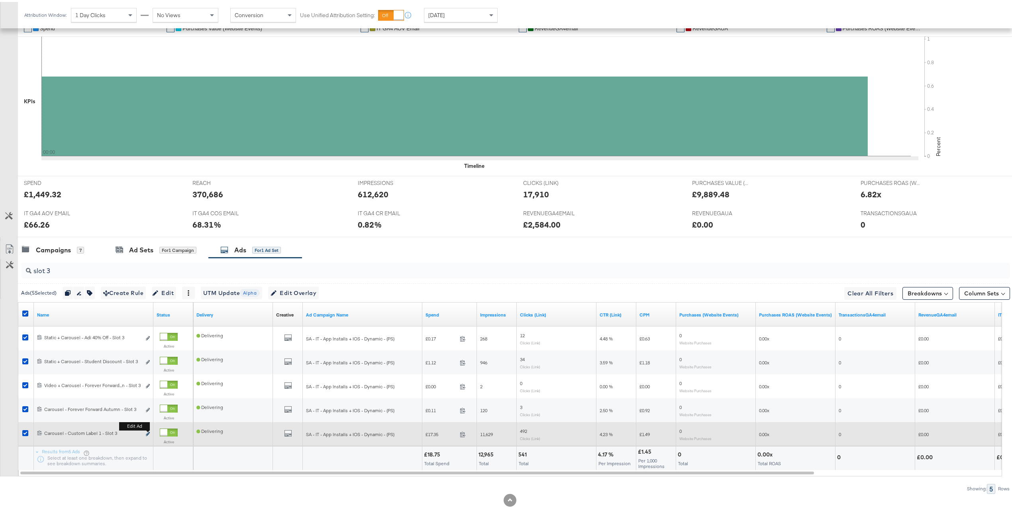
click at [148, 431] on icon "link" at bounding box center [148, 432] width 4 height 4
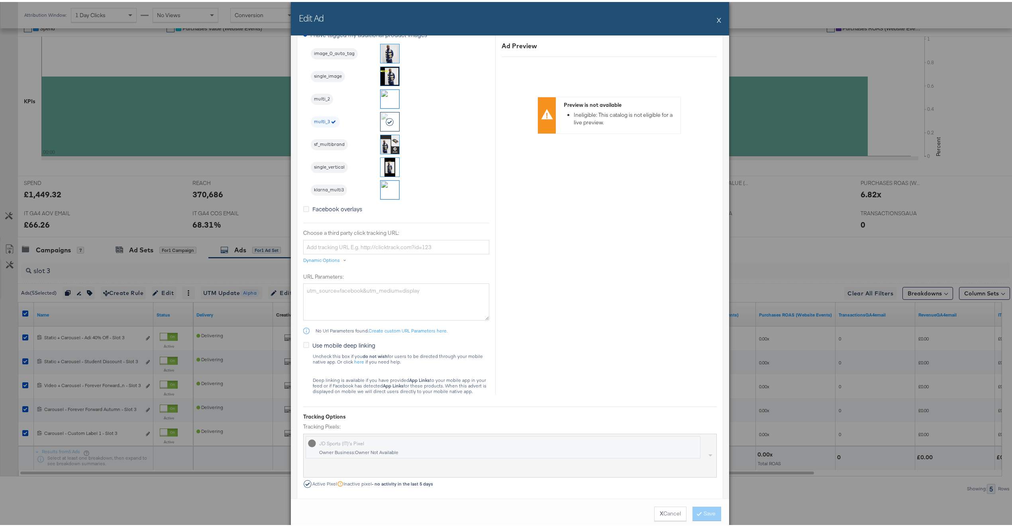
scroll to position [471, 0]
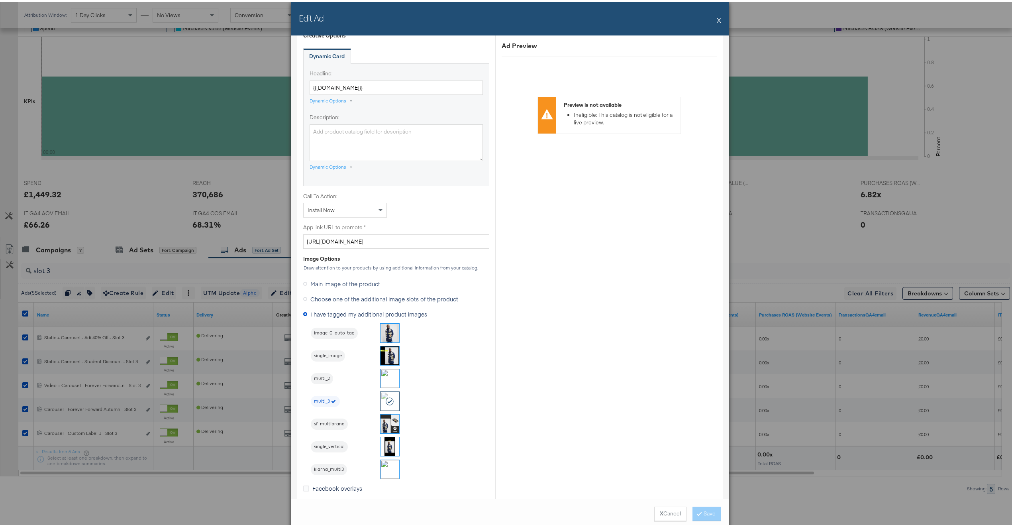
click at [717, 18] on button "X" at bounding box center [719, 18] width 4 height 16
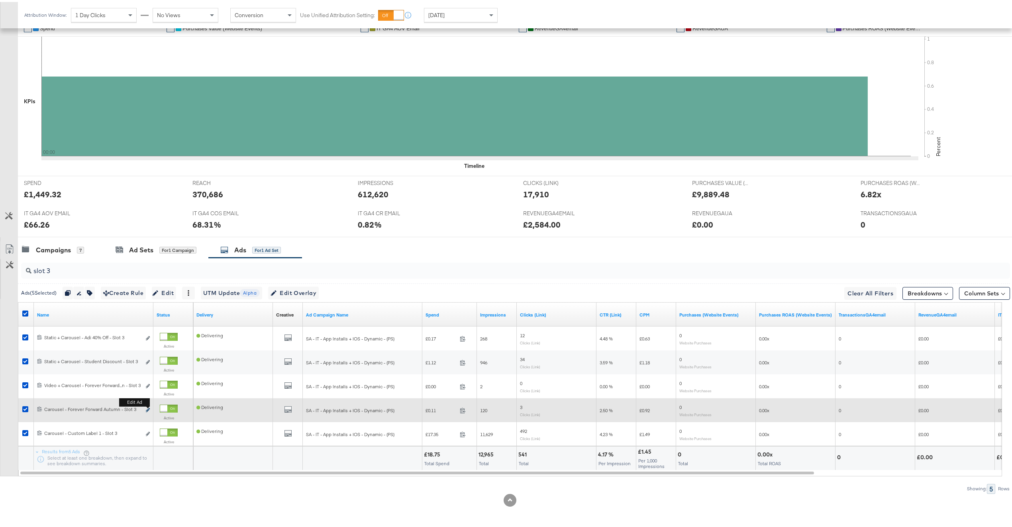
click at [147, 408] on icon "link" at bounding box center [148, 408] width 4 height 4
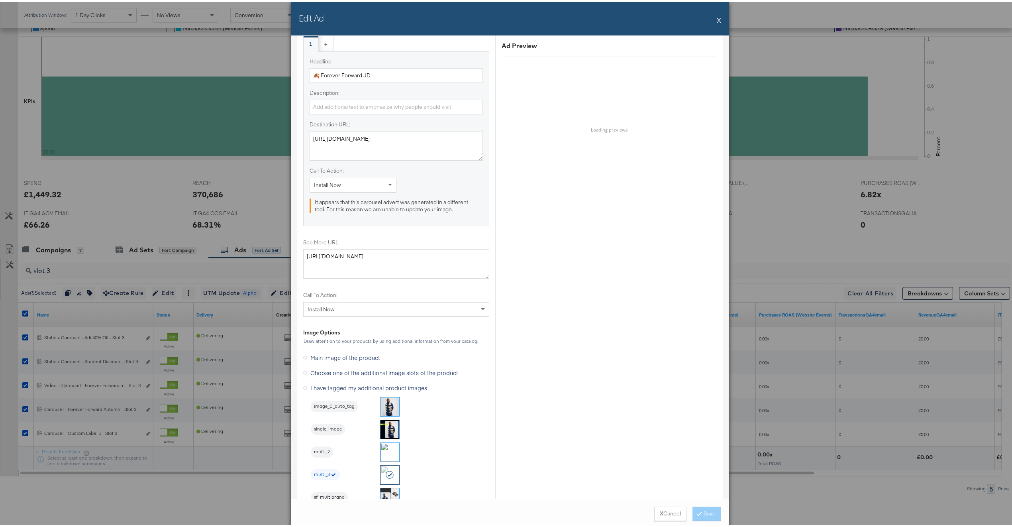
scroll to position [698, 0]
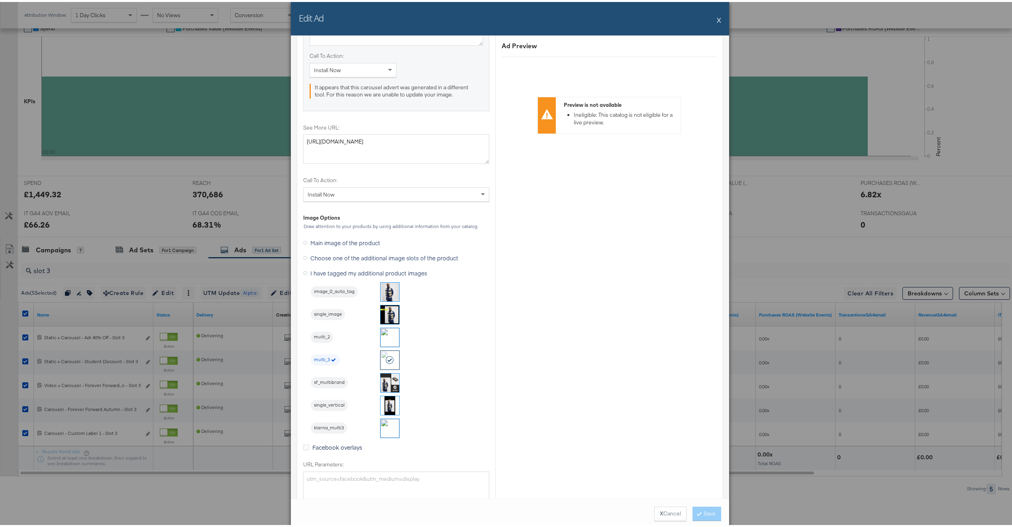
click at [717, 17] on button "X" at bounding box center [719, 18] width 4 height 16
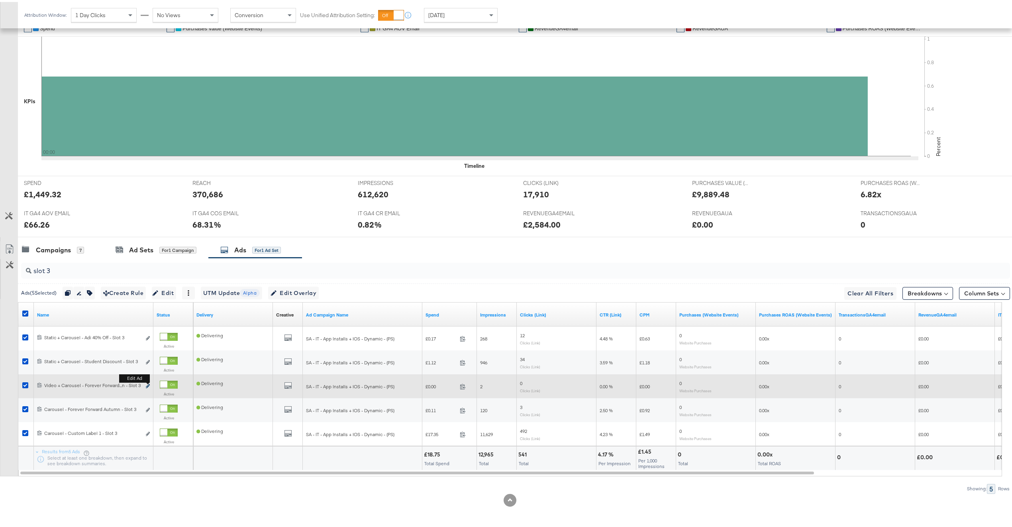
click at [147, 384] on icon "link" at bounding box center [148, 384] width 4 height 4
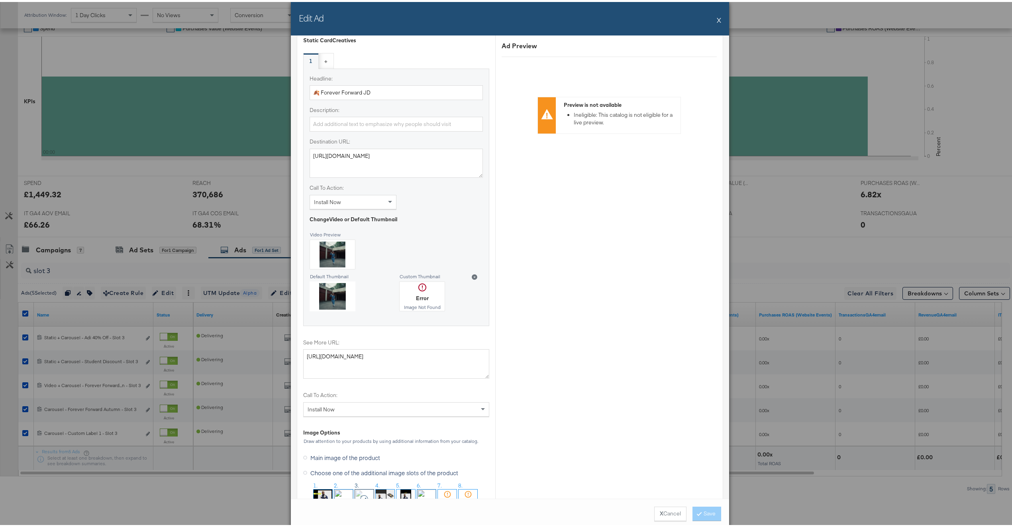
scroll to position [621, 0]
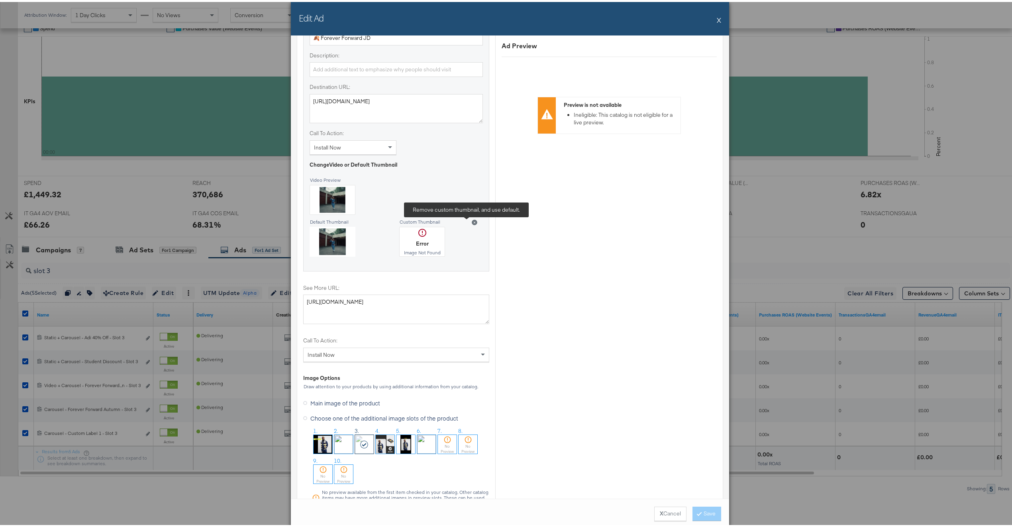
click at [466, 220] on button at bounding box center [474, 221] width 17 height 14
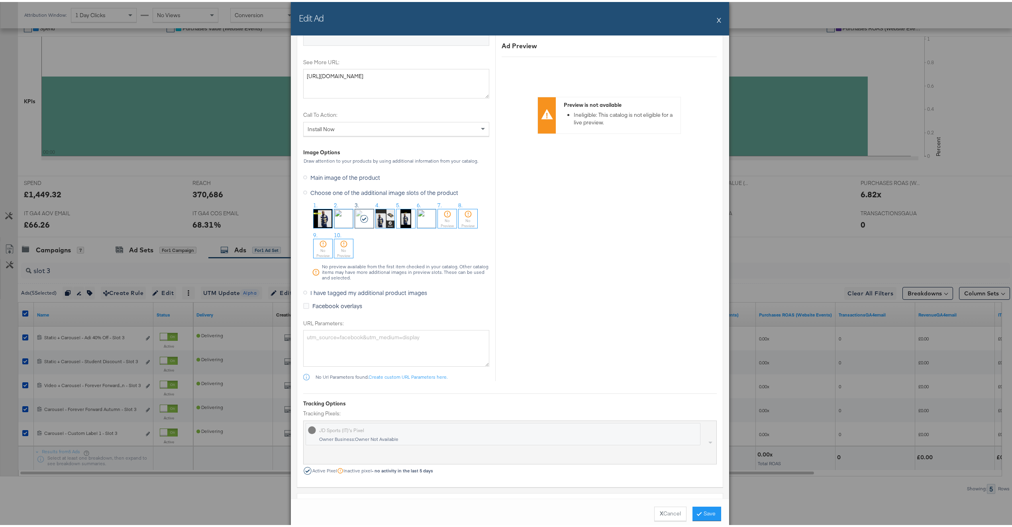
click at [330, 290] on label "I have tagged my additional product images" at bounding box center [366, 291] width 127 height 12
click at [0, 0] on input "I have tagged my additional product images" at bounding box center [0, 0] width 0 height 0
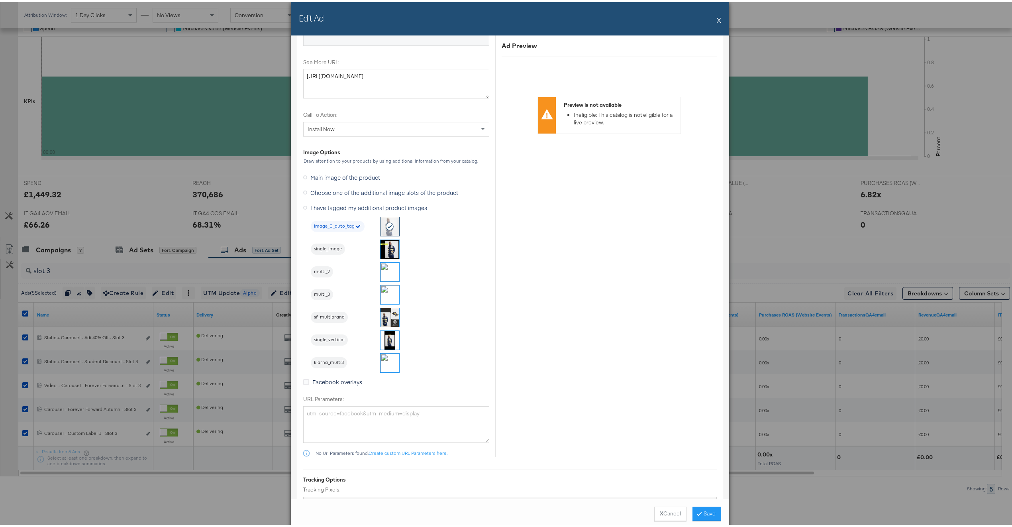
click at [381, 290] on img at bounding box center [390, 292] width 19 height 19
click at [704, 506] on button "Save" at bounding box center [707, 511] width 29 height 14
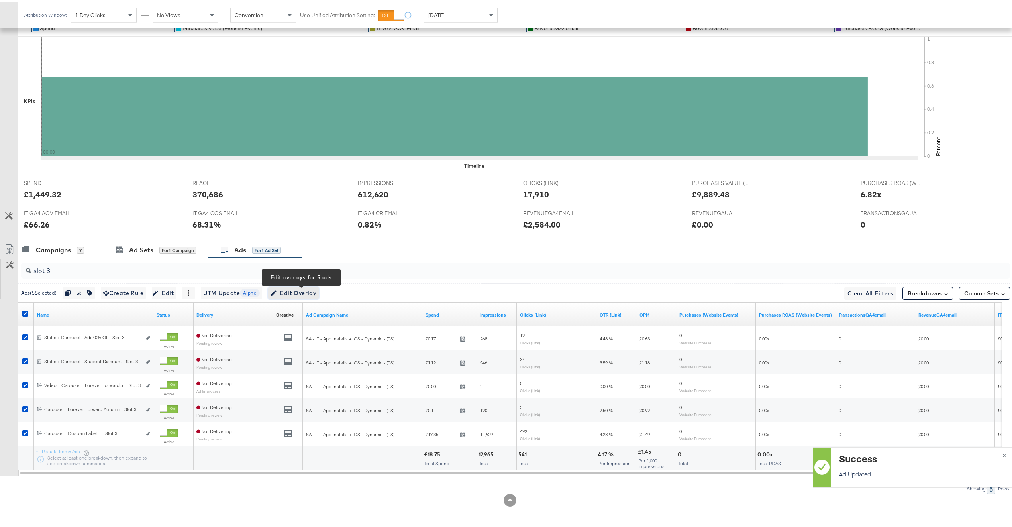
click at [316, 294] on span "Edit Overlay Edit overlays for 5 ads" at bounding box center [294, 291] width 46 height 10
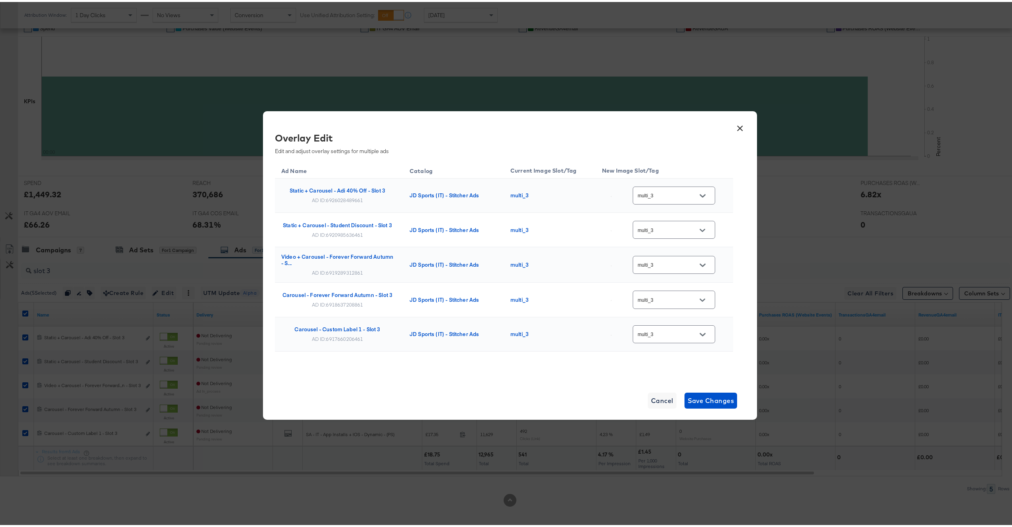
scroll to position [14, 0]
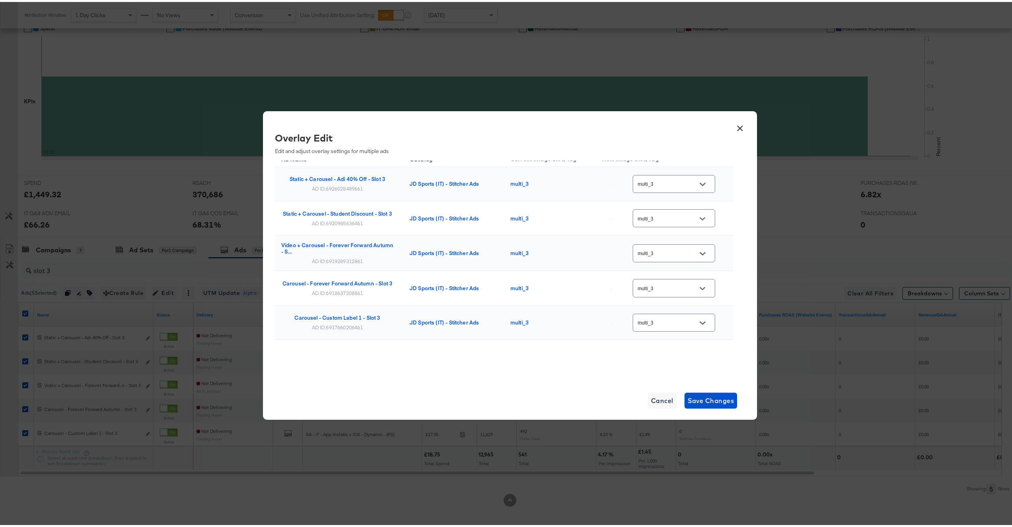
click at [735, 127] on button "×" at bounding box center [740, 124] width 14 height 14
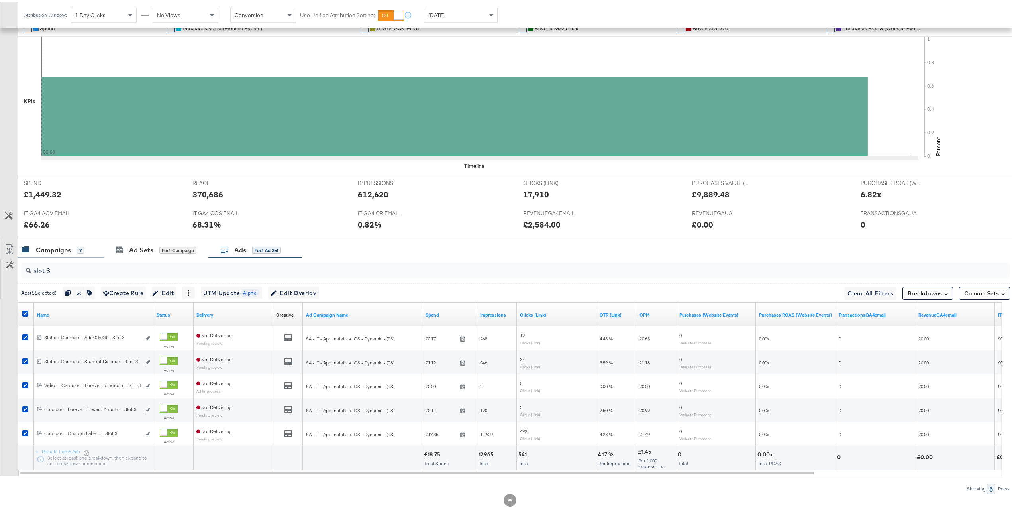
click at [67, 250] on div "Campaigns" at bounding box center [53, 247] width 35 height 9
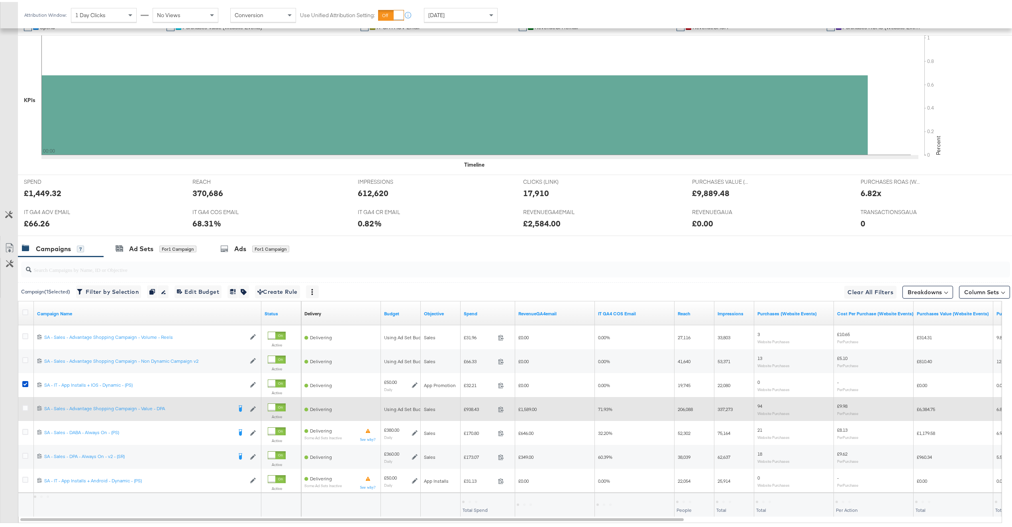
drag, startPoint x: 24, startPoint y: 383, endPoint x: 26, endPoint y: 397, distance: 13.8
click at [24, 383] on icon at bounding box center [25, 382] width 6 height 6
click at [0, 0] on input "checkbox" at bounding box center [0, 0] width 0 height 0
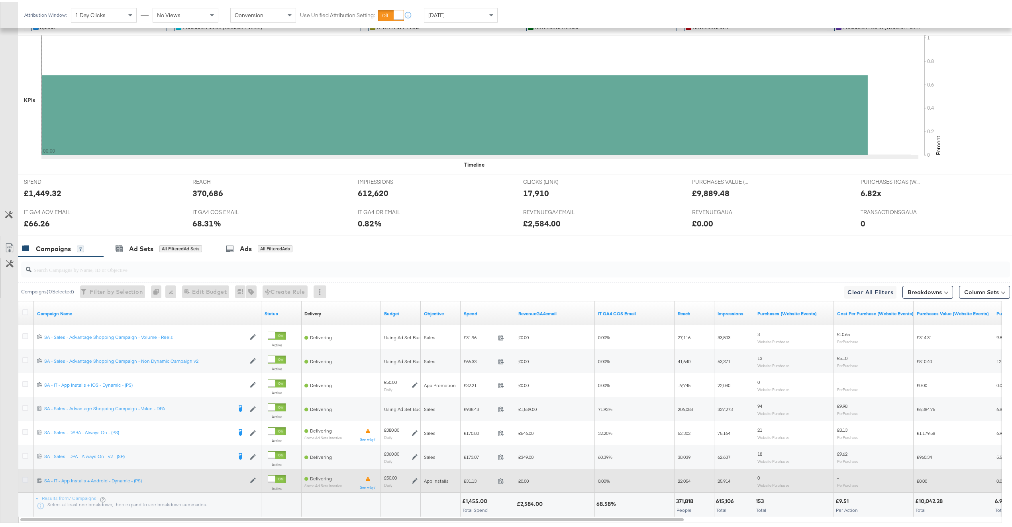
click at [26, 480] on icon at bounding box center [25, 478] width 6 height 6
click at [0, 0] on input "checkbox" at bounding box center [0, 0] width 0 height 0
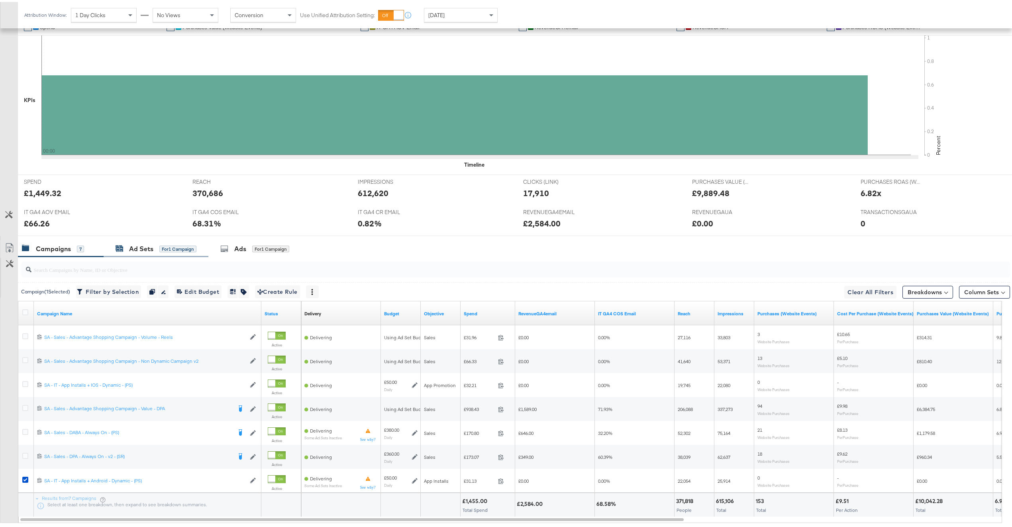
click at [173, 251] on div "Ad Sets for 1 Campaign" at bounding box center [156, 246] width 81 height 9
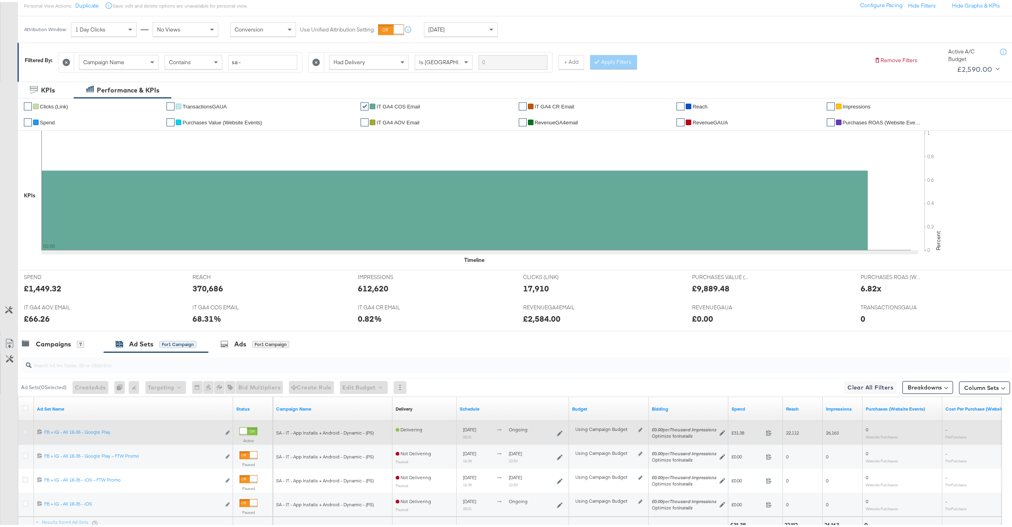
click at [24, 431] on icon at bounding box center [25, 430] width 6 height 6
click at [0, 0] on input "checkbox" at bounding box center [0, 0] width 0 height 0
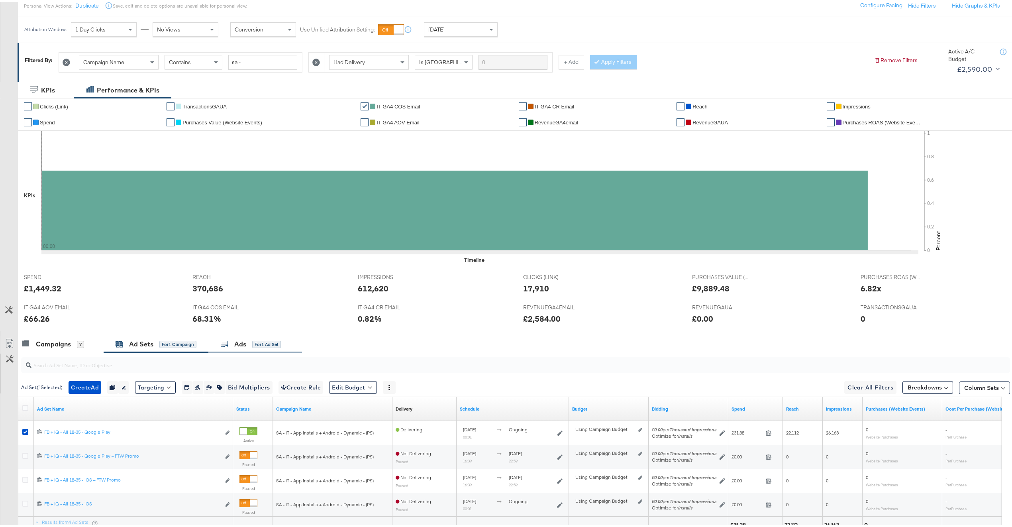
click at [263, 342] on div "for 1 Ad Set" at bounding box center [266, 342] width 29 height 7
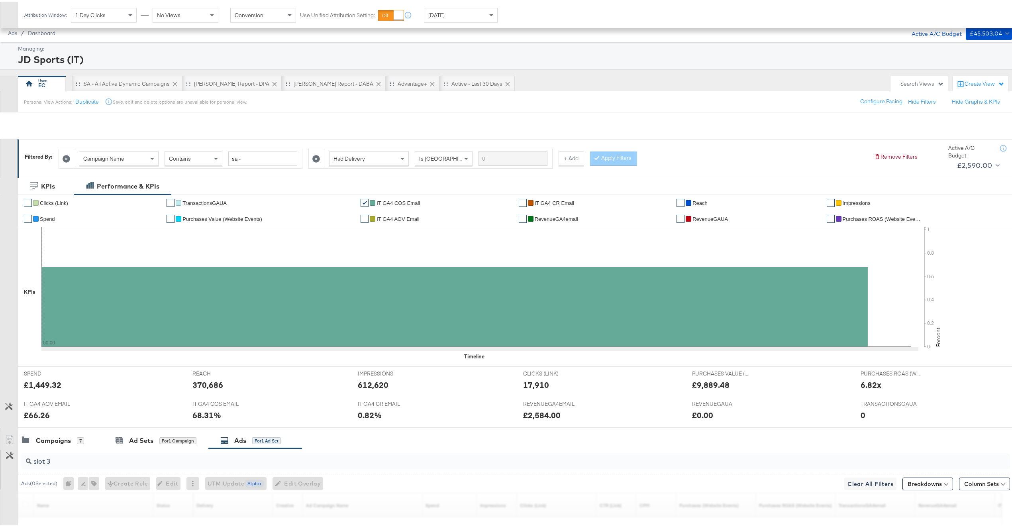
scroll to position [120, 0]
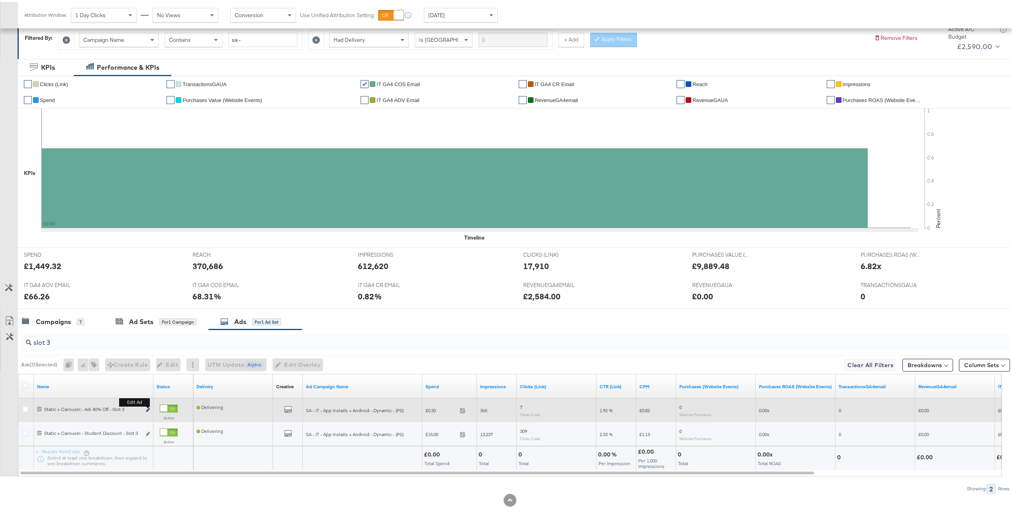
click at [147, 408] on icon "link" at bounding box center [148, 408] width 4 height 4
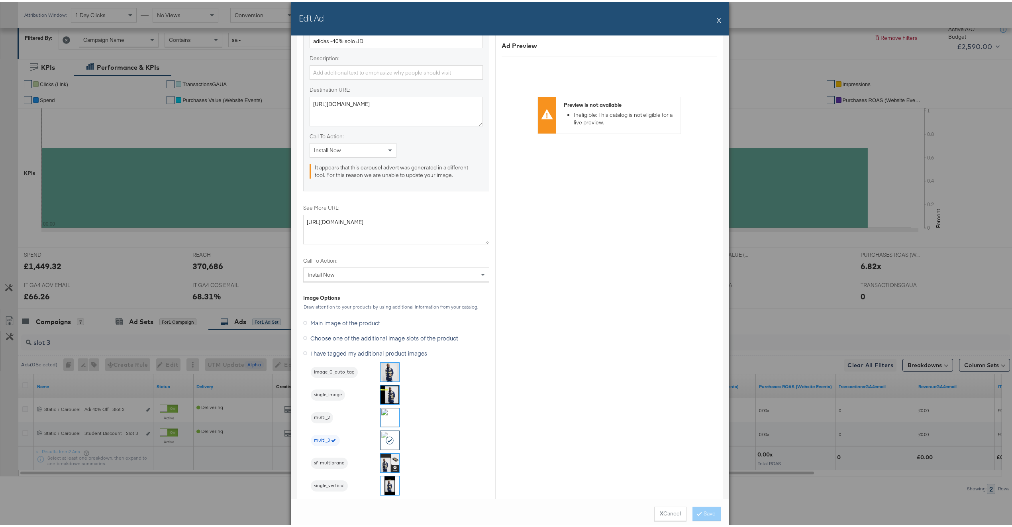
scroll to position [736, 0]
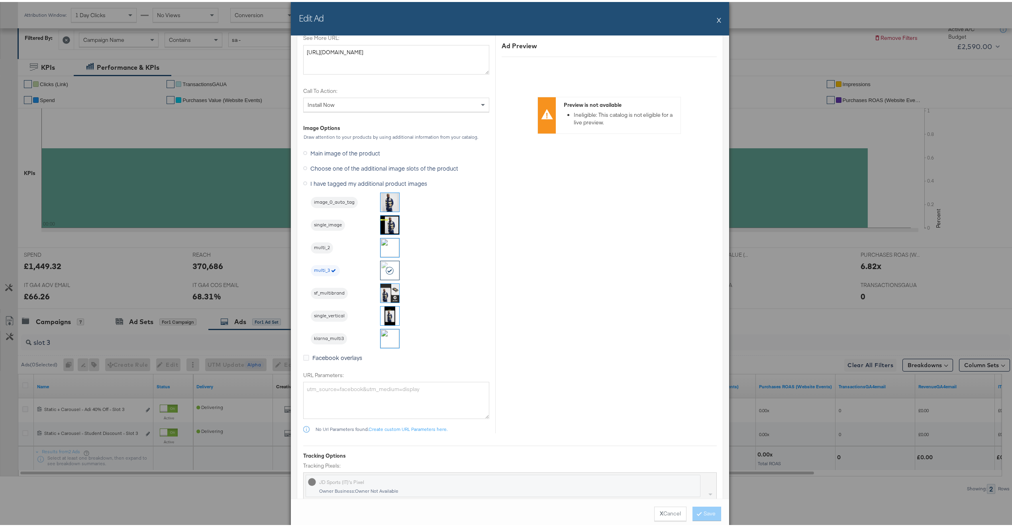
click at [717, 18] on button "X" at bounding box center [719, 18] width 4 height 16
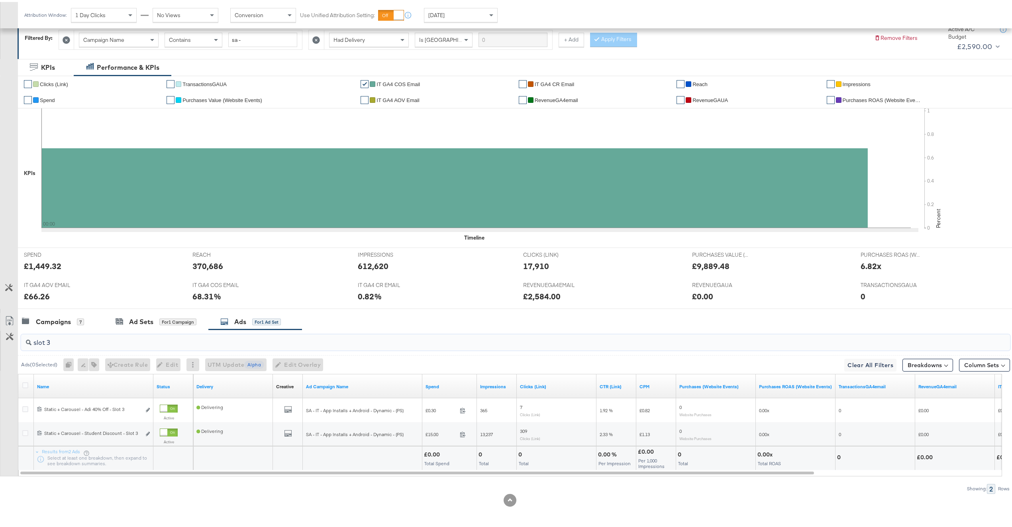
click at [132, 341] on input "slot 3" at bounding box center [474, 338] width 886 height 16
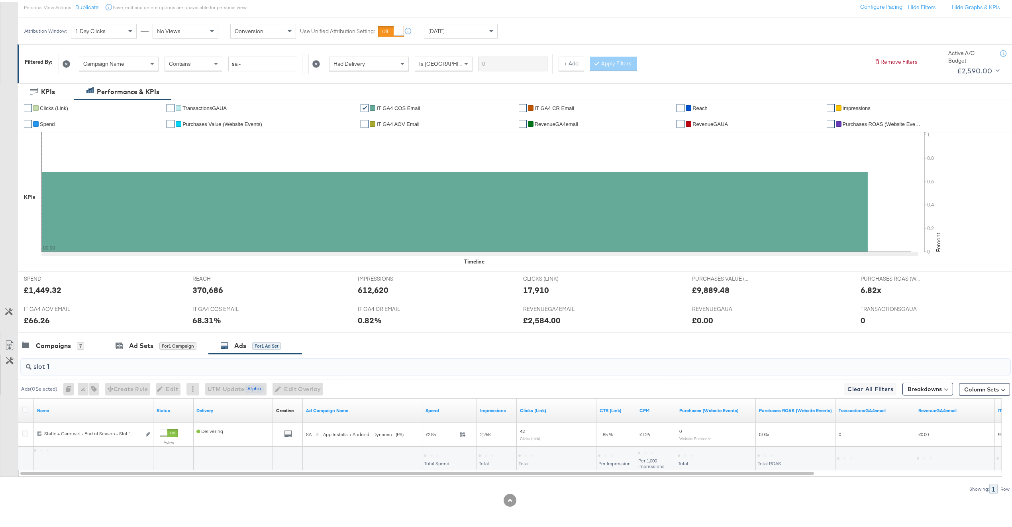
scroll to position [96, 0]
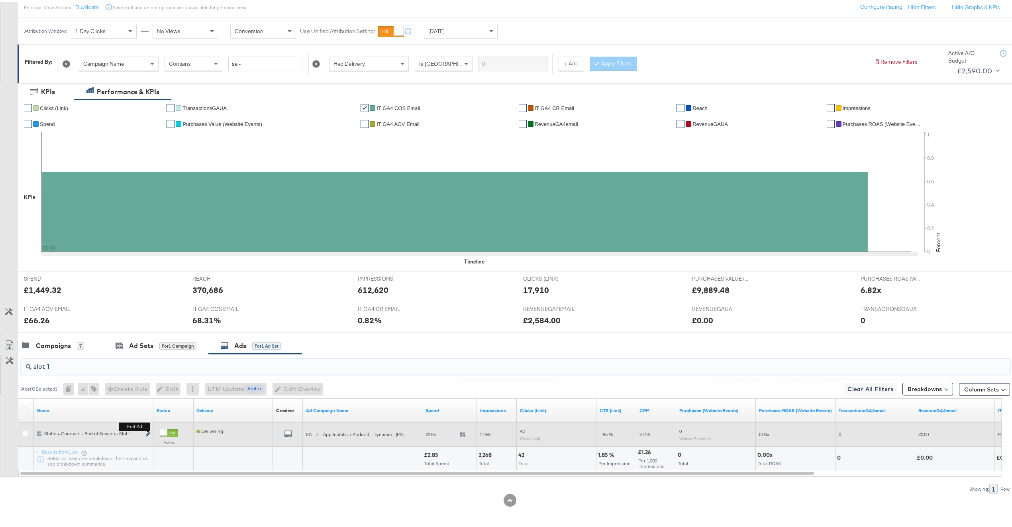
click at [149, 432] on icon "link" at bounding box center [148, 432] width 4 height 4
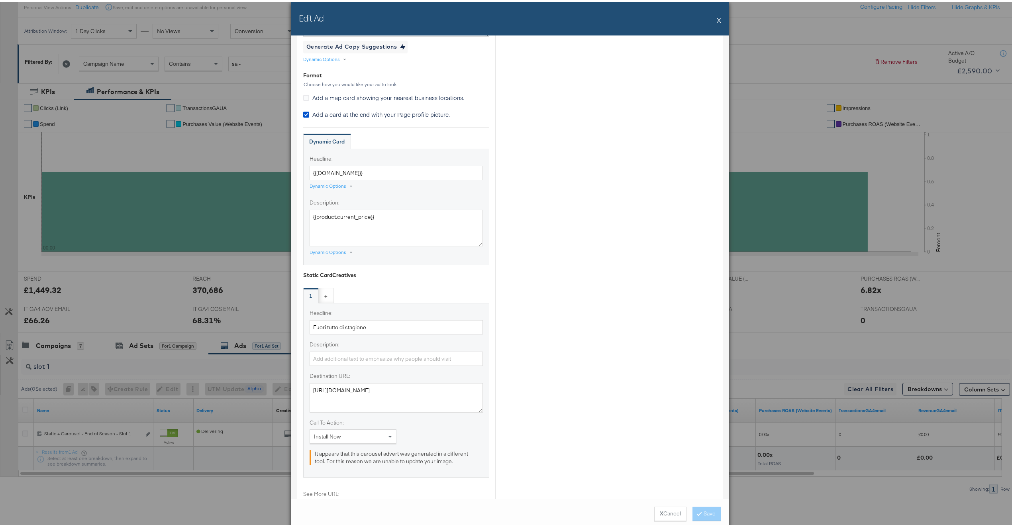
scroll to position [505, 0]
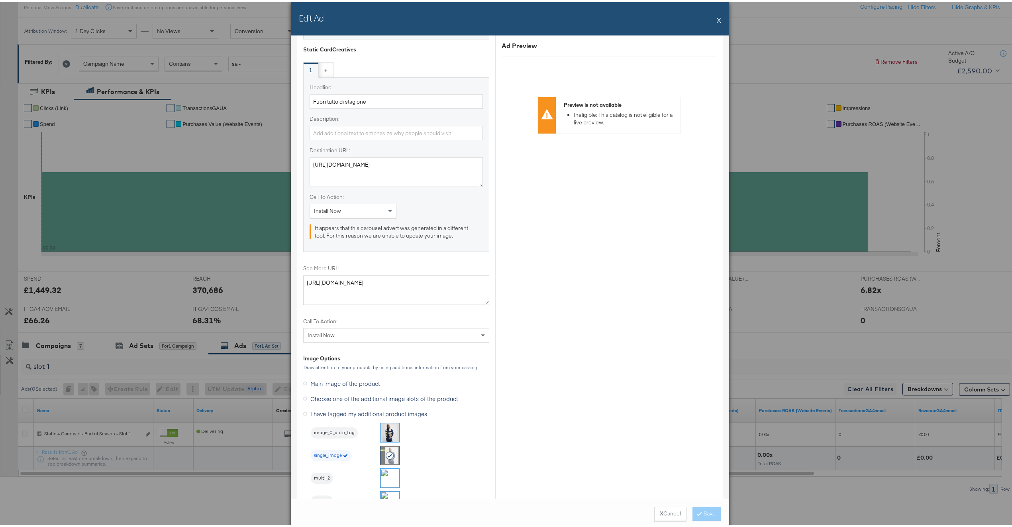
click at [717, 18] on button "X" at bounding box center [719, 18] width 4 height 16
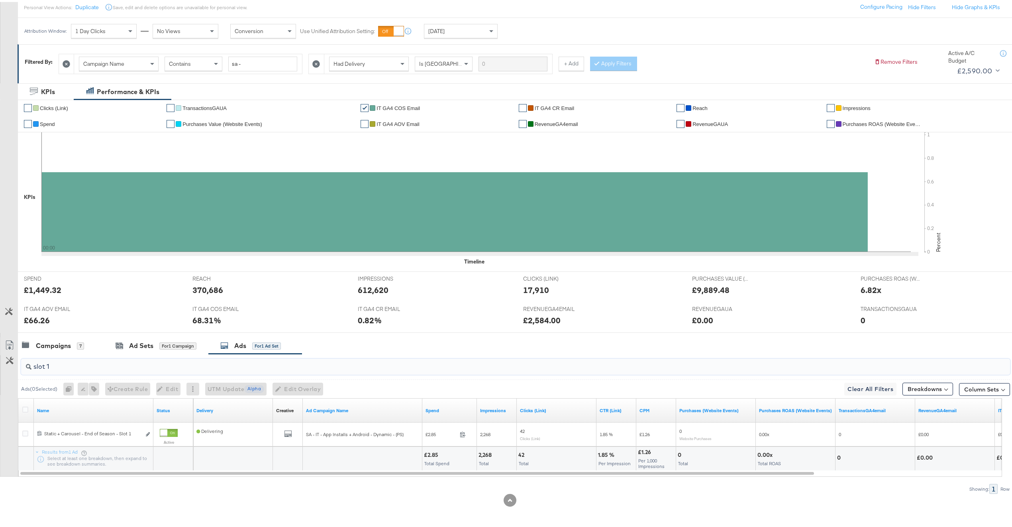
click at [97, 368] on input "slot 1" at bounding box center [474, 361] width 886 height 16
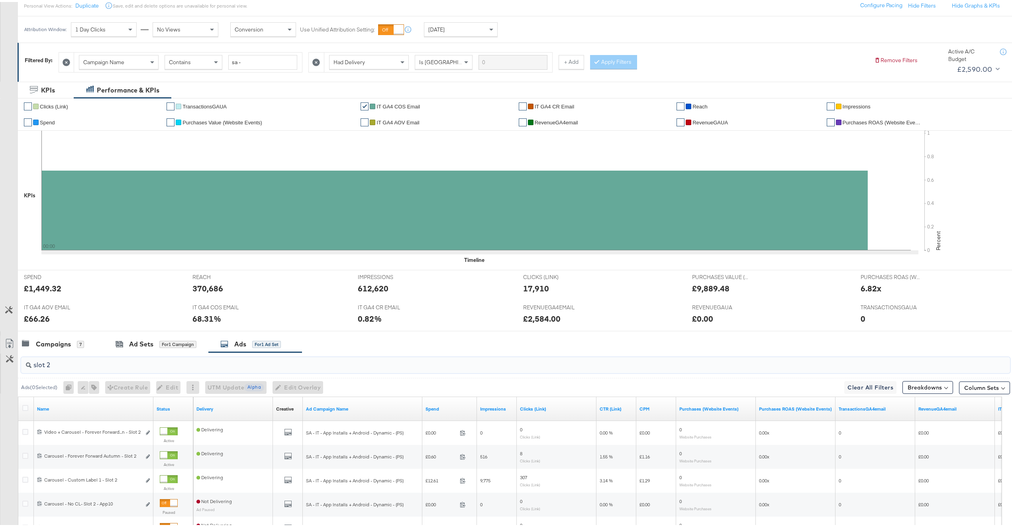
scroll to position [192, 0]
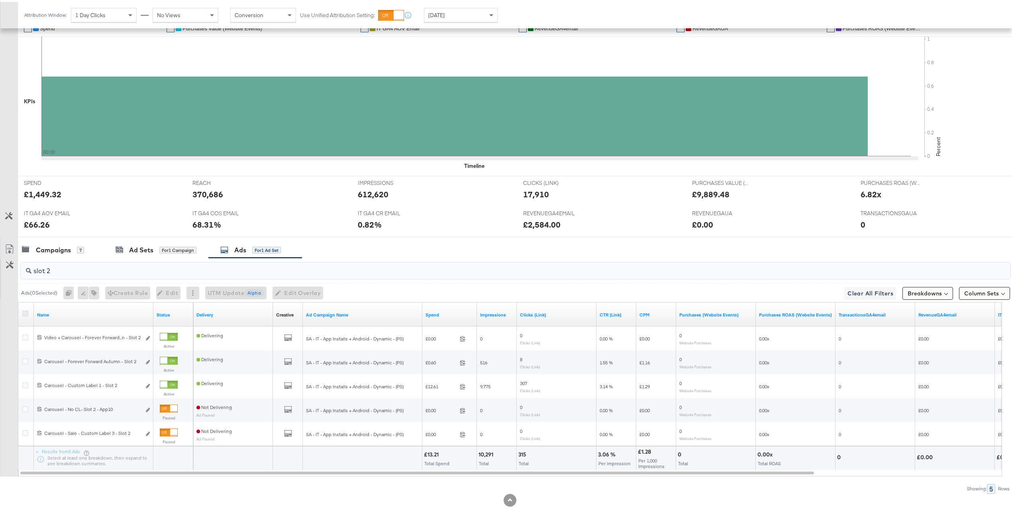
type input "slot 2"
click at [26, 310] on icon at bounding box center [25, 311] width 6 height 6
click at [0, 0] on input "checkbox" at bounding box center [0, 0] width 0 height 0
click at [300, 288] on span "Edit Overlay Edit overlays for 5 ads" at bounding box center [294, 291] width 46 height 10
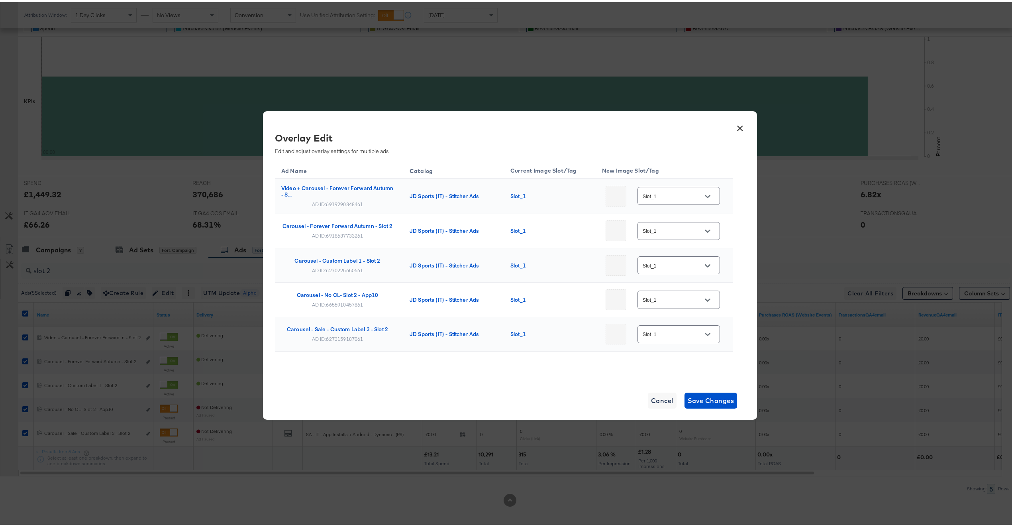
click at [680, 192] on input "Slot_1" at bounding box center [672, 194] width 63 height 9
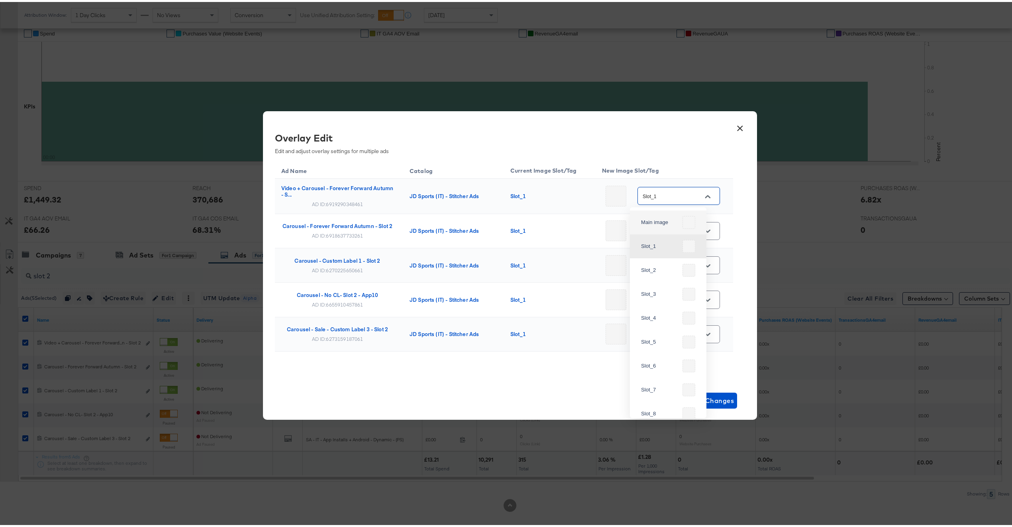
click at [738, 128] on button "×" at bounding box center [740, 124] width 14 height 14
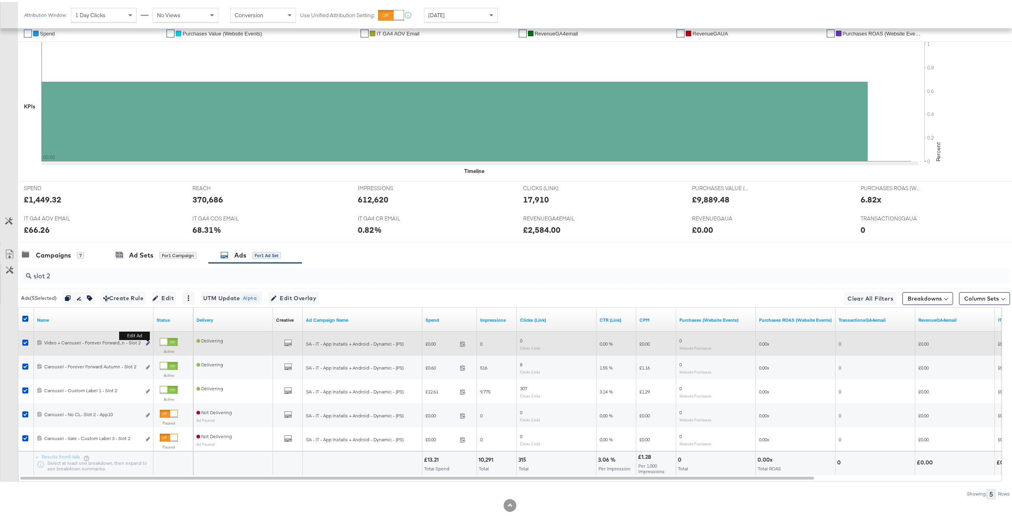
click at [146, 341] on icon "link" at bounding box center [148, 341] width 4 height 4
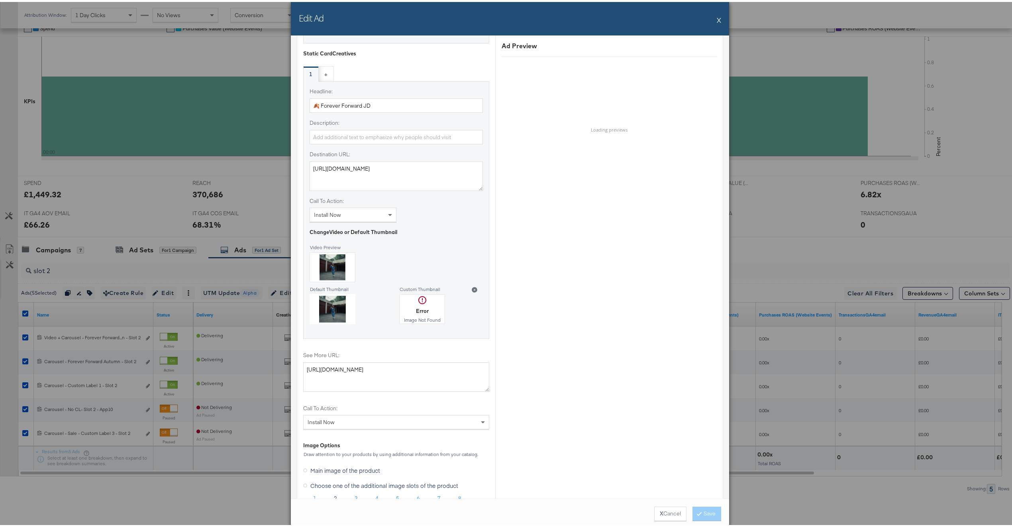
scroll to position [610, 0]
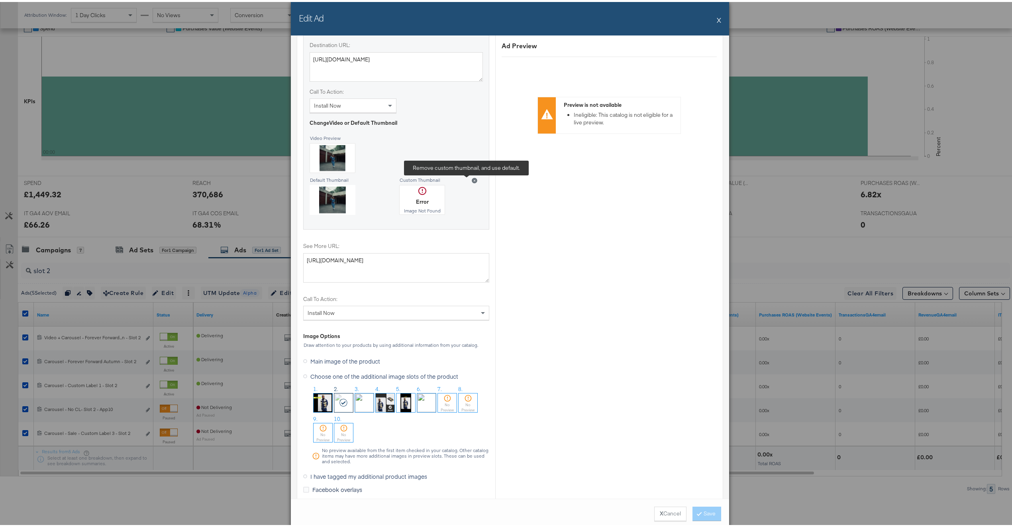
click at [472, 181] on icon at bounding box center [475, 179] width 6 height 6
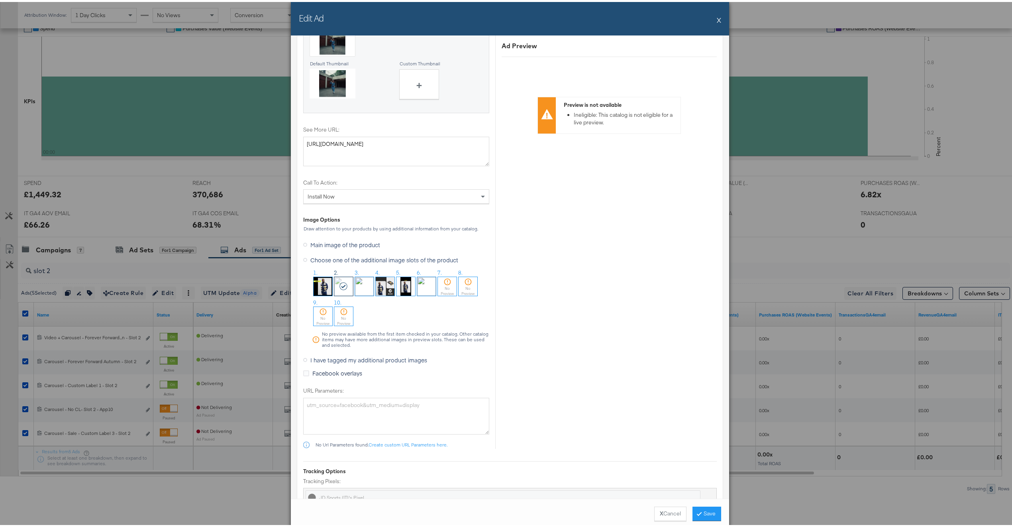
click at [317, 362] on span "I have tagged my additional product images" at bounding box center [368, 358] width 117 height 8
click at [0, 0] on input "I have tagged my additional product images" at bounding box center [0, 0] width 0 height 0
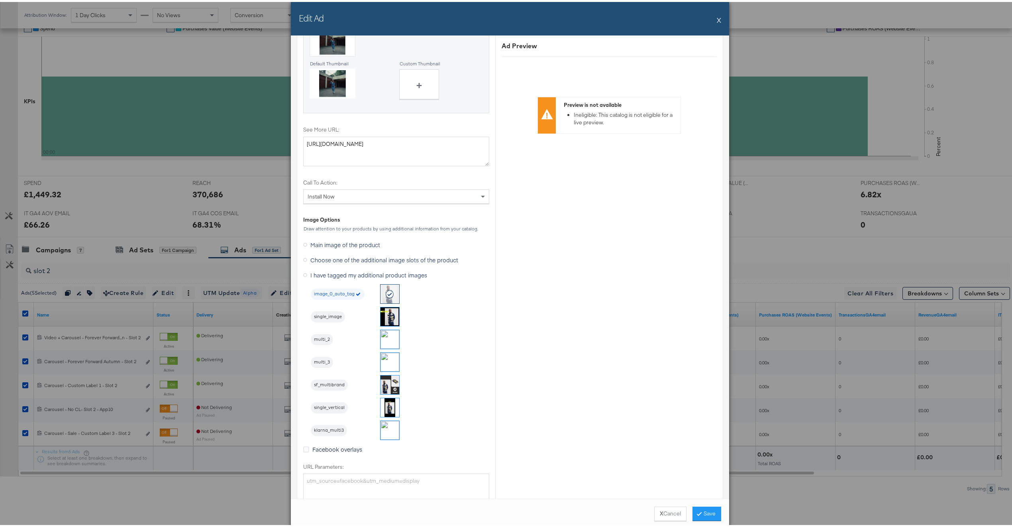
click at [384, 339] on img at bounding box center [390, 337] width 19 height 19
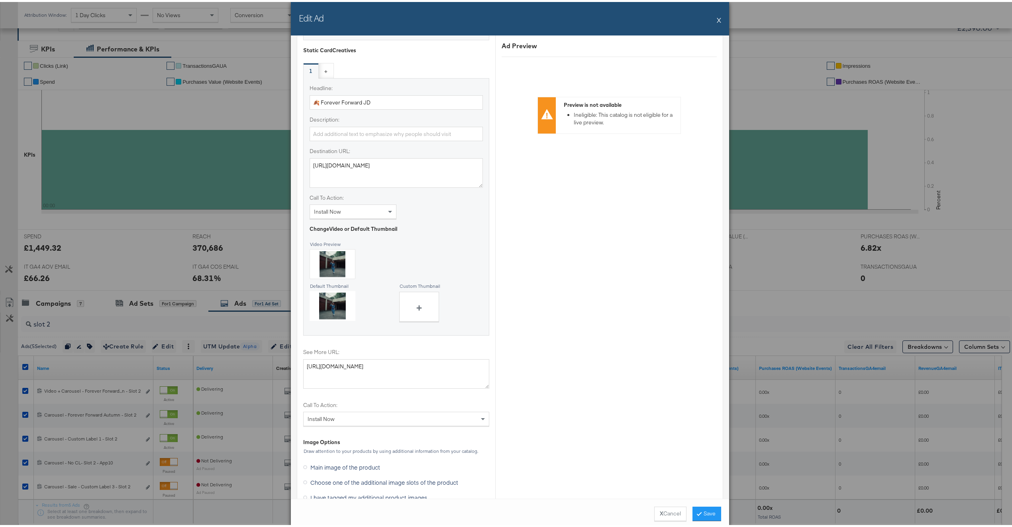
scroll to position [799, 0]
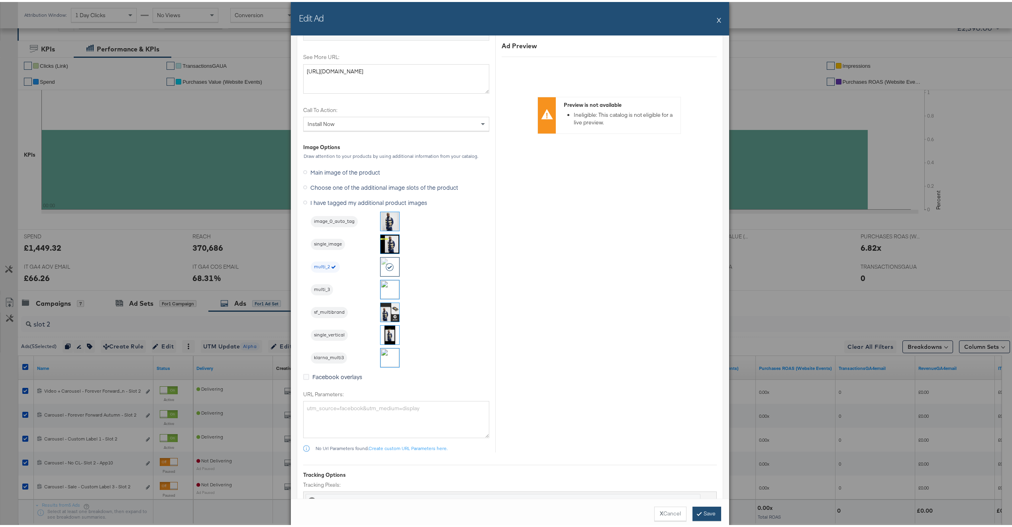
click at [703, 510] on button "Save" at bounding box center [707, 511] width 29 height 14
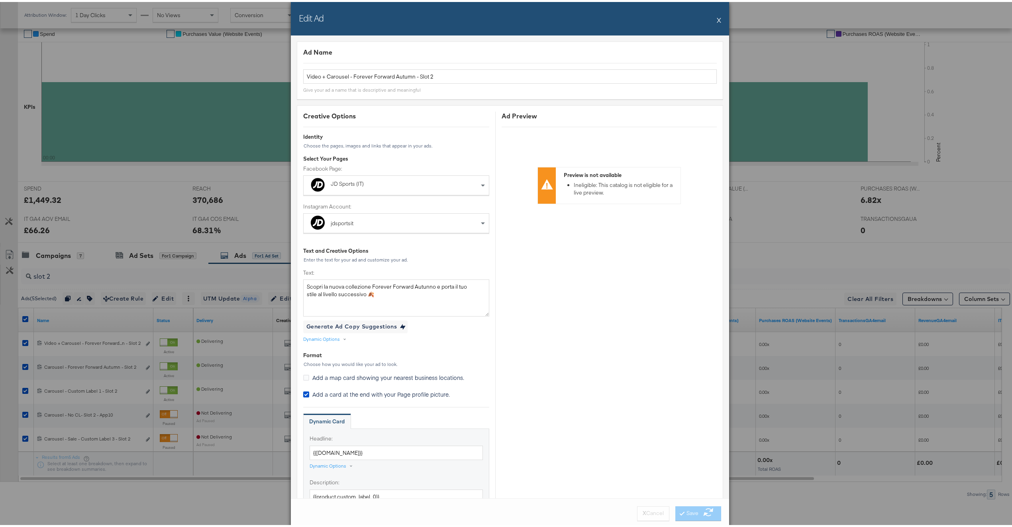
scroll to position [192, 0]
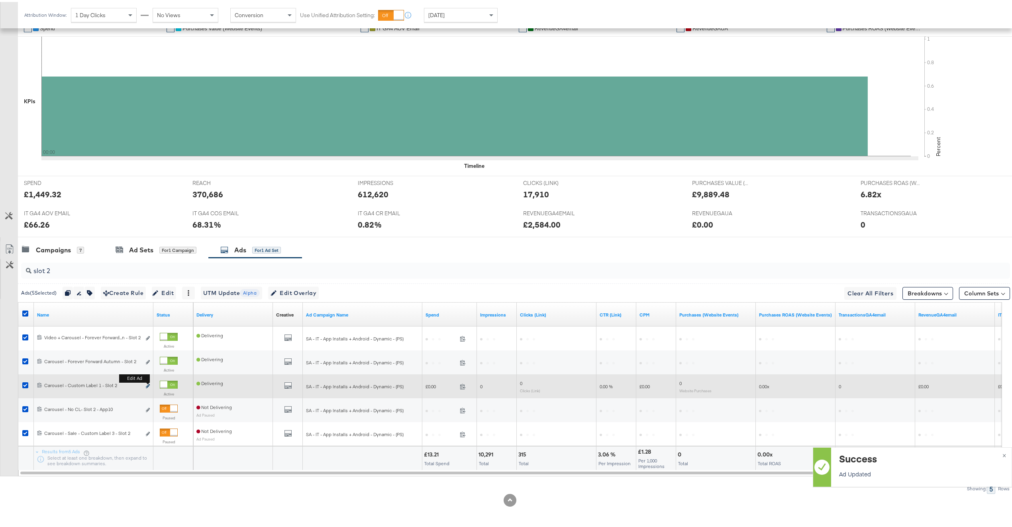
click at [147, 385] on icon "link" at bounding box center [148, 384] width 4 height 4
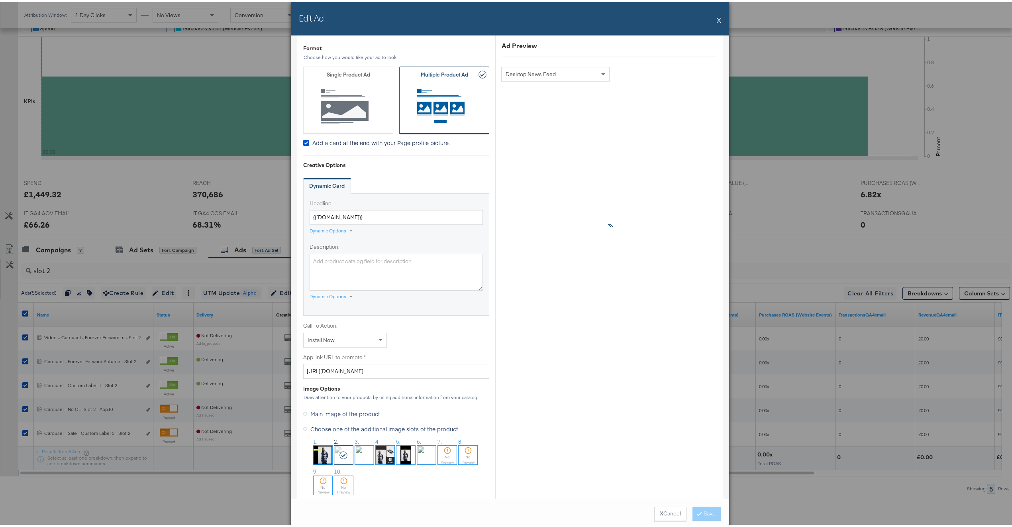
scroll to position [635, 0]
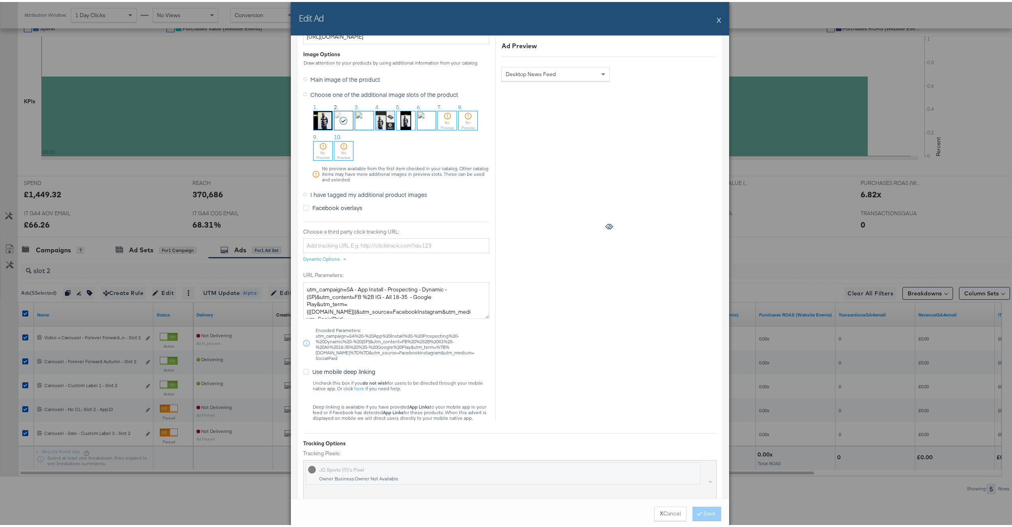
click at [363, 194] on span "I have tagged my additional product images" at bounding box center [368, 192] width 117 height 8
click at [0, 0] on input "I have tagged my additional product images" at bounding box center [0, 0] width 0 height 0
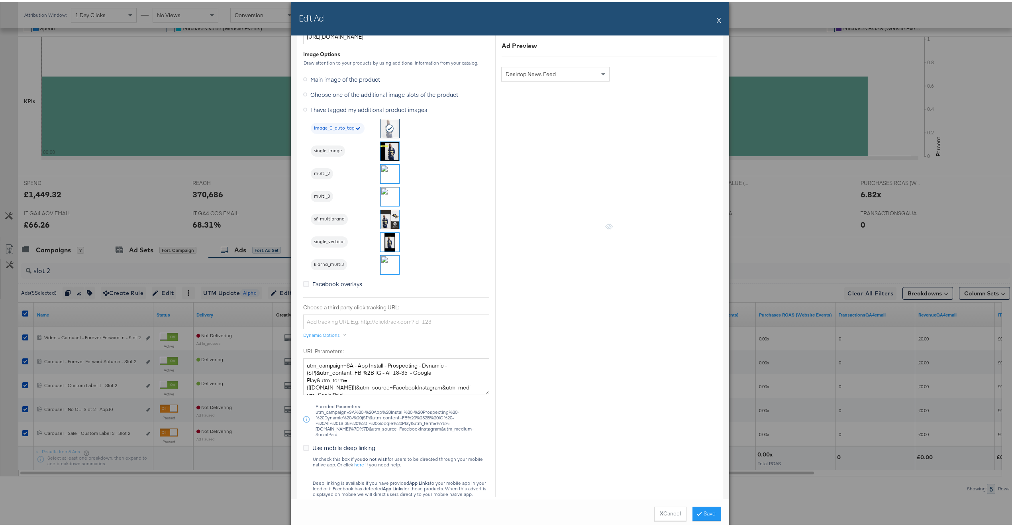
click at [381, 173] on img at bounding box center [390, 172] width 19 height 19
click at [702, 512] on button "Save" at bounding box center [707, 511] width 29 height 14
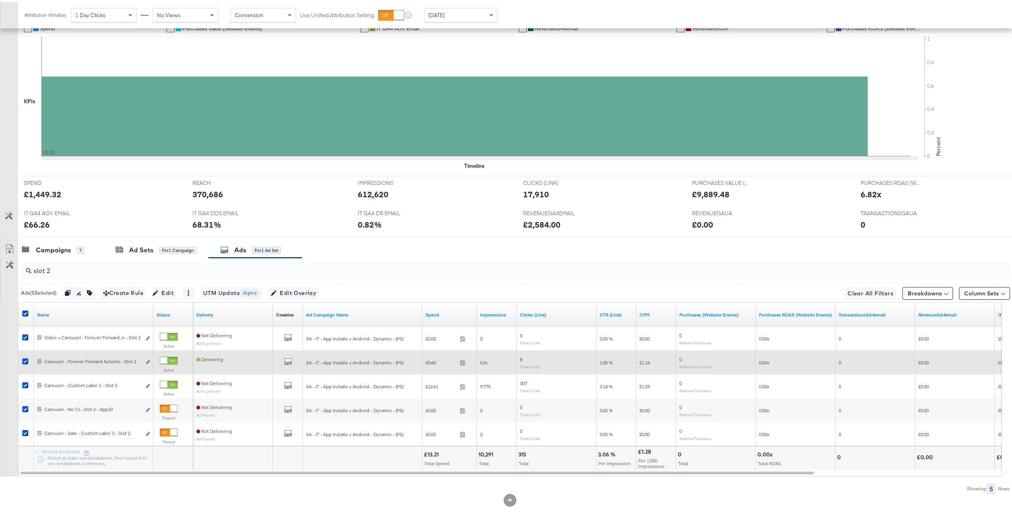
drag, startPoint x: 147, startPoint y: 386, endPoint x: 149, endPoint y: 365, distance: 21.6
click at [149, 300] on div "6919290348461 Video + Carousel - Forever Forward Autumn - Slot 2 Video + Carous…" at bounding box center [510, 300] width 984 height 0
click at [149, 361] on icon "link" at bounding box center [148, 360] width 4 height 4
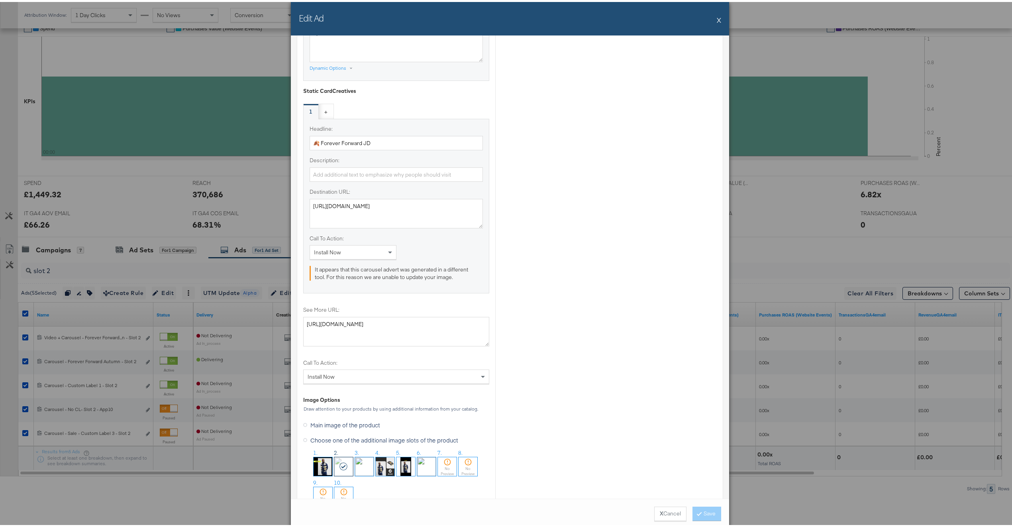
scroll to position [627, 0]
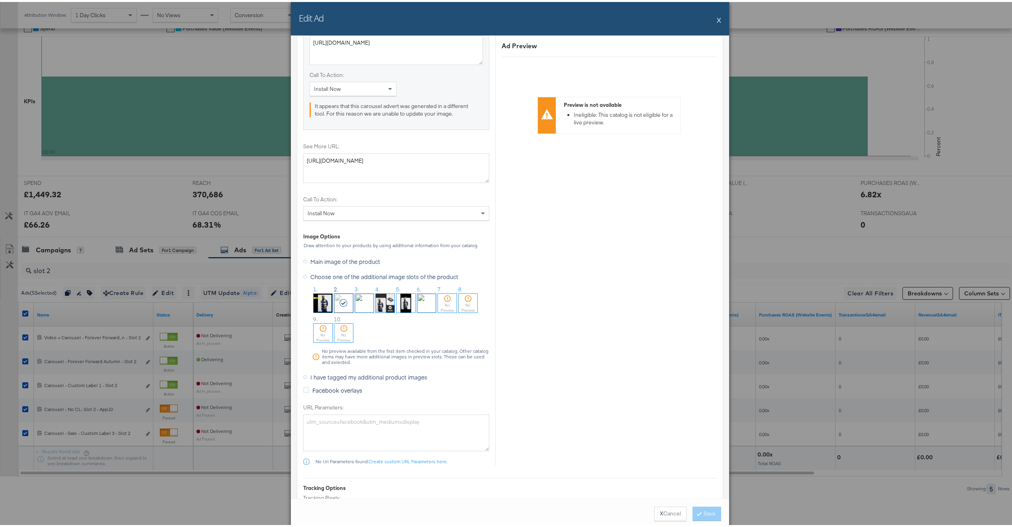
click at [345, 379] on span "I have tagged my additional product images" at bounding box center [368, 375] width 117 height 8
click at [0, 0] on input "I have tagged my additional product images" at bounding box center [0, 0] width 0 height 0
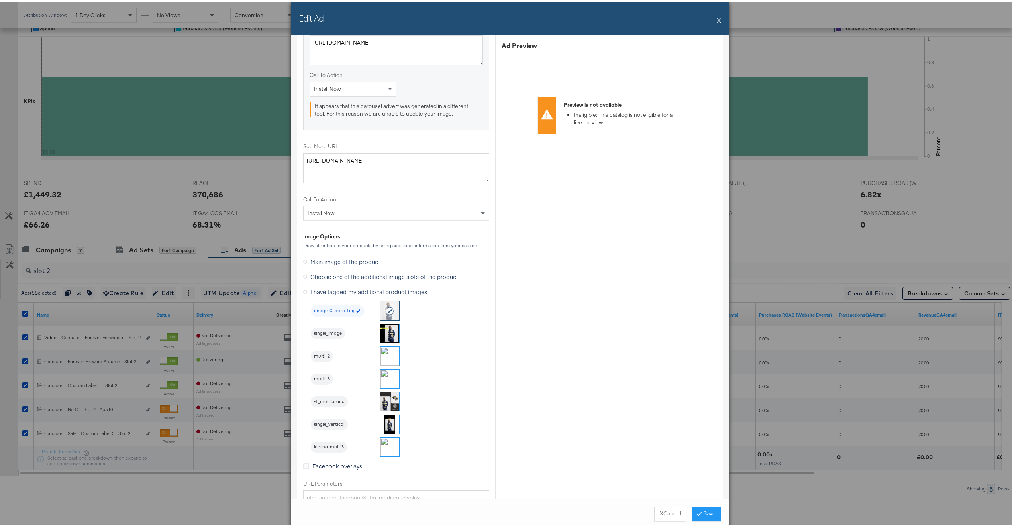
click at [387, 355] on img at bounding box center [390, 354] width 19 height 19
click at [697, 512] on button "Save" at bounding box center [707, 511] width 29 height 14
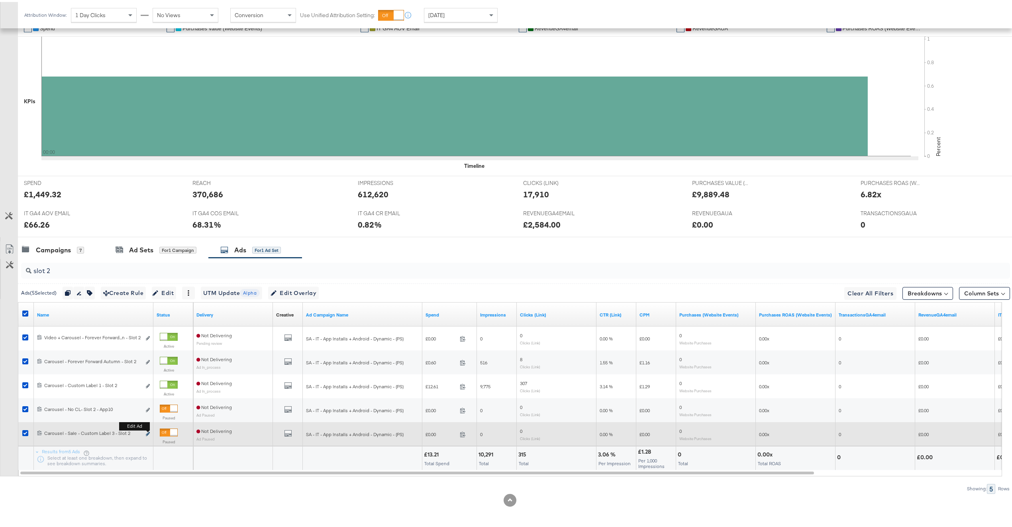
click at [147, 431] on icon "link" at bounding box center [148, 432] width 4 height 4
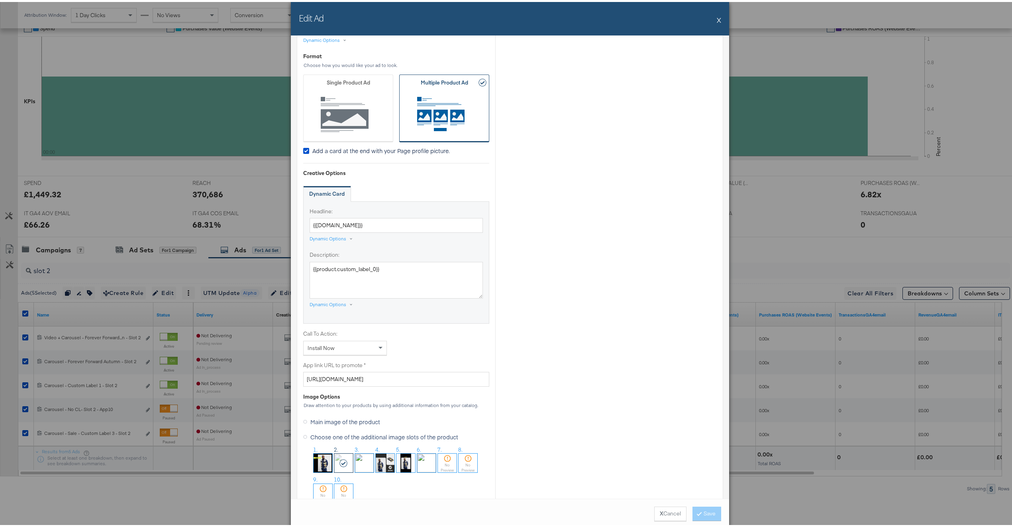
scroll to position [573, 0]
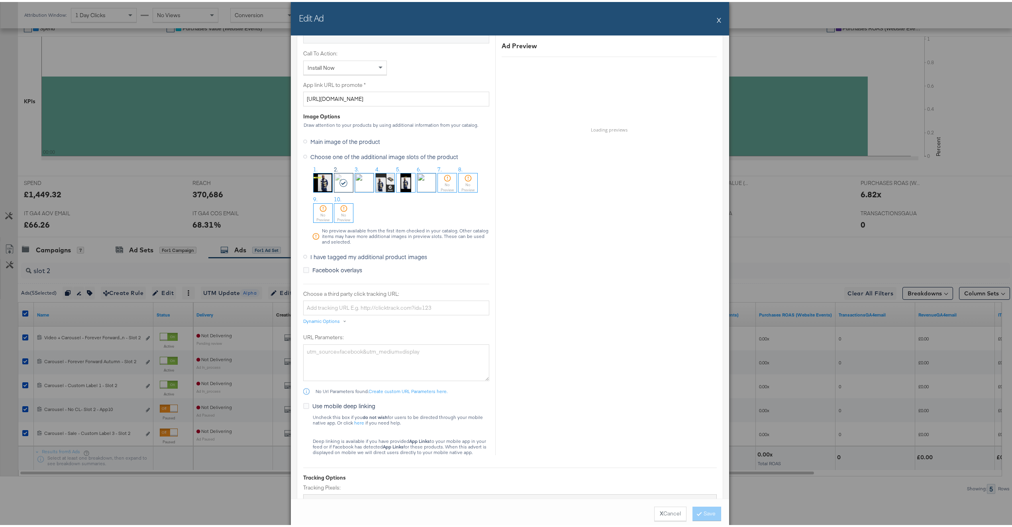
click at [380, 259] on span "I have tagged my additional product images" at bounding box center [368, 255] width 117 height 8
click at [0, 0] on input "I have tagged my additional product images" at bounding box center [0, 0] width 0 height 0
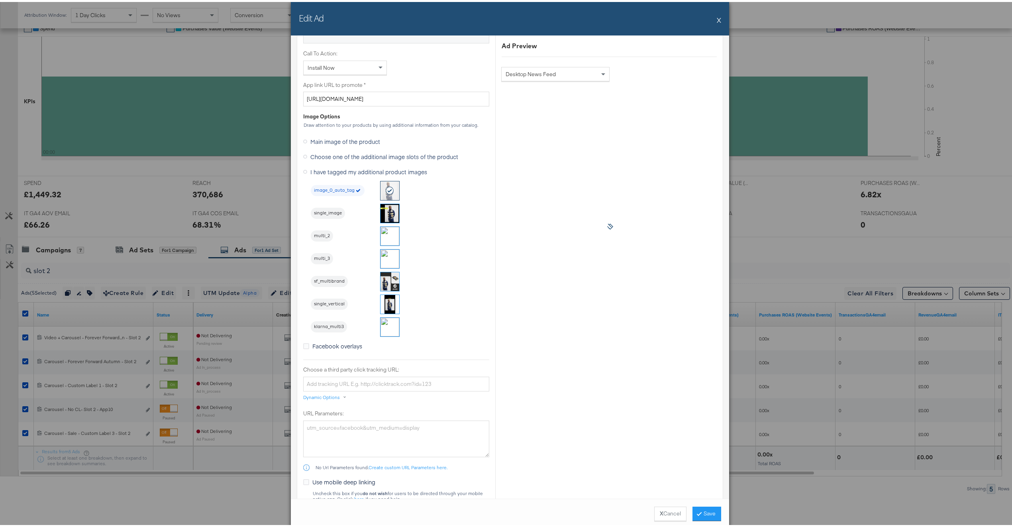
click at [385, 234] on img at bounding box center [390, 234] width 19 height 19
click at [710, 514] on button "Save" at bounding box center [707, 511] width 29 height 14
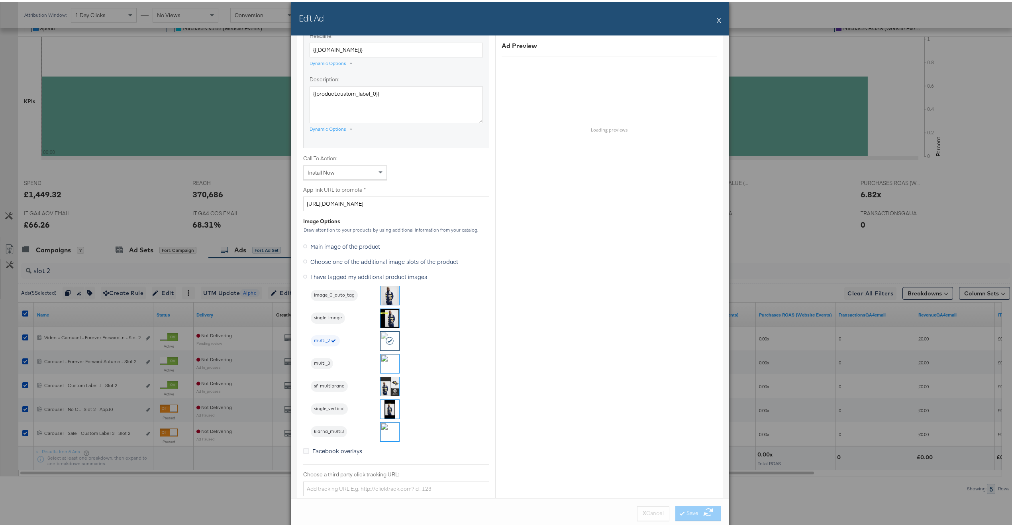
scroll to position [243, 0]
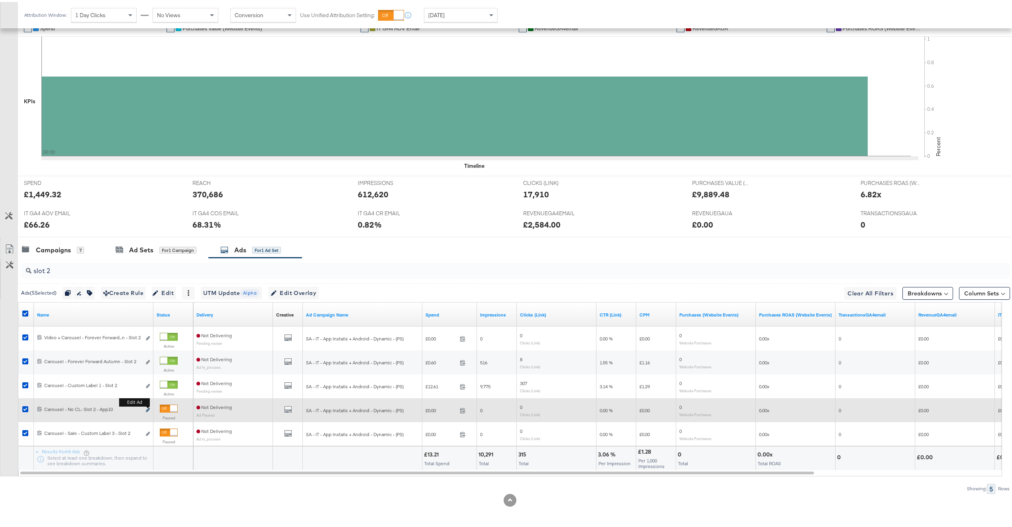
click at [148, 408] on icon "link" at bounding box center [148, 408] width 4 height 4
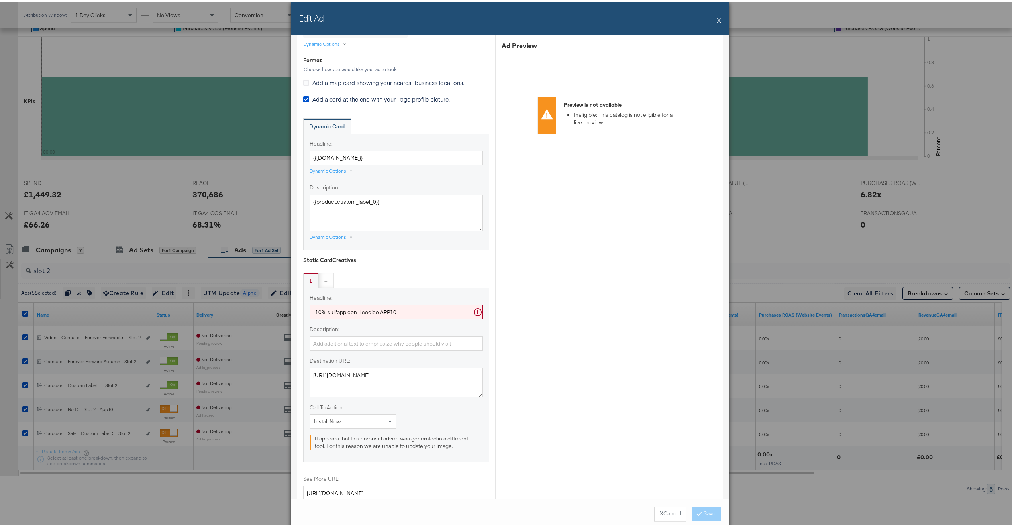
scroll to position [315, 0]
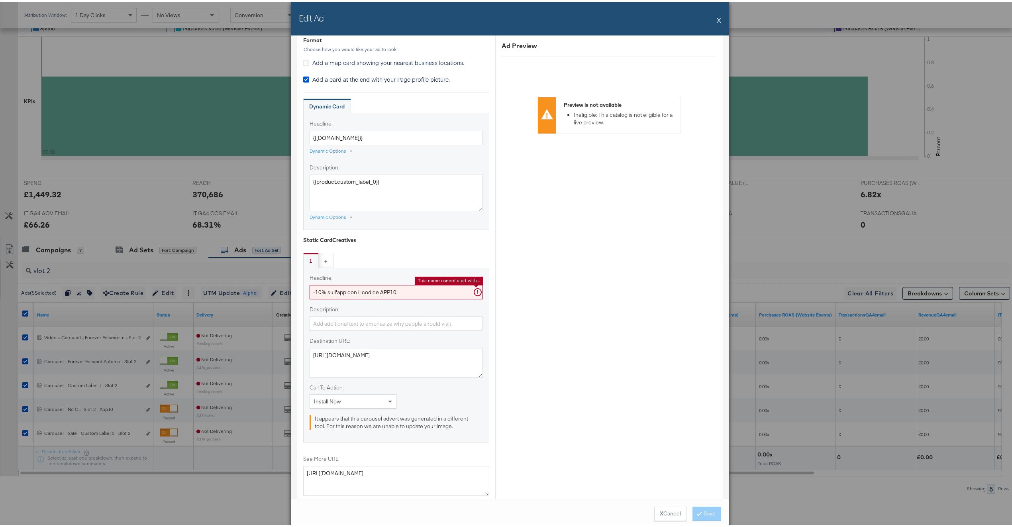
click at [409, 295] on input "-10% sull'app con il codice APP10" at bounding box center [396, 290] width 173 height 15
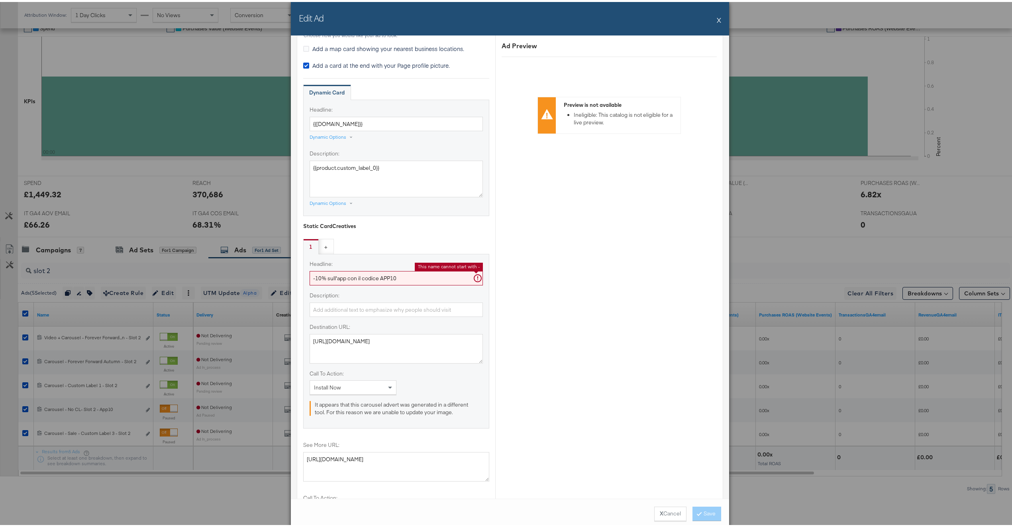
scroll to position [345, 0]
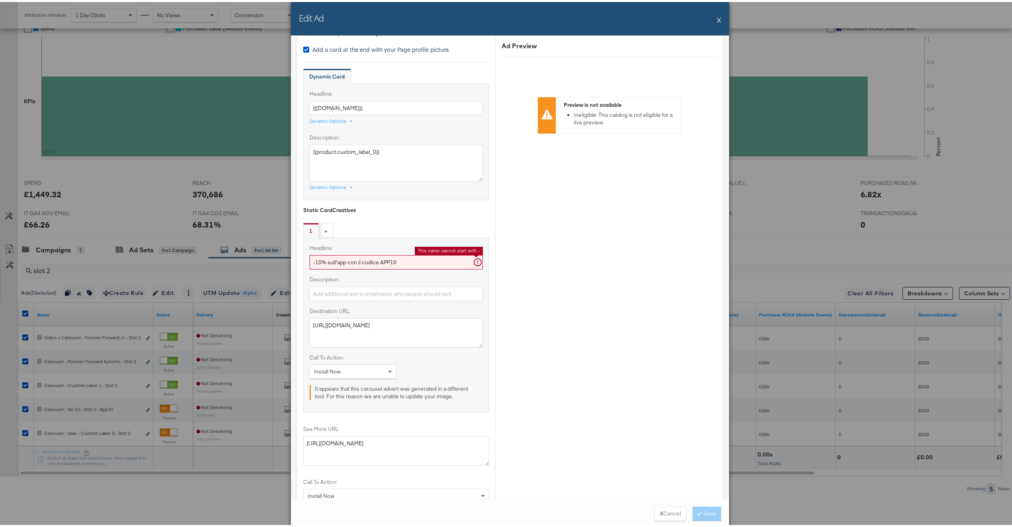
drag, startPoint x: 310, startPoint y: 261, endPoint x: 305, endPoint y: 262, distance: 5.3
click at [305, 262] on div "Headline: -10% sull'app con il codice APP10 This name cannot start with - Descr…" at bounding box center [396, 323] width 186 height 175
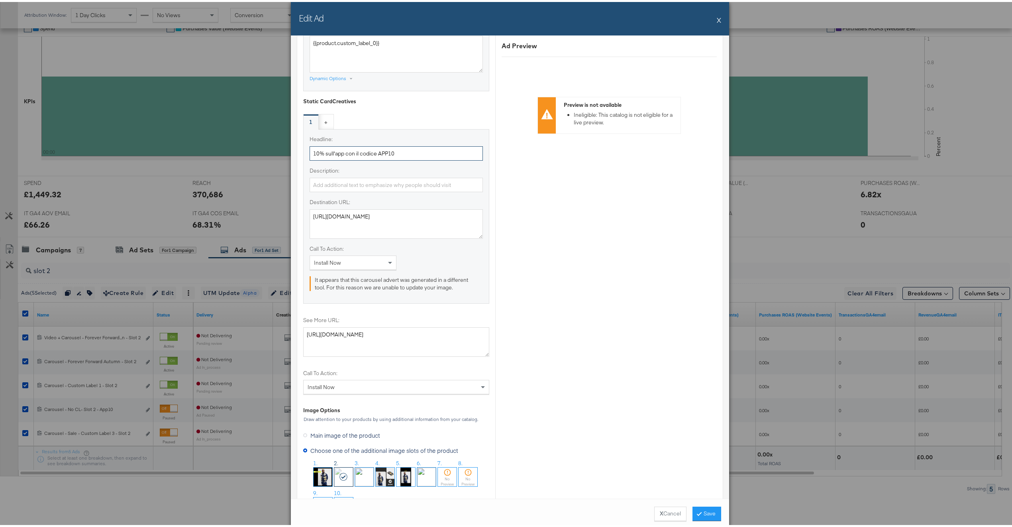
scroll to position [563, 0]
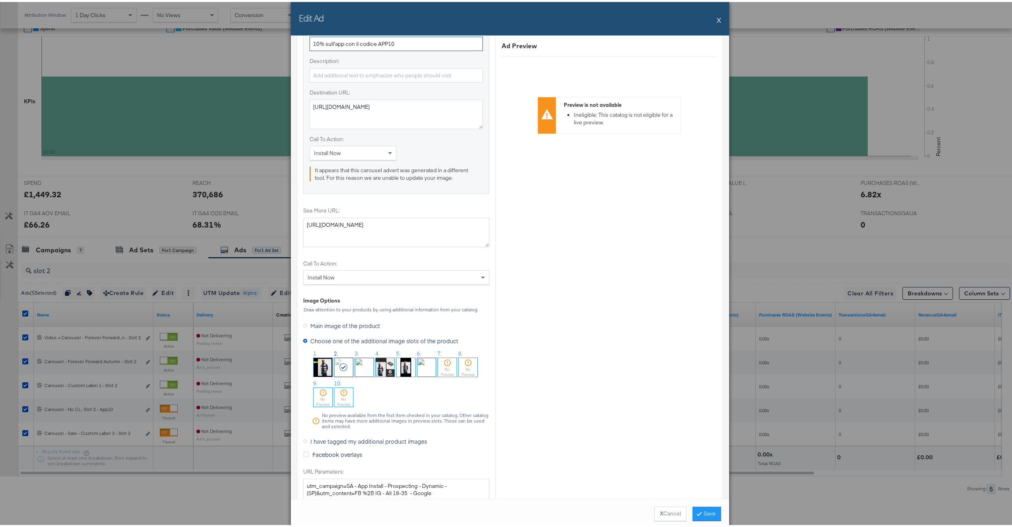
type input "10% sull'app con il codice APP10"
click at [359, 441] on span "I have tagged my additional product images" at bounding box center [368, 439] width 117 height 8
click at [0, 0] on input "I have tagged my additional product images" at bounding box center [0, 0] width 0 height 0
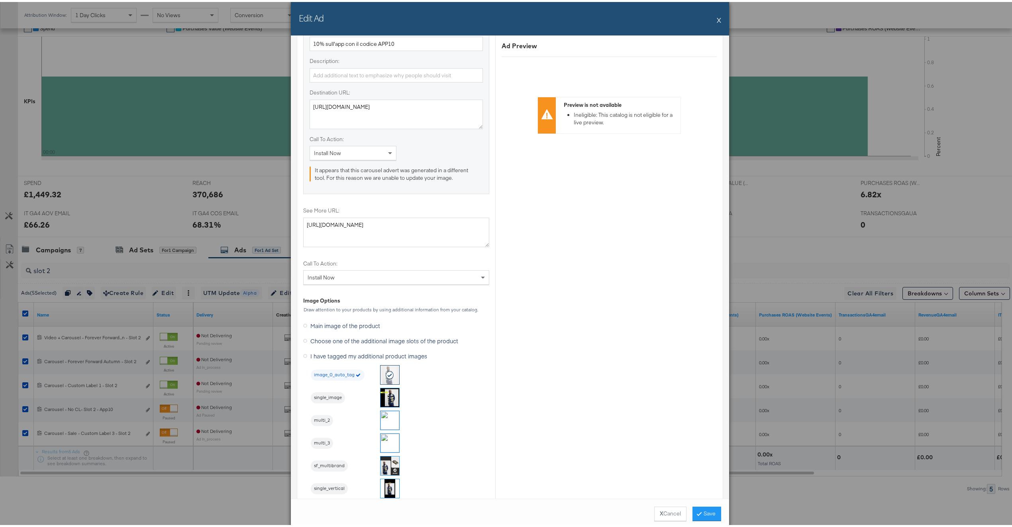
click at [381, 423] on img at bounding box center [390, 418] width 19 height 19
click at [704, 513] on button "Save" at bounding box center [707, 511] width 29 height 14
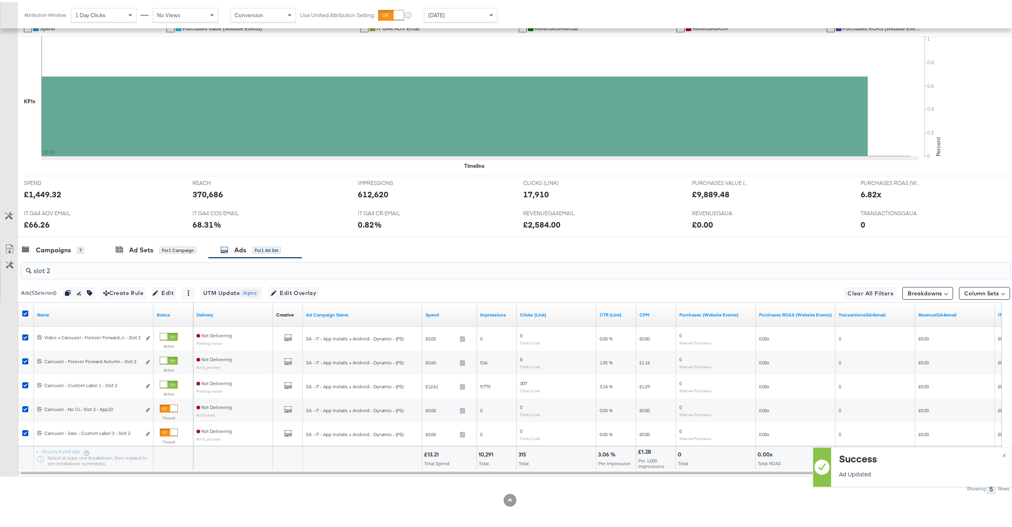
click at [65, 269] on input "slot 2" at bounding box center [474, 266] width 886 height 16
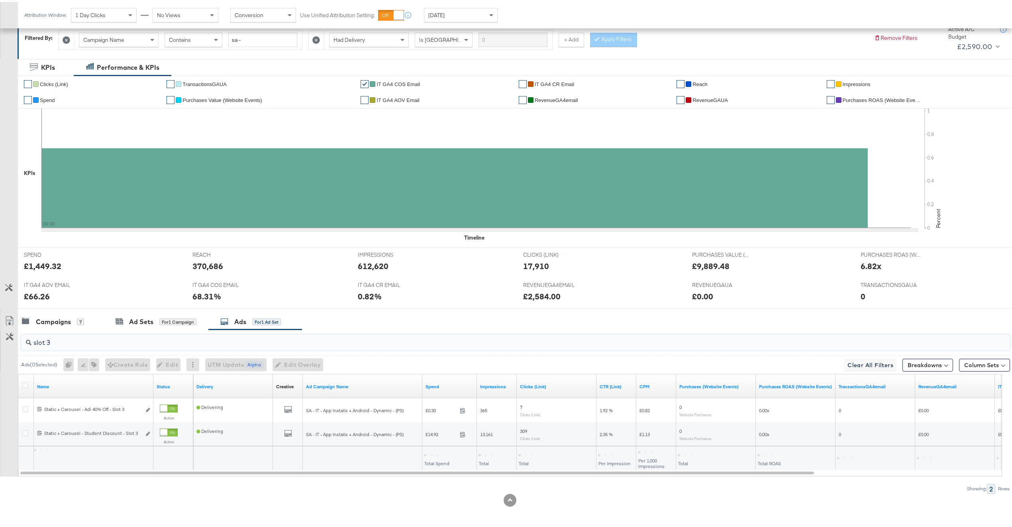
scroll to position [120, 0]
click at [24, 384] on icon at bounding box center [25, 383] width 6 height 6
click at [0, 0] on input "checkbox" at bounding box center [0, 0] width 0 height 0
click at [290, 361] on span "Edit Overlay Edit overlays for 2 ads" at bounding box center [294, 363] width 46 height 10
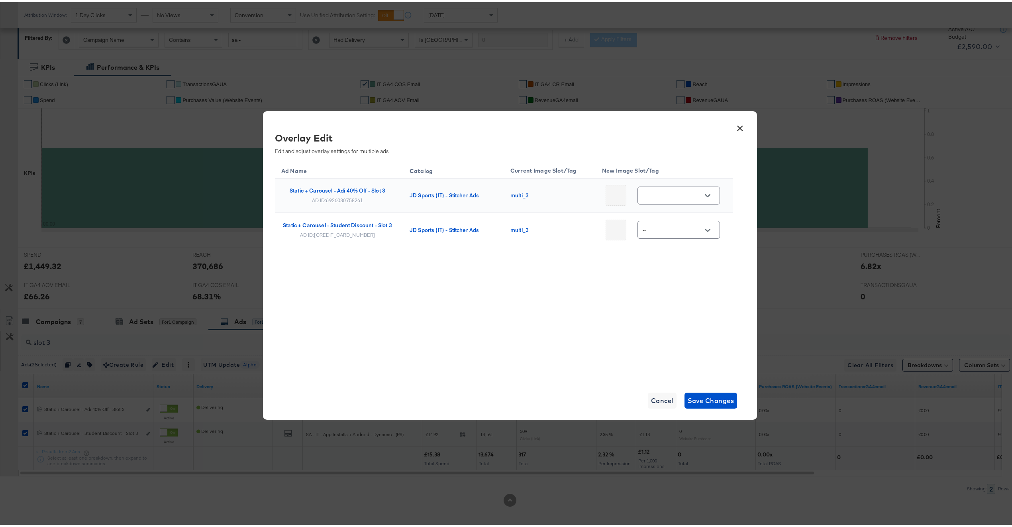
click at [738, 124] on button "×" at bounding box center [740, 124] width 14 height 14
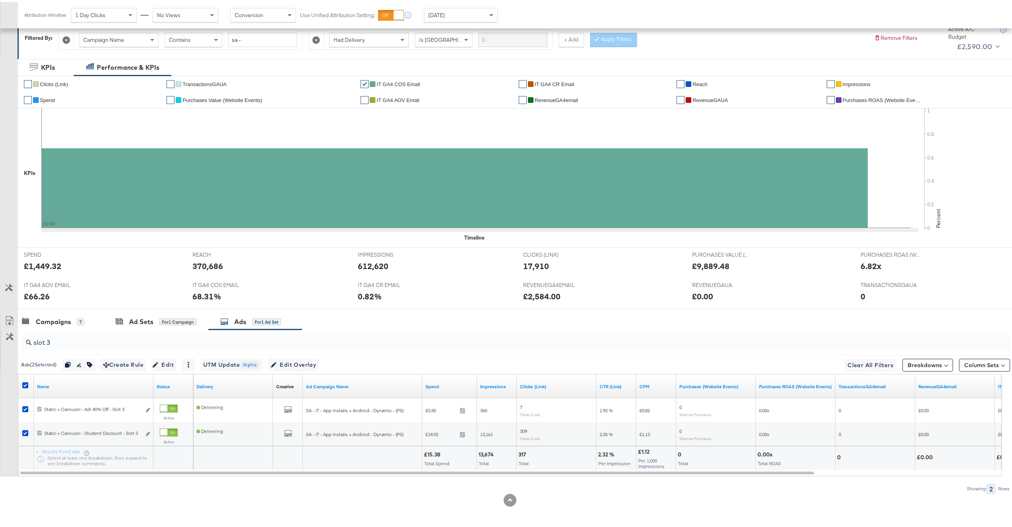
click at [111, 343] on input "slot 3" at bounding box center [474, 338] width 886 height 16
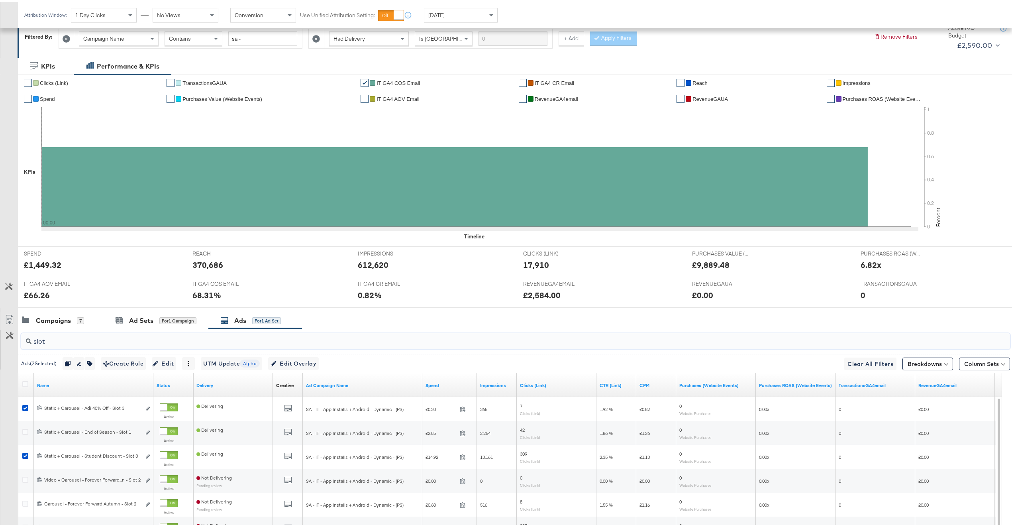
type input "slot"
click at [28, 385] on div at bounding box center [26, 383] width 8 height 8
click at [26, 385] on icon at bounding box center [25, 382] width 6 height 6
click at [0, 0] on input "checkbox" at bounding box center [0, 0] width 0 height 0
click at [26, 385] on icon at bounding box center [25, 382] width 6 height 6
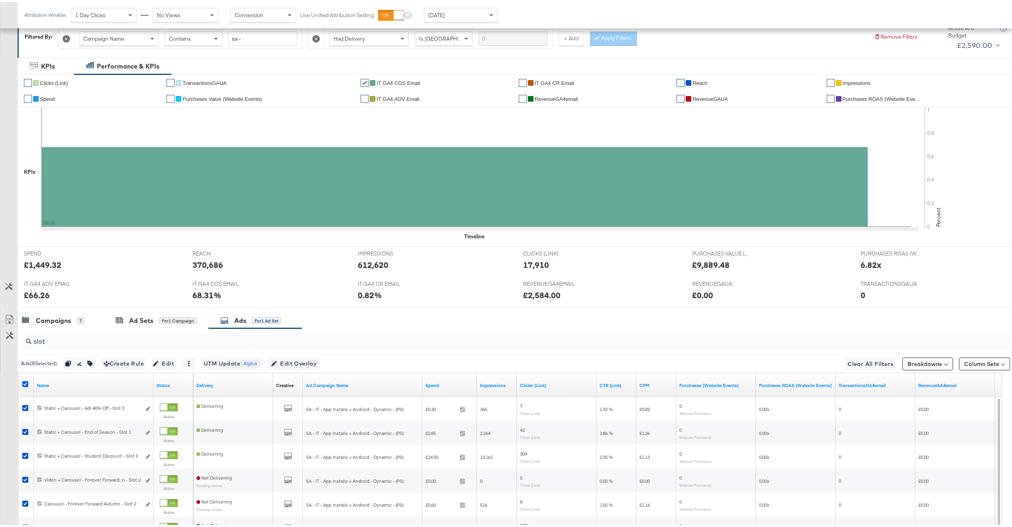
click at [0, 0] on input "checkbox" at bounding box center [0, 0] width 0 height 0
click at [26, 385] on icon at bounding box center [25, 382] width 6 height 6
click at [0, 0] on input "checkbox" at bounding box center [0, 0] width 0 height 0
click at [306, 362] on span "Edit Overlay Edit overlays for 8 ads" at bounding box center [294, 362] width 46 height 10
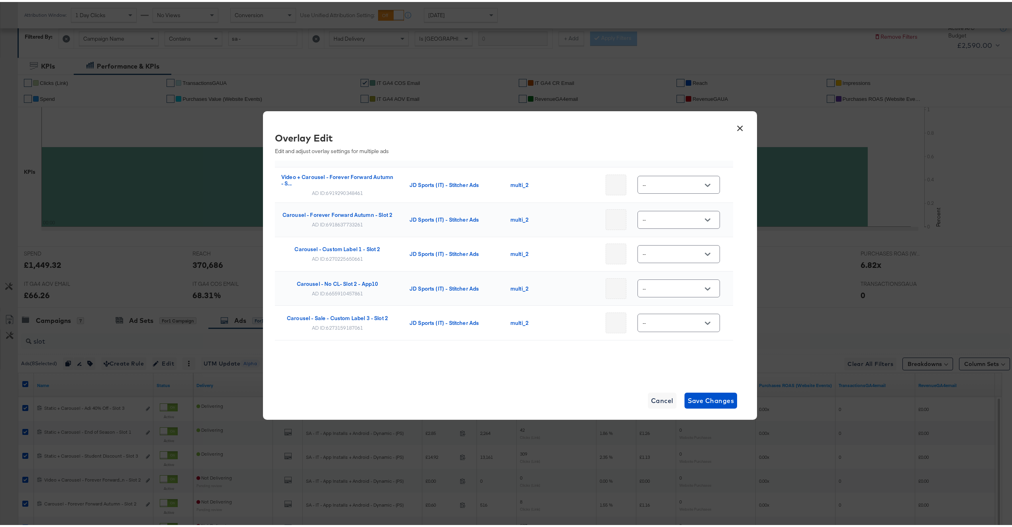
scroll to position [181, 0]
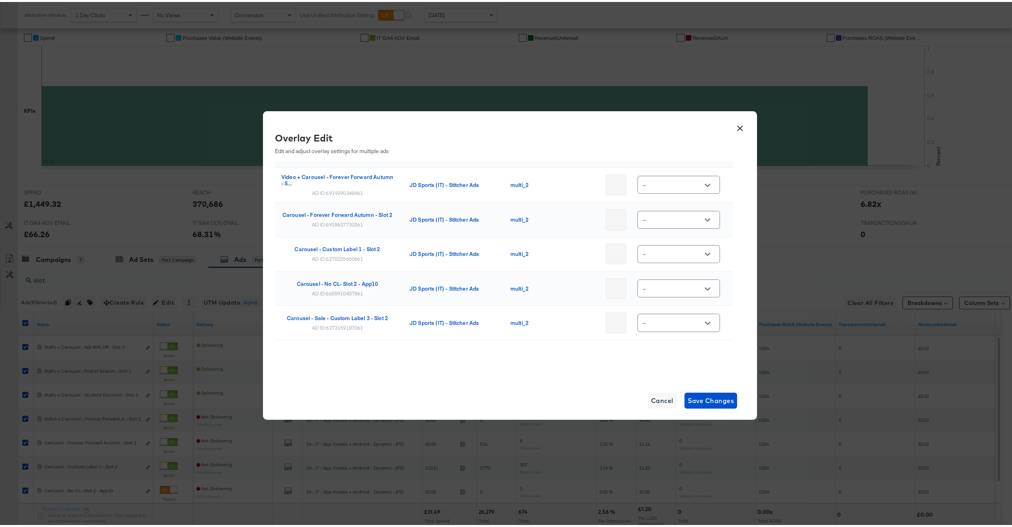
click at [740, 125] on button "×" at bounding box center [740, 124] width 14 height 14
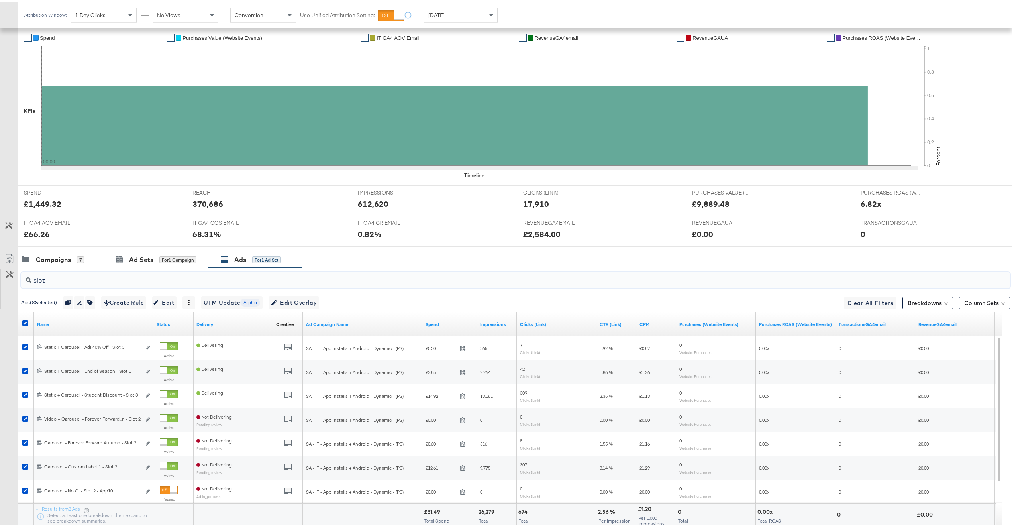
drag, startPoint x: 61, startPoint y: 283, endPoint x: 27, endPoint y: 277, distance: 34.9
click at [27, 277] on div "slot" at bounding box center [515, 278] width 989 height 16
click at [72, 265] on div "Campaigns 7" at bounding box center [61, 257] width 86 height 17
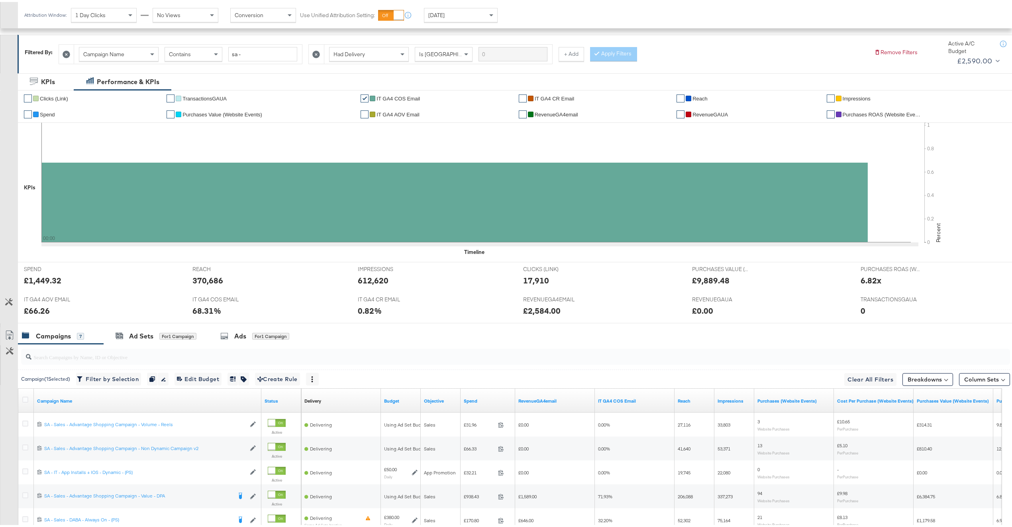
scroll to position [0, 0]
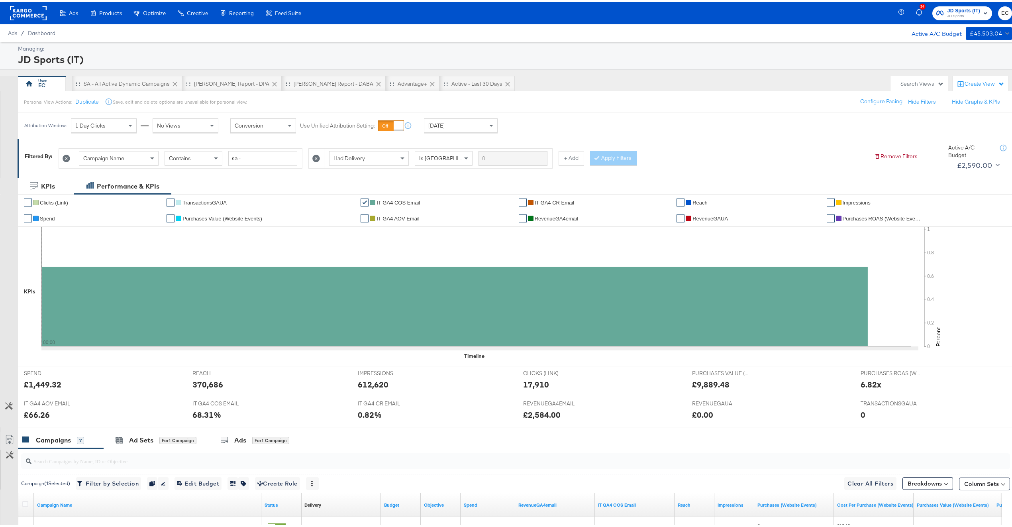
click at [936, 9] on icon "button" at bounding box center [939, 11] width 7 height 8
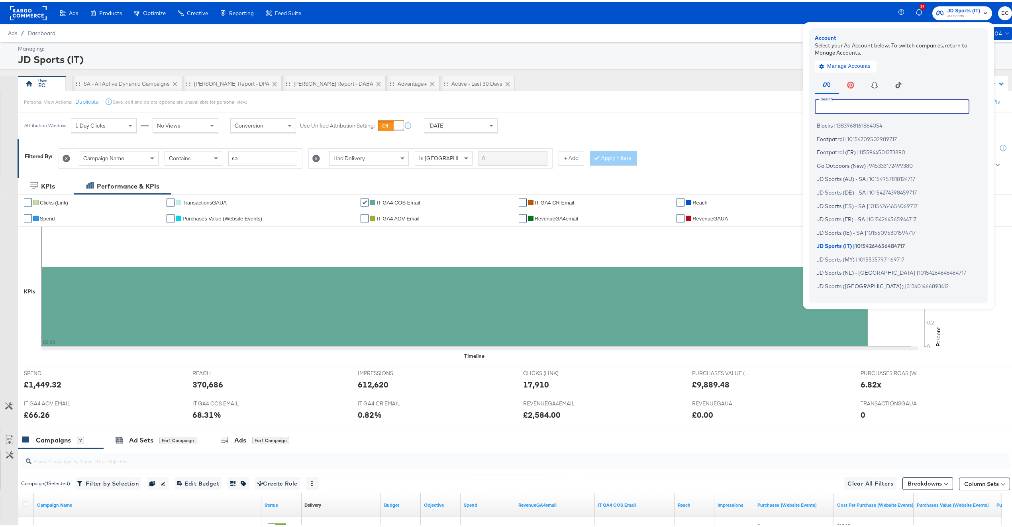
click at [869, 105] on input "text" at bounding box center [892, 104] width 155 height 14
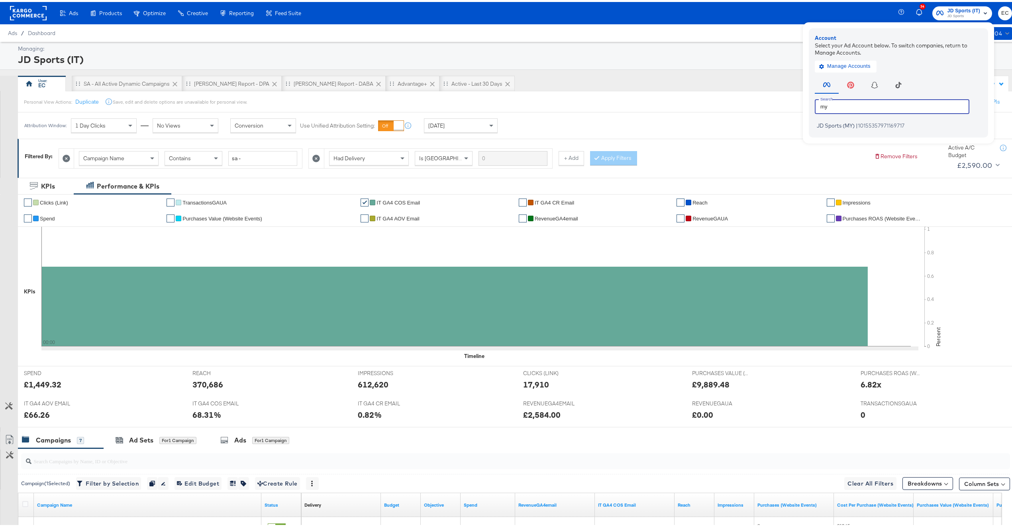
type input "my"
click at [855, 130] on div "Account Select your Ad Account below. To switch companies, return to Manage Acc…" at bounding box center [898, 80] width 179 height 109
click at [860, 124] on span "10155357971169717" at bounding box center [881, 123] width 47 height 6
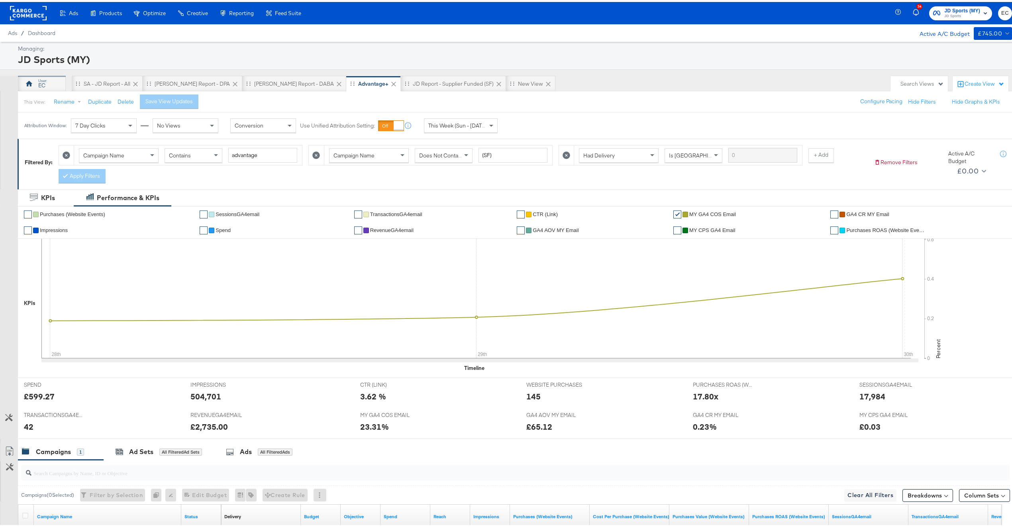
click at [39, 80] on div "EC" at bounding box center [41, 84] width 7 height 8
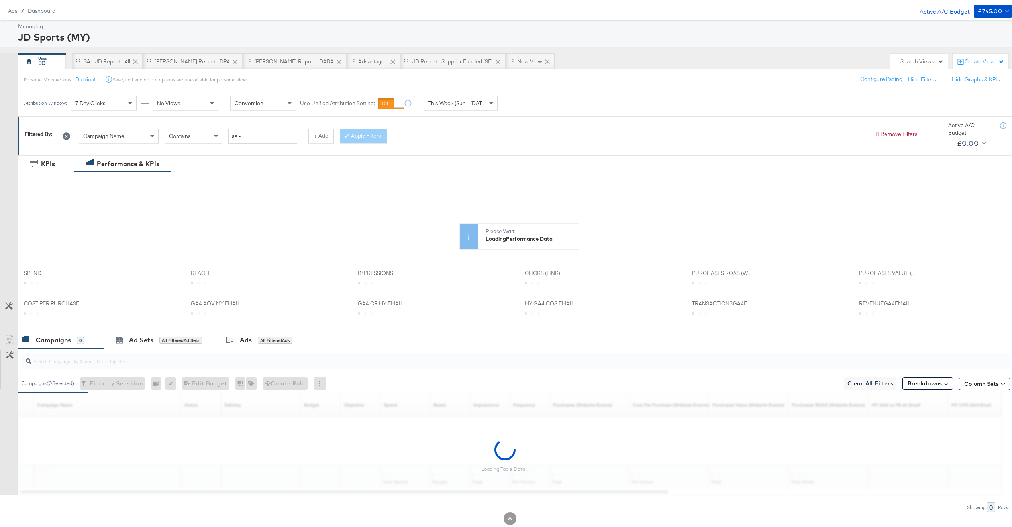
scroll to position [42, 0]
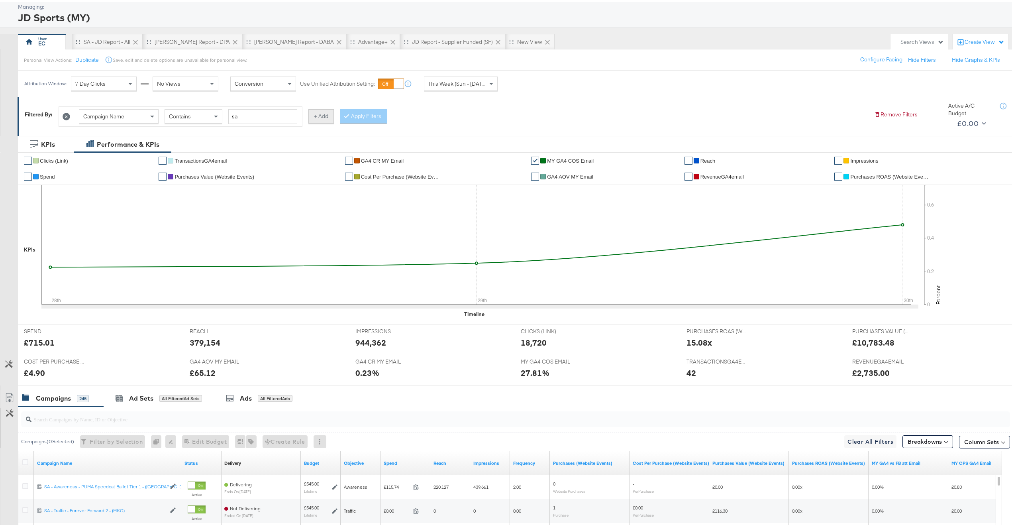
click at [328, 117] on button "+ Add" at bounding box center [321, 114] width 26 height 14
click at [347, 112] on span "Campaign Name" at bounding box center [354, 114] width 41 height 7
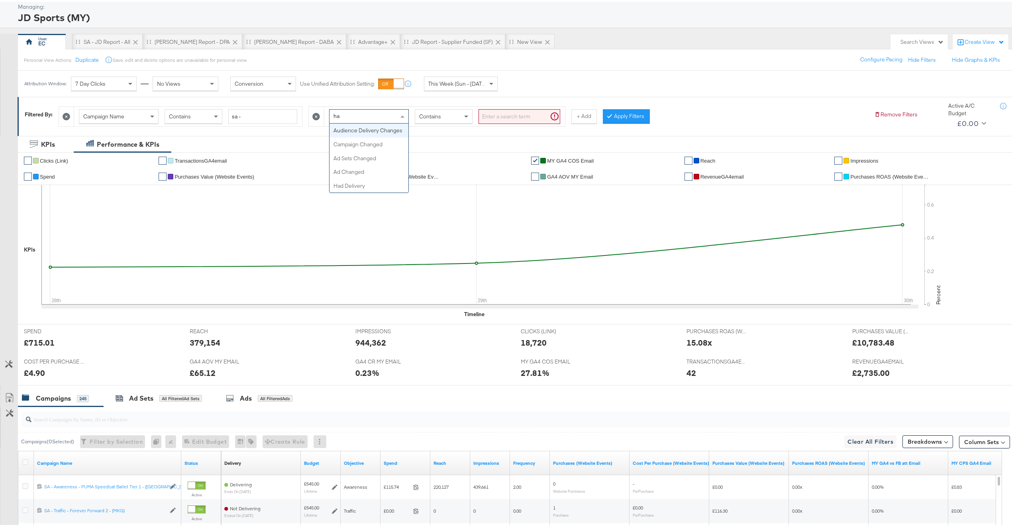
type input "had"
click at [593, 108] on button "Apply Filters" at bounding box center [613, 114] width 47 height 14
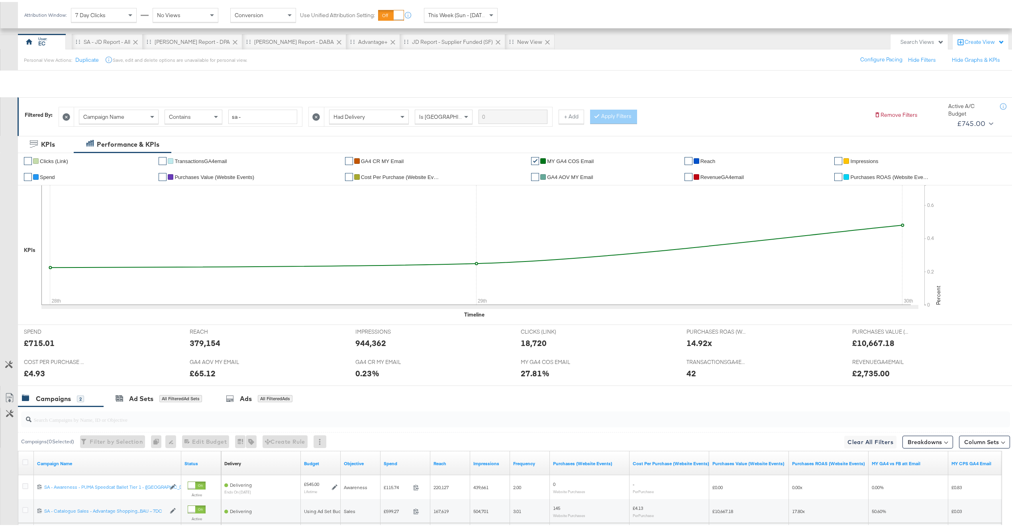
scroll to position [120, 0]
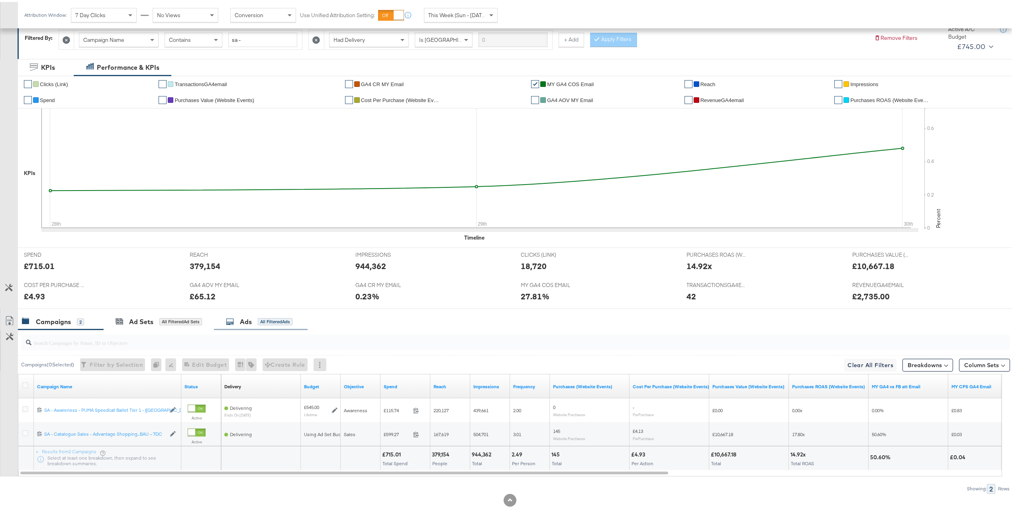
click at [283, 324] on div "Ads All Filtered Ads" at bounding box center [259, 319] width 67 height 9
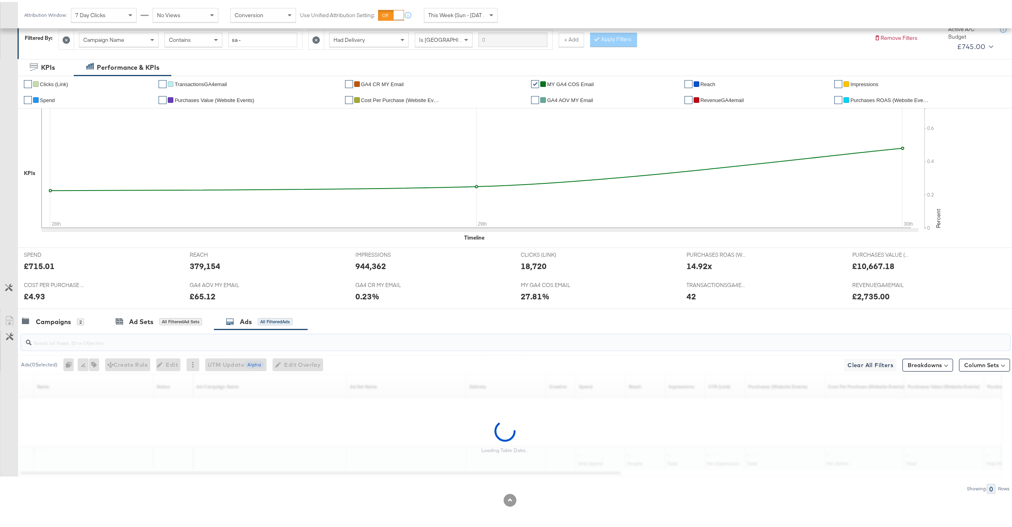
click at [239, 338] on input "search" at bounding box center [474, 338] width 886 height 16
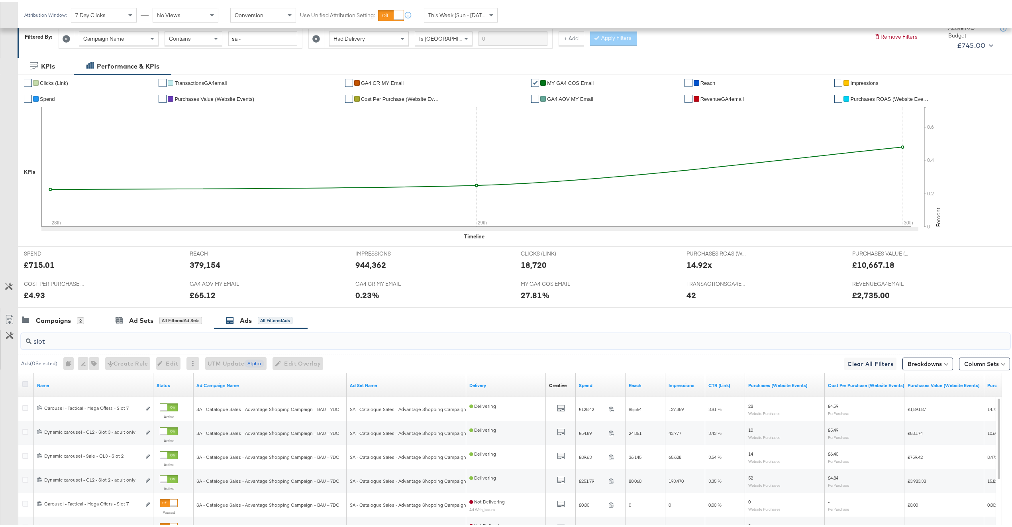
click at [25, 385] on icon at bounding box center [25, 382] width 6 height 6
click at [0, 0] on input "checkbox" at bounding box center [0, 0] width 0 height 0
click at [310, 359] on span "Edit Overlay Edit overlays for 14 ads" at bounding box center [296, 362] width 46 height 10
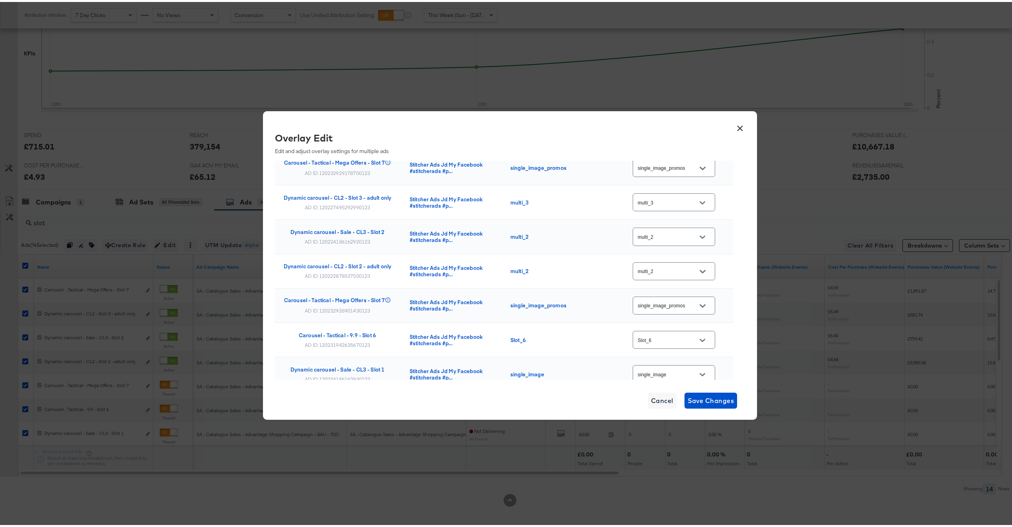
scroll to position [34, 0]
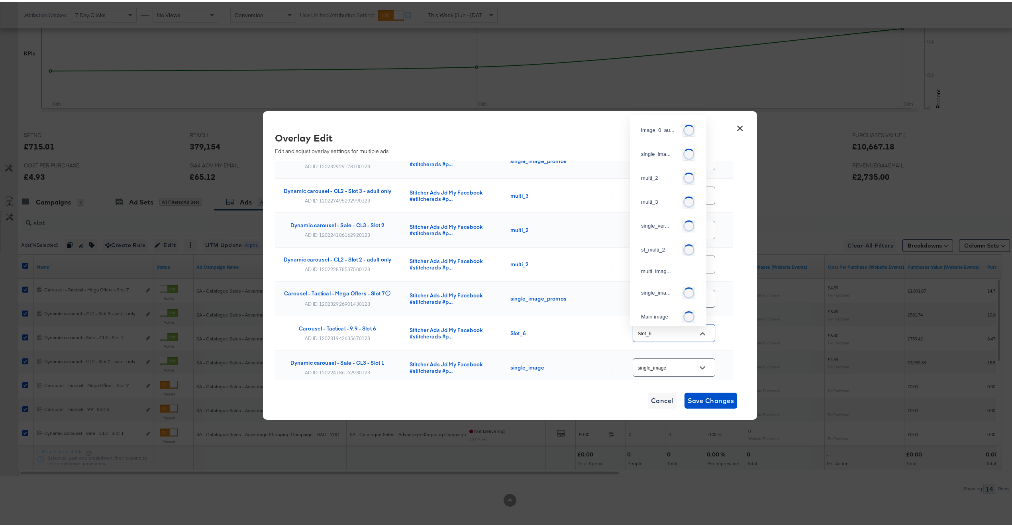
click at [658, 333] on input "Slot_6" at bounding box center [667, 331] width 63 height 9
click at [734, 124] on button "×" at bounding box center [740, 124] width 14 height 14
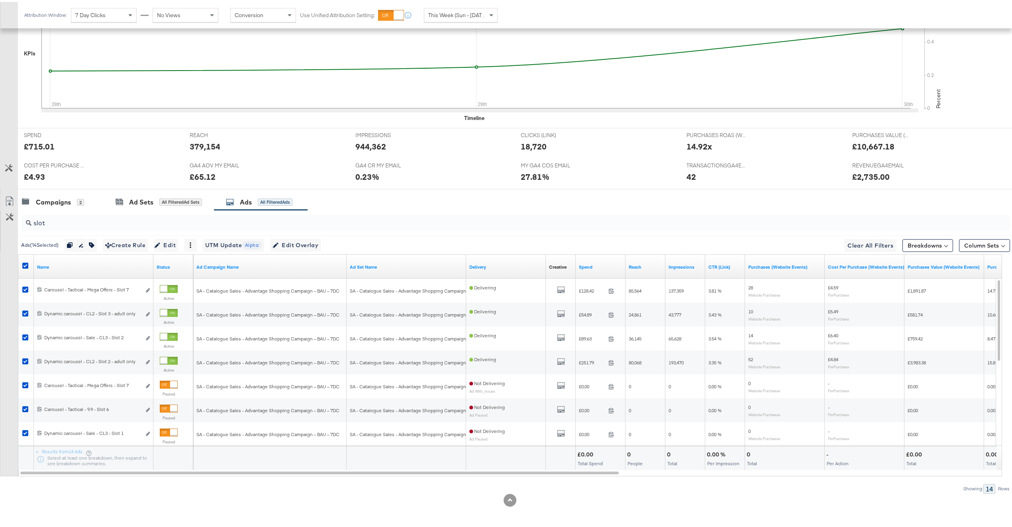
click at [110, 213] on input "slot" at bounding box center [474, 218] width 886 height 16
click at [112, 215] on input "slot" at bounding box center [474, 218] width 886 height 16
click at [117, 218] on input "slot" at bounding box center [474, 218] width 886 height 16
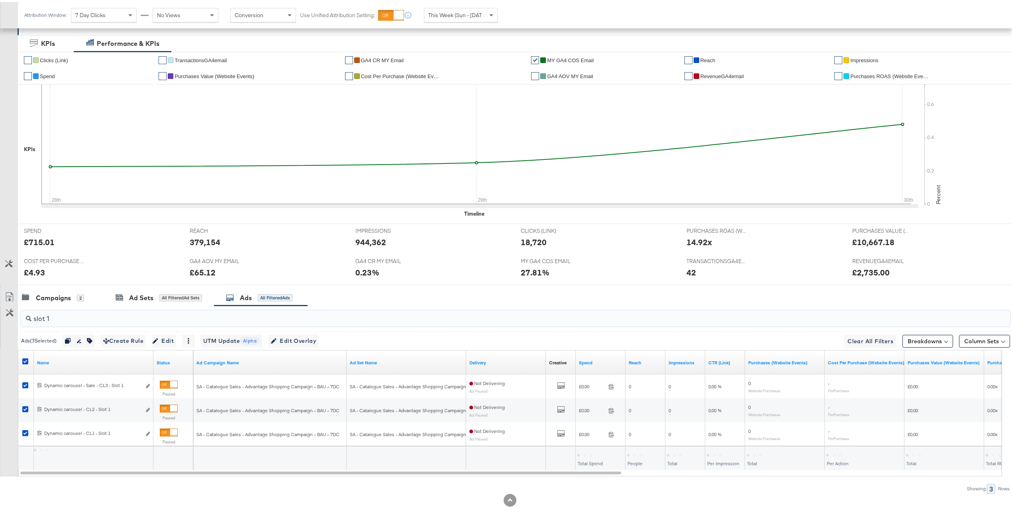
scroll to position [144, 0]
click at [296, 342] on span "Edit Overlay Edit overlays for 3 ads" at bounding box center [294, 339] width 46 height 10
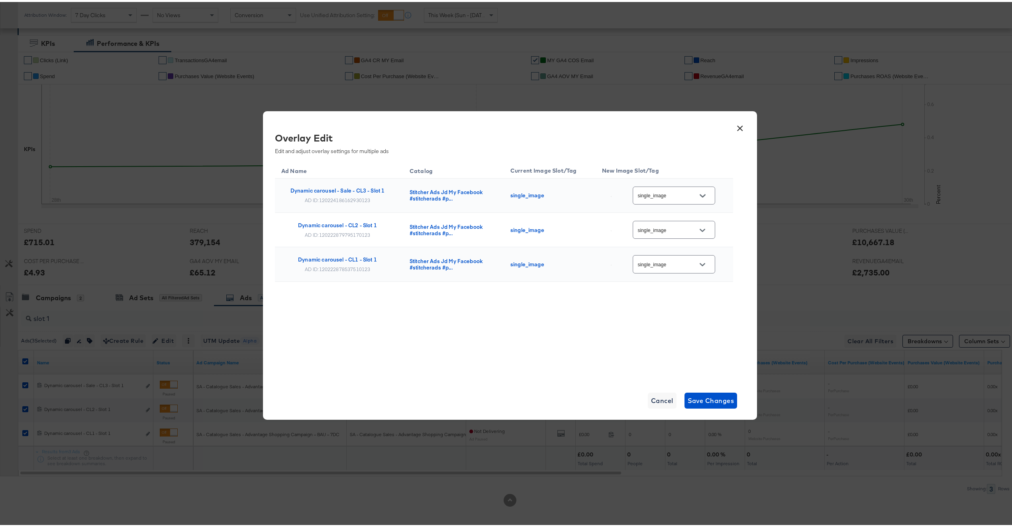
click at [733, 124] on button "×" at bounding box center [740, 124] width 14 height 14
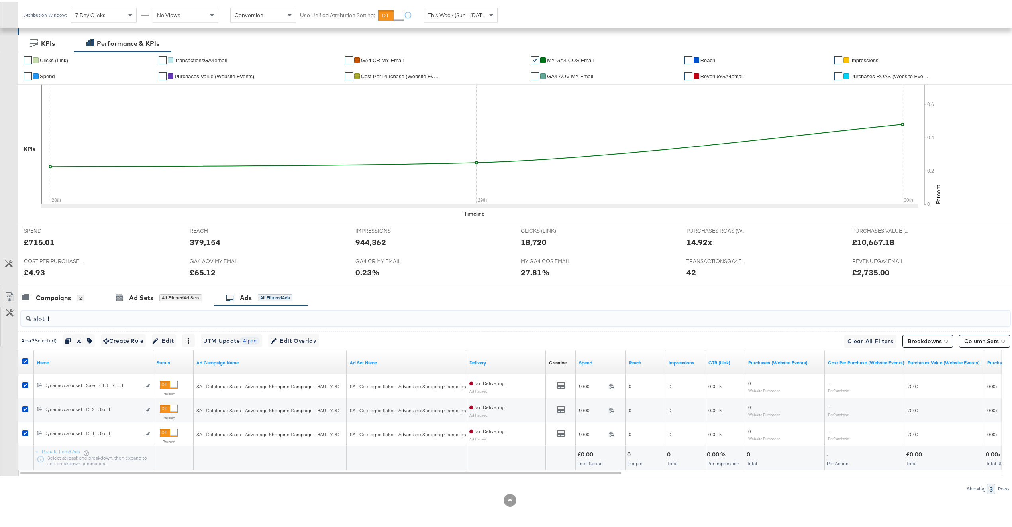
click at [171, 312] on input "slot 1" at bounding box center [474, 314] width 886 height 16
click at [175, 314] on input "slot 1" at bounding box center [474, 314] width 886 height 16
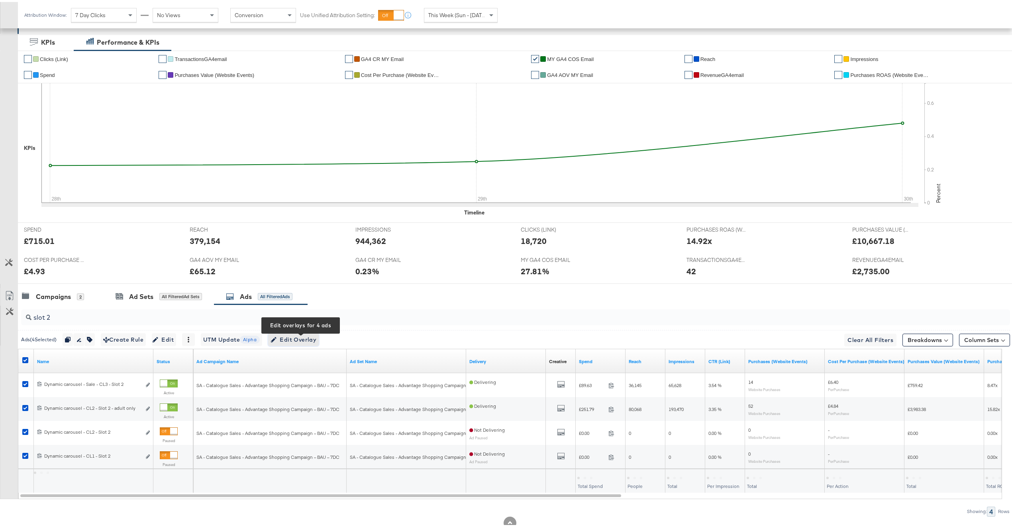
click at [308, 342] on span "Edit Overlay Edit overlays for 4 ads" at bounding box center [294, 338] width 46 height 10
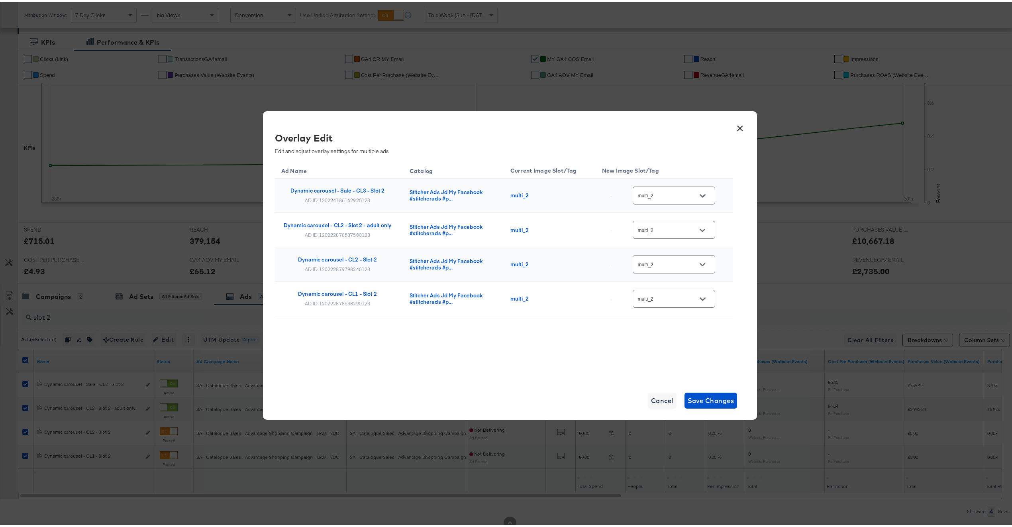
click at [733, 126] on button "×" at bounding box center [740, 124] width 14 height 14
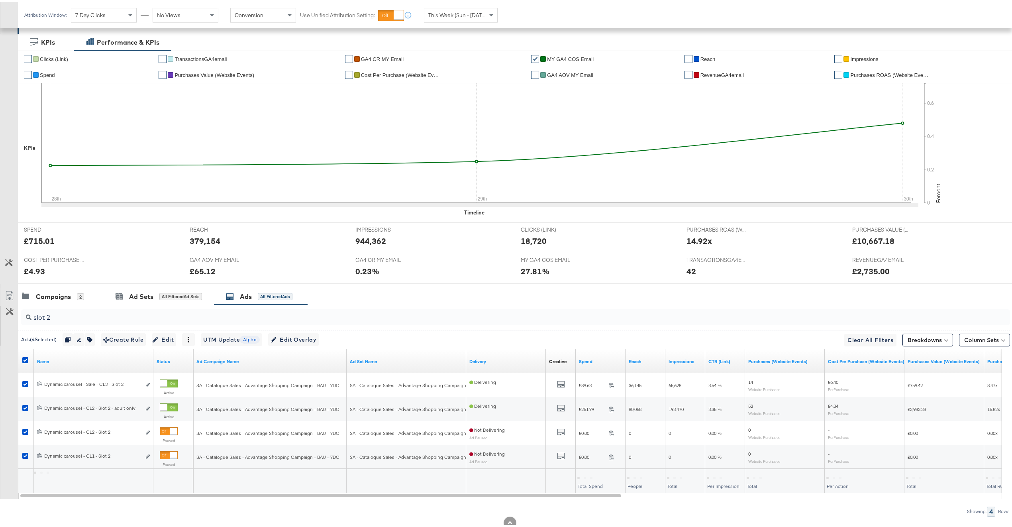
click at [155, 317] on input "slot 2" at bounding box center [474, 312] width 886 height 16
click at [319, 337] on button "Edit Overlay Edit overlays for 4 ads" at bounding box center [293, 337] width 51 height 13
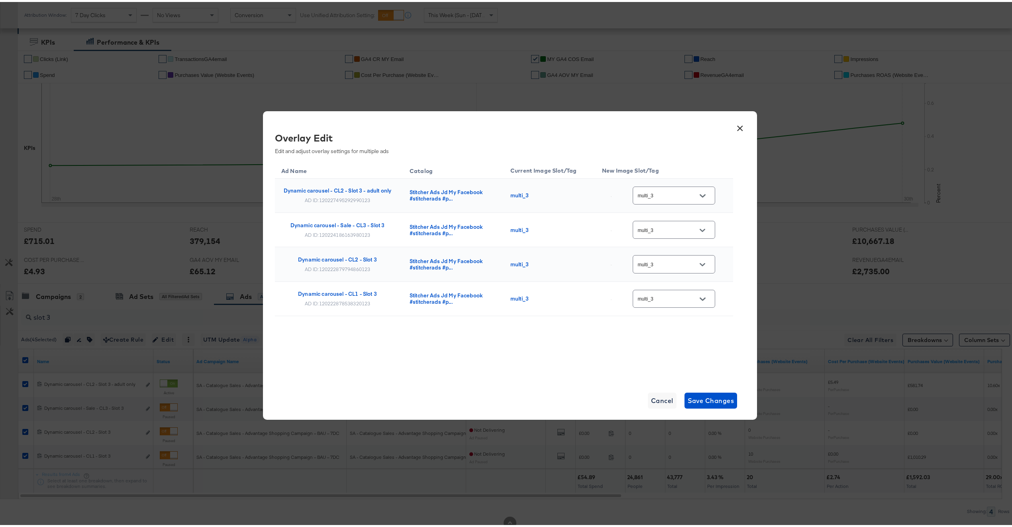
click at [736, 127] on button "×" at bounding box center [740, 124] width 14 height 14
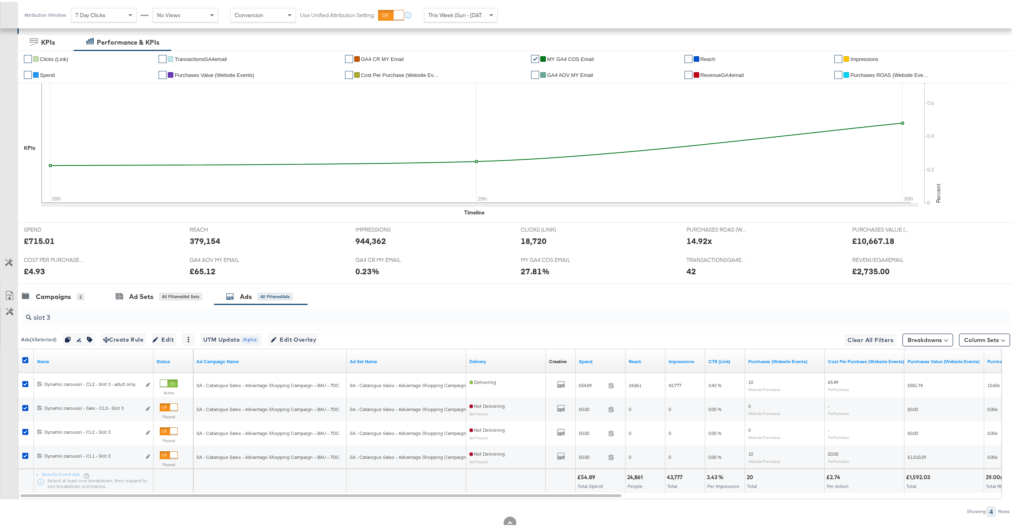
click at [97, 316] on input "slot 3" at bounding box center [474, 312] width 886 height 16
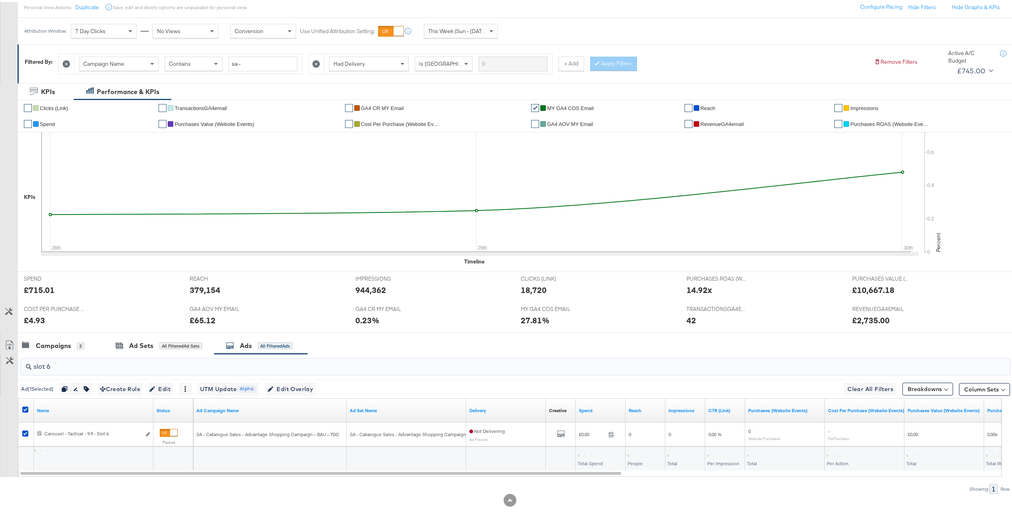
scroll to position [96, 0]
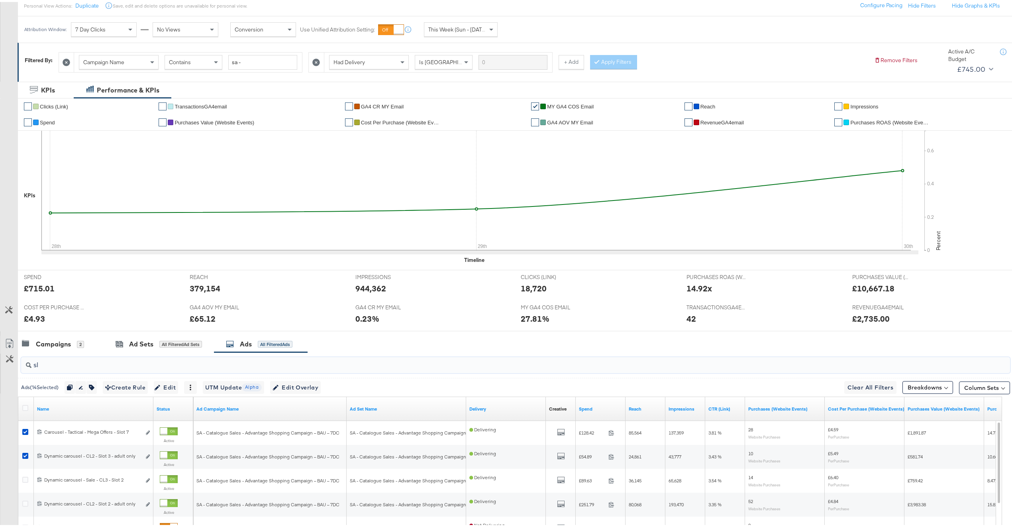
type input "s"
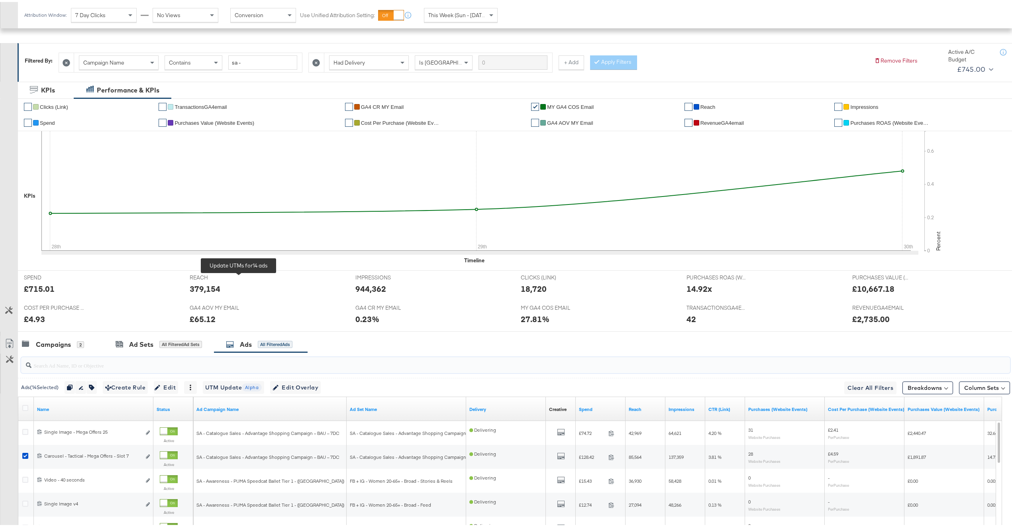
scroll to position [239, 0]
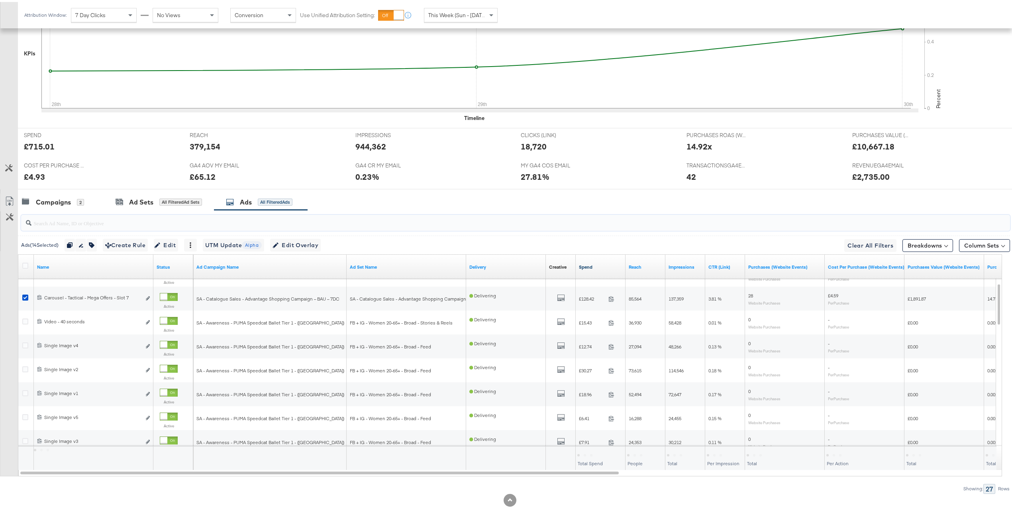
click at [596, 262] on link "Spend" at bounding box center [600, 265] width 43 height 6
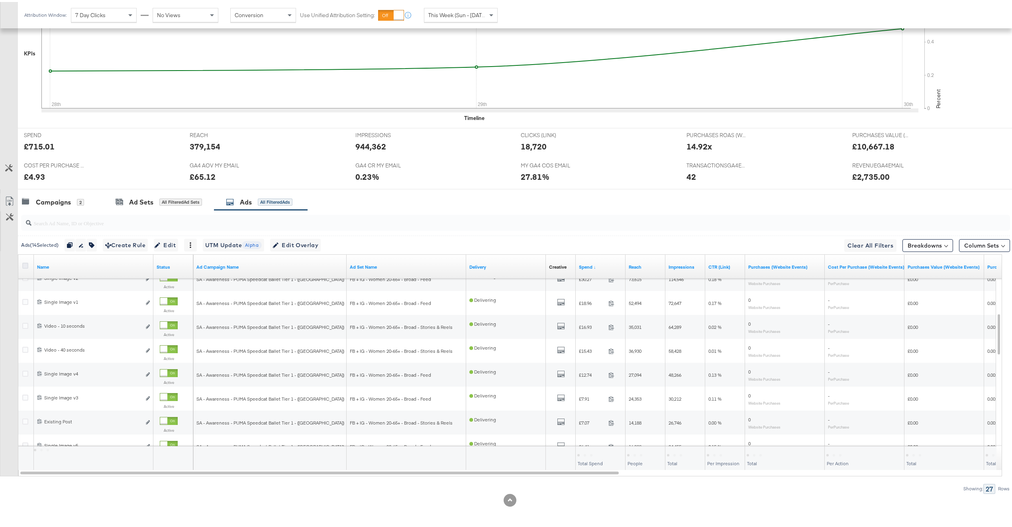
click at [24, 265] on icon at bounding box center [25, 264] width 6 height 6
click at [0, 0] on input "checkbox" at bounding box center [0, 0] width 0 height 0
click at [24, 265] on icon at bounding box center [25, 264] width 6 height 6
click at [0, 0] on input "checkbox" at bounding box center [0, 0] width 0 height 0
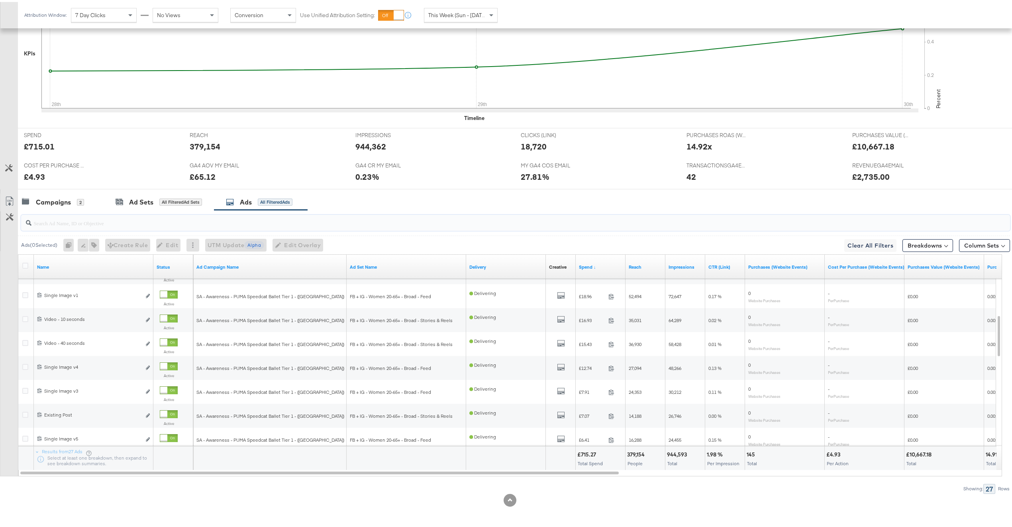
click at [105, 218] on input "search" at bounding box center [474, 218] width 886 height 16
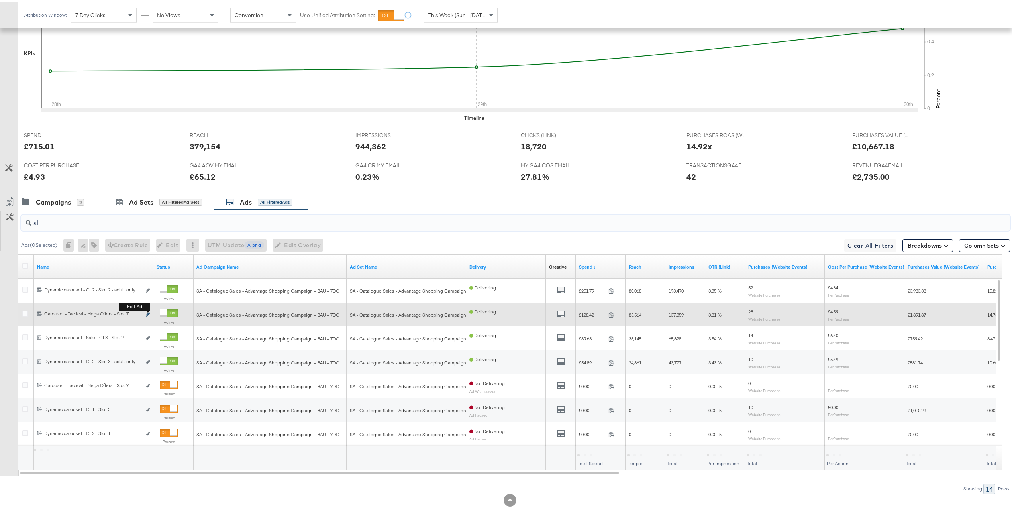
type input "sl"
click at [149, 310] on button "Edit ad" at bounding box center [147, 312] width 5 height 8
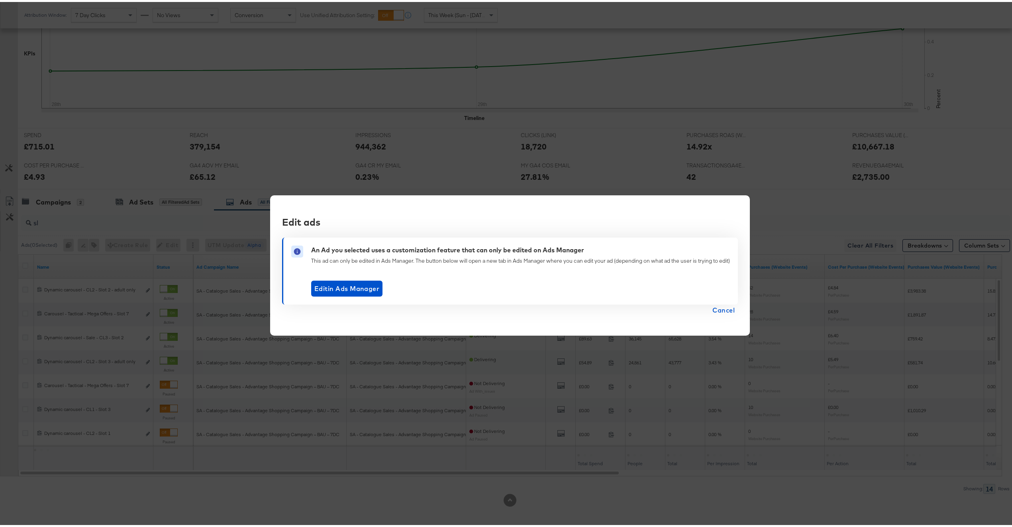
click at [717, 304] on span "Cancel" at bounding box center [723, 307] width 22 height 11
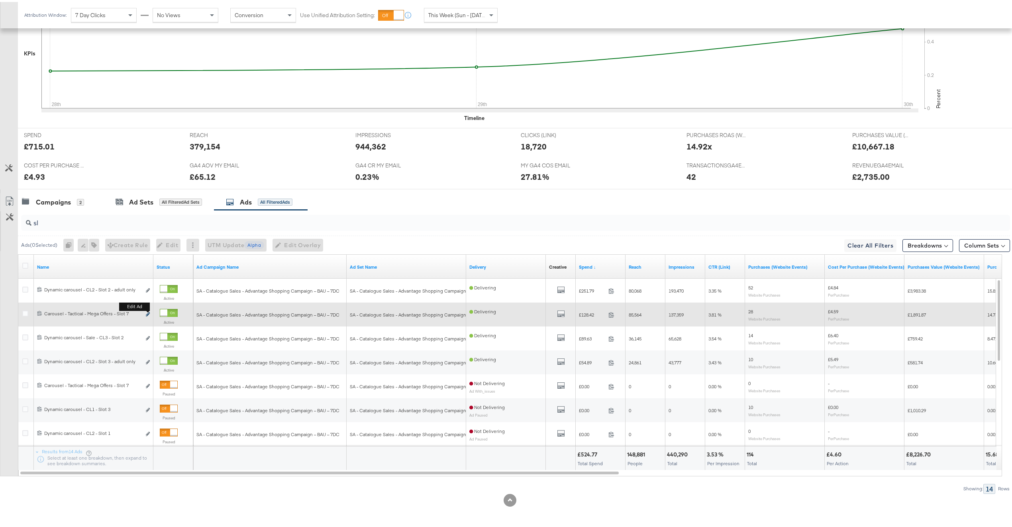
click at [146, 312] on icon "link" at bounding box center [148, 312] width 4 height 4
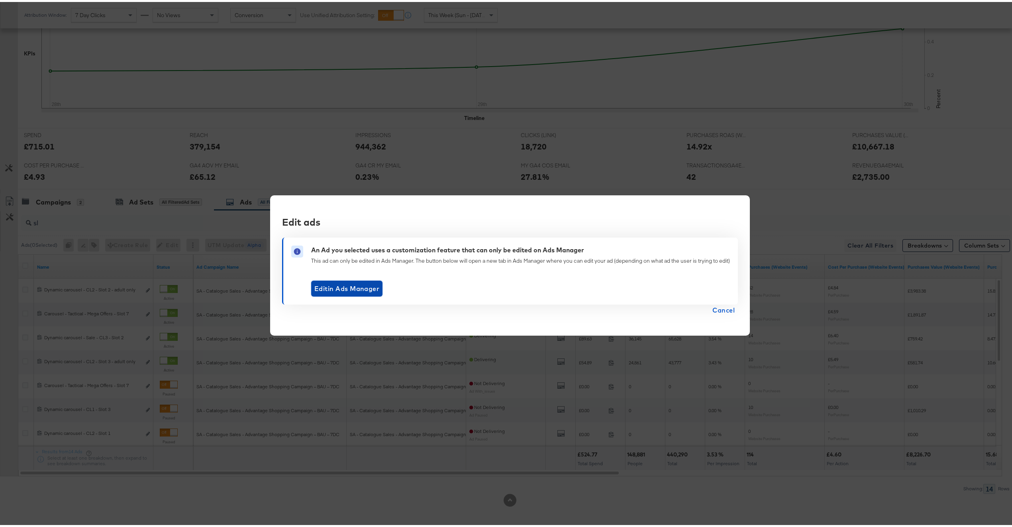
click at [362, 288] on span "Edit in Ads Manager" at bounding box center [346, 286] width 65 height 11
click at [728, 310] on span "Cancel" at bounding box center [723, 307] width 22 height 11
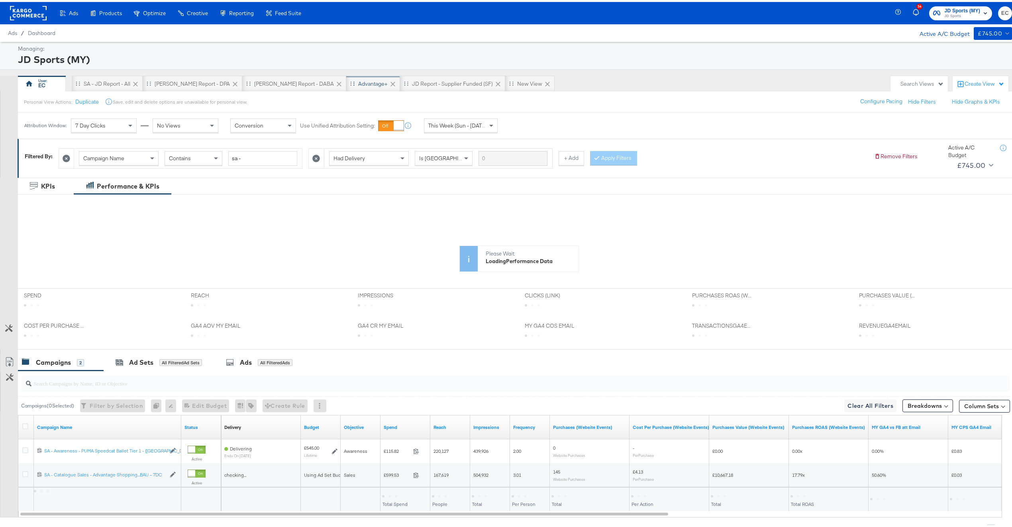
click at [358, 78] on div "Advantage+" at bounding box center [372, 82] width 29 height 8
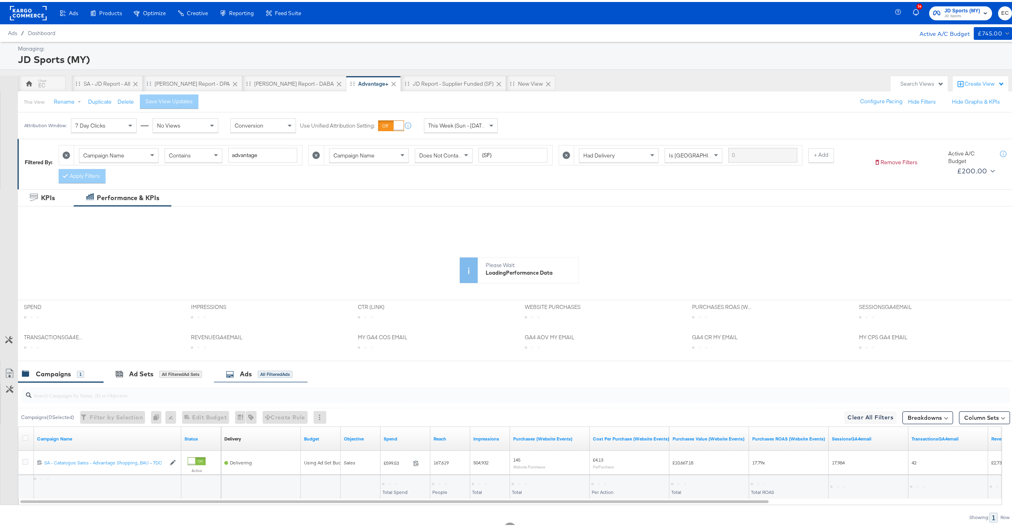
click at [251, 376] on div "Ads" at bounding box center [246, 371] width 12 height 9
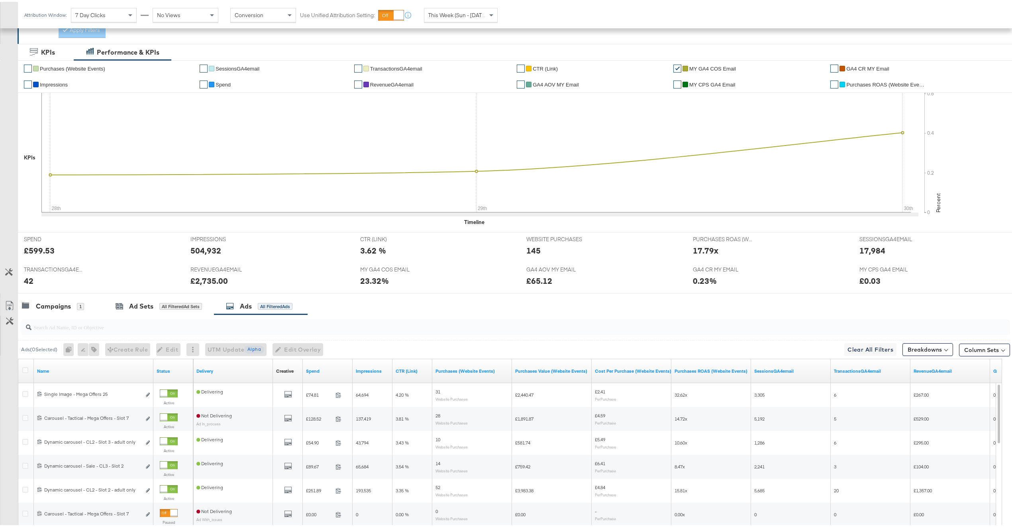
scroll to position [159, 0]
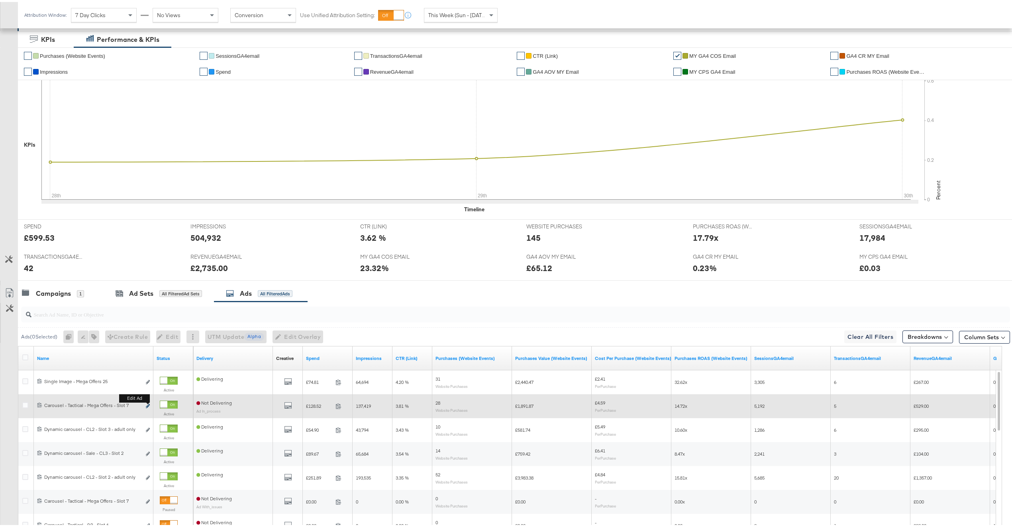
click at [148, 406] on icon "link" at bounding box center [148, 404] width 4 height 4
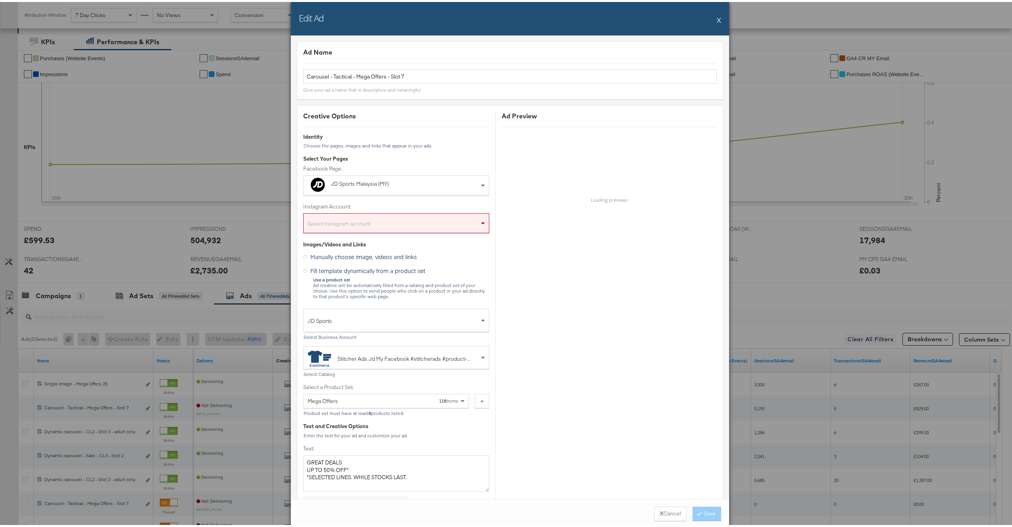
scroll to position [0, 0]
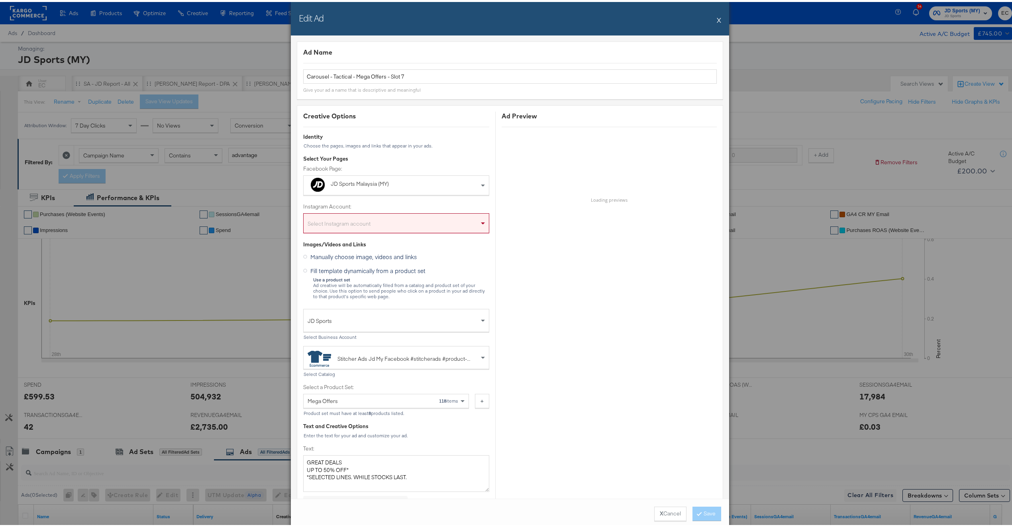
click at [717, 18] on div "Edit Ad X" at bounding box center [510, 16] width 438 height 33
drag, startPoint x: 716, startPoint y: 19, endPoint x: 708, endPoint y: 17, distance: 8.6
click at [717, 19] on button "X" at bounding box center [719, 18] width 4 height 16
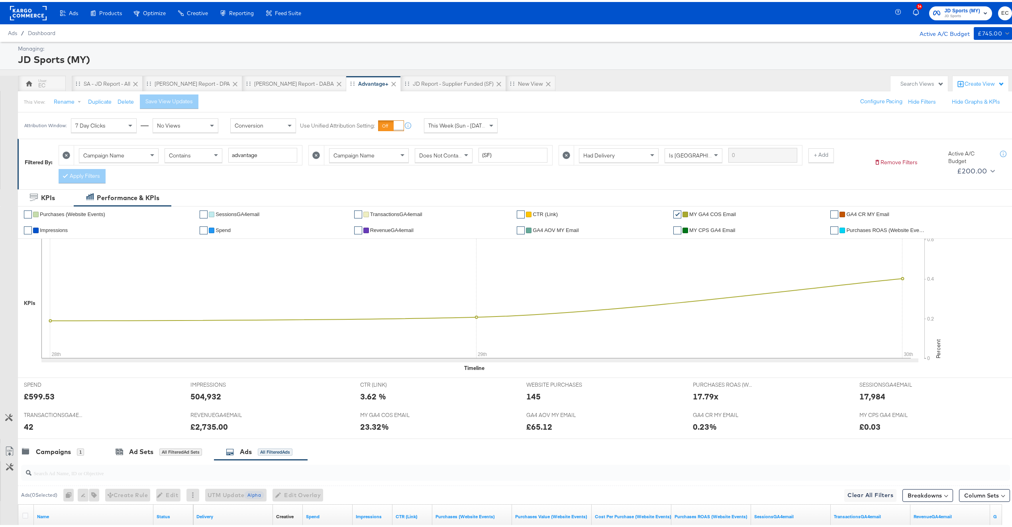
click at [950, 16] on span "JD Sports" at bounding box center [962, 14] width 36 height 6
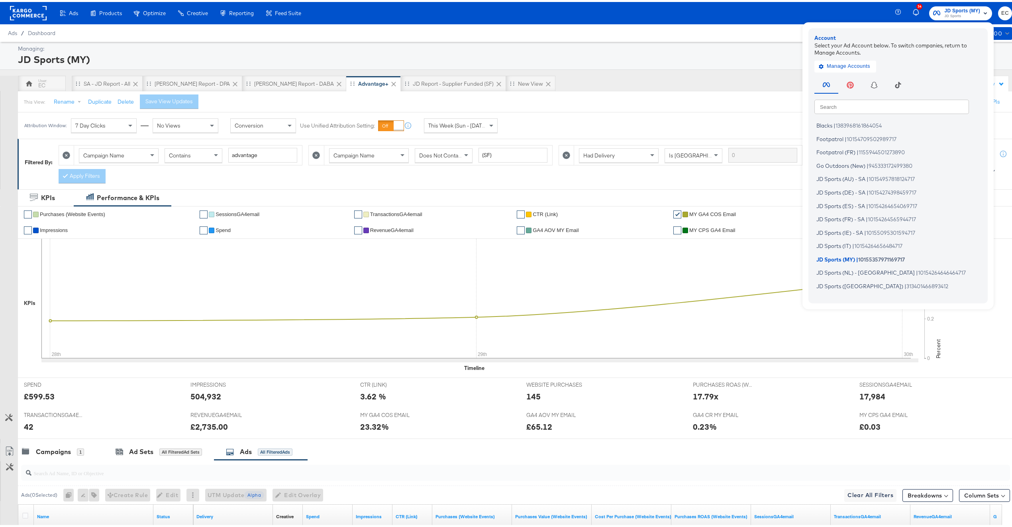
click at [834, 99] on input "text" at bounding box center [891, 104] width 155 height 14
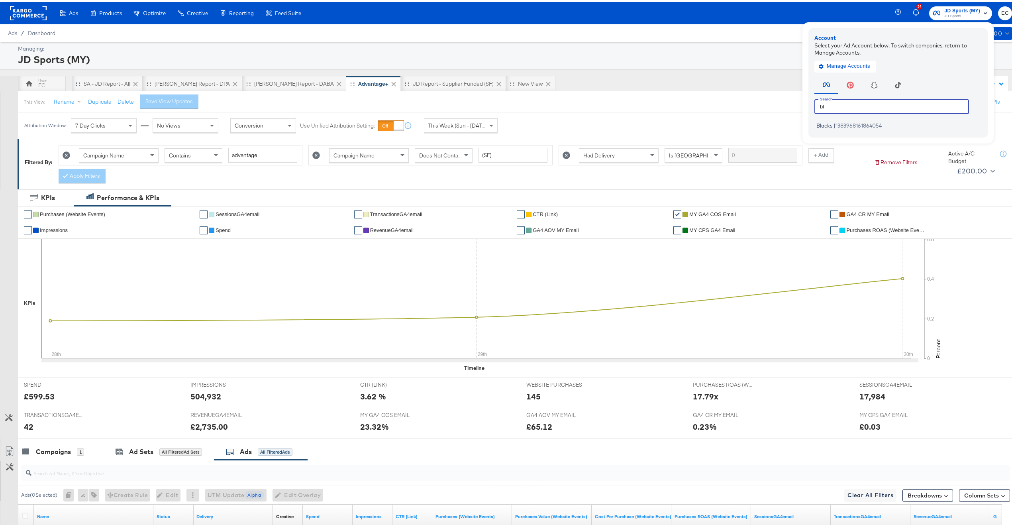
type input "bl"
click at [934, 114] on div "Search bl Search Blacks | 1383968161864054" at bounding box center [899, 100] width 171 height 57
click at [931, 118] on li "Blacks | 1383968161864054" at bounding box center [899, 124] width 171 height 12
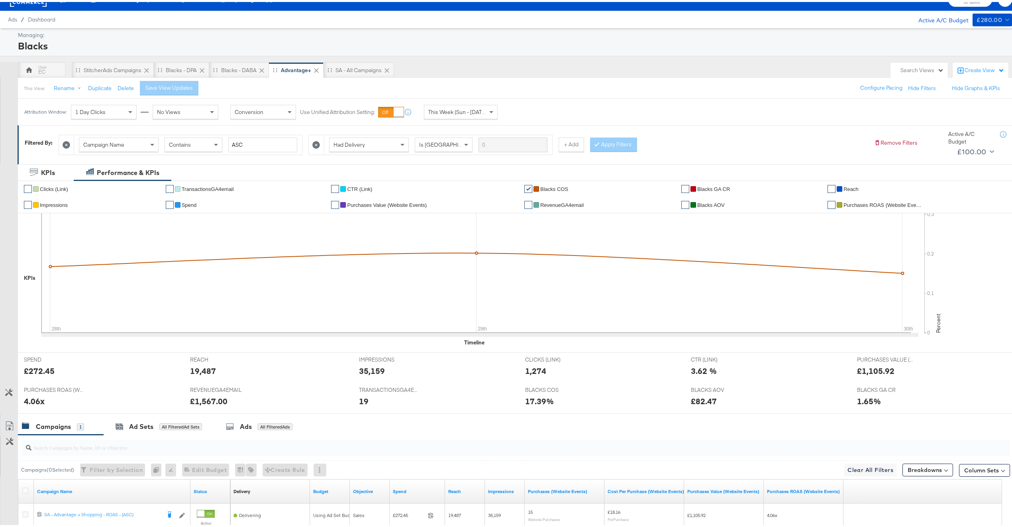
scroll to position [96, 0]
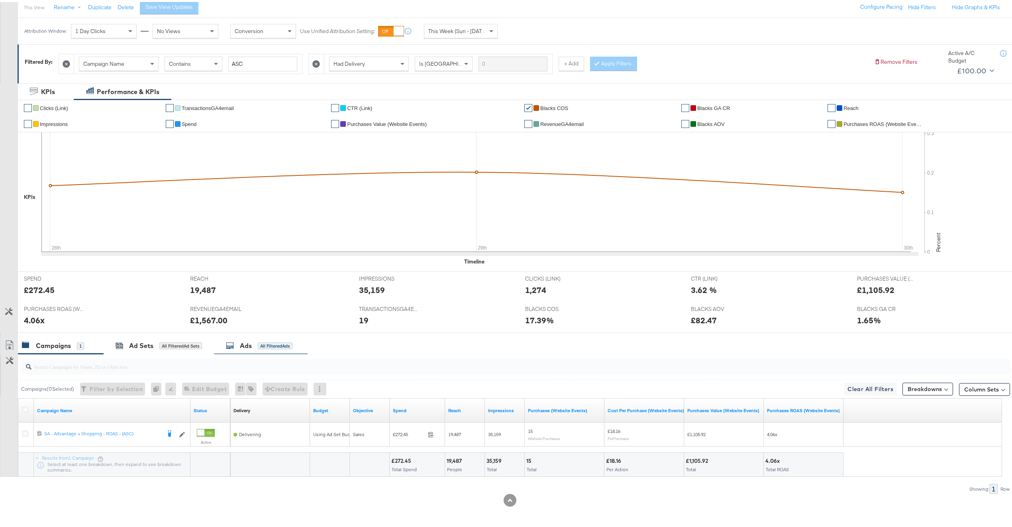
click at [269, 349] on div "Ads All Filtered Ads" at bounding box center [261, 343] width 94 height 17
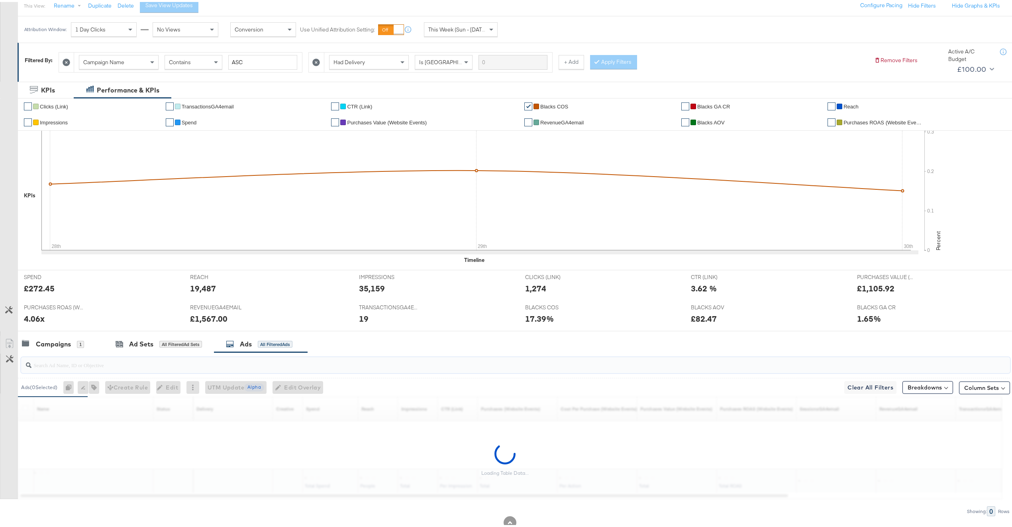
click at [205, 367] on input "search" at bounding box center [474, 360] width 886 height 16
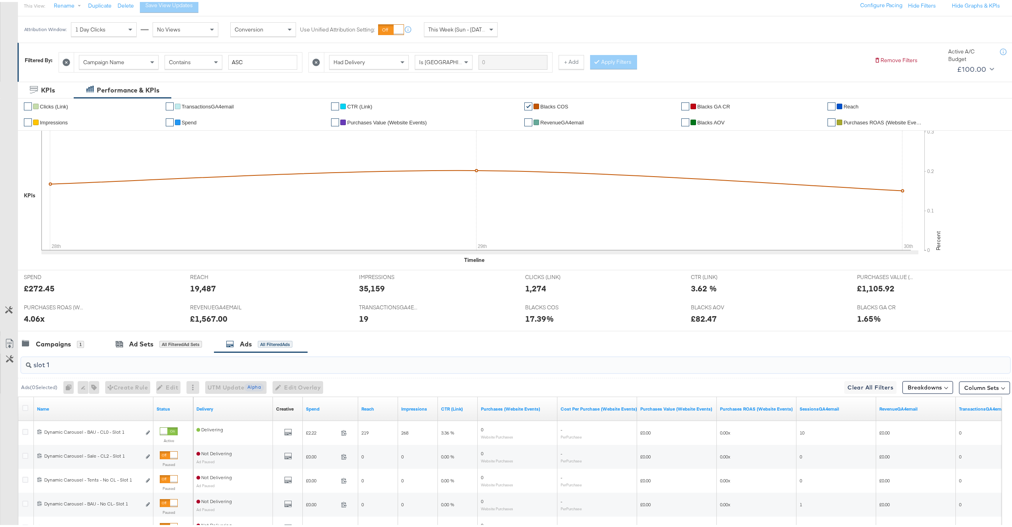
type input "slot 1"
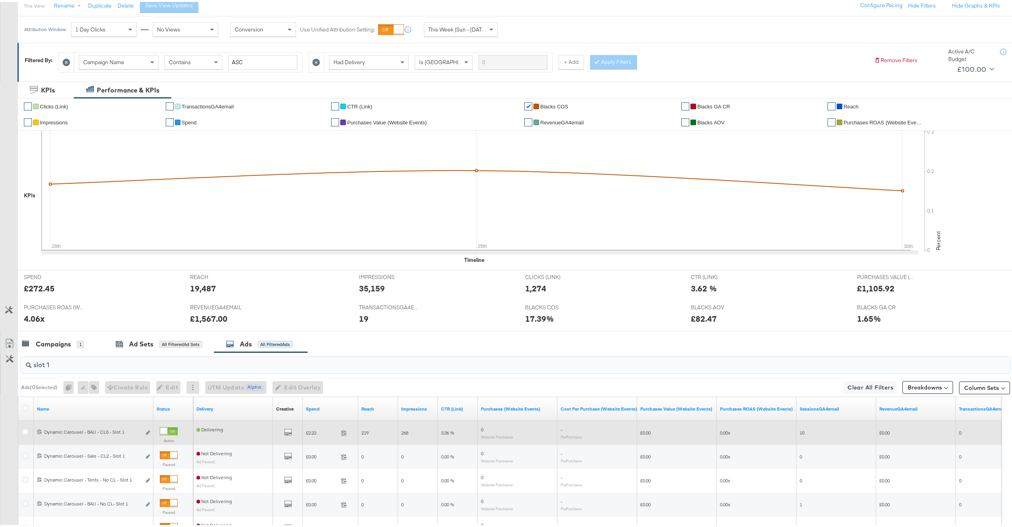
scroll to position [192, 0]
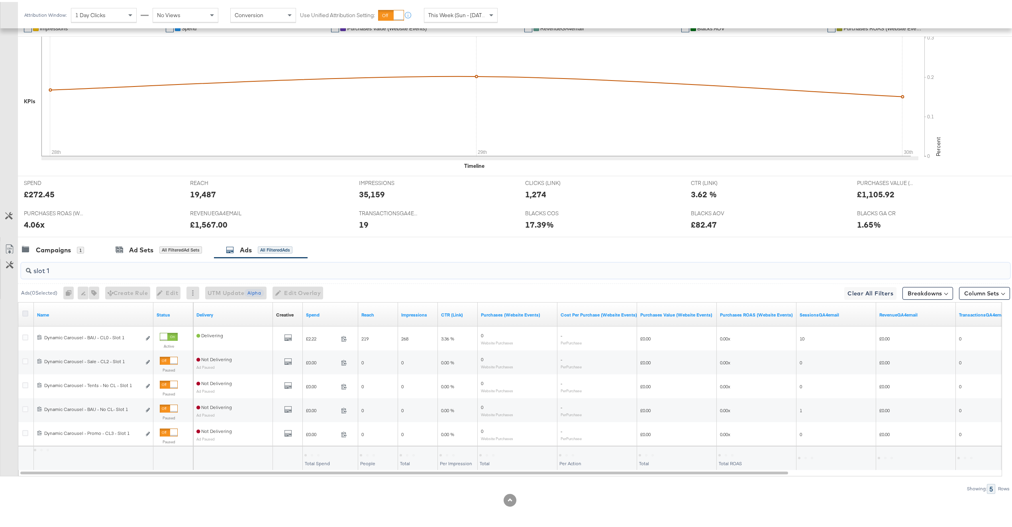
click at [23, 310] on icon at bounding box center [25, 311] width 6 height 6
click at [0, 0] on input "checkbox" at bounding box center [0, 0] width 0 height 0
click at [316, 290] on span "Edit Overlay Edit overlays for 5 ads" at bounding box center [294, 291] width 46 height 10
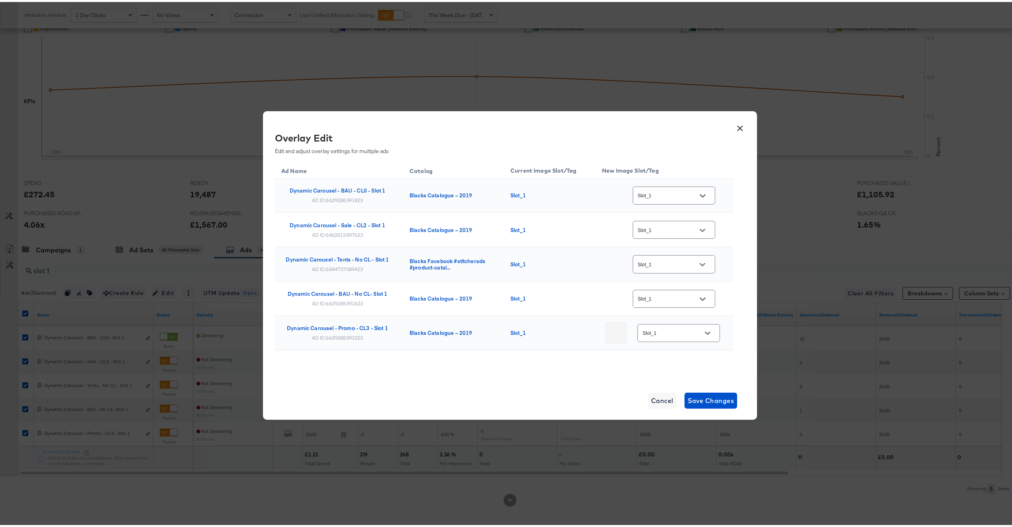
click at [671, 197] on input "Slot_1" at bounding box center [667, 193] width 63 height 9
click at [667, 237] on div "single_v1" at bounding box center [666, 234] width 50 height 8
type input "single_v1"
click at [663, 226] on input "Slot_1" at bounding box center [667, 228] width 63 height 9
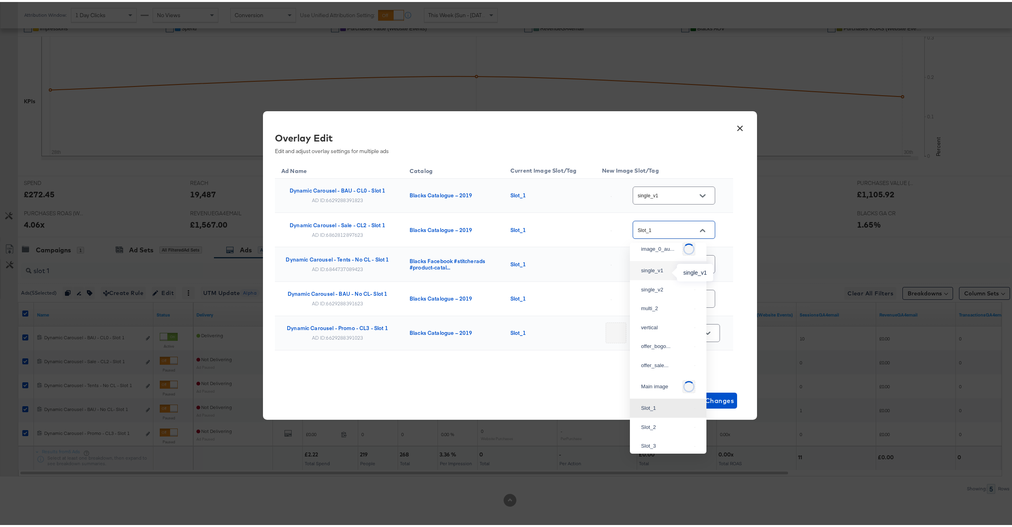
click at [659, 266] on div "single_v1" at bounding box center [666, 269] width 50 height 8
type input "single_v1"
click at [661, 262] on input "Slot_1" at bounding box center [667, 262] width 63 height 9
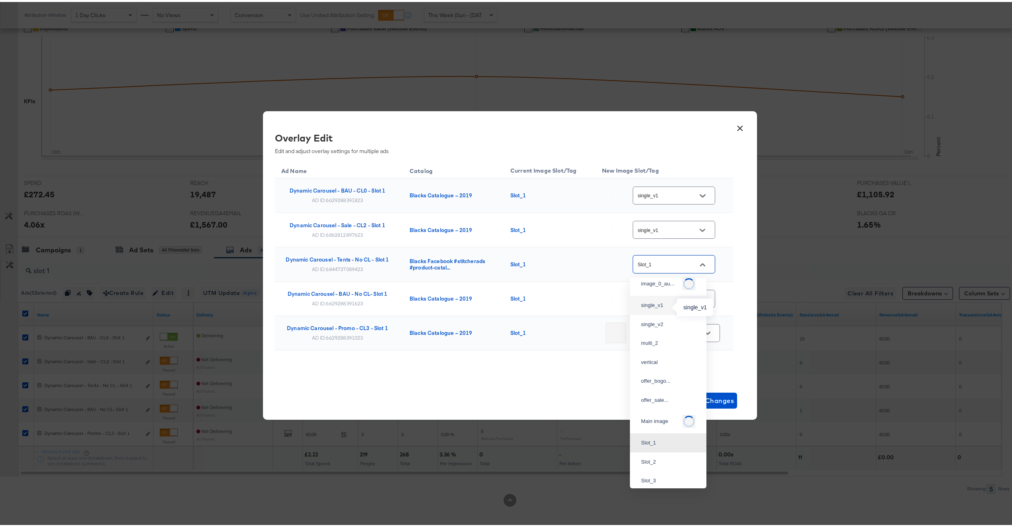
click at [662, 304] on div "single_v1" at bounding box center [666, 303] width 50 height 8
type input "single_v1"
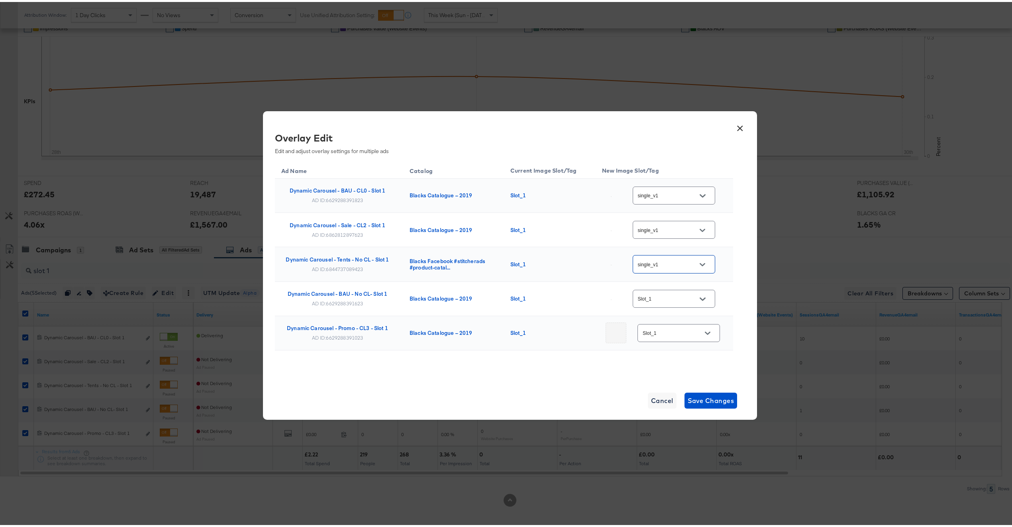
click at [665, 298] on input "Slot_1" at bounding box center [667, 296] width 63 height 9
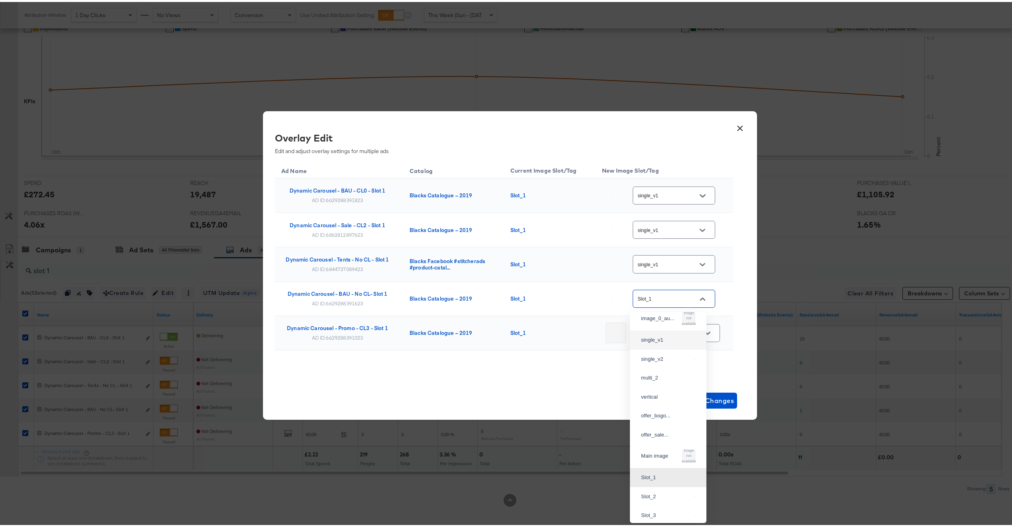
click at [661, 345] on div "single_v1" at bounding box center [668, 338] width 64 height 14
type input "single_v1"
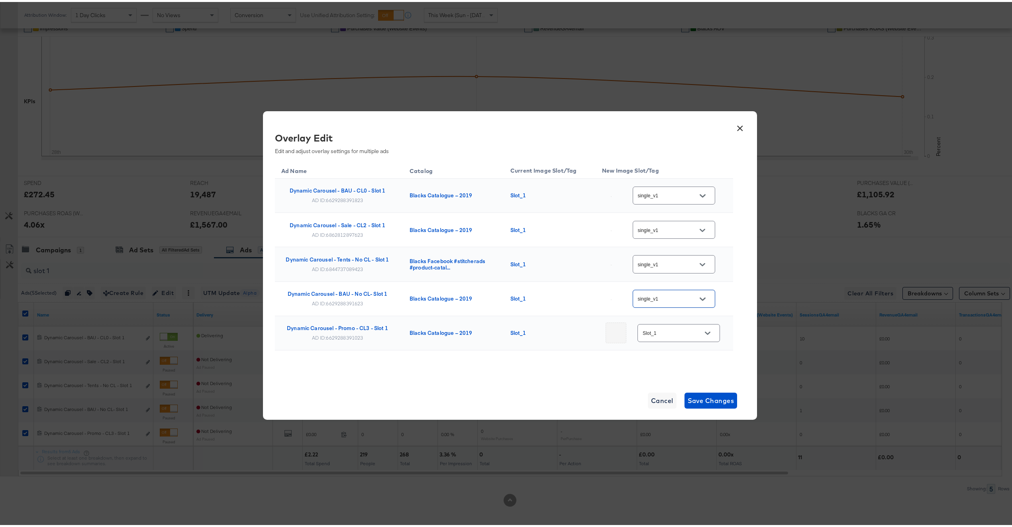
click at [668, 338] on div "Slot_1" at bounding box center [679, 331] width 82 height 18
click at [670, 330] on input "Slot_1" at bounding box center [672, 331] width 63 height 9
click at [597, 380] on div "× Overlay Edit Edit and adjust overlay settings for multiple ads Ad Name Catalo…" at bounding box center [510, 263] width 494 height 308
click at [351, 339] on div "AD ID: 6629288391023" at bounding box center [337, 335] width 51 height 6
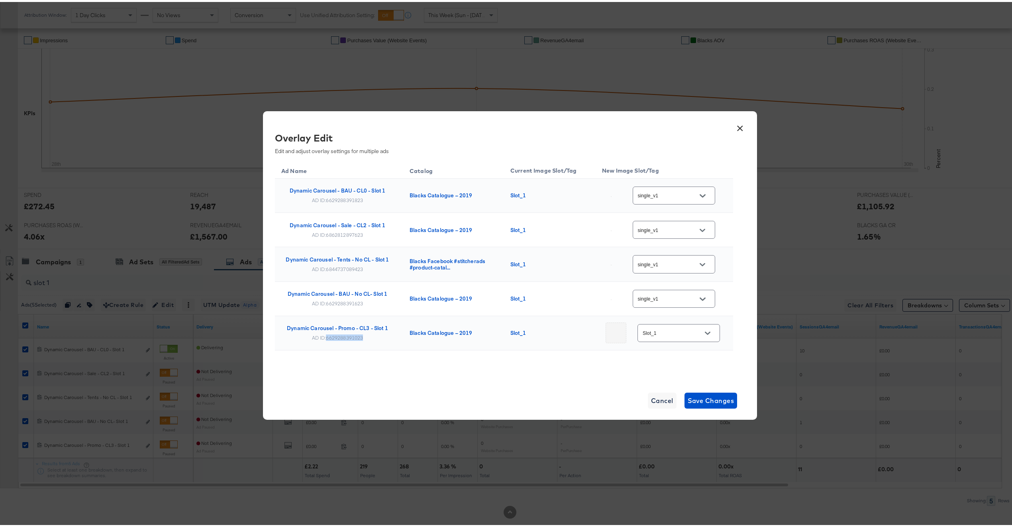
click at [351, 339] on div "AD ID: 6629288391023" at bounding box center [337, 335] width 51 height 6
copy div "6629288391023"
click at [702, 394] on span "Save Changes" at bounding box center [711, 398] width 47 height 11
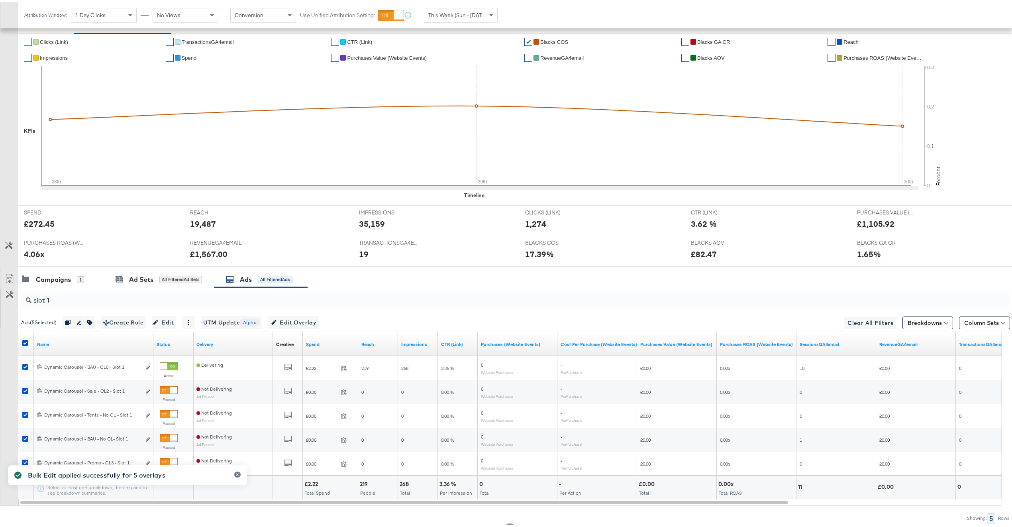
scroll to position [192, 0]
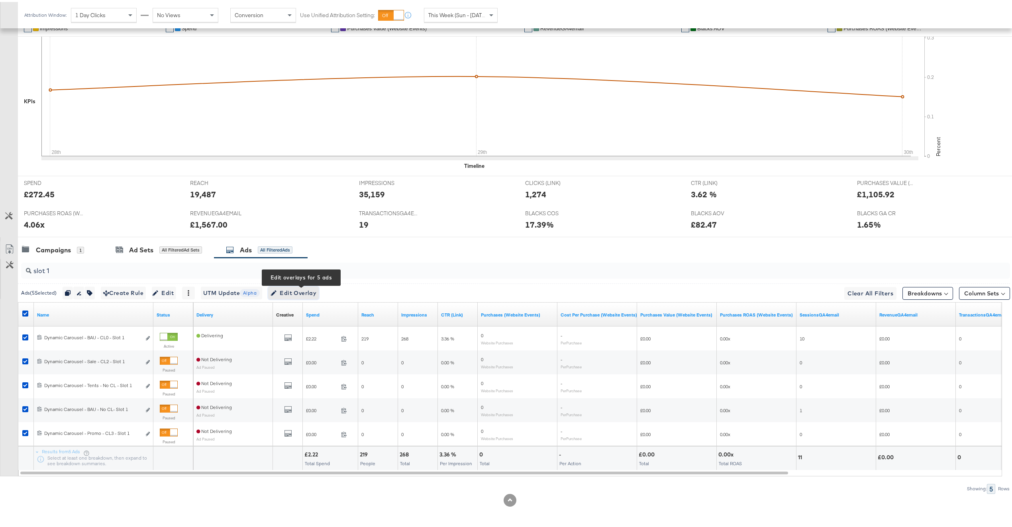
click at [304, 293] on span "Edit Overlay Edit overlays for 5 ads" at bounding box center [294, 291] width 46 height 10
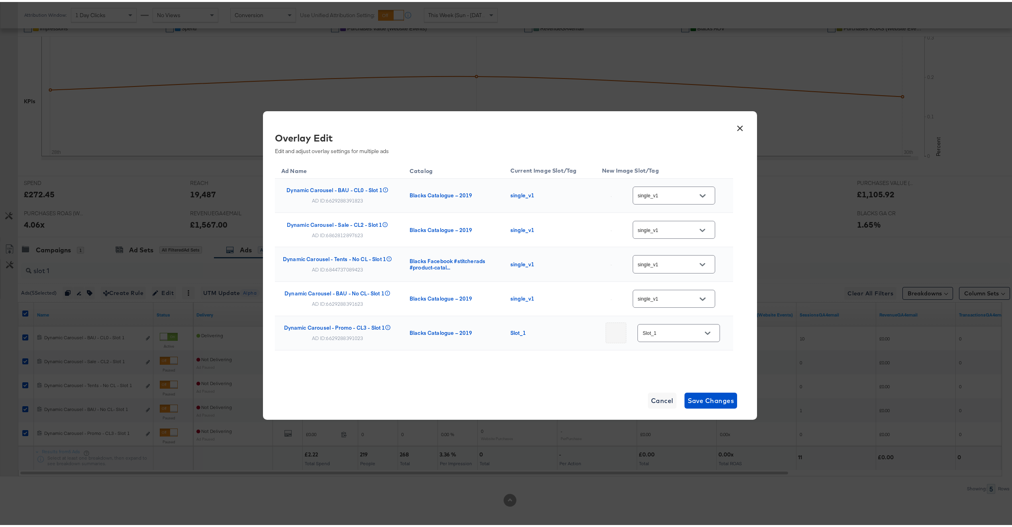
click at [657, 328] on div "Slot_1" at bounding box center [679, 331] width 82 height 18
click at [654, 336] on input "Slot_1" at bounding box center [672, 331] width 63 height 9
click at [581, 359] on div "Ad Name Catalog Current Image Slot/Tag New Image Slot/Tag Dynamic Carousel - BA…" at bounding box center [504, 274] width 458 height 230
click at [339, 270] on div "AD ID: 6844737089423" at bounding box center [337, 267] width 51 height 6
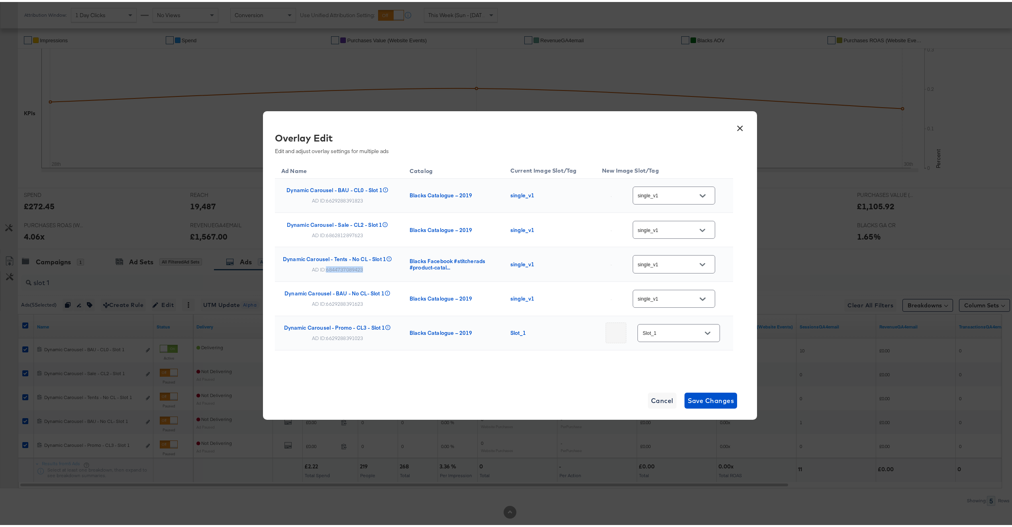
click at [339, 270] on div "AD ID: 6844737089423" at bounding box center [337, 267] width 51 height 6
copy div "6844737089423"
click at [655, 395] on span "Cancel" at bounding box center [662, 398] width 22 height 11
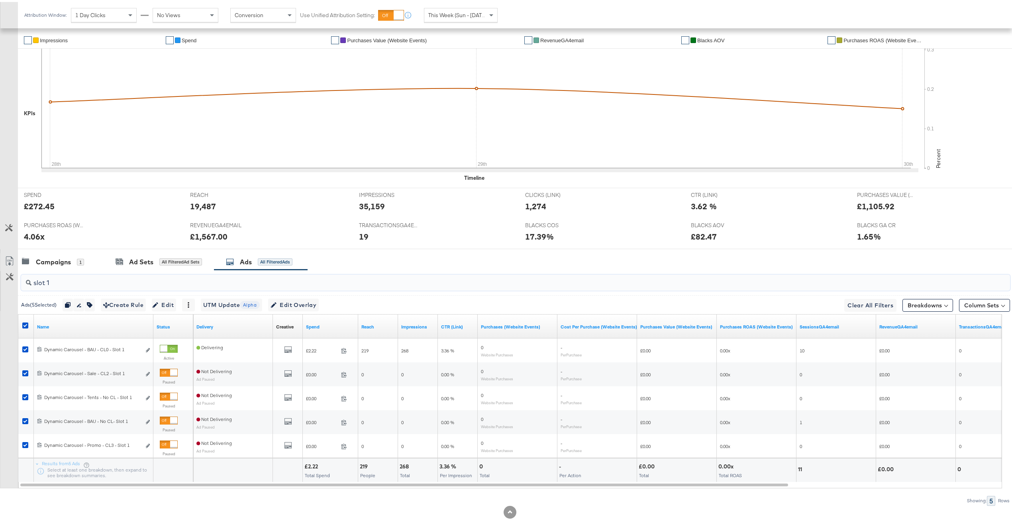
click at [187, 285] on input "slot 1" at bounding box center [474, 278] width 886 height 16
paste input "6844737089423"
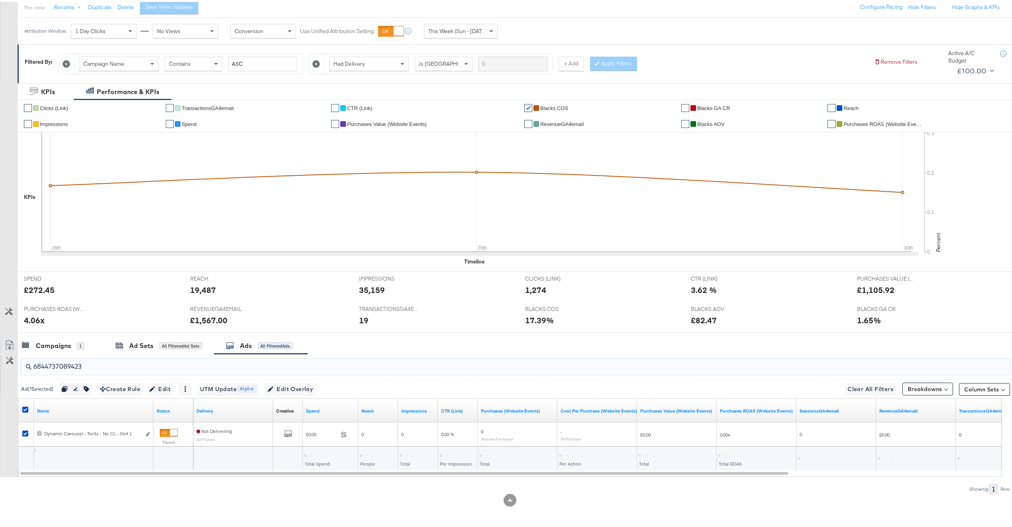
scroll to position [96, 0]
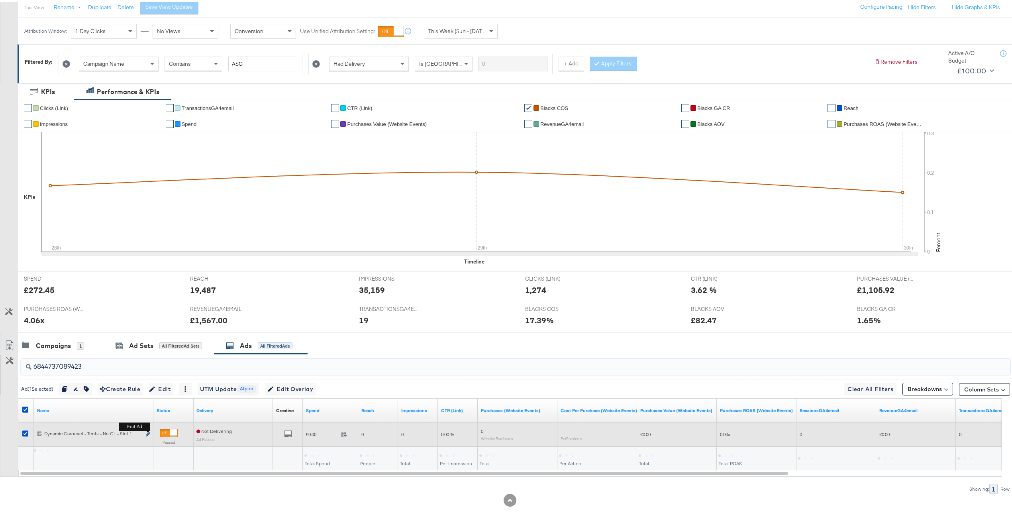
type input "6844737089423"
click at [148, 432] on icon "link" at bounding box center [148, 432] width 4 height 4
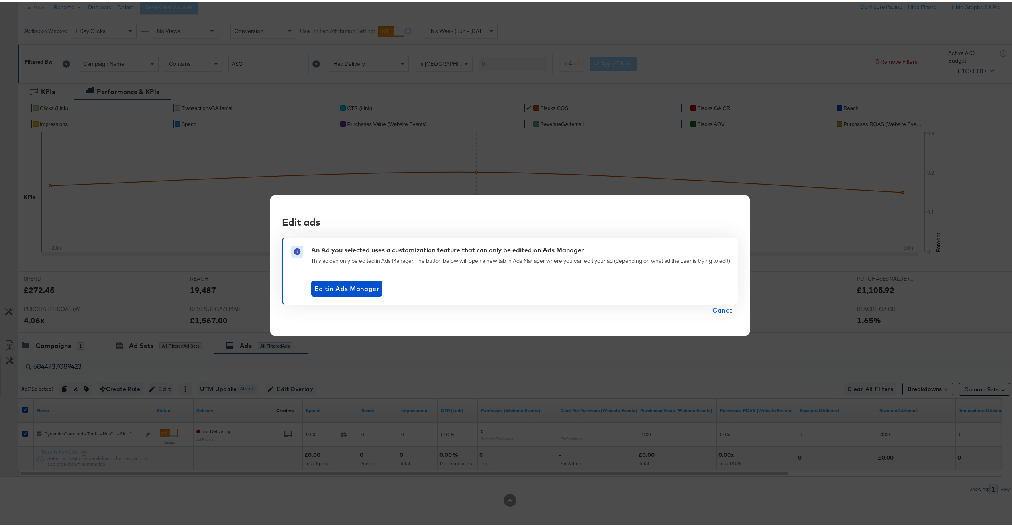
click at [718, 306] on span "Cancel" at bounding box center [723, 307] width 22 height 11
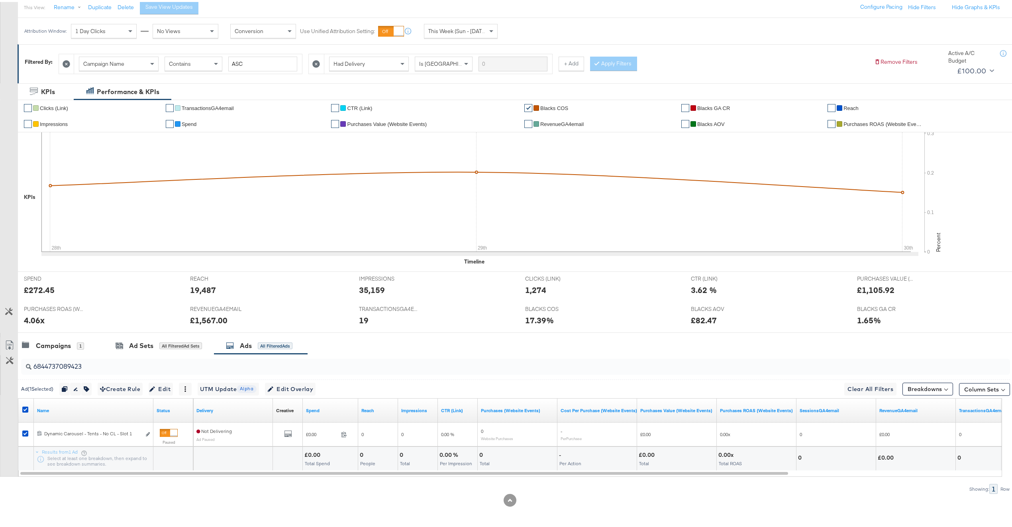
click at [132, 370] on div "6844737089423" at bounding box center [515, 365] width 989 height 16
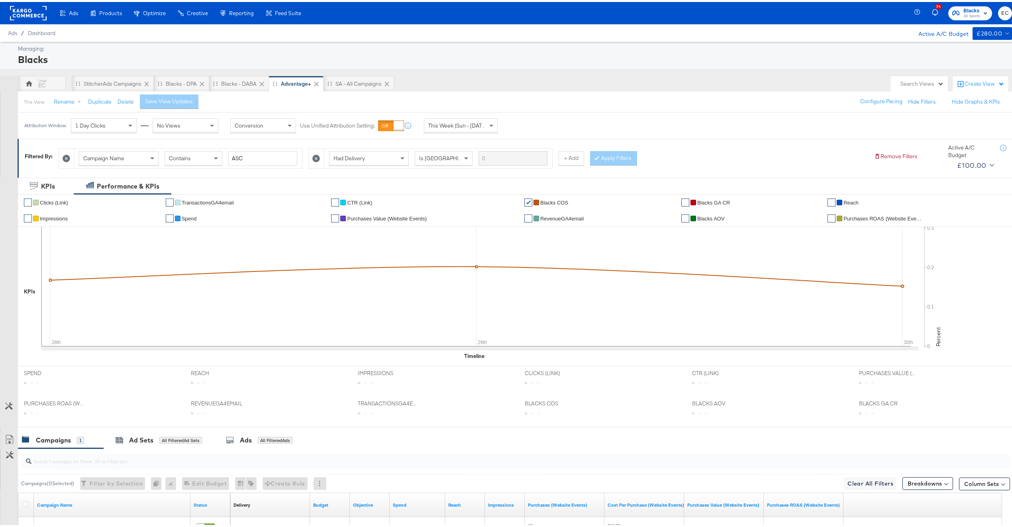
scroll to position [18, 0]
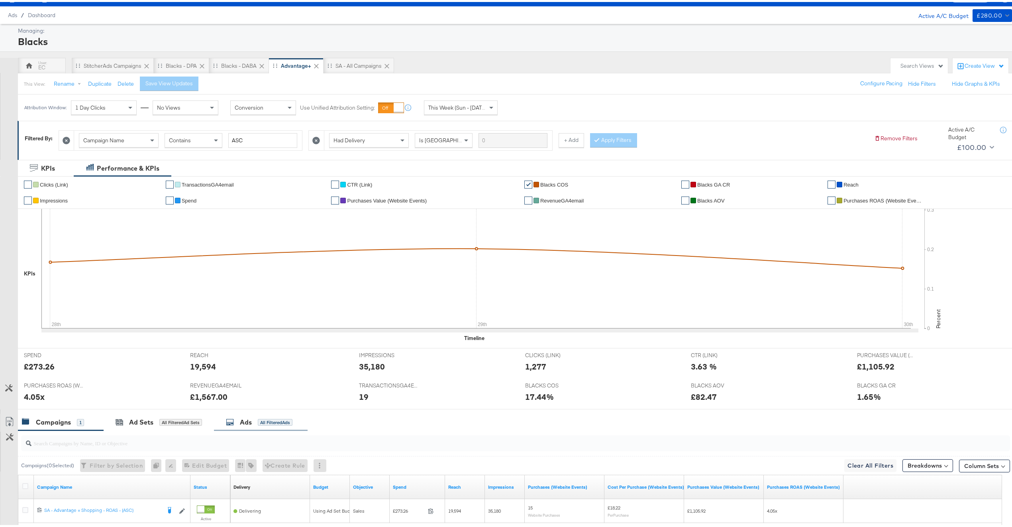
click at [264, 426] on div "Ads All Filtered Ads" at bounding box center [261, 420] width 94 height 17
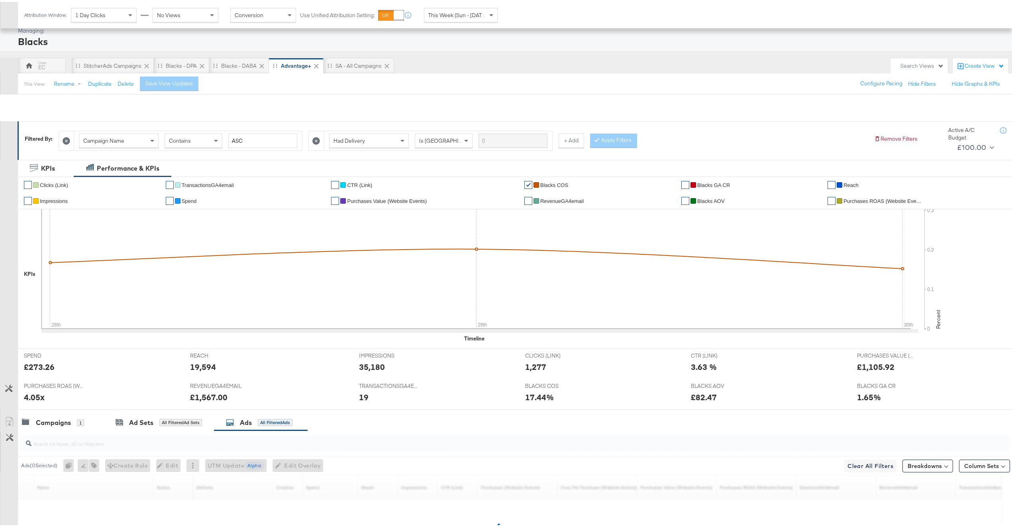
scroll to position [120, 0]
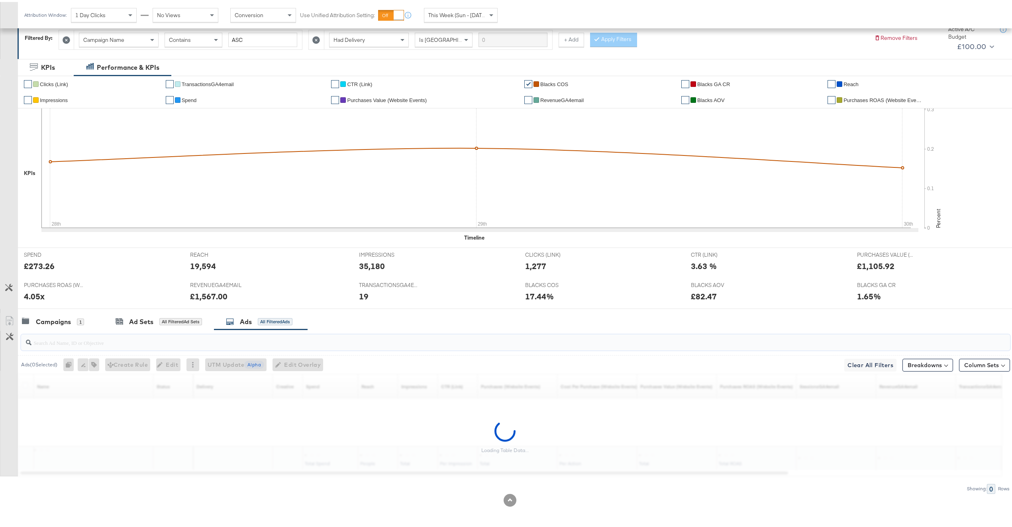
click at [226, 333] on input "search" at bounding box center [474, 338] width 886 height 16
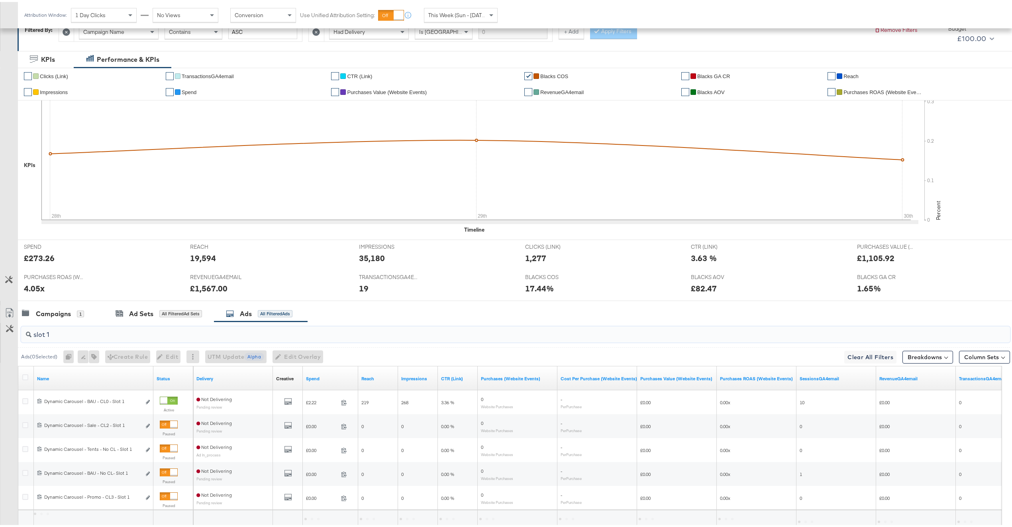
scroll to position [192, 0]
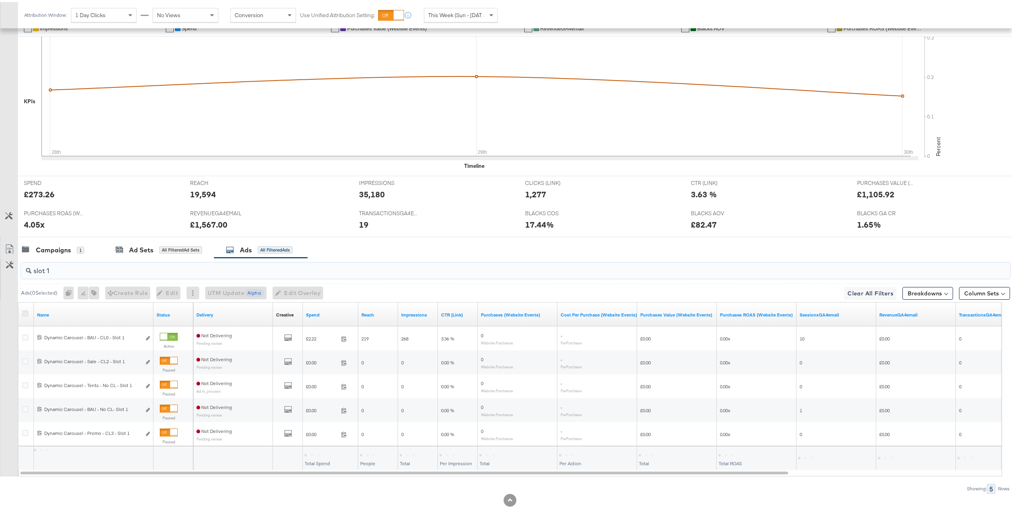
type input "slot 1"
click at [24, 312] on icon at bounding box center [25, 311] width 6 height 6
click at [0, 0] on input "checkbox" at bounding box center [0, 0] width 0 height 0
click at [308, 292] on span "Edit Overlay Edit overlays for 5 ads" at bounding box center [294, 291] width 46 height 10
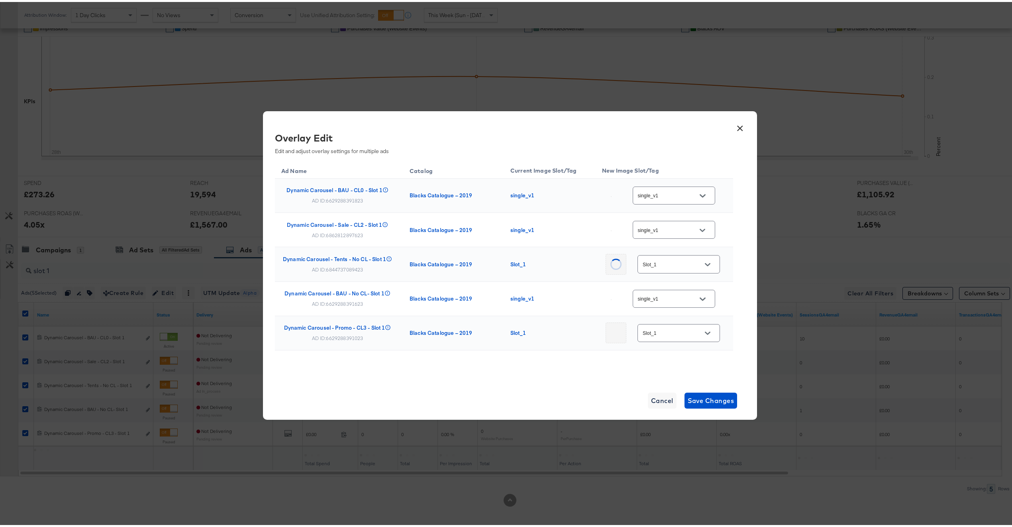
click at [677, 261] on input "Slot_1" at bounding box center [672, 262] width 63 height 9
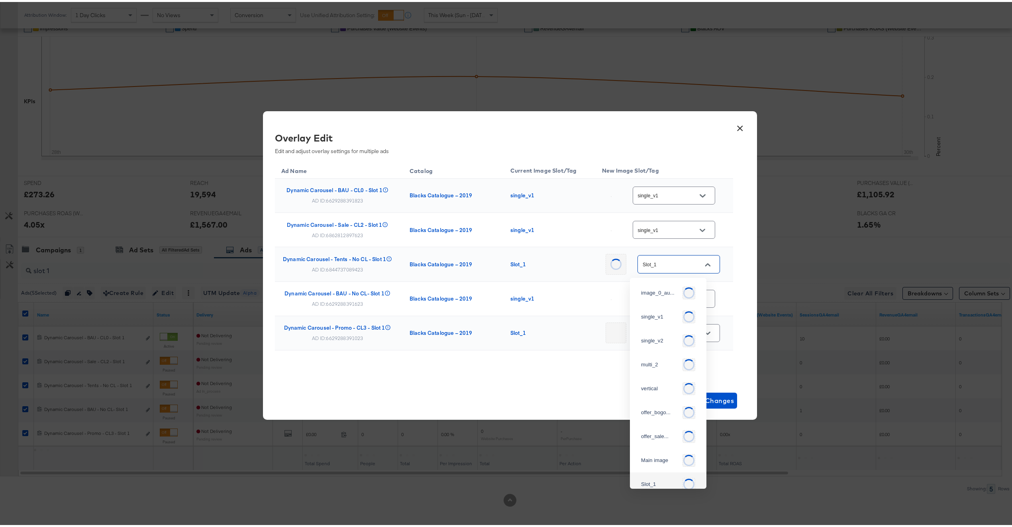
scroll to position [9, 0]
click at [695, 304] on img at bounding box center [695, 304] width 1 height 1
type input "single_v1"
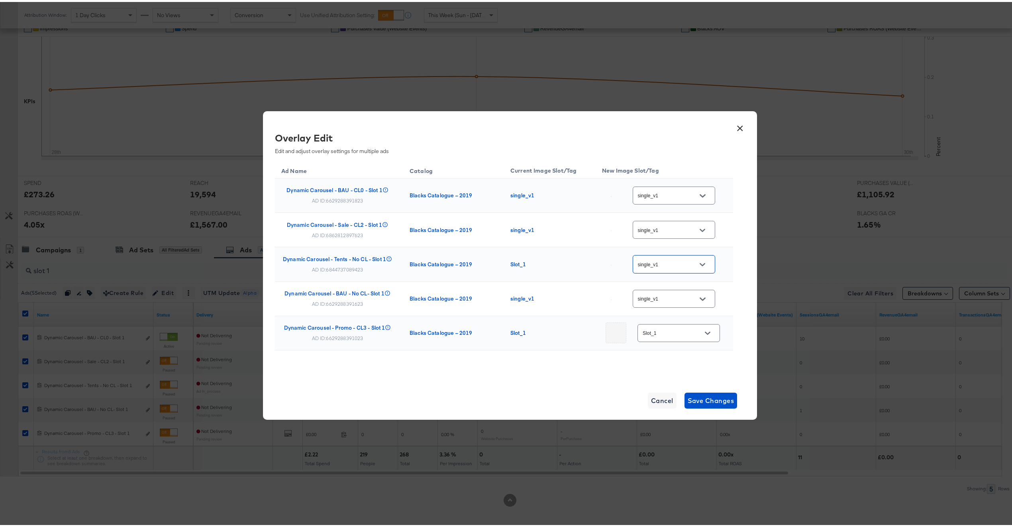
click at [674, 336] on input "Slot_1" at bounding box center [672, 331] width 63 height 9
click at [545, 320] on td "Slot_1" at bounding box center [550, 331] width 92 height 34
click at [340, 337] on div "AD ID: 6629288391023" at bounding box center [337, 336] width 51 height 6
copy div "6629288391023"
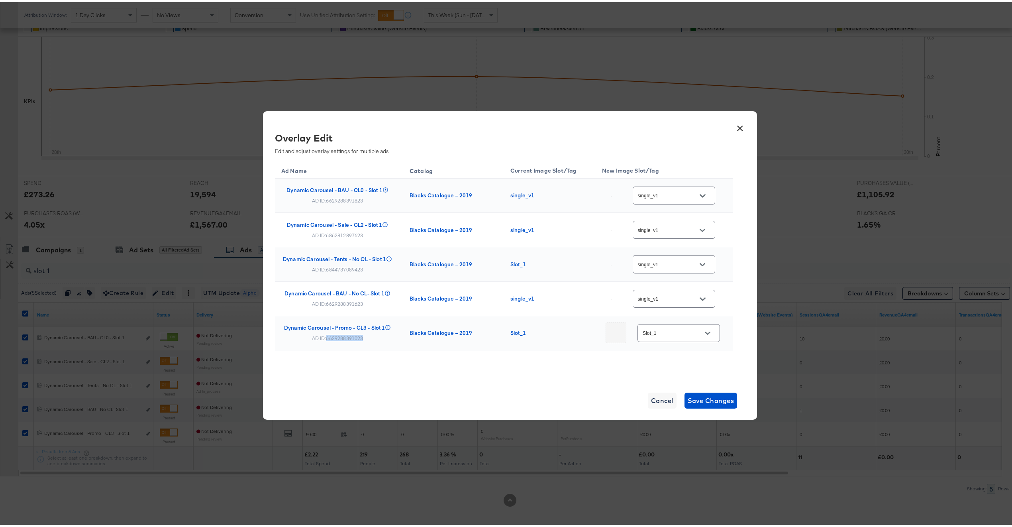
click at [736, 127] on button "×" at bounding box center [740, 124] width 14 height 14
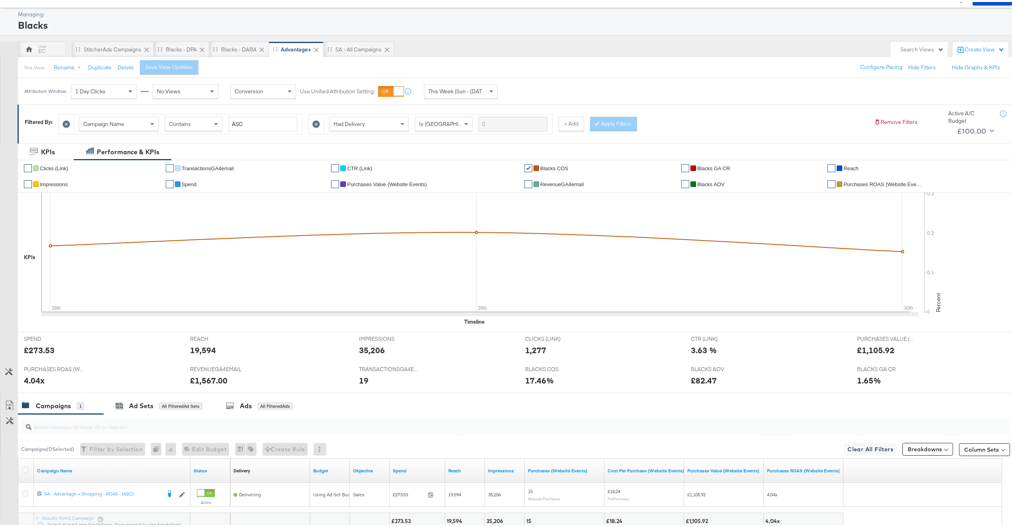
scroll to position [96, 0]
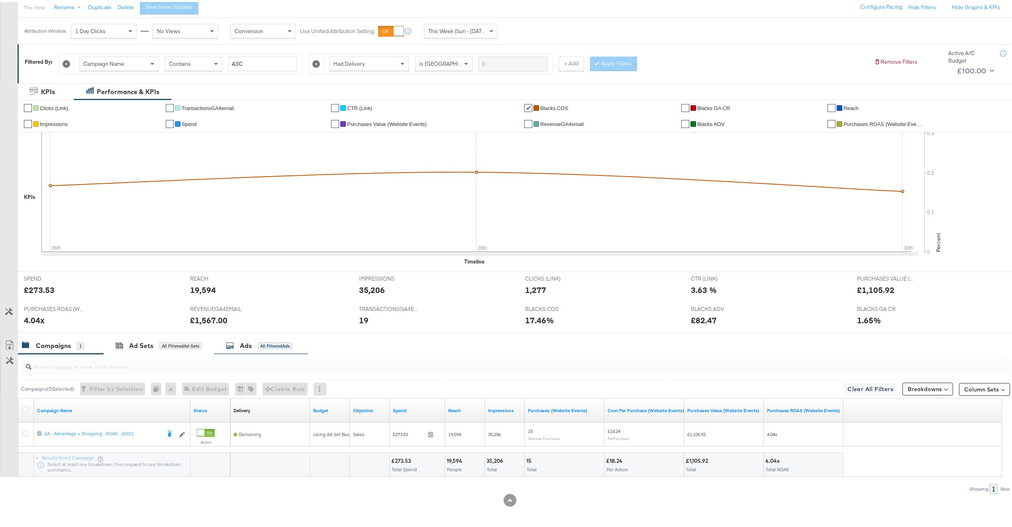
click at [281, 340] on div "All Filtered Ads" at bounding box center [275, 343] width 35 height 7
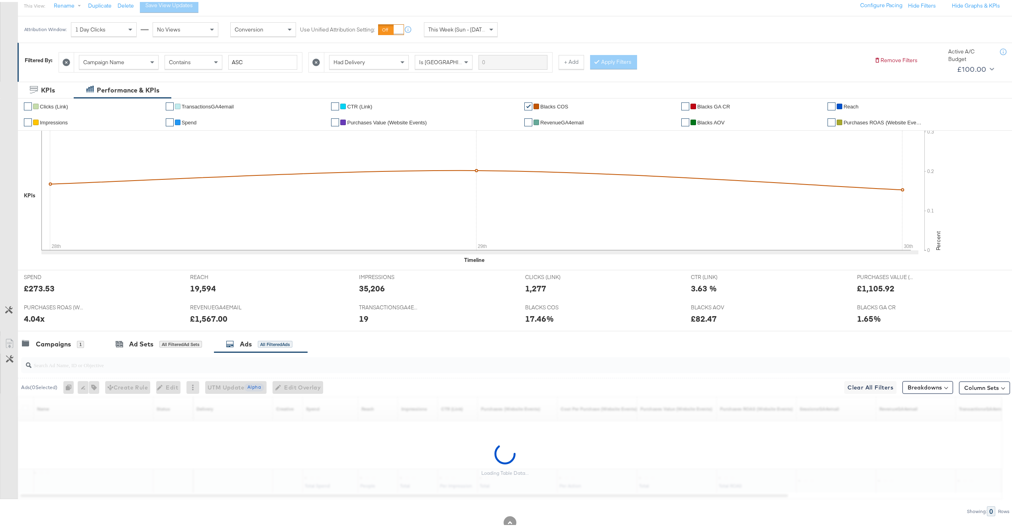
click at [262, 366] on input "search" at bounding box center [474, 360] width 886 height 16
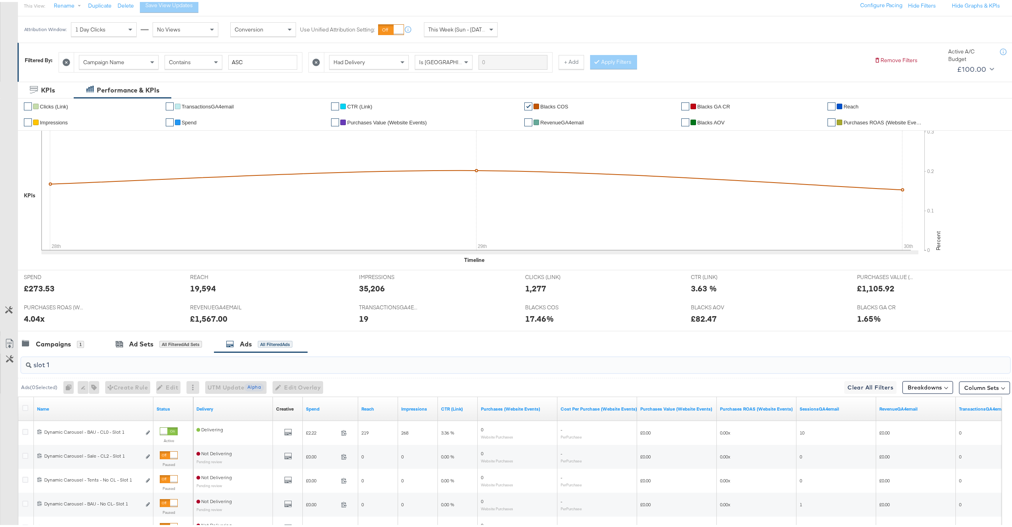
type input "slot 1"
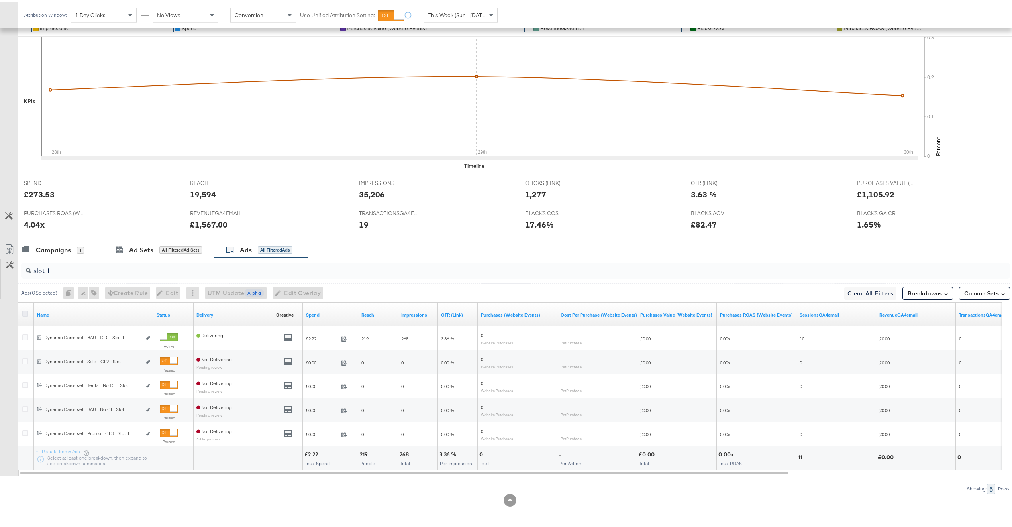
click at [26, 310] on icon at bounding box center [25, 311] width 6 height 6
click at [0, 0] on input "checkbox" at bounding box center [0, 0] width 0 height 0
click at [292, 288] on span "Edit Overlay Edit overlays for 5 ads" at bounding box center [294, 291] width 46 height 10
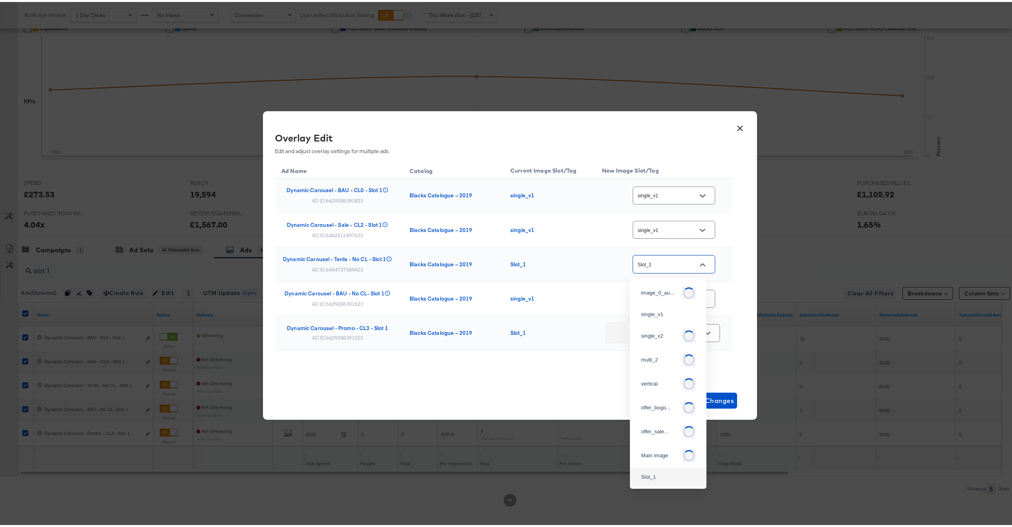
click at [668, 265] on input "Slot_1" at bounding box center [667, 262] width 63 height 9
click at [658, 310] on div "single_v1" at bounding box center [668, 303] width 64 height 14
type input "single_v1"
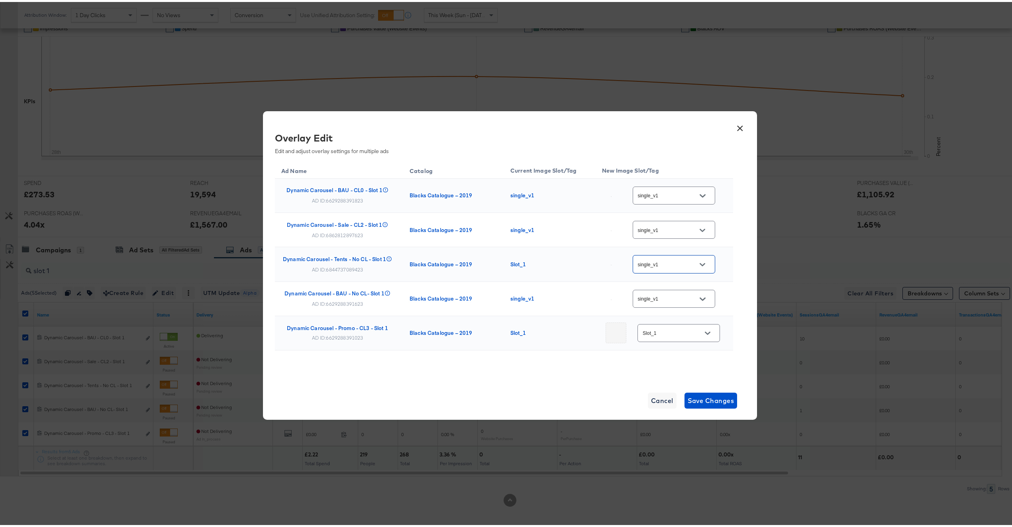
scroll to position [7, 0]
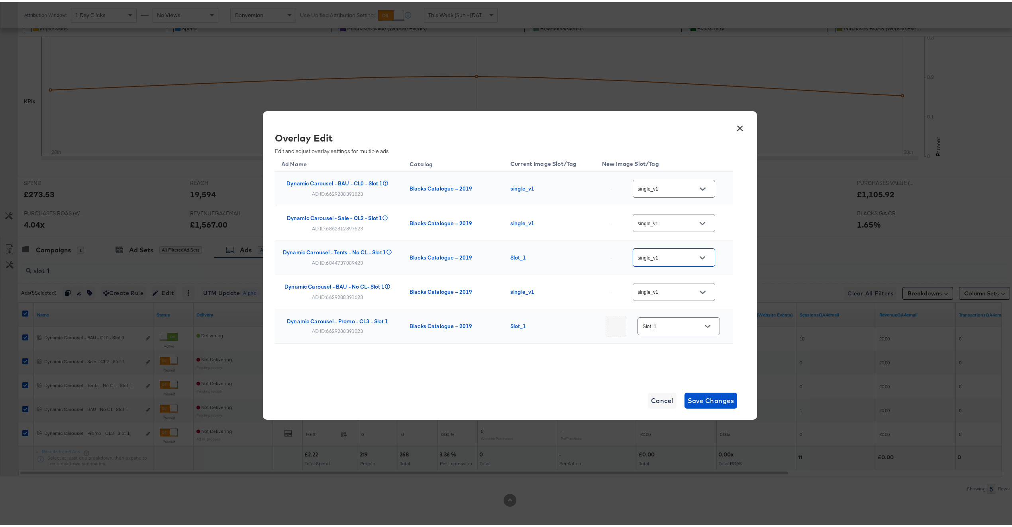
click at [671, 329] on input "Slot_1" at bounding box center [672, 324] width 63 height 9
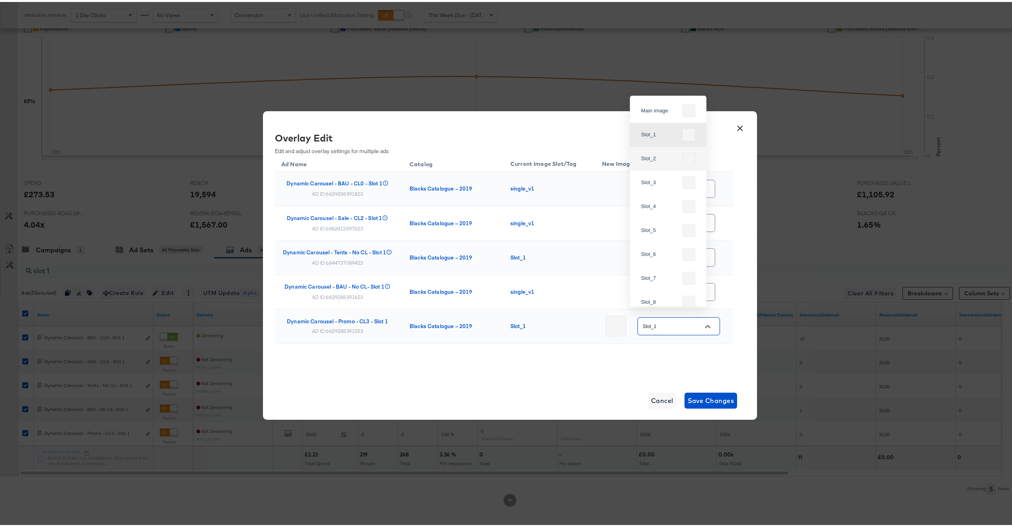
scroll to position [179, 0]
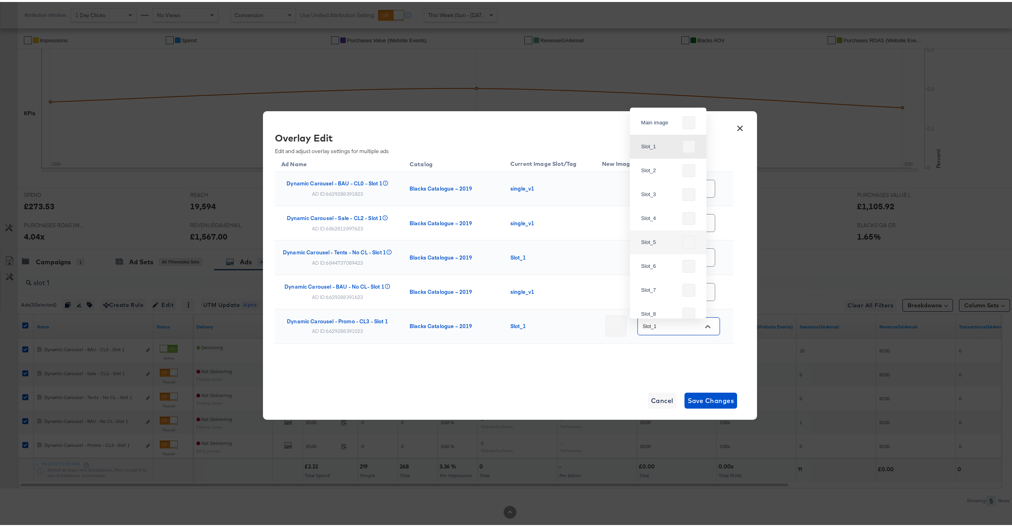
click at [550, 347] on div "Ad Name Catalog Current Image Slot/Tag New Image Slot/Tag Dynamic Carousel - BA…" at bounding box center [504, 267] width 458 height 230
click at [349, 332] on div "AD ID: 6629288391023" at bounding box center [337, 329] width 51 height 6
copy div "6629288391023"
click at [712, 402] on span "Save Changes" at bounding box center [711, 398] width 47 height 11
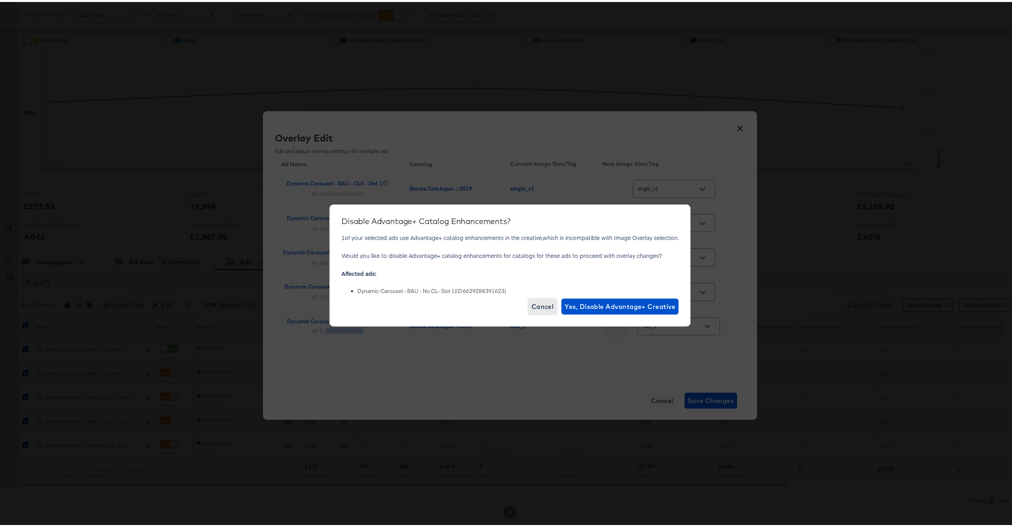
click at [541, 306] on span "Cancel" at bounding box center [543, 304] width 22 height 11
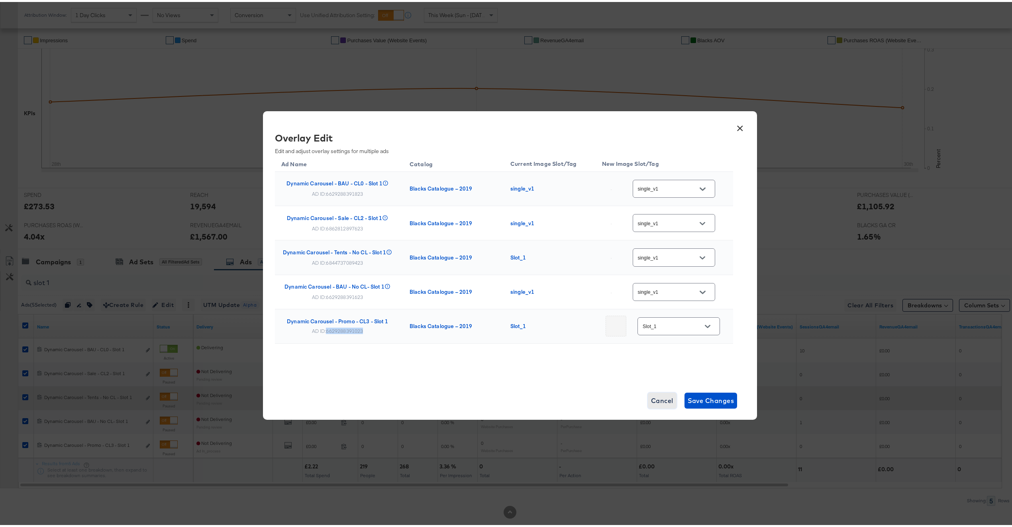
drag, startPoint x: 664, startPoint y: 392, endPoint x: 646, endPoint y: 391, distance: 18.7
click at [663, 393] on button "Cancel" at bounding box center [662, 398] width 29 height 16
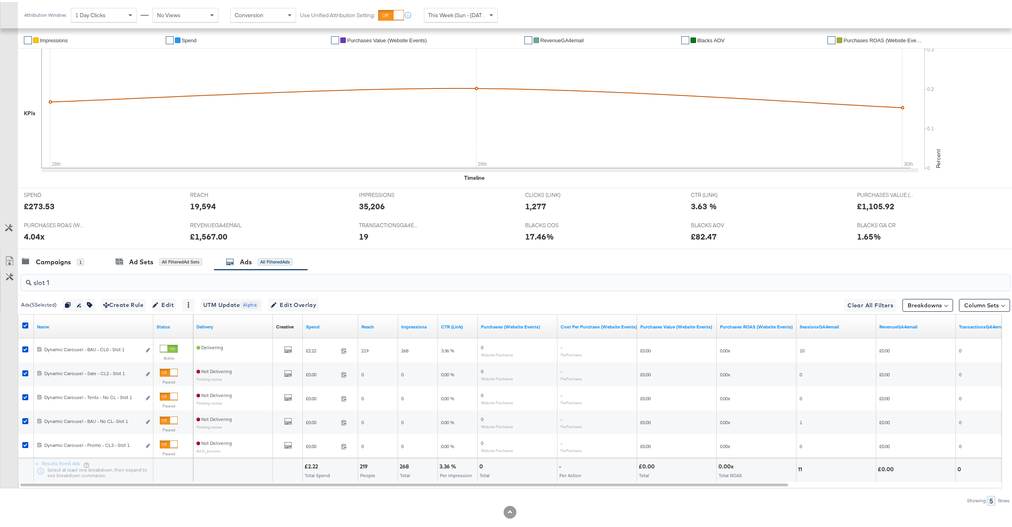
click at [130, 283] on input "slot 1" at bounding box center [474, 278] width 886 height 16
click at [131, 283] on input "slot 1" at bounding box center [474, 278] width 886 height 16
paste input "6629288391023"
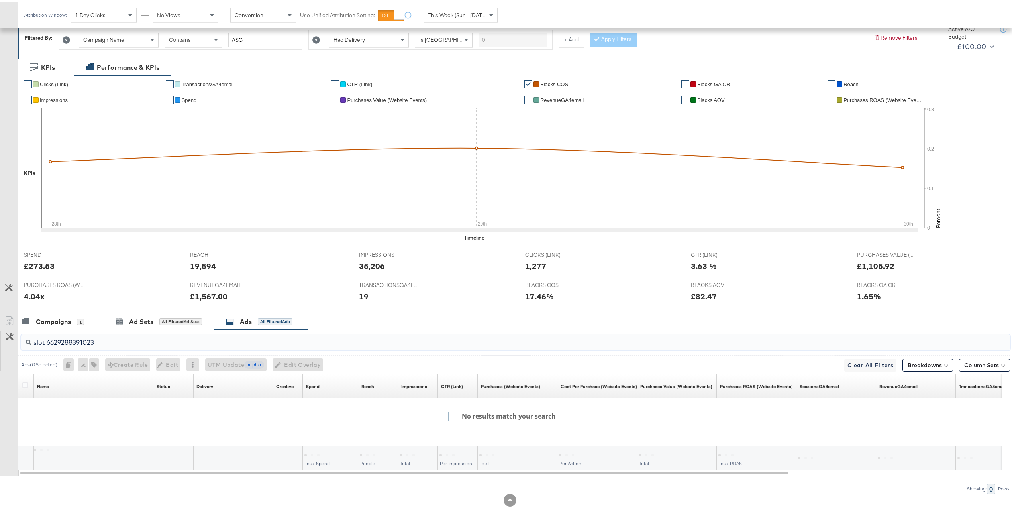
click at [117, 337] on input "slot 6629288391023" at bounding box center [474, 338] width 886 height 16
paste input "search"
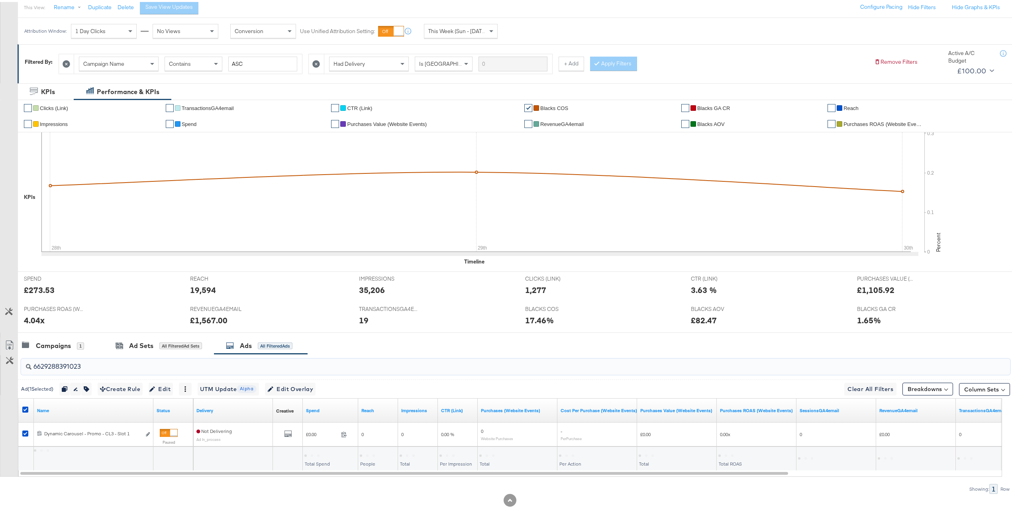
scroll to position [96, 0]
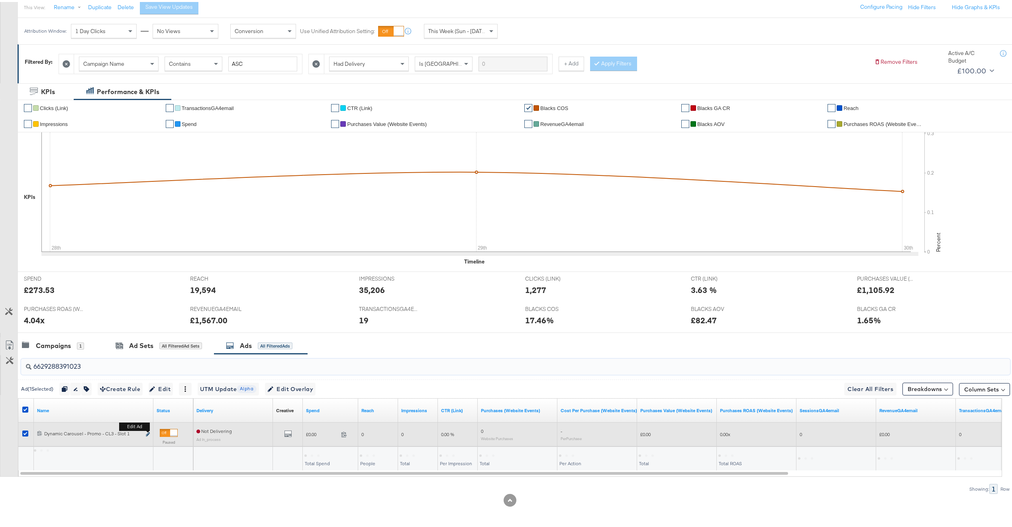
type input "6629288391023"
click at [147, 433] on icon "link" at bounding box center [148, 432] width 4 height 4
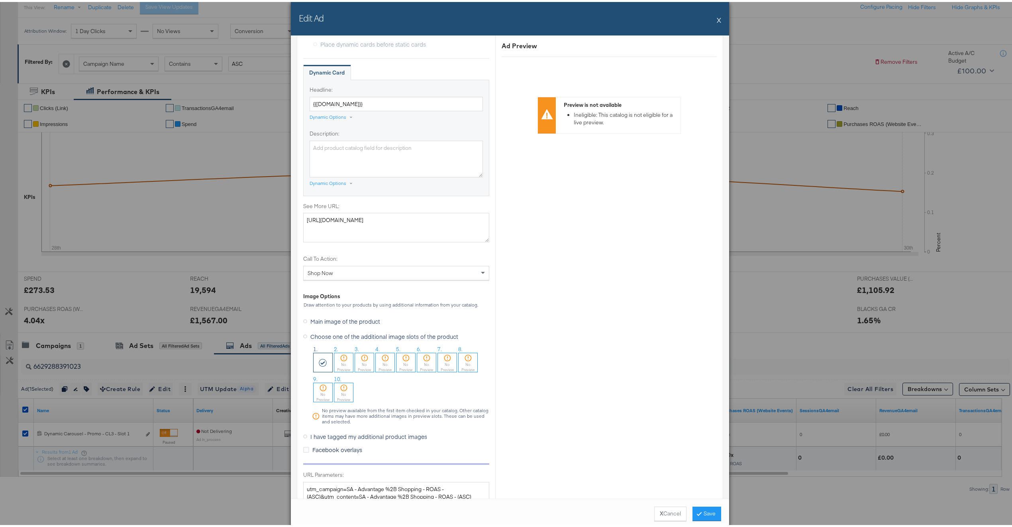
scroll to position [623, 0]
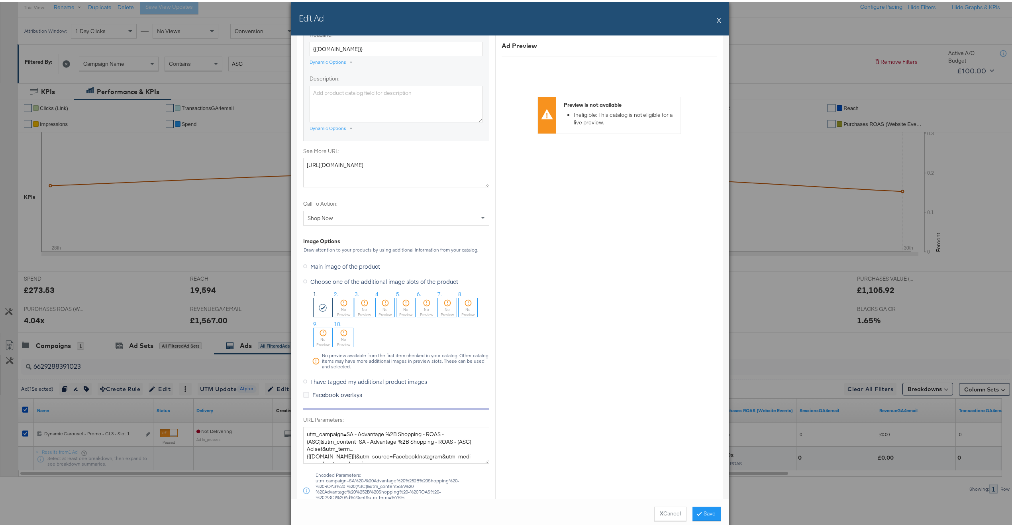
click at [342, 381] on span "I have tagged my additional product images" at bounding box center [368, 379] width 117 height 8
click at [0, 0] on input "I have tagged my additional product images" at bounding box center [0, 0] width 0 height 0
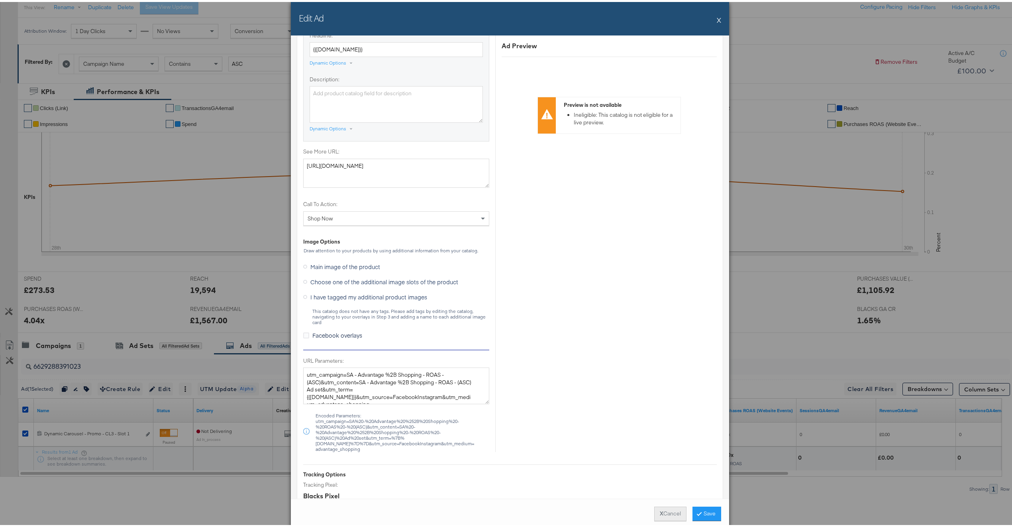
click at [663, 510] on button "X Cancel" at bounding box center [670, 511] width 32 height 14
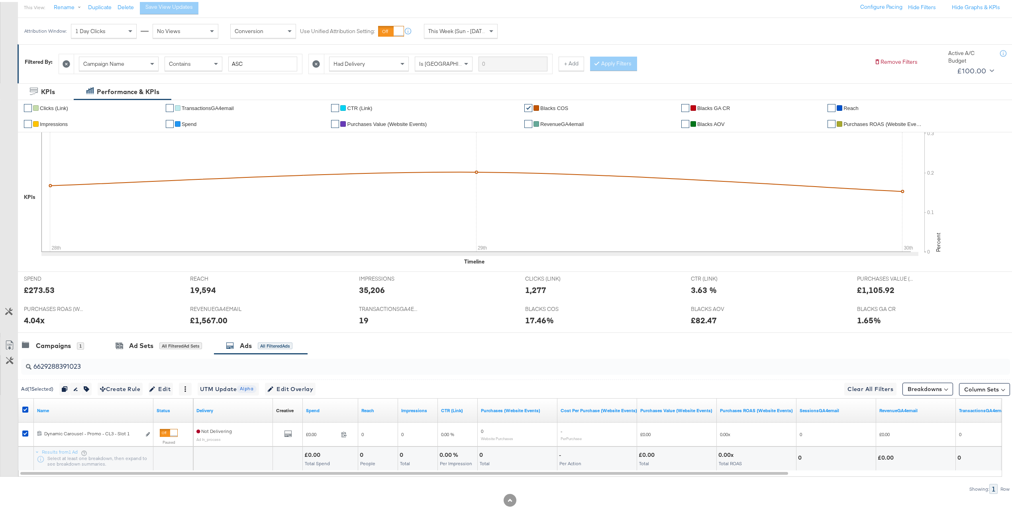
click at [171, 363] on input "6629288391023" at bounding box center [474, 361] width 886 height 16
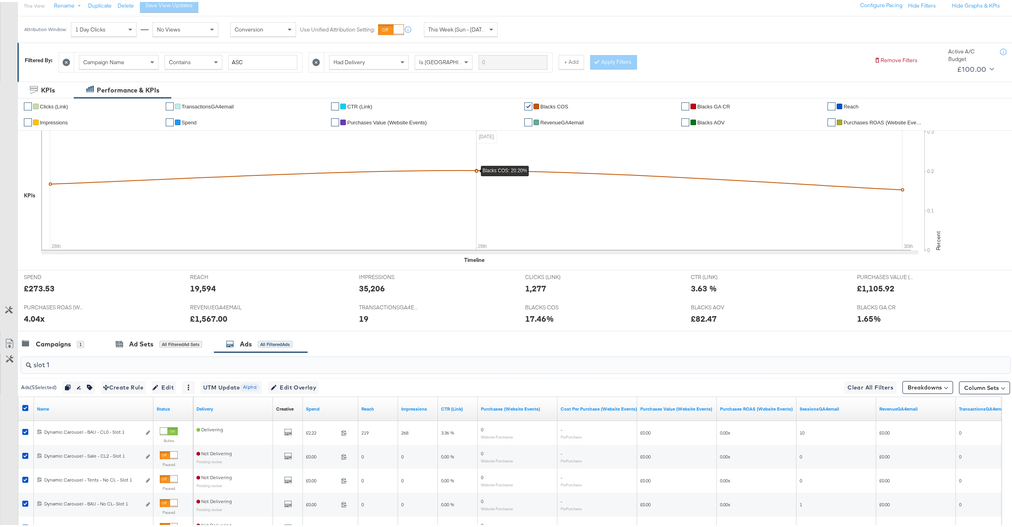
scroll to position [192, 0]
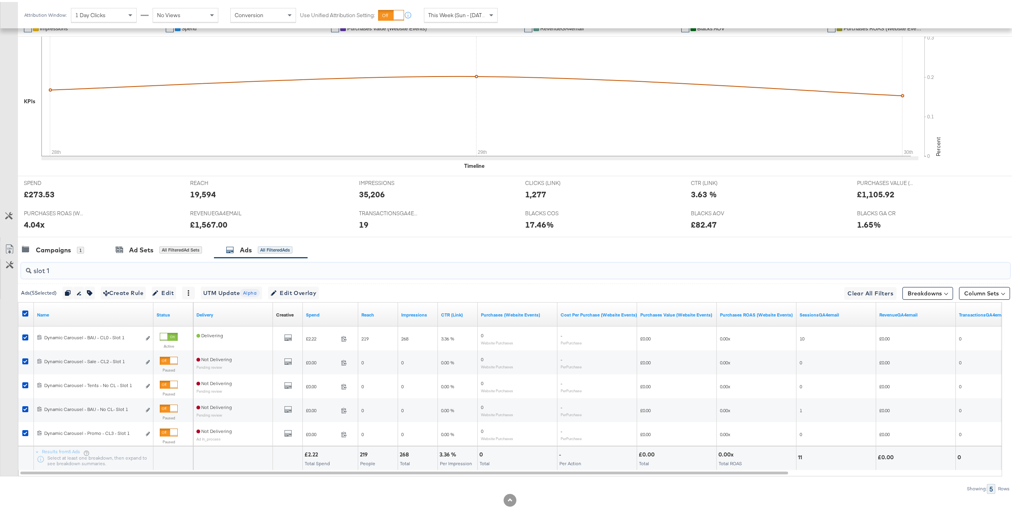
type input "slot 1"
click at [310, 297] on div "Ads ( 5 Selected) Duplicate 5 ads Rename 5 ads Tags for 5 campaigns Create Rule…" at bounding box center [514, 290] width 992 height 19
click at [26, 312] on icon at bounding box center [25, 311] width 6 height 6
click at [0, 0] on input "checkbox" at bounding box center [0, 0] width 0 height 0
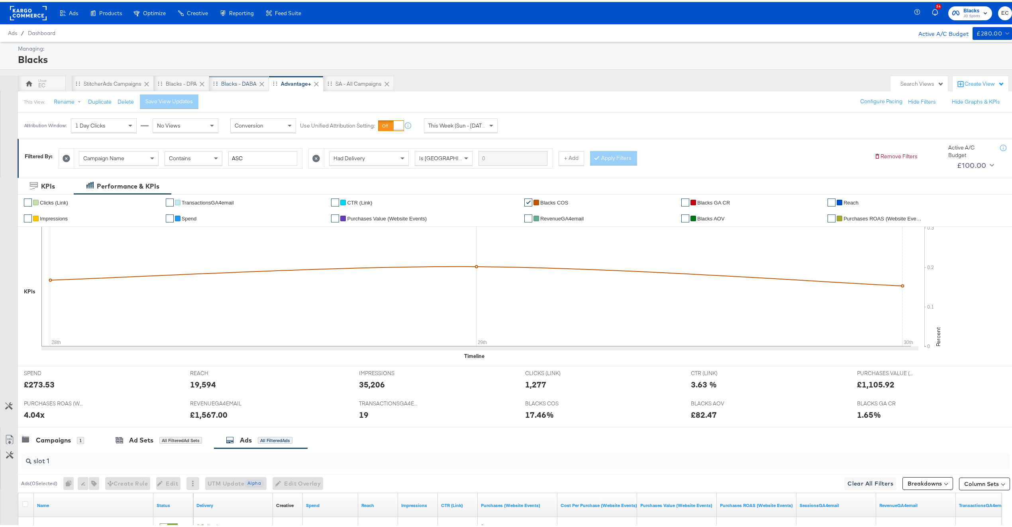
click at [246, 88] on div "Blacks - DABA" at bounding box center [239, 82] width 60 height 16
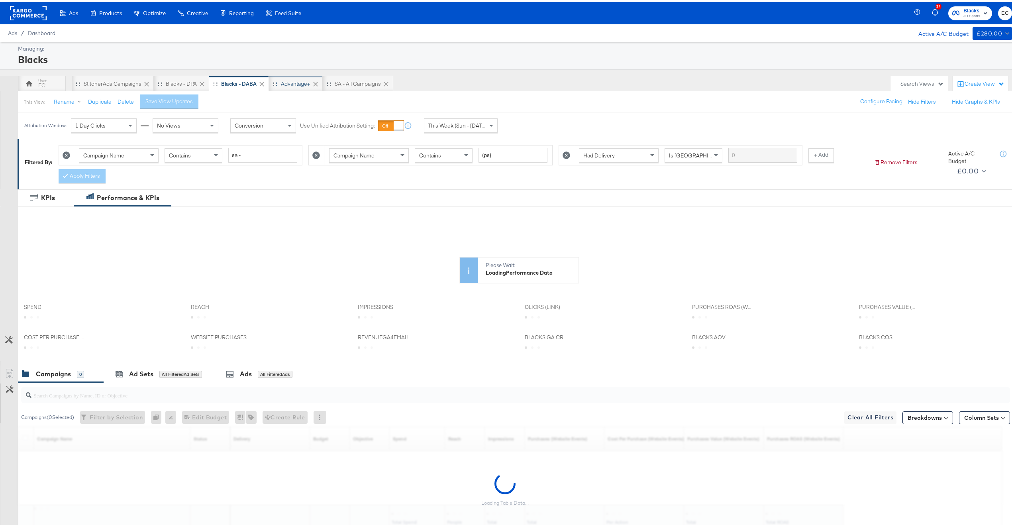
click at [290, 87] on div "Advantage+" at bounding box center [296, 82] width 54 height 16
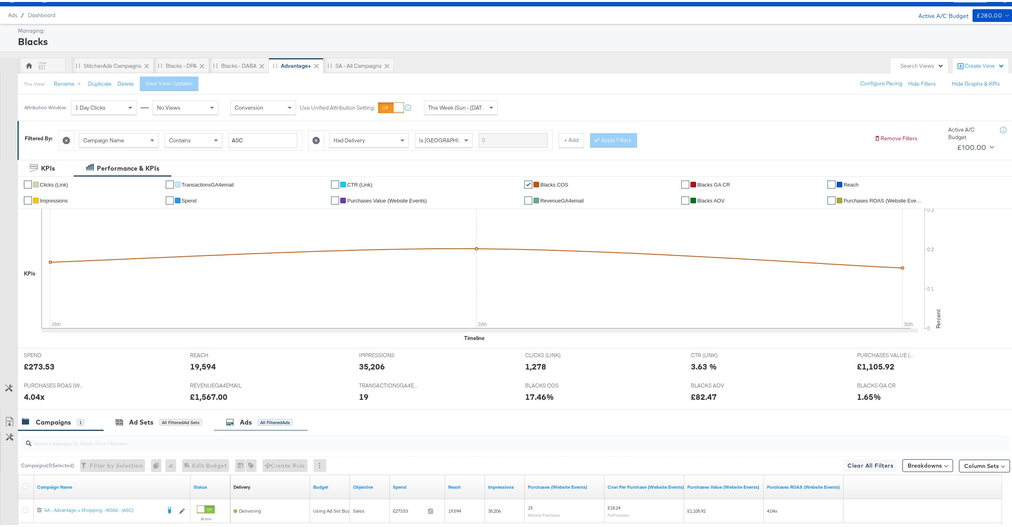
scroll to position [42, 0]
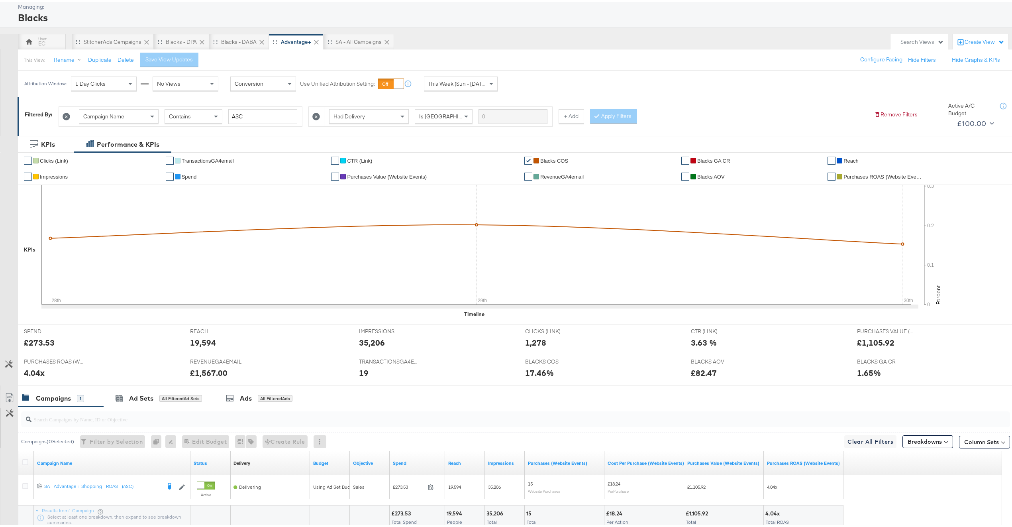
click at [286, 346] on div "19,594" at bounding box center [268, 341] width 157 height 12
click at [288, 393] on div "Ads All Filtered Ads" at bounding box center [259, 396] width 67 height 9
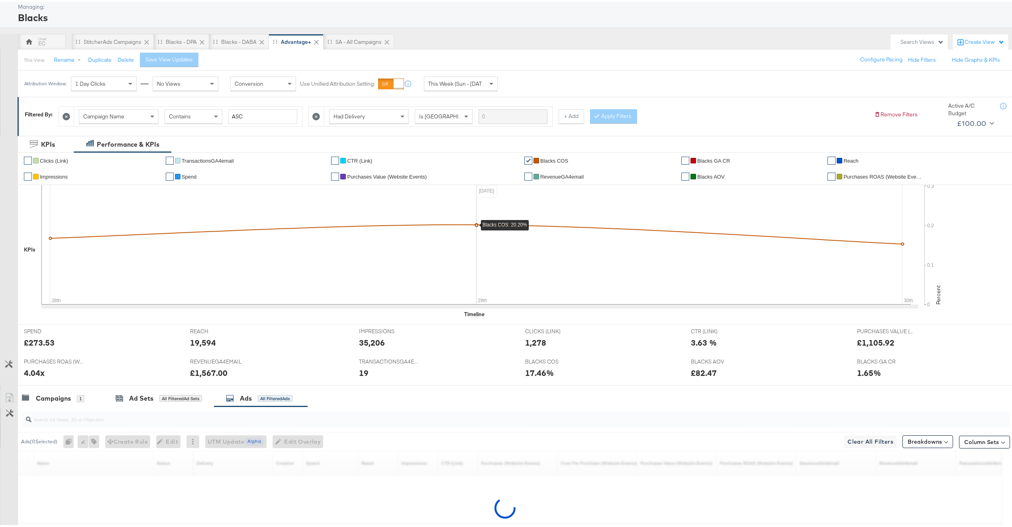
scroll to position [120, 0]
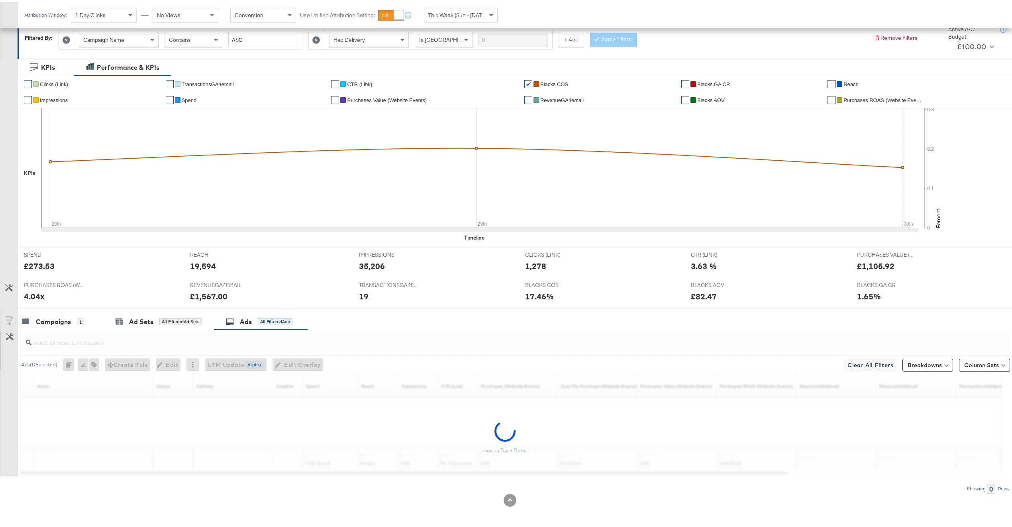
click at [279, 347] on div at bounding box center [515, 340] width 989 height 16
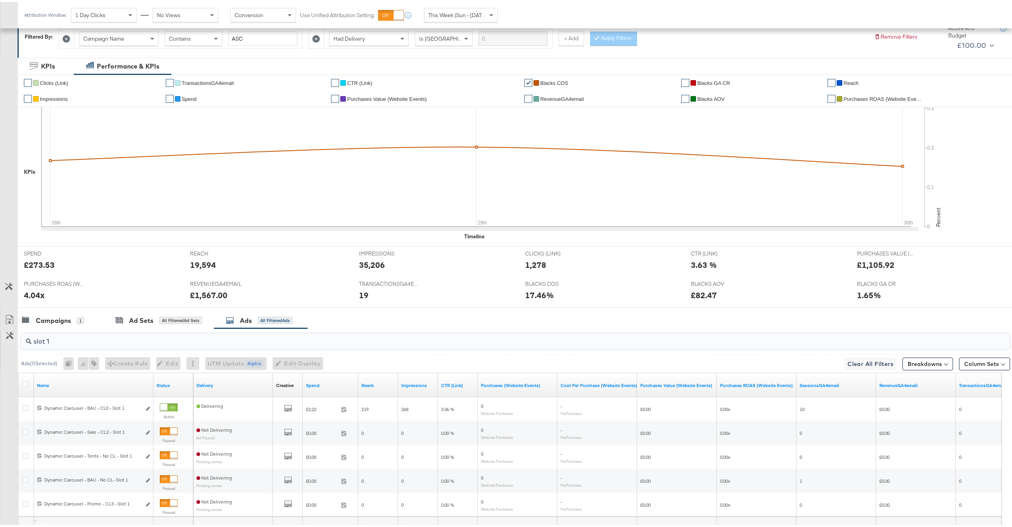
type input "slot 1"
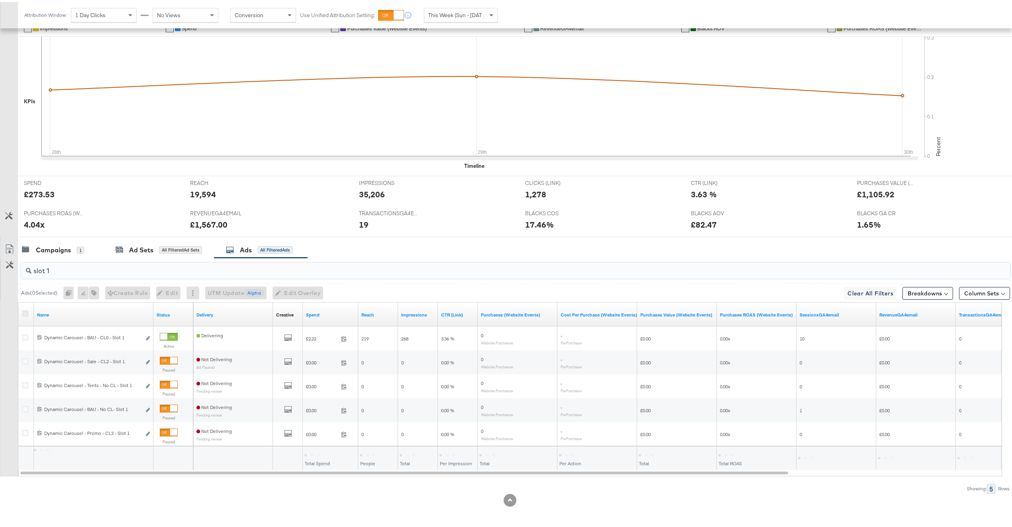
click at [22, 311] on icon at bounding box center [25, 311] width 6 height 6
click at [0, 0] on input "checkbox" at bounding box center [0, 0] width 0 height 0
click at [316, 288] on span "Edit Overlay Edit overlays for 5 ads" at bounding box center [294, 291] width 46 height 10
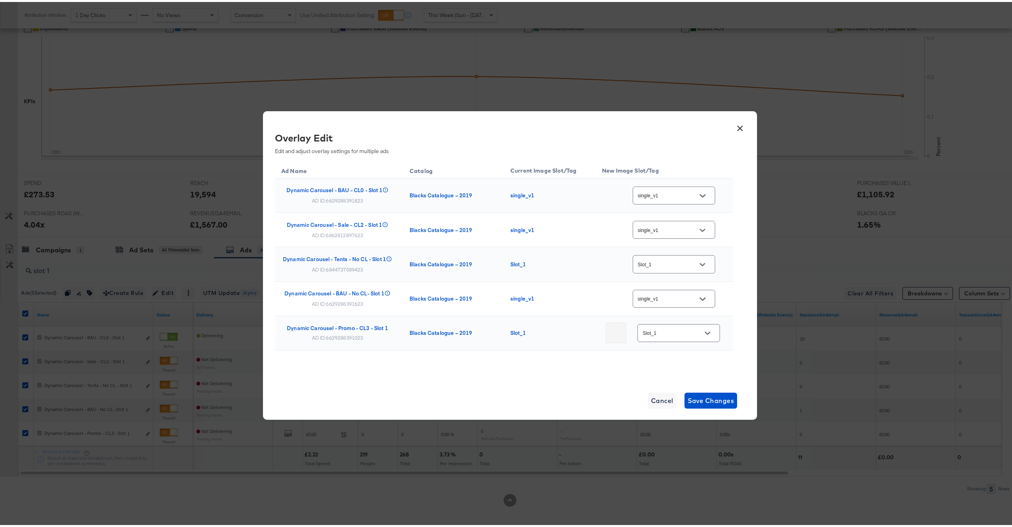
click at [666, 334] on input "Slot_1" at bounding box center [672, 331] width 63 height 9
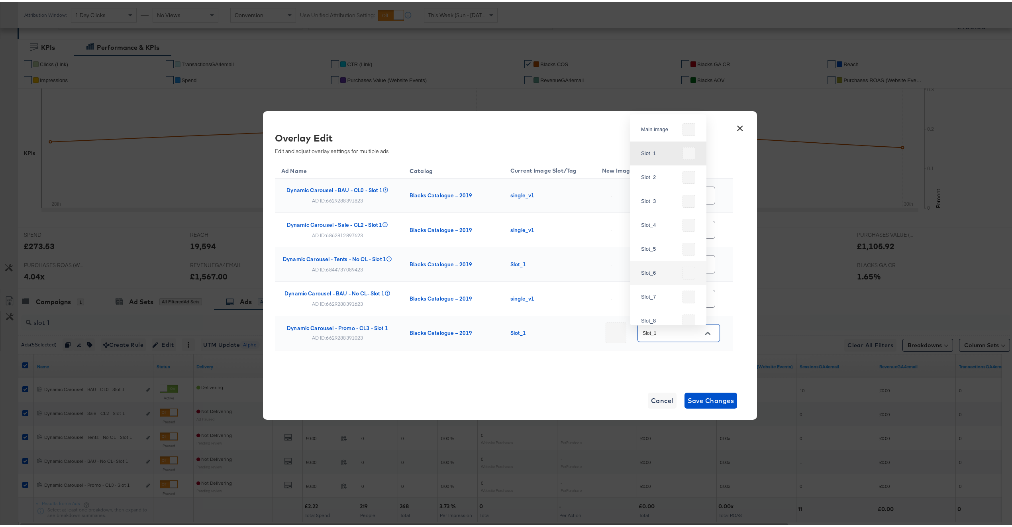
click at [521, 388] on div "× Overlay Edit Edit and adjust overlay settings for multiple ads Ad Name Catalo…" at bounding box center [510, 263] width 494 height 308
click at [349, 338] on div "AD ID: 6629288391023" at bounding box center [337, 335] width 51 height 6
copy div "6629288391023"
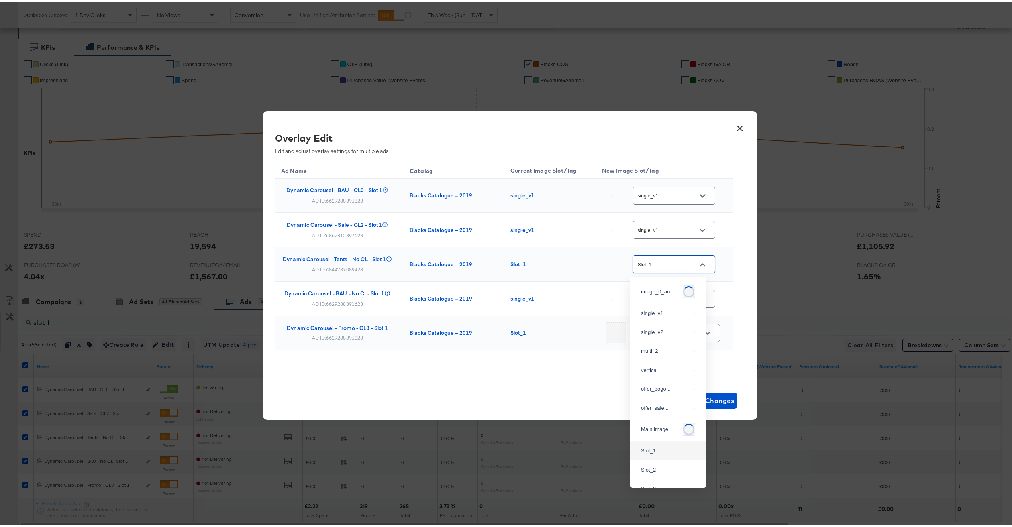
click at [647, 265] on input "Slot_1" at bounding box center [667, 262] width 63 height 9
click at [661, 312] on div "single_v1" at bounding box center [666, 311] width 50 height 8
type input "single_v1"
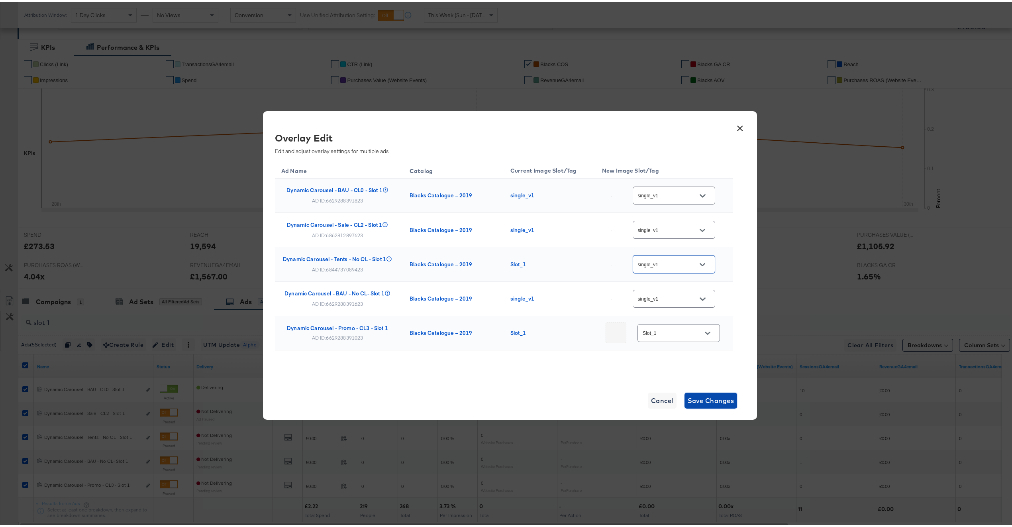
click at [700, 400] on span "Save Changes" at bounding box center [711, 398] width 47 height 11
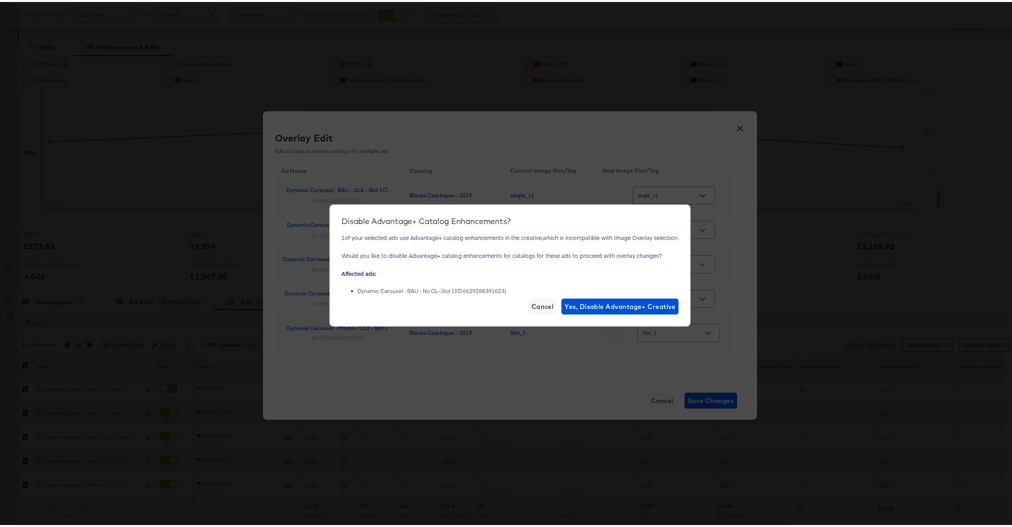
click at [479, 288] on li "Dynamic Carousel - BAU - No CL- Slot 1 (ID: 6629288391623 )" at bounding box center [517, 289] width 321 height 8
click at [479, 289] on li "Dynamic Carousel - BAU - No CL- Slot 1 (ID: 6629288391623 )" at bounding box center [517, 289] width 321 height 8
copy li "6629288391623"
click at [533, 310] on button "Cancel" at bounding box center [542, 304] width 29 height 16
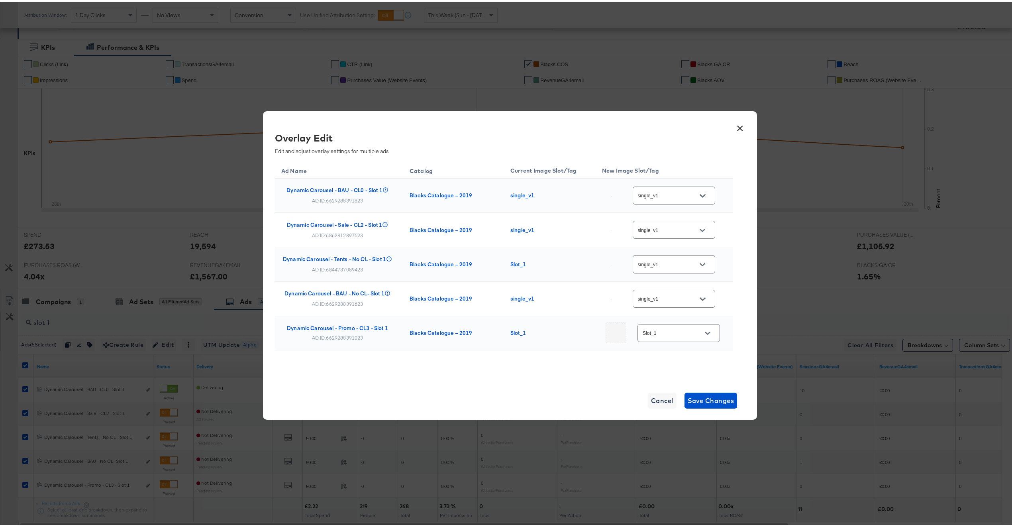
click at [736, 130] on button "×" at bounding box center [740, 124] width 14 height 14
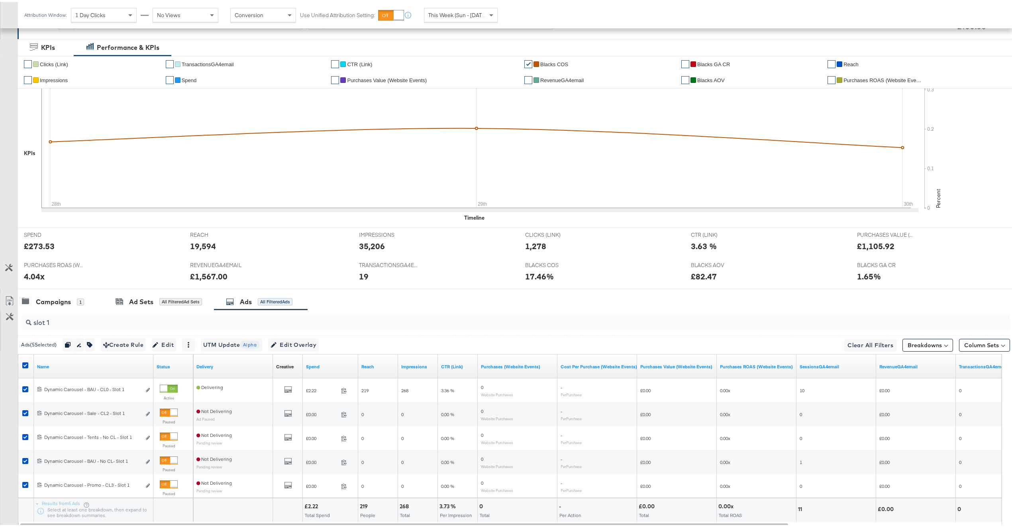
click at [133, 328] on div "slot 1" at bounding box center [515, 320] width 989 height 16
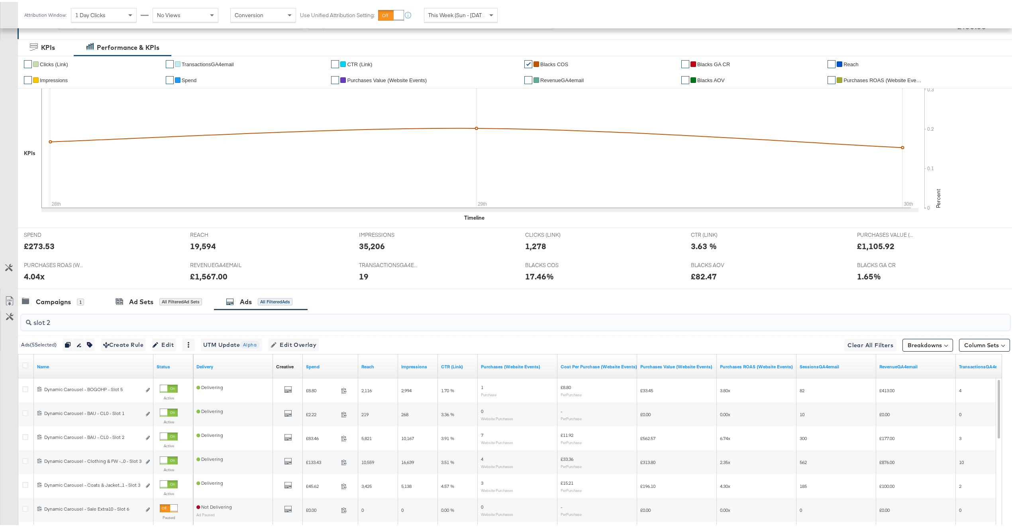
type input "slot 2"
click at [26, 363] on icon at bounding box center [25, 363] width 6 height 6
click at [0, 0] on input "checkbox" at bounding box center [0, 0] width 0 height 0
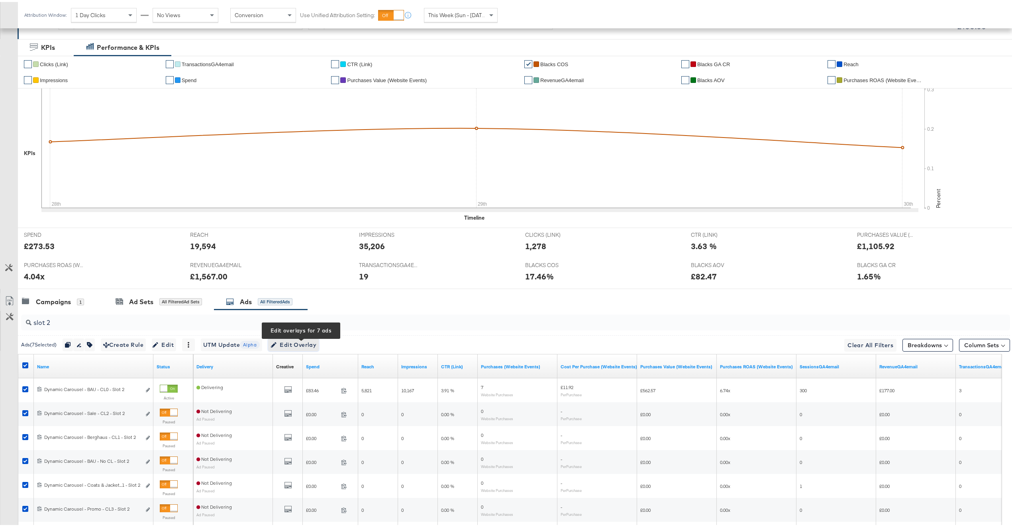
click at [298, 343] on span "Edit Overlay Edit overlays for 7 ads" at bounding box center [294, 343] width 46 height 10
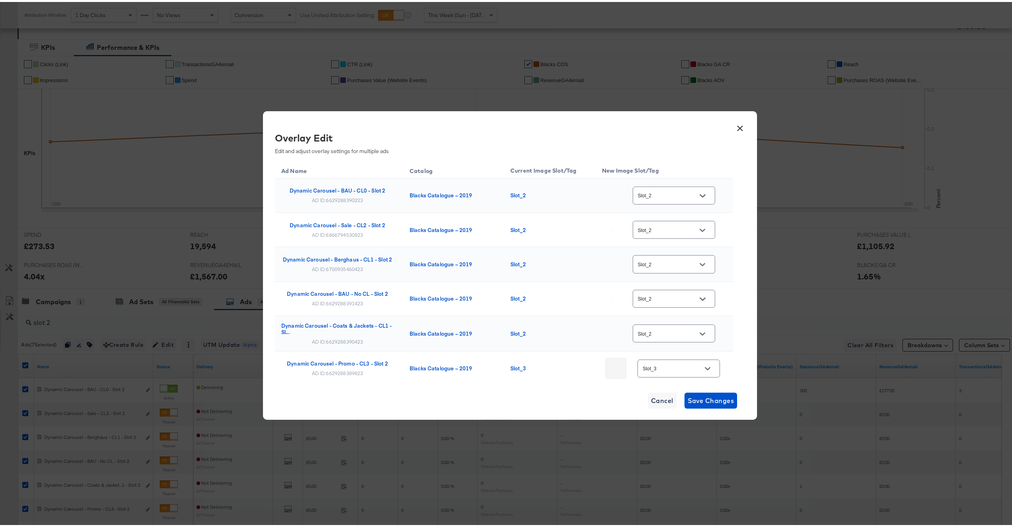
click at [652, 193] on input "Slot_2" at bounding box center [667, 193] width 63 height 9
click at [662, 238] on div "single_v2" at bounding box center [668, 237] width 64 height 14
type input "single_v2"
click at [666, 228] on input "Slot_2" at bounding box center [667, 228] width 63 height 9
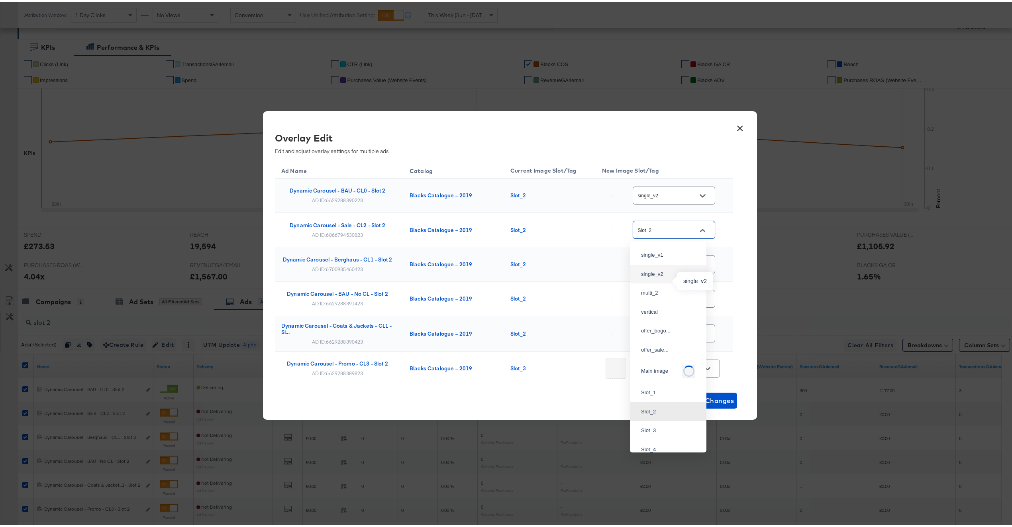
click at [667, 276] on div "single_v2" at bounding box center [666, 272] width 50 height 8
type input "single_v2"
click at [672, 262] on input "Slot_2" at bounding box center [667, 262] width 63 height 9
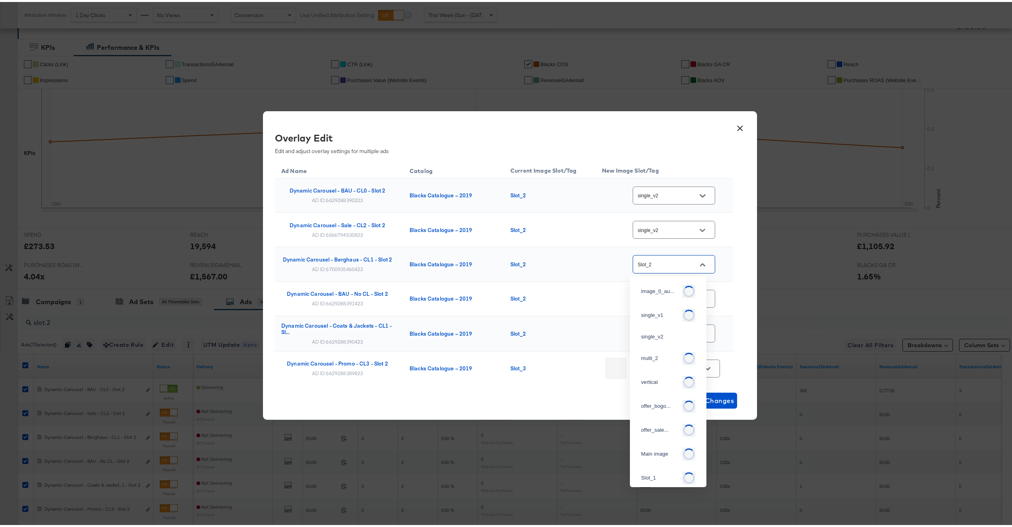
scroll to position [33, 0]
click at [669, 301] on div "single_v2" at bounding box center [666, 297] width 50 height 8
type input "single_v2"
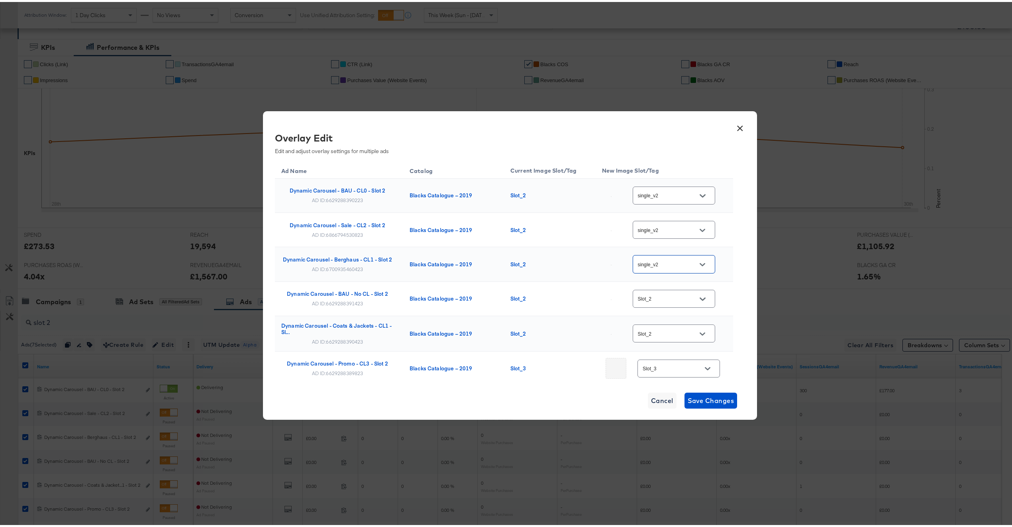
click at [669, 296] on input "Slot_2" at bounding box center [667, 296] width 63 height 9
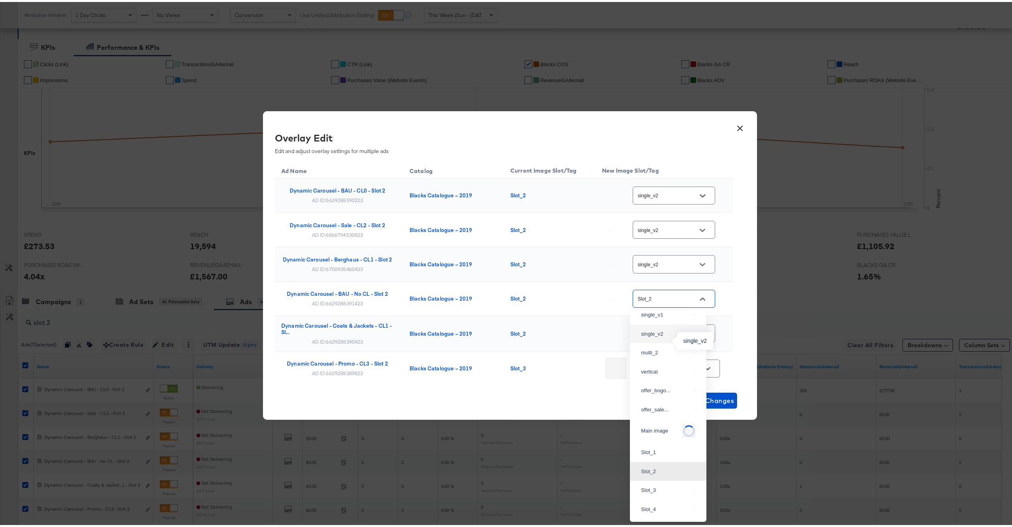
click at [665, 336] on div "single_v2" at bounding box center [666, 332] width 50 height 8
type input "single_v2"
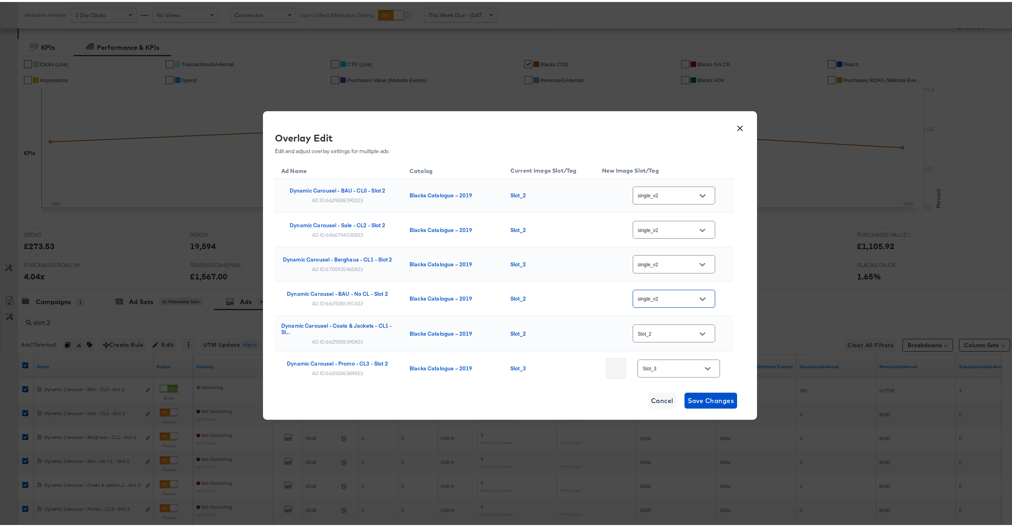
click at [666, 332] on input "Slot_2" at bounding box center [667, 331] width 63 height 9
click at [667, 139] on div "single_v2" at bounding box center [666, 135] width 50 height 8
type input "single_v2"
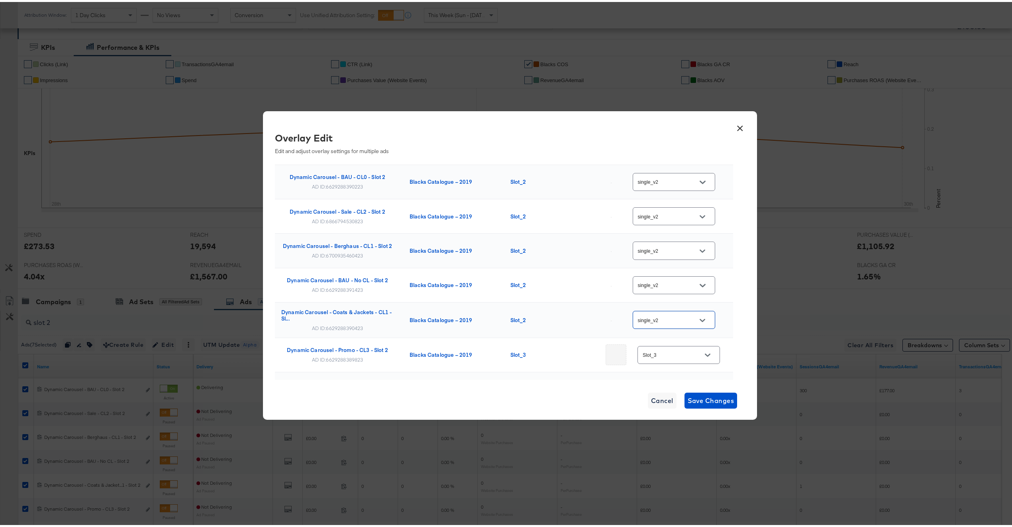
scroll to position [27, 0]
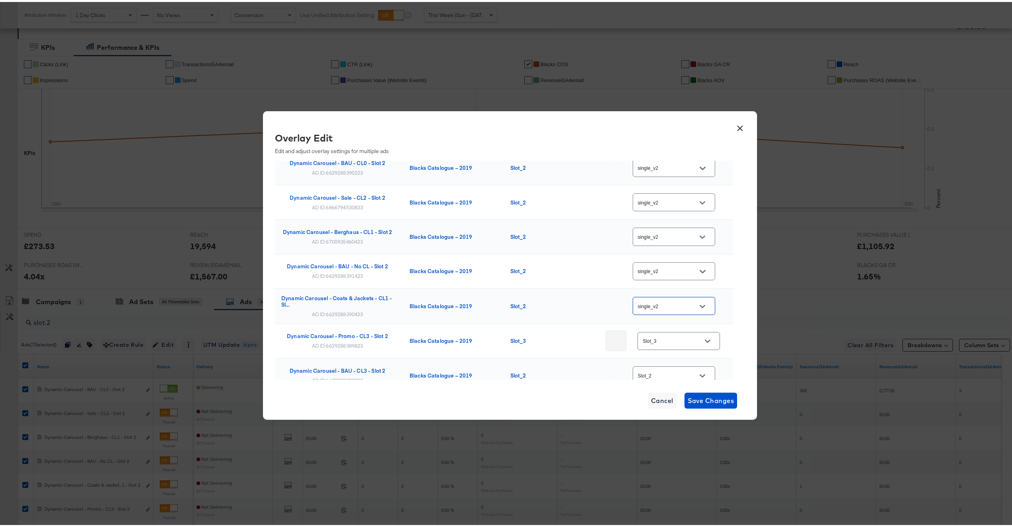
click at [669, 339] on input "Slot_3" at bounding box center [672, 339] width 63 height 9
click at [538, 322] on td "Slot_2" at bounding box center [550, 303] width 92 height 35
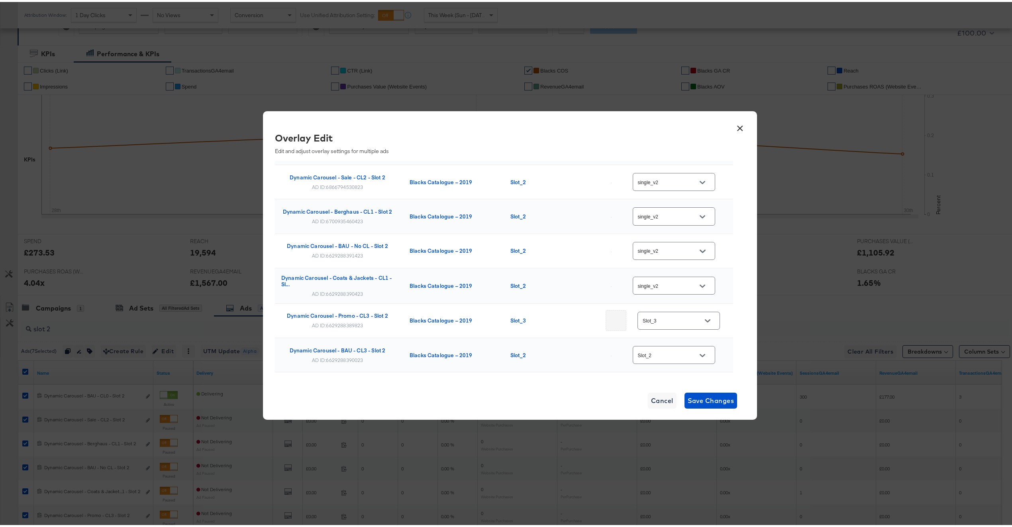
scroll to position [55, 0]
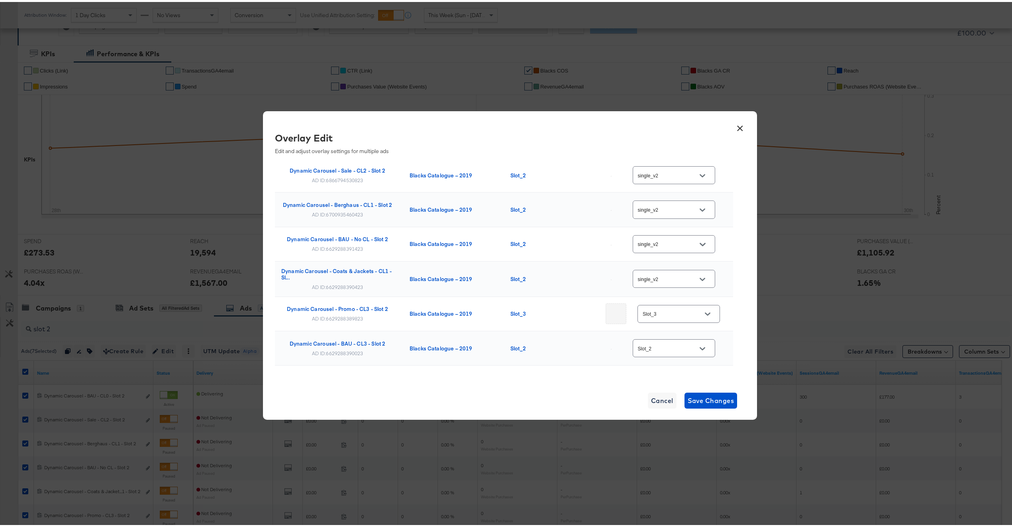
click at [338, 322] on td "Dynamic Carousel - Promo - CL3 - Slot 2 AD ID: 6629288389823" at bounding box center [339, 312] width 128 height 34
click at [341, 318] on div "AD ID: 6629288389823" at bounding box center [337, 316] width 51 height 6
copy div "6629288389823"
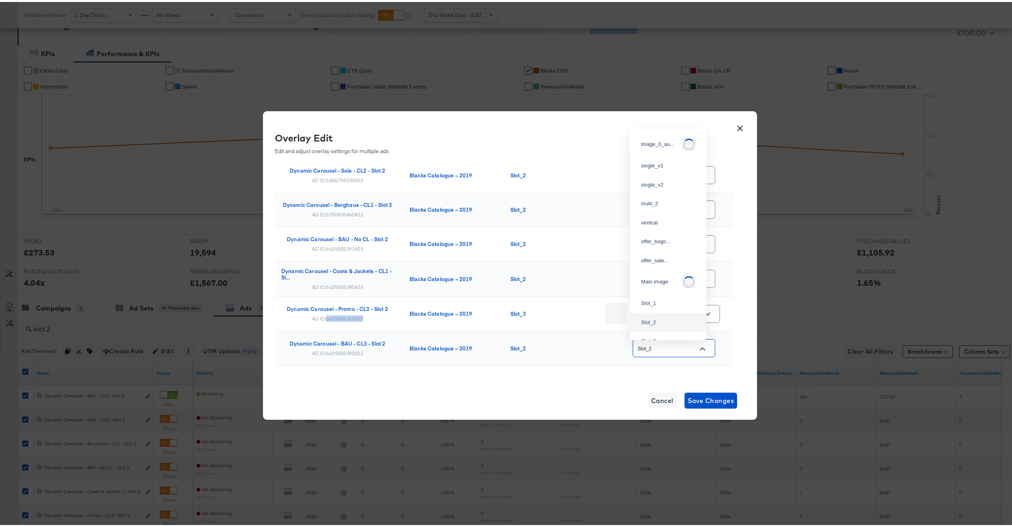
click at [673, 345] on input "Slot_2" at bounding box center [667, 346] width 63 height 9
click at [666, 157] on div "single_v2" at bounding box center [668, 150] width 64 height 14
type input "single_v2"
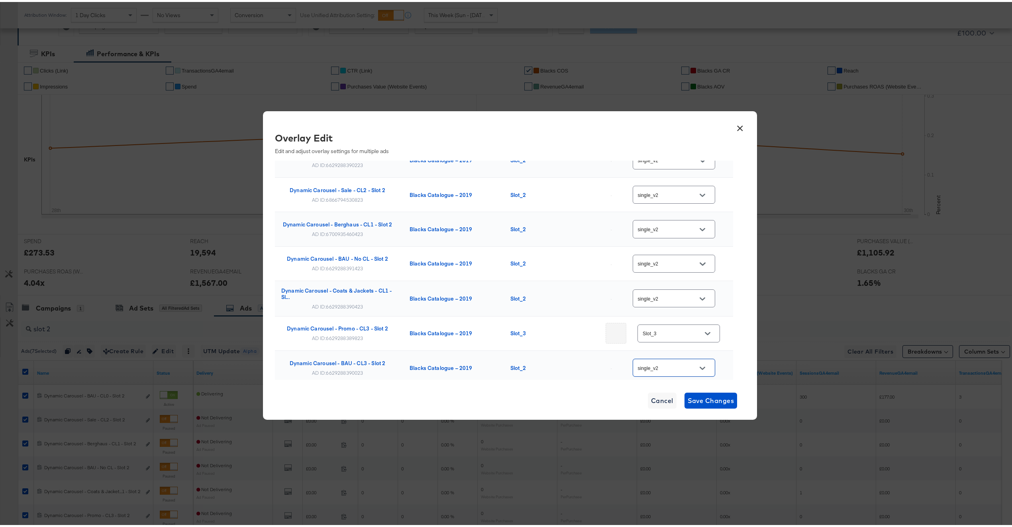
scroll to position [0, 0]
click at [709, 393] on span "Save Changes" at bounding box center [711, 398] width 47 height 11
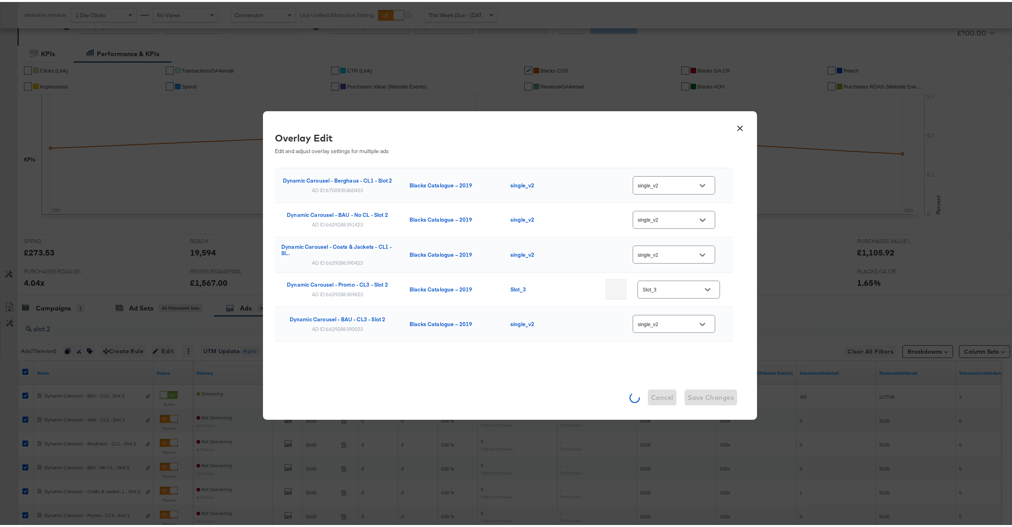
scroll to position [83, 0]
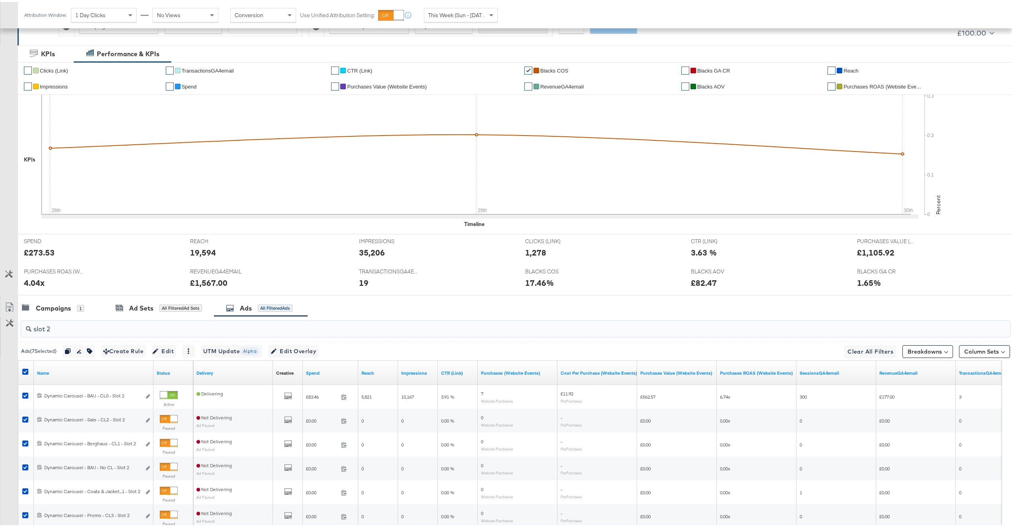
click at [90, 328] on input "slot 2" at bounding box center [474, 324] width 886 height 16
type input "slot 3"
click at [26, 370] on icon at bounding box center [25, 370] width 6 height 6
click at [0, 0] on input "checkbox" at bounding box center [0, 0] width 0 height 0
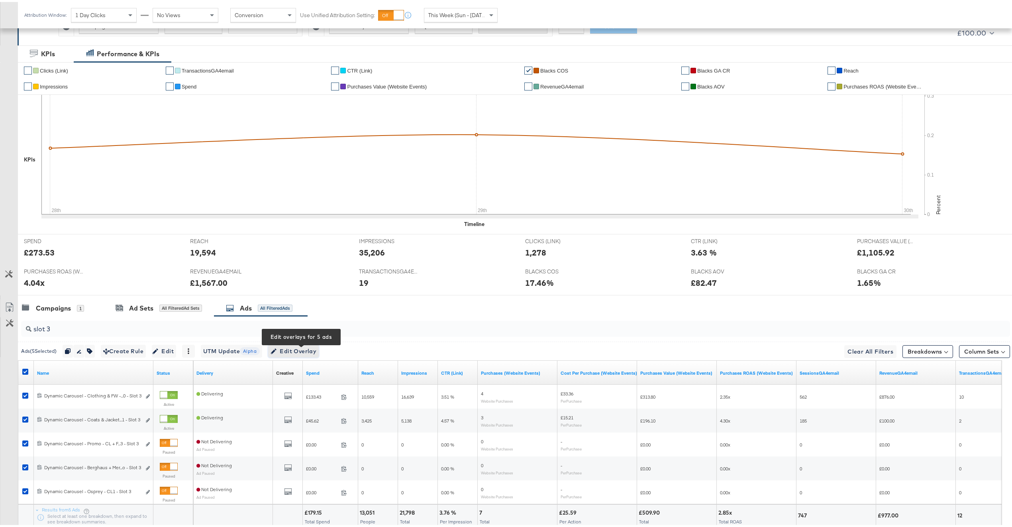
click at [309, 351] on span "Edit Overlay Edit overlays for 5 ads" at bounding box center [294, 349] width 46 height 10
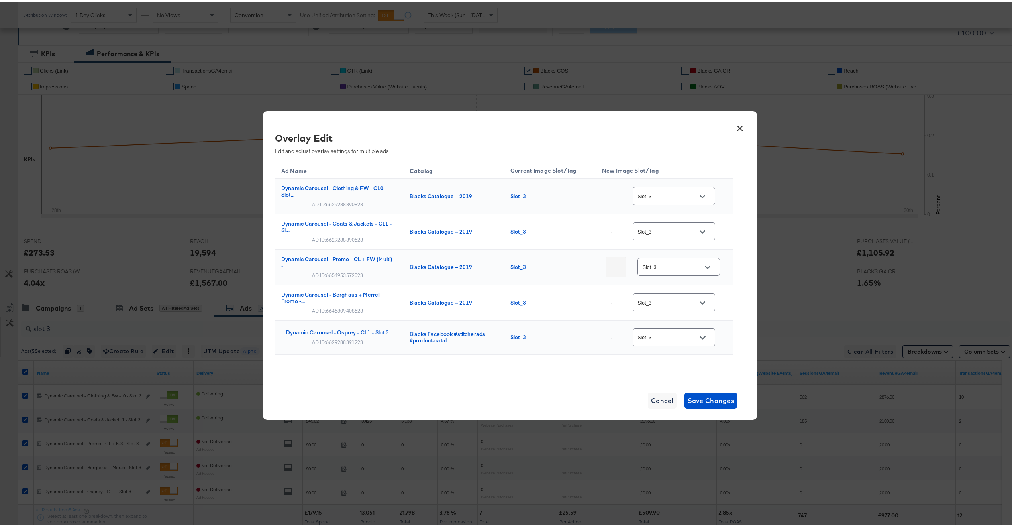
click at [344, 272] on div "AD ID: 6654953572023" at bounding box center [337, 273] width 51 height 6
copy div "6654953572023"
click at [646, 193] on input "Slot_3" at bounding box center [667, 194] width 63 height 9
click at [646, 194] on input "Slot_3" at bounding box center [667, 194] width 63 height 9
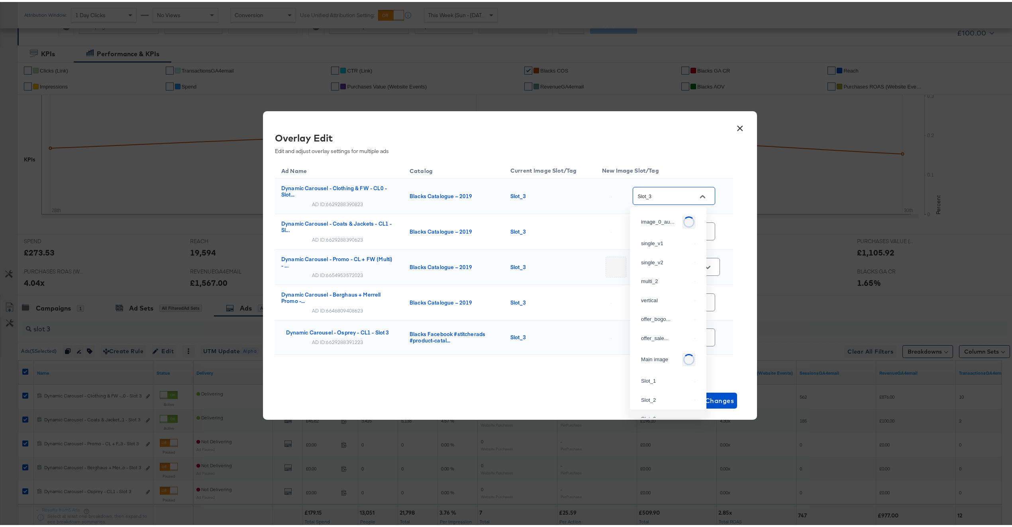
scroll to position [22, 0]
click at [670, 261] on div "multi_2" at bounding box center [666, 257] width 50 height 8
type input "multi_2"
click at [665, 228] on input "Slot_3" at bounding box center [667, 229] width 63 height 9
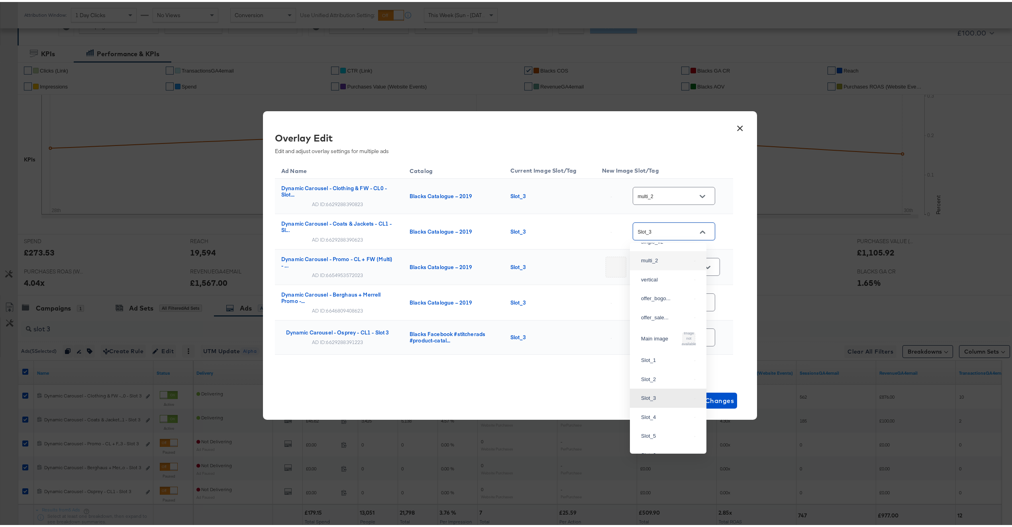
click at [675, 266] on div "multi_2" at bounding box center [668, 258] width 64 height 14
type input "multi_2"
click at [665, 262] on input "Slot_3" at bounding box center [672, 265] width 63 height 9
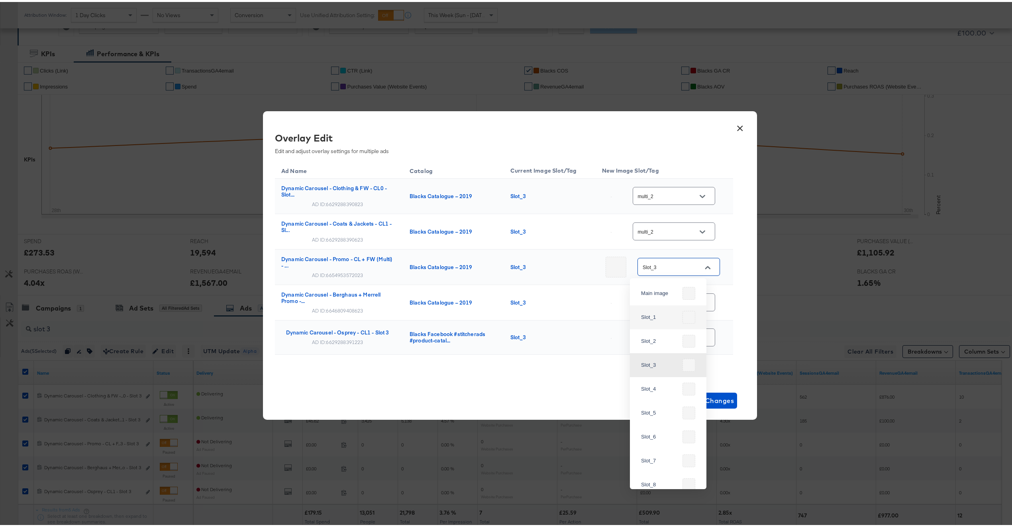
click at [568, 292] on td "Slot_3" at bounding box center [550, 300] width 92 height 35
click at [673, 304] on input "Slot_3" at bounding box center [667, 300] width 63 height 9
click at [663, 369] on div "multi_2" at bounding box center [668, 364] width 64 height 14
type input "multi_2"
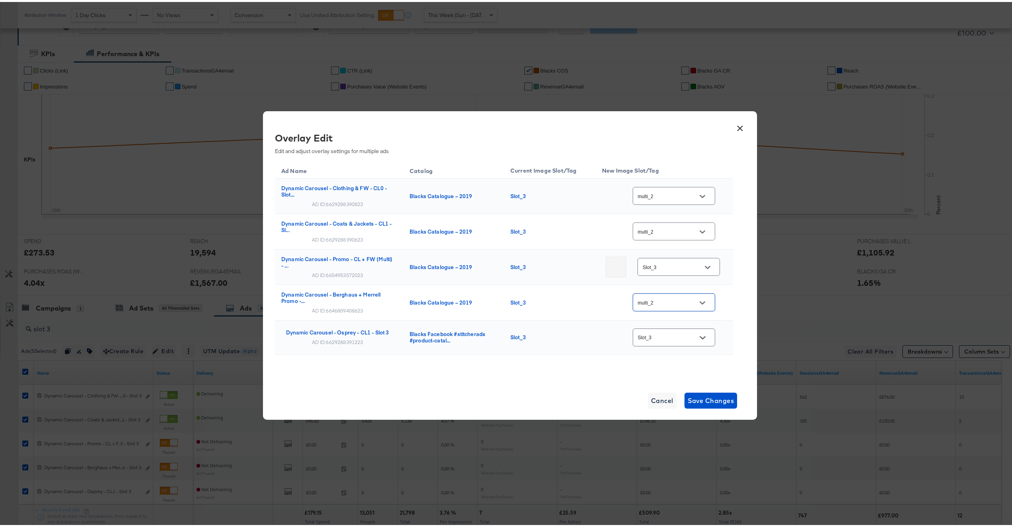
click at [671, 341] on div "Slot_3" at bounding box center [674, 335] width 82 height 18
click at [666, 331] on div "Slot_3" at bounding box center [674, 335] width 82 height 18
click at [673, 336] on input "Slot_3" at bounding box center [667, 335] width 63 height 9
click at [671, 136] on div "multi_2" at bounding box center [668, 138] width 64 height 14
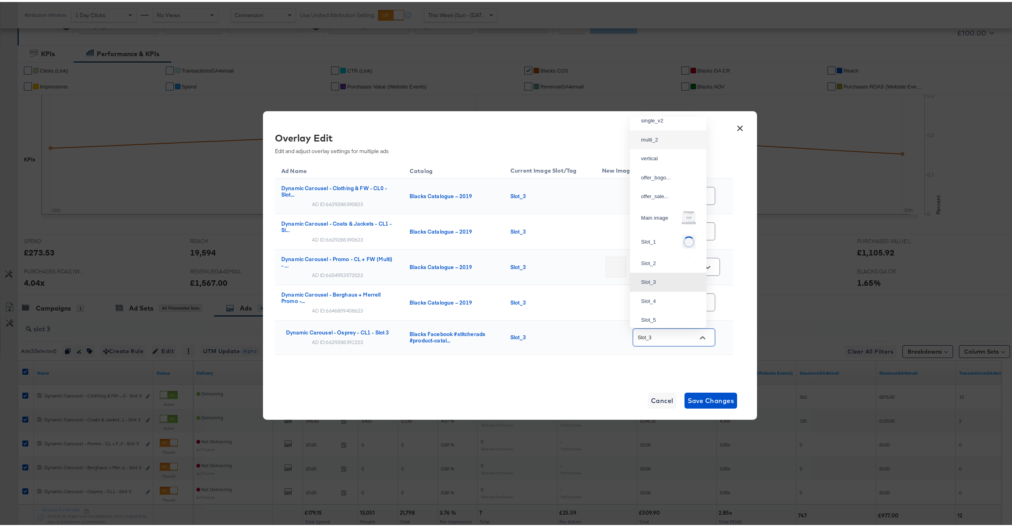
type input "multi_2"
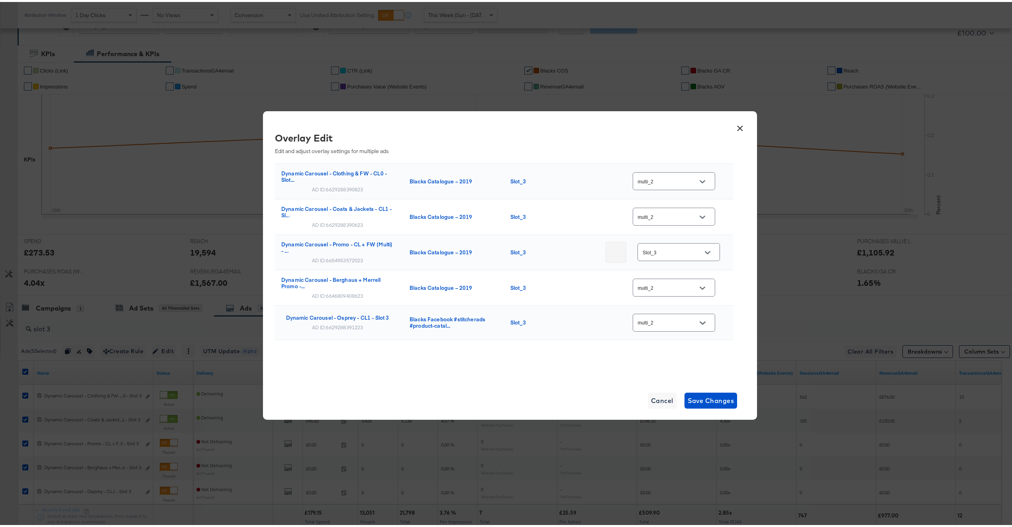
click at [351, 323] on div "AD ID: 6629288391223" at bounding box center [337, 325] width 51 height 6
copy div "6629288391223"
click at [697, 400] on span "Save Changes" at bounding box center [711, 398] width 47 height 11
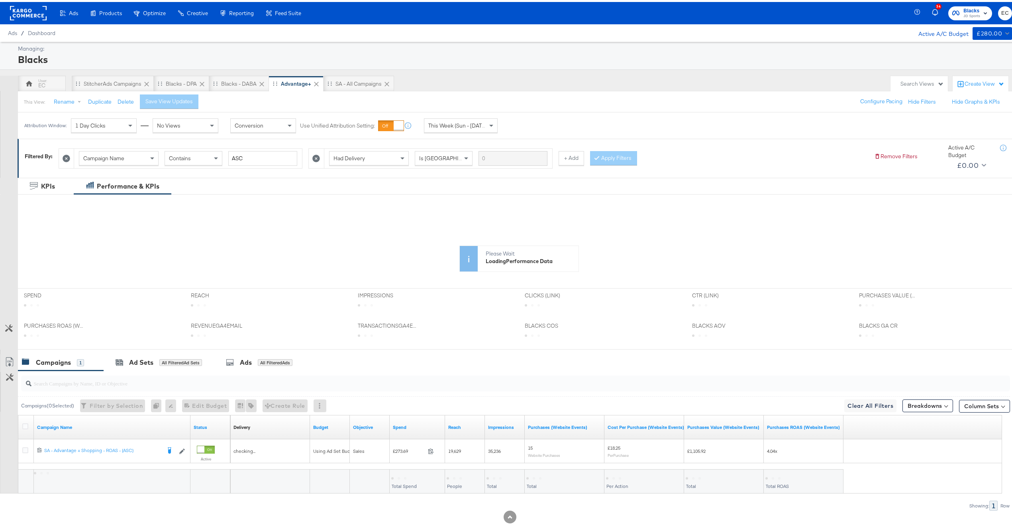
scroll to position [18, 0]
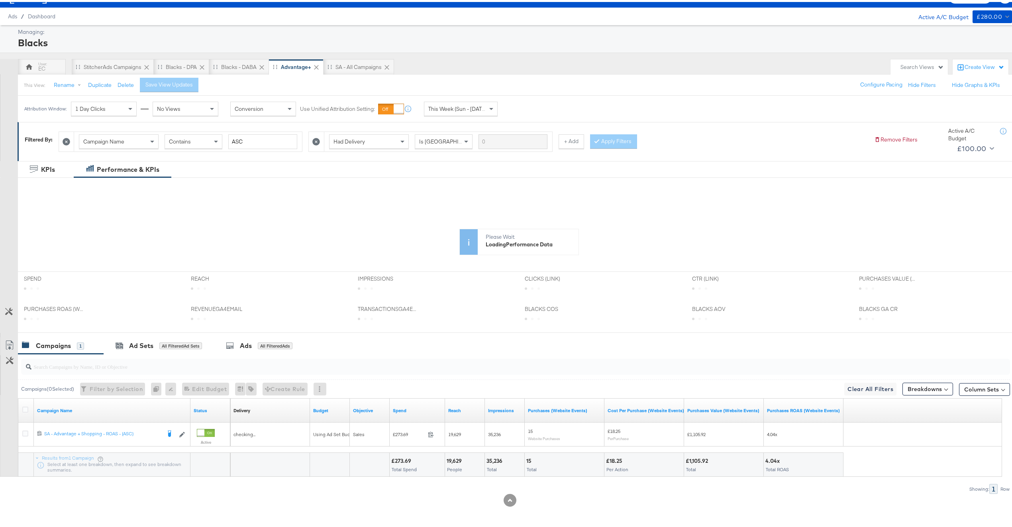
drag, startPoint x: 155, startPoint y: 365, endPoint x: 166, endPoint y: 364, distance: 11.2
click at [155, 365] on input "search" at bounding box center [474, 361] width 886 height 16
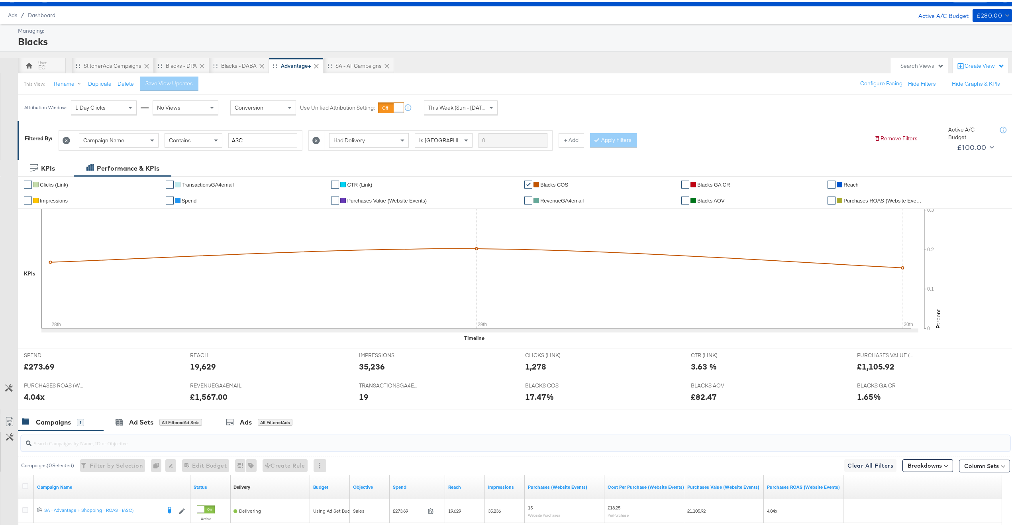
click at [256, 342] on div "✔ Clicks (Link) ✔ TransactionsGA4email ✔ CTR (Link) ✔ Blacks COS ✔ Blacks GA CR…" at bounding box center [519, 260] width 1002 height 172
drag, startPoint x: 258, startPoint y: 415, endPoint x: 256, endPoint y: 395, distance: 20.4
click at [258, 416] on div "Ads All Filtered Ads" at bounding box center [261, 420] width 94 height 17
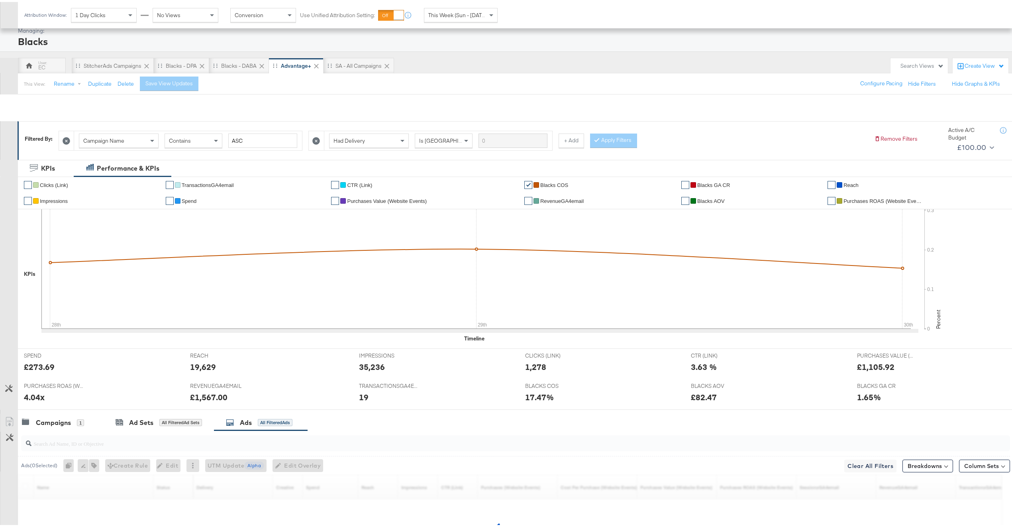
scroll to position [120, 0]
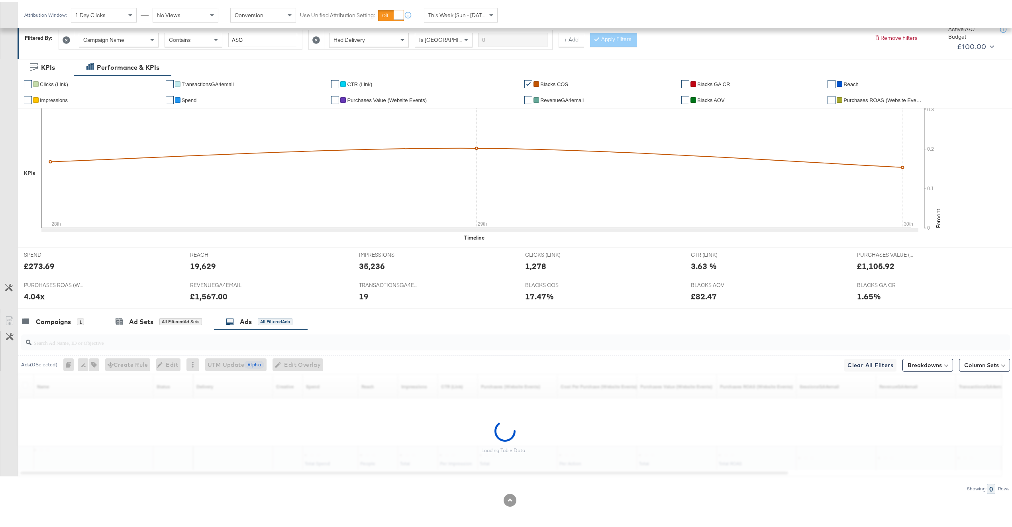
click at [211, 346] on div at bounding box center [515, 340] width 989 height 16
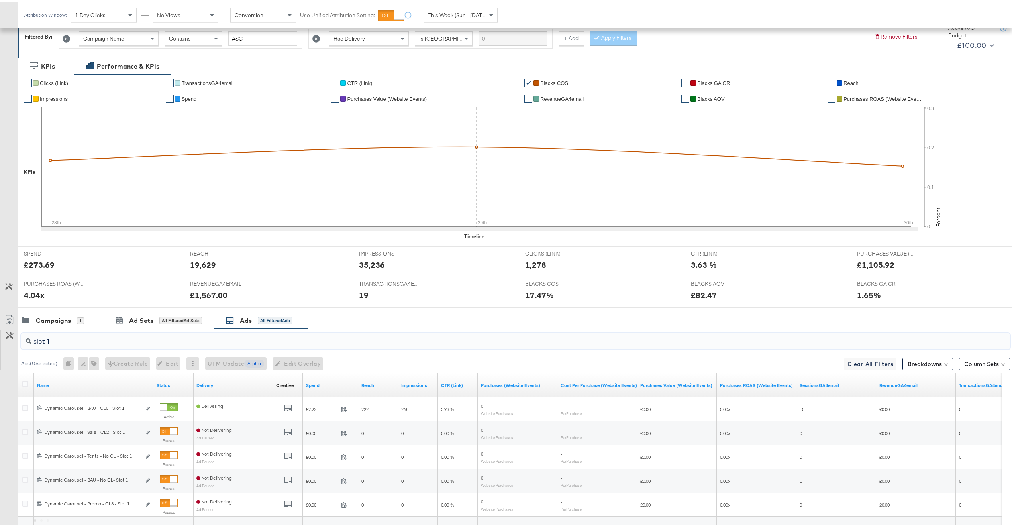
scroll to position [192, 0]
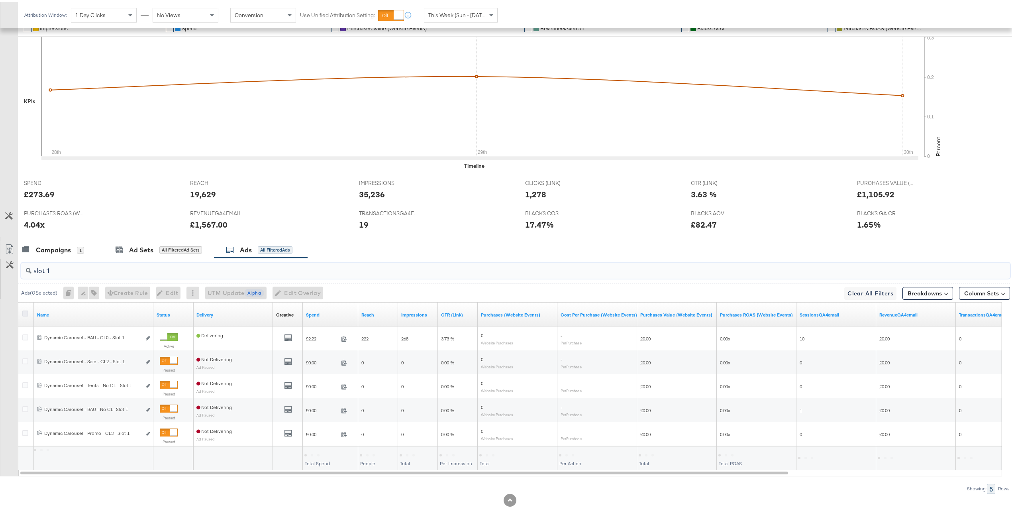
type input "slot 1"
click at [26, 312] on icon at bounding box center [25, 311] width 6 height 6
click at [0, 0] on input "checkbox" at bounding box center [0, 0] width 0 height 0
drag, startPoint x: 286, startPoint y: 278, endPoint x: 292, endPoint y: 281, distance: 6.1
click at [291, 280] on div "slot 1" at bounding box center [514, 269] width 992 height 26
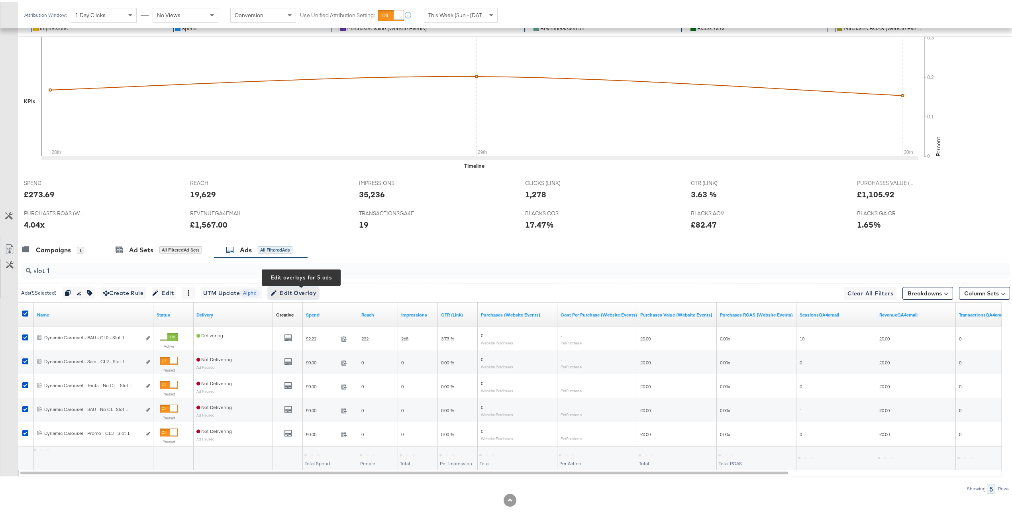
click at [304, 291] on span "Edit Overlay Edit overlays for 5 ads" at bounding box center [294, 291] width 46 height 10
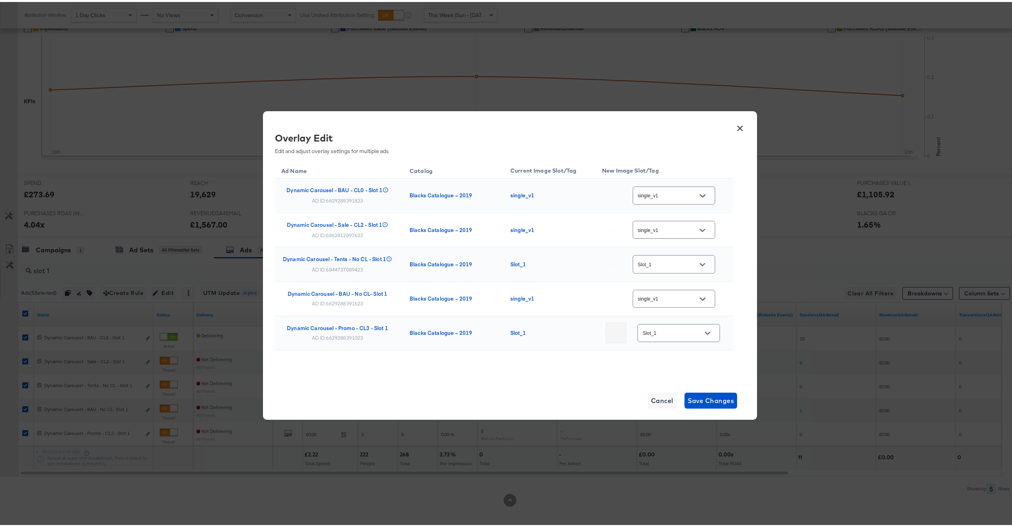
click at [662, 256] on div "Slot_1" at bounding box center [674, 262] width 82 height 18
click at [661, 264] on input "Slot_1" at bounding box center [667, 262] width 63 height 9
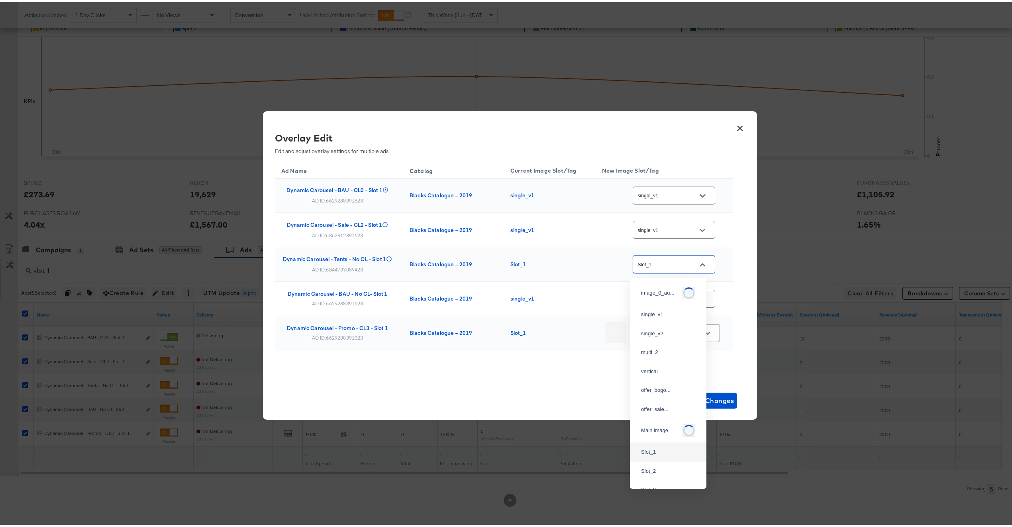
scroll to position [9, 0]
click at [651, 296] on div "single_v1" at bounding box center [668, 303] width 64 height 14
type input "single_v1"
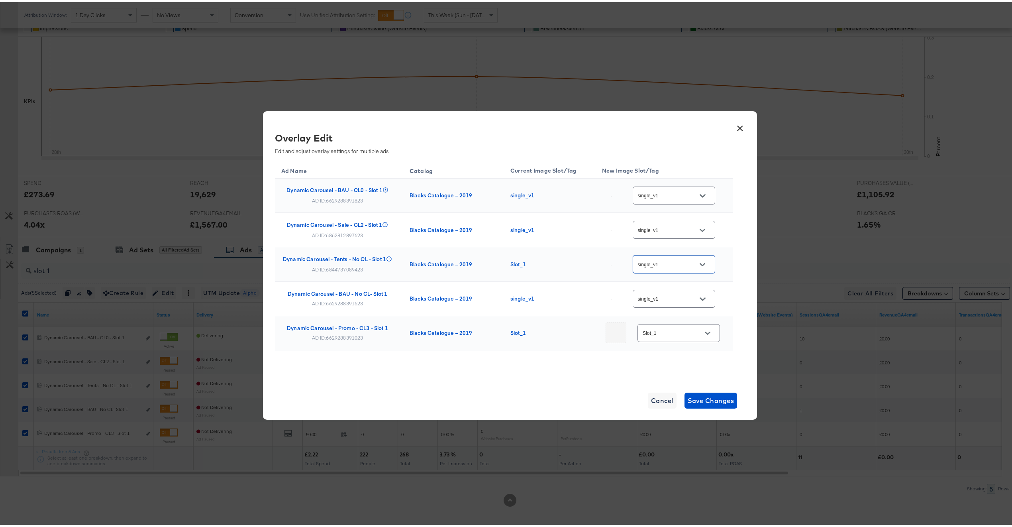
click at [660, 330] on input "Slot_1" at bounding box center [672, 331] width 63 height 9
click at [511, 372] on div "Ad Name Catalog Current Image Slot/Tag New Image Slot/Tag Dynamic Carousel - BA…" at bounding box center [504, 274] width 458 height 230
click at [350, 339] on div "AD ID: 6629288391023" at bounding box center [337, 335] width 51 height 6
click at [351, 339] on div "AD ID: 6629288391023" at bounding box center [337, 335] width 51 height 6
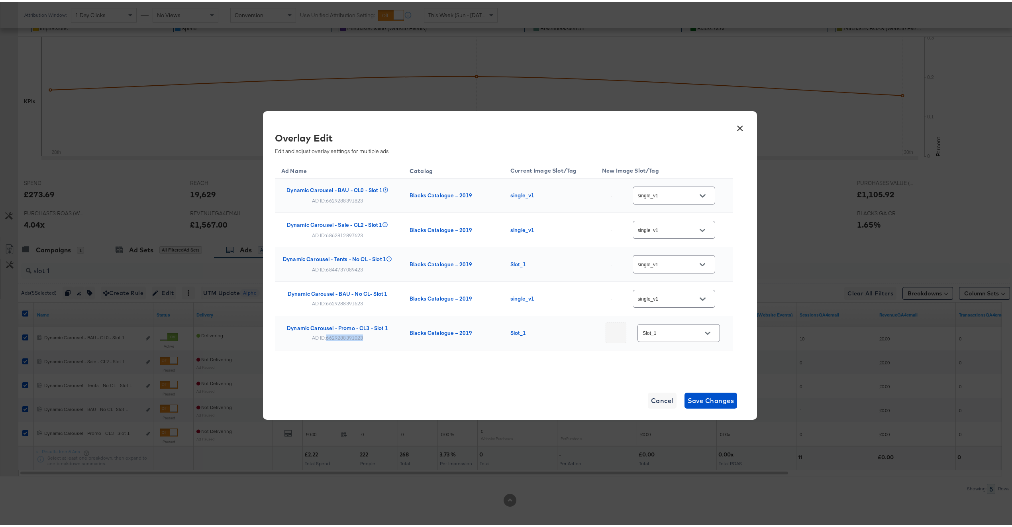
click at [351, 339] on div "AD ID: 6629288391023" at bounding box center [337, 335] width 51 height 6
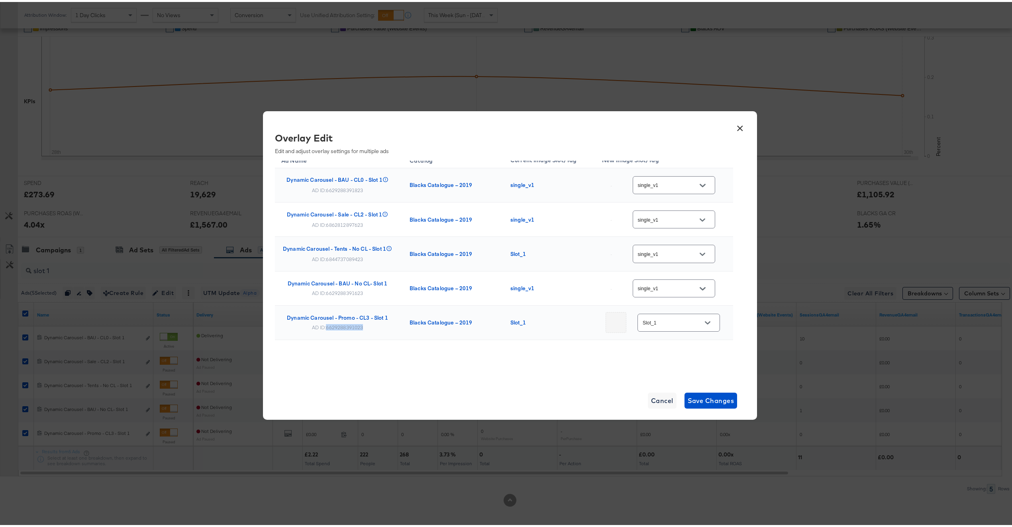
scroll to position [0, 0]
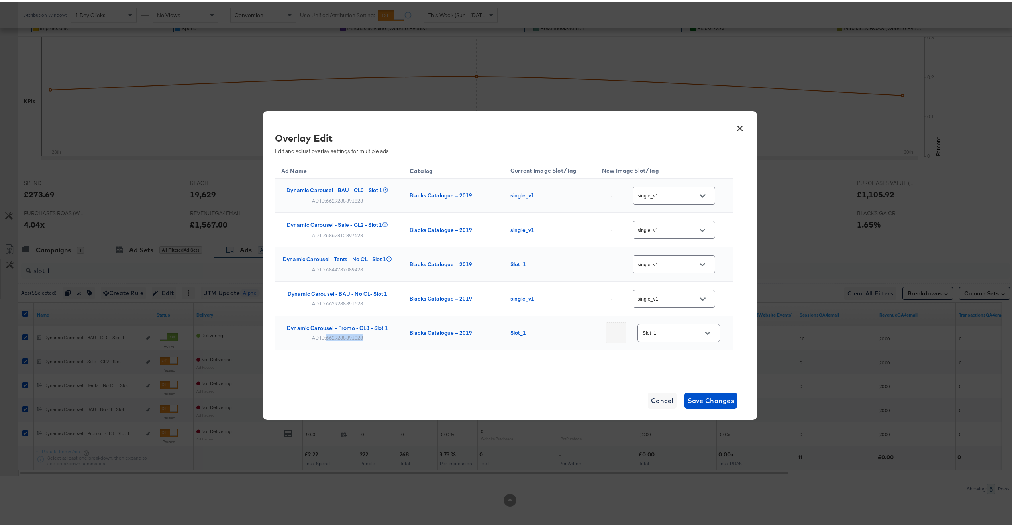
click at [346, 341] on td "Dynamic Carousel - Promo - CL3 - Slot 1 AD ID: 6629288391023" at bounding box center [339, 331] width 128 height 34
click at [658, 402] on span "Cancel" at bounding box center [662, 398] width 22 height 11
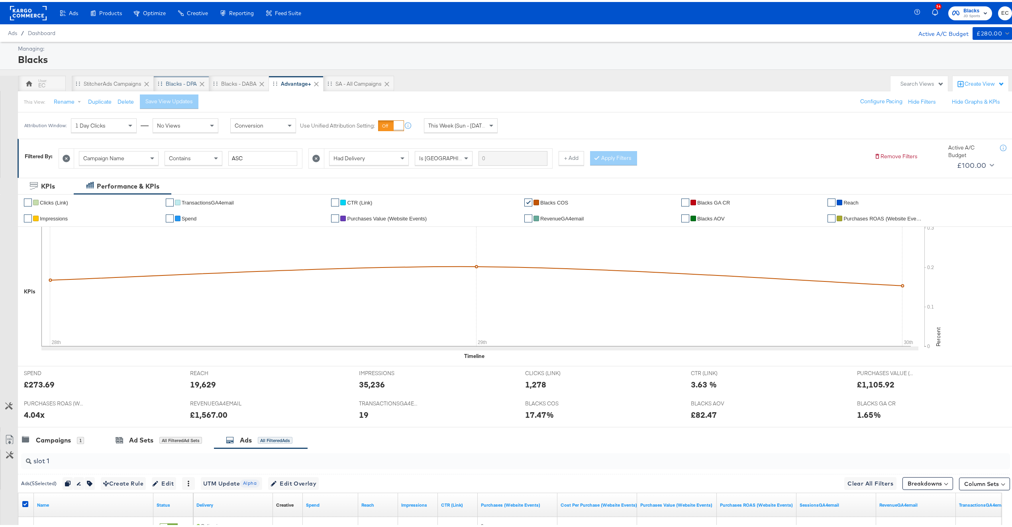
click at [170, 81] on div "Blacks - DPA" at bounding box center [181, 82] width 31 height 8
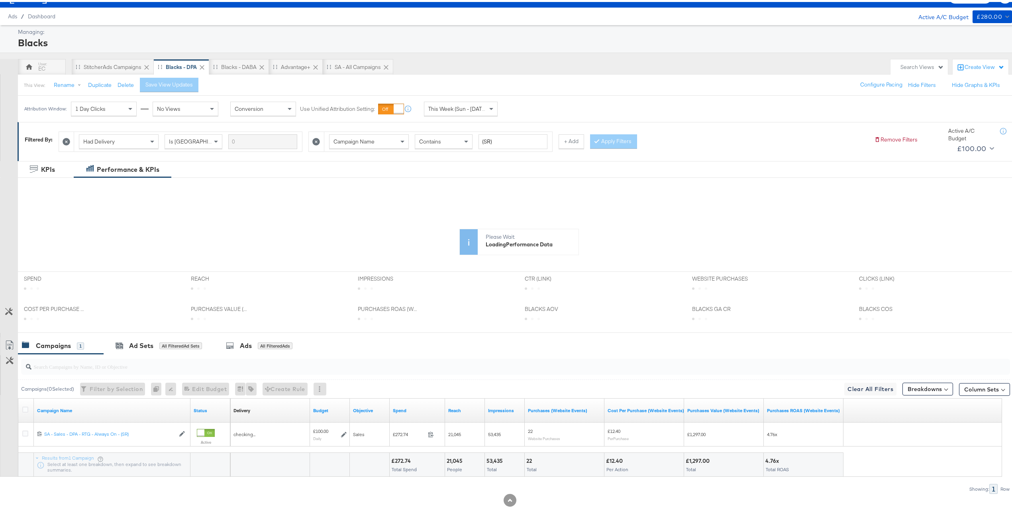
scroll to position [42, 0]
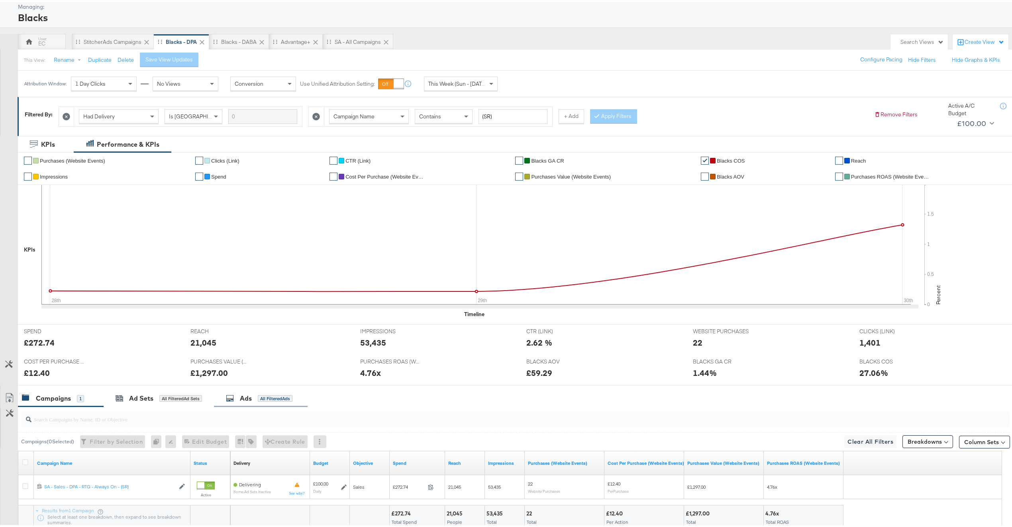
click at [249, 394] on div "Ads" at bounding box center [246, 396] width 12 height 9
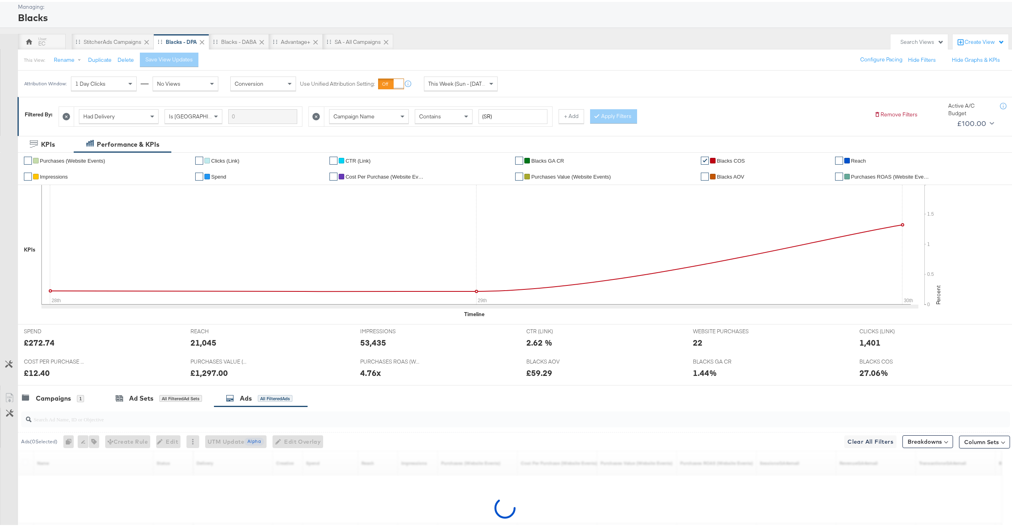
scroll to position [120, 0]
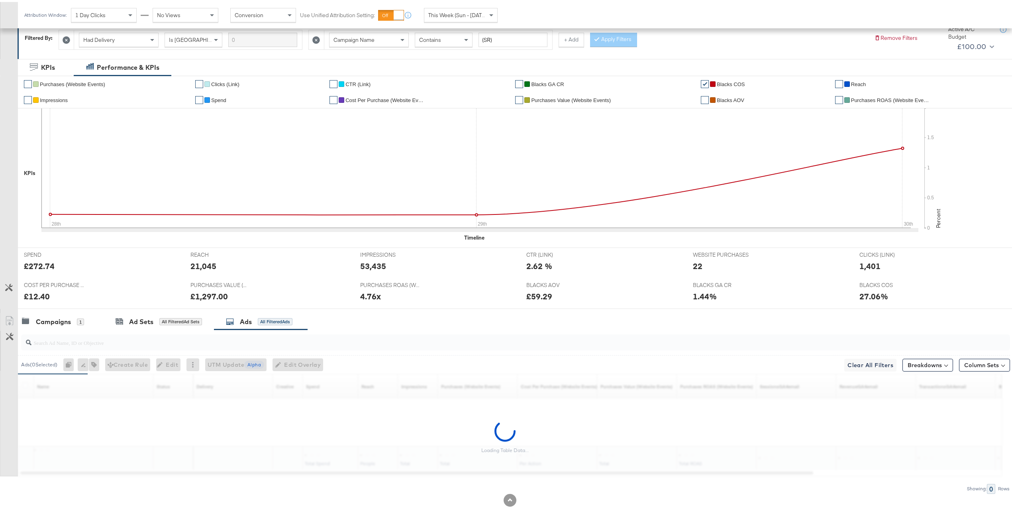
click at [233, 343] on input "search" at bounding box center [474, 338] width 886 height 16
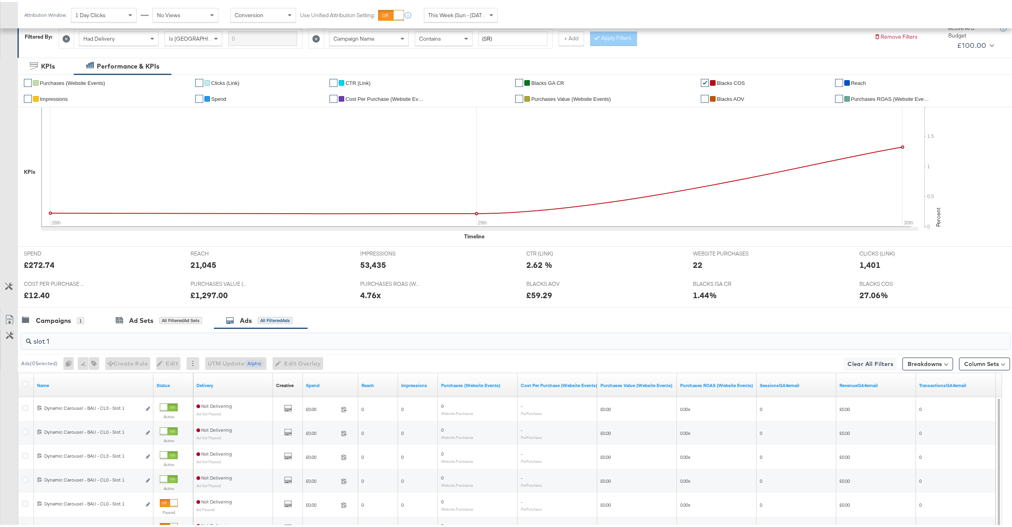
scroll to position [239, 0]
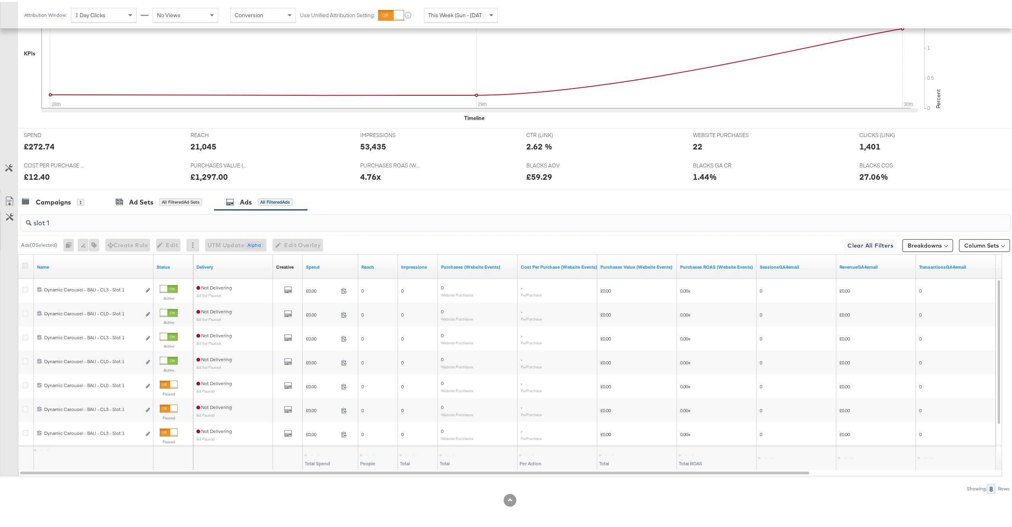
type input "slot 1"
click at [26, 262] on icon at bounding box center [25, 264] width 6 height 6
click at [0, 0] on input "checkbox" at bounding box center [0, 0] width 0 height 0
click at [306, 238] on button "Edit Overlay Edit overlays for 8 ads" at bounding box center [294, 243] width 51 height 13
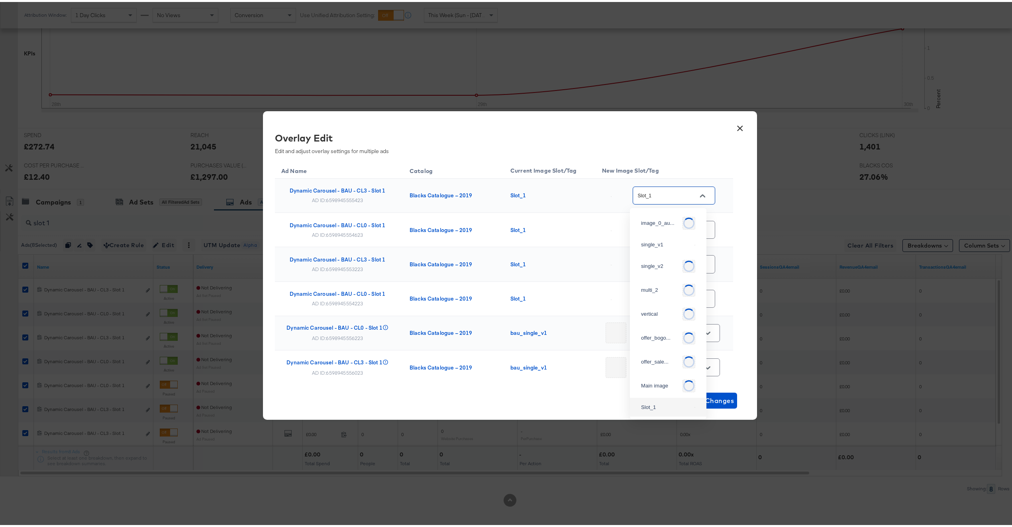
click at [679, 198] on input "Slot_1" at bounding box center [667, 193] width 63 height 9
click at [663, 245] on div "single_v1" at bounding box center [666, 243] width 50 height 8
type input "single_v1"
click at [660, 228] on input "Slot_1" at bounding box center [667, 228] width 63 height 9
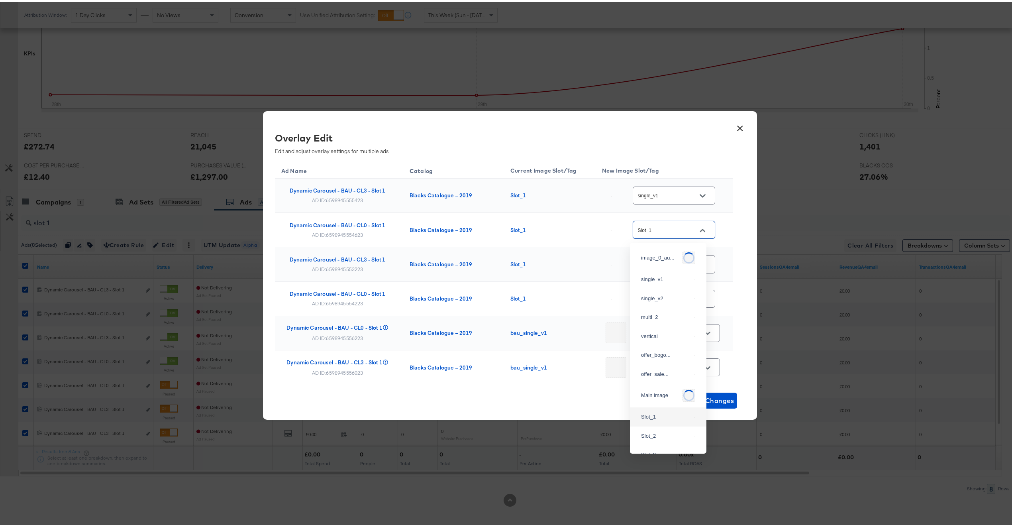
scroll to position [4, 0]
click at [655, 279] on div "single_v1" at bounding box center [668, 273] width 64 height 14
type input "single_v1"
click at [660, 265] on input "Slot_1" at bounding box center [667, 262] width 63 height 9
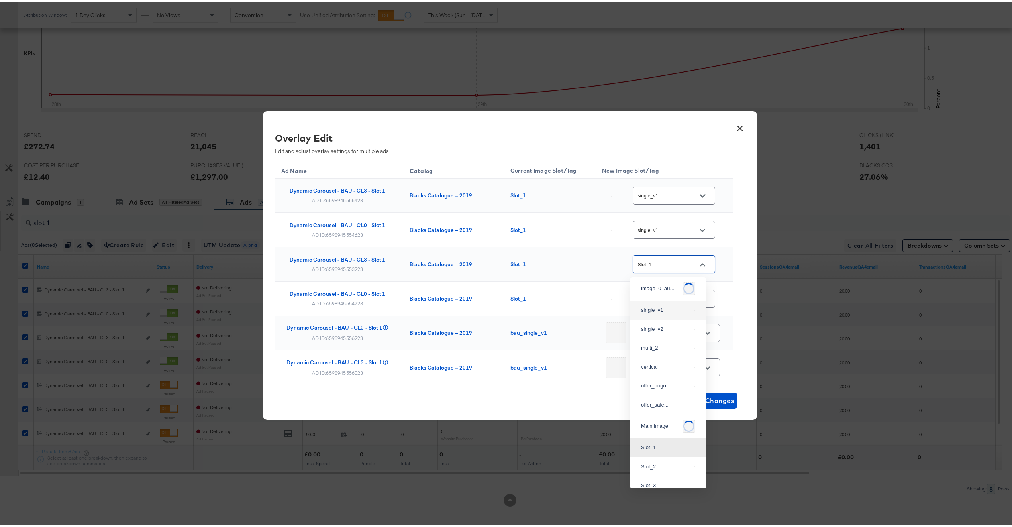
click at [659, 308] on div "single_v1" at bounding box center [666, 308] width 50 height 8
type input "single_v1"
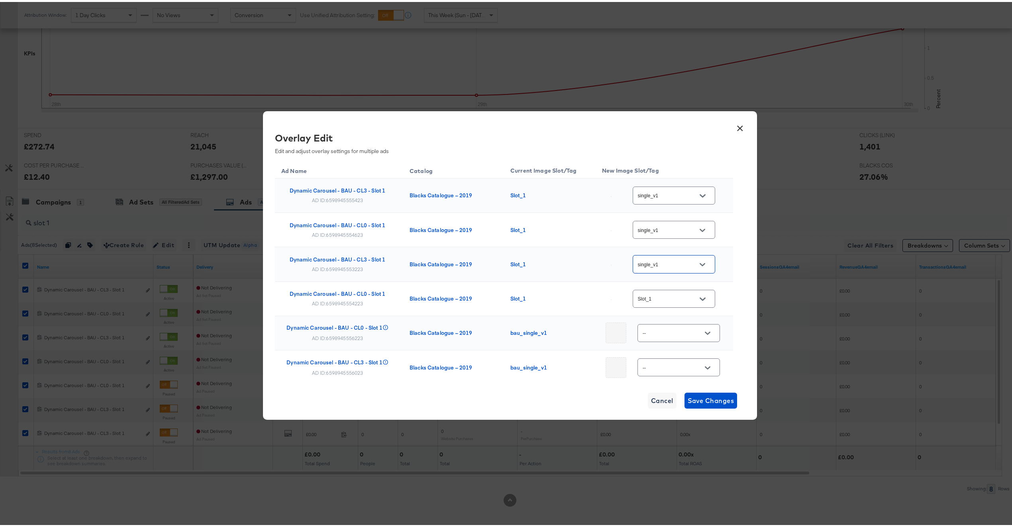
click at [661, 296] on input "Slot_1" at bounding box center [667, 296] width 63 height 9
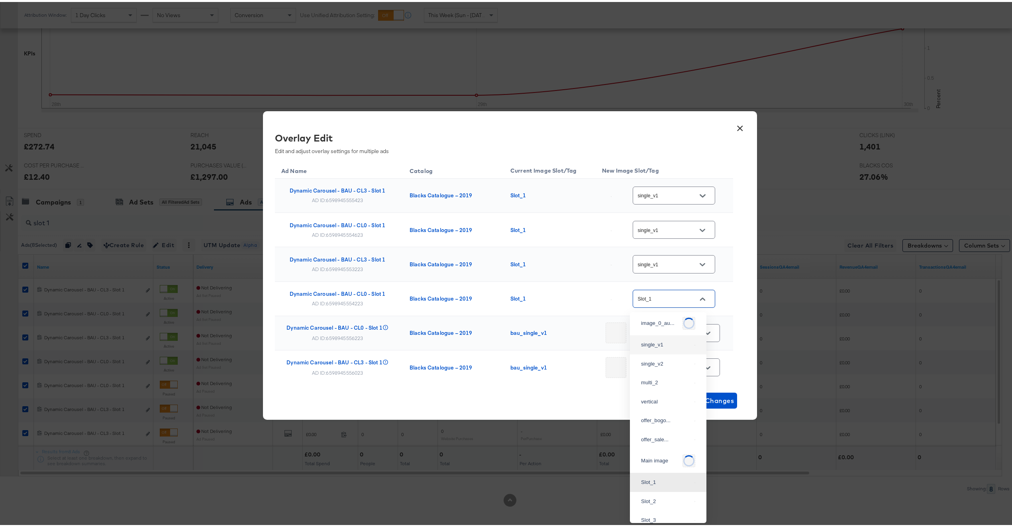
click at [657, 339] on div "single_v1" at bounding box center [668, 343] width 64 height 14
type input "single_v1"
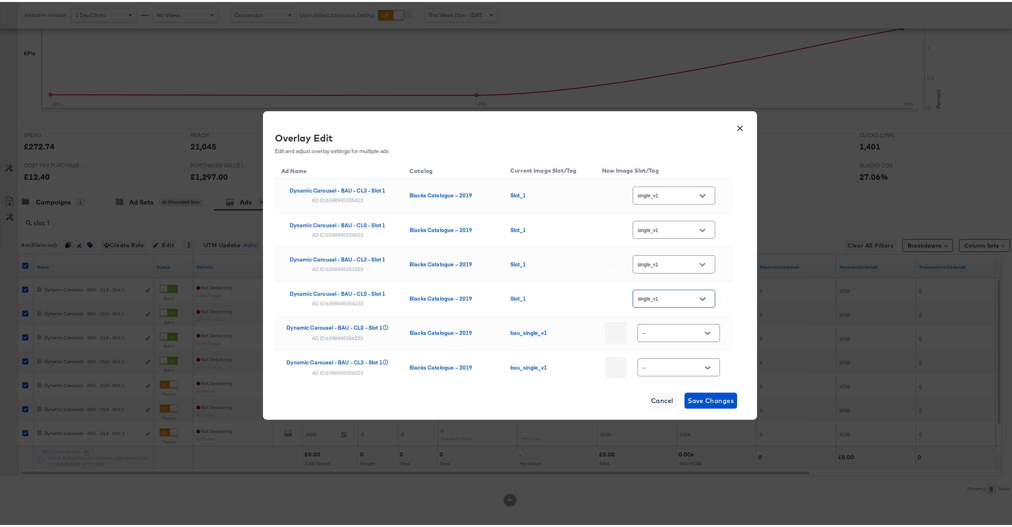
click at [657, 334] on input "--" at bounding box center [672, 331] width 63 height 9
click at [672, 157] on div "single_v1" at bounding box center [668, 149] width 64 height 14
type input "single_v1"
click at [663, 364] on input "--" at bounding box center [672, 365] width 63 height 9
click at [661, 191] on div "single_v1" at bounding box center [668, 184] width 64 height 14
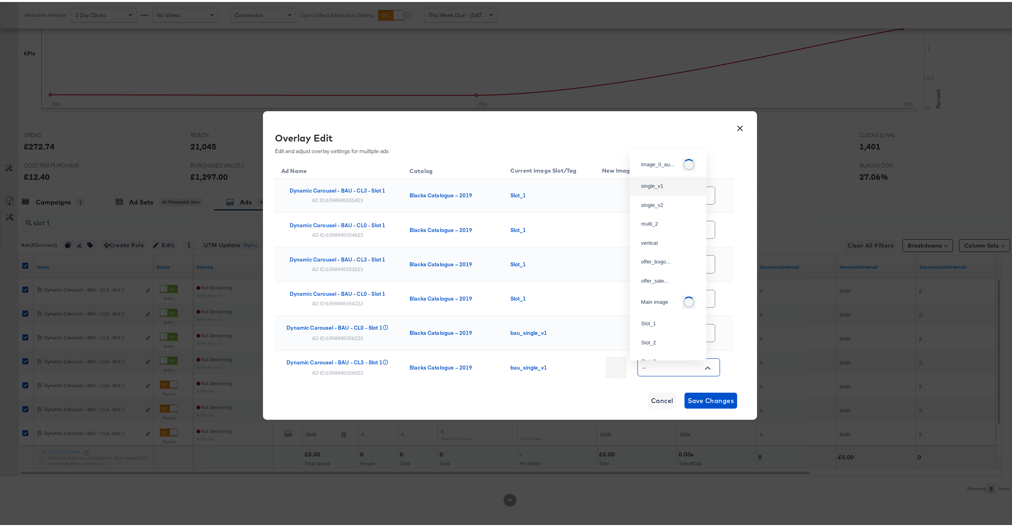
type input "single_v1"
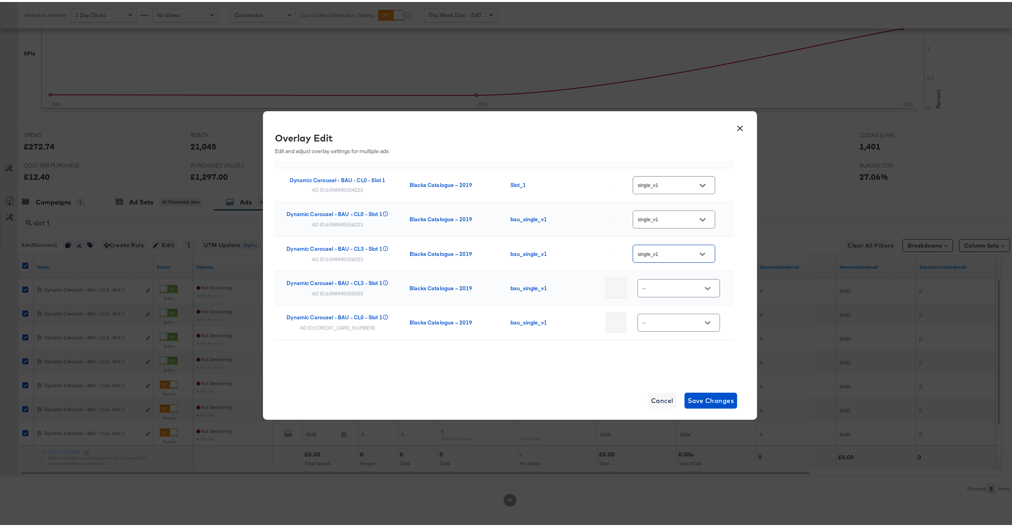
scroll to position [116, 0]
click at [672, 284] on input "--" at bounding box center [672, 286] width 63 height 9
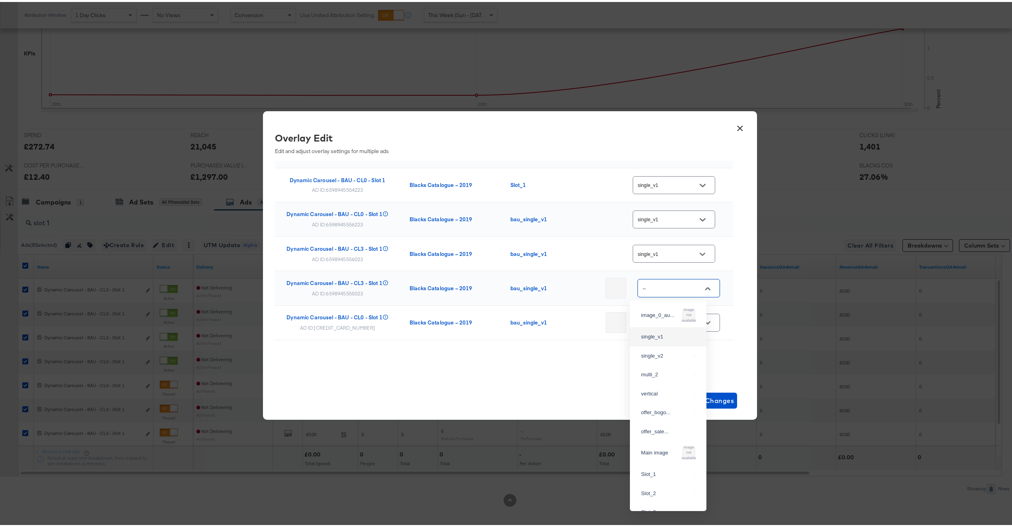
click at [660, 340] on div "single_v1" at bounding box center [668, 335] width 64 height 14
type input "single_v1"
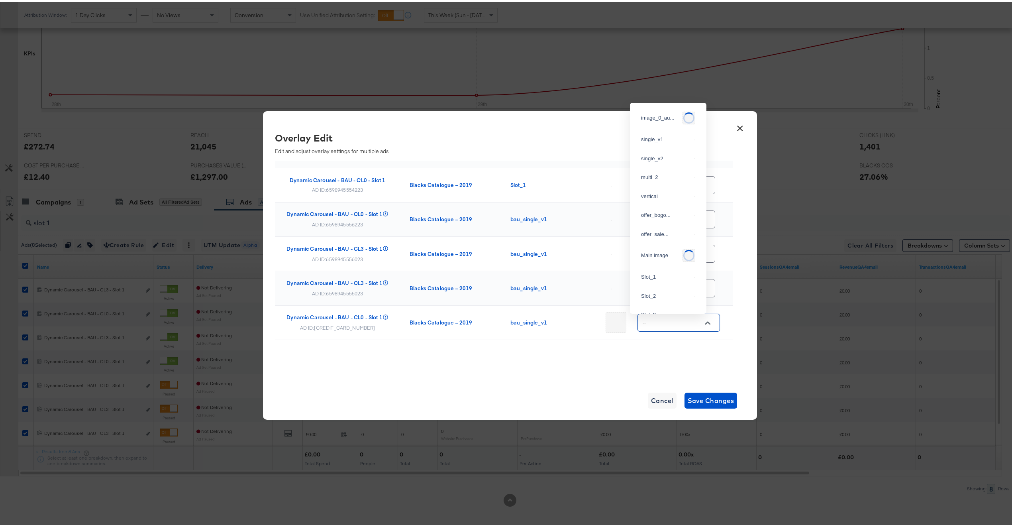
click at [664, 321] on input "--" at bounding box center [672, 320] width 63 height 9
click at [665, 137] on div "single_v1" at bounding box center [666, 137] width 50 height 8
type input "single_v1"
click at [570, 370] on div "Ad Name Catalog Current Image Slot/Tag New Image Slot/Tag Dynamic Carousel - BA…" at bounding box center [504, 211] width 458 height 333
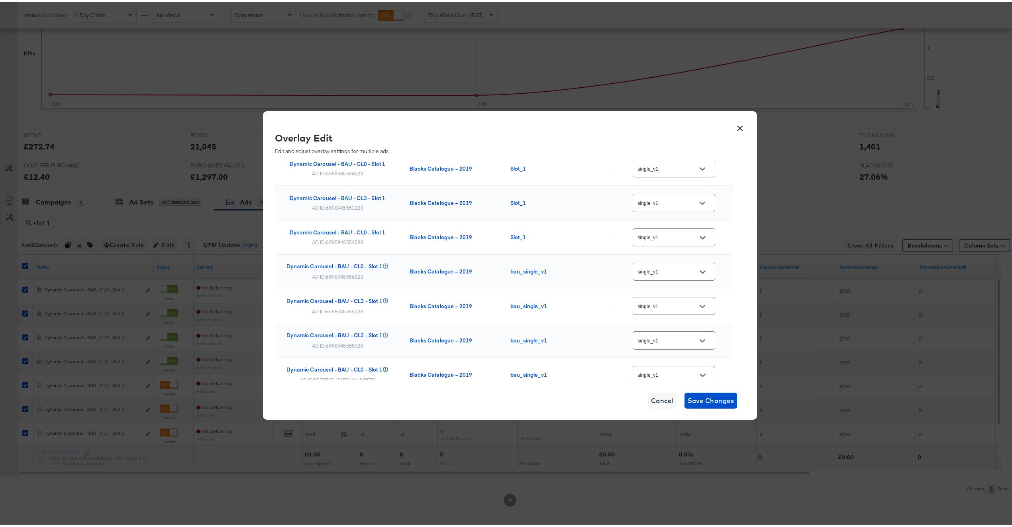
scroll to position [0, 0]
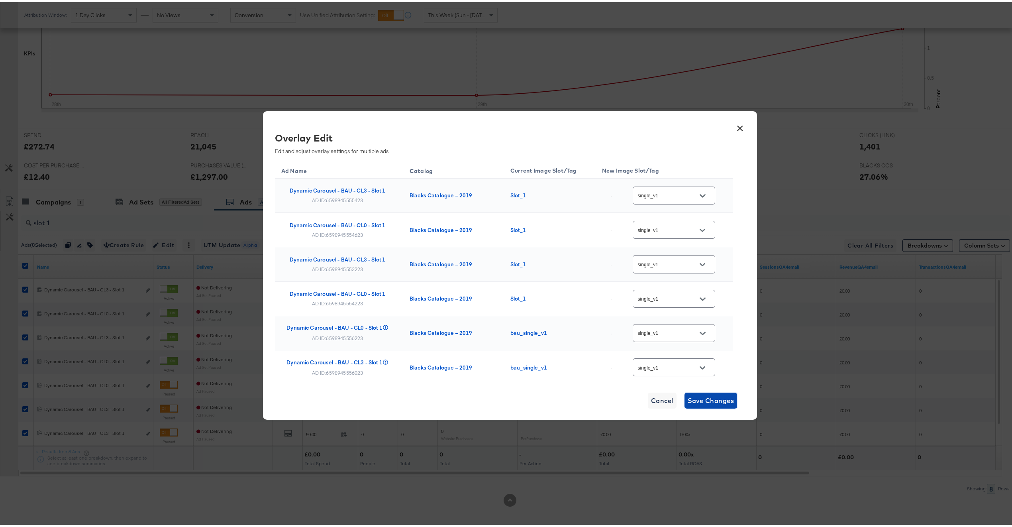
click at [695, 398] on span "Save Changes" at bounding box center [711, 398] width 47 height 11
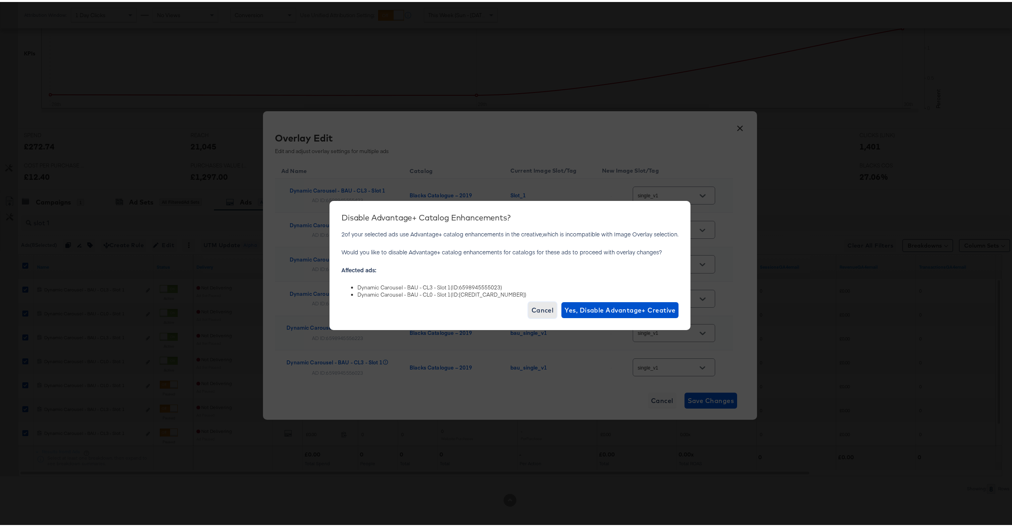
click at [545, 305] on span "Cancel" at bounding box center [543, 307] width 22 height 11
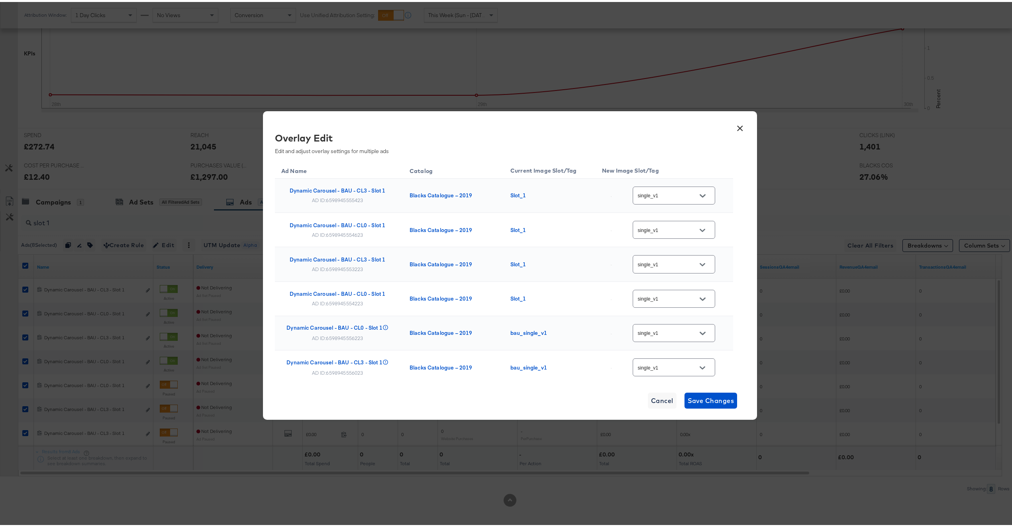
scroll to position [116, 0]
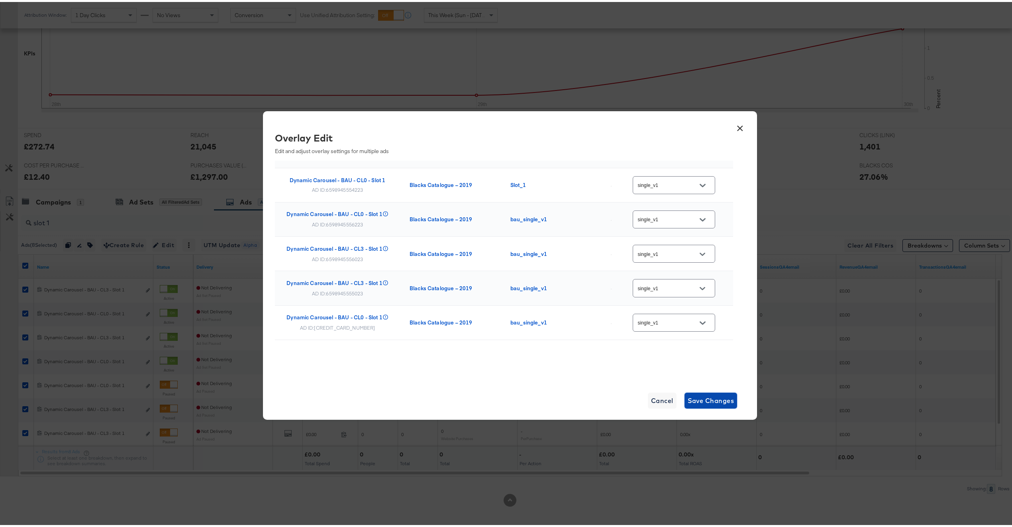
click at [704, 401] on span "Save Changes" at bounding box center [711, 398] width 47 height 11
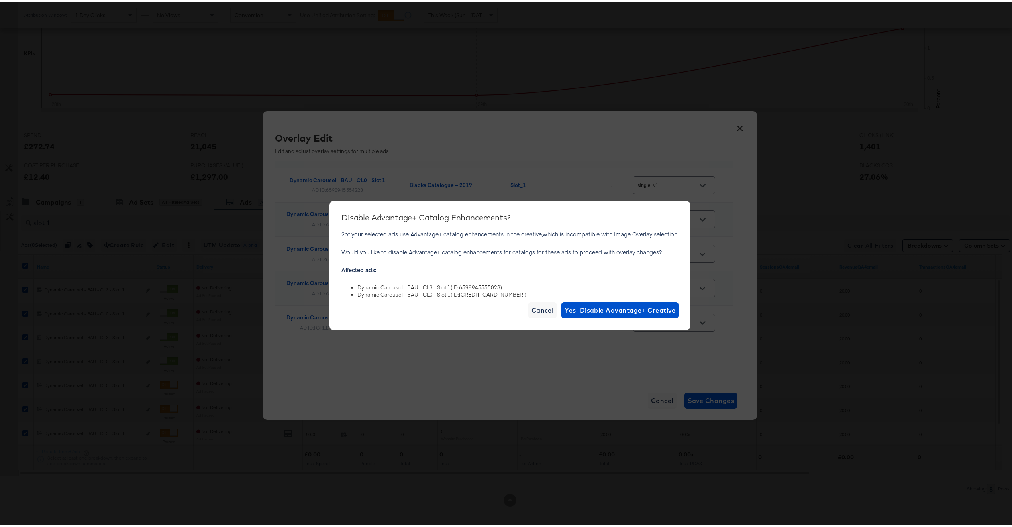
click at [455, 286] on li "Dynamic Carousel - BAU - CL3 - Slot 1 (ID: 6598945555023 )" at bounding box center [517, 286] width 321 height 8
click at [463, 286] on li "Dynamic Carousel - BAU - CL3 - Slot 1 (ID: 6598945555023 )" at bounding box center [517, 286] width 321 height 8
copy li "6598945555023"
click at [544, 309] on span "Cancel" at bounding box center [543, 307] width 22 height 11
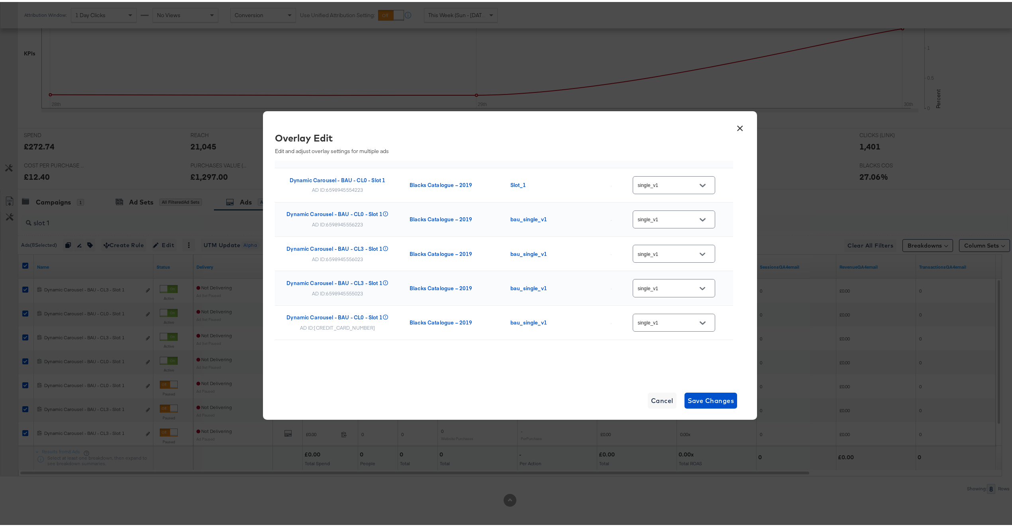
click at [734, 127] on button "×" at bounding box center [740, 124] width 14 height 14
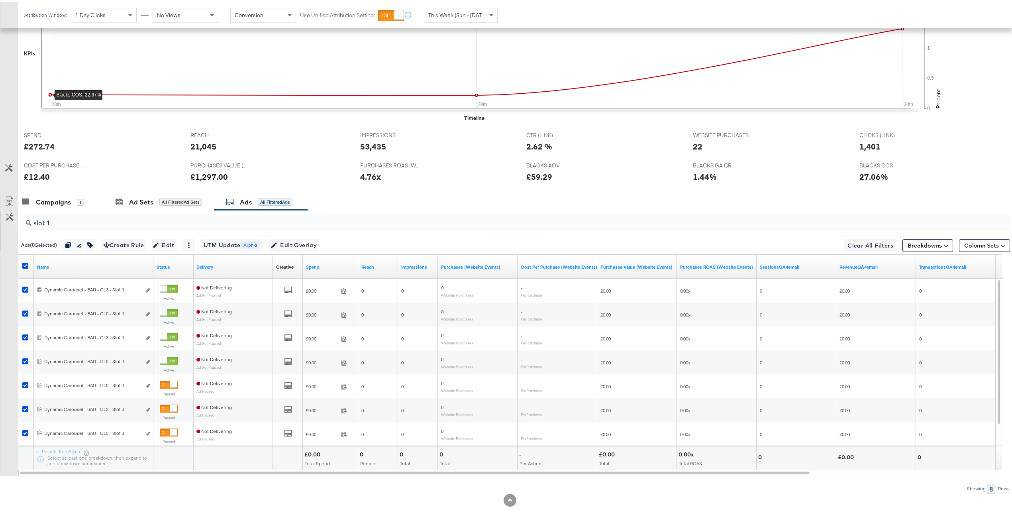
scroll to position [0, 0]
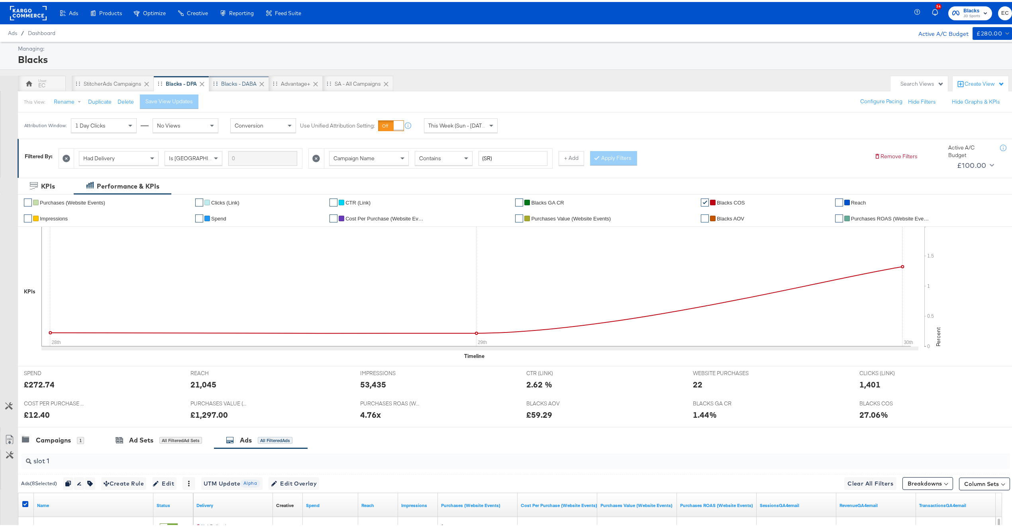
click at [234, 88] on div "Blacks - DABA" at bounding box center [239, 82] width 60 height 16
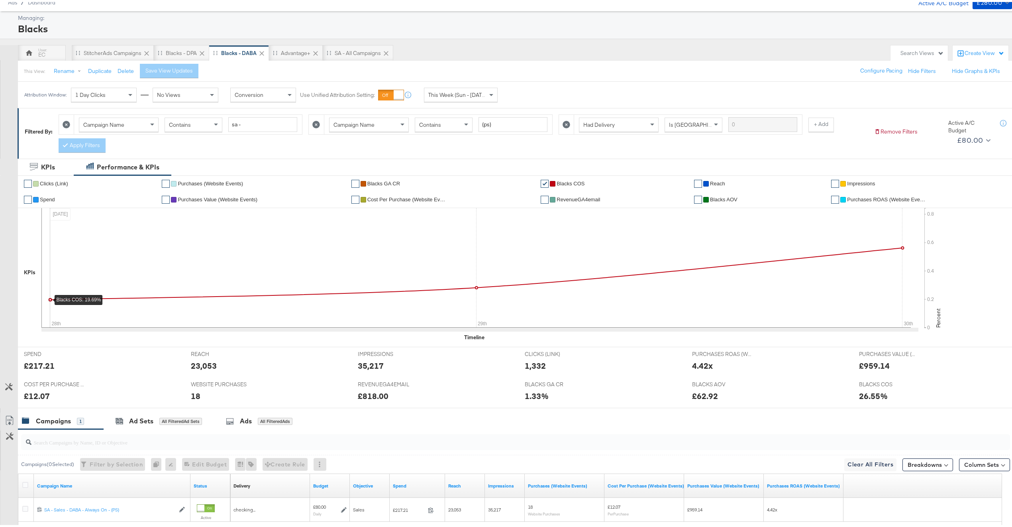
scroll to position [55, 0]
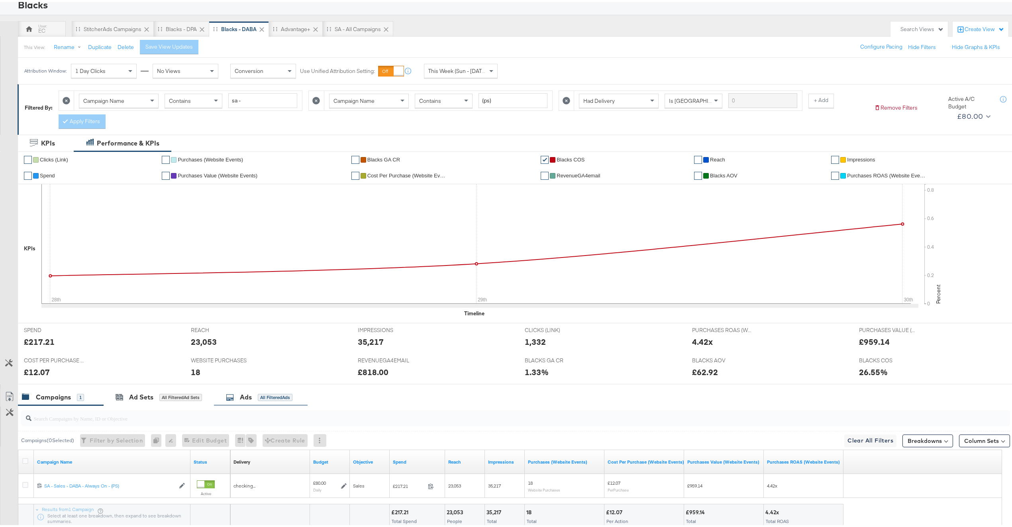
click at [257, 398] on div "Ads All Filtered Ads" at bounding box center [259, 394] width 67 height 9
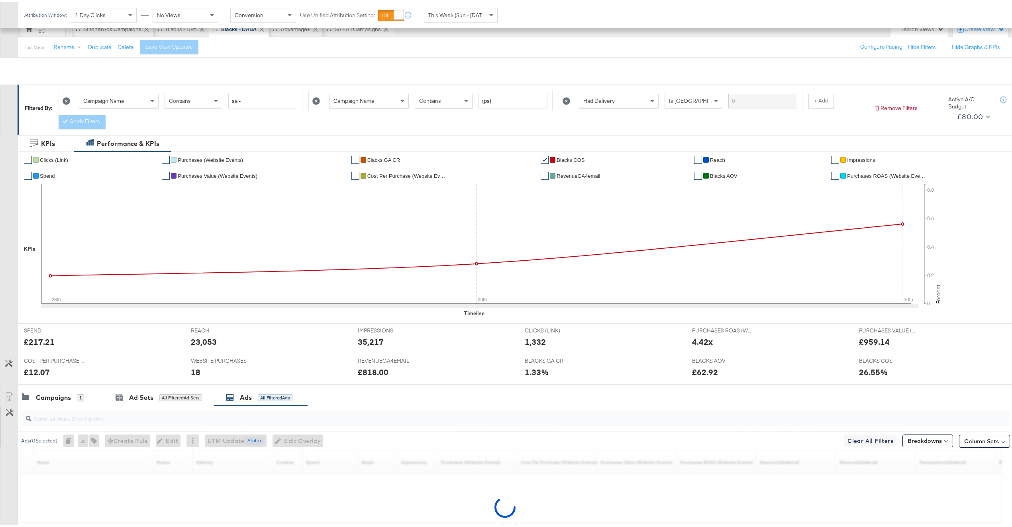
scroll to position [132, 0]
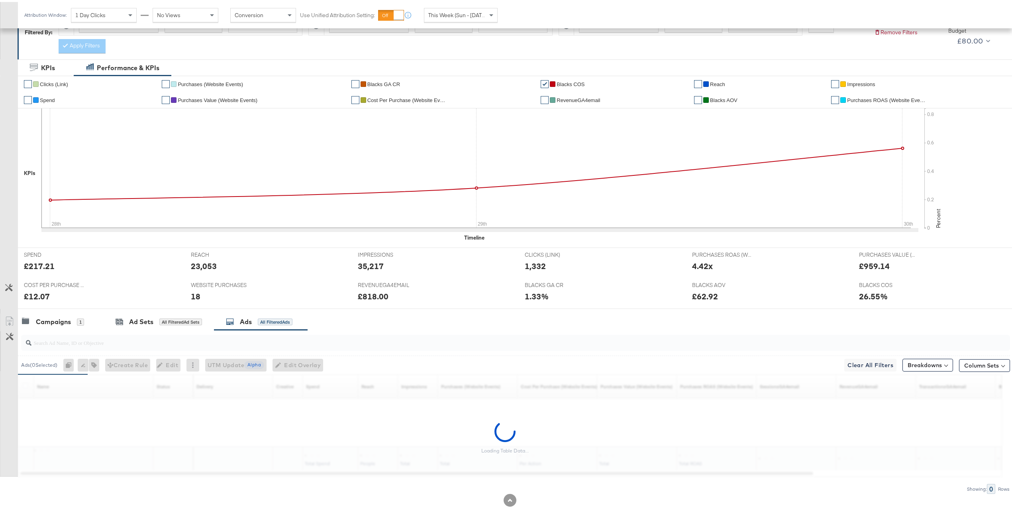
click at [253, 344] on input "search" at bounding box center [474, 338] width 886 height 16
type input "slot 1"
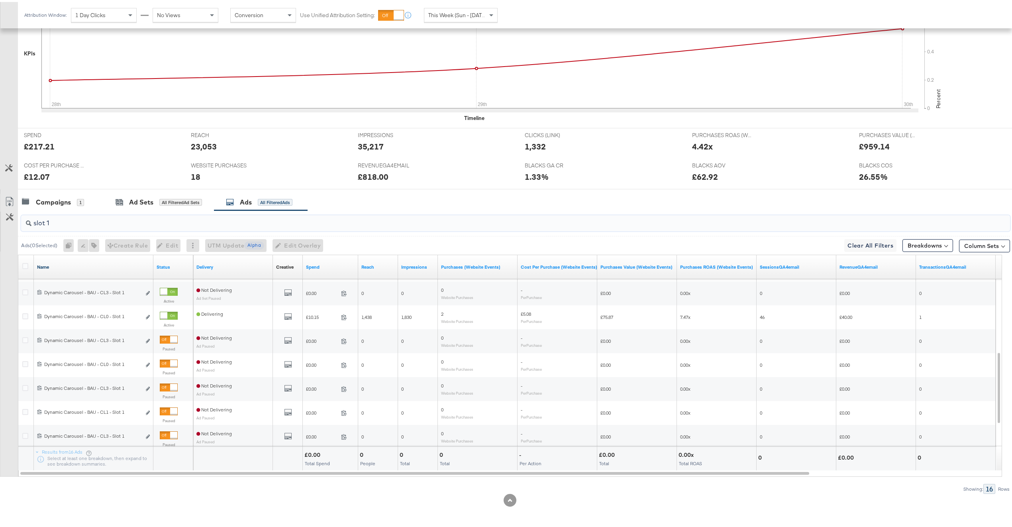
scroll to position [197, 0]
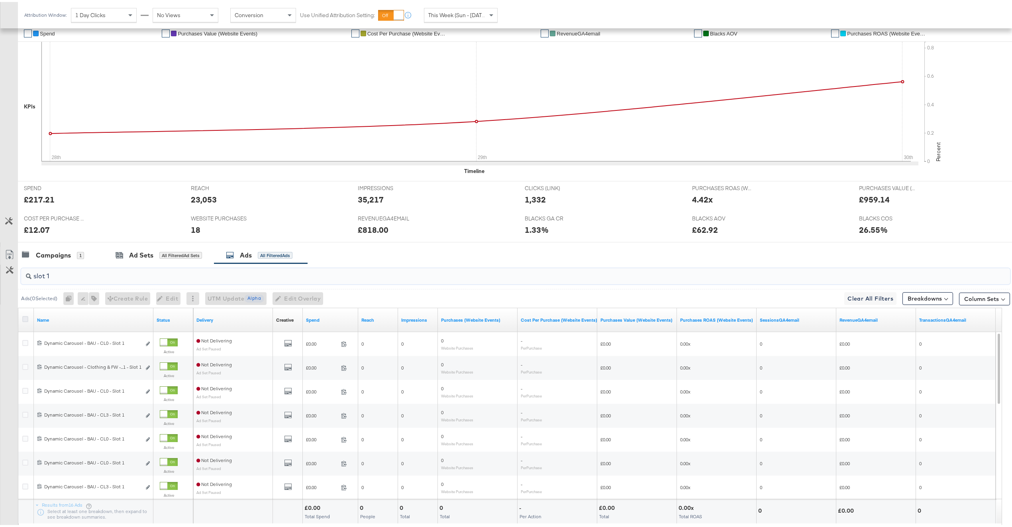
click at [25, 318] on icon at bounding box center [25, 317] width 6 height 6
click at [0, 0] on input "checkbox" at bounding box center [0, 0] width 0 height 0
click at [302, 297] on span "Edit Overlay Edit overlays for 16 ads" at bounding box center [296, 297] width 46 height 10
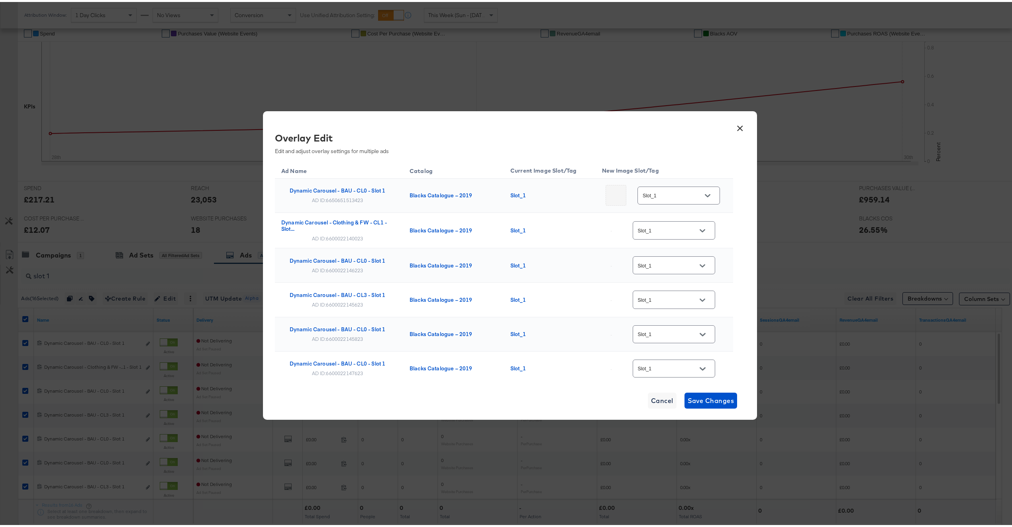
click at [736, 126] on button "×" at bounding box center [740, 124] width 14 height 14
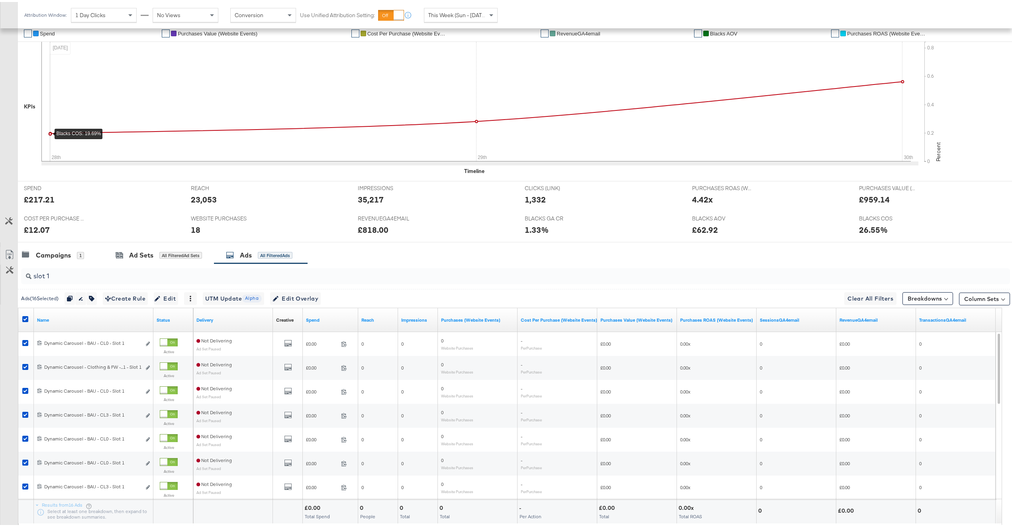
scroll to position [0, 0]
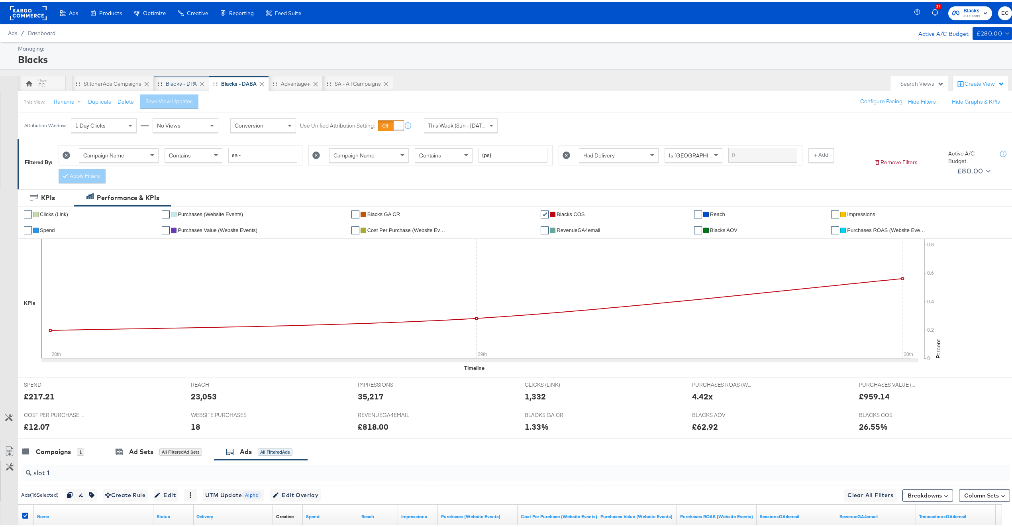
click at [171, 85] on div "Blacks - DPA" at bounding box center [181, 82] width 31 height 8
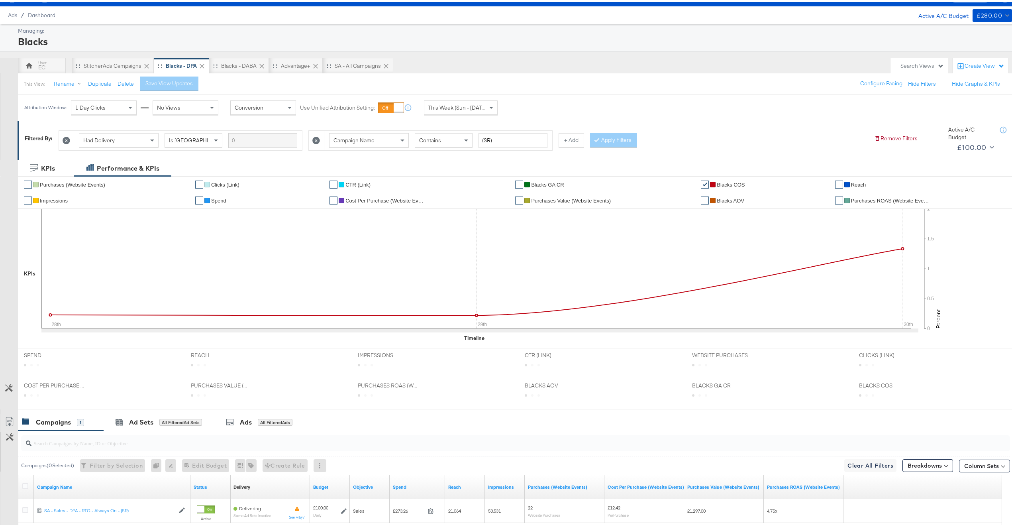
scroll to position [42, 0]
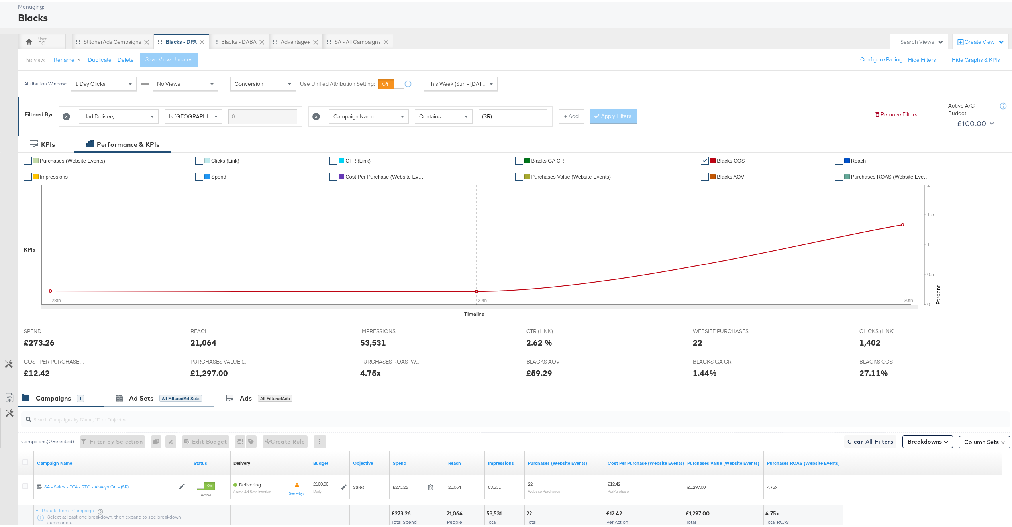
click at [156, 392] on div "Ad Sets All Filtered Ad Sets" at bounding box center [159, 396] width 110 height 17
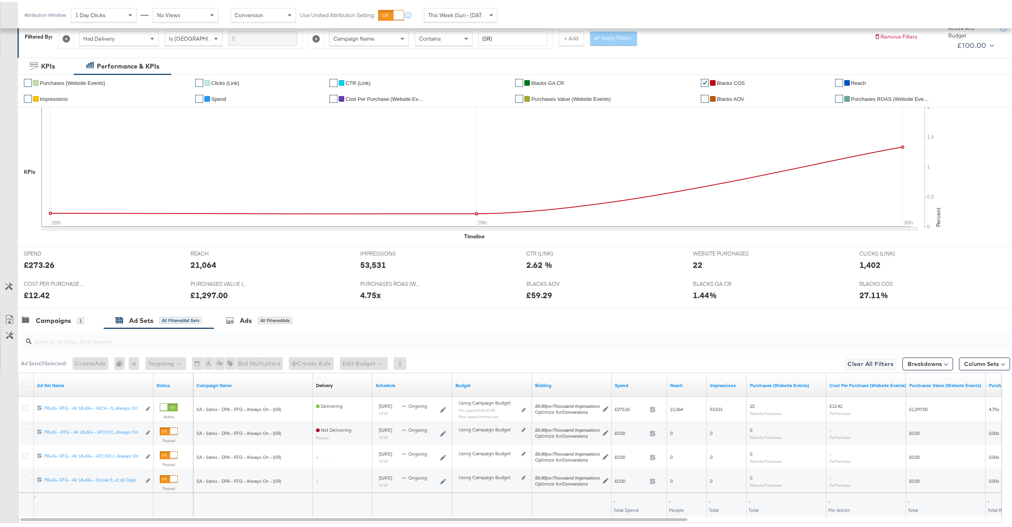
scroll to position [168, 0]
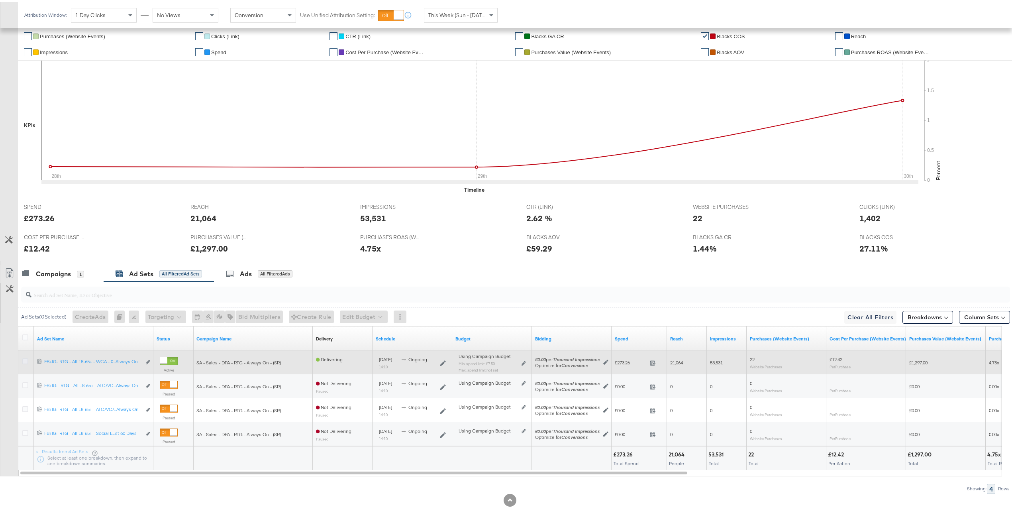
click at [25, 359] on icon at bounding box center [25, 359] width 6 height 6
click at [0, 0] on input "checkbox" at bounding box center [0, 0] width 0 height 0
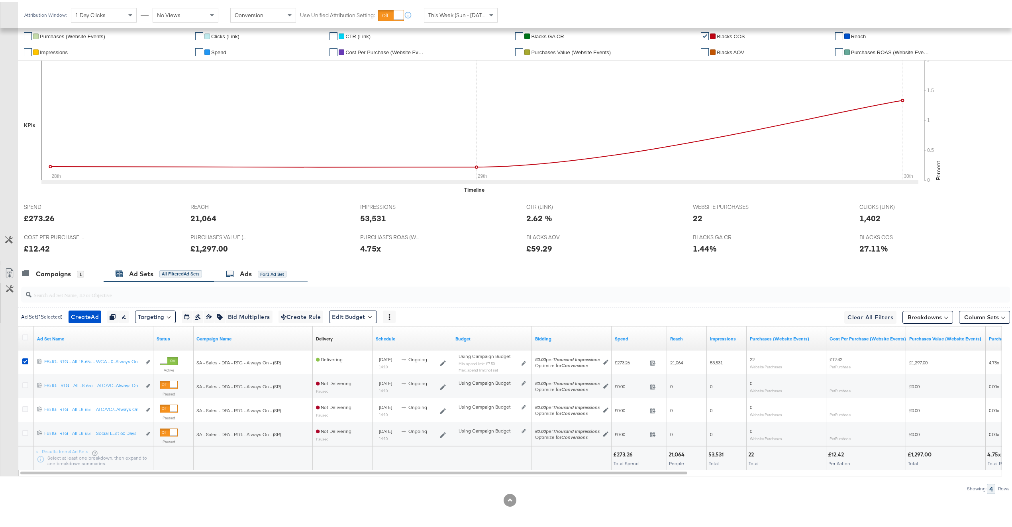
click at [273, 272] on div "for 1 Ad Set" at bounding box center [272, 272] width 29 height 7
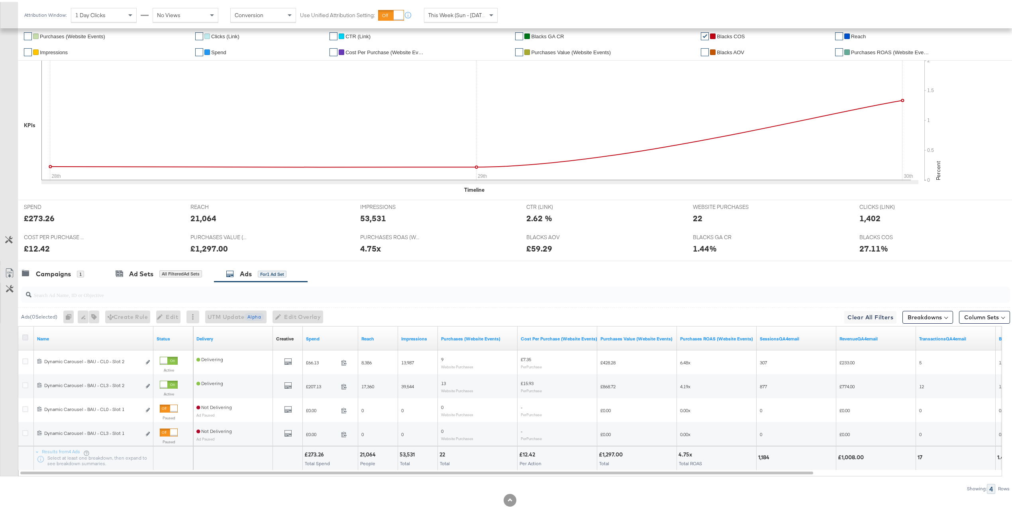
click at [26, 335] on icon at bounding box center [25, 335] width 6 height 6
click at [0, 0] on input "checkbox" at bounding box center [0, 0] width 0 height 0
click at [296, 316] on span "Edit Overlay Edit overlays for 4 ads" at bounding box center [294, 315] width 46 height 10
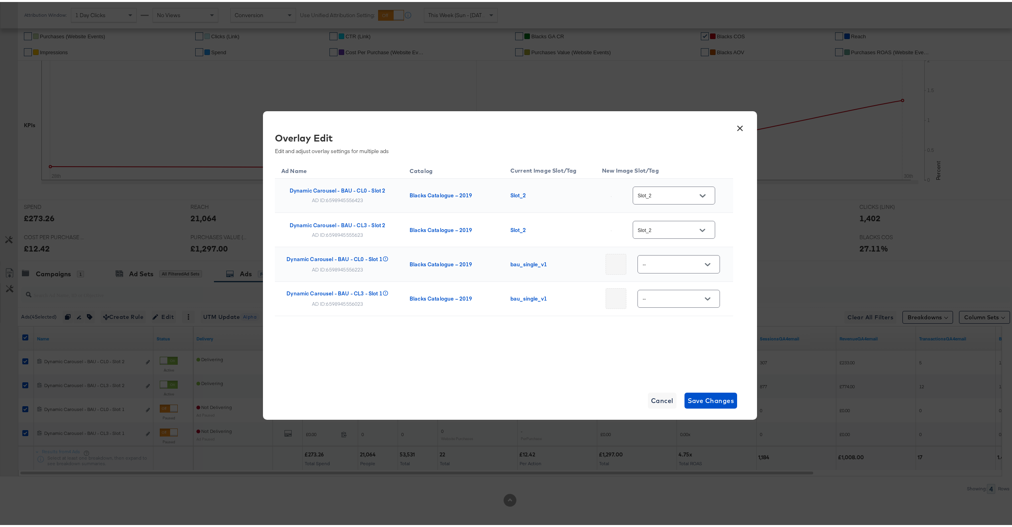
click at [681, 189] on div "Slot_2" at bounding box center [674, 193] width 82 height 18
click at [691, 193] on input "Slot_2" at bounding box center [667, 193] width 63 height 9
click at [739, 129] on button "×" at bounding box center [740, 124] width 14 height 14
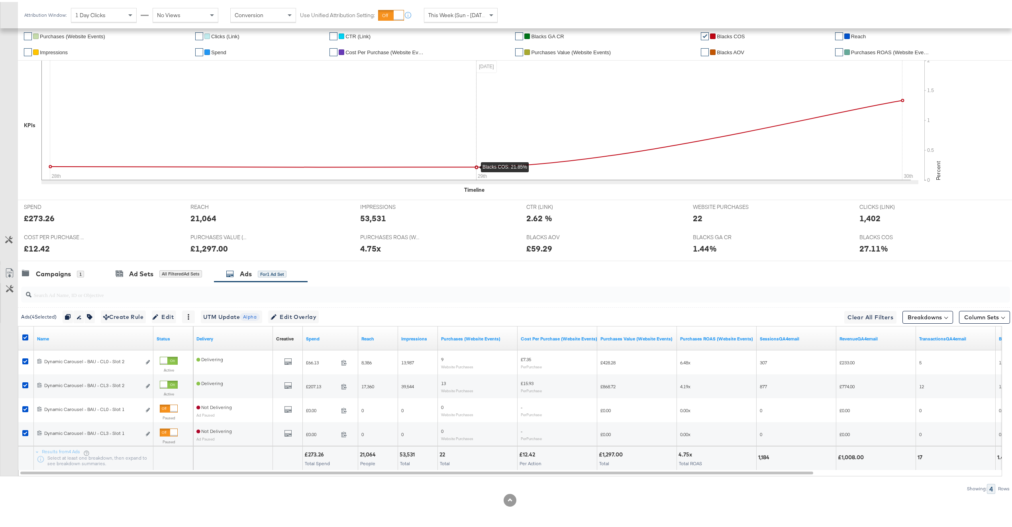
scroll to position [0, 0]
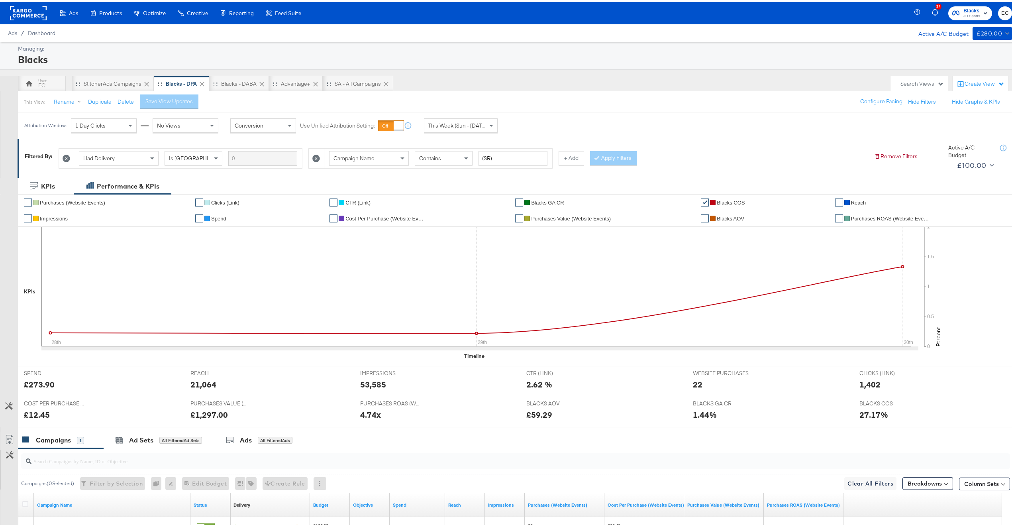
scroll to position [96, 0]
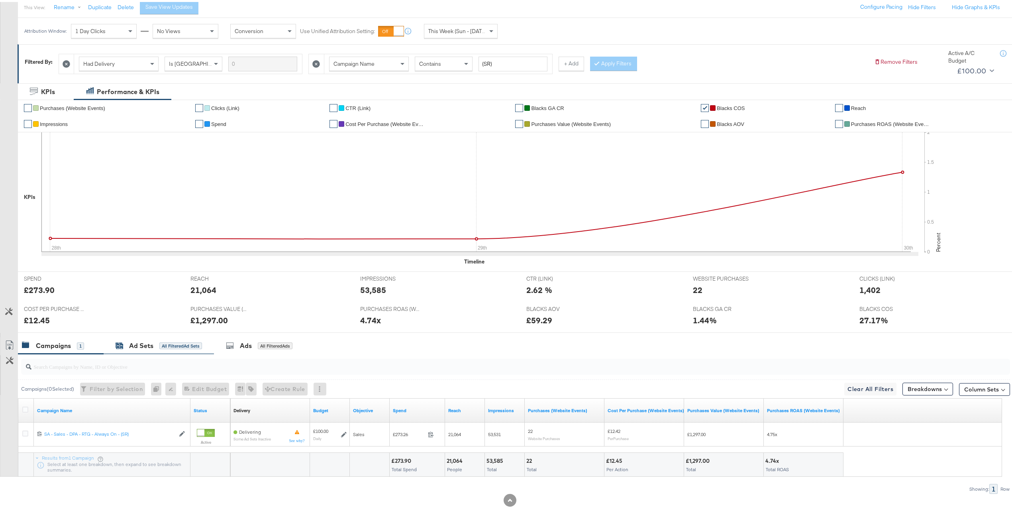
click at [181, 344] on div "All Filtered Ad Sets" at bounding box center [180, 343] width 43 height 7
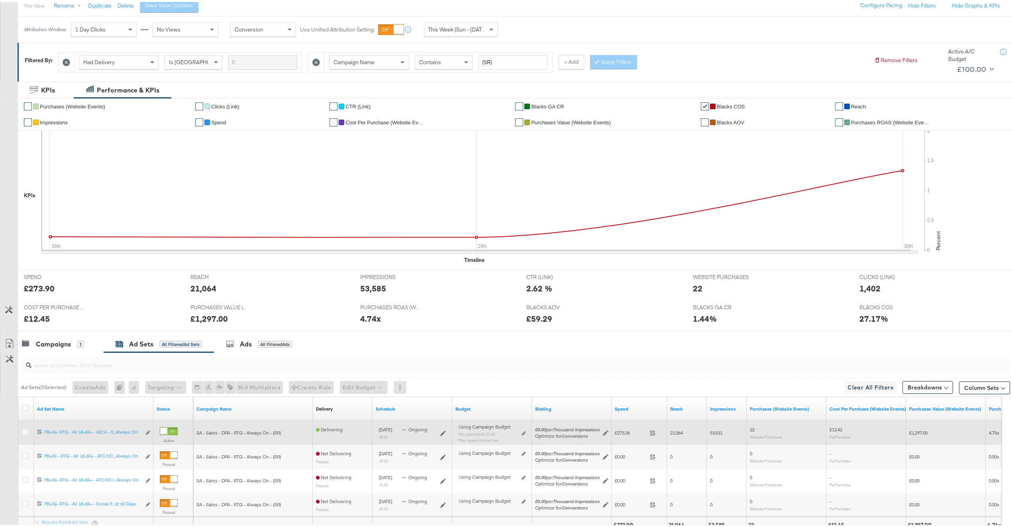
click at [29, 430] on div at bounding box center [26, 431] width 8 height 8
click at [27, 431] on icon at bounding box center [25, 430] width 6 height 6
click at [0, 0] on input "checkbox" at bounding box center [0, 0] width 0 height 0
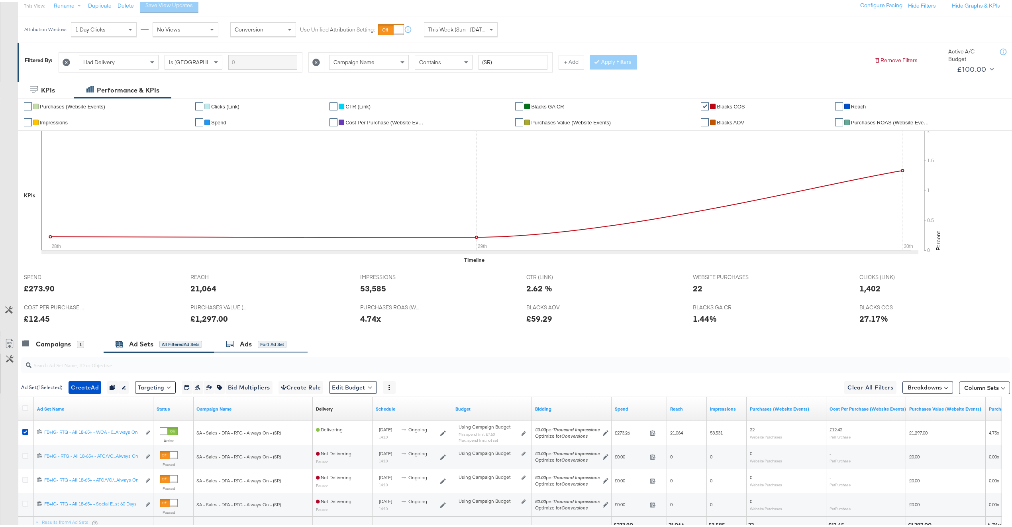
click at [266, 341] on div "for 1 Ad Set" at bounding box center [272, 342] width 29 height 7
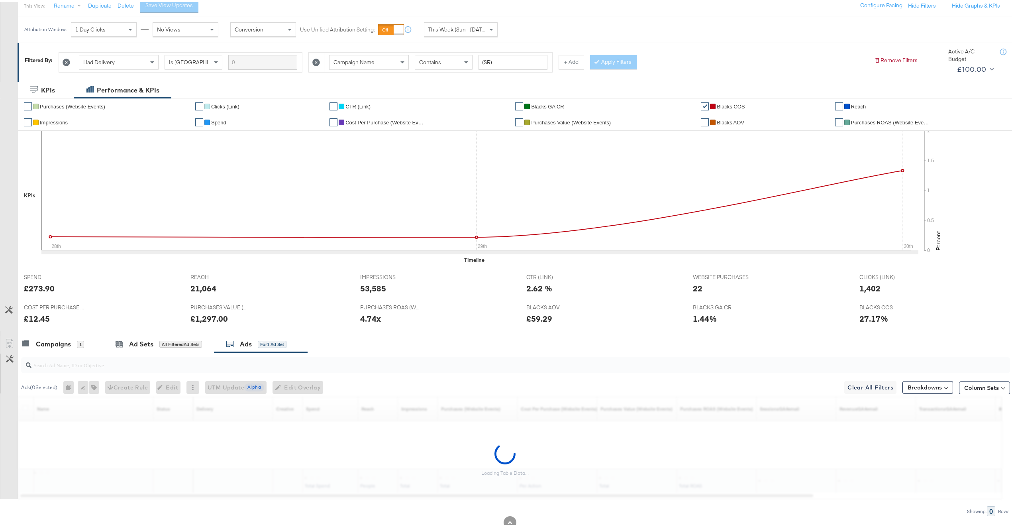
scroll to position [120, 0]
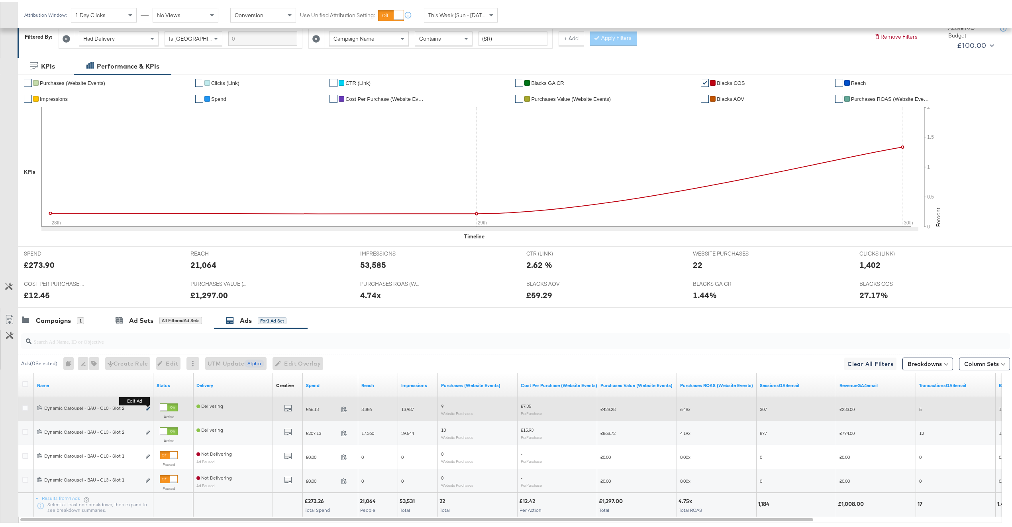
click at [146, 408] on icon "link" at bounding box center [148, 406] width 4 height 4
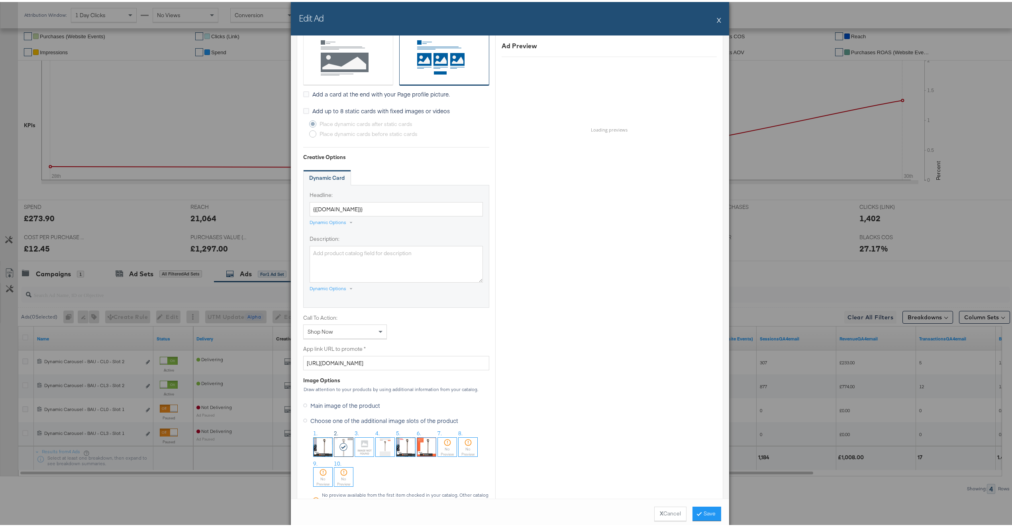
scroll to position [683, 0]
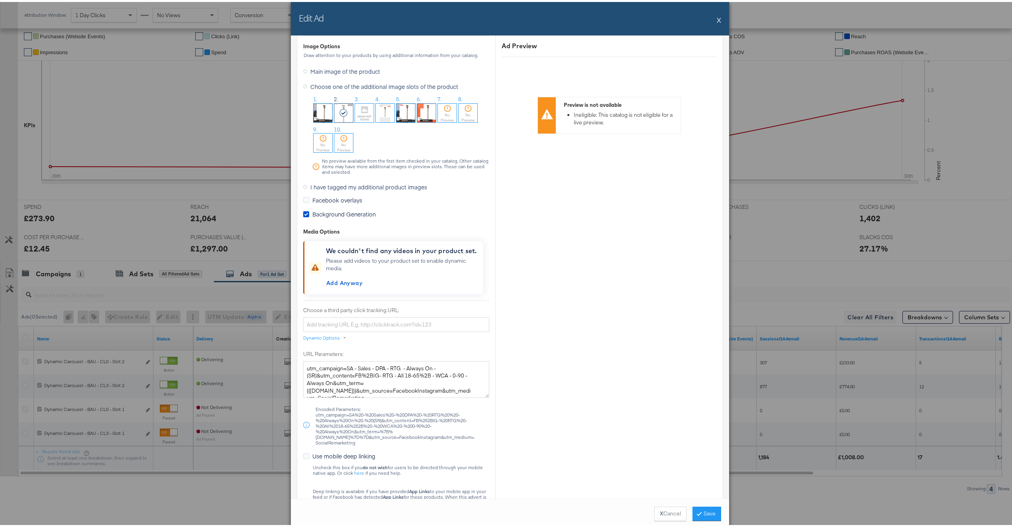
click at [324, 215] on span "Background Generation" at bounding box center [343, 212] width 63 height 8
click at [0, 0] on input "Background Generation" at bounding box center [0, 0] width 0 height 0
click at [327, 188] on span "I have tagged my additional product images" at bounding box center [368, 185] width 117 height 8
click at [0, 0] on input "I have tagged my additional product images" at bounding box center [0, 0] width 0 height 0
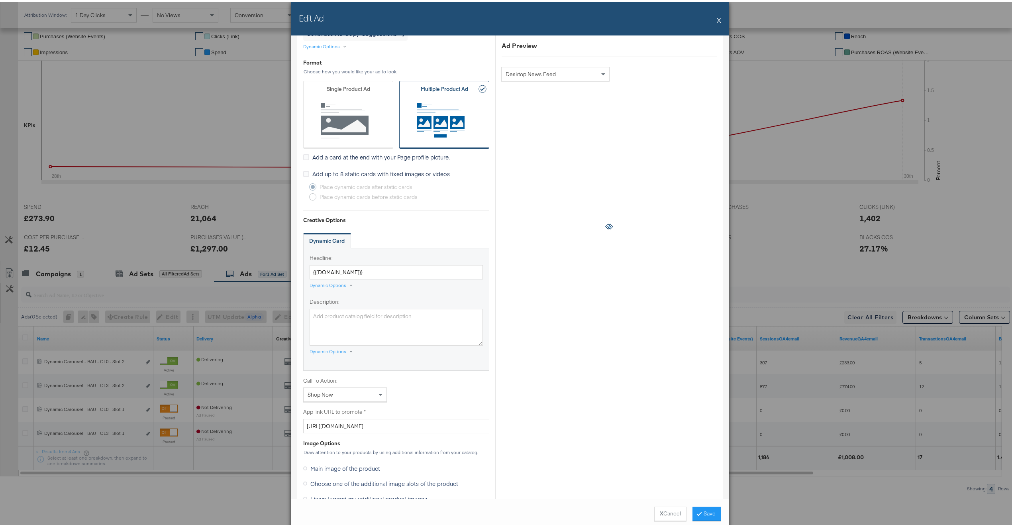
scroll to position [633, 0]
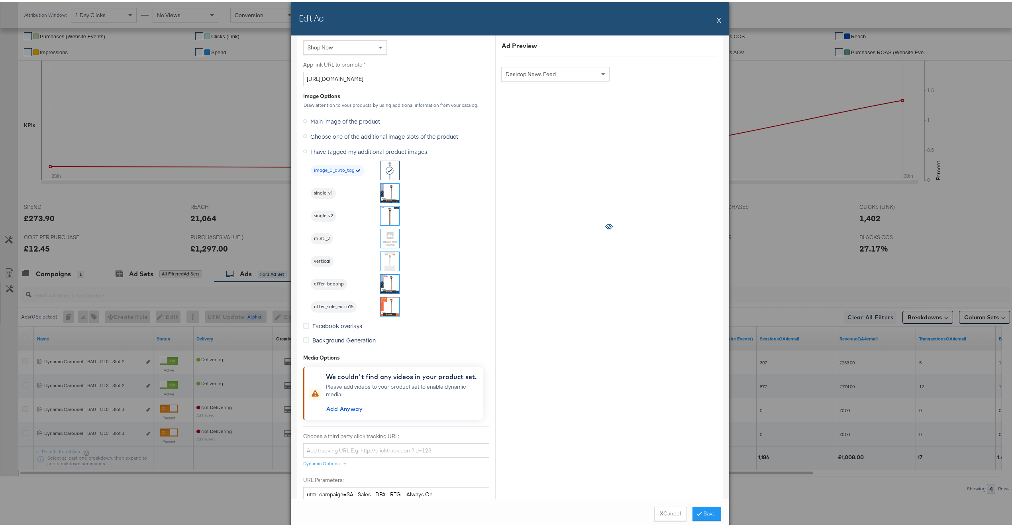
click at [387, 221] on img at bounding box center [390, 213] width 19 height 19
click at [699, 512] on button "Save" at bounding box center [707, 511] width 29 height 14
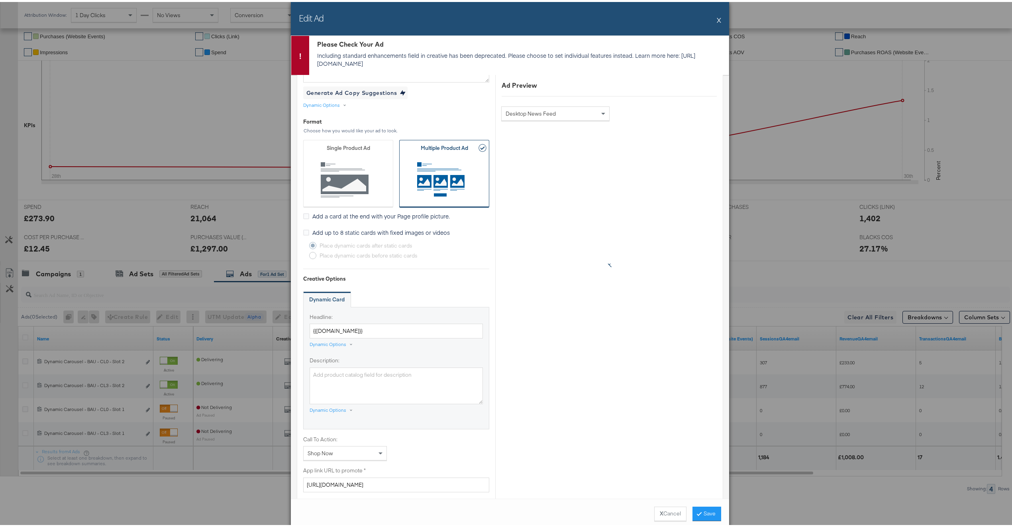
scroll to position [0, 0]
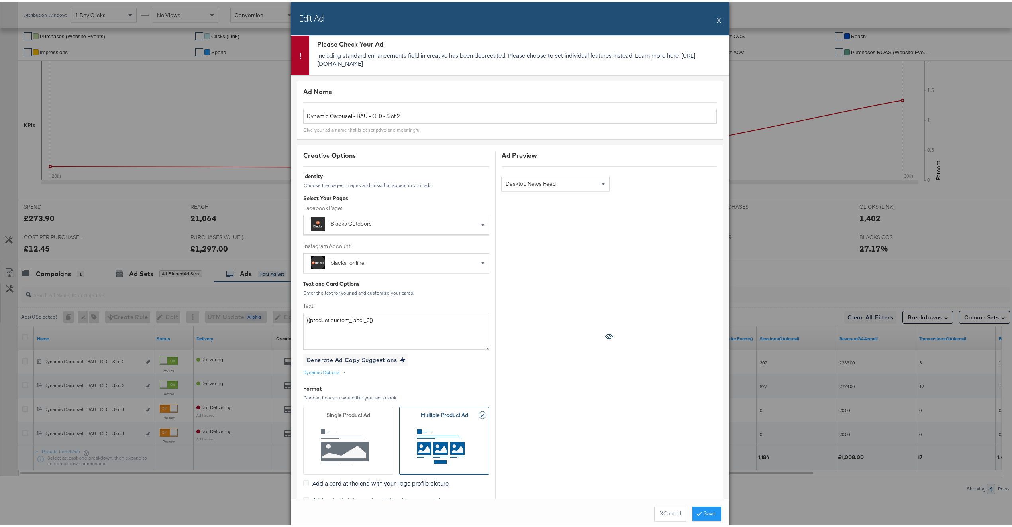
click at [717, 18] on button "X" at bounding box center [719, 18] width 4 height 16
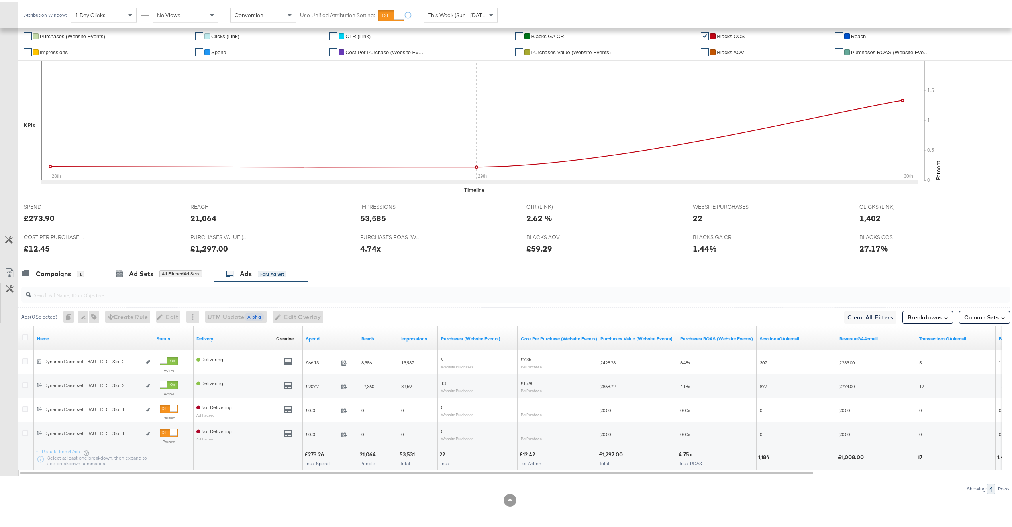
scroll to position [161, 0]
